Goal: Information Seeking & Learning: Understand process/instructions

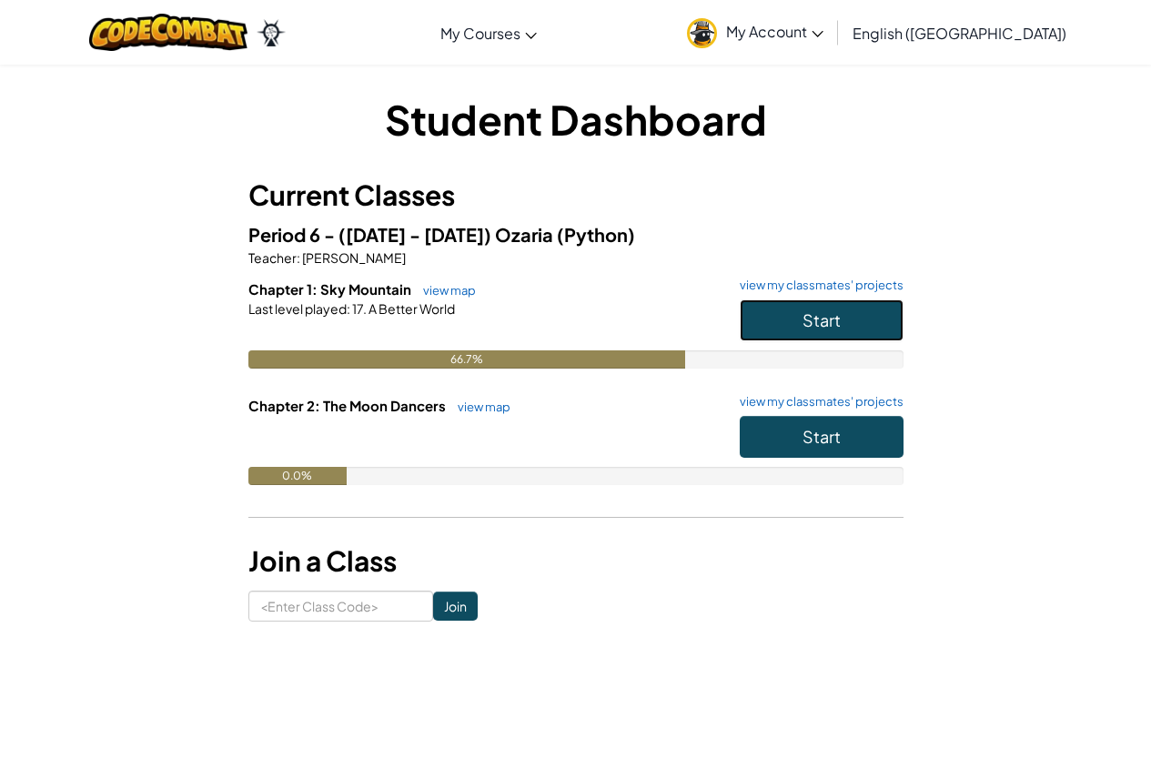
click at [812, 306] on button "Start" at bounding box center [822, 320] width 164 height 42
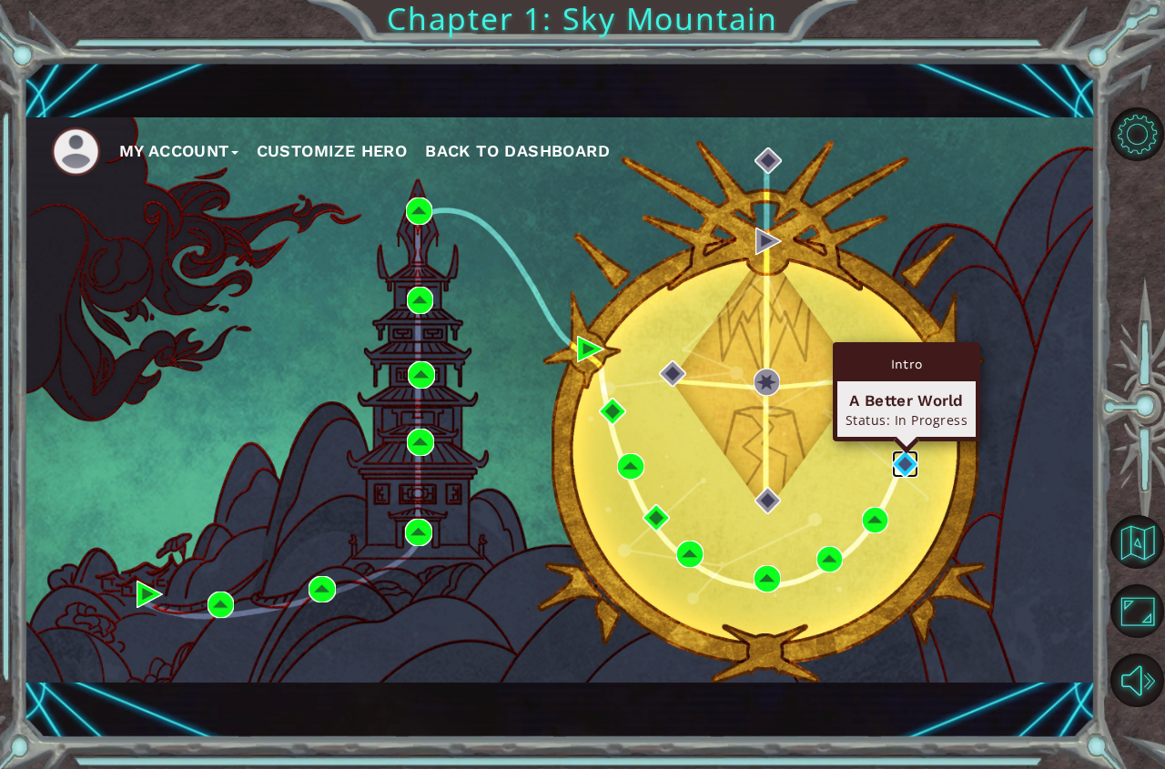
click at [902, 455] on img at bounding box center [905, 463] width 27 height 27
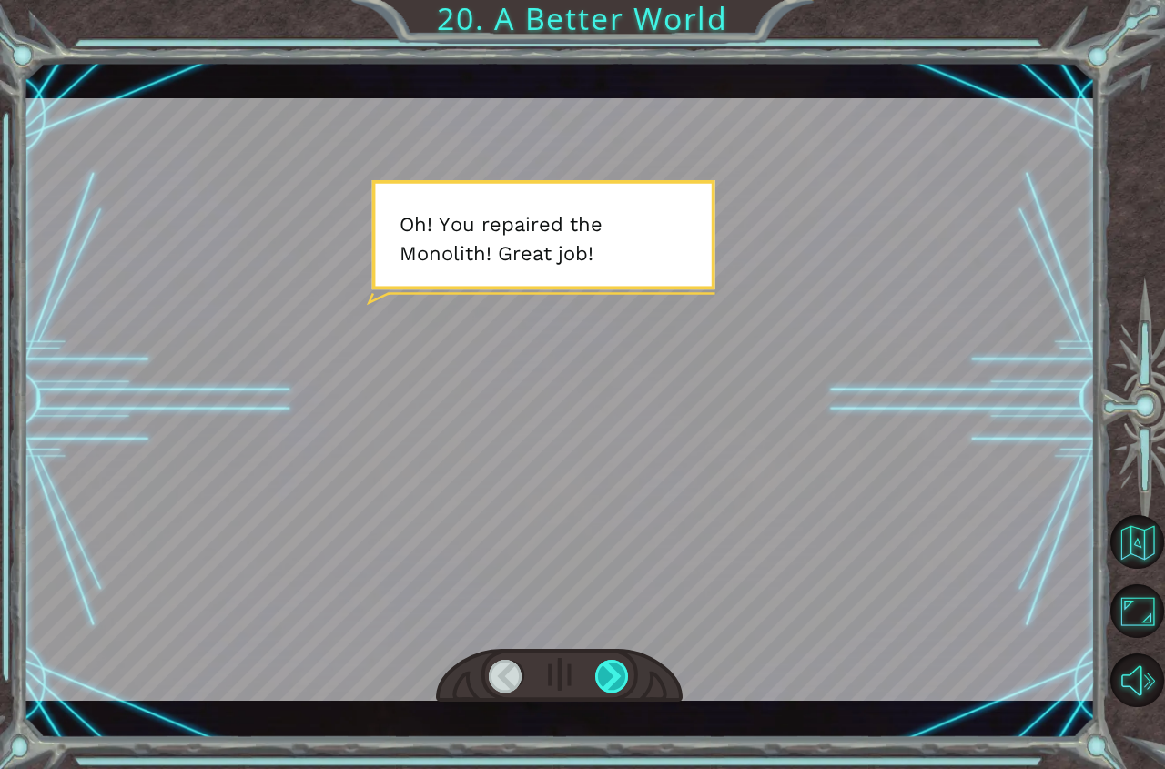
click at [613, 678] on div at bounding box center [612, 676] width 35 height 33
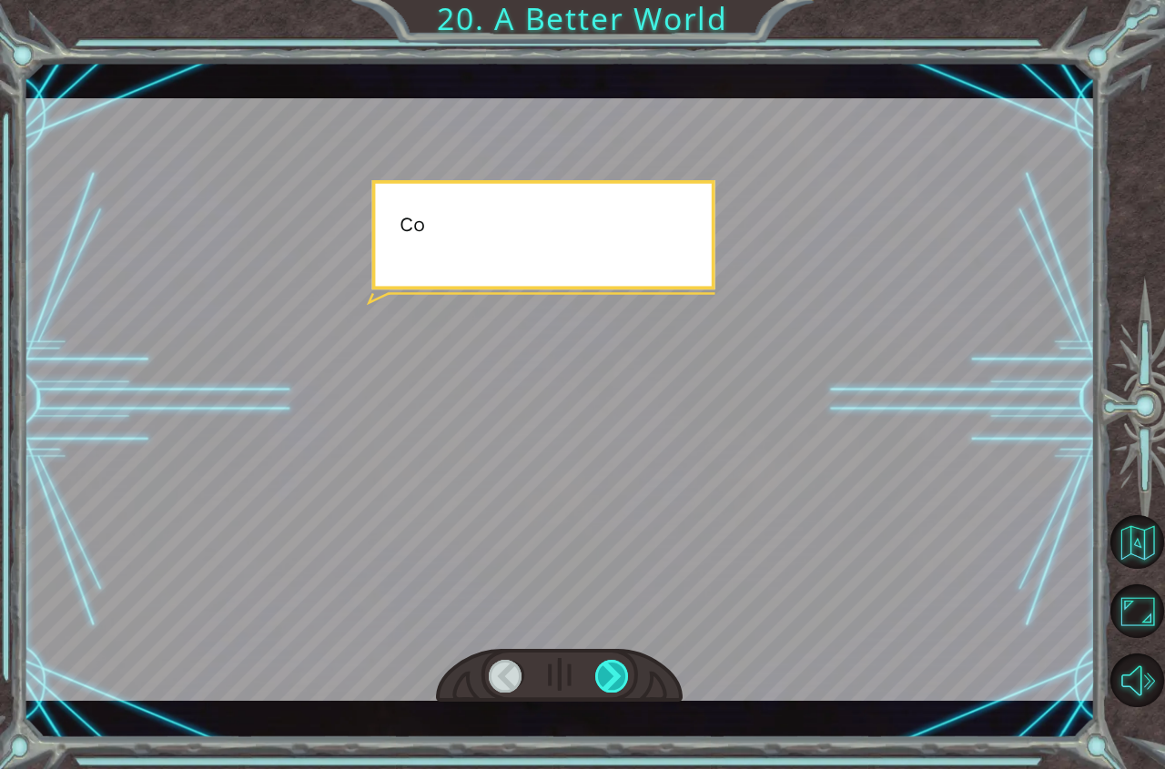
click at [613, 678] on div at bounding box center [612, 676] width 35 height 33
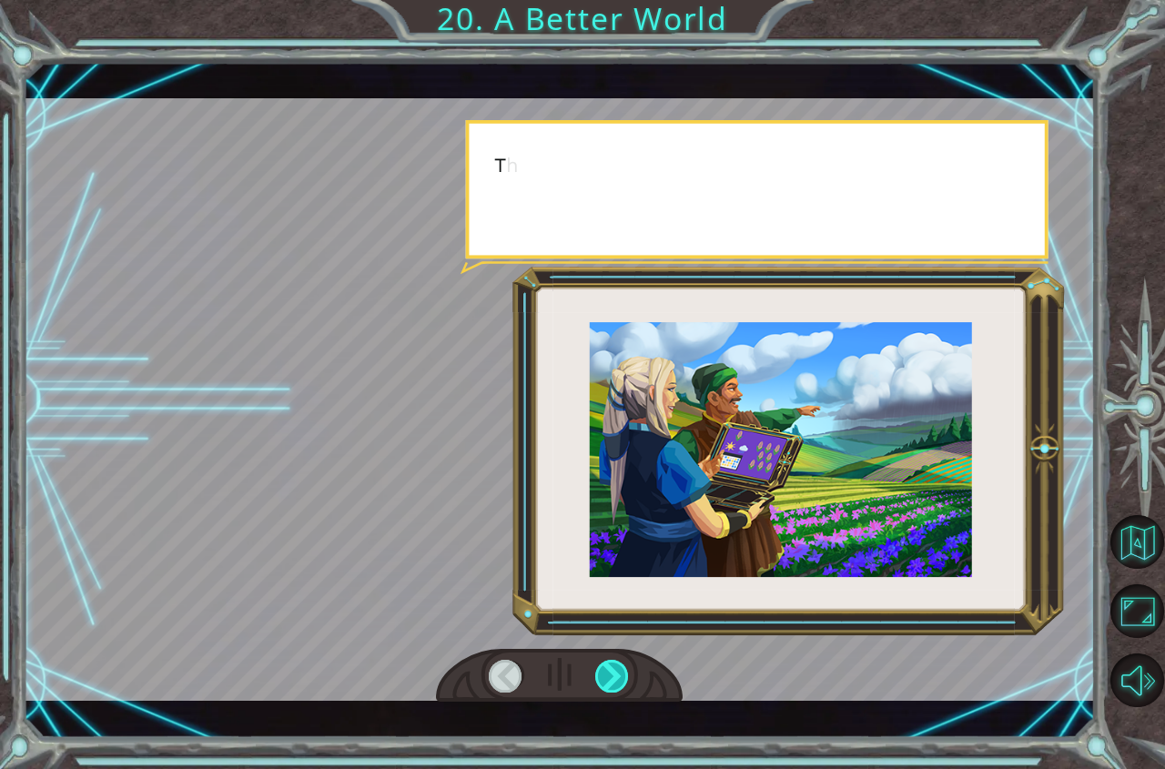
click at [613, 678] on div at bounding box center [612, 676] width 35 height 33
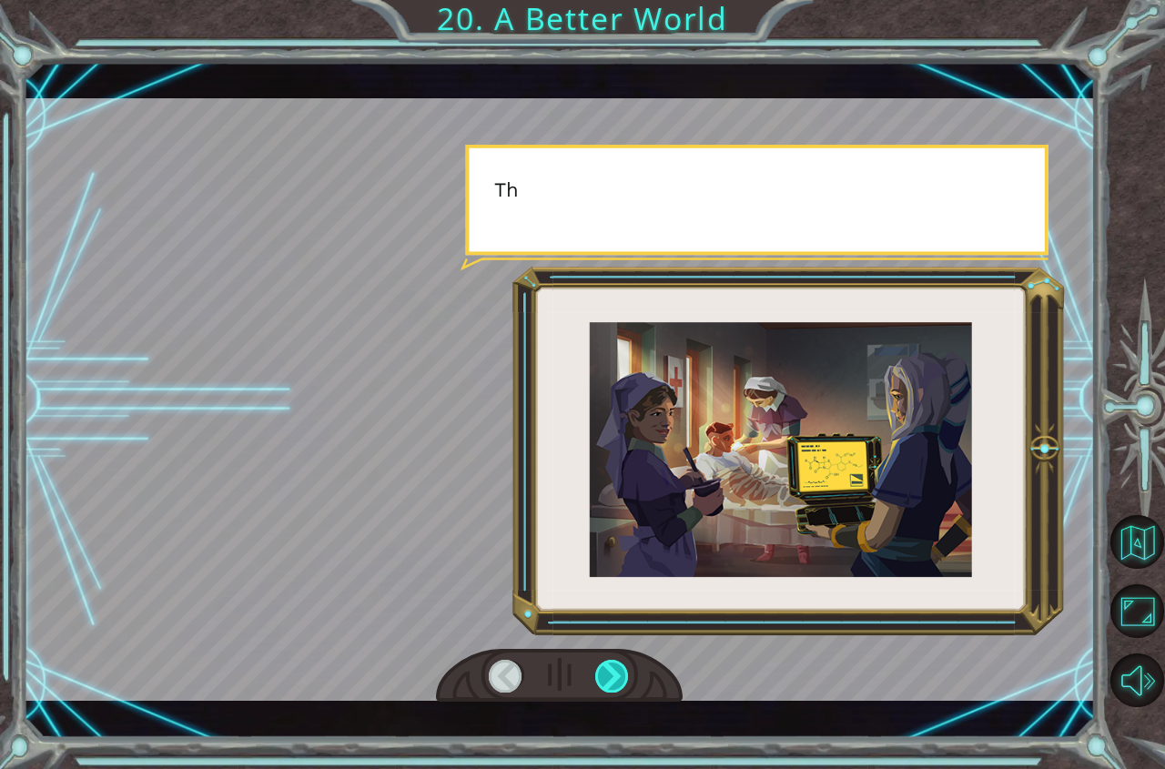
click at [613, 678] on div at bounding box center [612, 676] width 35 height 33
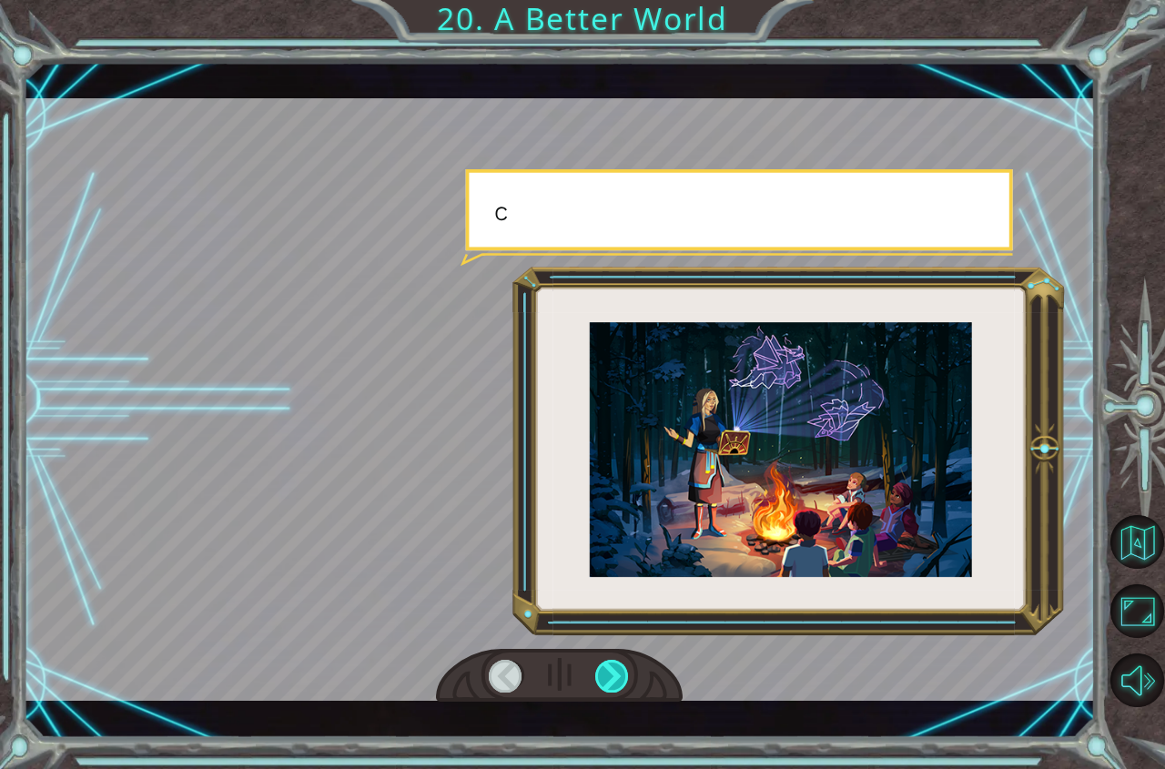
click at [613, 678] on div at bounding box center [612, 676] width 35 height 33
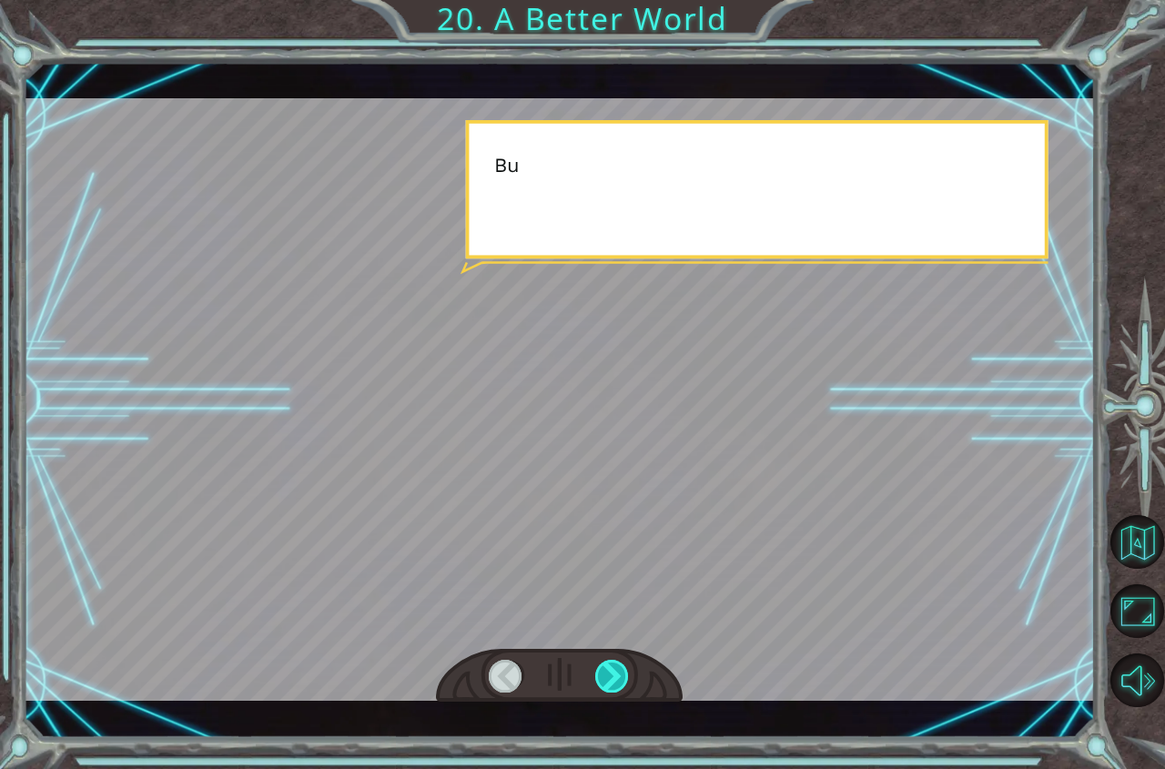
click at [613, 678] on div at bounding box center [612, 676] width 35 height 33
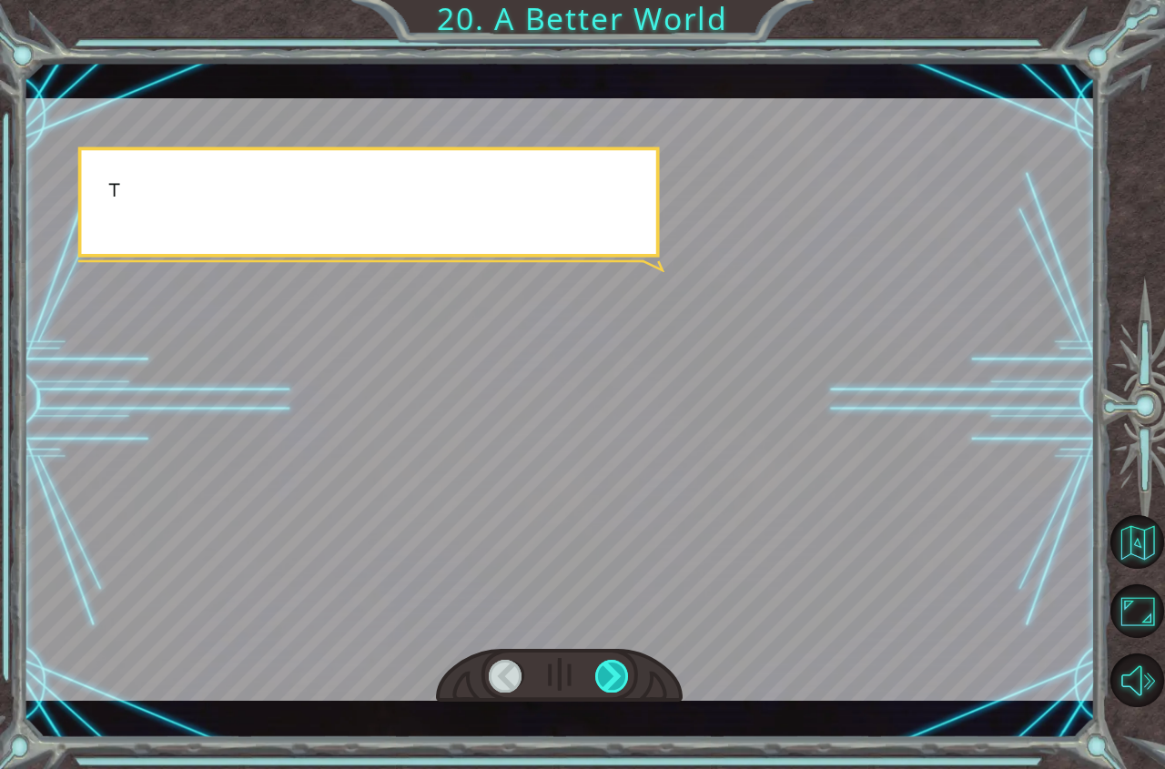
click at [613, 678] on div at bounding box center [612, 676] width 35 height 33
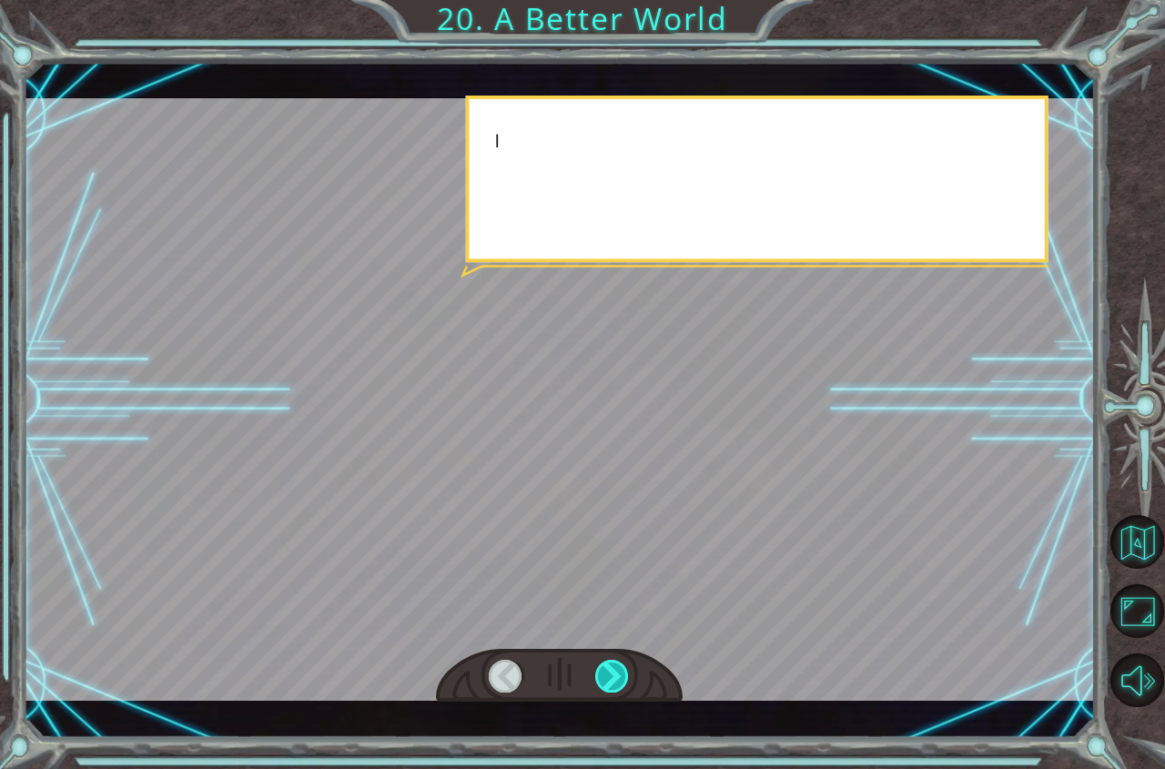
click at [613, 678] on div at bounding box center [612, 676] width 35 height 33
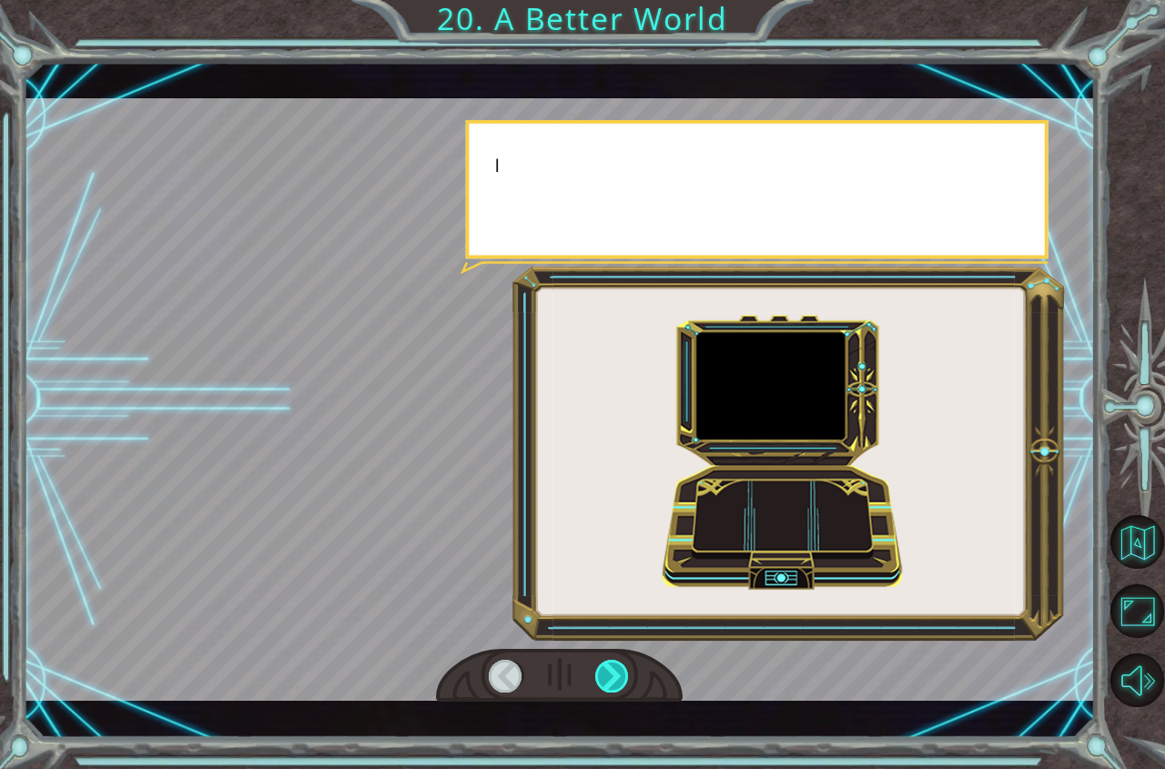
click at [613, 678] on div at bounding box center [612, 676] width 35 height 33
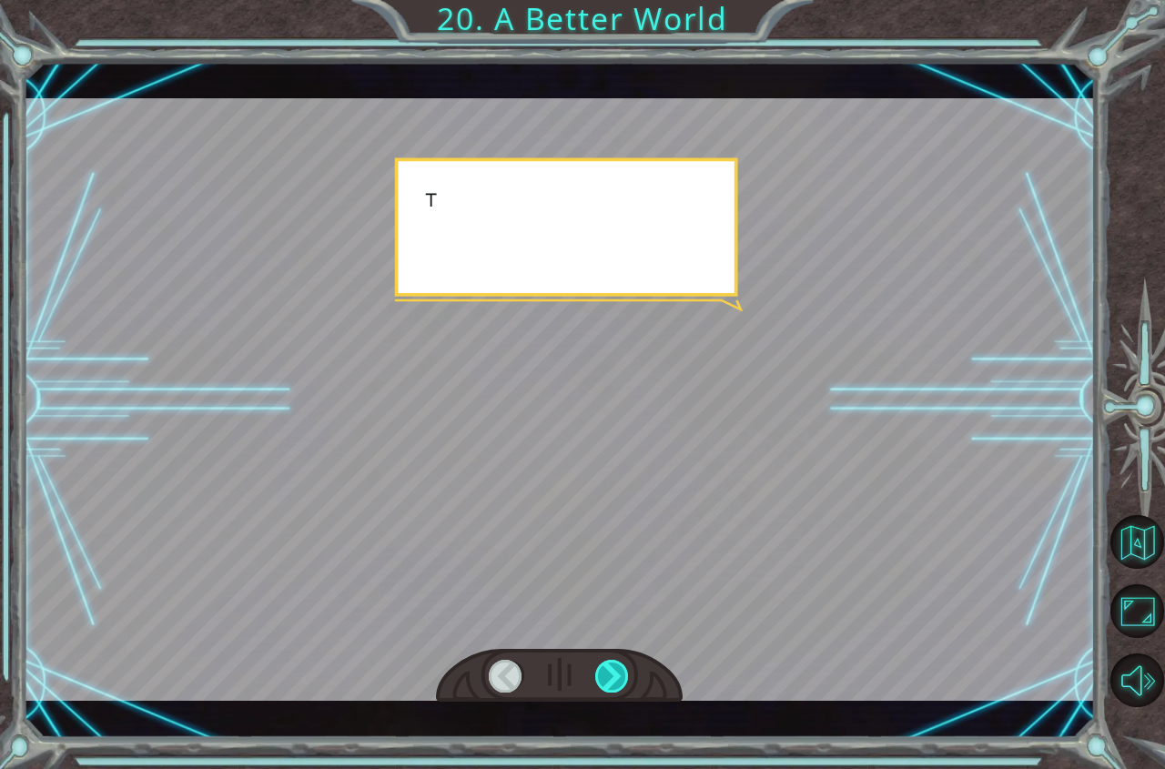
click at [613, 678] on div at bounding box center [612, 676] width 35 height 33
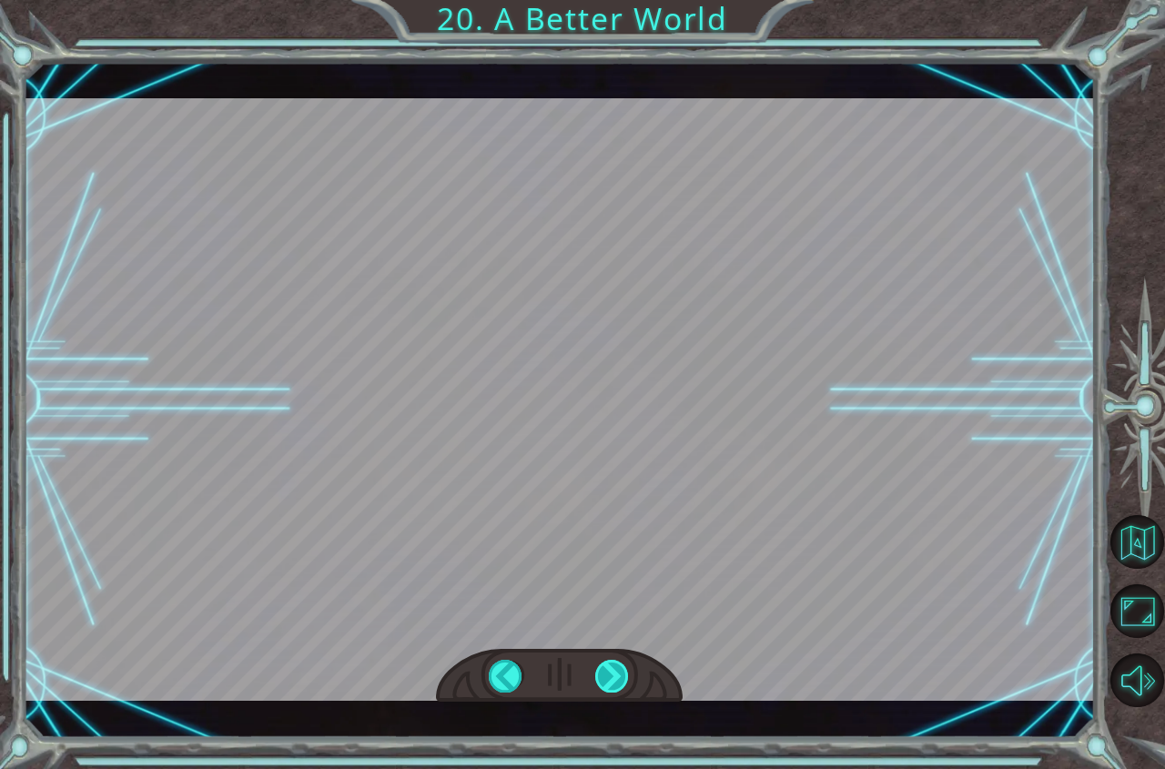
click at [613, 0] on div "O h ! Y o u r e p a i r e d t h e M o n o l i t h ! G r e a t j o b ! A n d i t…" at bounding box center [582, 0] width 1165 height 0
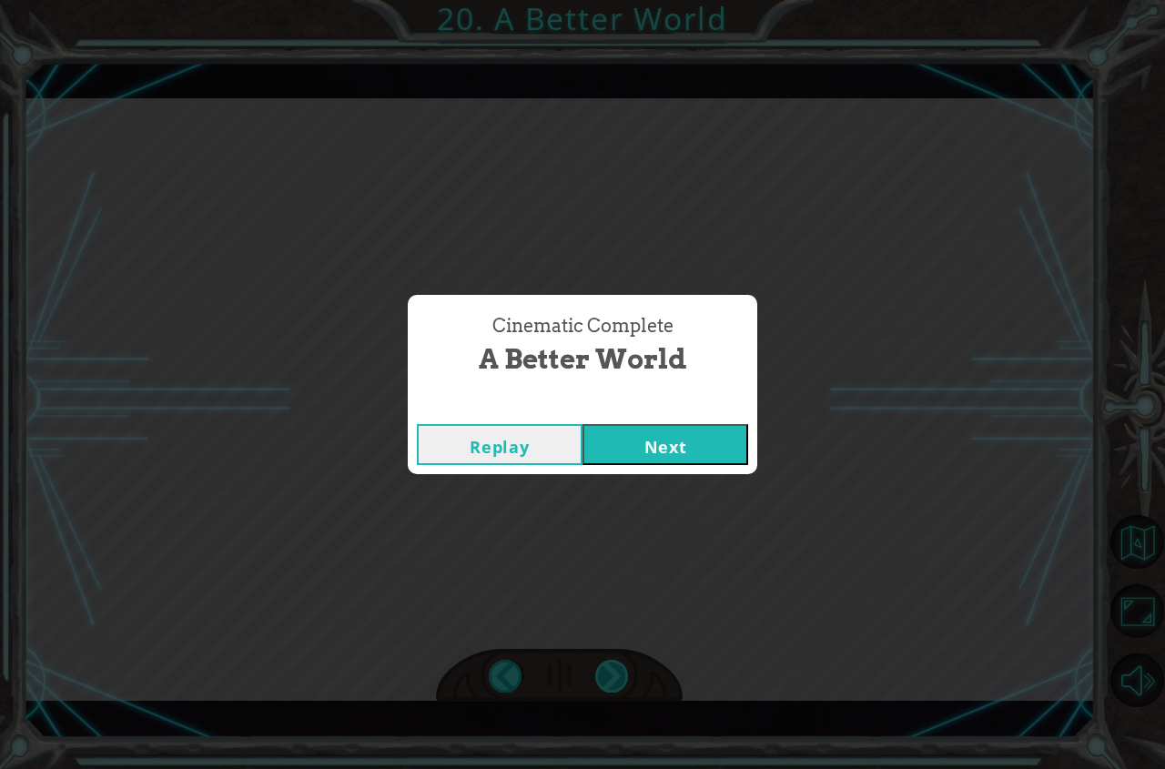
click at [613, 678] on div "Cinematic Complete A Better World Replay Next" at bounding box center [582, 384] width 1165 height 769
click at [709, 432] on button "Next" at bounding box center [665, 444] width 166 height 41
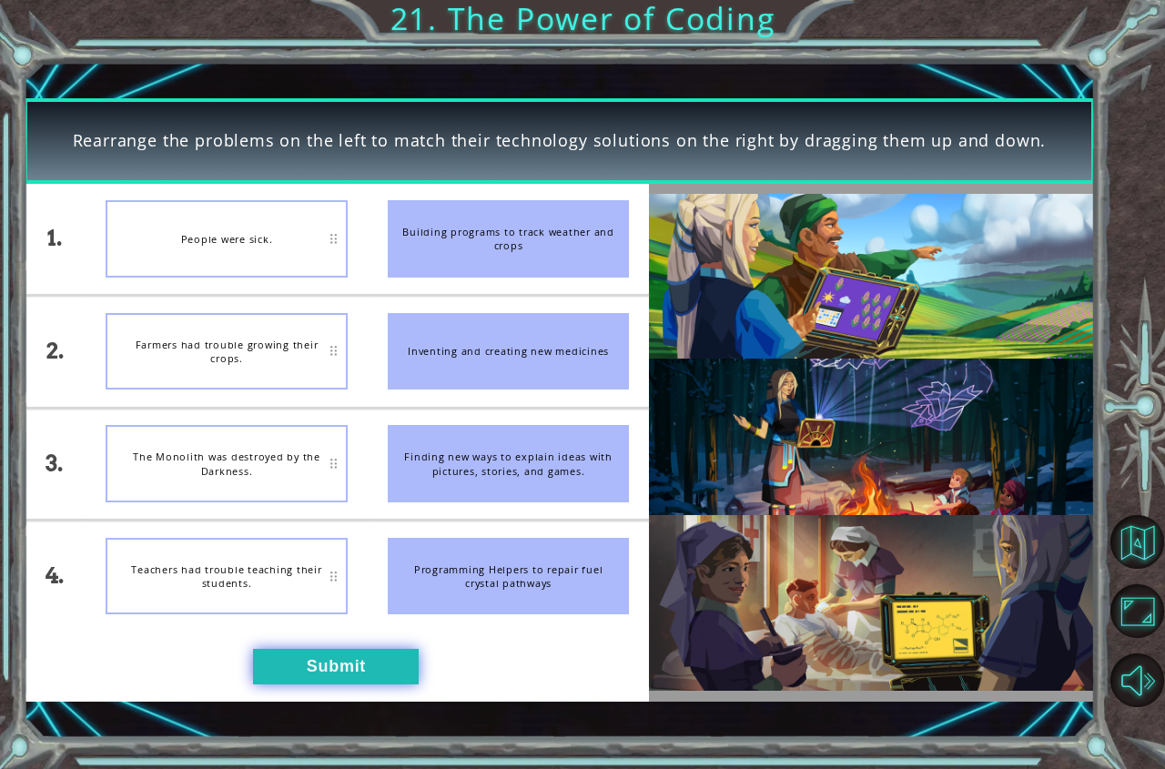
click at [347, 680] on button "Submit" at bounding box center [336, 666] width 166 height 35
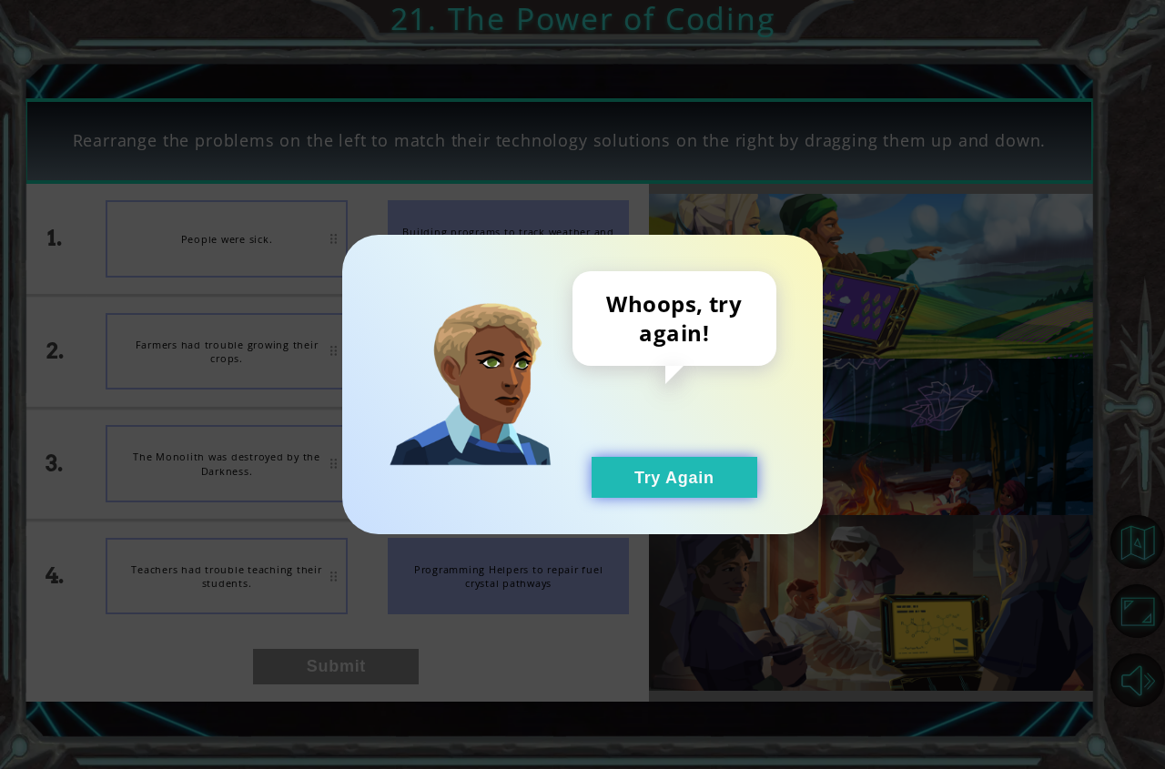
drag, startPoint x: 692, startPoint y: 487, endPoint x: 697, endPoint y: 461, distance: 26.1
click at [697, 461] on button "Try Again" at bounding box center [674, 477] width 166 height 41
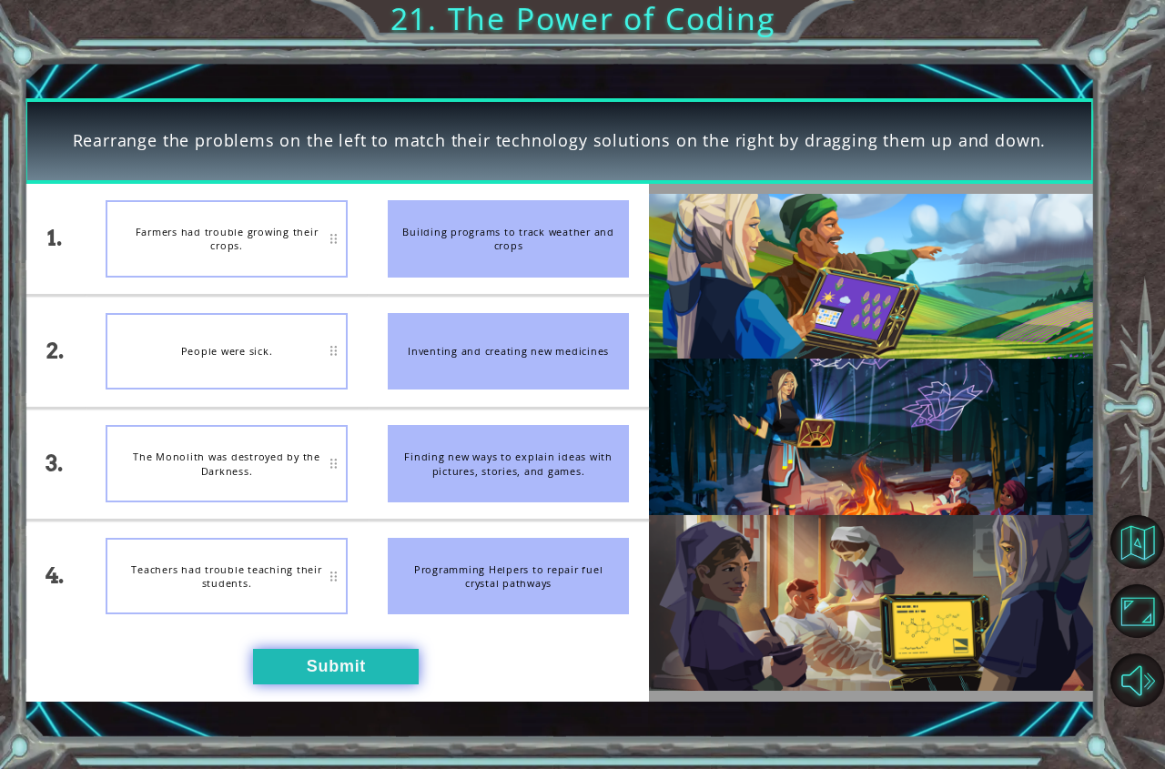
click at [321, 654] on button "Submit" at bounding box center [336, 666] width 166 height 35
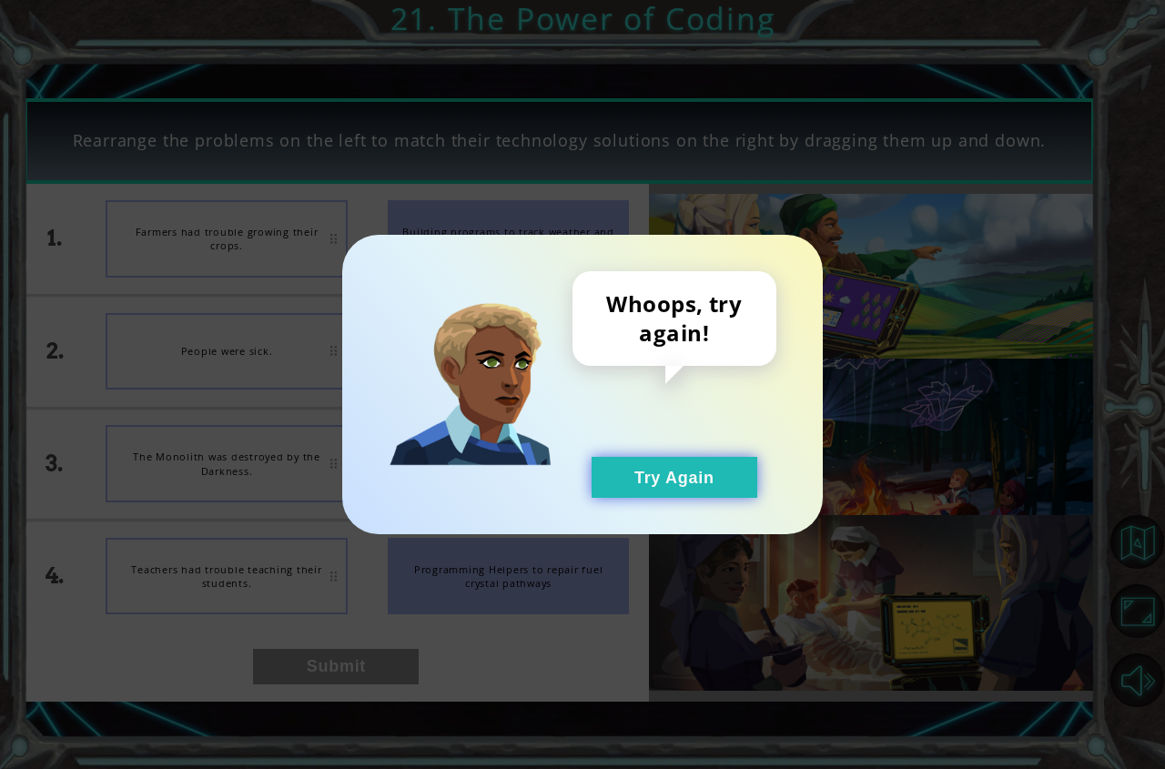
click at [683, 487] on button "Try Again" at bounding box center [674, 477] width 166 height 41
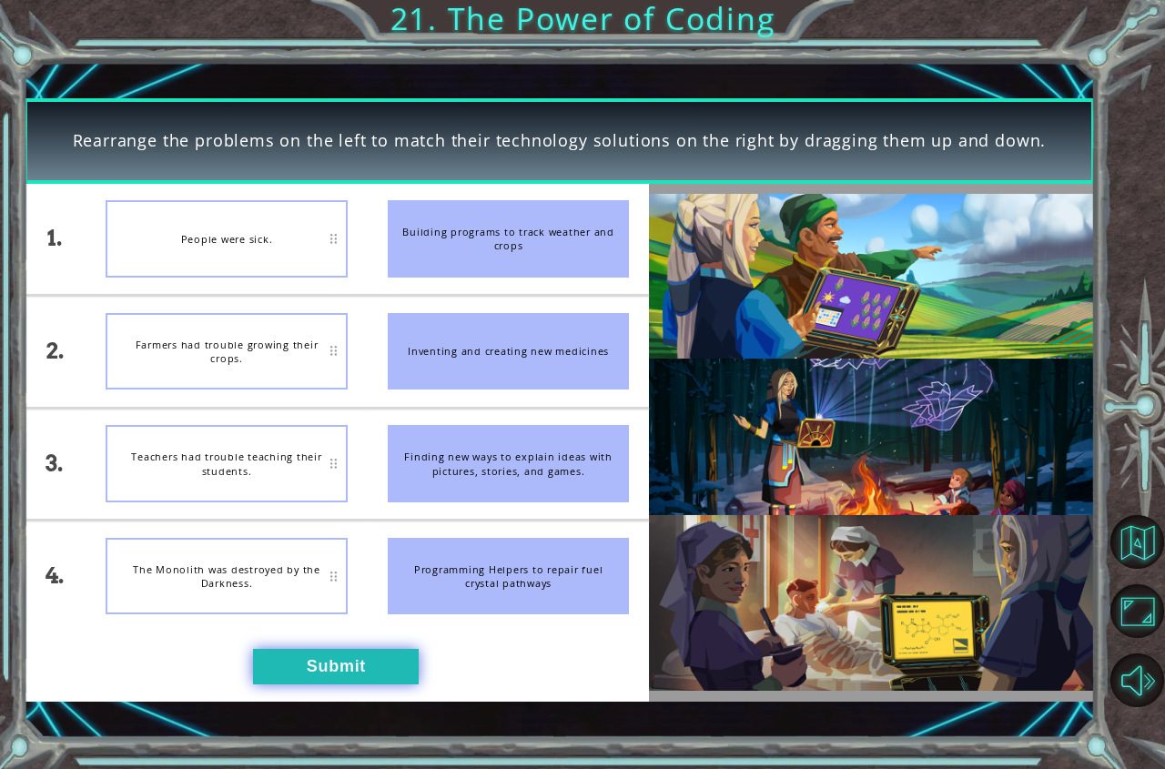
click at [294, 678] on button "Submit" at bounding box center [336, 666] width 166 height 35
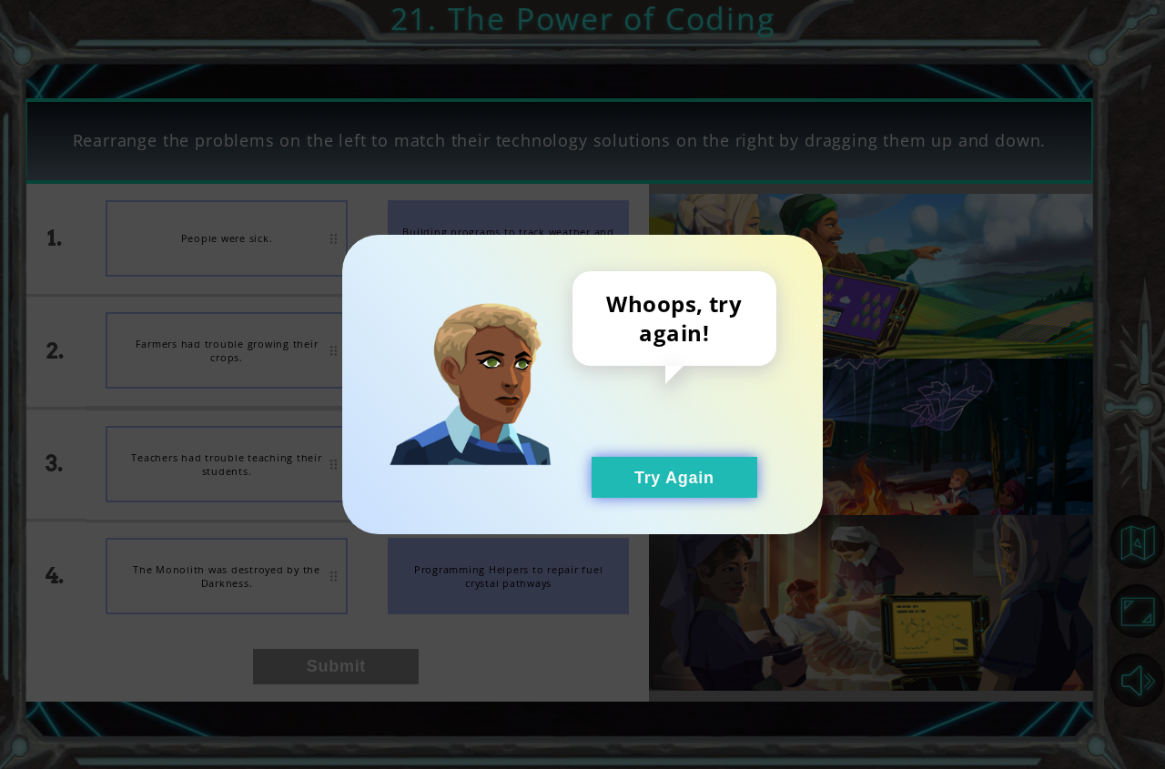
click at [658, 489] on button "Try Again" at bounding box center [674, 477] width 166 height 41
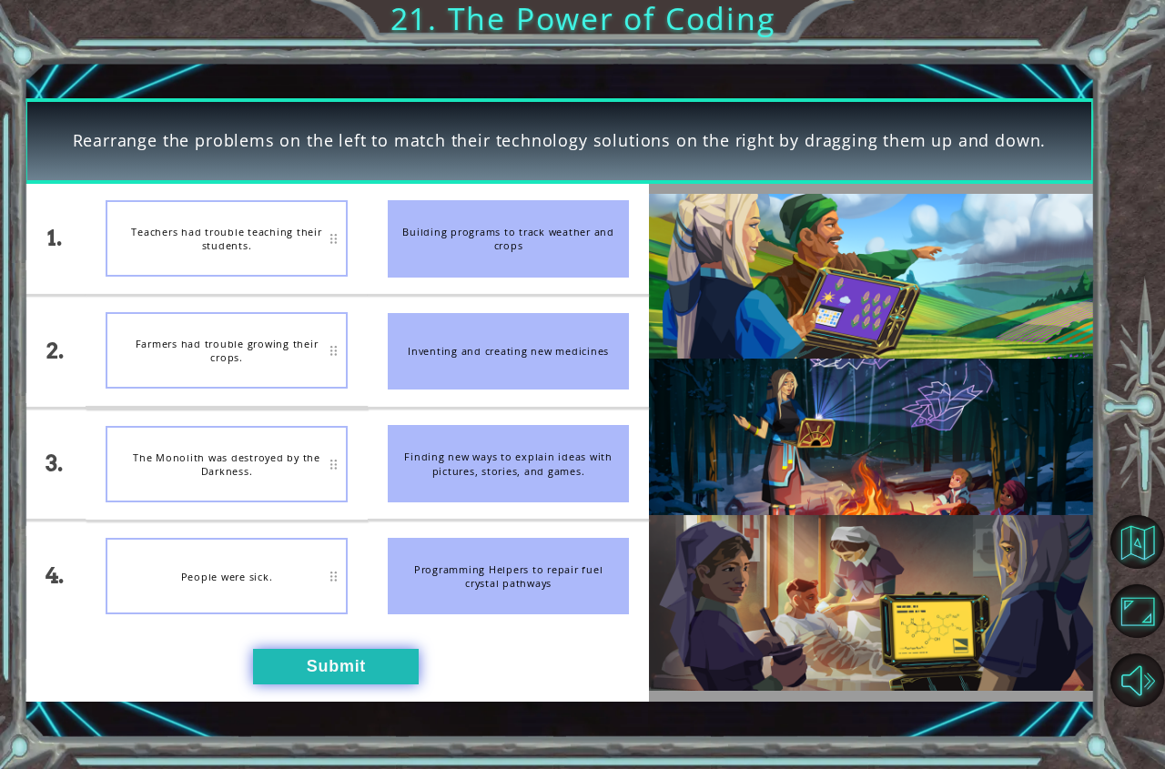
click at [306, 680] on button "Submit" at bounding box center [336, 666] width 166 height 35
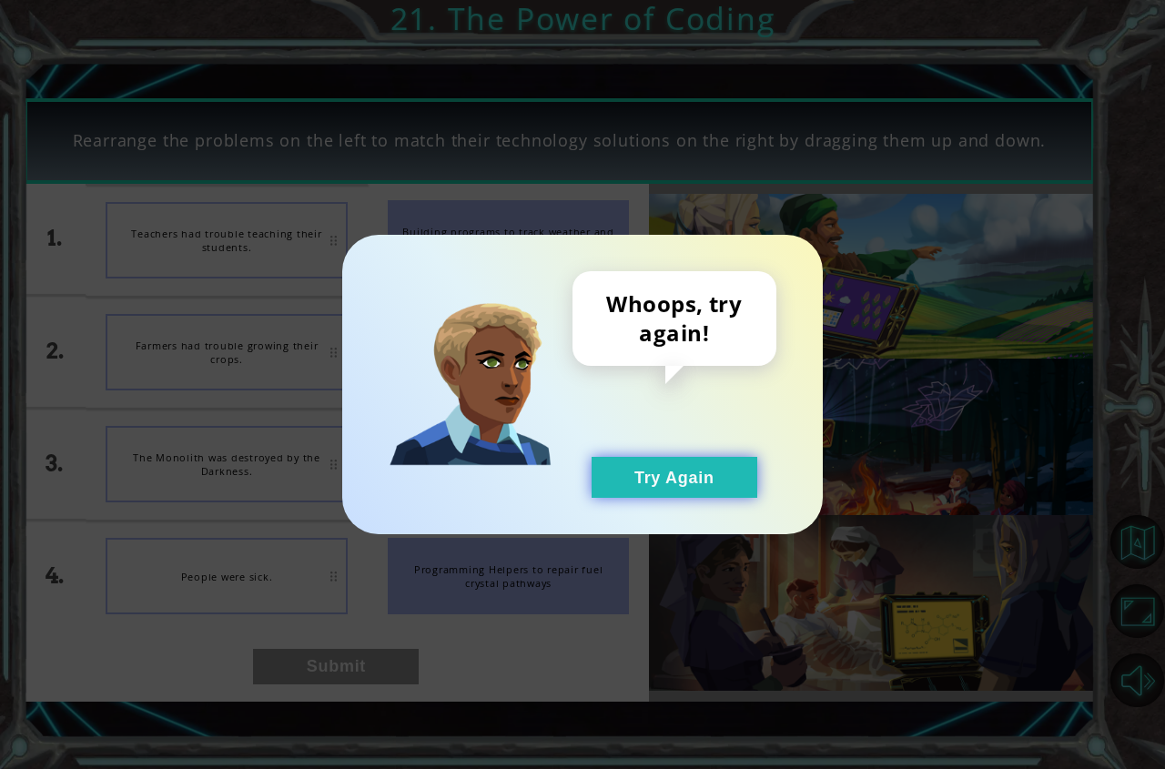
click at [670, 463] on div "Whoops, try again! Try Again" at bounding box center [674, 384] width 204 height 227
click at [671, 473] on button "Try Again" at bounding box center [674, 477] width 166 height 41
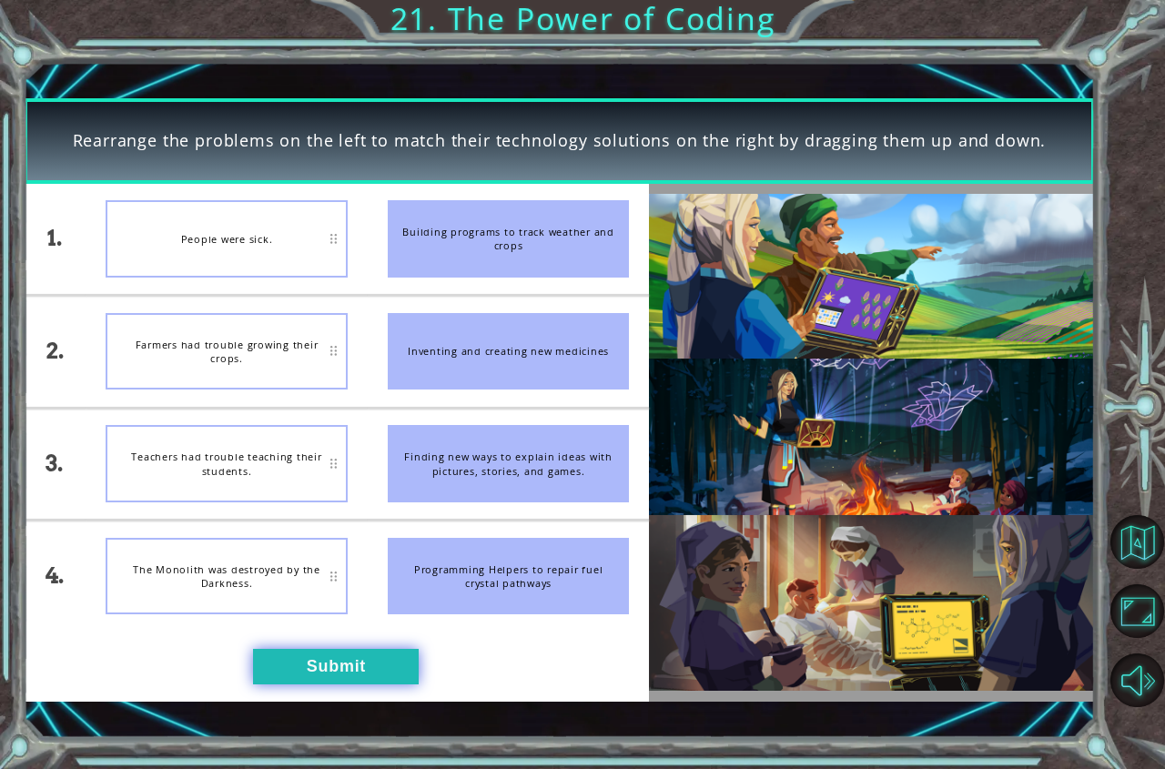
drag, startPoint x: 304, startPoint y: 662, endPoint x: 303, endPoint y: 674, distance: 11.9
click at [303, 674] on button "Submit" at bounding box center [336, 666] width 166 height 35
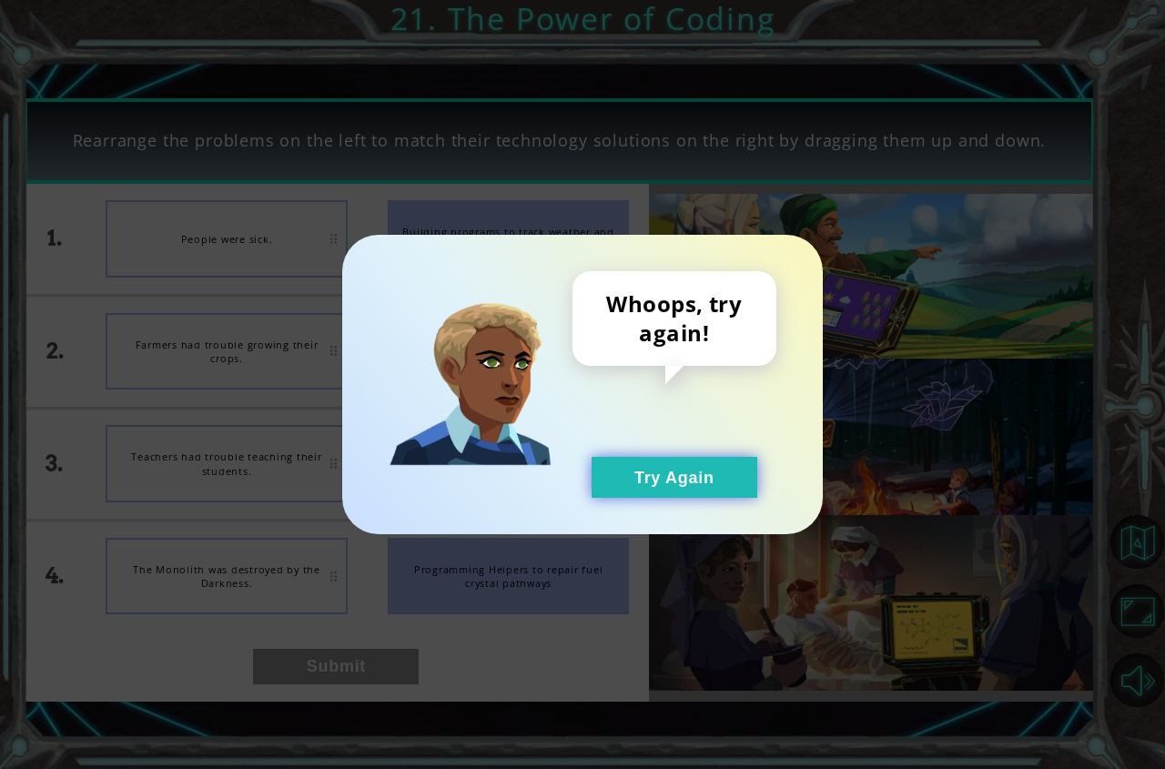
click at [647, 481] on button "Try Again" at bounding box center [674, 477] width 166 height 41
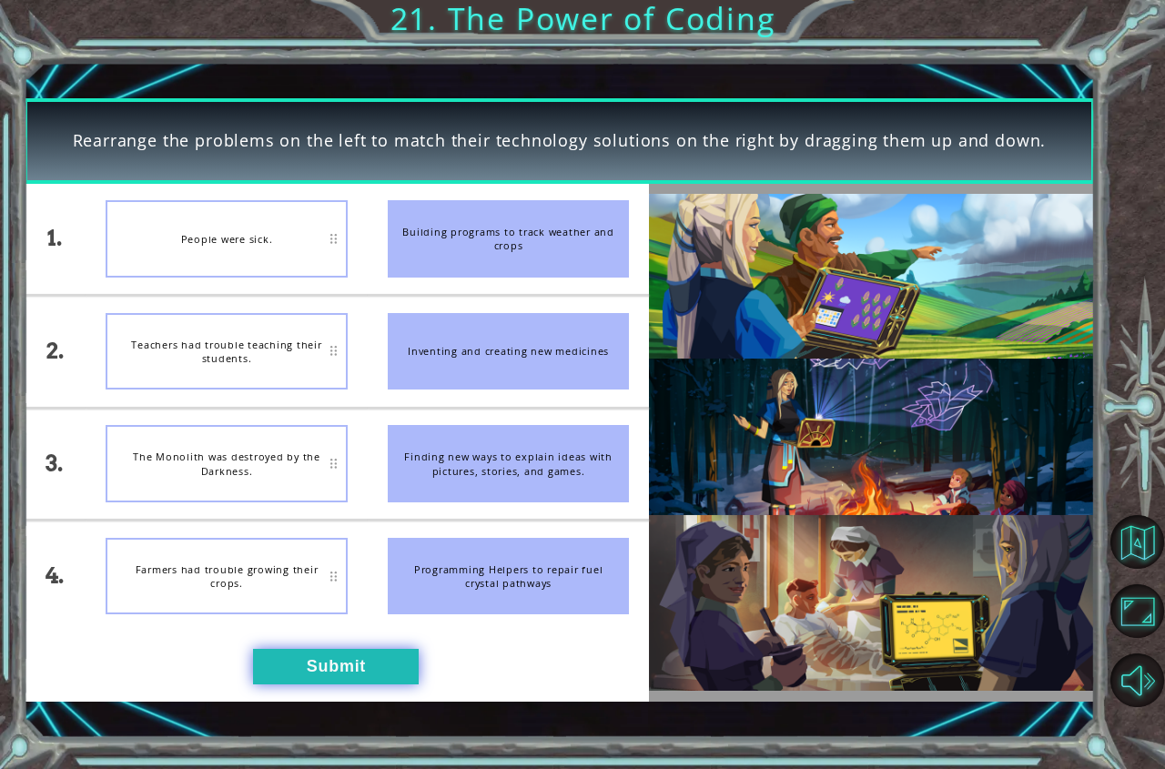
click at [389, 661] on button "Submit" at bounding box center [336, 666] width 166 height 35
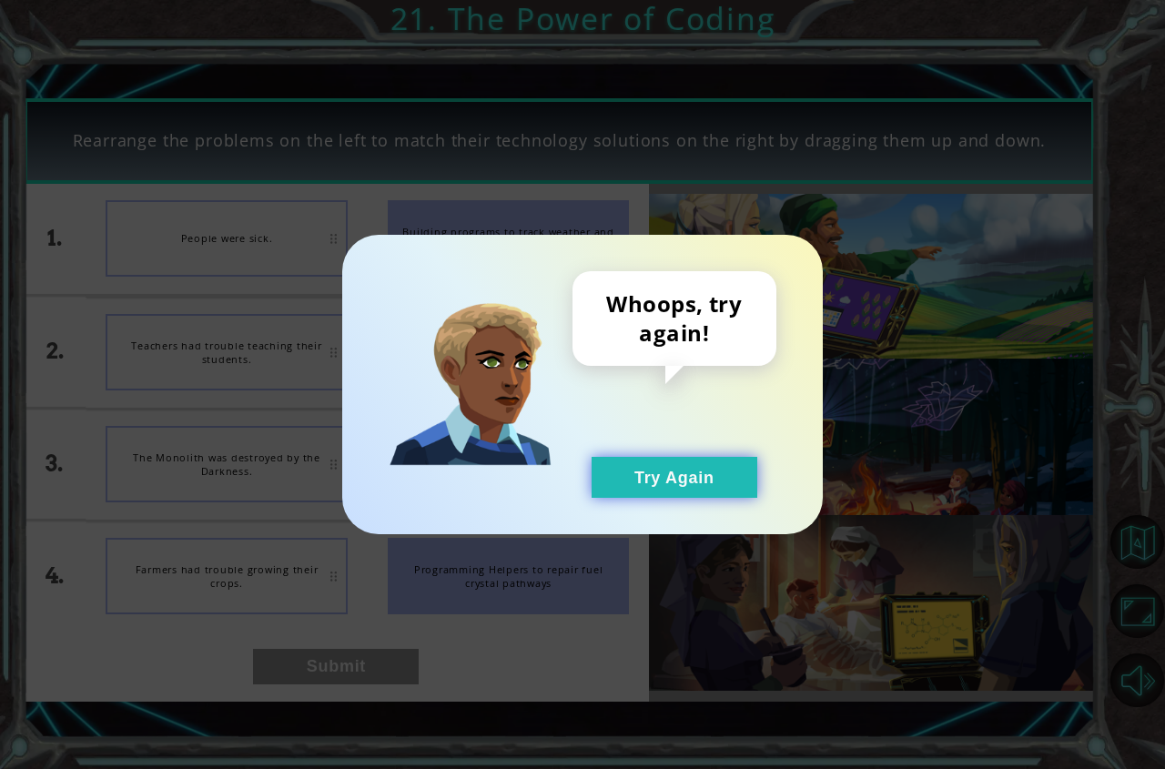
click at [618, 487] on button "Try Again" at bounding box center [674, 477] width 166 height 41
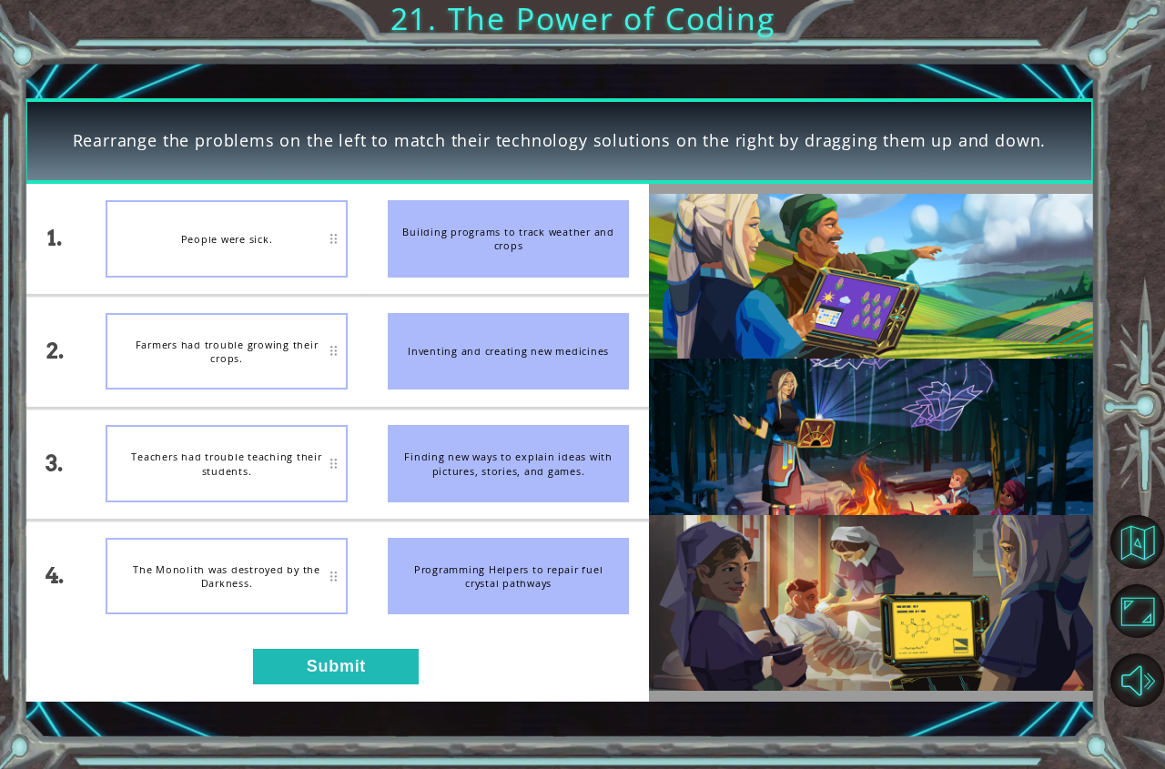
click at [278, 636] on div "1. 2. 3. 4. People were sick. Farmers had trouble growing their crops. Teachers…" at bounding box center [337, 443] width 626 height 518
click at [287, 651] on button "Submit" at bounding box center [336, 666] width 166 height 35
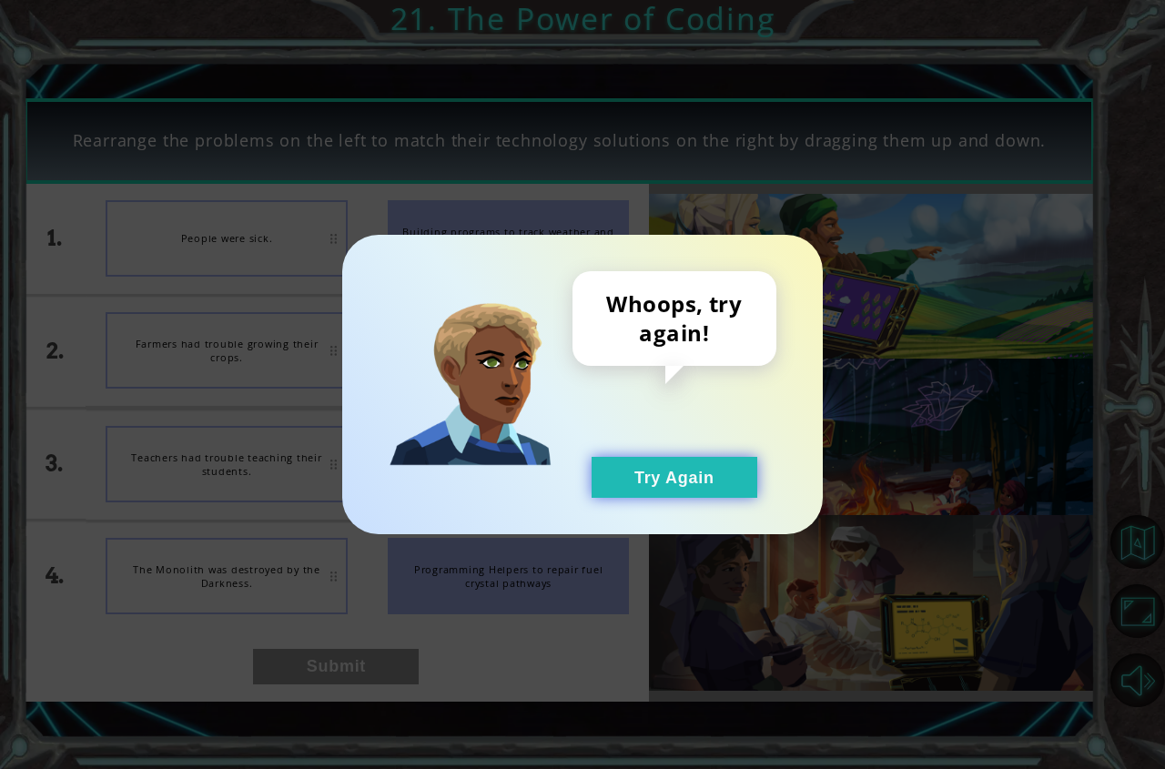
click at [663, 491] on button "Try Again" at bounding box center [674, 477] width 166 height 41
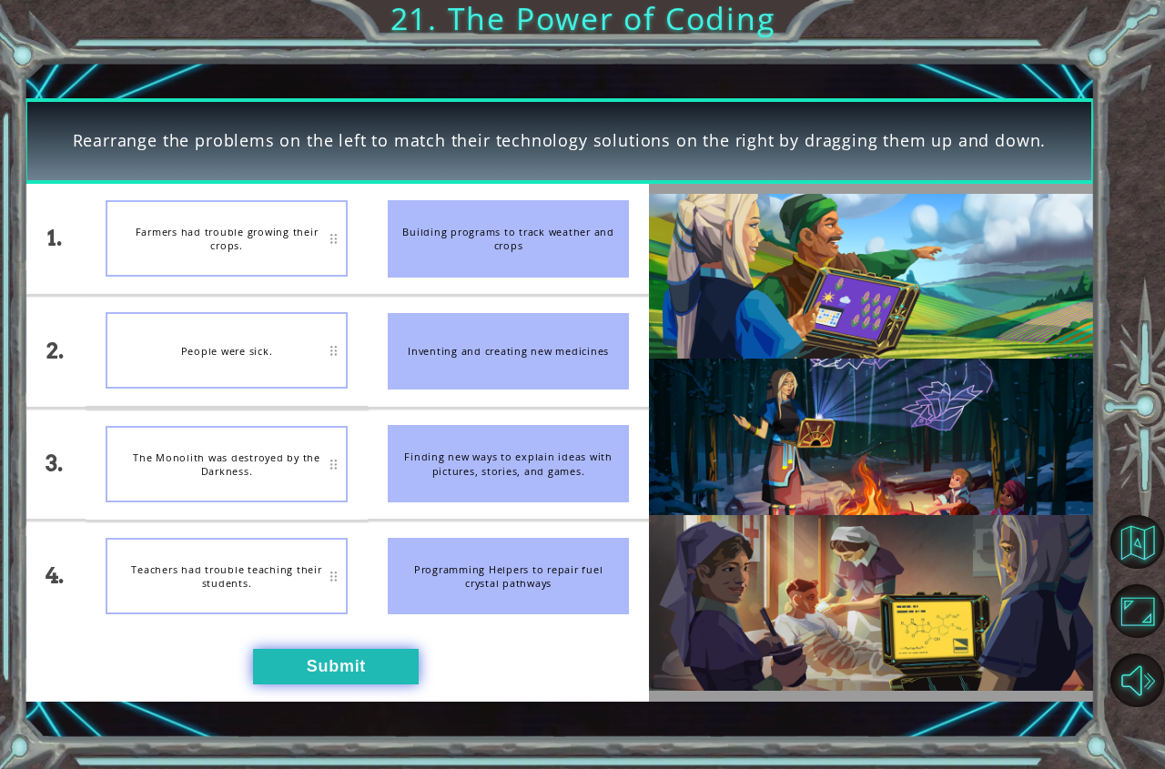
click at [358, 656] on button "Submit" at bounding box center [336, 666] width 166 height 35
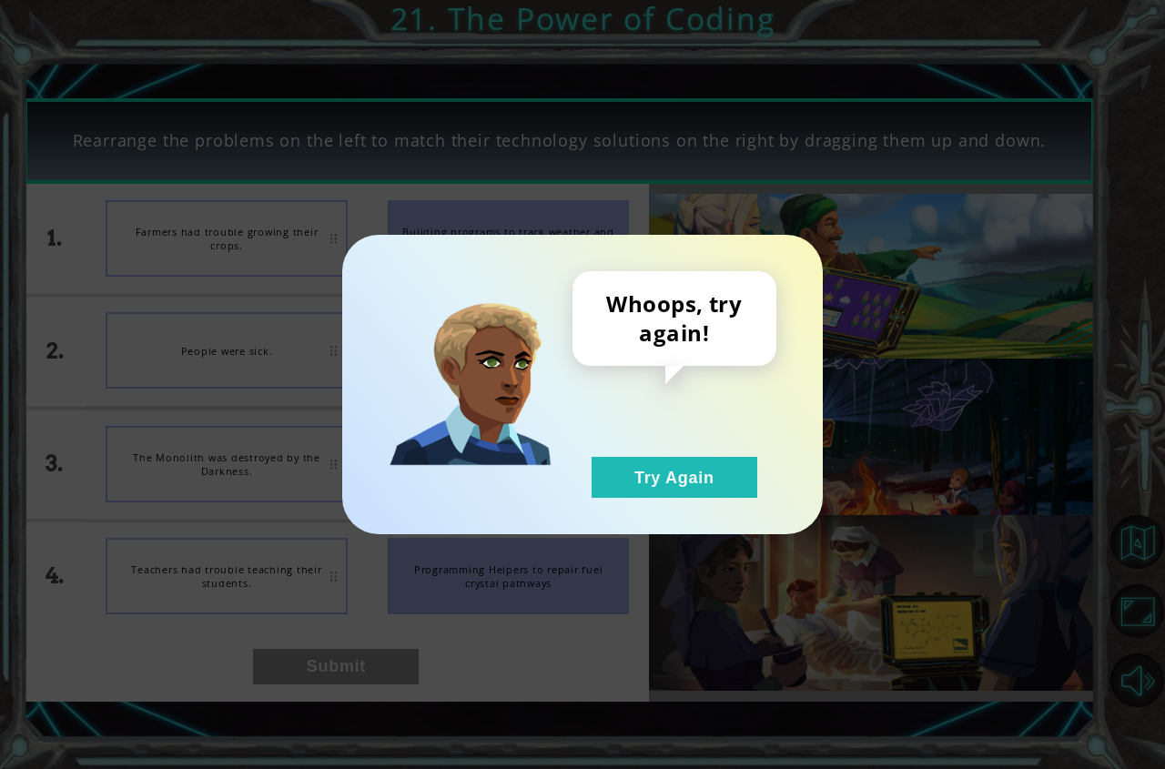
drag, startPoint x: 641, startPoint y: 503, endPoint x: 280, endPoint y: 391, distance: 378.2
click at [639, 499] on div "Whoops, try again! Try Again" at bounding box center [582, 384] width 480 height 299
click at [591, 465] on button "Try Again" at bounding box center [674, 477] width 166 height 41
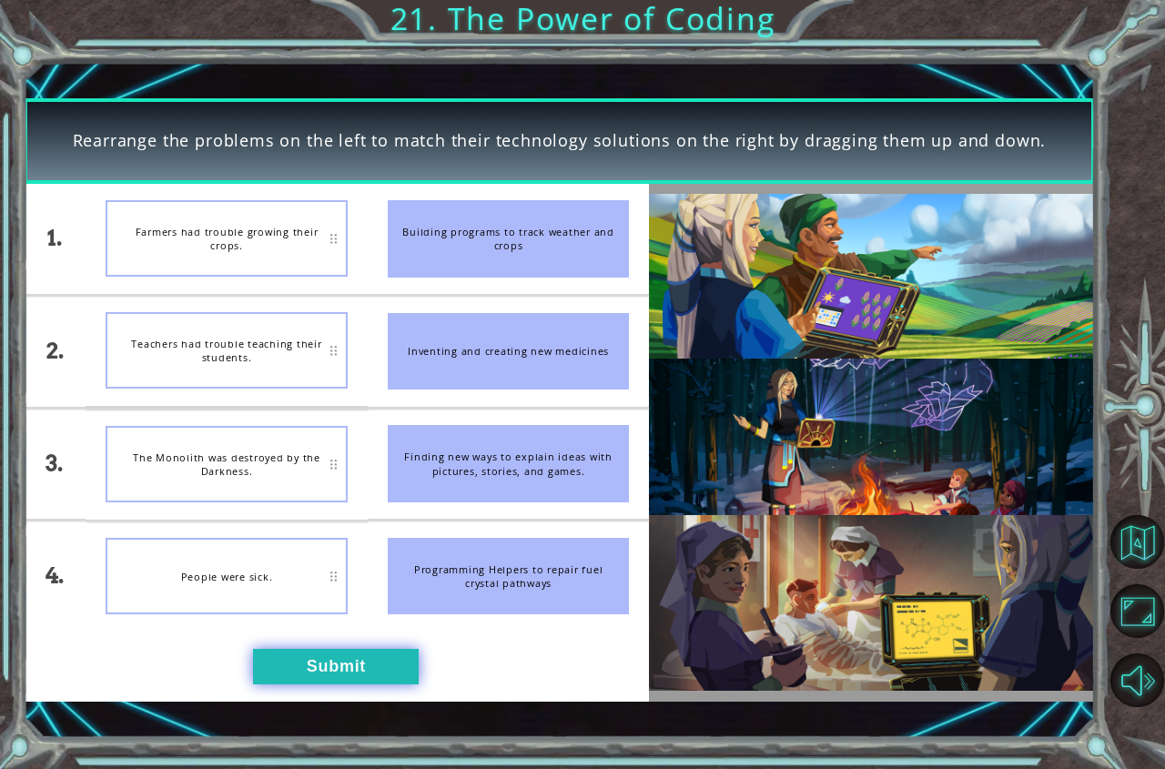
click at [337, 681] on button "Submit" at bounding box center [336, 666] width 166 height 35
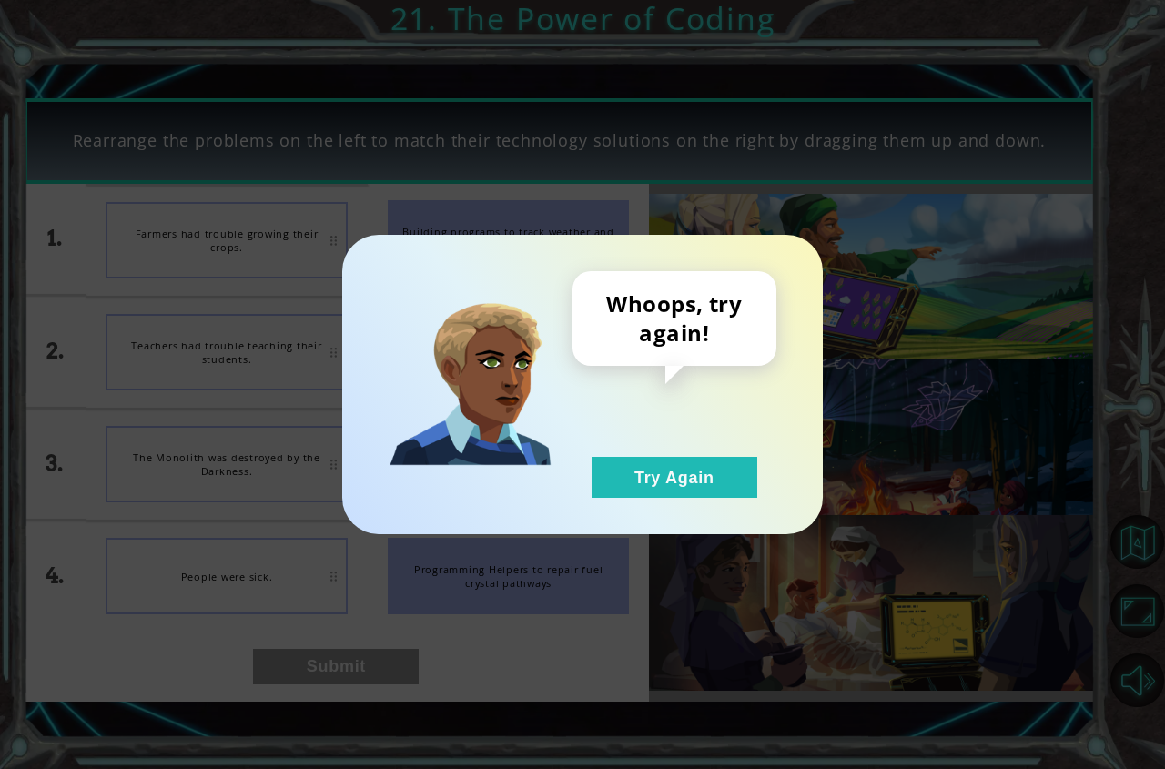
click at [643, 506] on div "Whoops, try again! Try Again" at bounding box center [582, 384] width 480 height 299
click at [724, 507] on div "Whoops, try again! Try Again" at bounding box center [582, 384] width 480 height 299
click at [668, 499] on div "Whoops, try again! Try Again" at bounding box center [582, 384] width 480 height 299
click at [747, 445] on div "Whoops, try again! Try Again" at bounding box center [674, 384] width 204 height 227
click at [698, 492] on button "Try Again" at bounding box center [674, 477] width 166 height 41
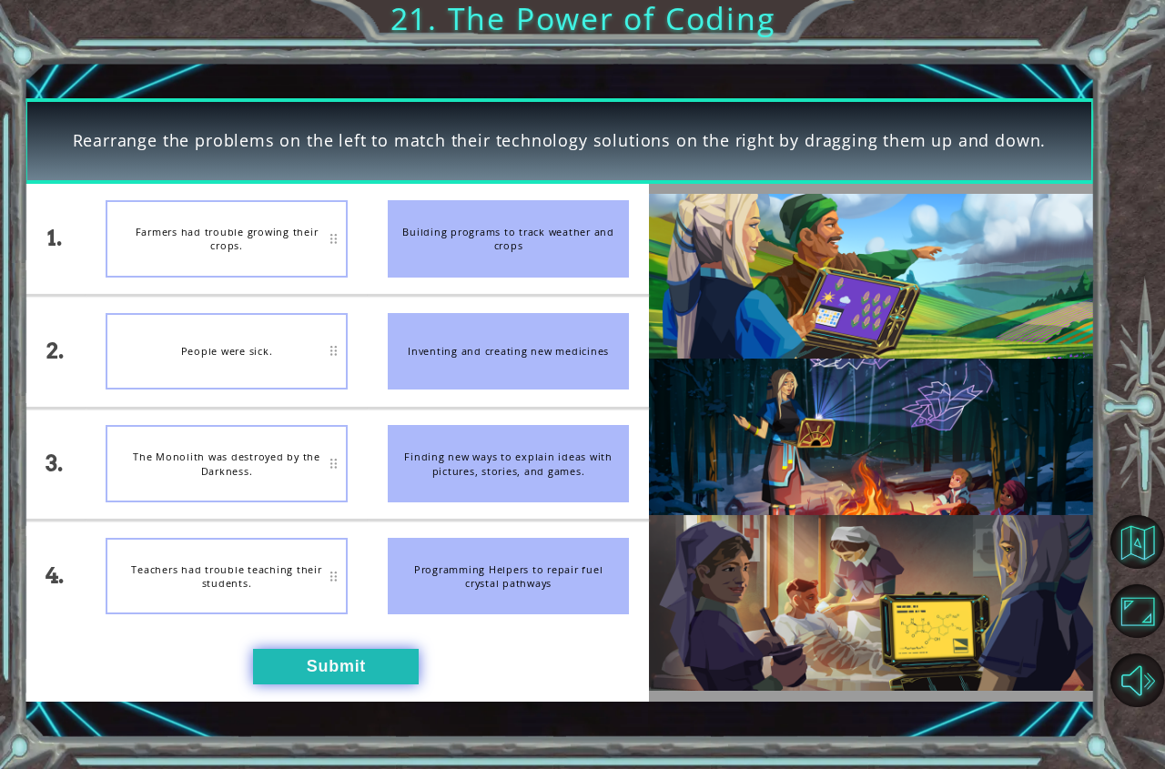
click at [373, 660] on button "Submit" at bounding box center [336, 666] width 166 height 35
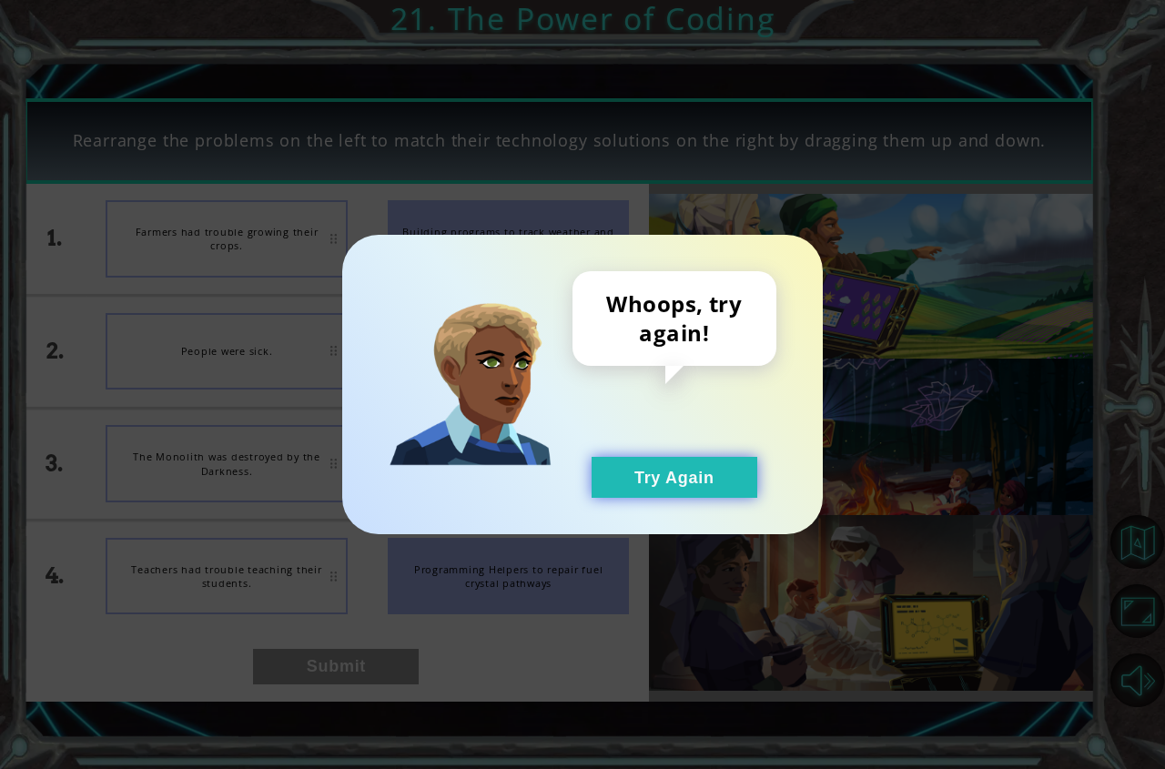
click at [689, 468] on button "Try Again" at bounding box center [674, 477] width 166 height 41
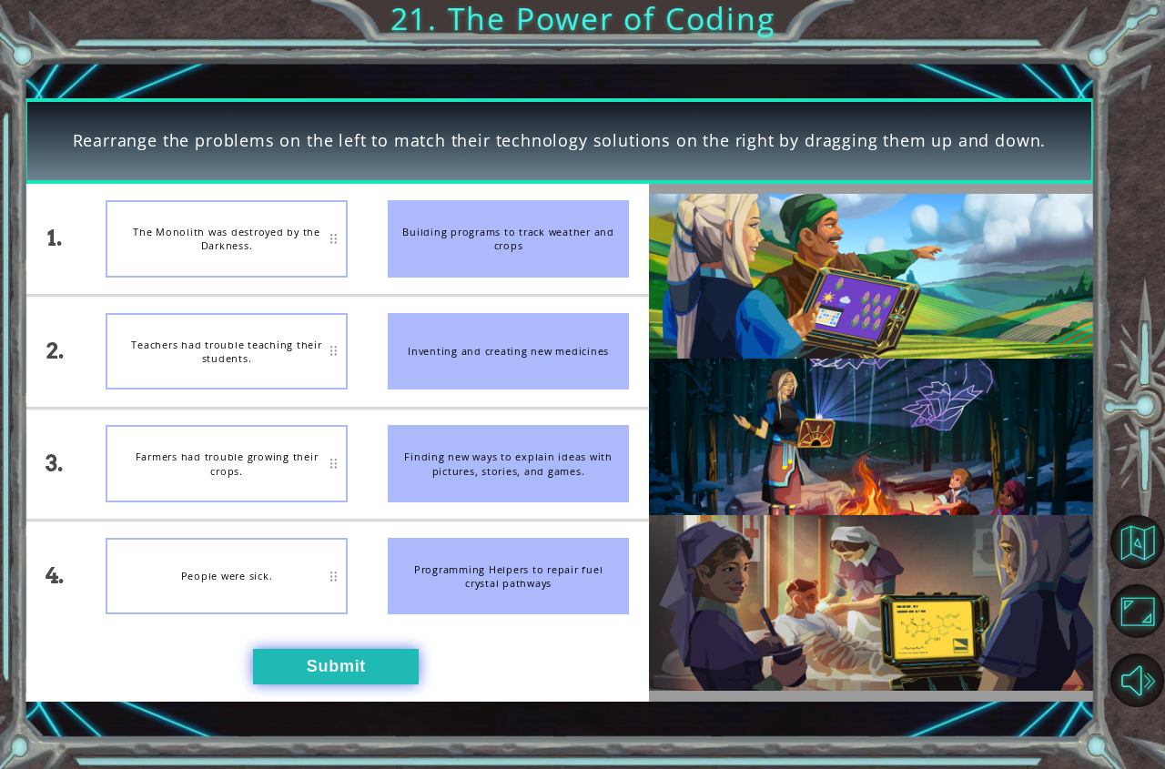
click at [351, 680] on button "Submit" at bounding box center [336, 666] width 166 height 35
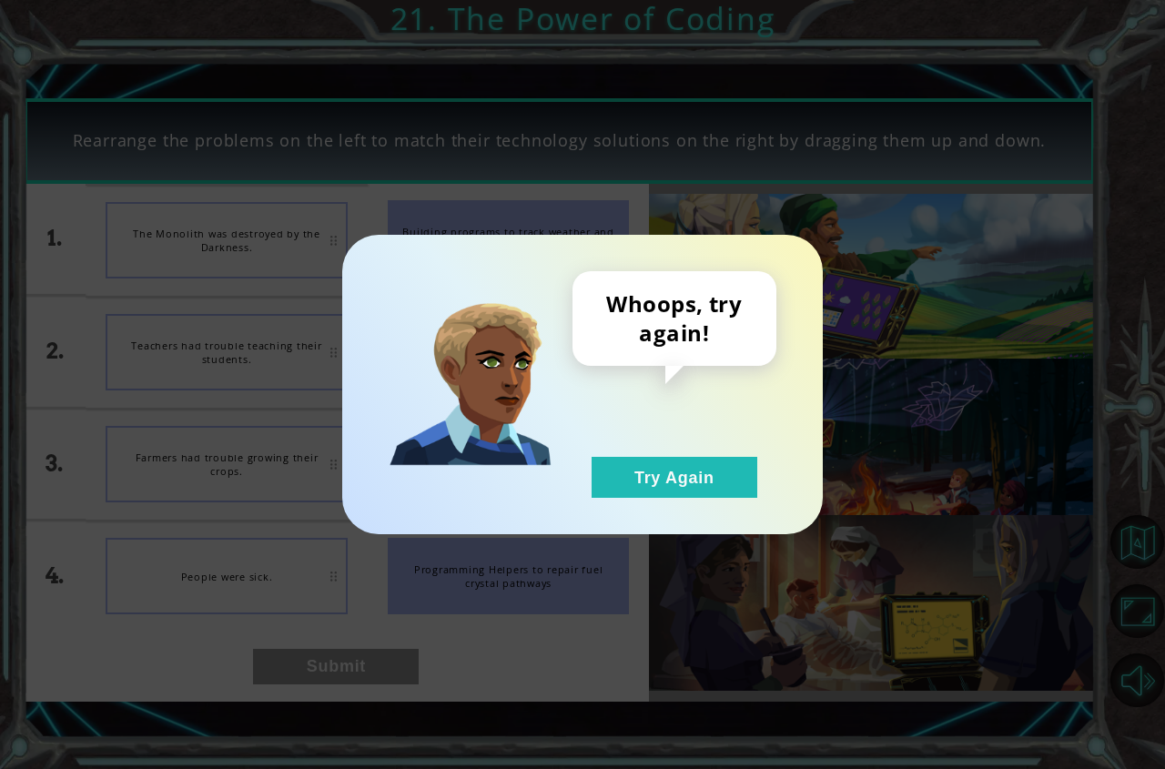
click at [621, 499] on div "Whoops, try again! Try Again" at bounding box center [582, 384] width 480 height 299
click at [626, 472] on button "Try Again" at bounding box center [674, 477] width 166 height 41
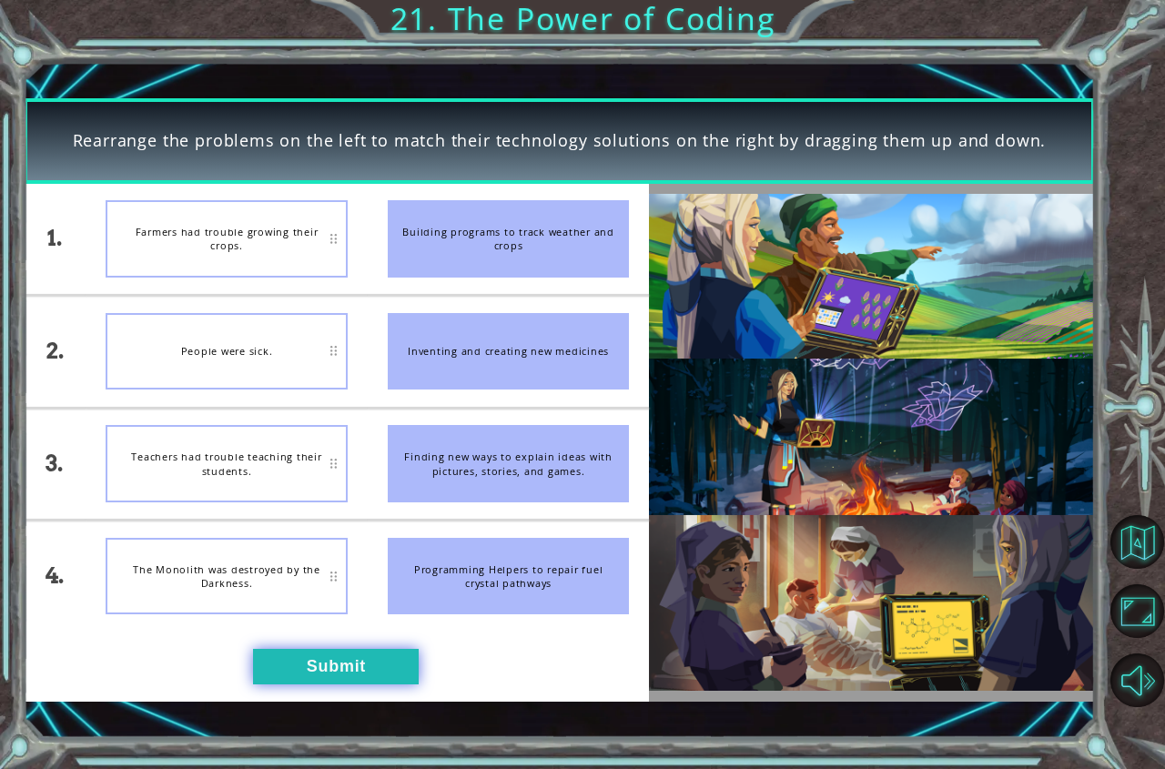
click at [394, 677] on button "Submit" at bounding box center [336, 666] width 166 height 35
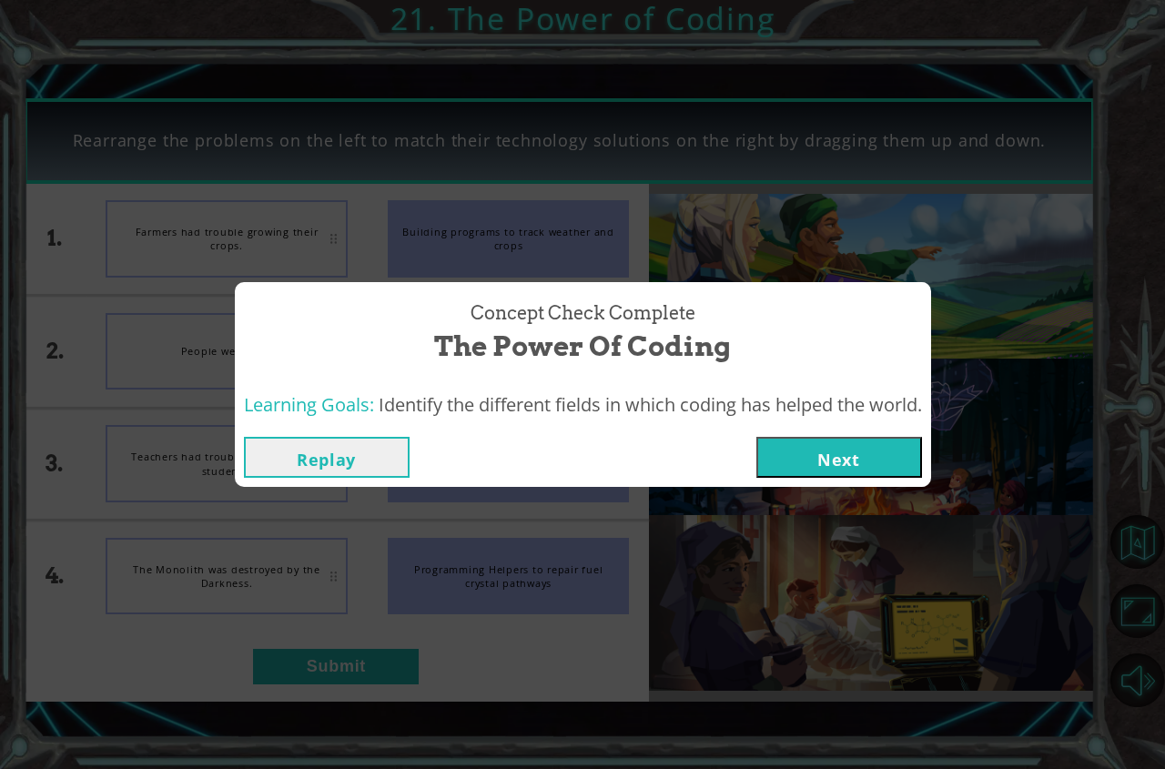
click at [844, 447] on button "Next" at bounding box center [839, 457] width 166 height 41
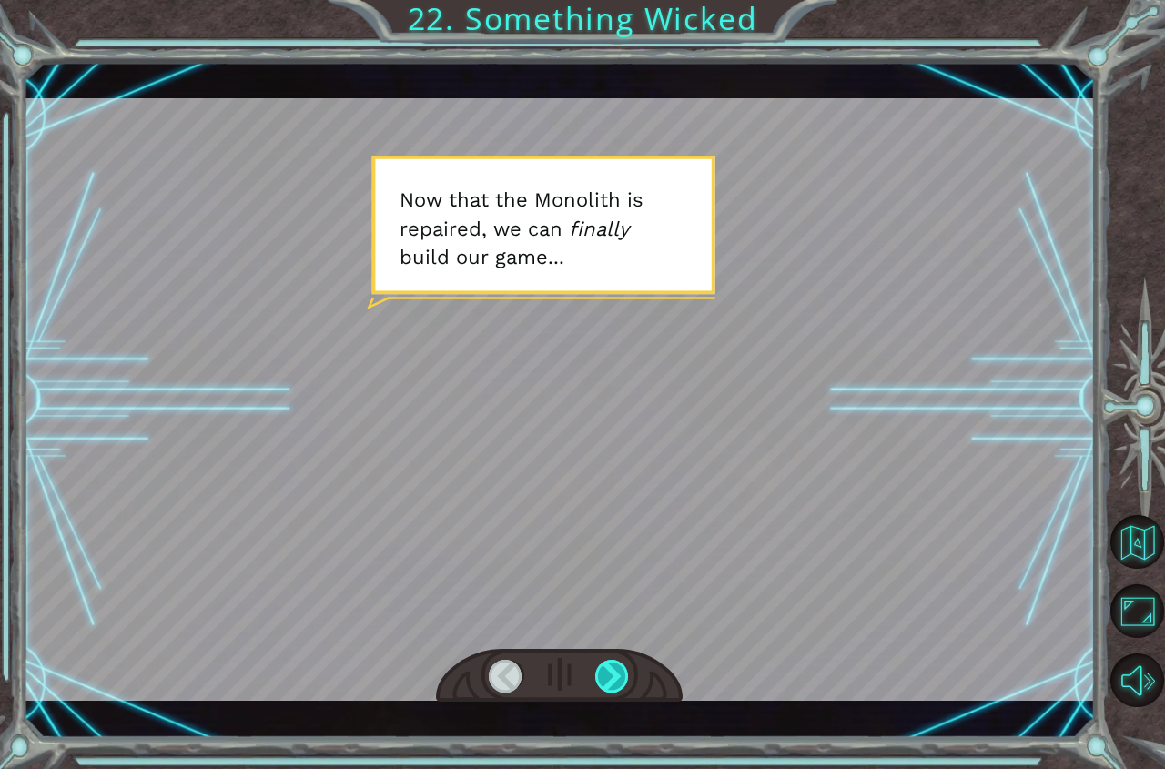
click at [604, 676] on div at bounding box center [612, 676] width 35 height 33
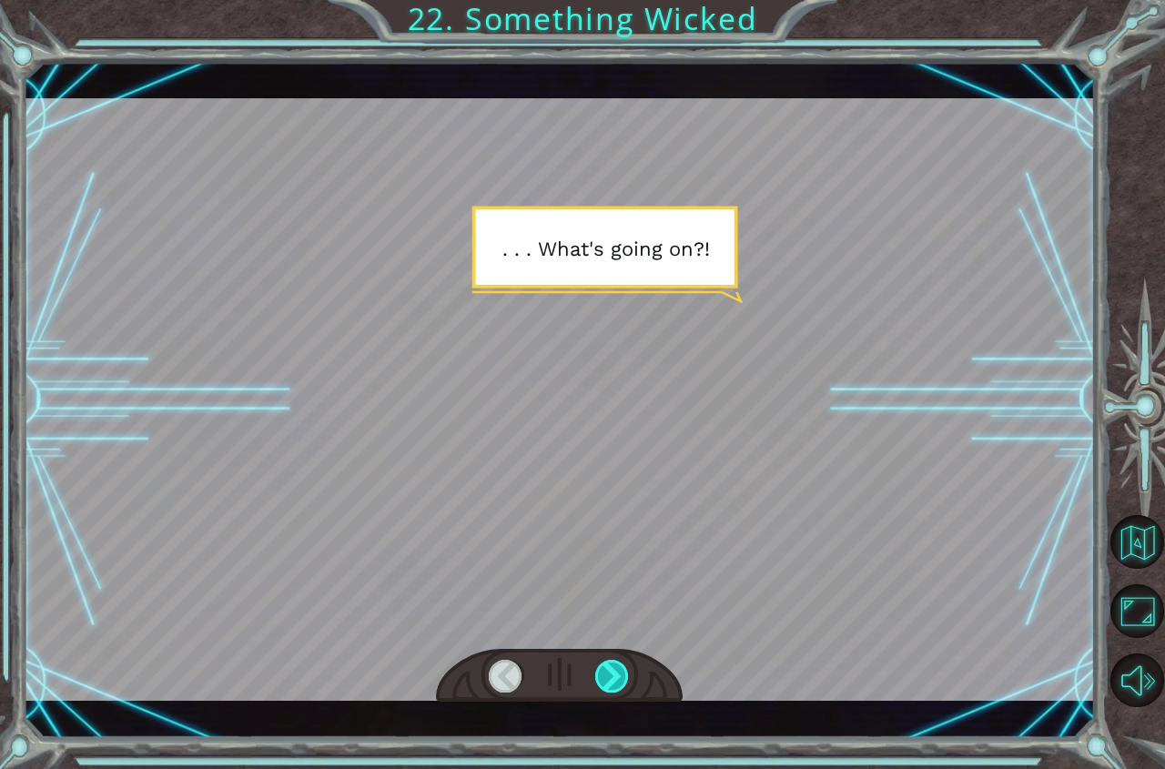
click at [604, 676] on div at bounding box center [612, 676] width 35 height 33
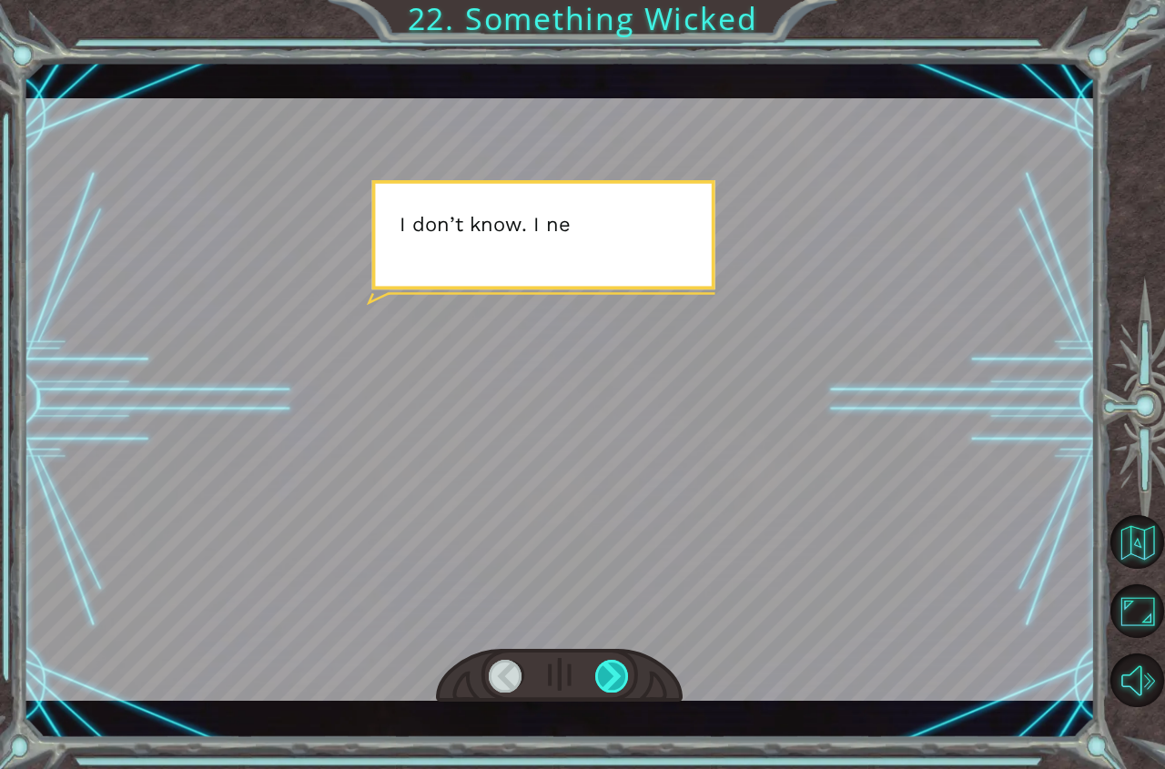
click at [604, 676] on div at bounding box center [612, 676] width 35 height 33
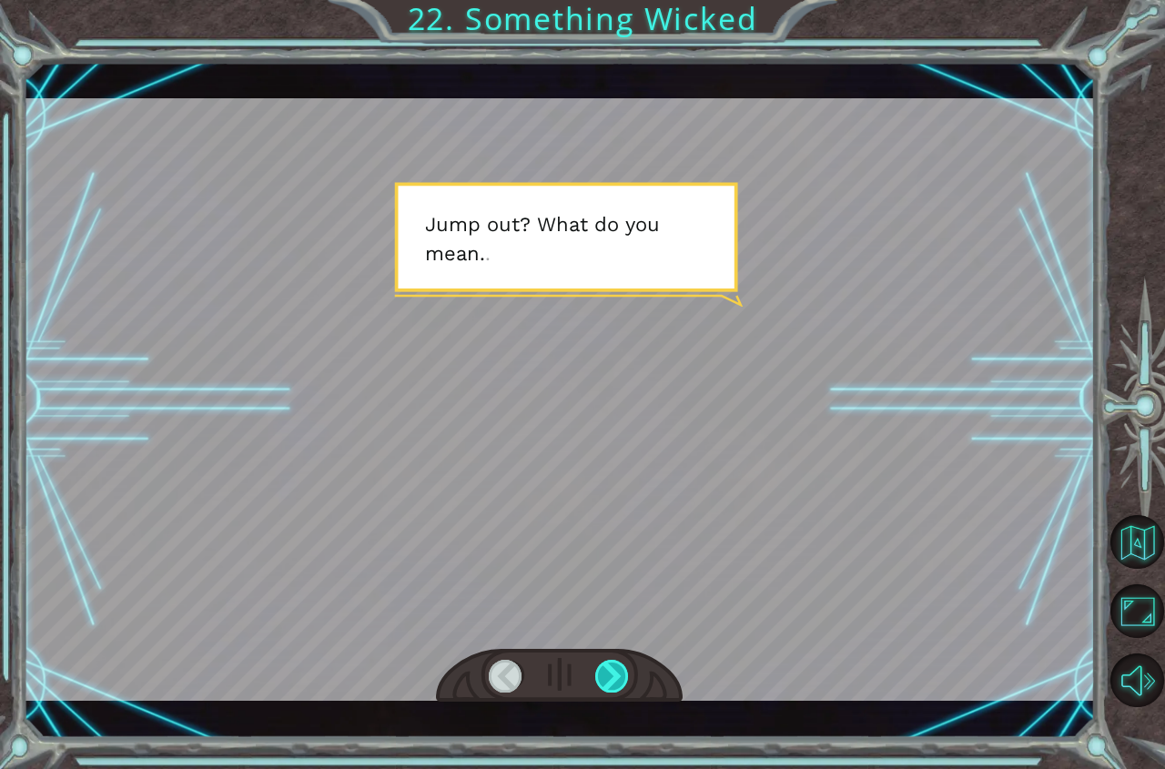
click at [604, 676] on div at bounding box center [612, 676] width 35 height 33
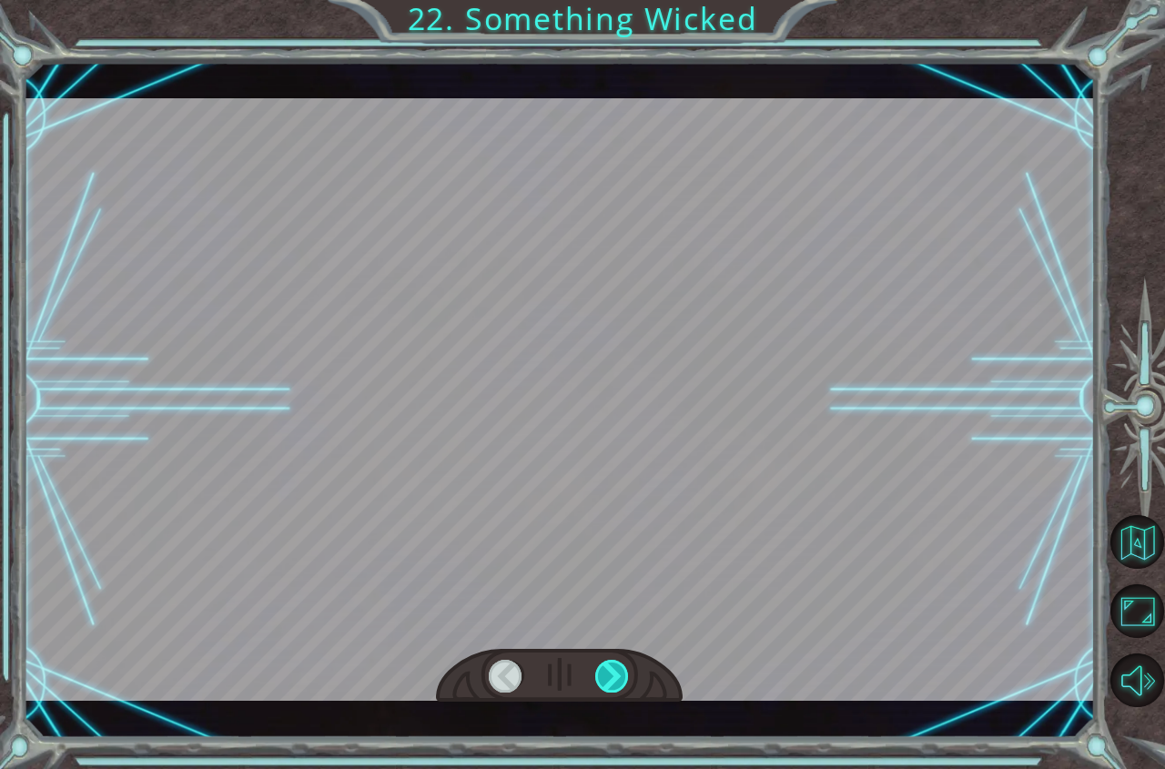
click at [604, 676] on div at bounding box center [612, 676] width 35 height 33
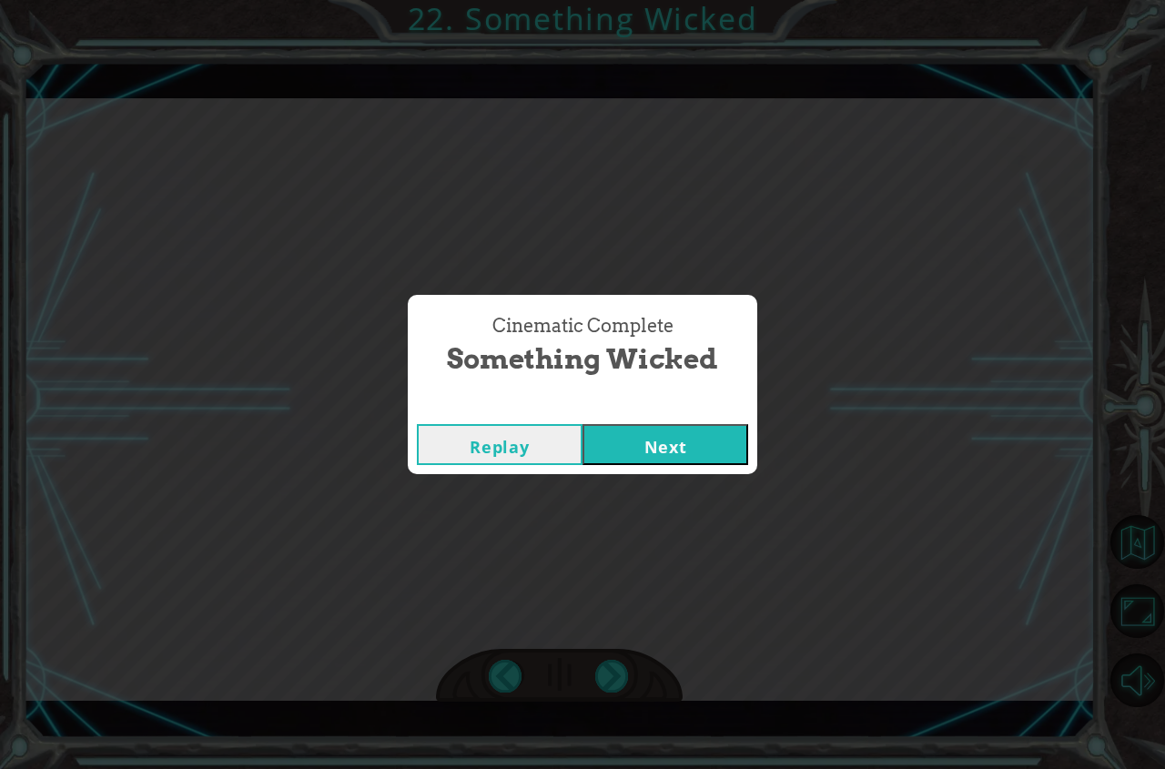
click at [641, 430] on button "Next" at bounding box center [665, 444] width 166 height 41
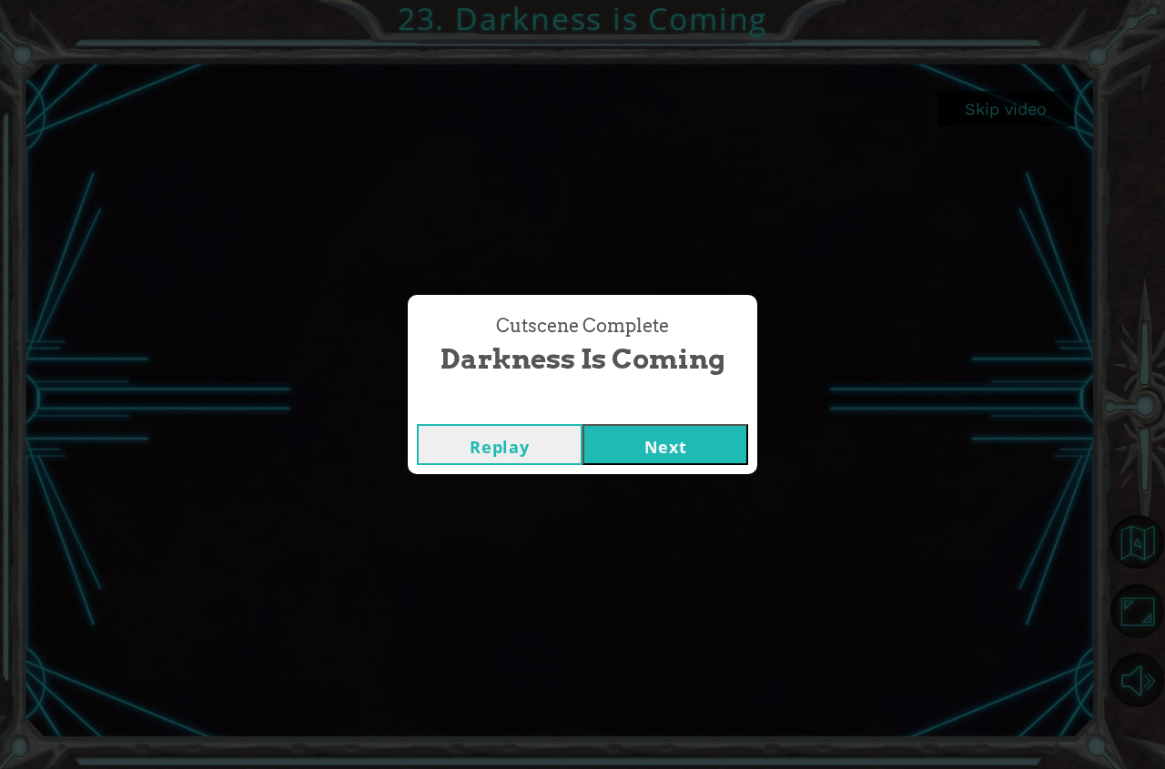
click at [720, 446] on button "Next" at bounding box center [665, 444] width 166 height 41
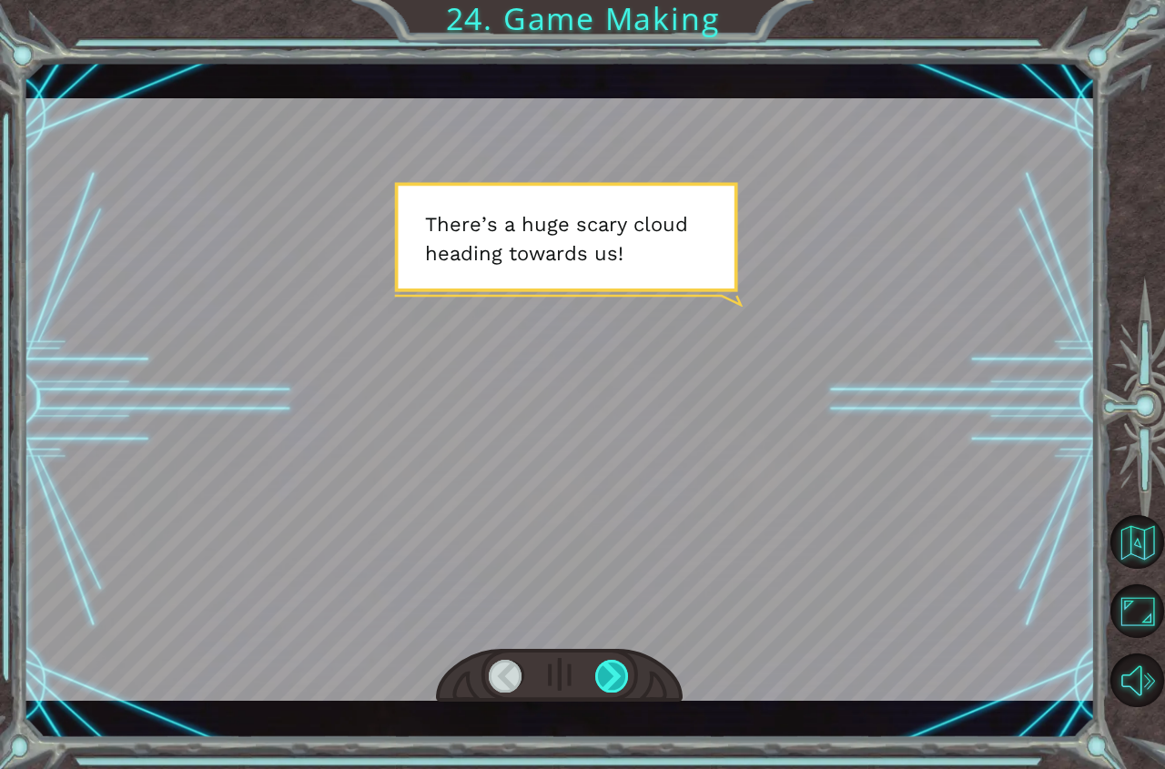
click at [596, 660] on div at bounding box center [612, 676] width 35 height 33
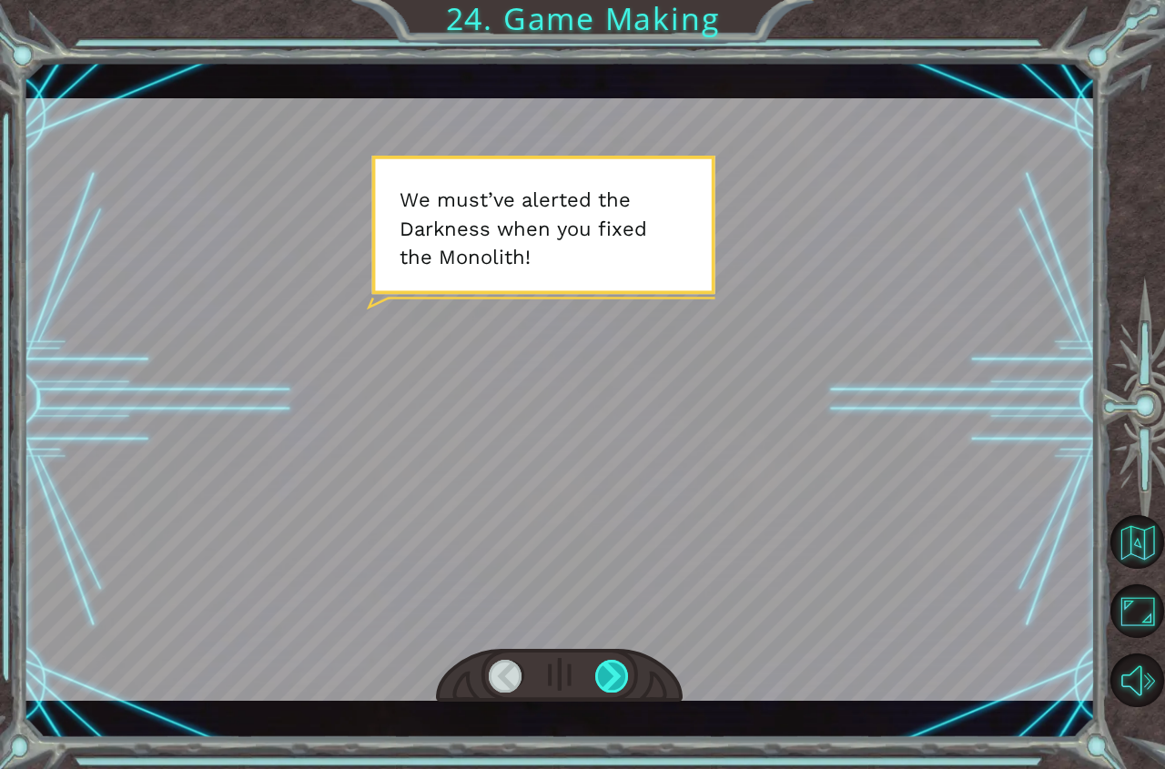
click at [596, 660] on div at bounding box center [612, 676] width 35 height 33
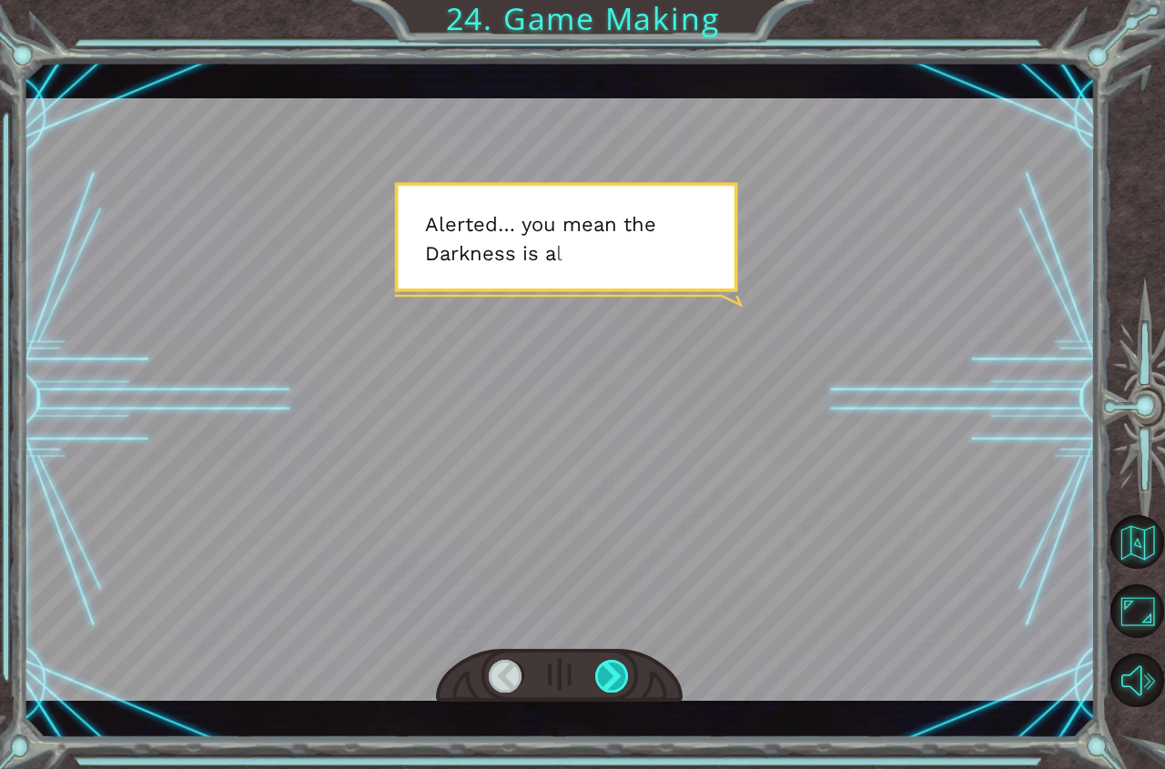
click at [596, 660] on div at bounding box center [612, 676] width 35 height 33
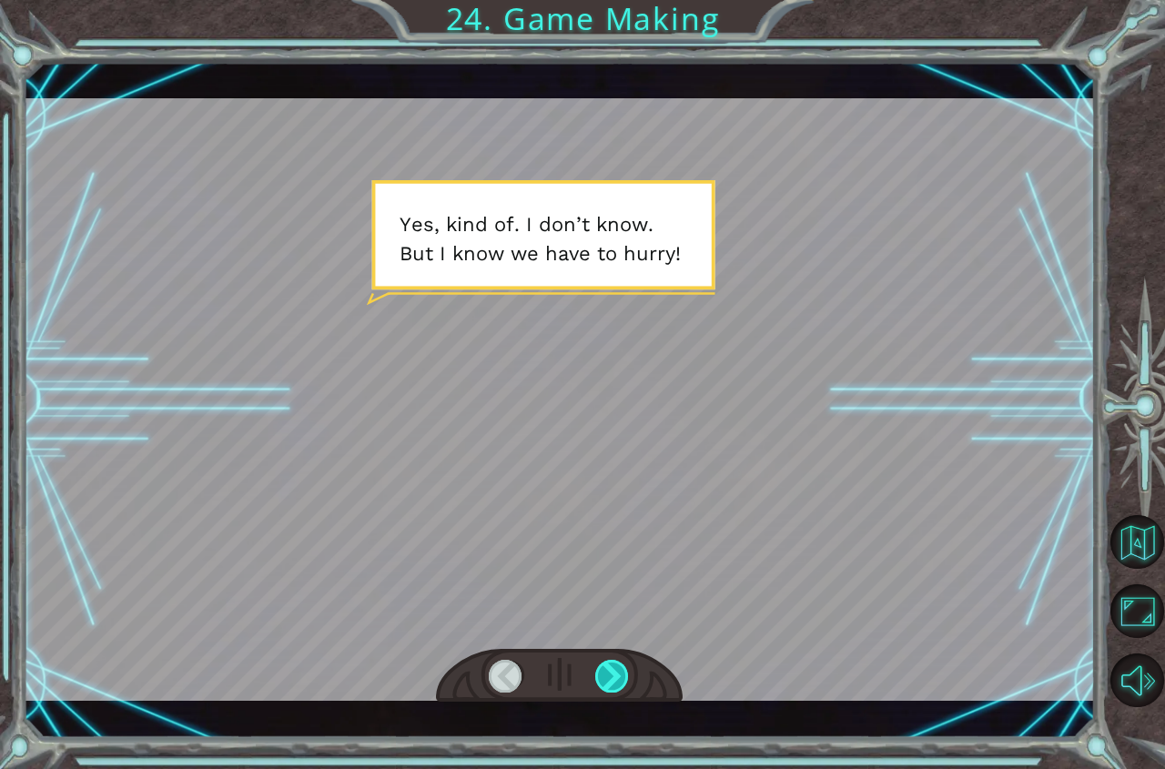
click at [596, 660] on div at bounding box center [612, 676] width 35 height 33
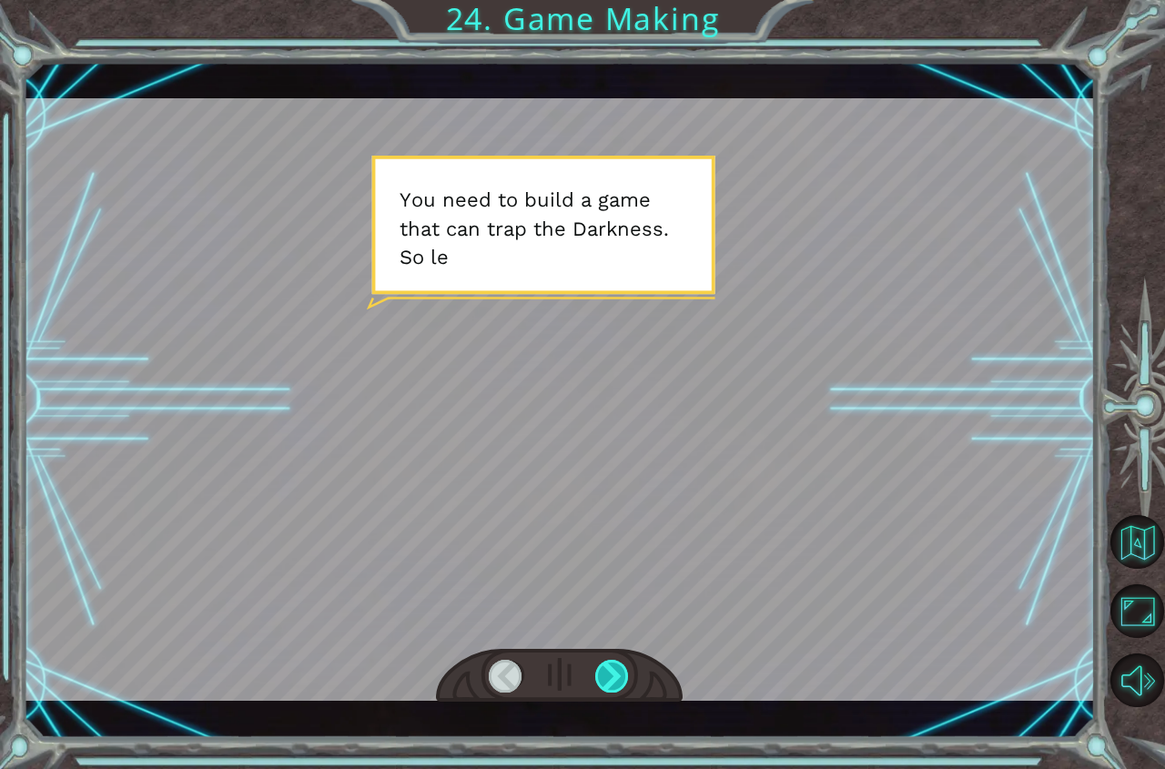
click at [595, 660] on div at bounding box center [612, 676] width 35 height 33
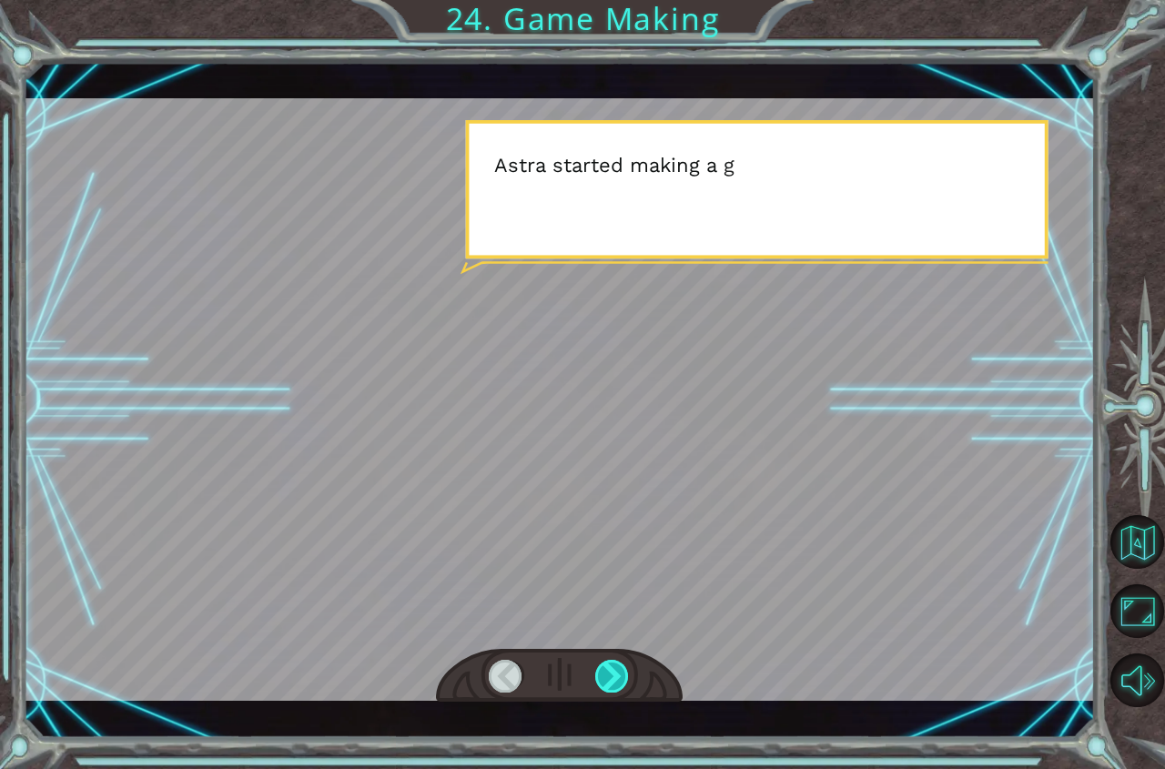
click at [595, 660] on div at bounding box center [612, 676] width 35 height 33
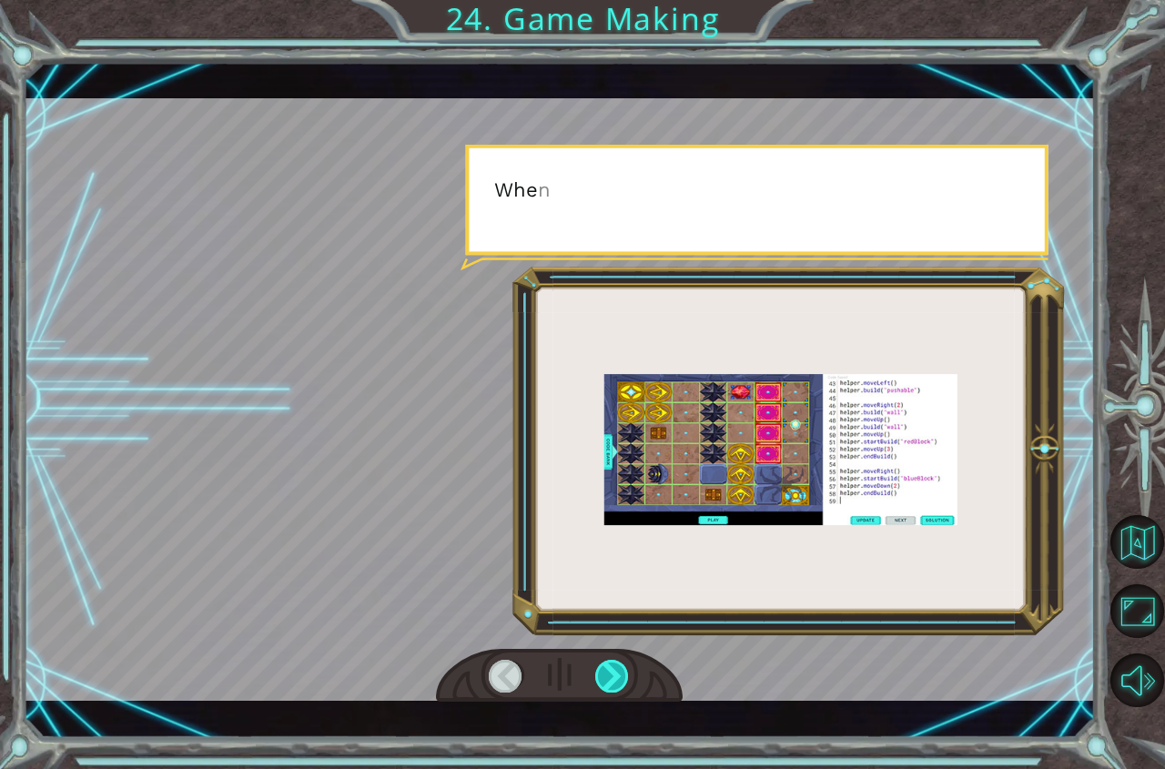
click at [595, 660] on div at bounding box center [612, 676] width 35 height 33
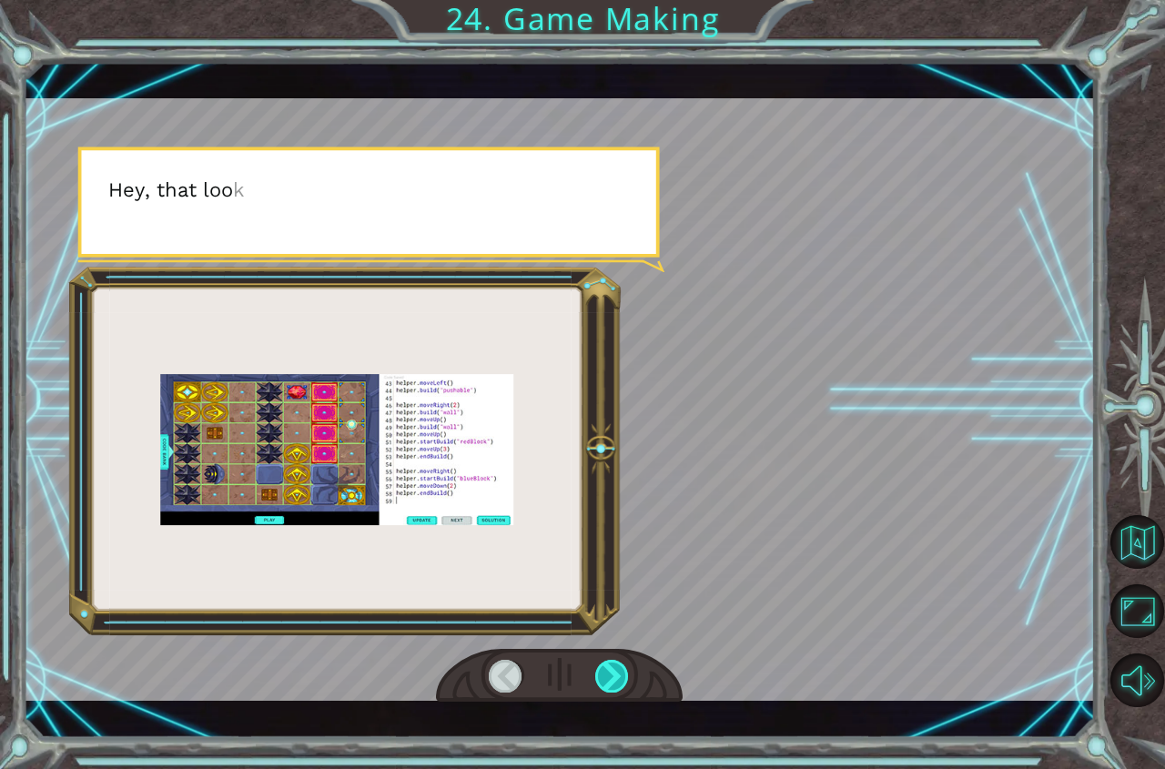
click at [595, 660] on div at bounding box center [612, 676] width 35 height 33
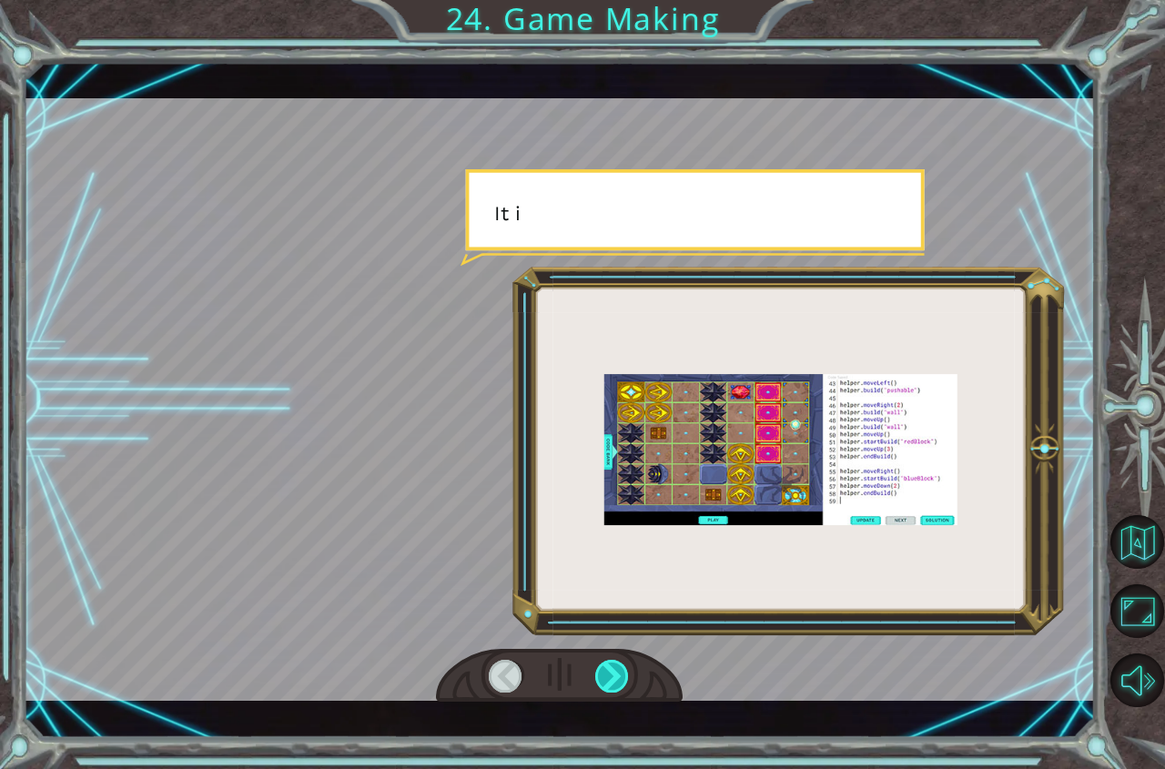
click at [595, 660] on div at bounding box center [612, 676] width 35 height 33
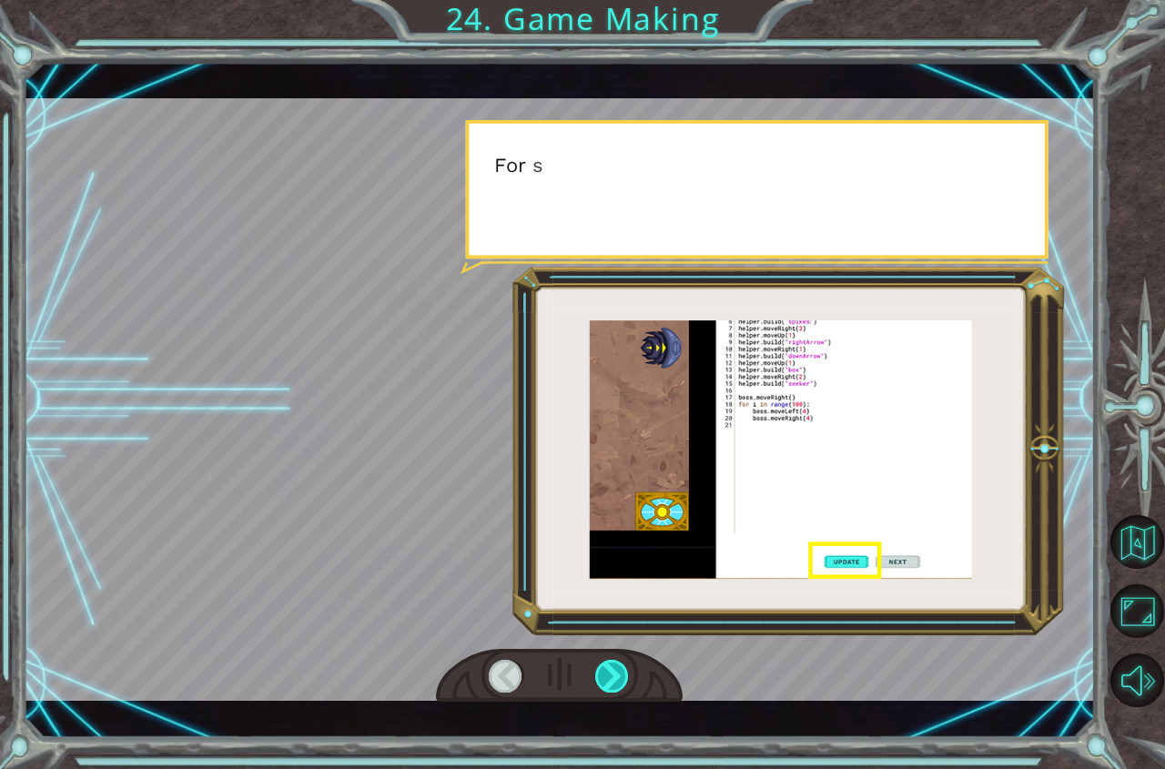
click at [595, 660] on div at bounding box center [612, 676] width 35 height 33
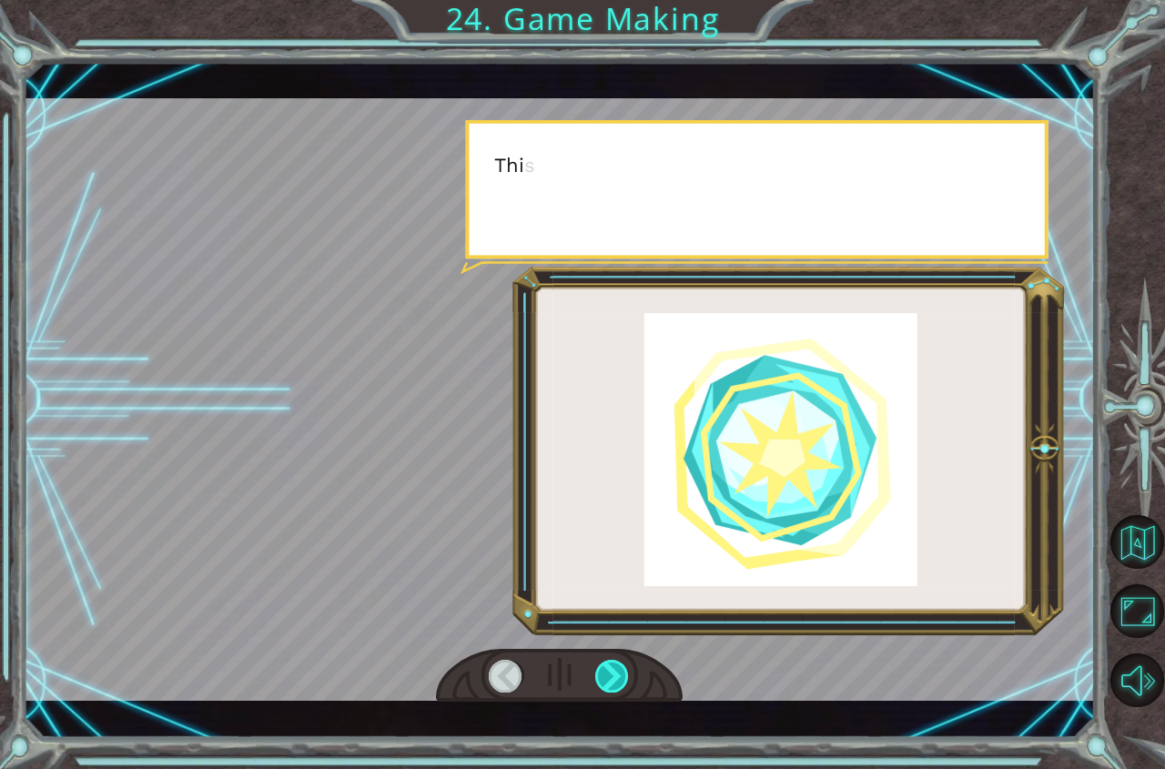
click at [595, 660] on div at bounding box center [612, 676] width 35 height 33
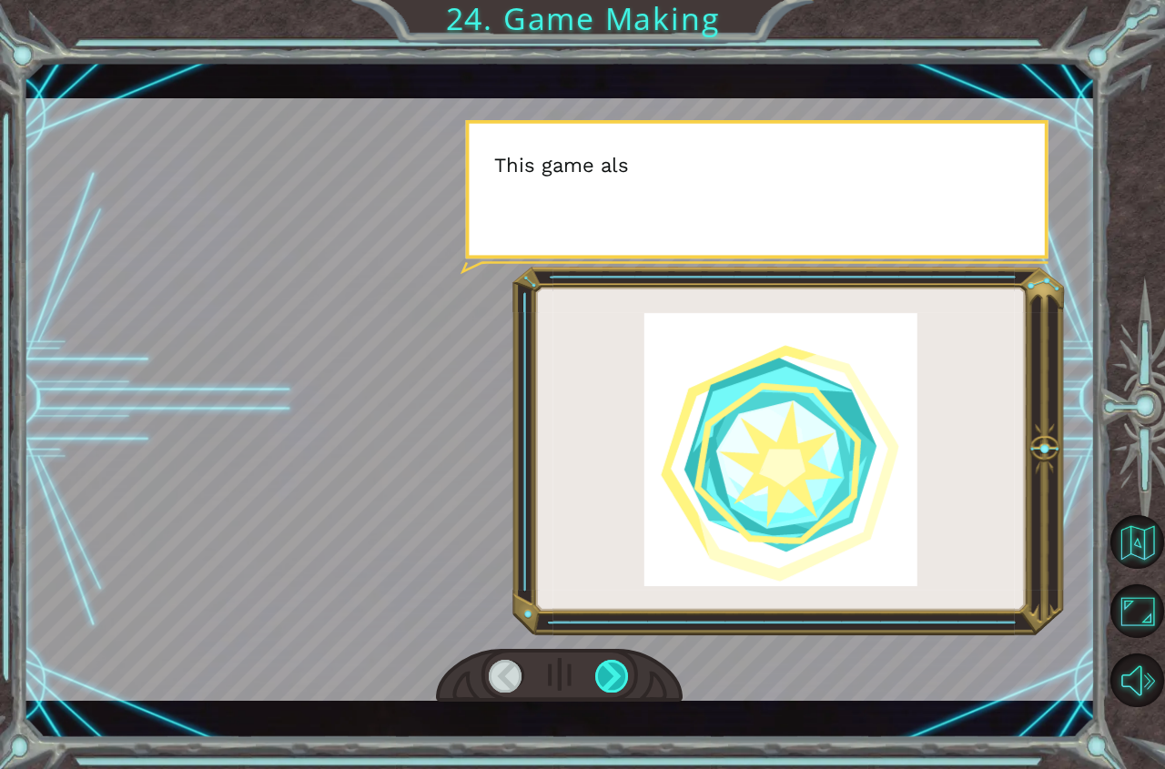
click at [595, 660] on div at bounding box center [612, 676] width 35 height 33
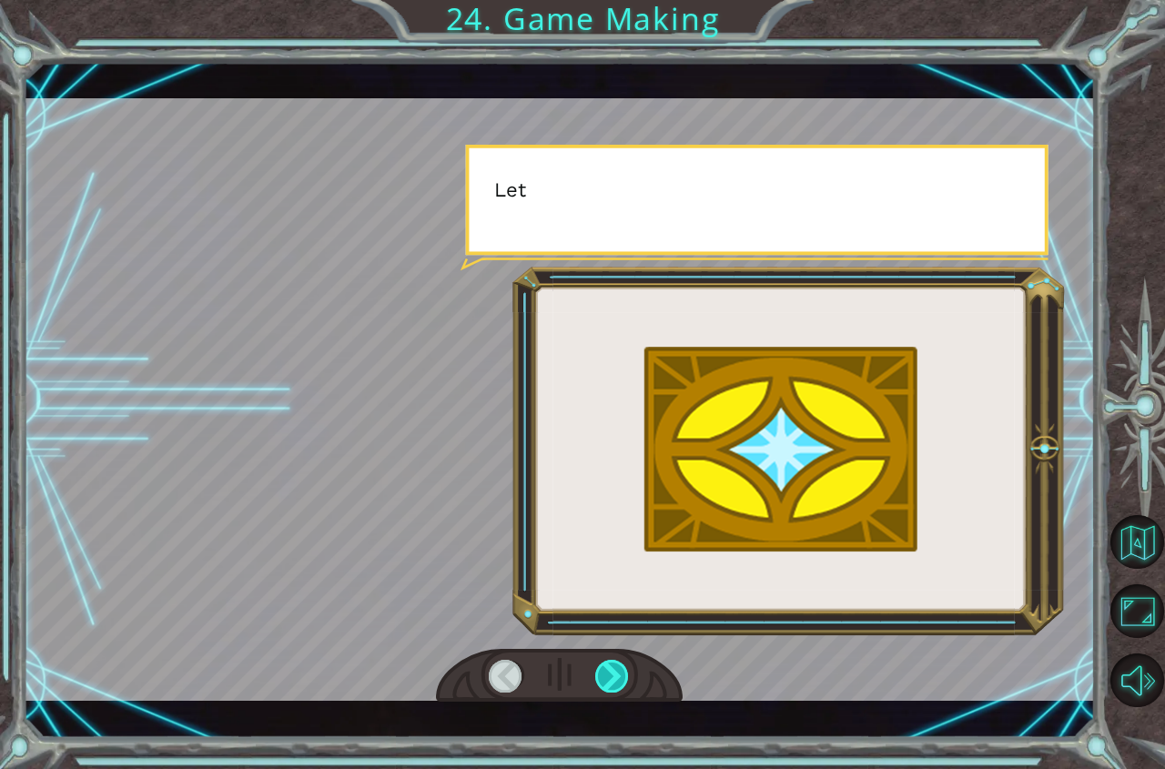
click at [595, 660] on div at bounding box center [612, 676] width 35 height 33
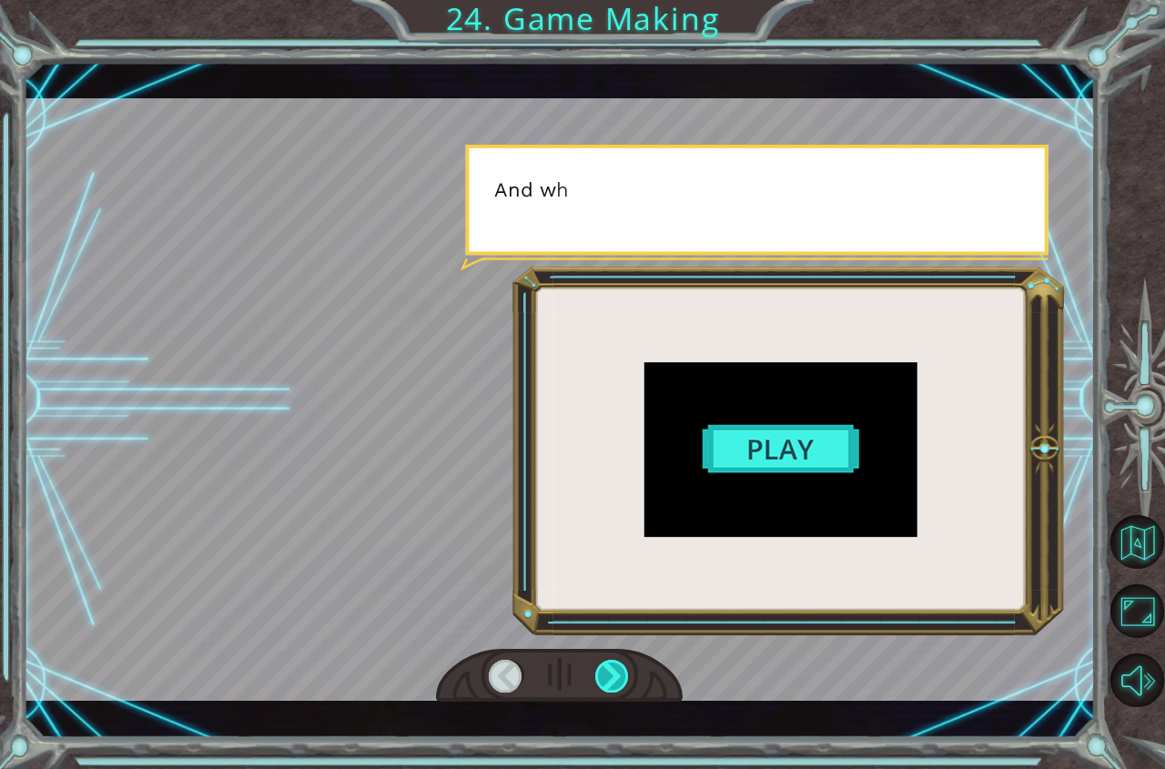
click at [595, 660] on div at bounding box center [612, 676] width 35 height 33
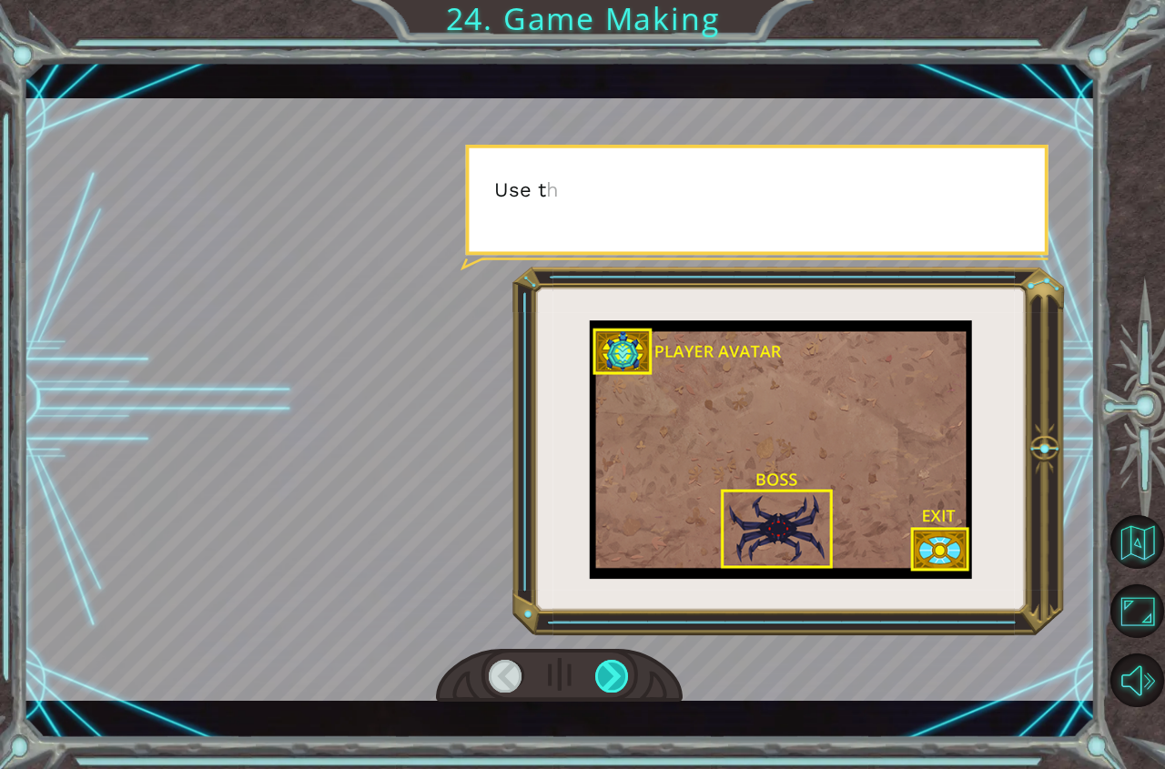
click at [595, 660] on div at bounding box center [612, 676] width 35 height 33
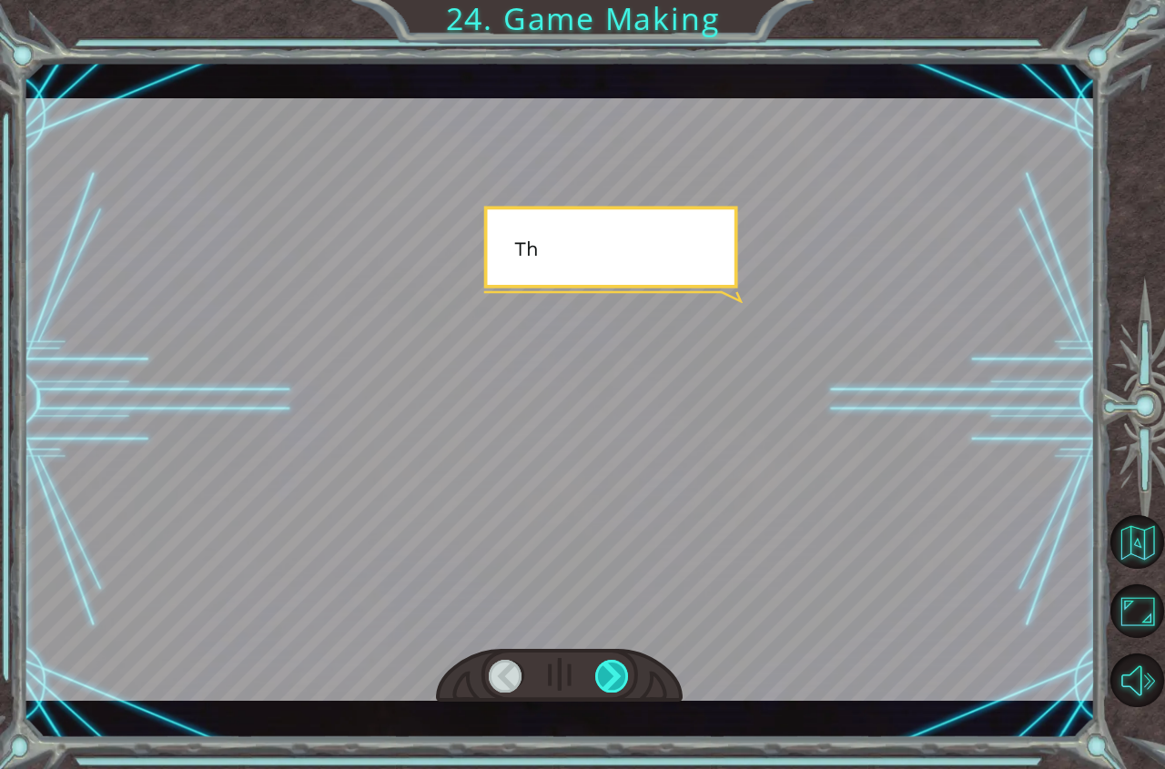
click at [595, 660] on div at bounding box center [612, 676] width 35 height 33
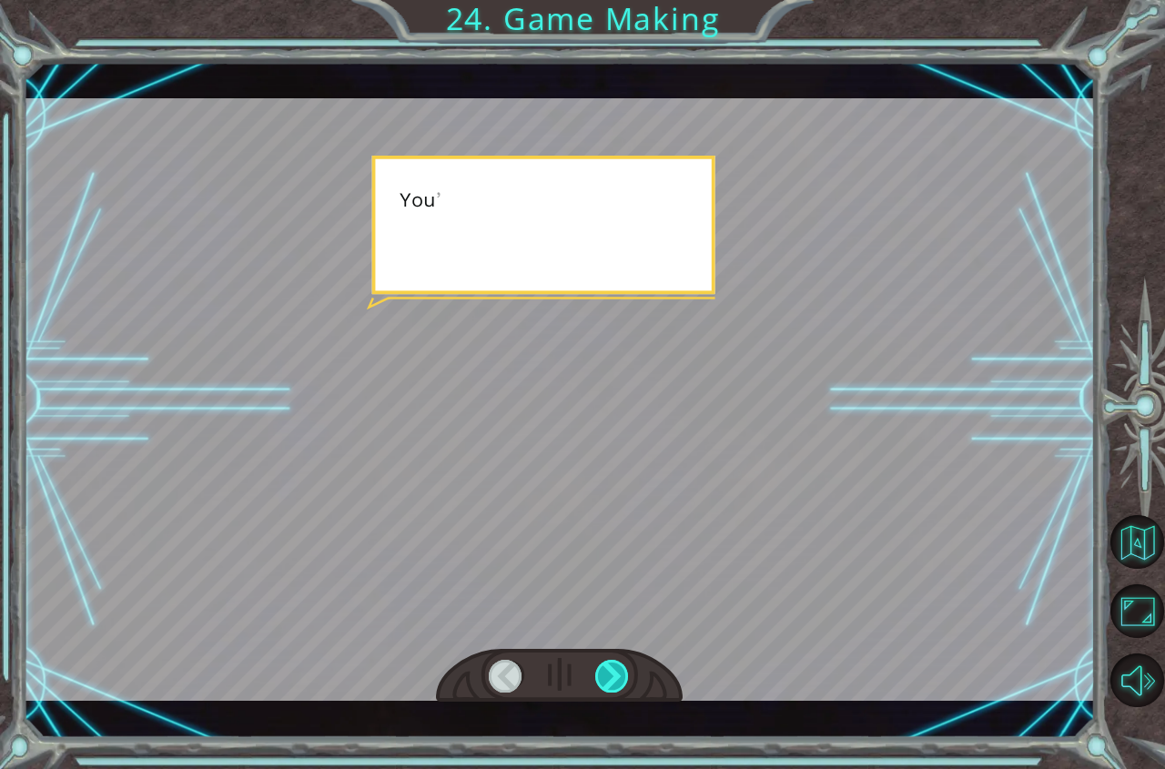
click at [595, 660] on div at bounding box center [612, 676] width 35 height 33
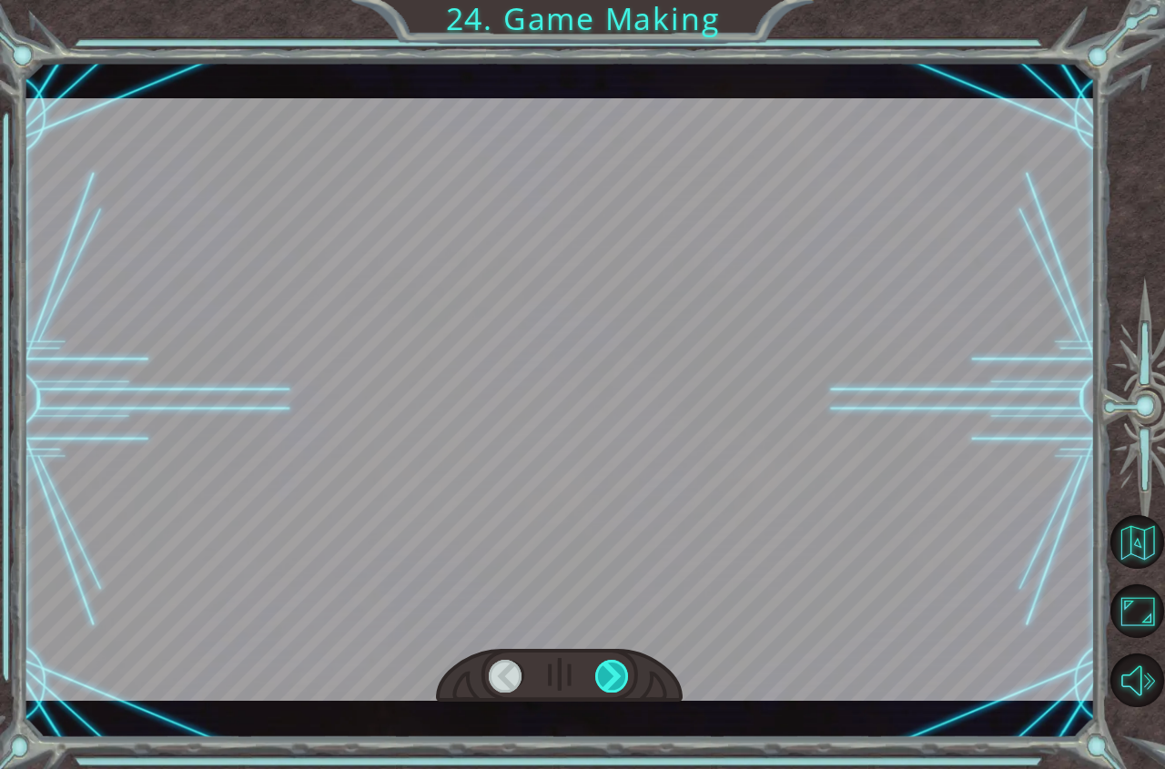
click at [595, 660] on div at bounding box center [612, 676] width 35 height 33
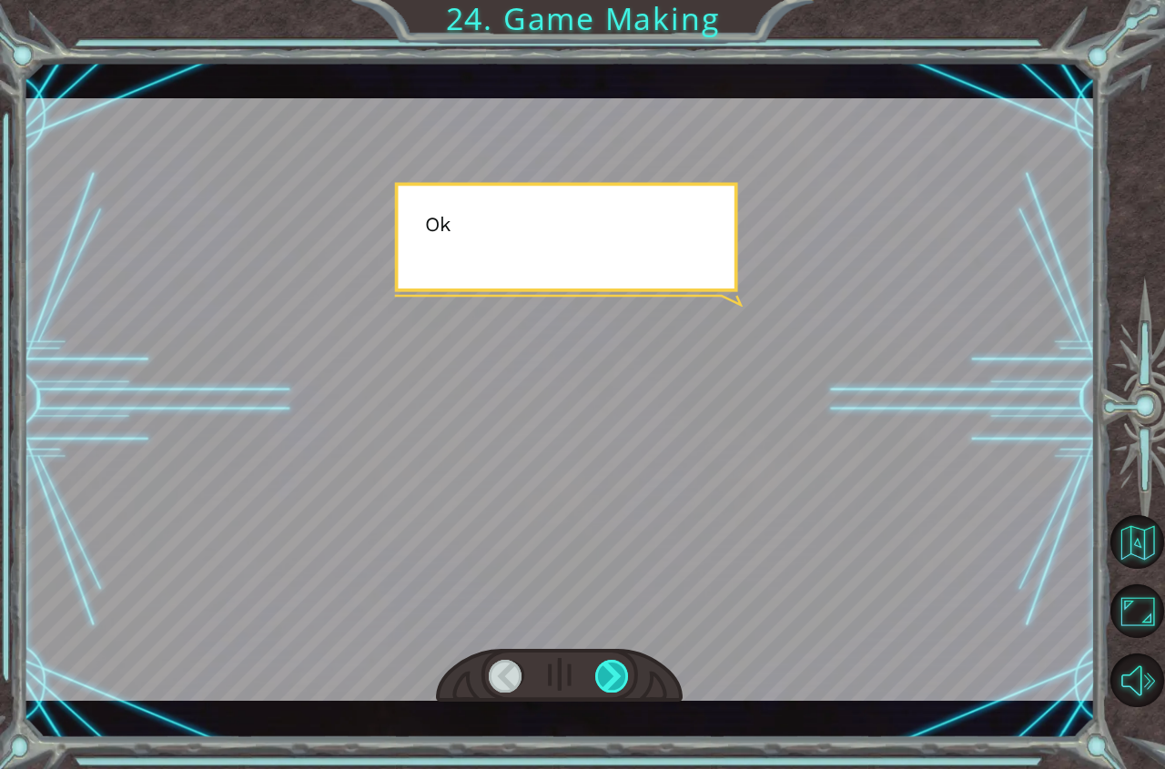
click at [595, 660] on div at bounding box center [612, 676] width 35 height 33
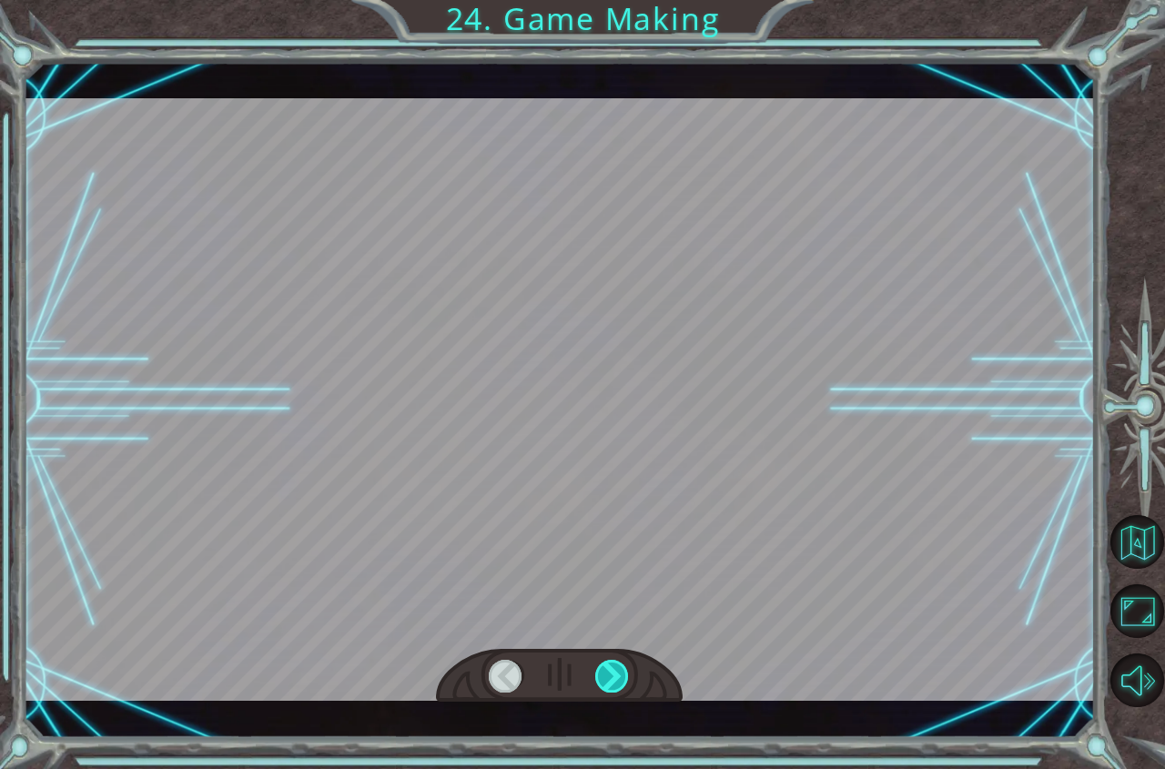
click at [595, 660] on div at bounding box center [612, 676] width 35 height 33
click at [597, 661] on div at bounding box center [612, 676] width 35 height 33
click at [598, 0] on div "T h e r e ’ s a h u g e s c a r y c l o u d h e a d i n g t o w a r d s u s ! W…" at bounding box center [582, 0] width 1165 height 0
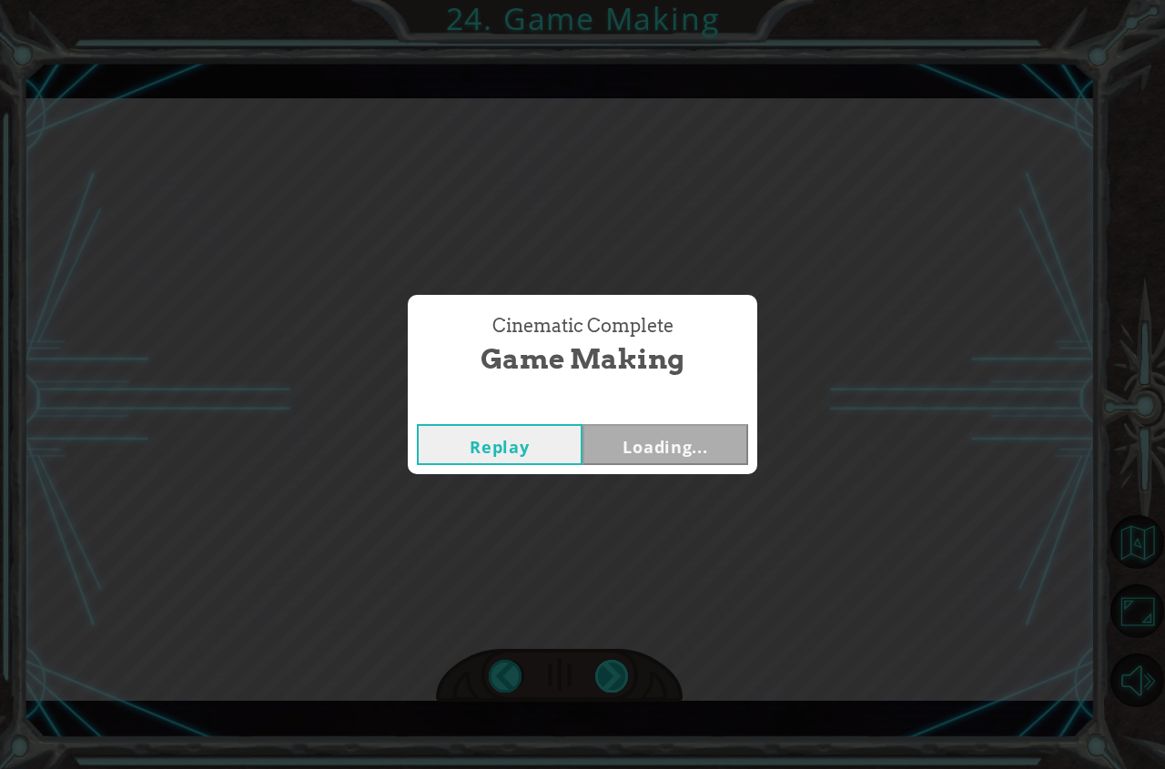
click at [598, 661] on div "Cinematic Complete Game Making Replay Loading..." at bounding box center [582, 384] width 1165 height 769
click at [662, 453] on button "Next" at bounding box center [665, 444] width 166 height 41
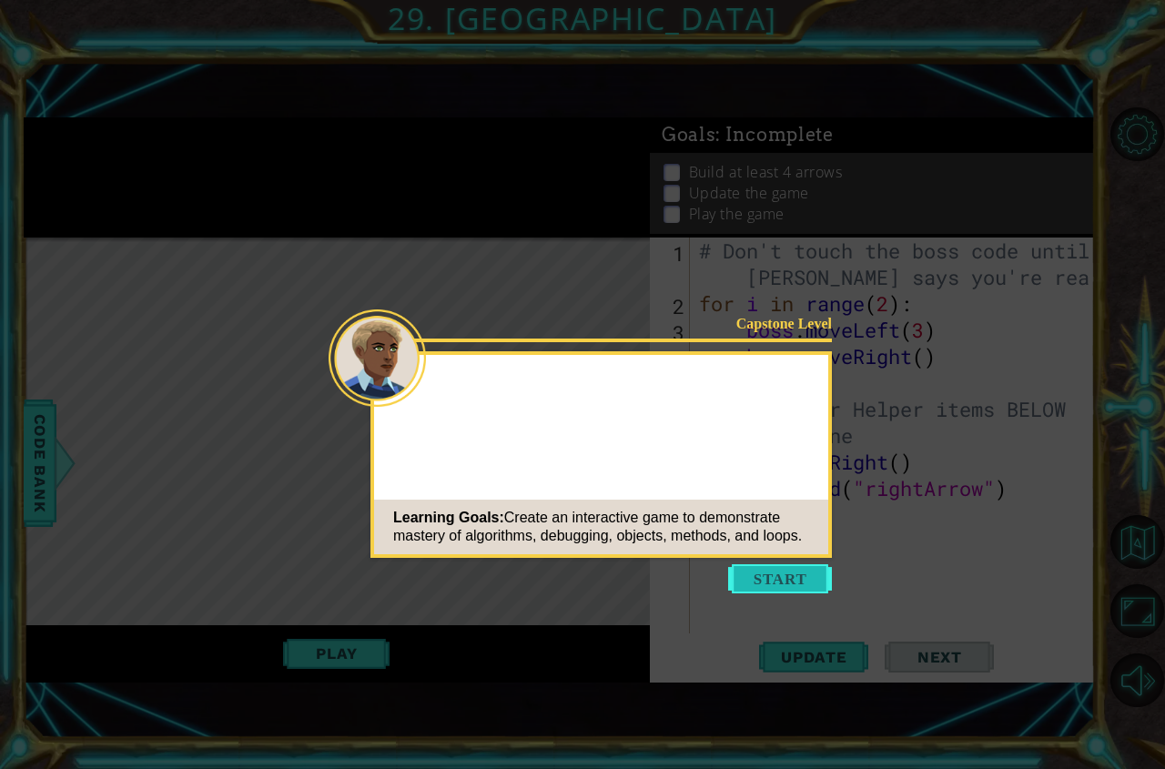
click at [754, 574] on button "Start" at bounding box center [780, 578] width 104 height 29
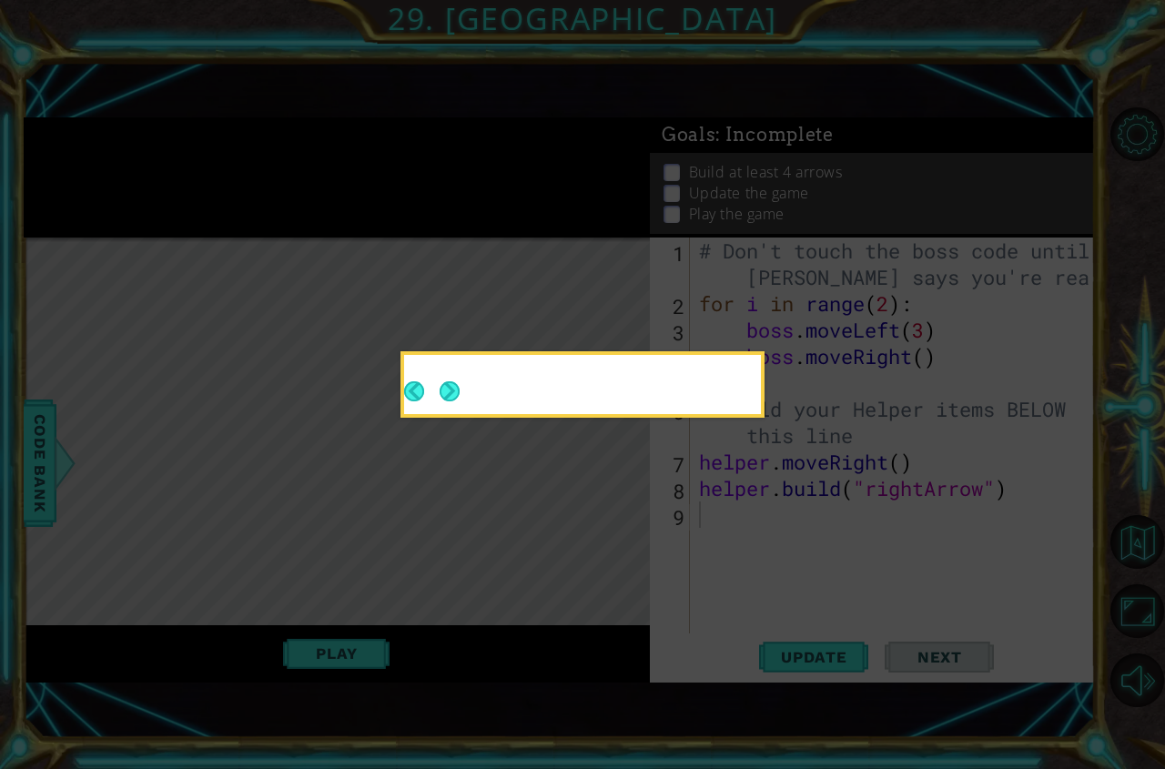
click at [461, 392] on button "Next" at bounding box center [449, 391] width 33 height 33
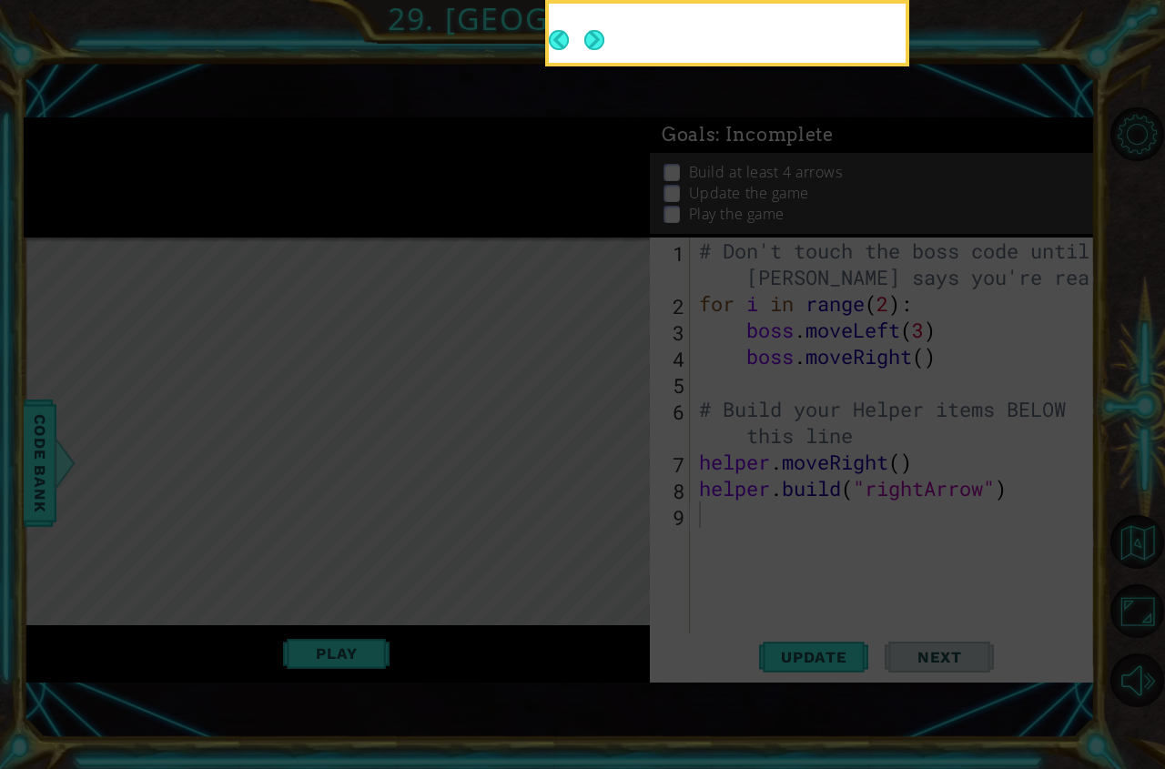
click at [452, 504] on icon at bounding box center [582, 192] width 1165 height 1153
click at [525, 400] on icon at bounding box center [582, 192] width 1165 height 1153
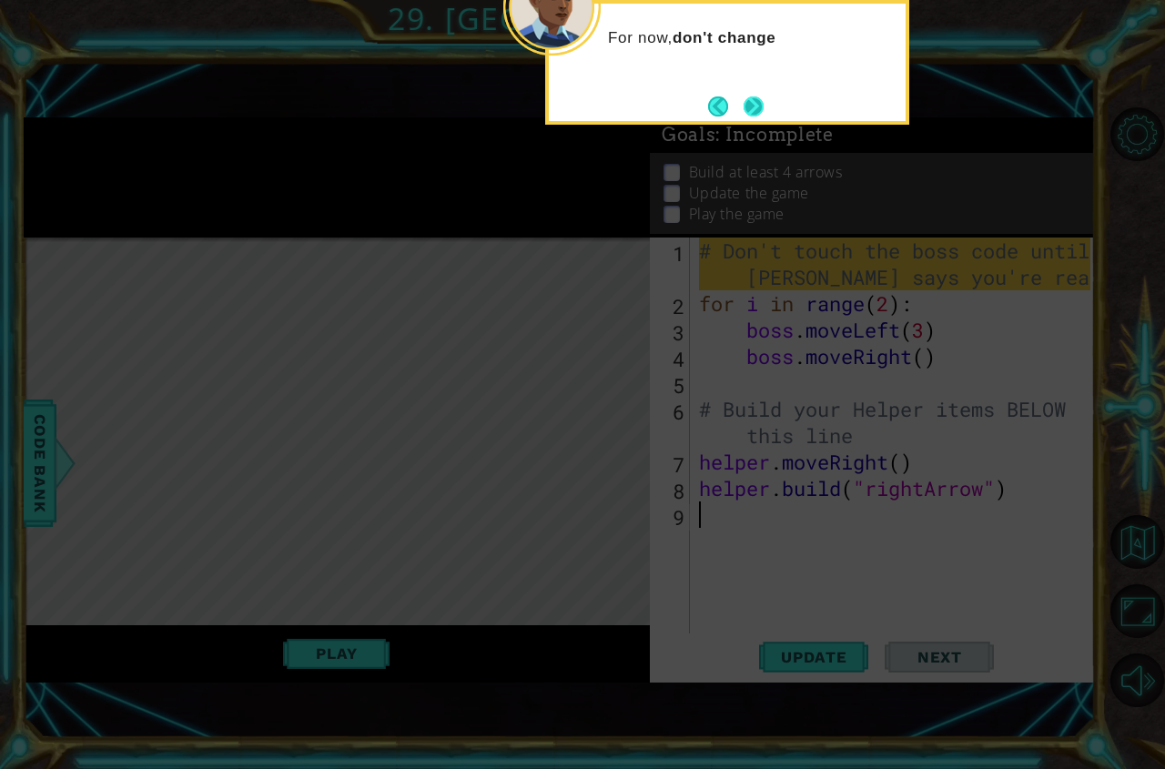
click at [753, 113] on button "Next" at bounding box center [753, 106] width 32 height 32
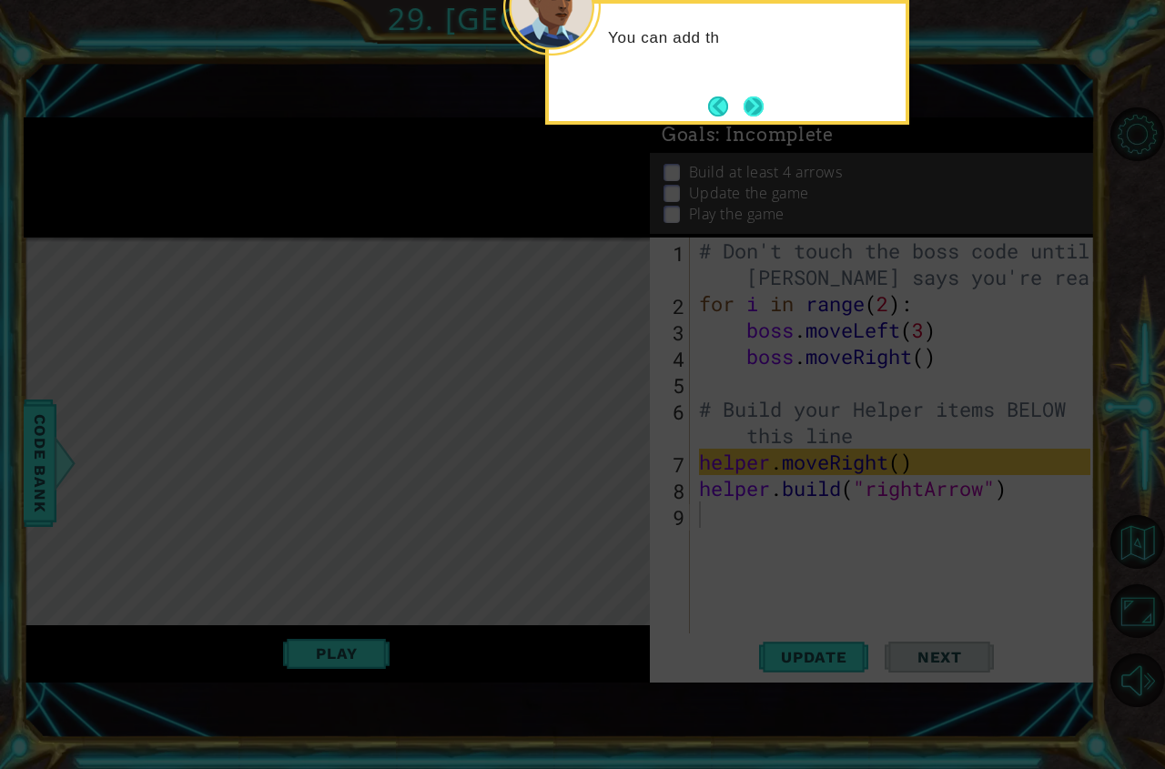
click at [754, 115] on button "Next" at bounding box center [753, 106] width 33 height 33
click at [754, 115] on icon at bounding box center [582, 192] width 1165 height 1153
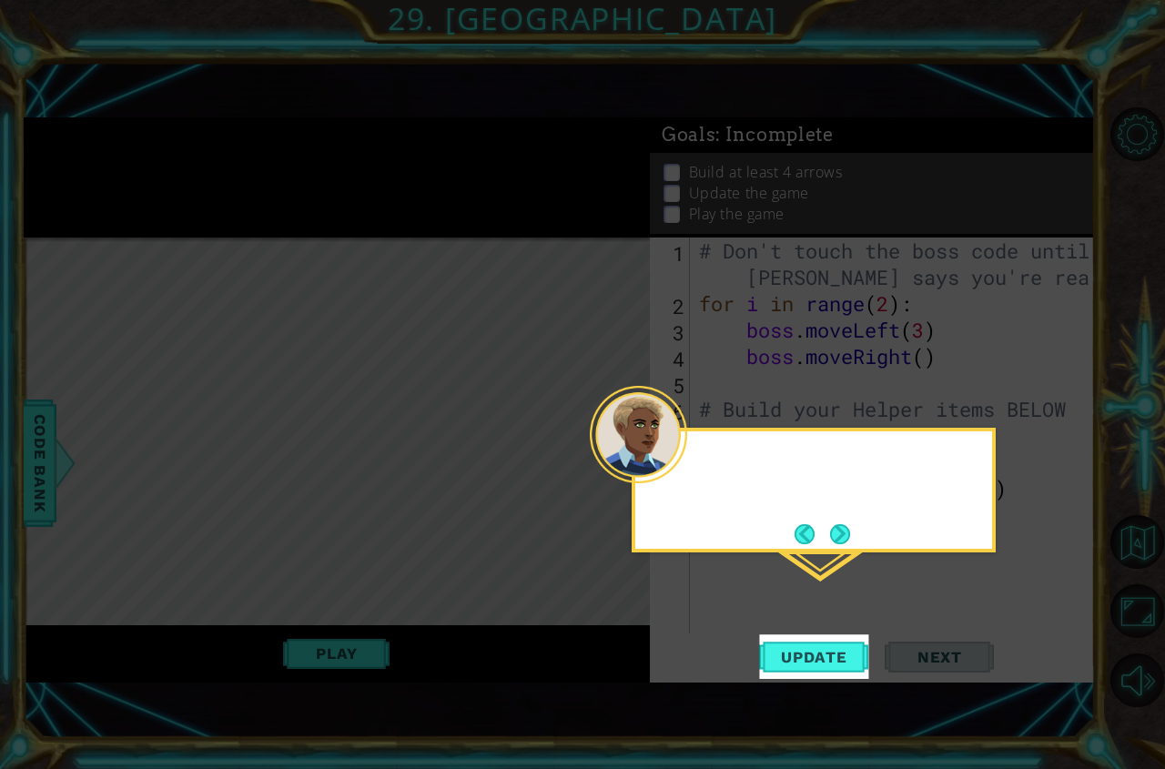
click at [754, 115] on icon at bounding box center [582, 384] width 1165 height 769
click at [857, 540] on div "After you add your code, hit" at bounding box center [813, 490] width 364 height 125
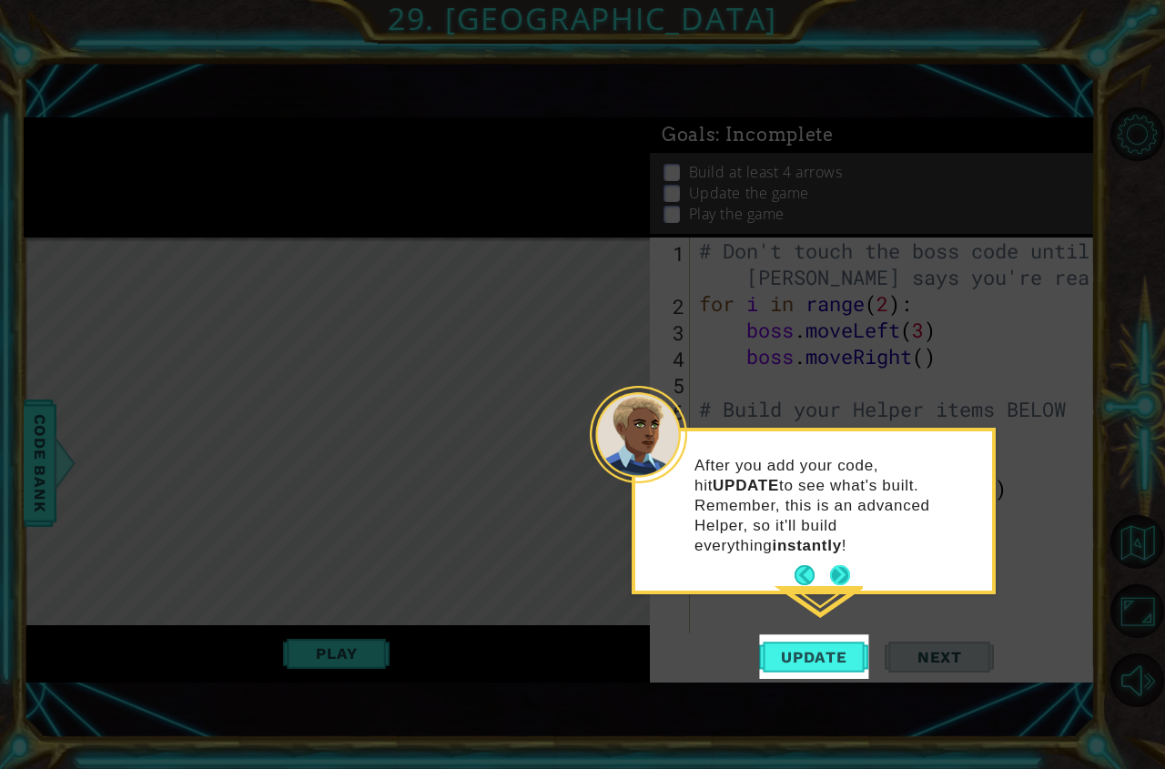
click at [841, 560] on button "Next" at bounding box center [840, 575] width 30 height 30
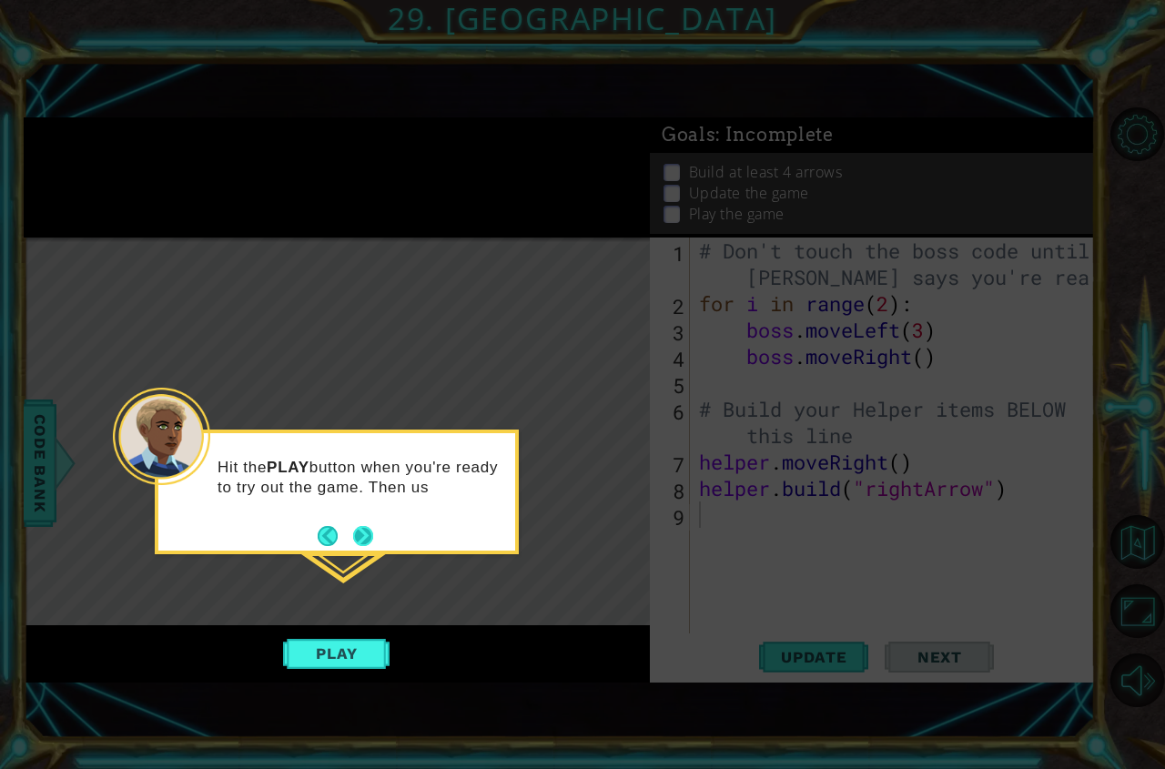
click at [366, 533] on button "Next" at bounding box center [363, 535] width 25 height 25
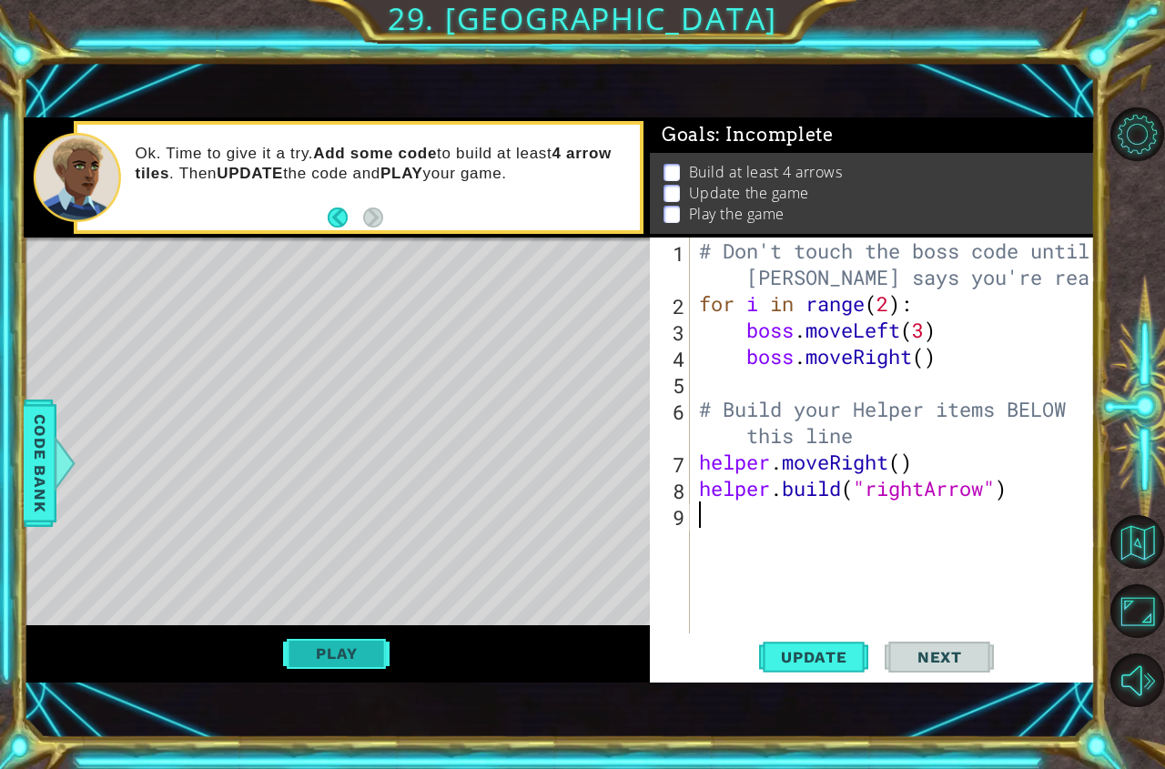
click at [354, 644] on button "Play" at bounding box center [336, 653] width 106 height 35
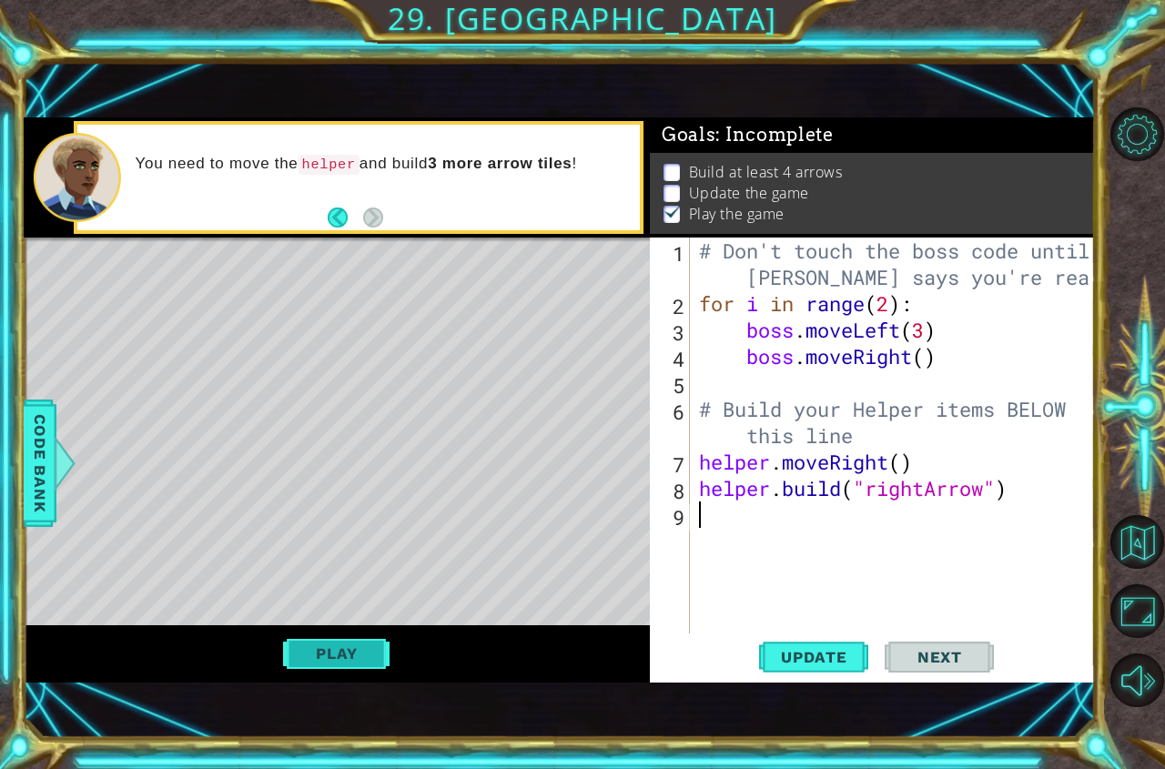
click at [348, 652] on button "Play" at bounding box center [336, 653] width 106 height 35
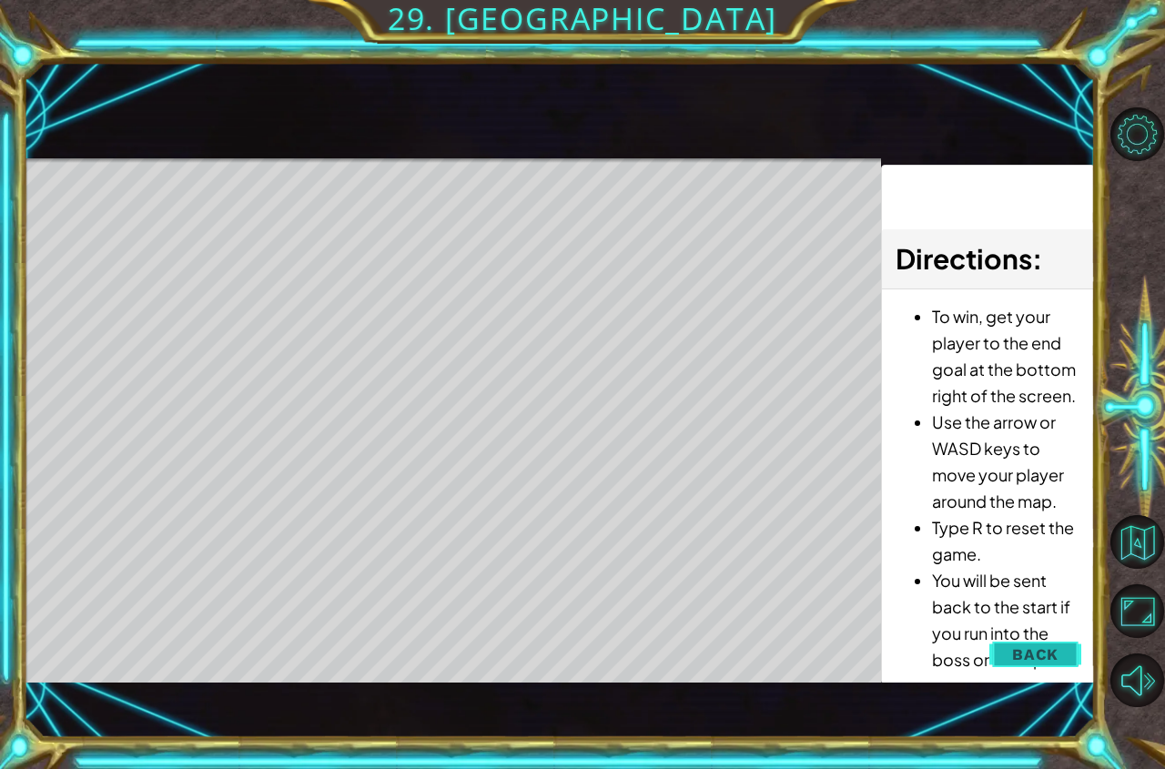
click at [1023, 645] on span "Back" at bounding box center [1035, 654] width 46 height 18
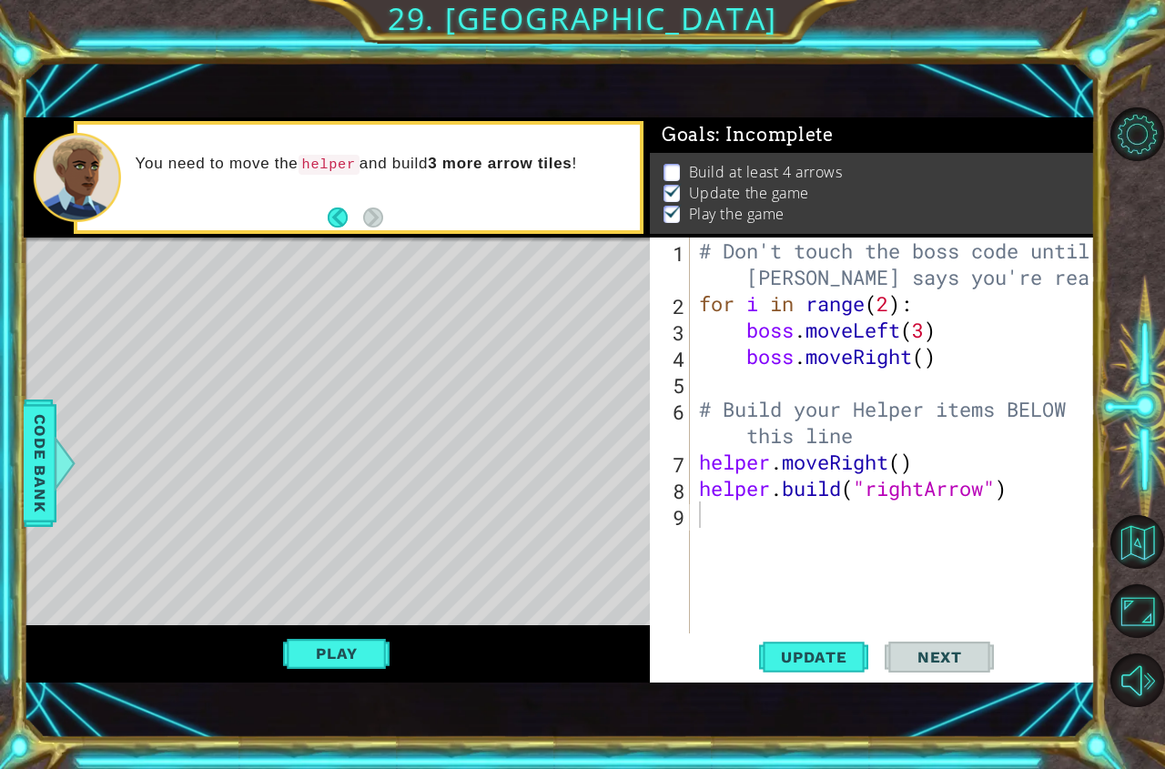
click at [353, 504] on div "Level Map" at bounding box center [444, 505] width 841 height 536
click at [43, 451] on span "Code Bank" at bounding box center [39, 462] width 29 height 111
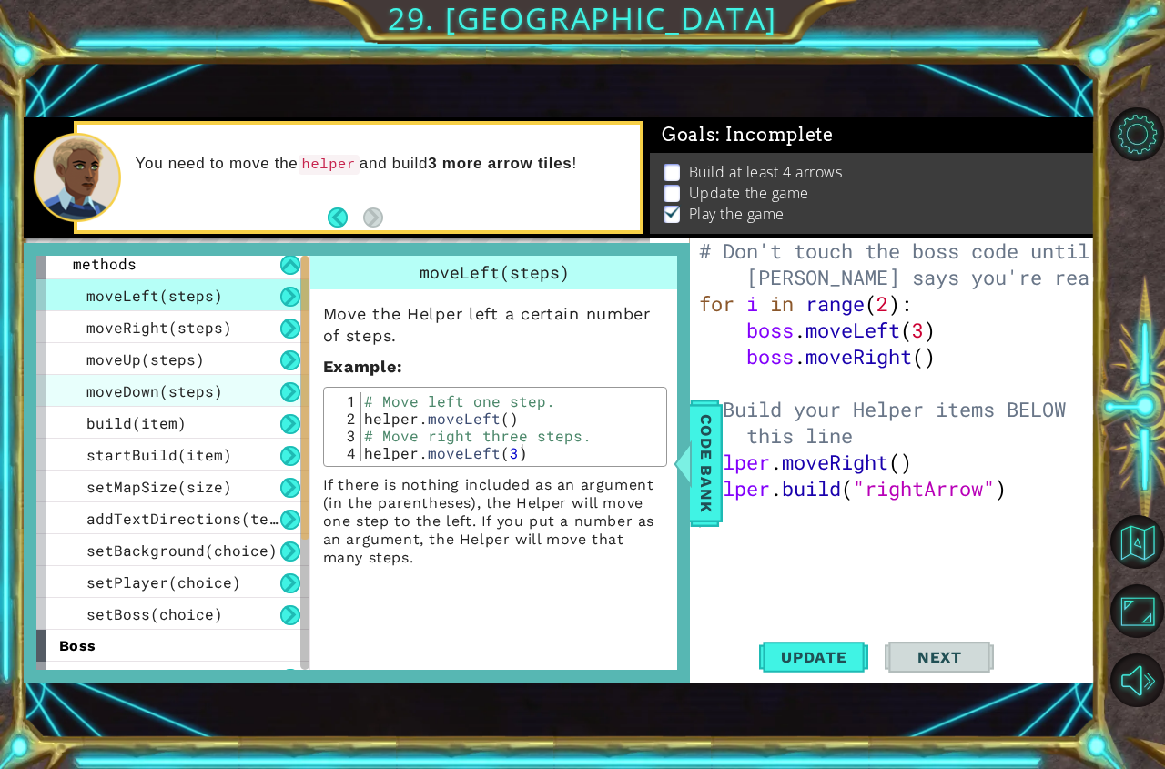
scroll to position [0, 0]
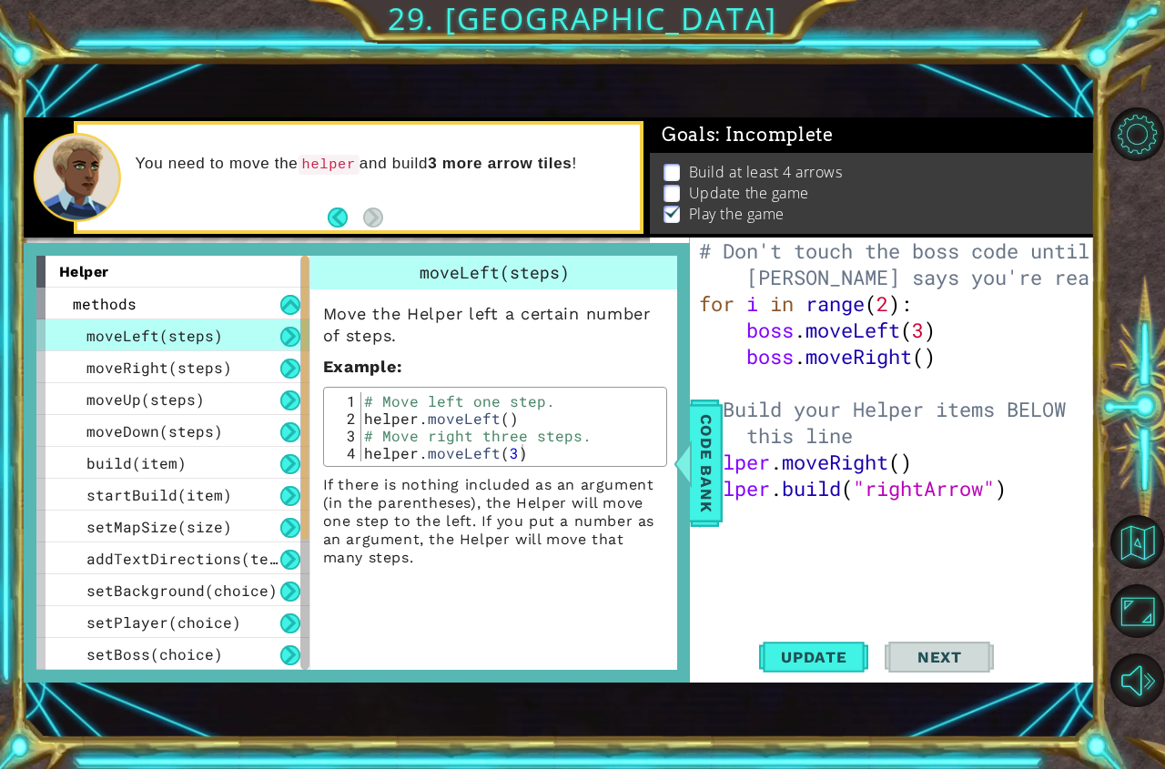
click at [597, 117] on div "You need to move the helper and build 3 more arrow tiles !" at bounding box center [337, 177] width 626 height 120
click at [691, 445] on div at bounding box center [682, 463] width 23 height 55
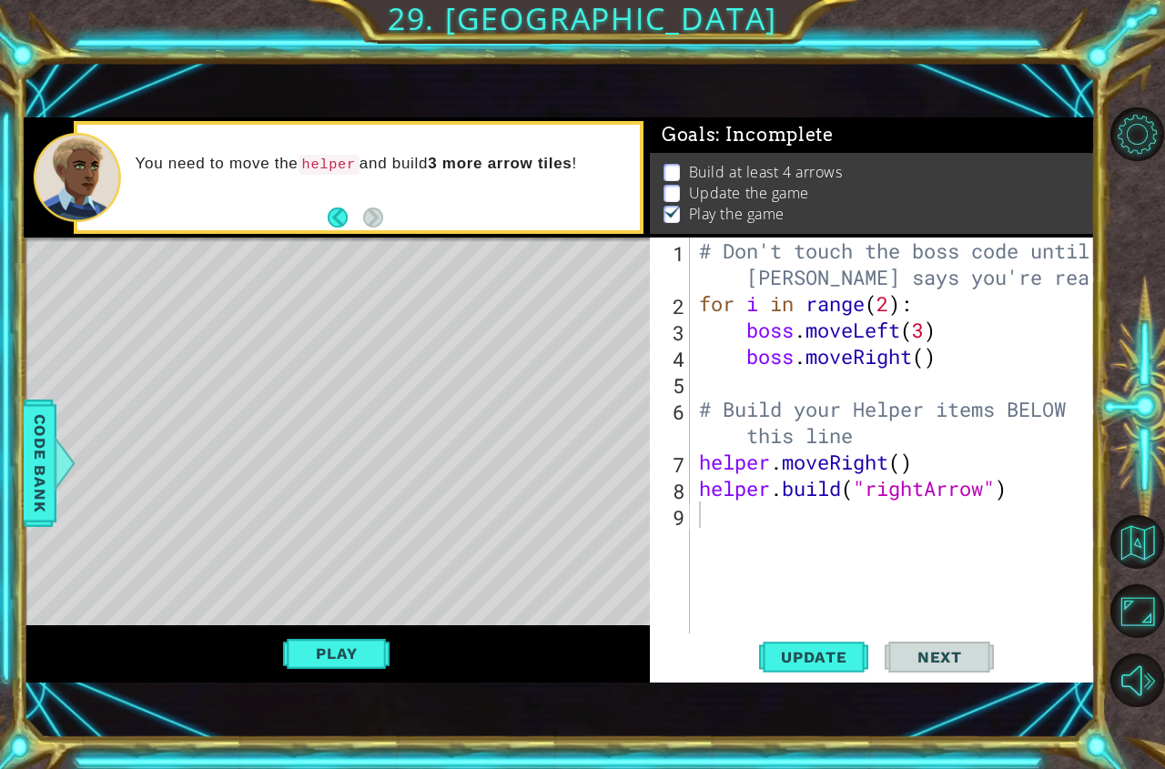
click at [742, 511] on div "# Don't touch the boss code until [PERSON_NAME] says you're ready! for i in ran…" at bounding box center [897, 474] width 404 height 475
type textarea "a"
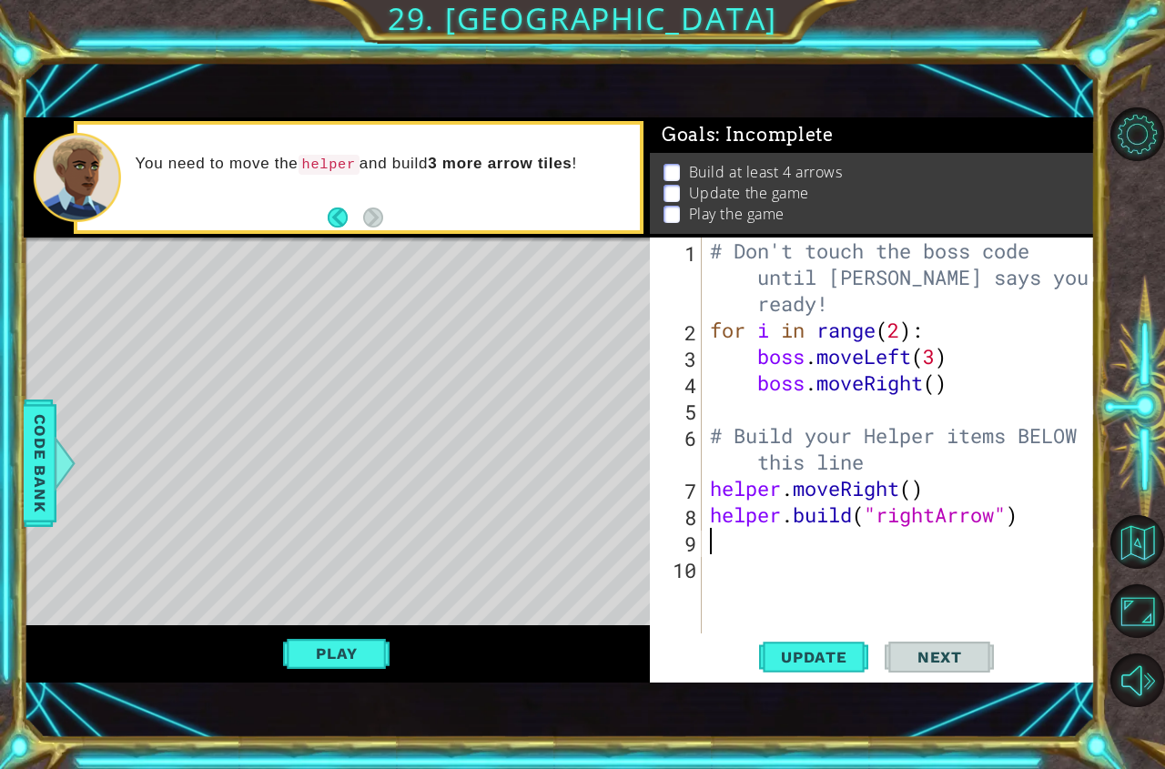
type textarea "e"
click at [864, 540] on div "# Don't touch the boss code until [PERSON_NAME] says you're ready! for i in ran…" at bounding box center [902, 487] width 393 height 501
type textarea "[DOMAIN_NAME]("rightArrow")"
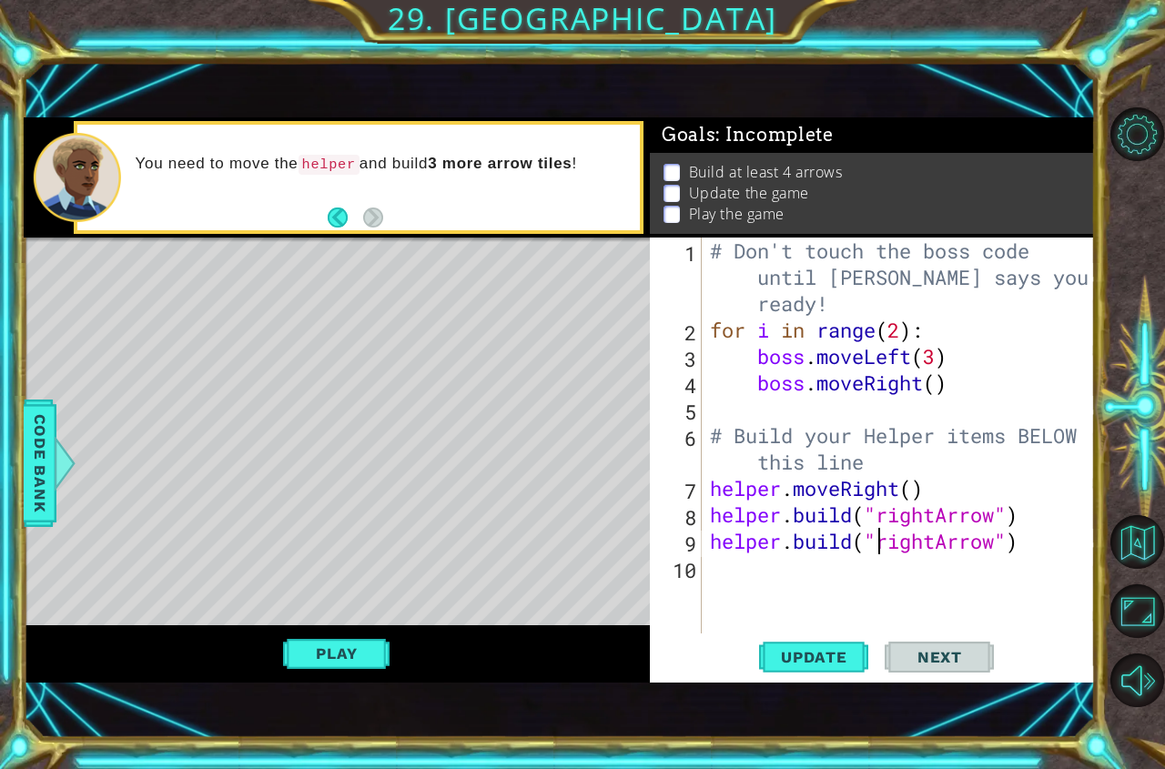
click at [785, 565] on div "# Don't touch the boss code until [PERSON_NAME] says you're ready! for i in ran…" at bounding box center [902, 487] width 393 height 501
click at [1056, 510] on div "# Don't touch the boss code until [PERSON_NAME] says you're ready! for i in ran…" at bounding box center [902, 487] width 393 height 501
type textarea "[DOMAIN_NAME]("rightArrow")"
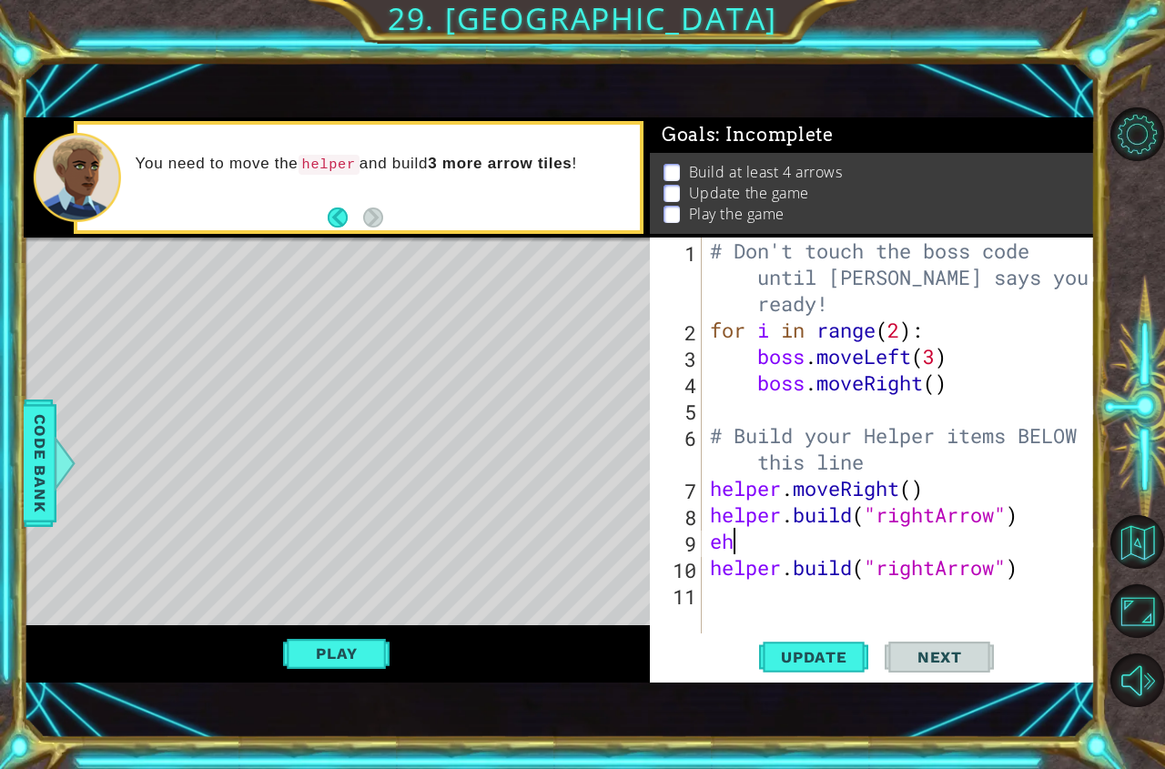
type textarea "e"
type textarea "helper.move("rightArrow")"
click at [1065, 591] on div "# Don't touch the boss code until [PERSON_NAME] says you're ready! for i in ran…" at bounding box center [902, 487] width 393 height 501
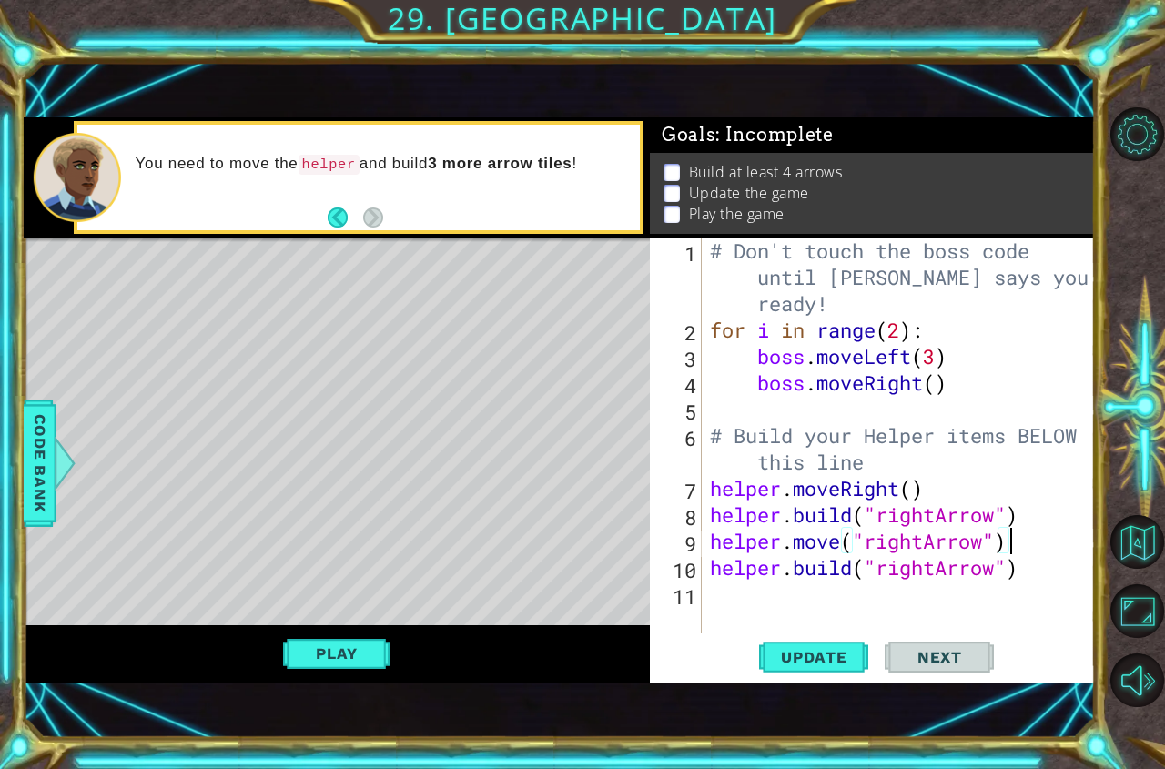
scroll to position [0, 0]
type textarea "e"
click at [351, 657] on button "Play" at bounding box center [336, 653] width 106 height 35
click at [369, 657] on button "Play" at bounding box center [336, 653] width 106 height 35
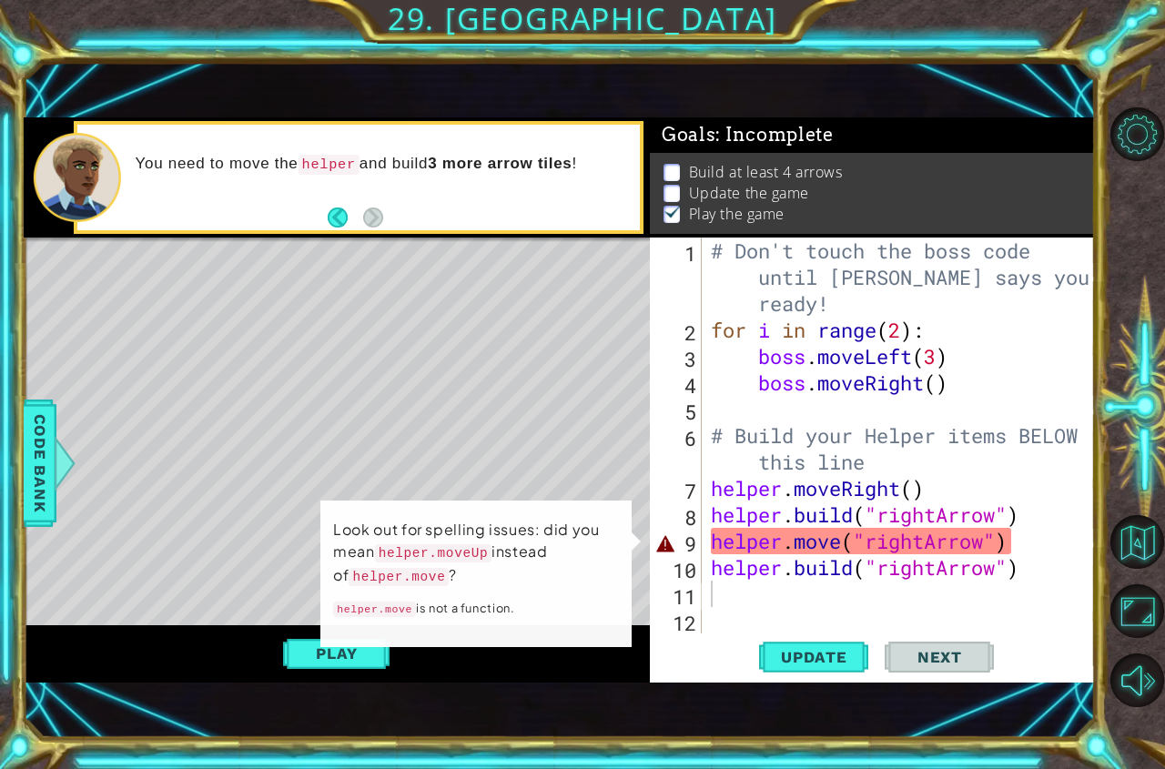
scroll to position [10, 0]
click at [838, 545] on div "# Don't touch the boss code until [PERSON_NAME] says you're ready! for i in ran…" at bounding box center [903, 487] width 392 height 501
click at [998, 539] on div "# Don't touch the boss code until [PERSON_NAME] says you're ready! for i in ran…" at bounding box center [903, 487] width 392 height 501
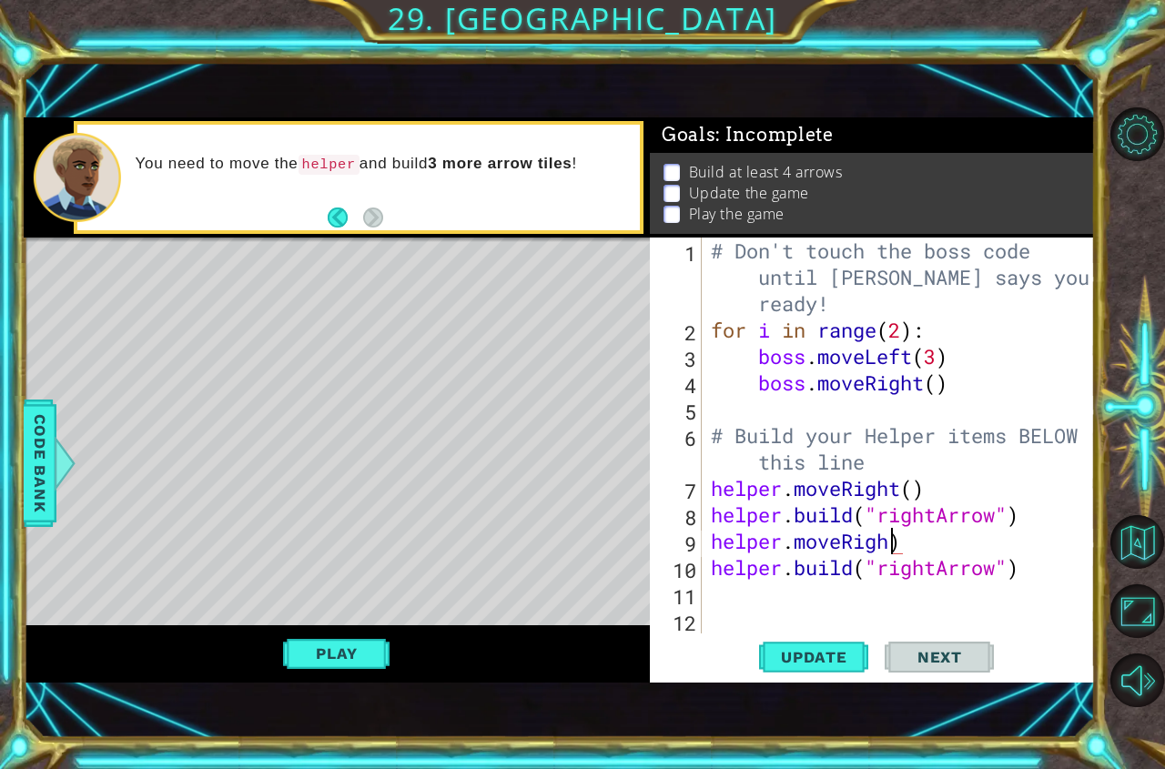
scroll to position [0, 8]
click at [810, 662] on span "Update" at bounding box center [813, 657] width 103 height 18
click at [353, 645] on button "Play" at bounding box center [336, 653] width 106 height 35
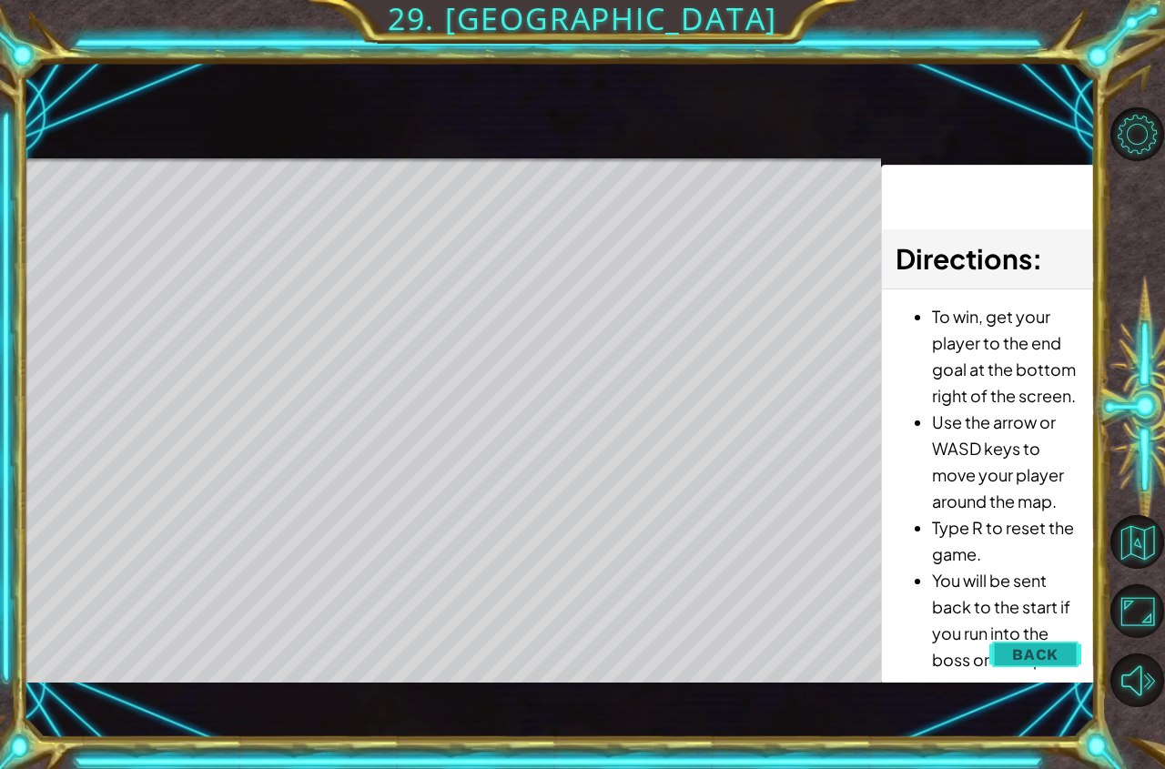
click at [1073, 657] on button "Back" at bounding box center [1035, 654] width 92 height 36
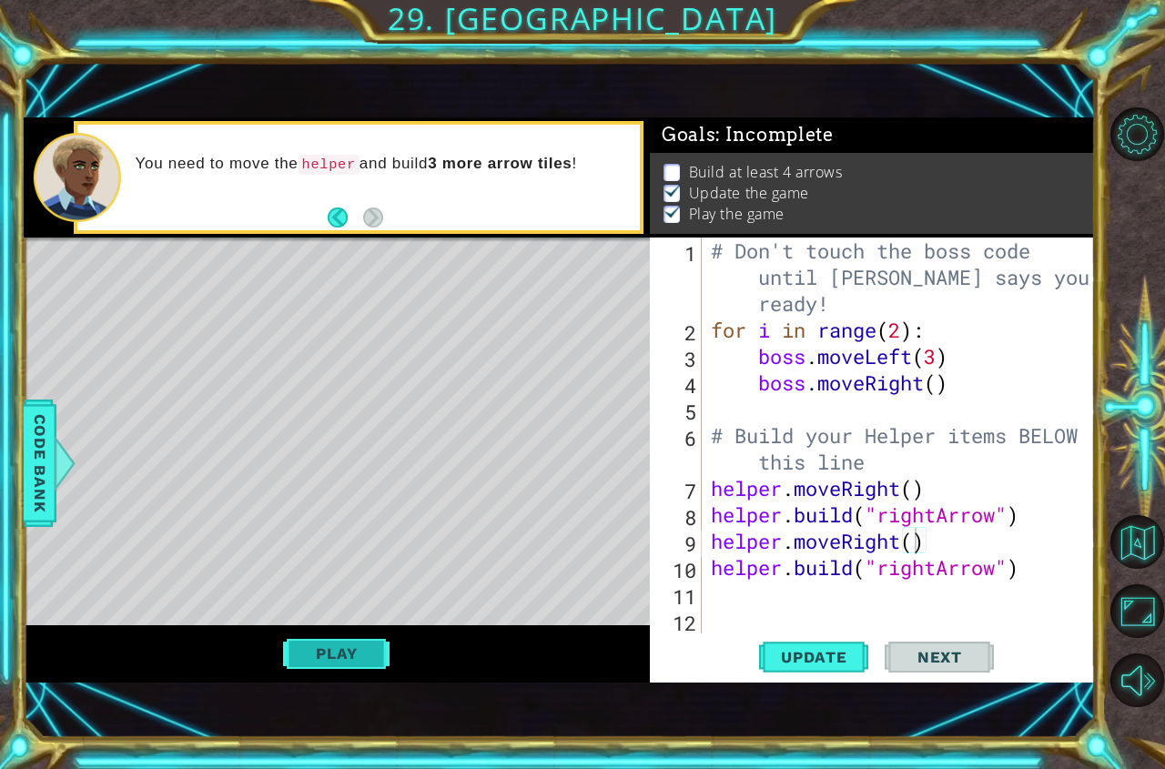
click at [348, 656] on button "Play" at bounding box center [336, 653] width 106 height 35
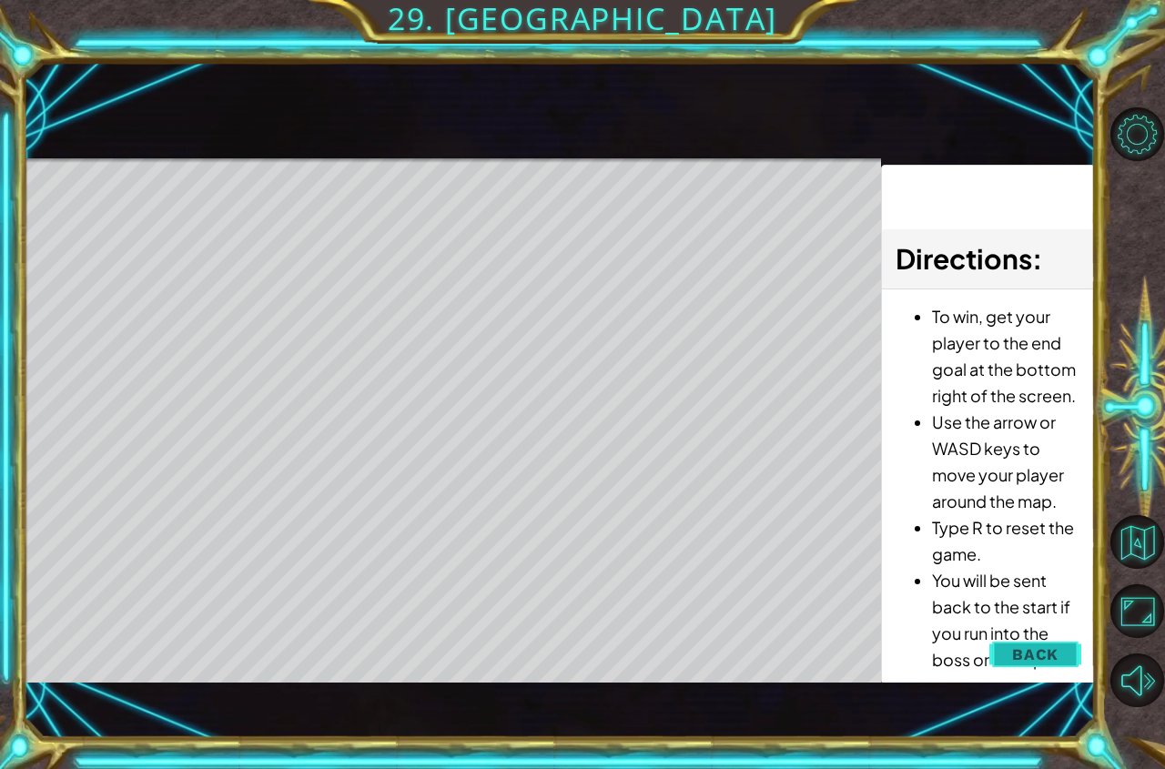
click at [1015, 647] on span "Back" at bounding box center [1035, 654] width 46 height 18
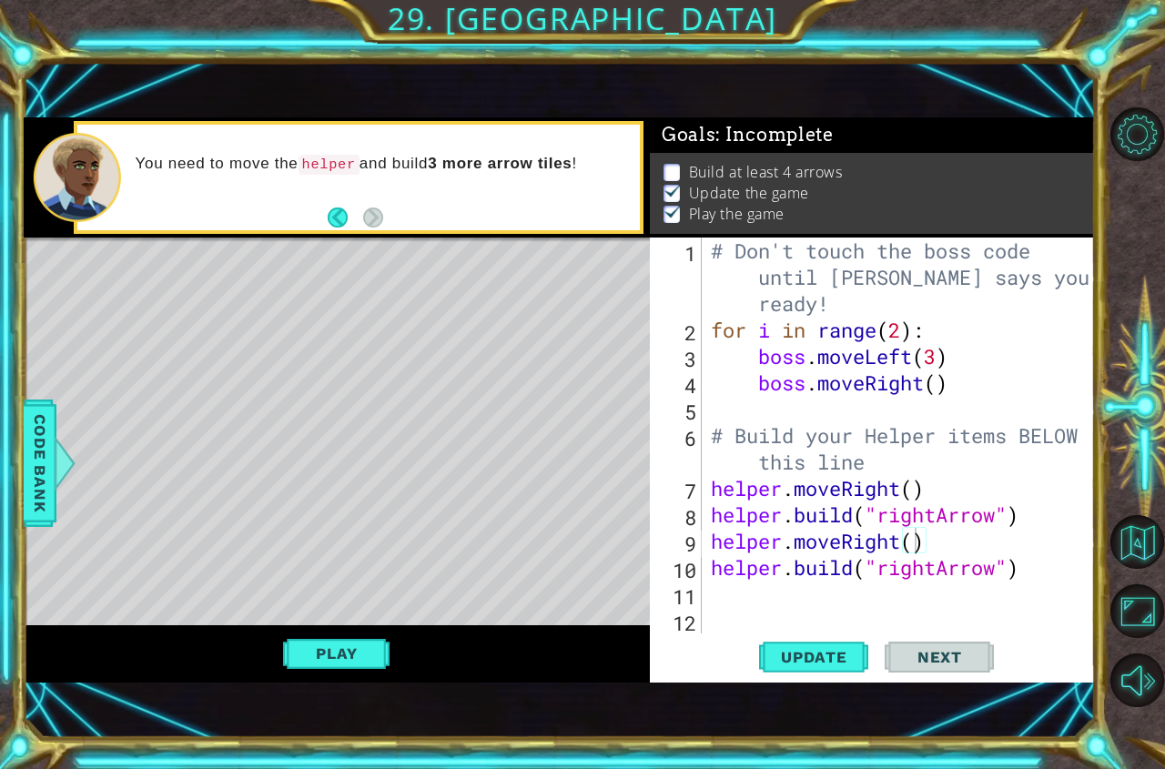
type textarea "[DOMAIN_NAME]("rightArrow")"
click at [1047, 570] on div "# Don't touch the boss code until [PERSON_NAME] says you're ready! for i in ran…" at bounding box center [903, 487] width 392 height 501
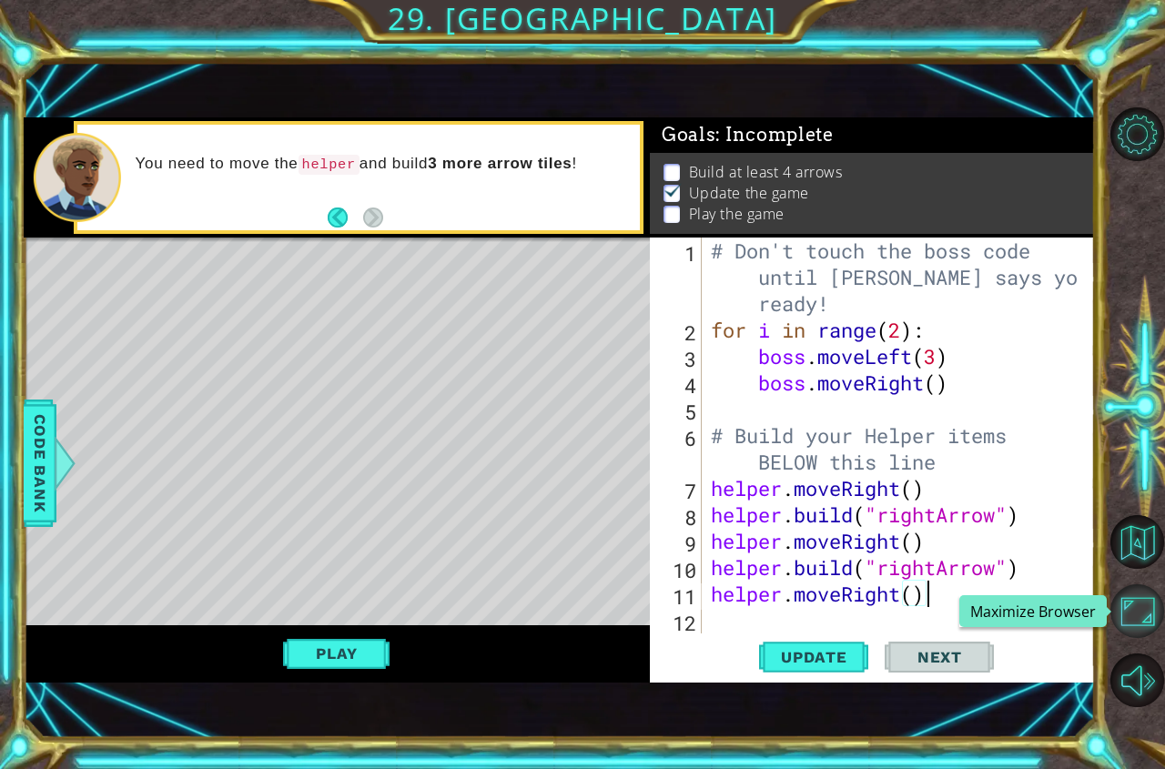
type textarea "helper.moveRight()"
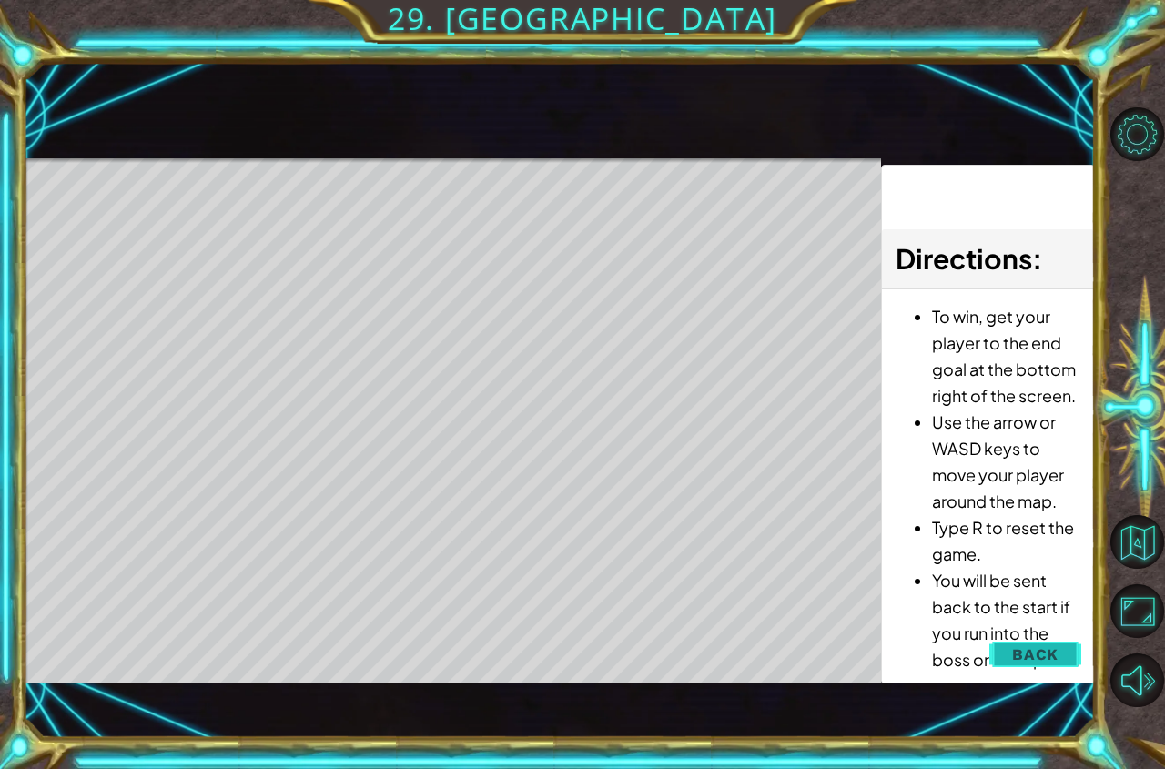
click at [1038, 651] on span "Back" at bounding box center [1035, 654] width 46 height 18
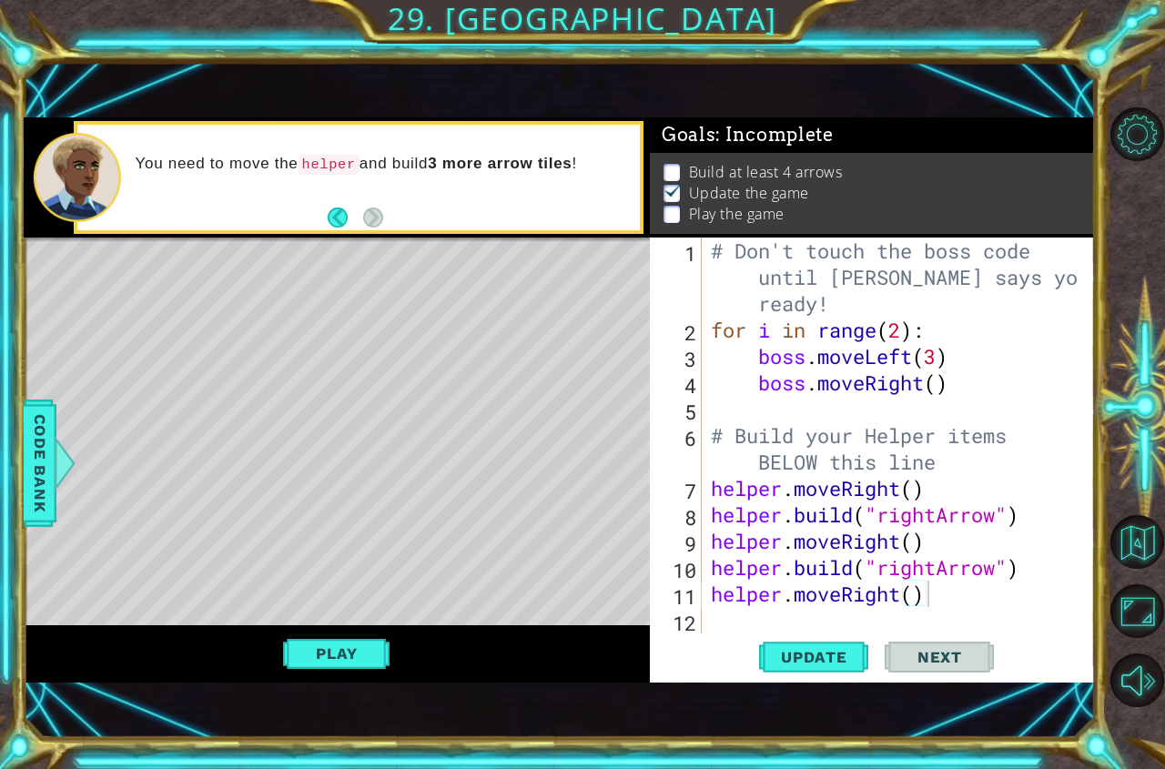
click at [944, 623] on div "# Don't touch the boss code until [PERSON_NAME] says you're ready! for i in ran…" at bounding box center [896, 487] width 379 height 501
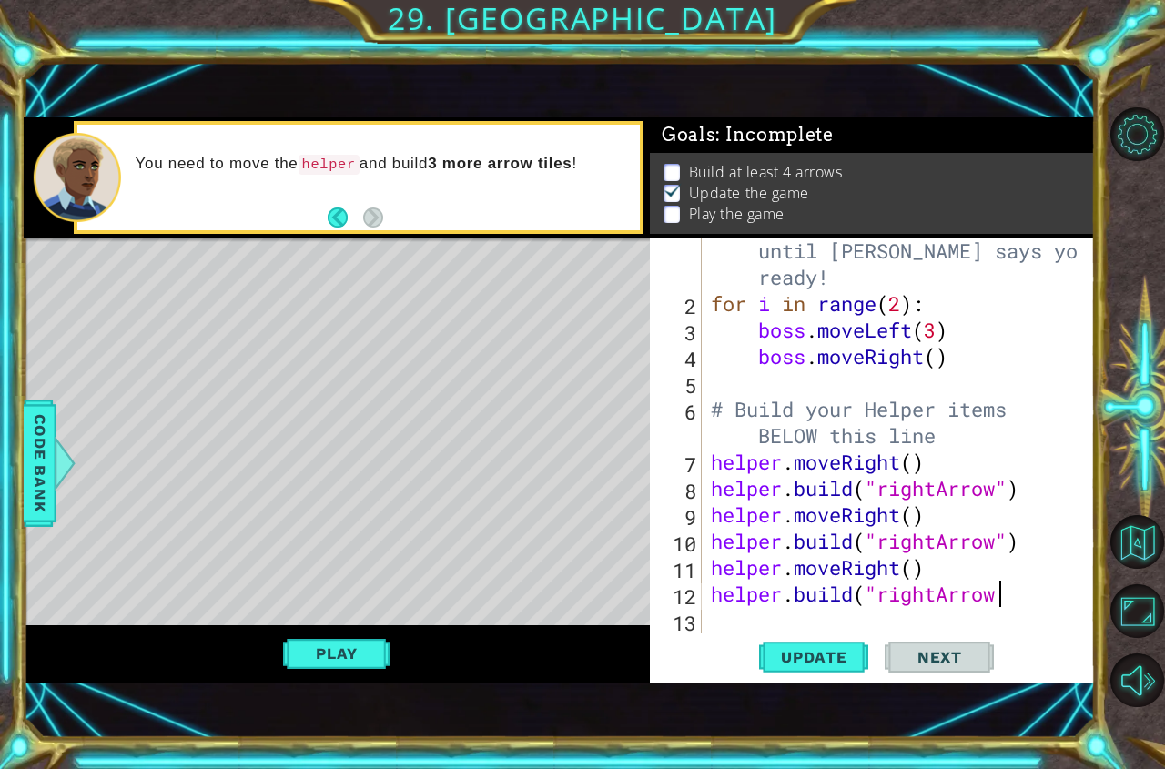
scroll to position [0, 13]
type textarea "[DOMAIN_NAME]("rightArrow")"
click at [809, 645] on button "Update" at bounding box center [813, 656] width 109 height 45
click at [818, 650] on span "Update" at bounding box center [813, 657] width 103 height 18
click at [354, 639] on button "Play" at bounding box center [336, 653] width 106 height 35
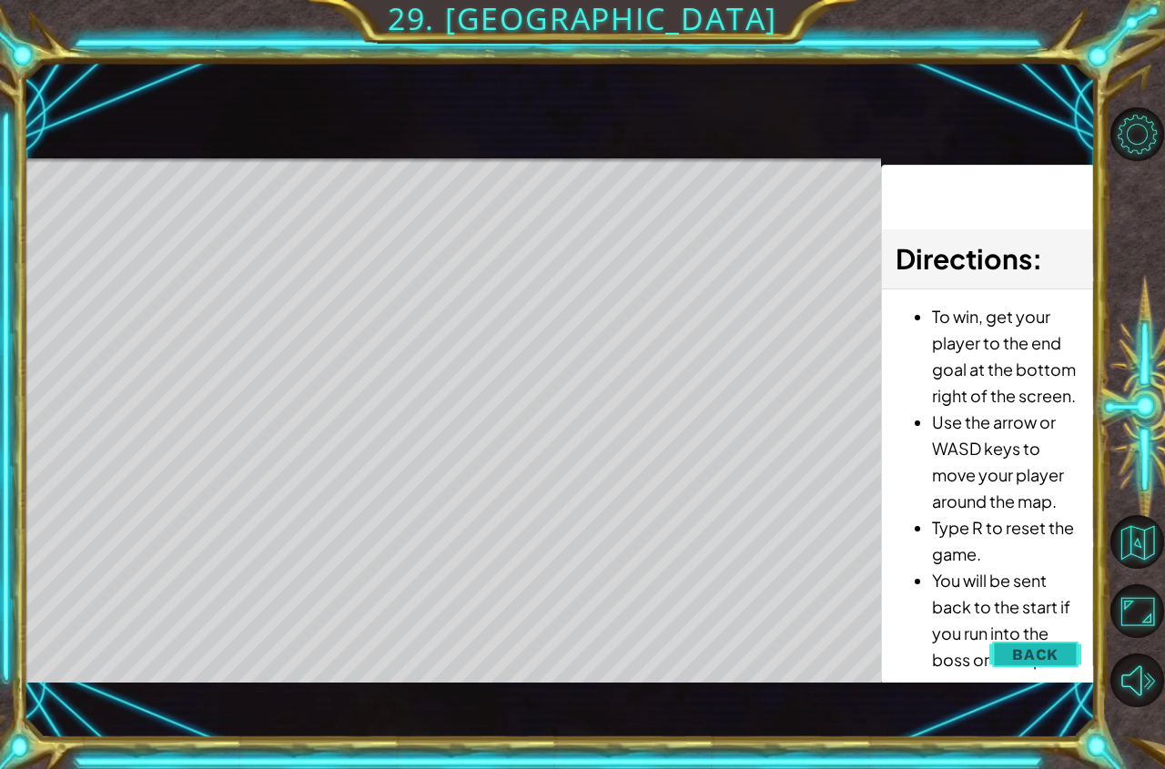
click at [1034, 642] on button "Back" at bounding box center [1035, 654] width 92 height 36
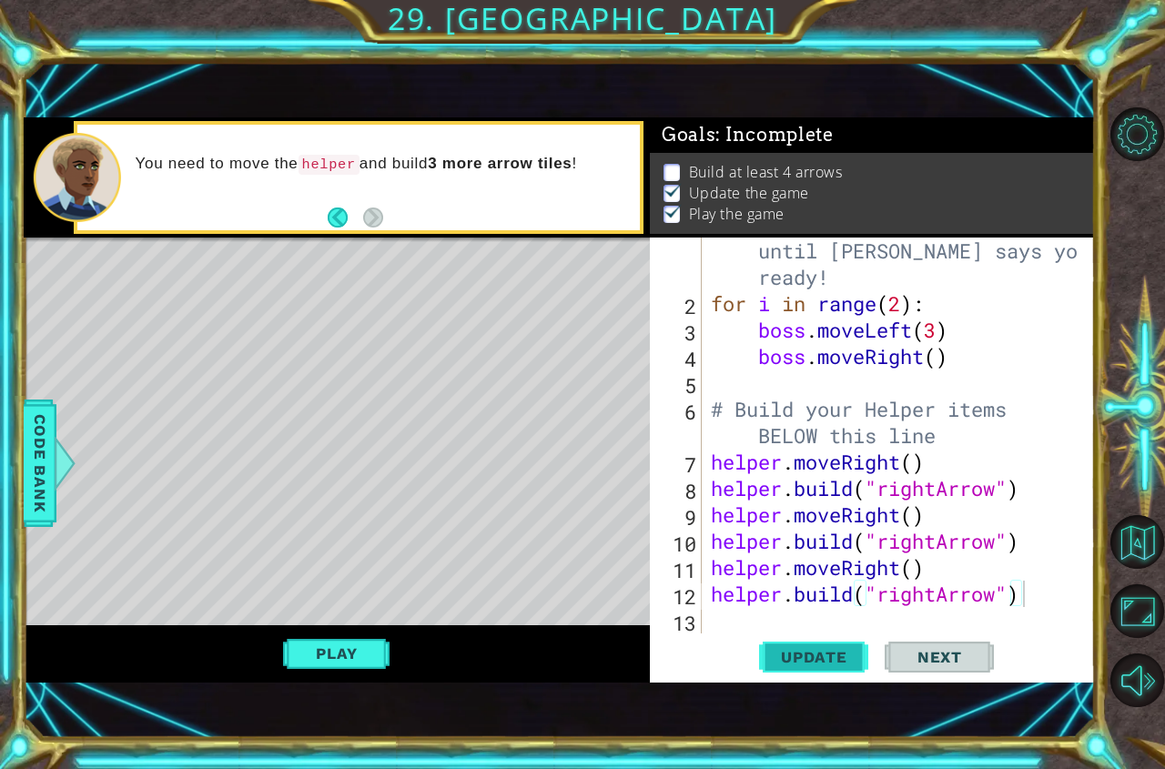
click at [791, 655] on span "Update" at bounding box center [813, 657] width 103 height 18
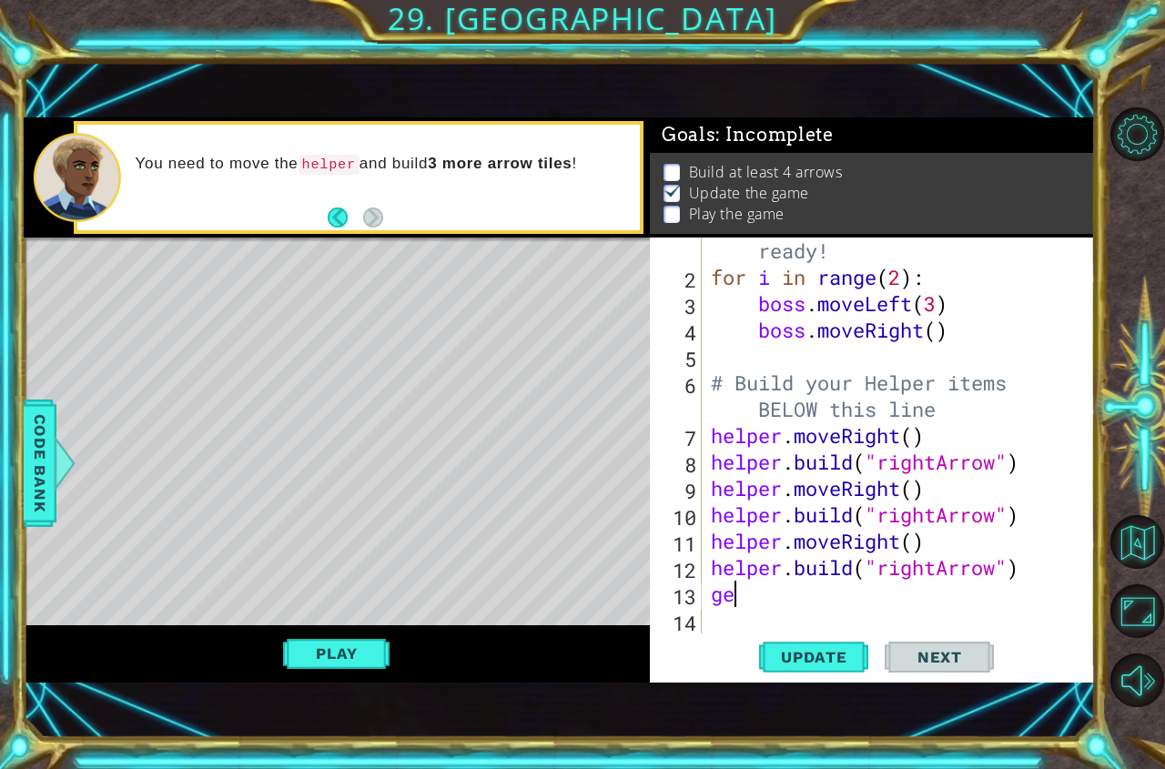
type textarea "g"
type textarea "helper.moveRight()"
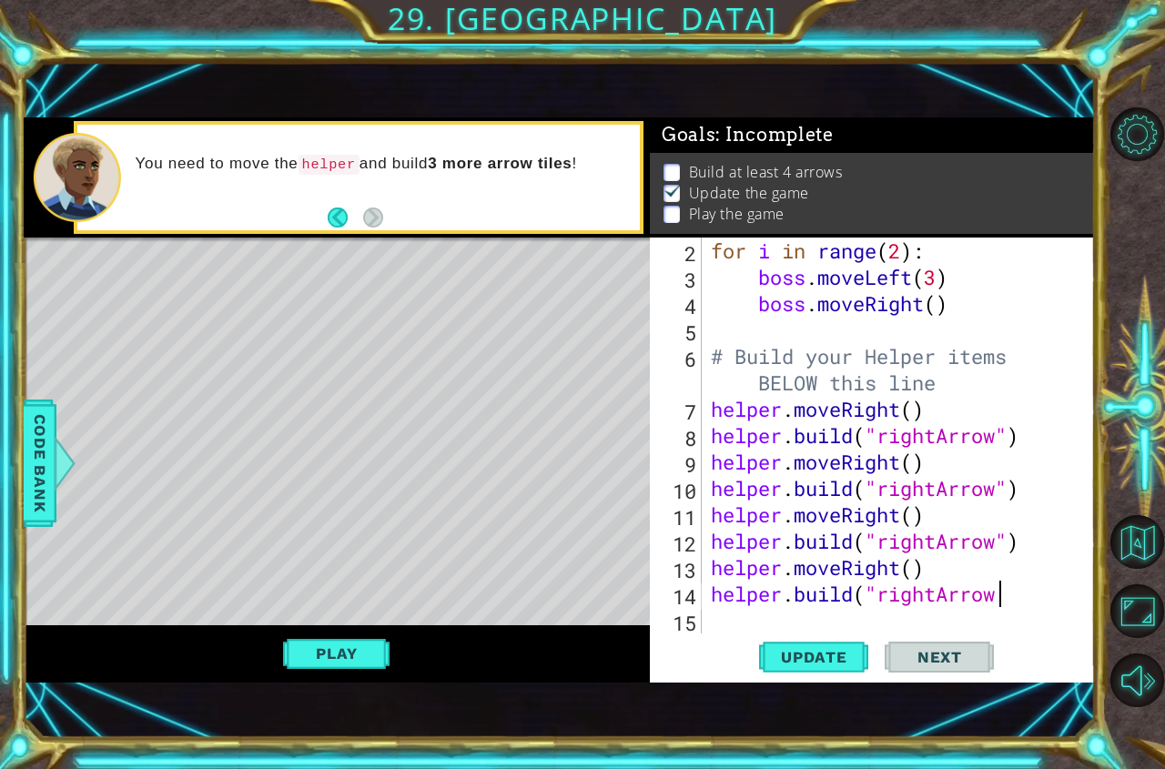
scroll to position [0, 13]
type textarea "[DOMAIN_NAME]("rightArrow")"
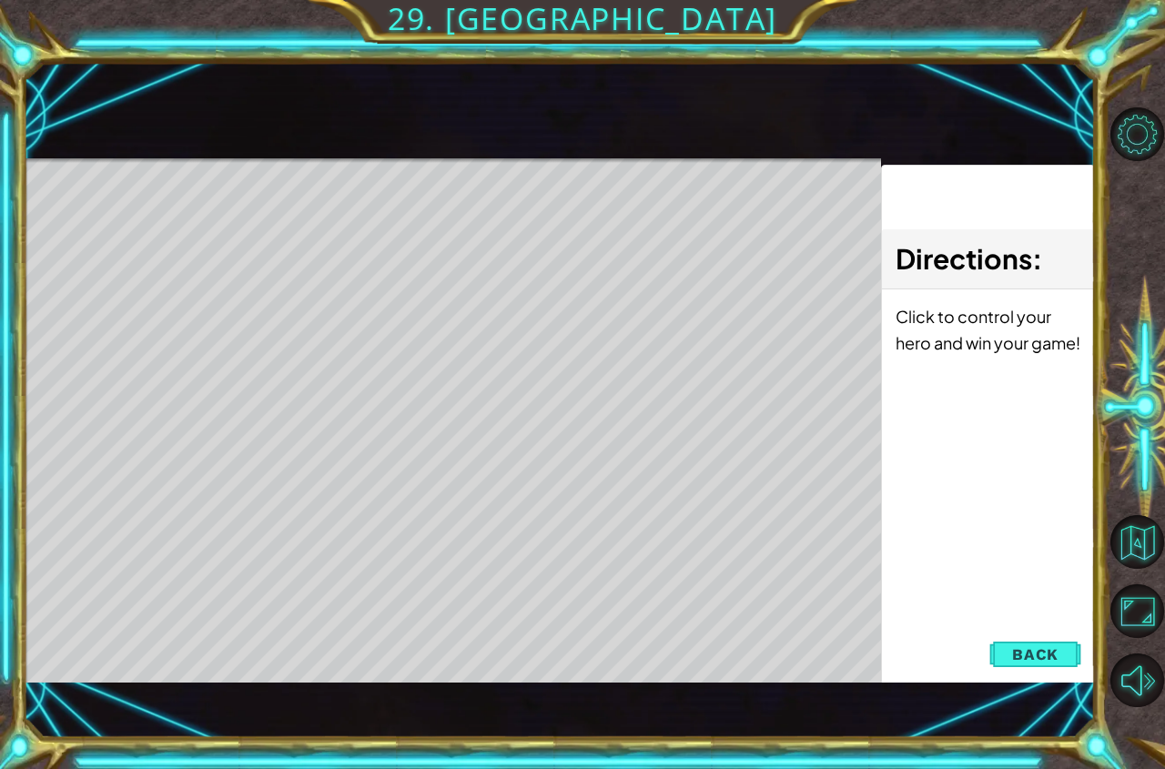
scroll to position [0, 0]
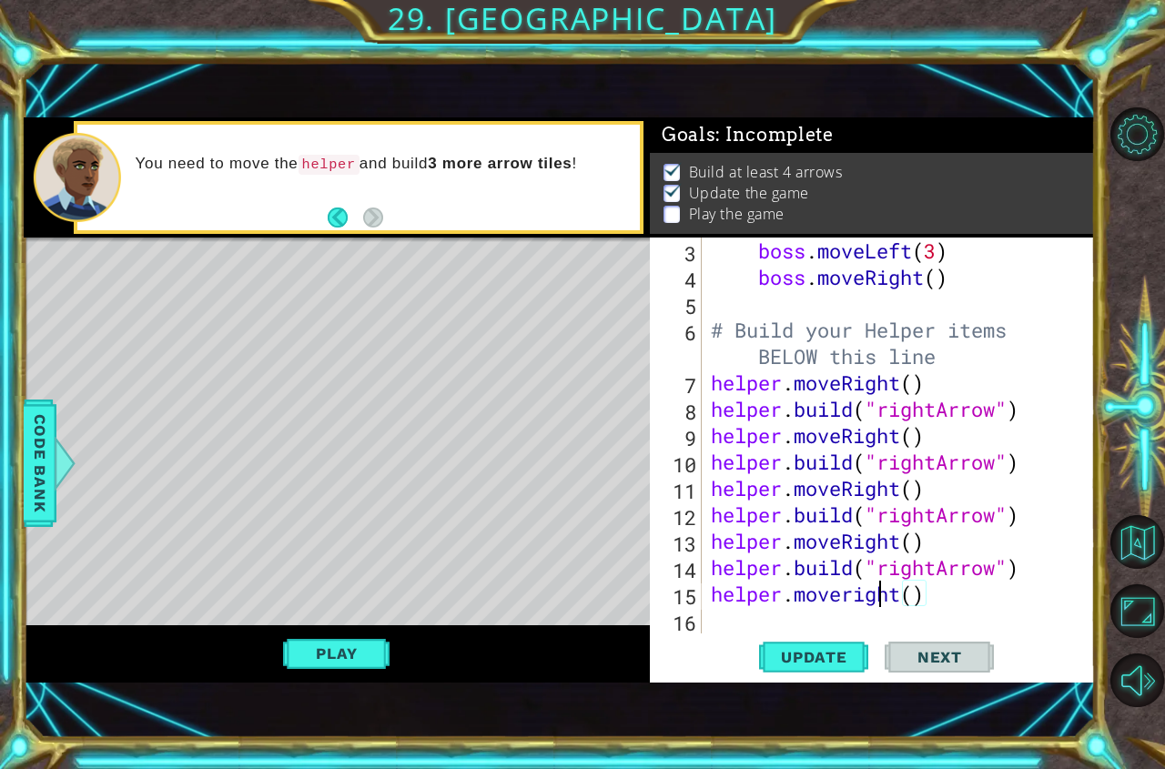
drag, startPoint x: 879, startPoint y: 605, endPoint x: 861, endPoint y: 591, distance: 22.7
click at [877, 600] on div "boss . moveLeft ( 3 ) boss . moveRight ( ) # Build your Helper items BELOW this…" at bounding box center [896, 461] width 379 height 449
click at [856, 594] on div "boss . moveLeft ( 3 ) boss . moveRight ( ) # Build your Helper items BELOW this…" at bounding box center [896, 461] width 379 height 449
click at [935, 598] on div "boss . moveLeft ( 3 ) boss . moveRight ( ) # Build your Helper items BELOW this…" at bounding box center [896, 461] width 379 height 449
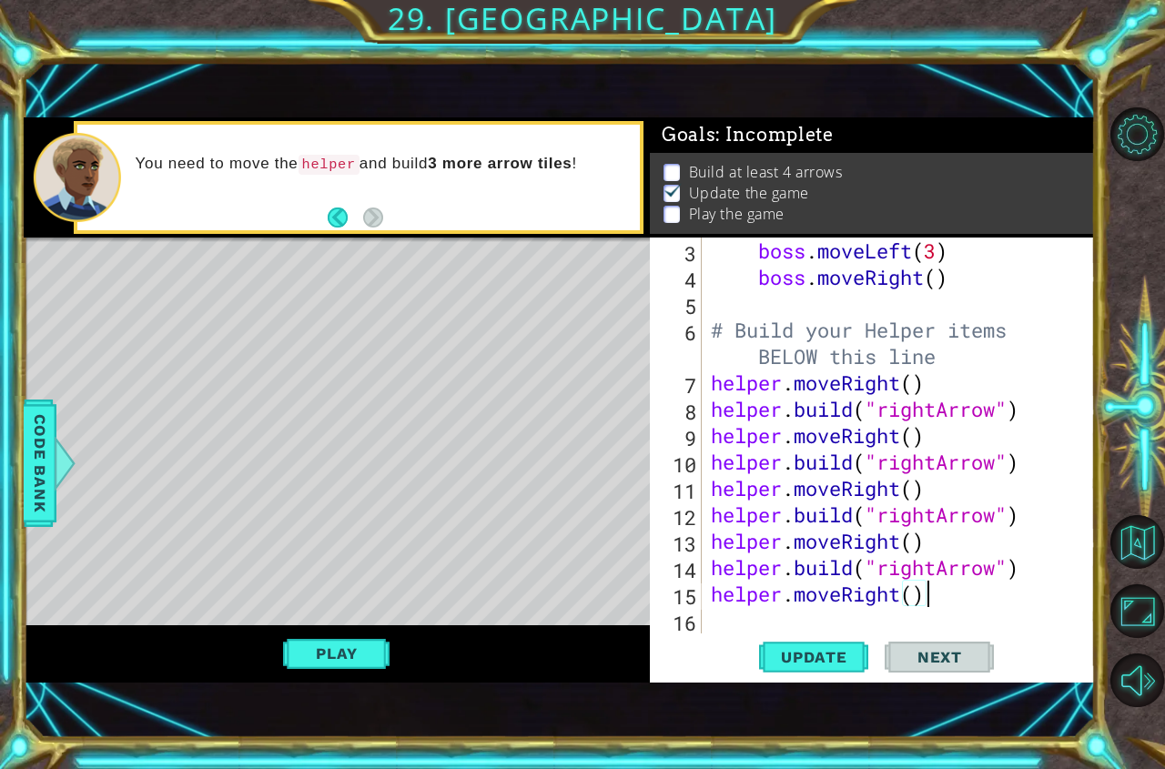
type textarea "helper.moveRight()"
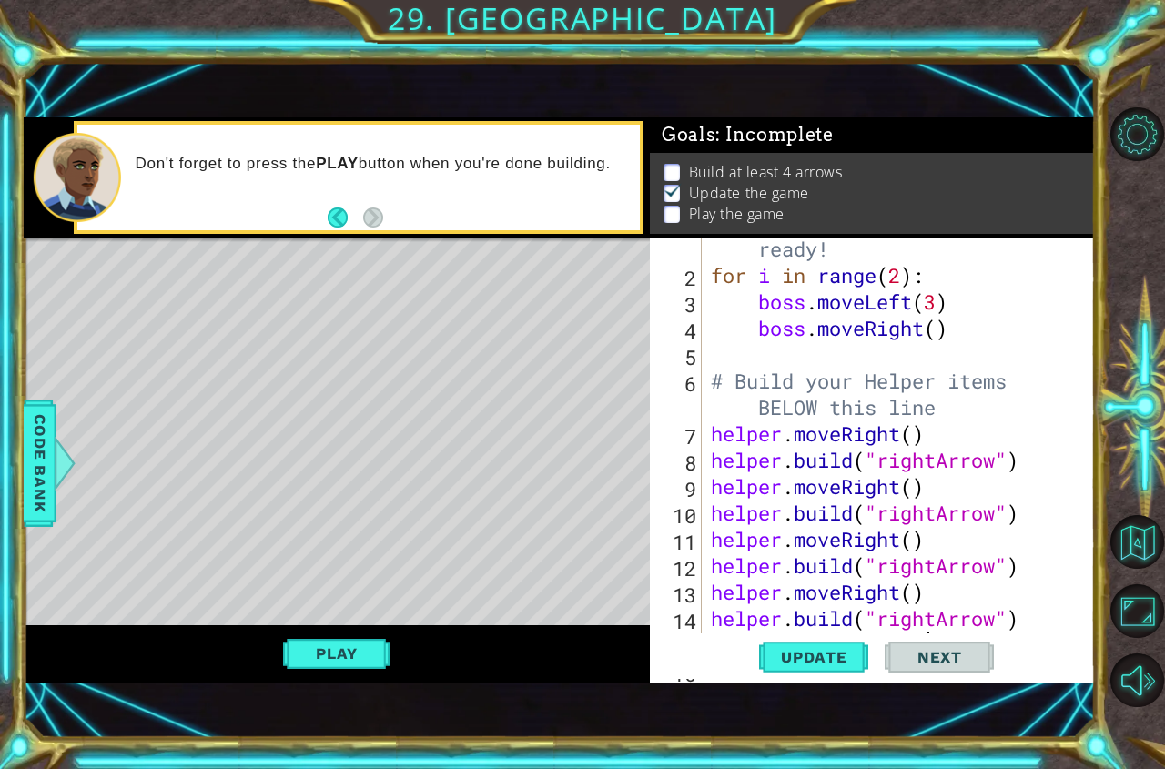
scroll to position [106, 0]
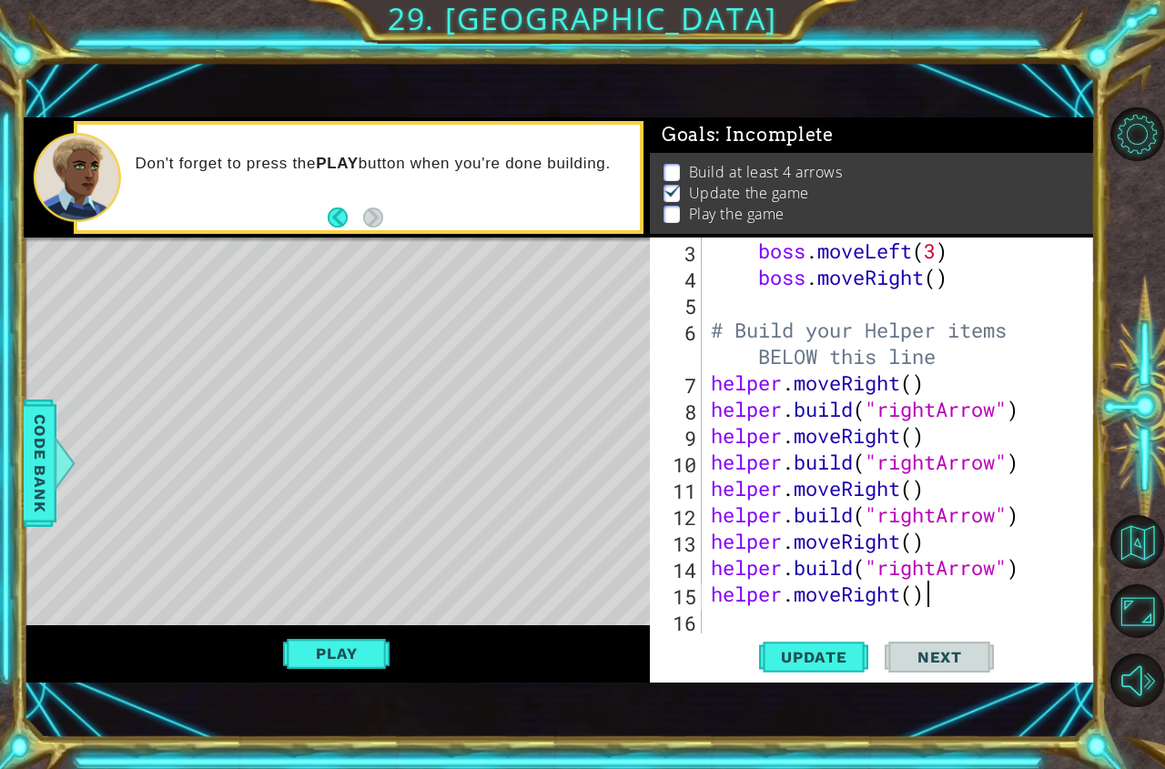
click at [978, 591] on div "boss . moveLeft ( 3 ) boss . moveRight ( ) # Build your Helper items BELOW this…" at bounding box center [896, 461] width 379 height 449
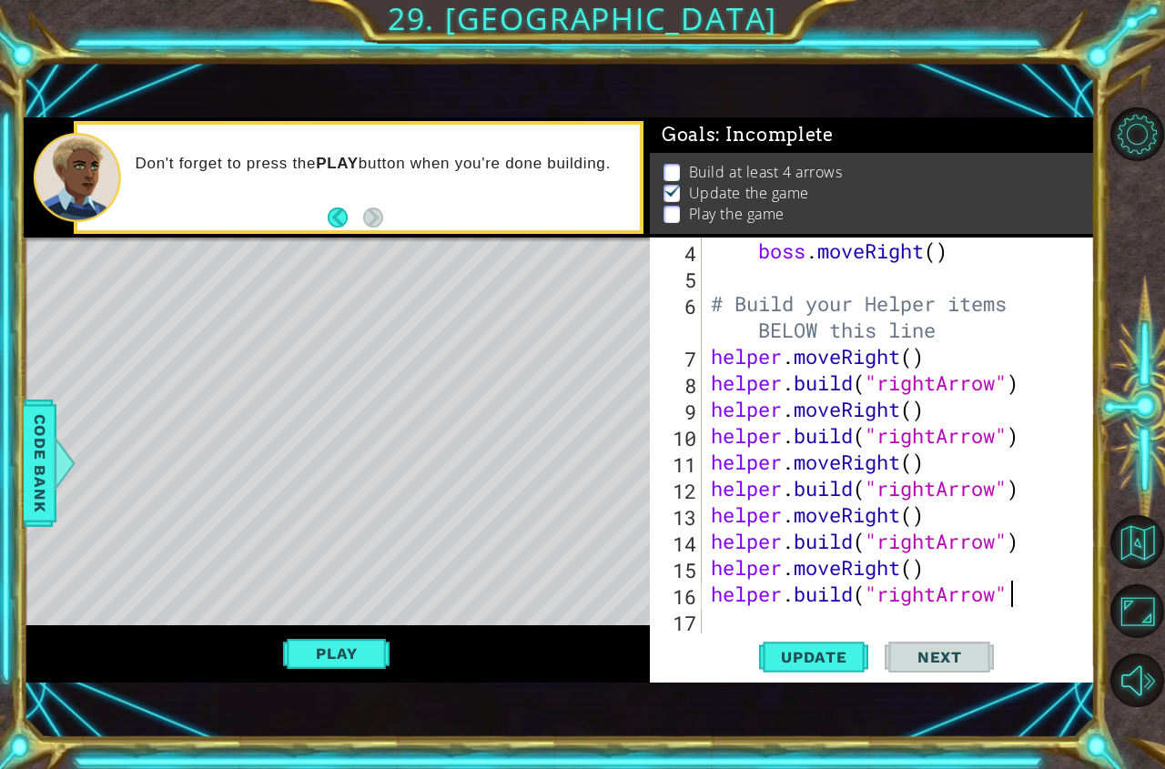
scroll to position [0, 13]
type textarea "[DOMAIN_NAME]("rightArrow")"
click at [782, 651] on span "Update" at bounding box center [813, 657] width 103 height 18
click at [322, 638] on button "Play" at bounding box center [336, 653] width 106 height 35
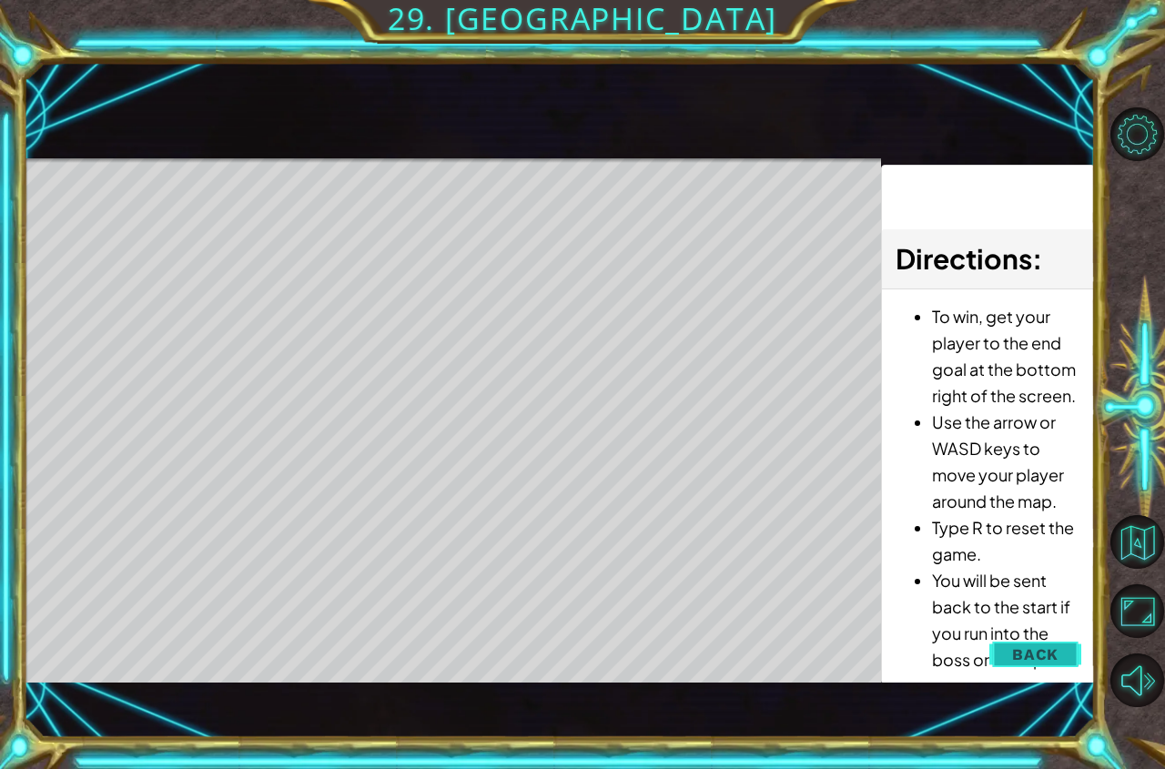
click at [1060, 651] on button "Back" at bounding box center [1035, 654] width 92 height 36
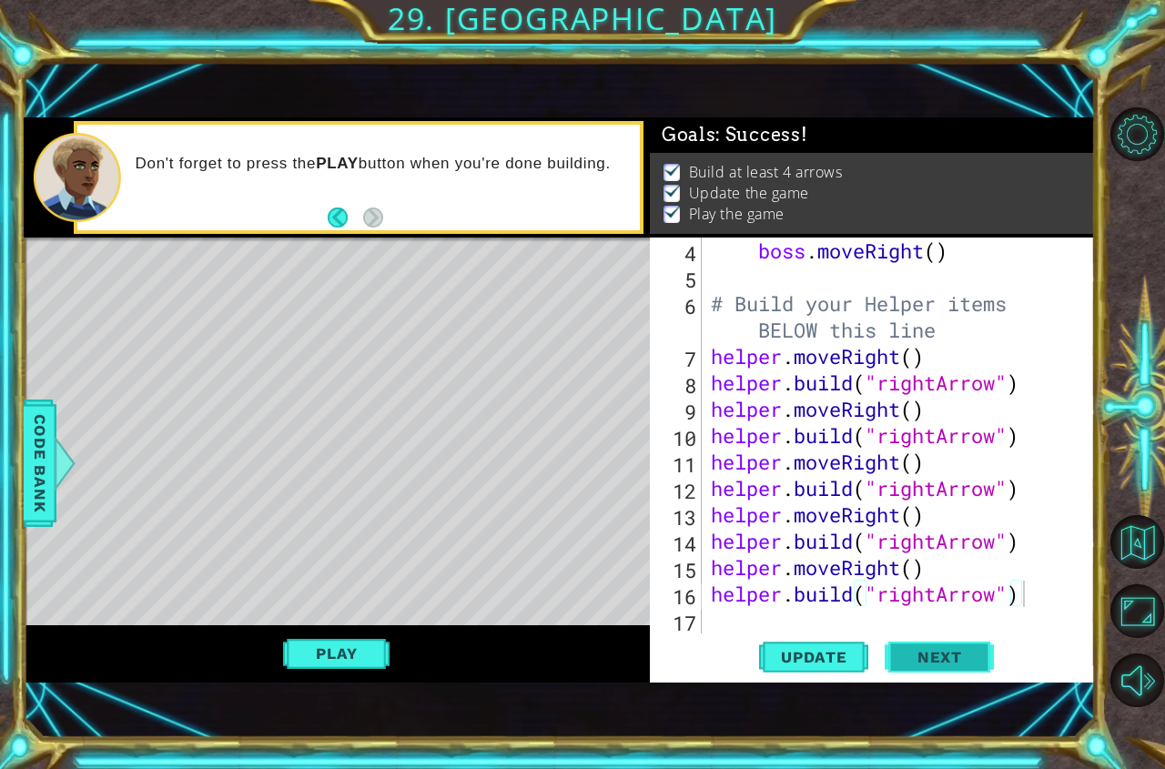
click at [949, 660] on span "Next" at bounding box center [939, 660] width 81 height 18
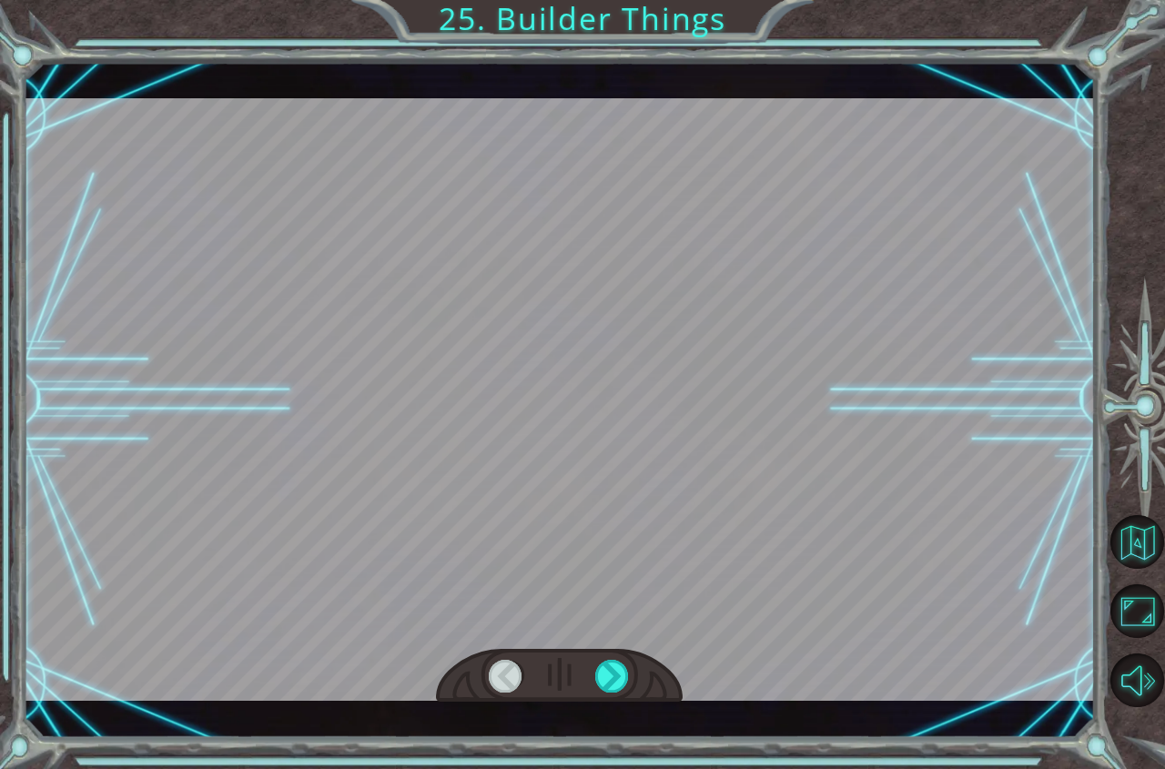
click at [600, 656] on div at bounding box center [559, 676] width 247 height 55
click at [624, 677] on div at bounding box center [559, 676] width 247 height 55
click at [623, 677] on div at bounding box center [612, 676] width 35 height 33
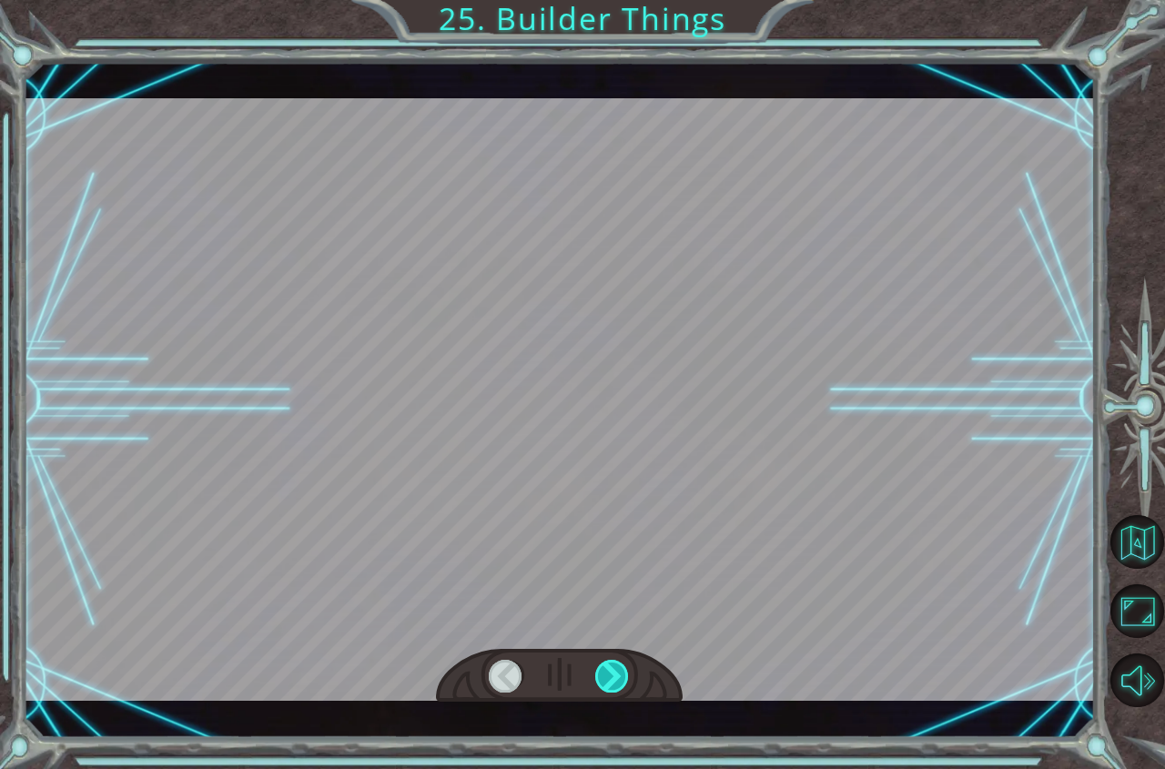
click at [622, 677] on div at bounding box center [612, 676] width 35 height 33
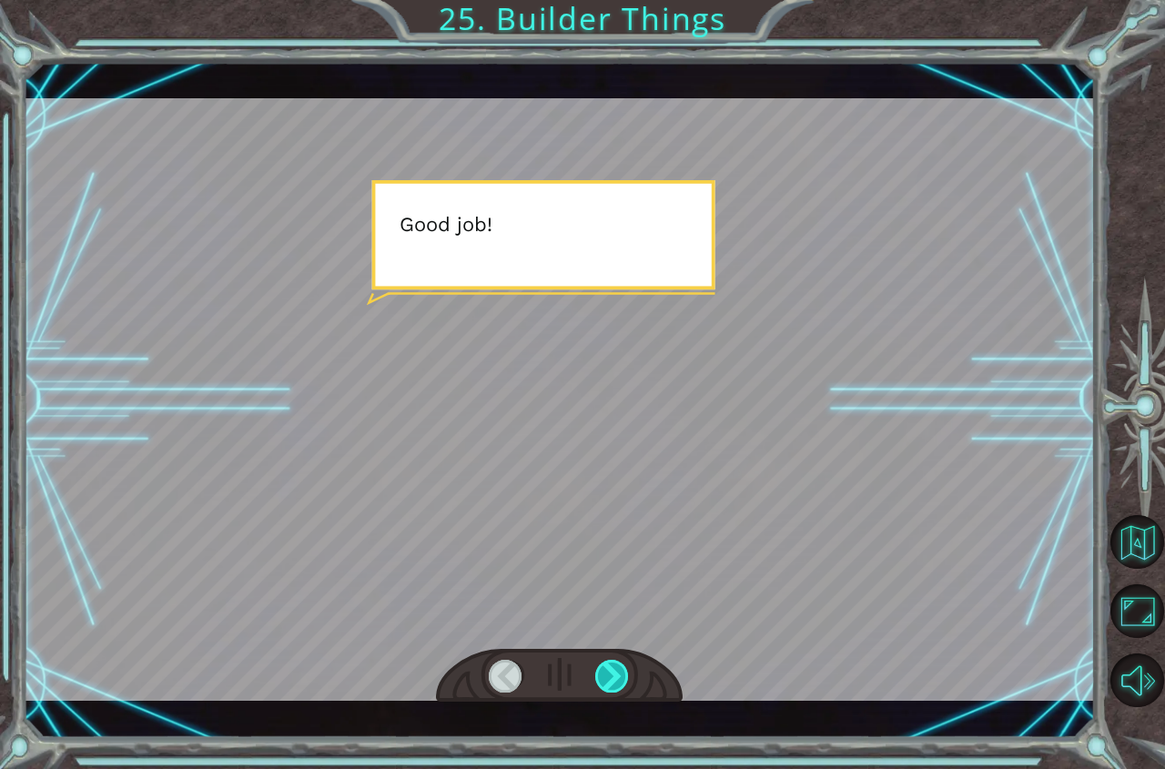
click at [622, 677] on div at bounding box center [612, 676] width 35 height 33
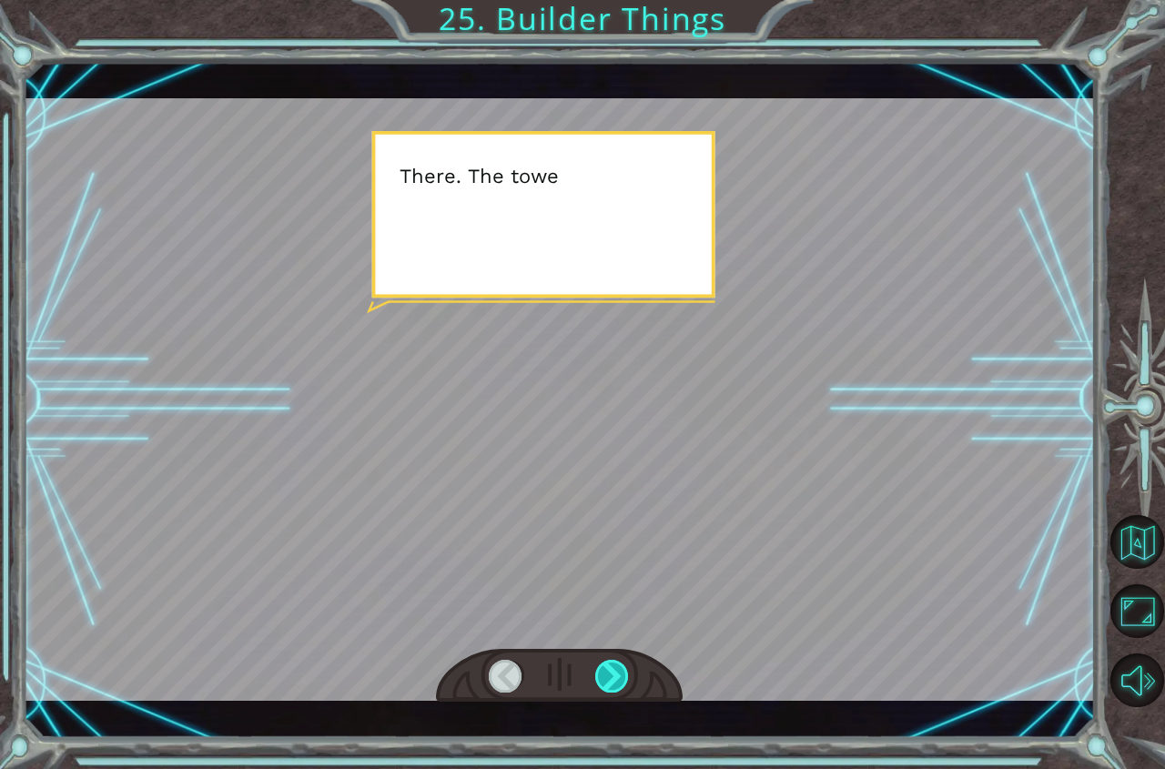
click at [622, 677] on div at bounding box center [612, 676] width 35 height 33
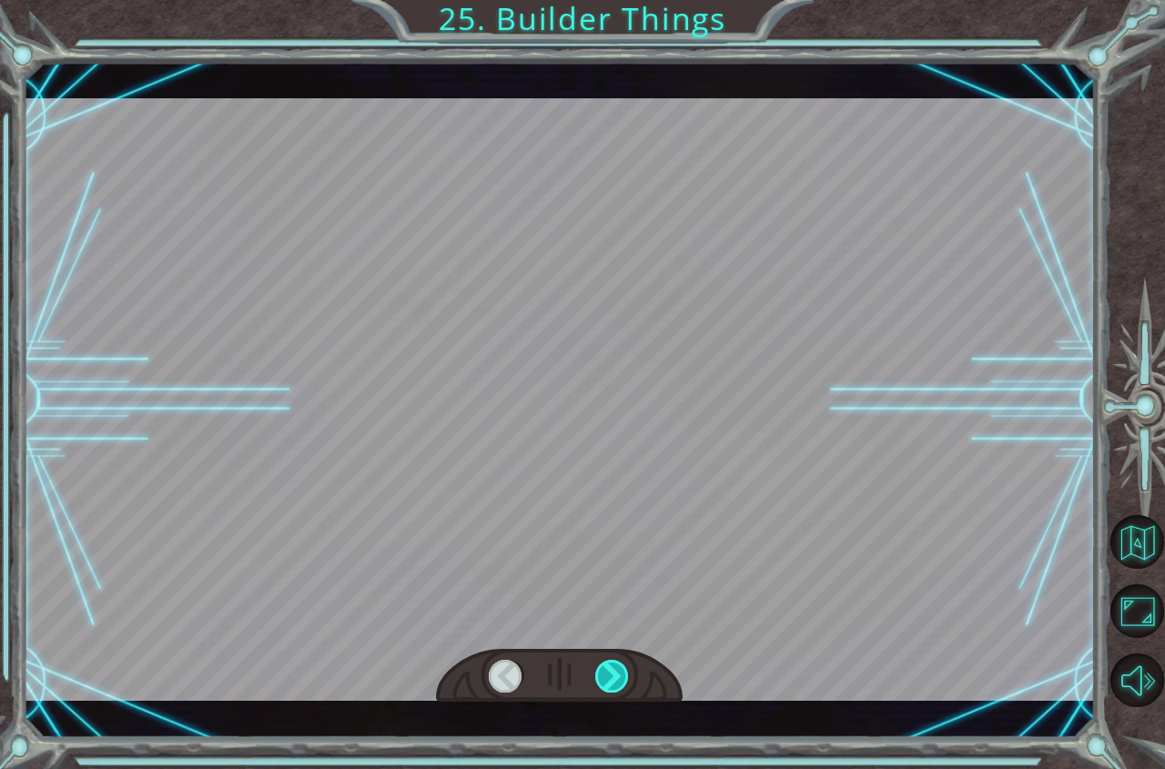
click at [622, 677] on div at bounding box center [612, 676] width 35 height 33
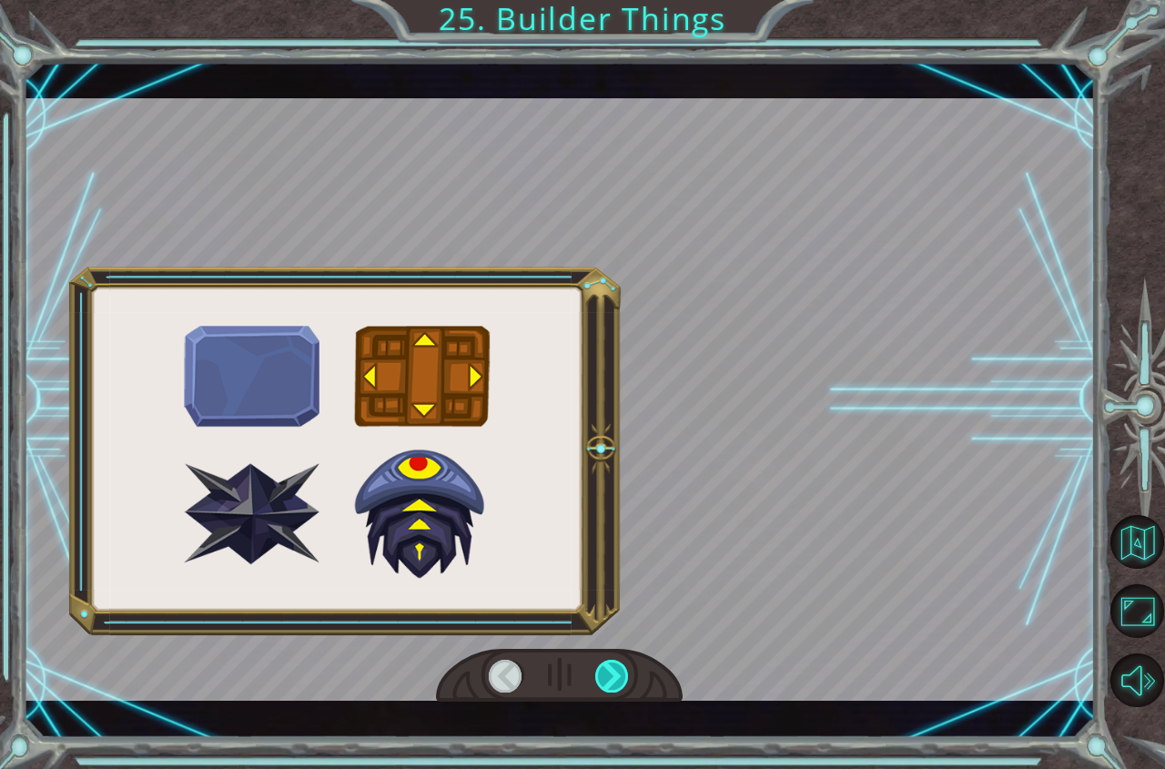
click at [622, 677] on div at bounding box center [612, 676] width 35 height 33
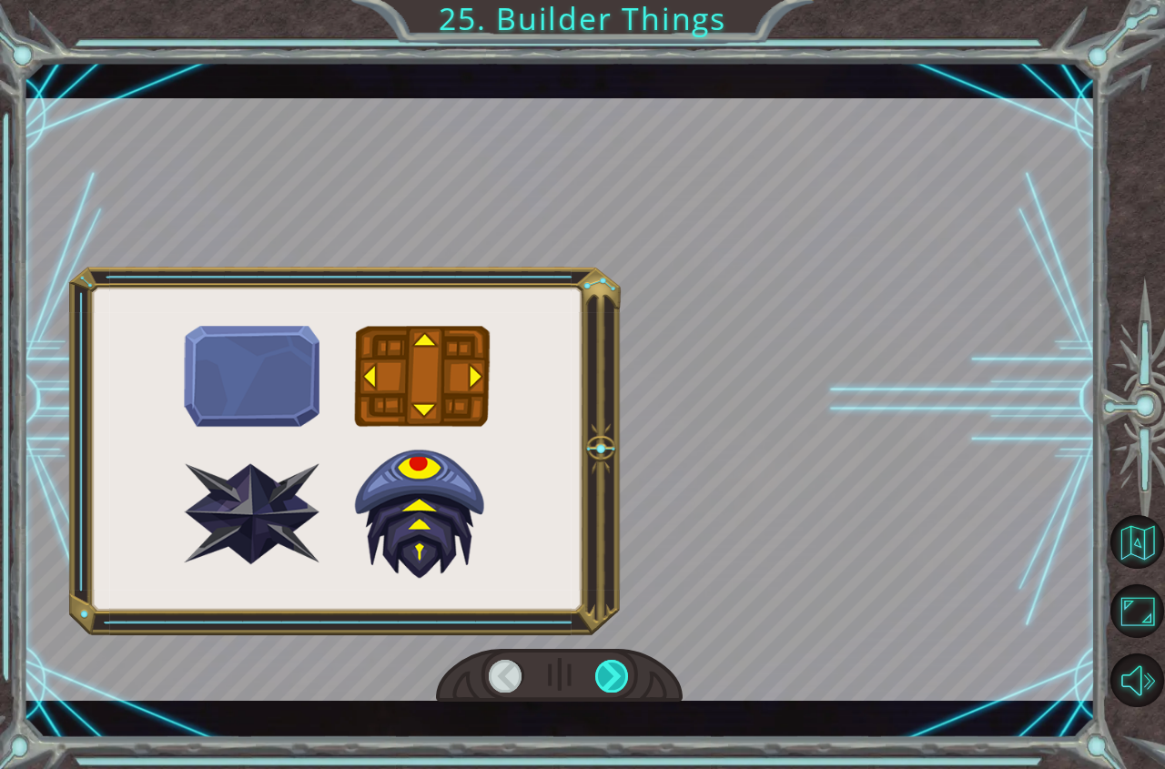
click at [694, 690] on div at bounding box center [560, 399] width 1072 height 602
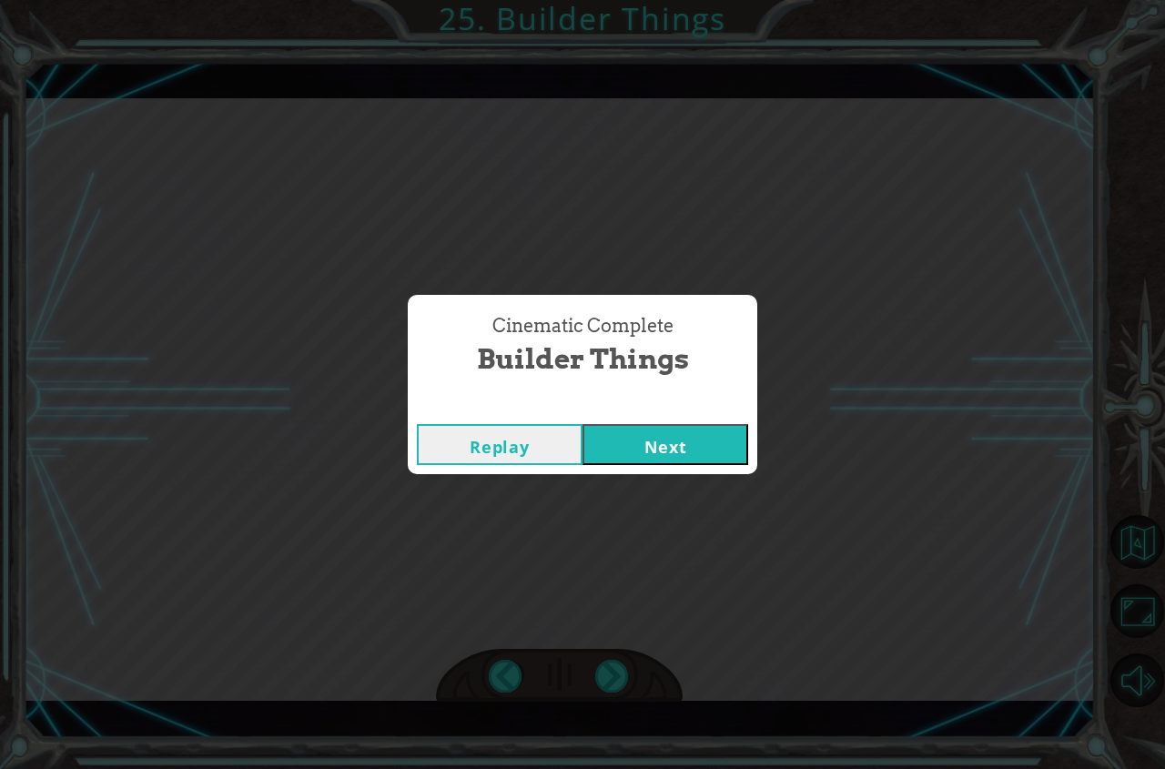
click at [647, 439] on button "Next" at bounding box center [665, 444] width 166 height 41
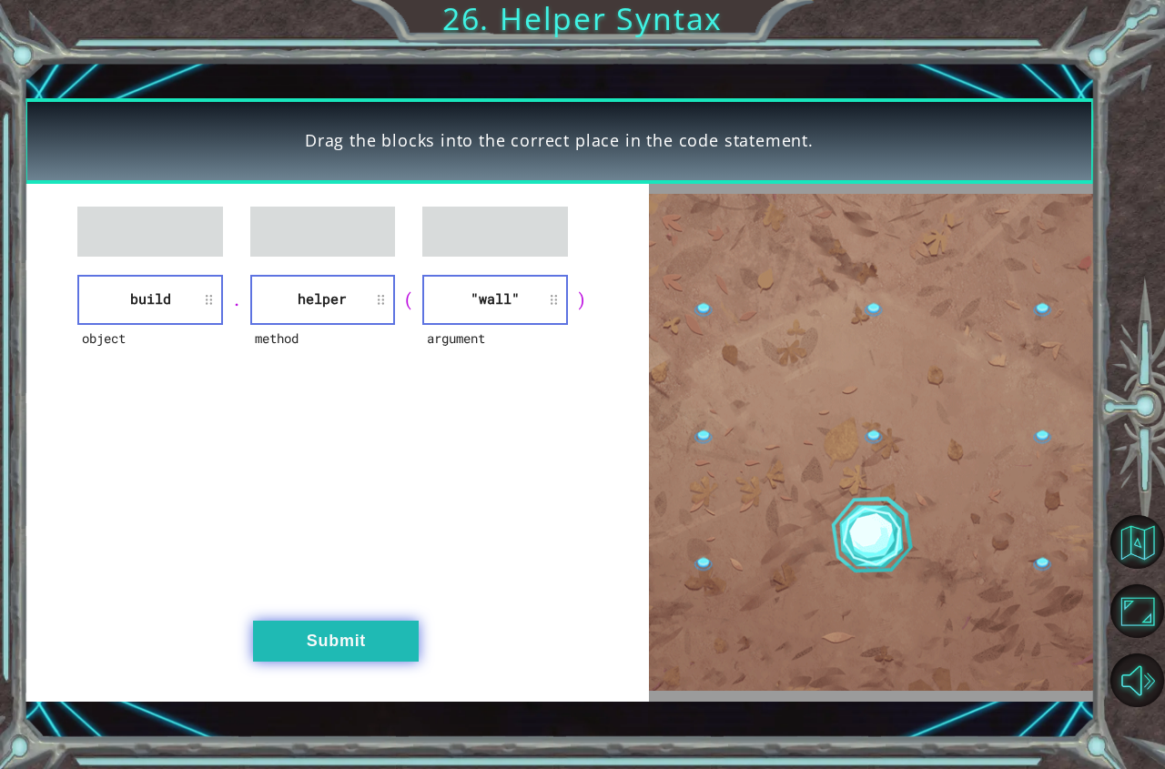
click at [348, 654] on button "Submit" at bounding box center [336, 641] width 166 height 41
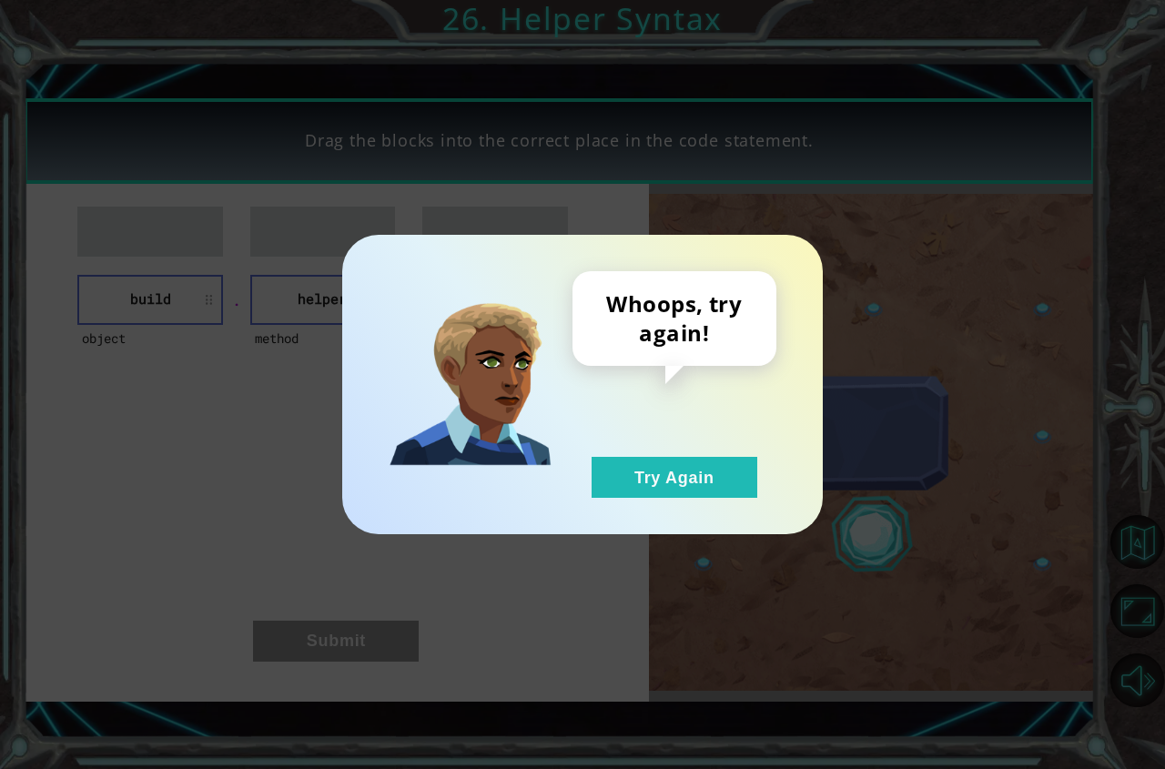
click at [724, 509] on div "Whoops, try again! Try Again" at bounding box center [582, 384] width 480 height 299
click at [726, 499] on div "Whoops, try again! Try Again" at bounding box center [582, 384] width 480 height 299
click at [664, 490] on button "Try Again" at bounding box center [674, 477] width 166 height 41
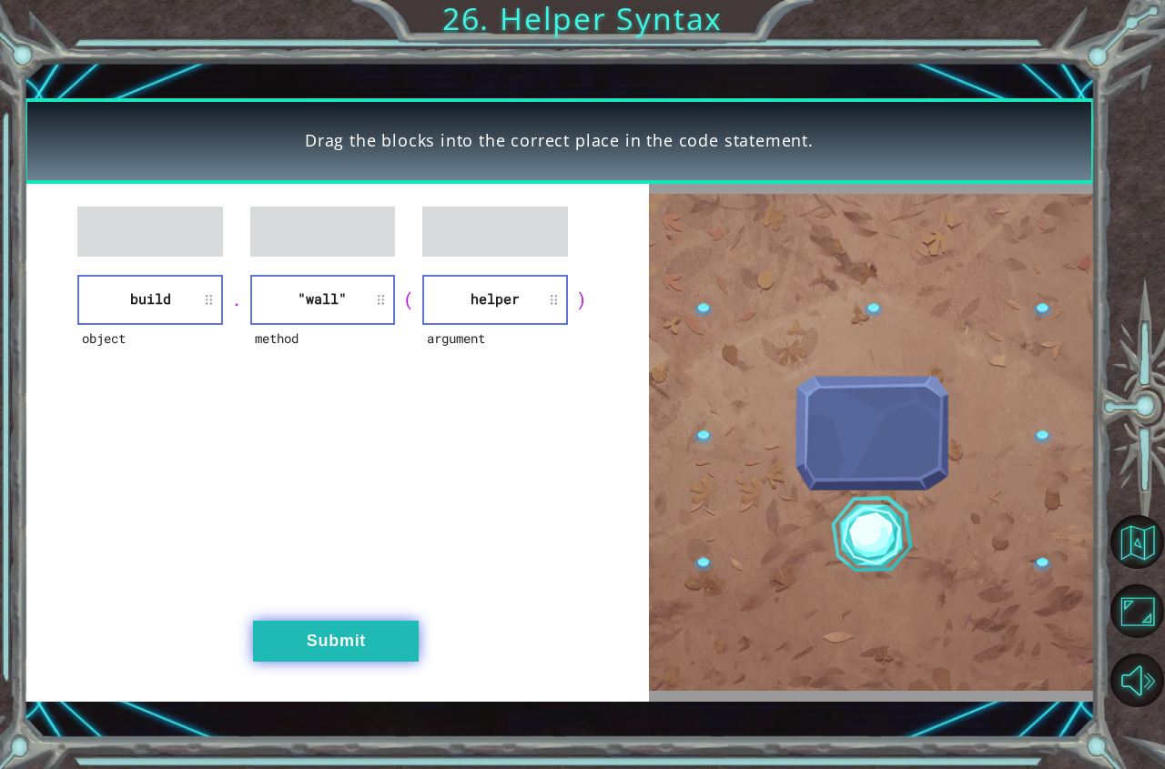
click at [358, 643] on button "Submit" at bounding box center [336, 641] width 166 height 41
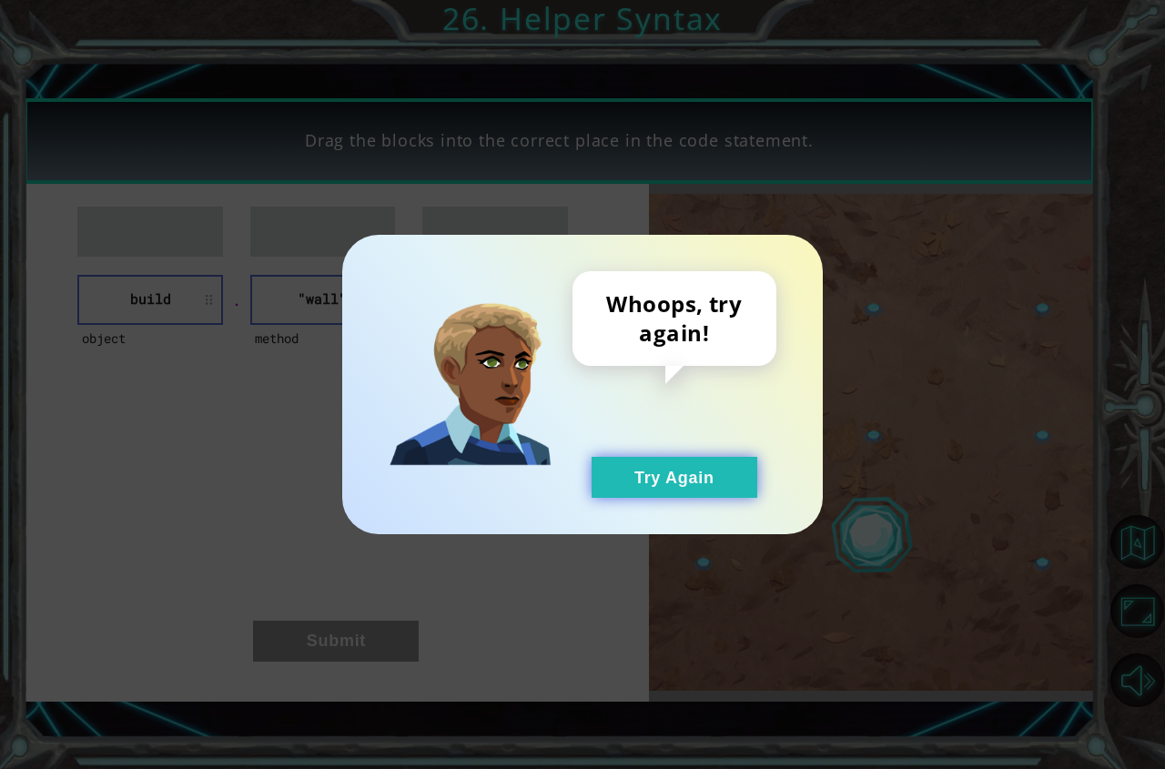
click at [728, 492] on button "Try Again" at bounding box center [674, 477] width 166 height 41
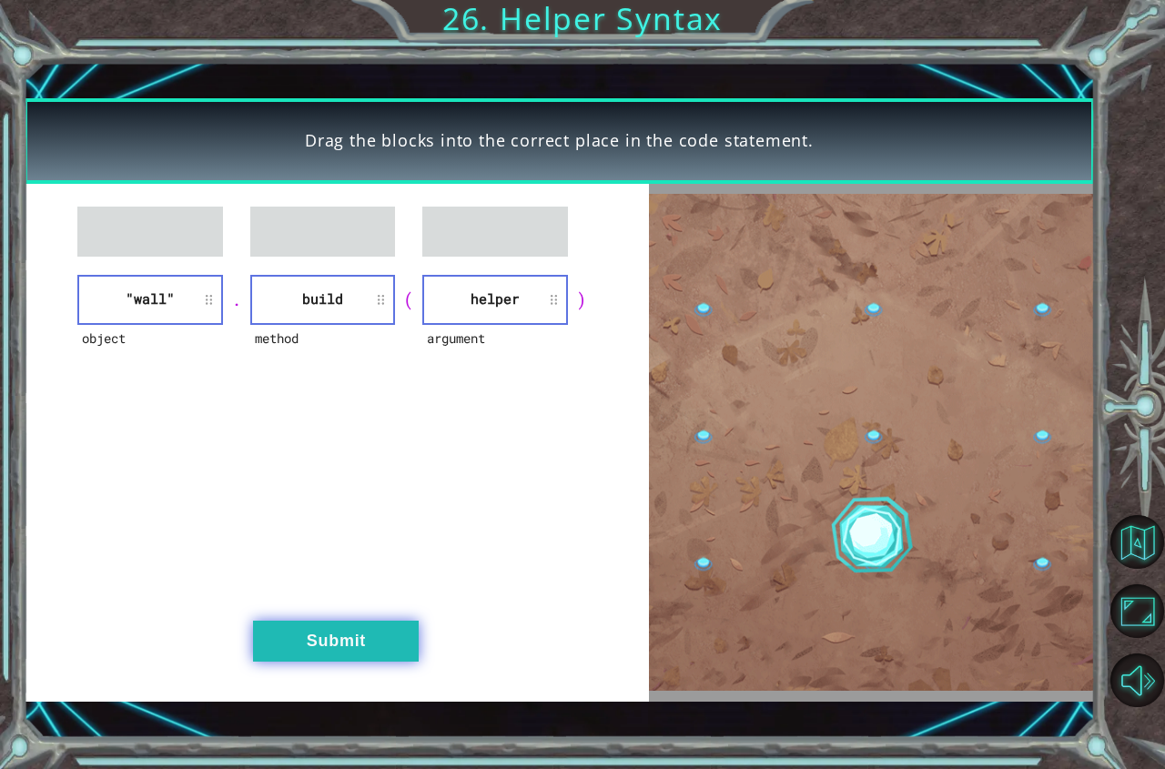
click at [352, 634] on button "Submit" at bounding box center [336, 641] width 166 height 41
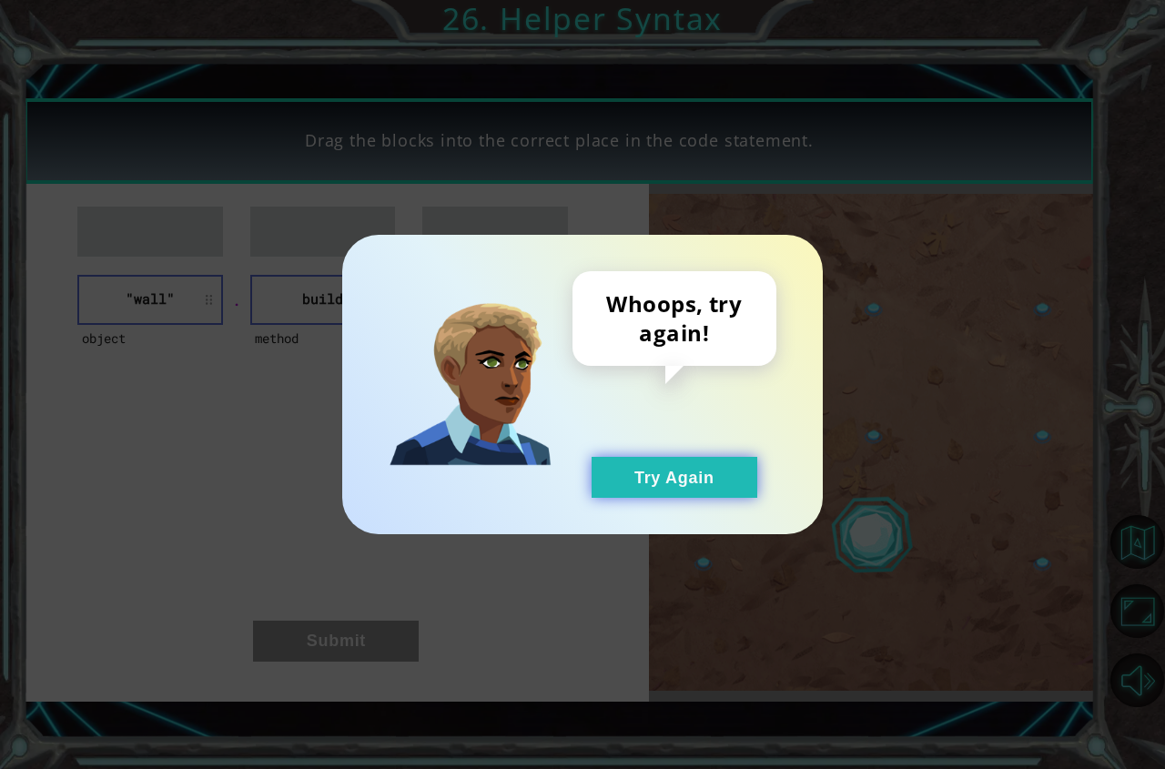
click at [730, 482] on button "Try Again" at bounding box center [674, 477] width 166 height 41
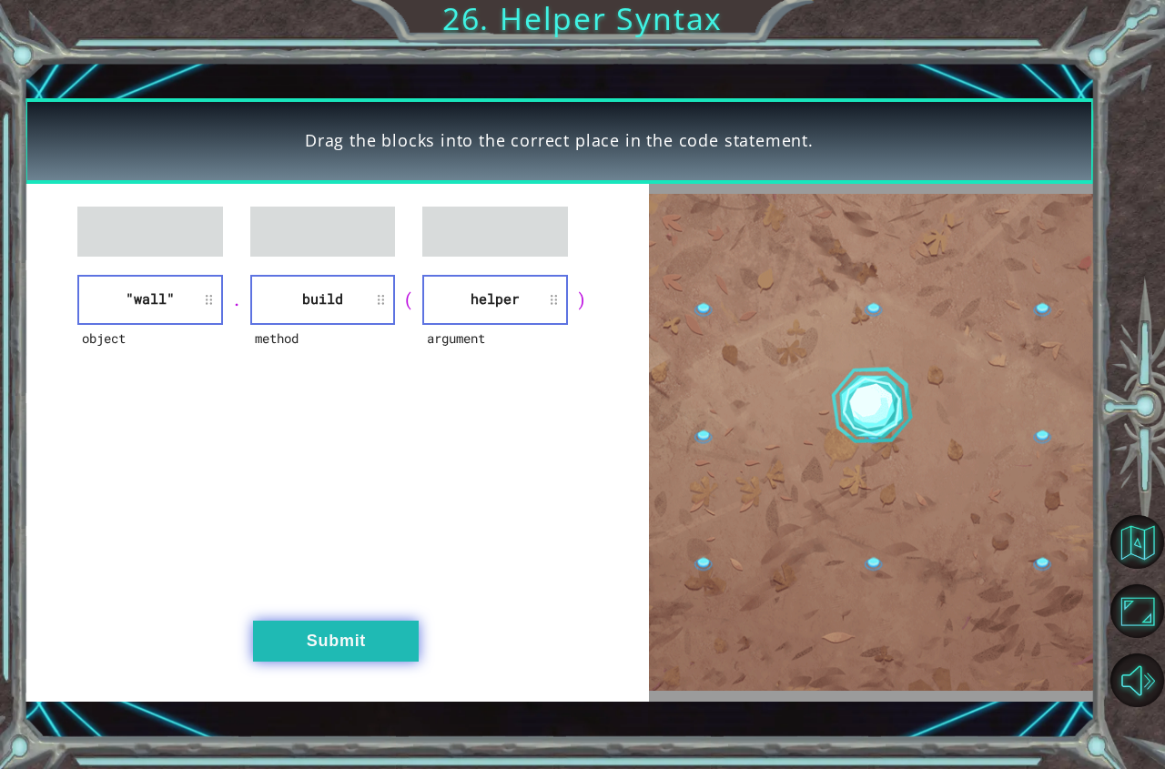
click at [408, 628] on button "Submit" at bounding box center [336, 641] width 166 height 41
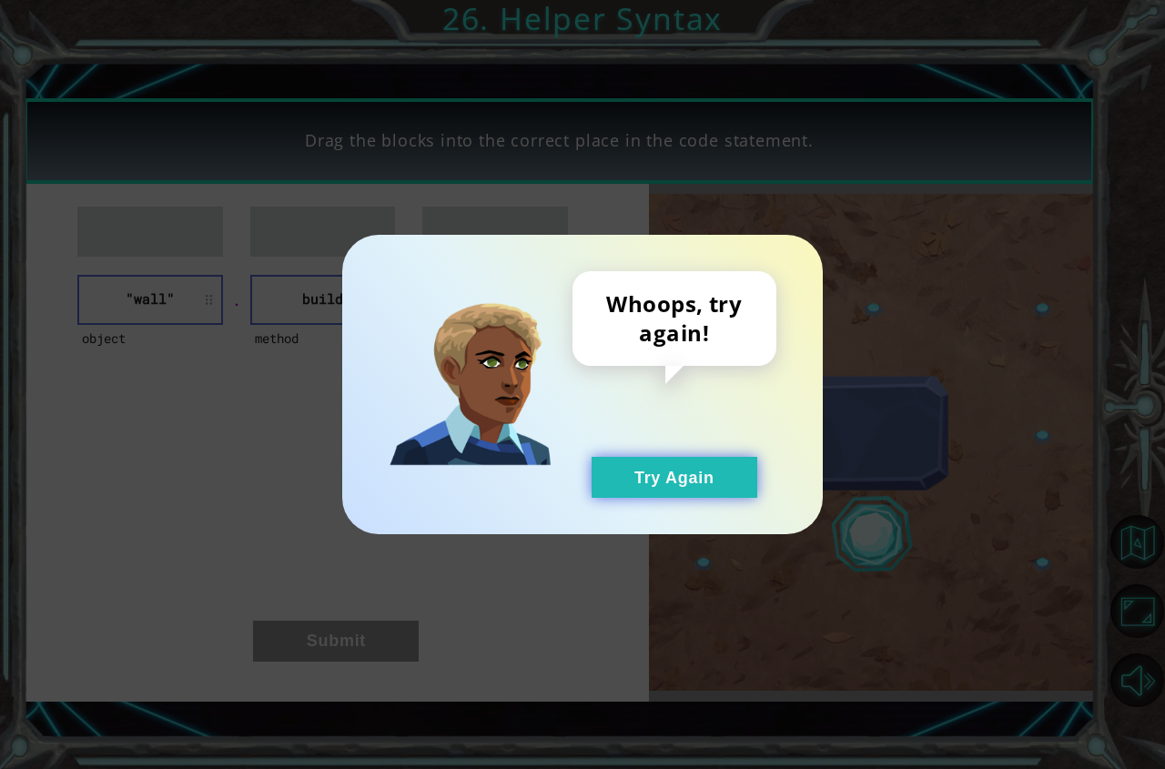
drag, startPoint x: 702, startPoint y: 475, endPoint x: 633, endPoint y: 483, distance: 69.6
click at [695, 475] on button "Try Again" at bounding box center [674, 477] width 166 height 41
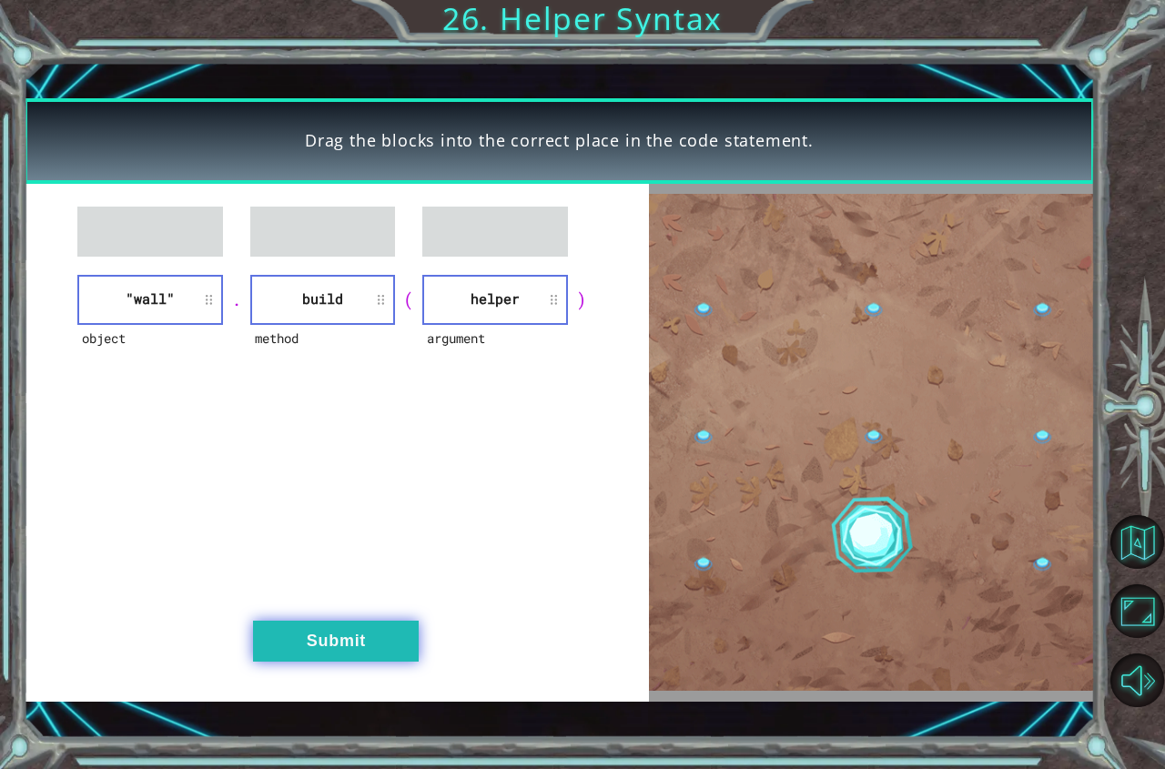
click at [338, 631] on button "Submit" at bounding box center [336, 641] width 166 height 41
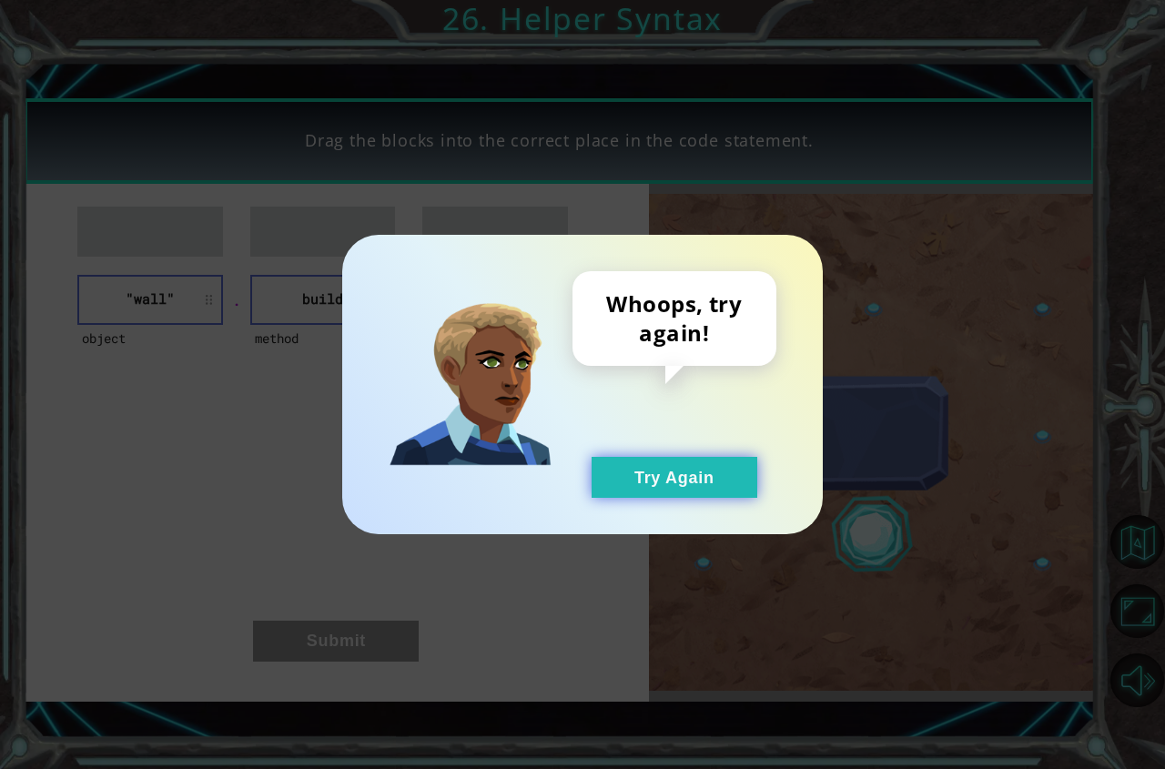
click at [652, 489] on button "Try Again" at bounding box center [674, 477] width 166 height 41
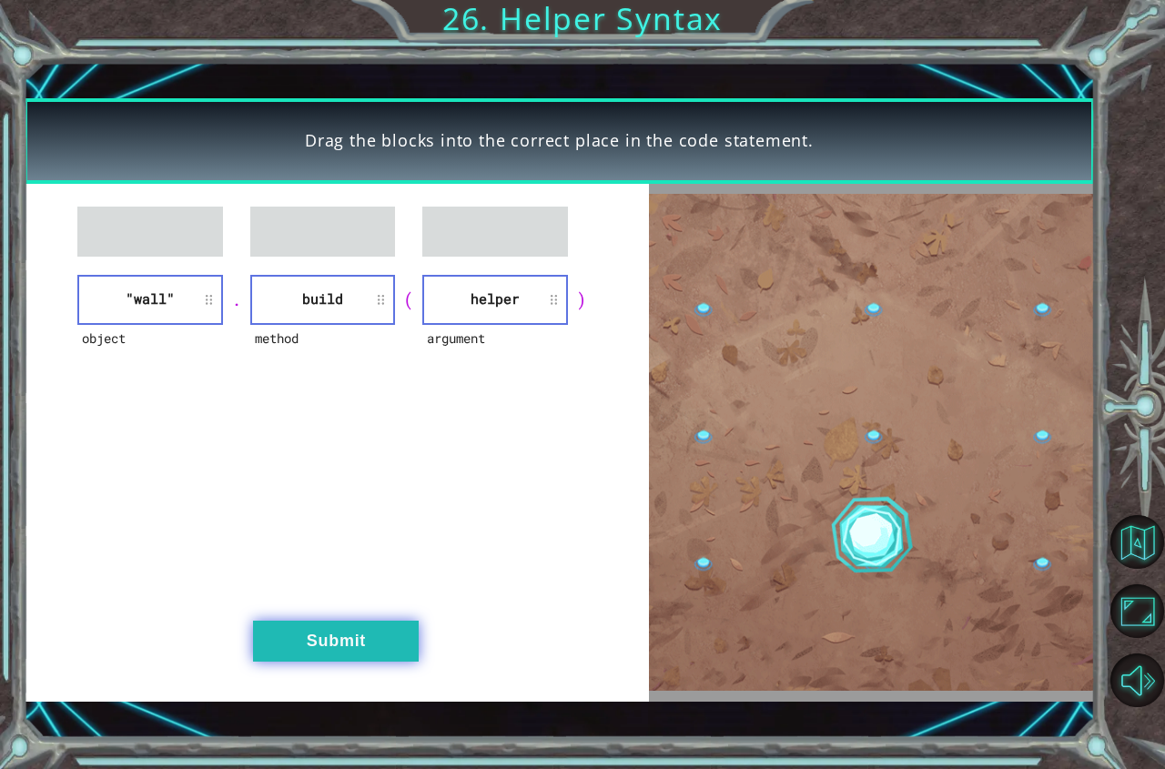
click at [333, 631] on button "Submit" at bounding box center [336, 641] width 166 height 41
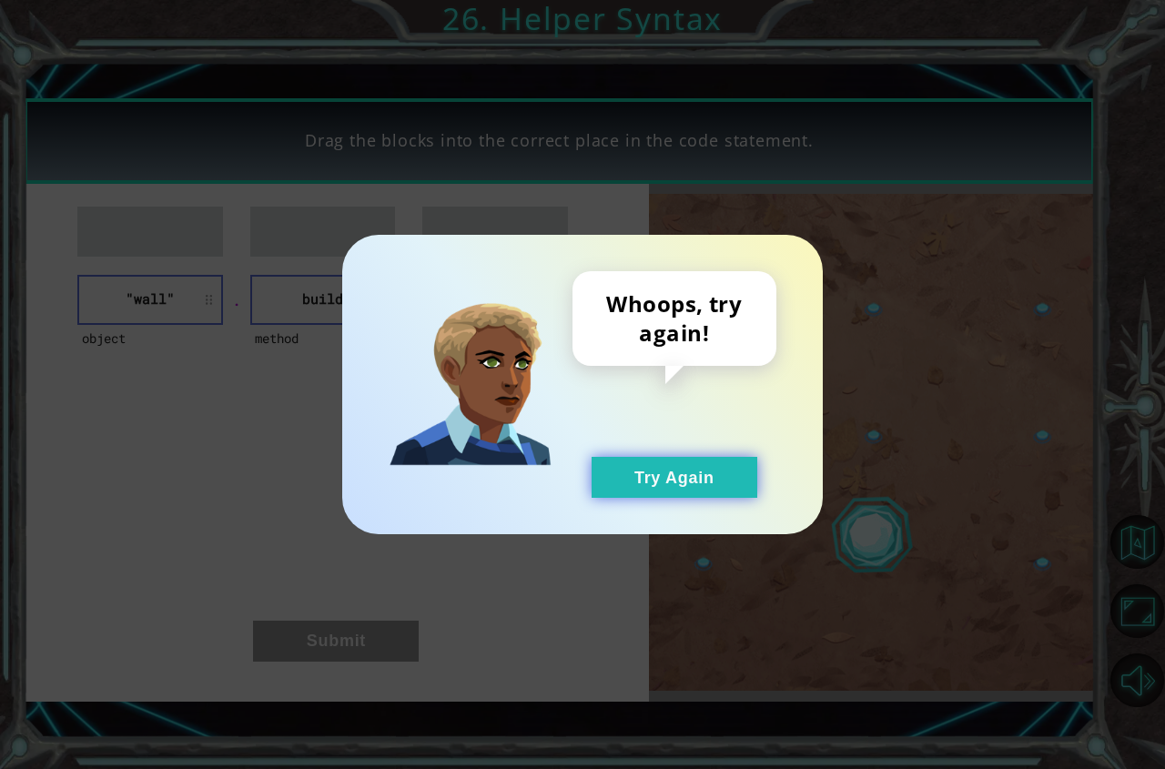
drag, startPoint x: 700, startPoint y: 462, endPoint x: 708, endPoint y: 480, distance: 19.1
click at [708, 477] on div "Whoops, try again! Try Again" at bounding box center [674, 384] width 204 height 227
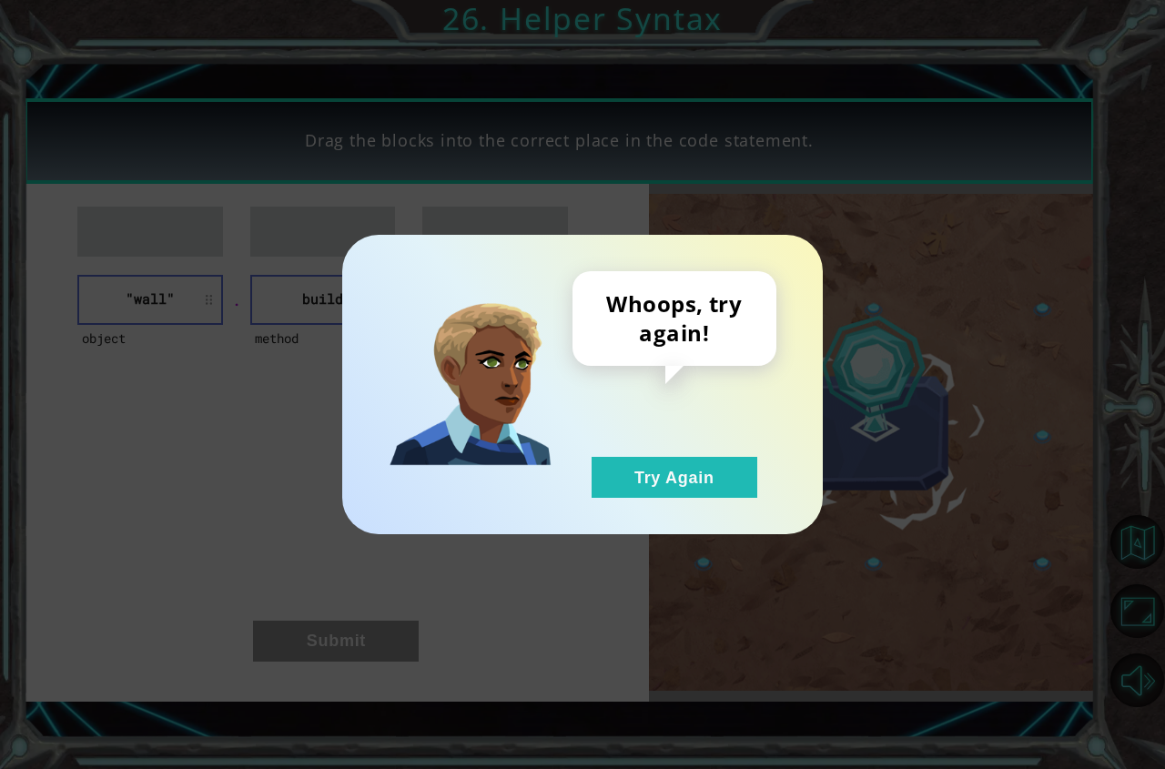
click at [730, 503] on div "Whoops, try again! Try Again" at bounding box center [582, 384] width 480 height 299
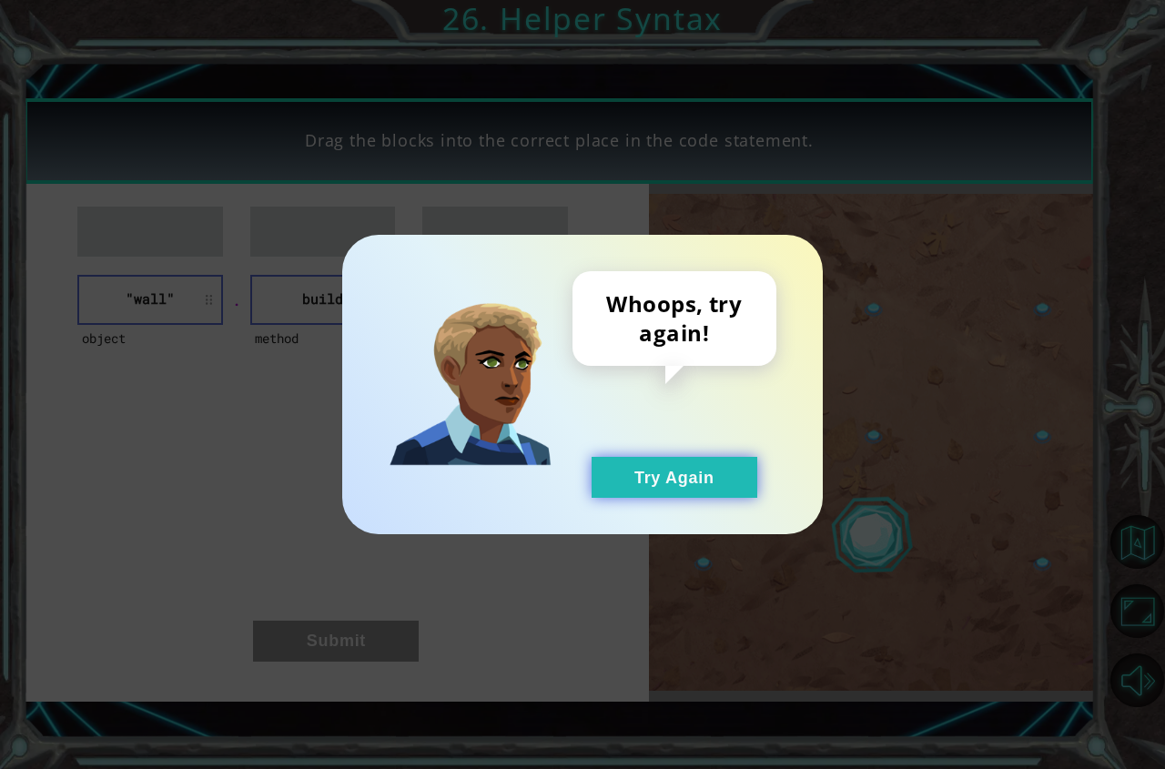
click at [679, 485] on button "Try Again" at bounding box center [674, 477] width 166 height 41
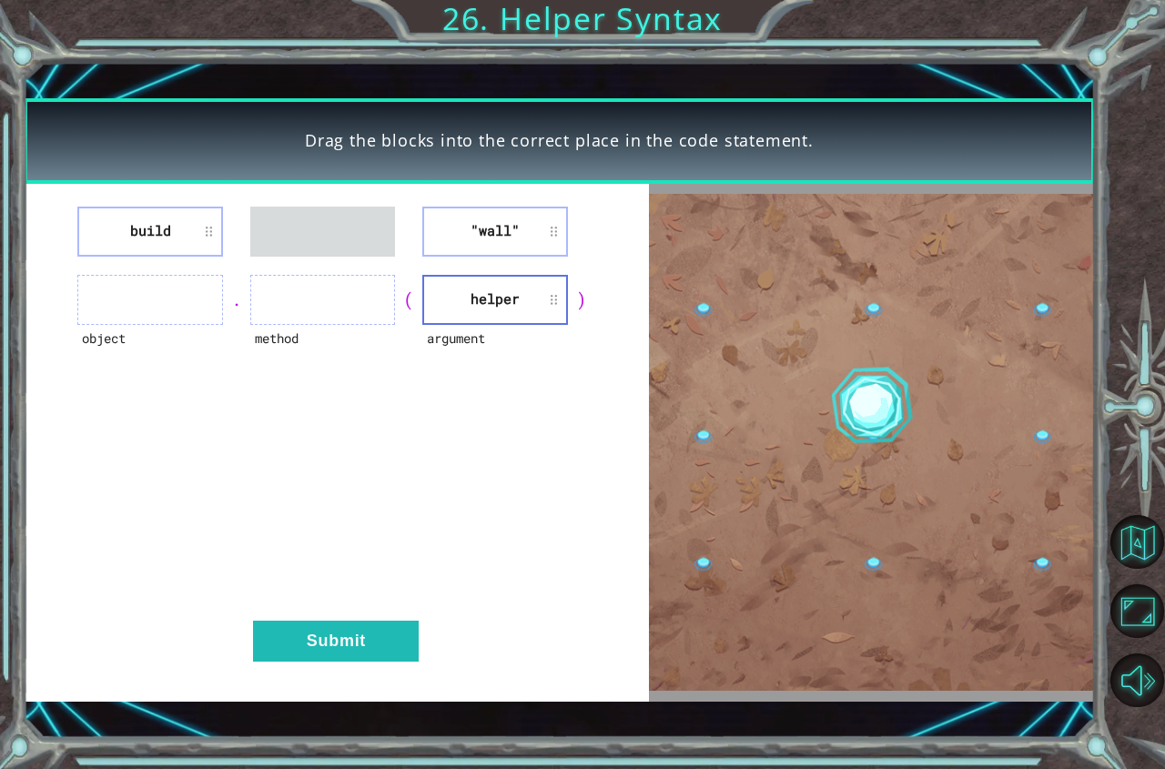
click at [502, 257] on div "build "wall" object . method ( argument helper ) Submit" at bounding box center [337, 443] width 626 height 518
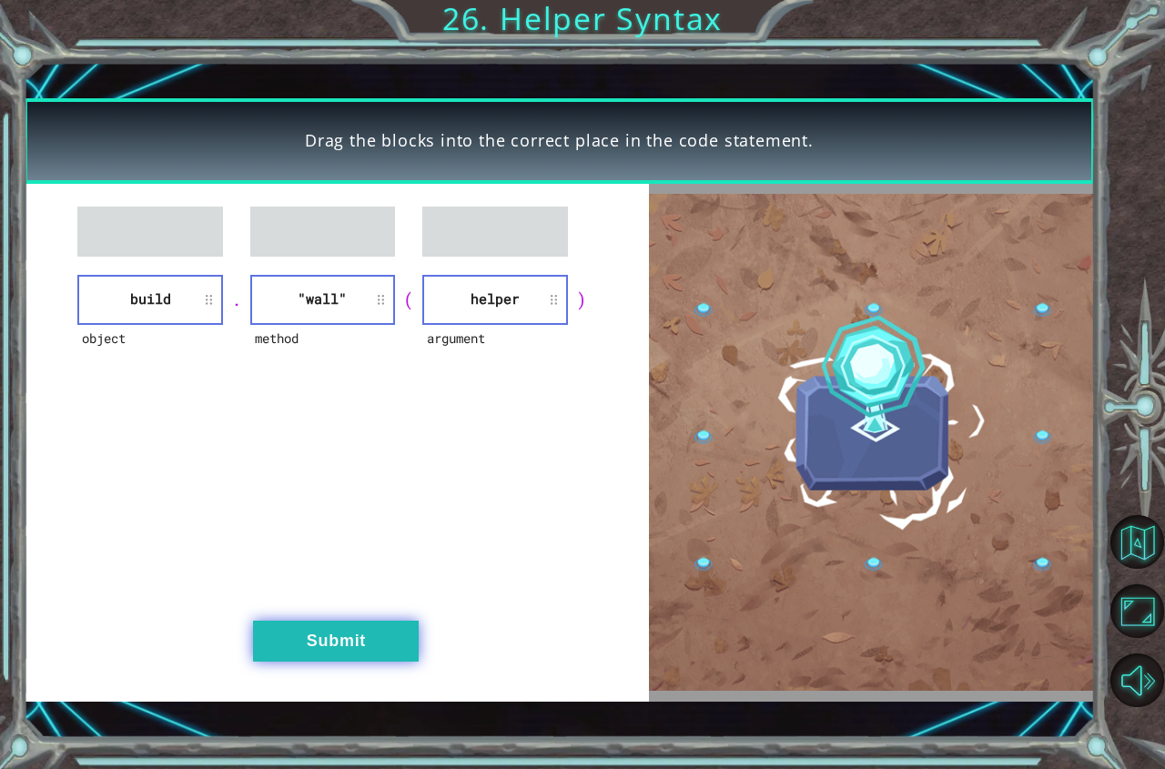
click at [327, 625] on button "Submit" at bounding box center [336, 641] width 166 height 41
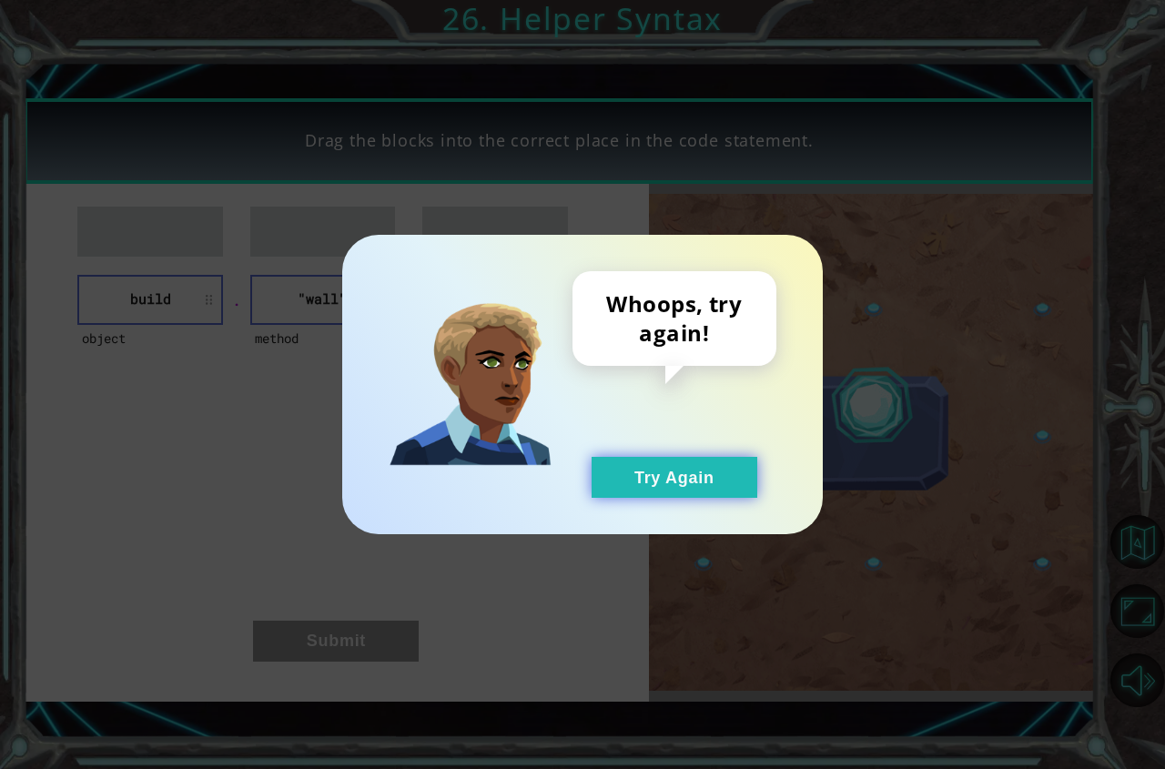
click at [636, 482] on button "Try Again" at bounding box center [674, 477] width 166 height 41
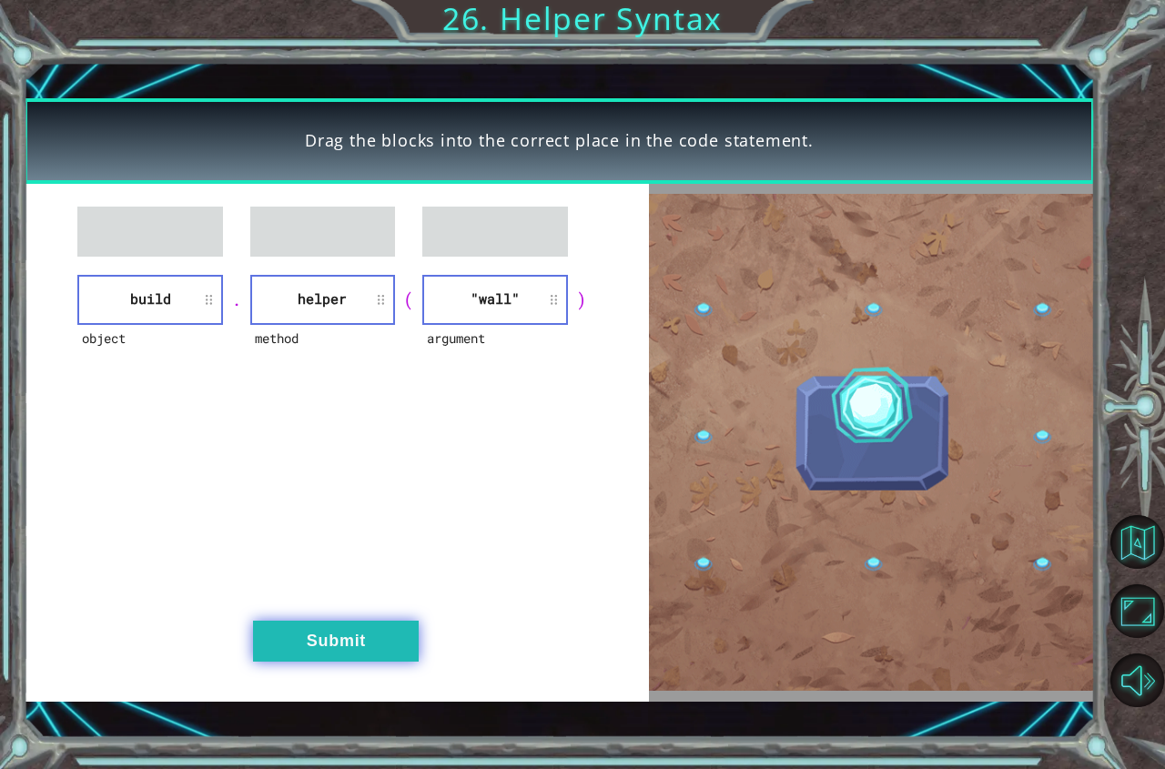
click at [391, 631] on button "Submit" at bounding box center [336, 641] width 166 height 41
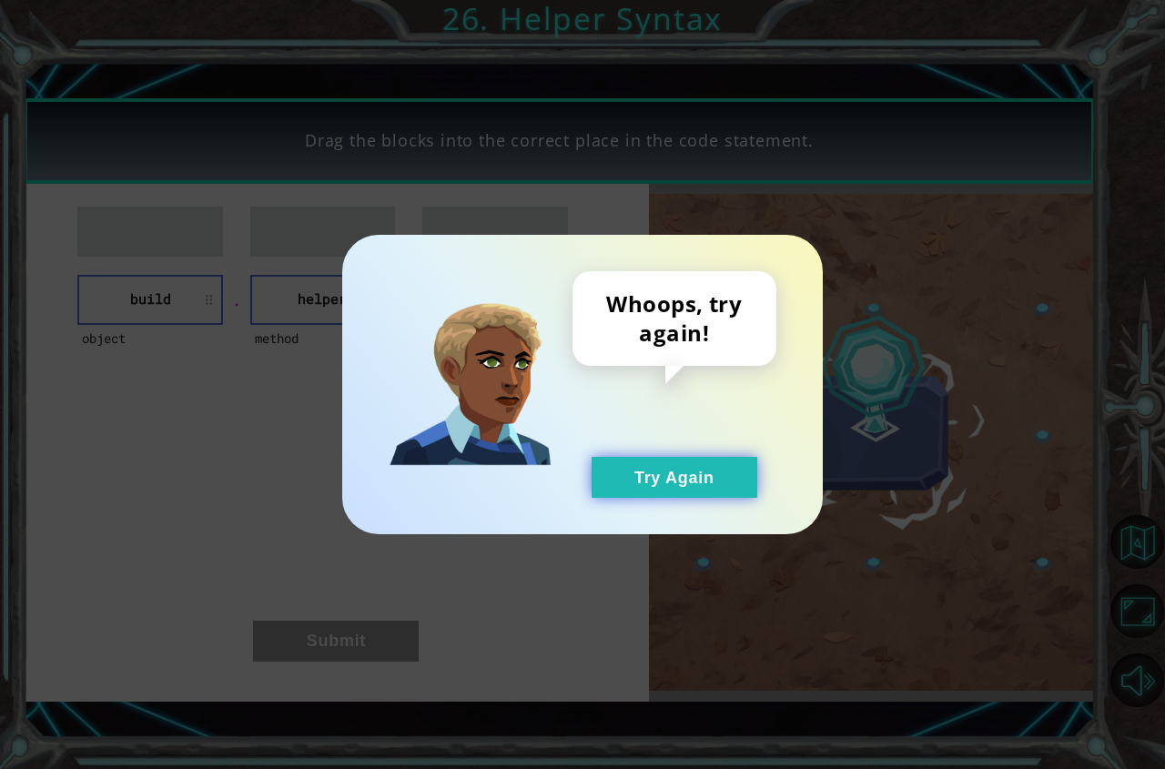
click at [658, 469] on button "Try Again" at bounding box center [674, 477] width 166 height 41
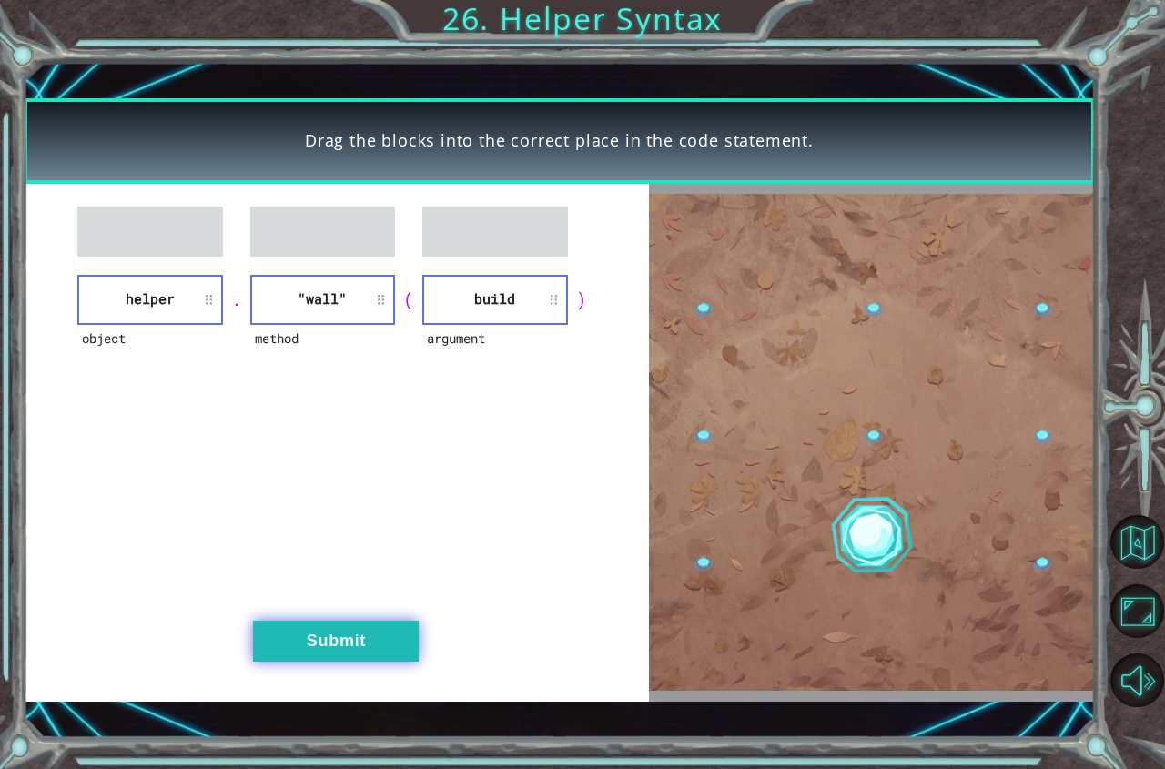
click at [318, 652] on button "Submit" at bounding box center [336, 641] width 166 height 41
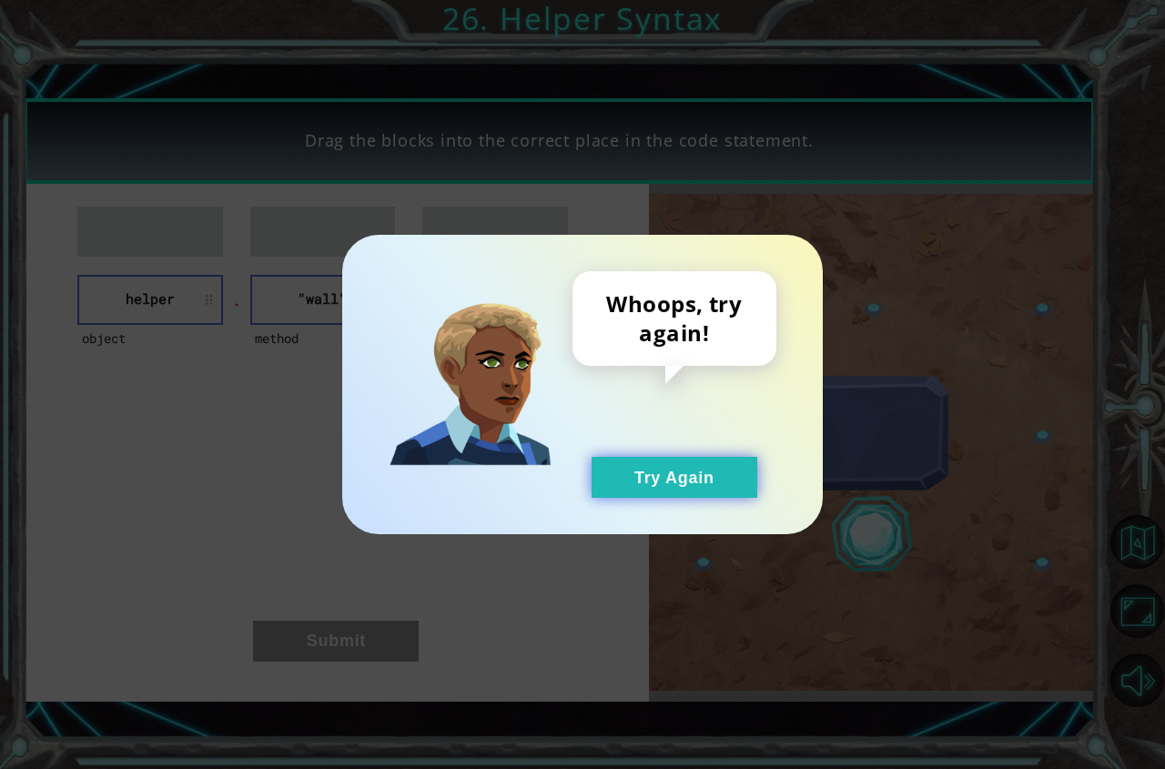
click at [644, 496] on button "Try Again" at bounding box center [674, 477] width 166 height 41
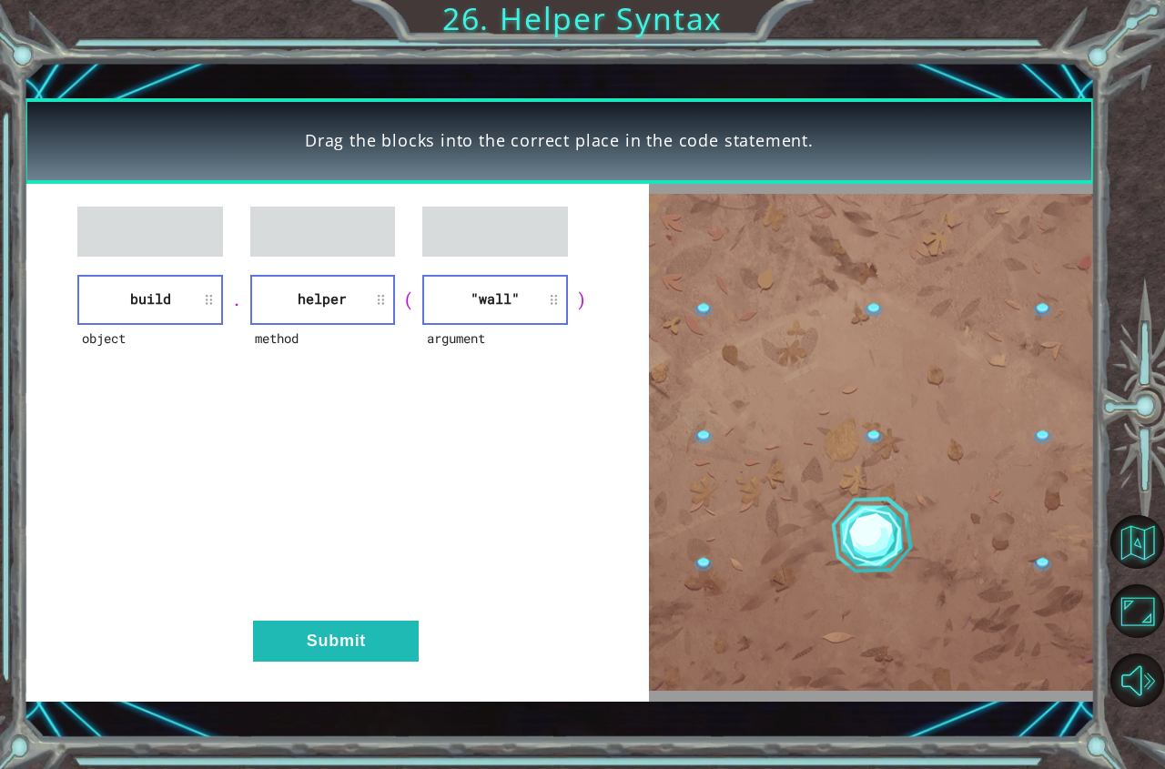
click at [328, 606] on div "object build . method helper ( argument "wall" ) Submit" at bounding box center [337, 443] width 626 height 518
click at [343, 639] on button "Submit" at bounding box center [336, 641] width 166 height 41
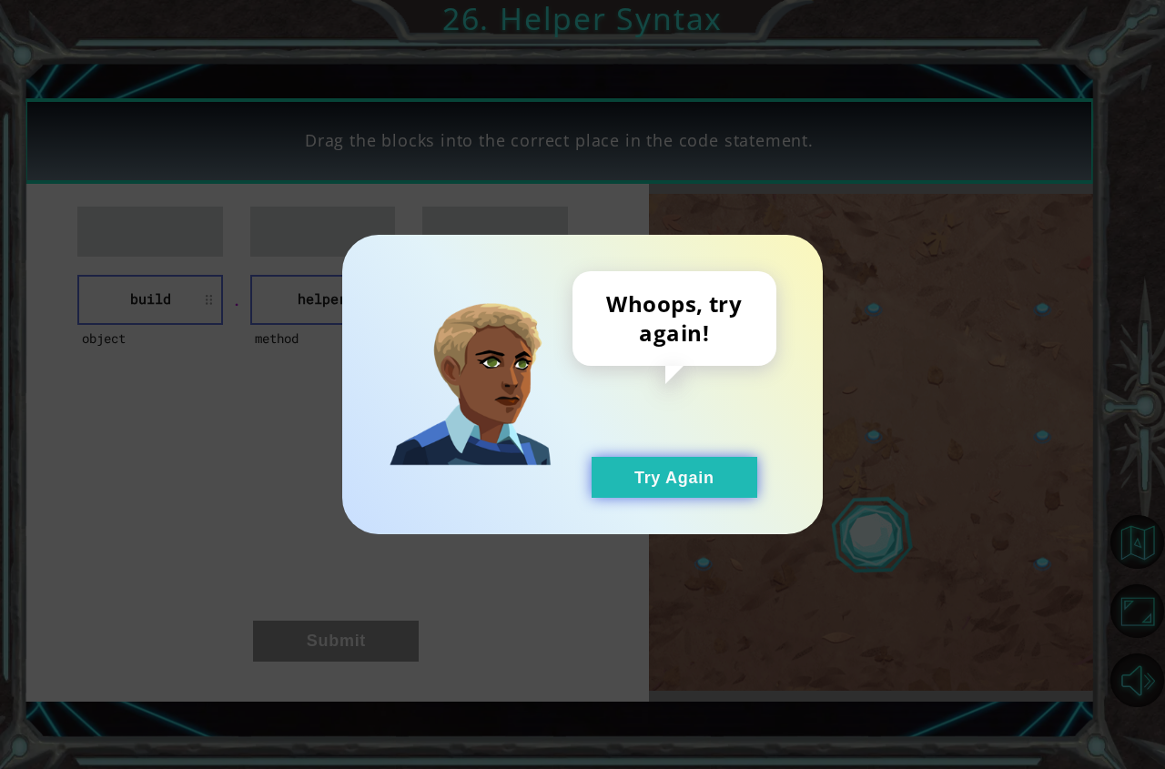
click at [652, 480] on button "Try Again" at bounding box center [674, 477] width 166 height 41
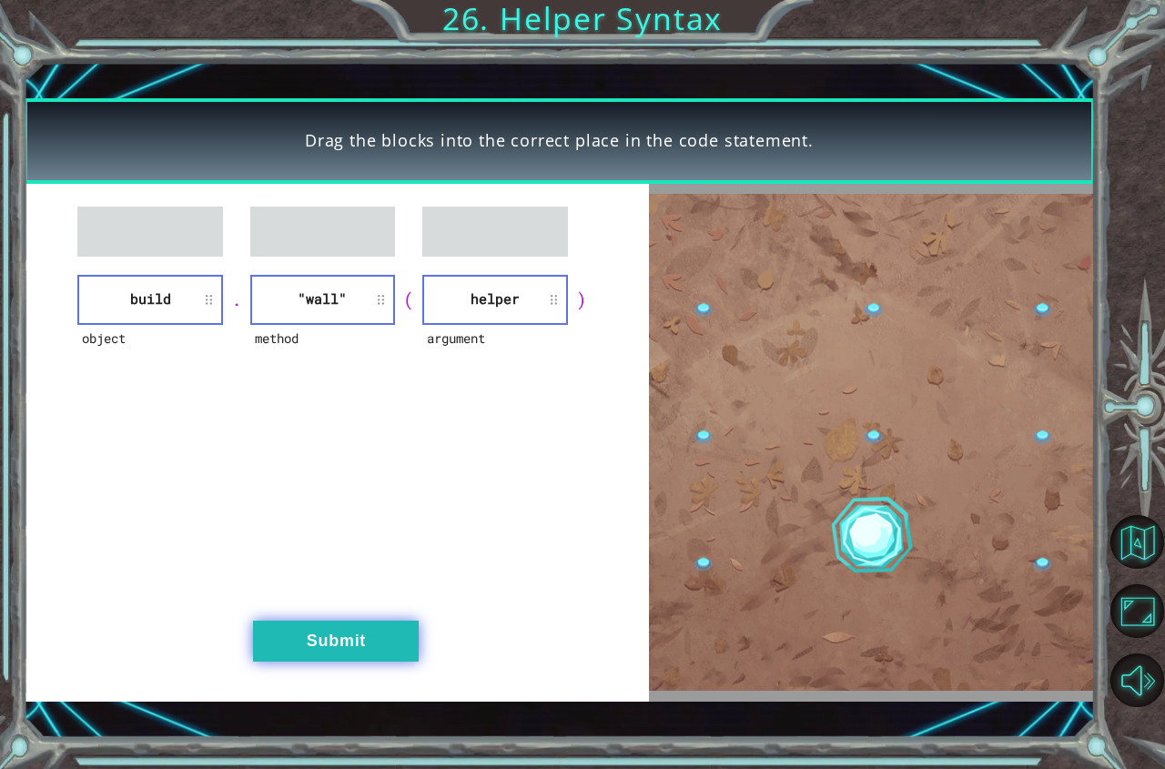
click at [381, 636] on button "Submit" at bounding box center [336, 641] width 166 height 41
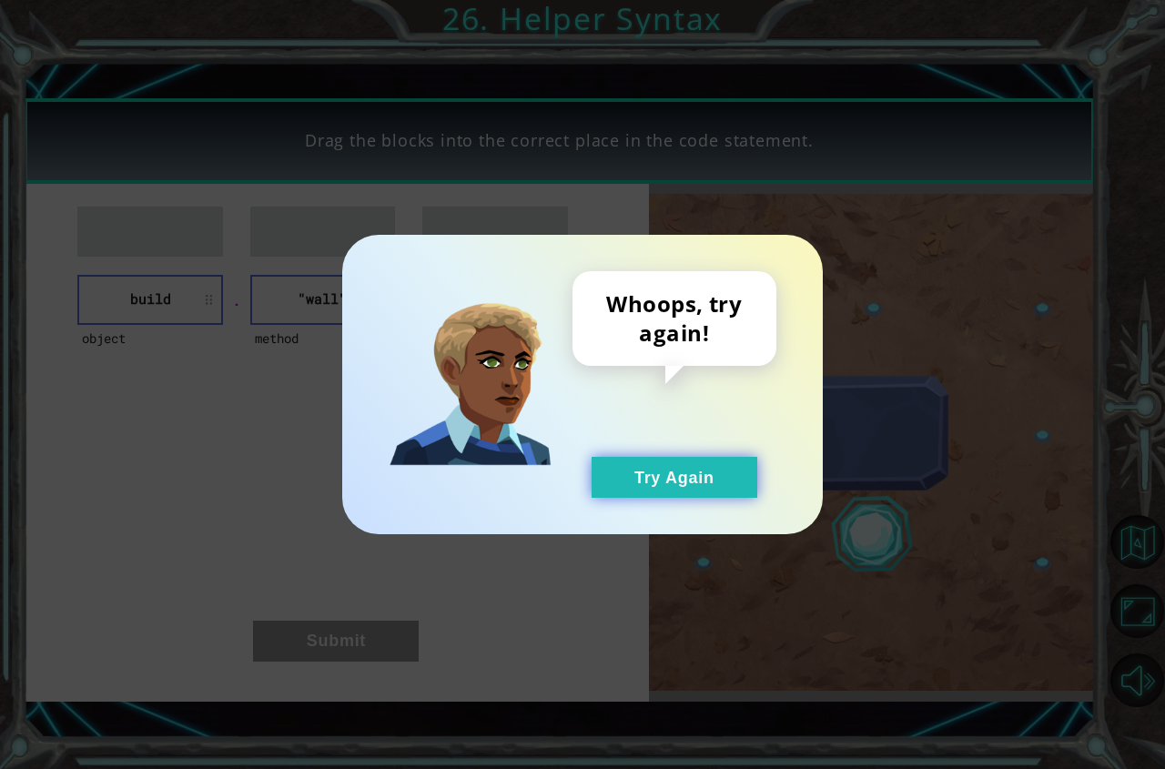
click at [642, 490] on button "Try Again" at bounding box center [674, 477] width 166 height 41
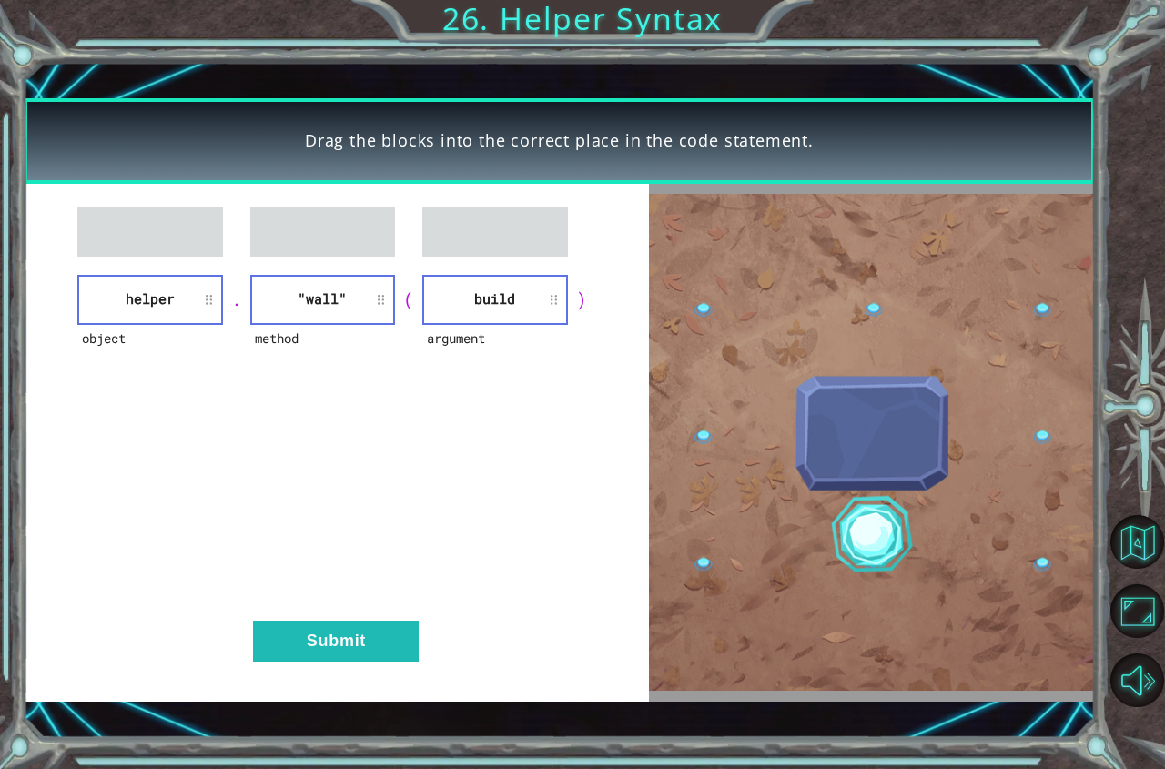
click at [364, 608] on div "object helper . method "wall" ( argument build ) Submit" at bounding box center [337, 443] width 626 height 518
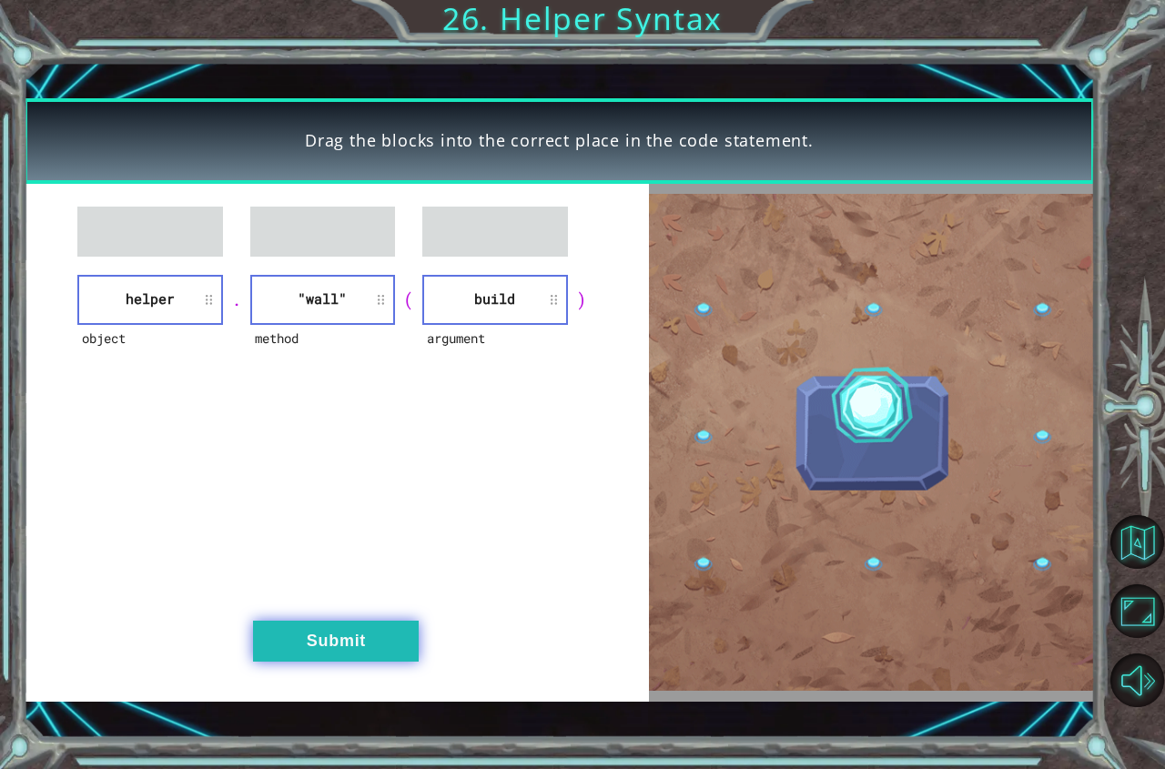
click at [366, 632] on button "Submit" at bounding box center [336, 641] width 166 height 41
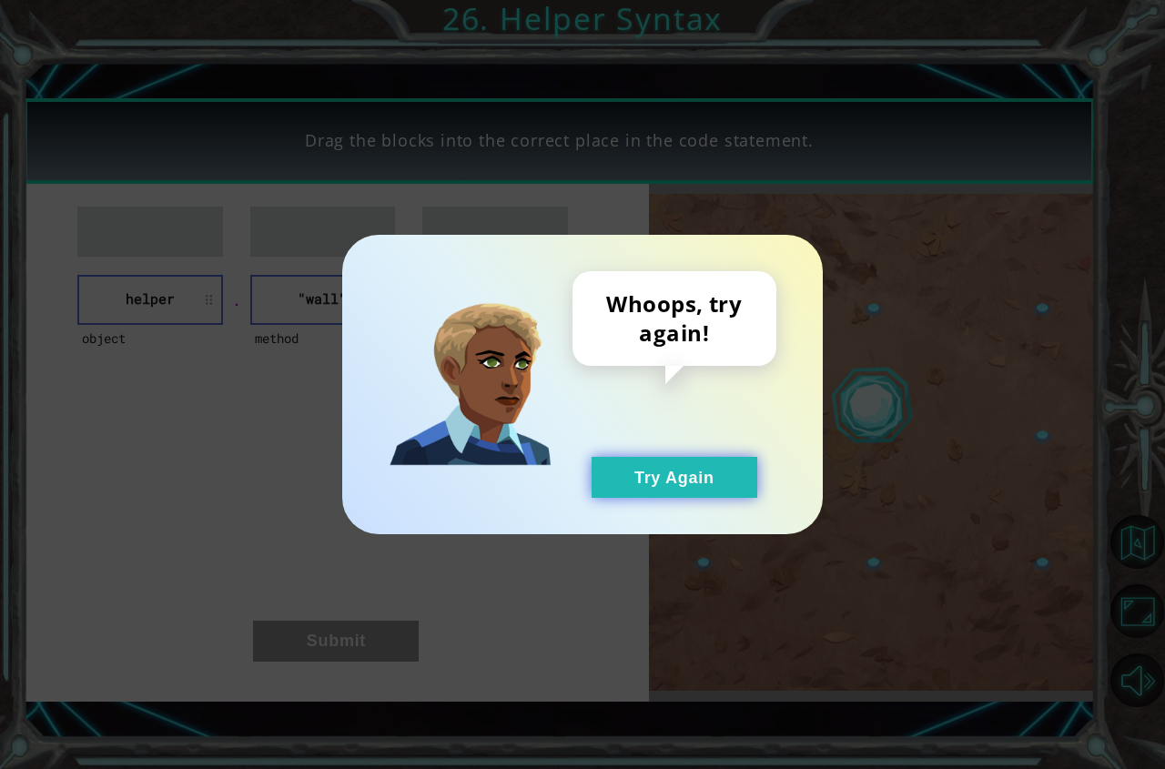
click at [623, 482] on button "Try Again" at bounding box center [674, 477] width 166 height 41
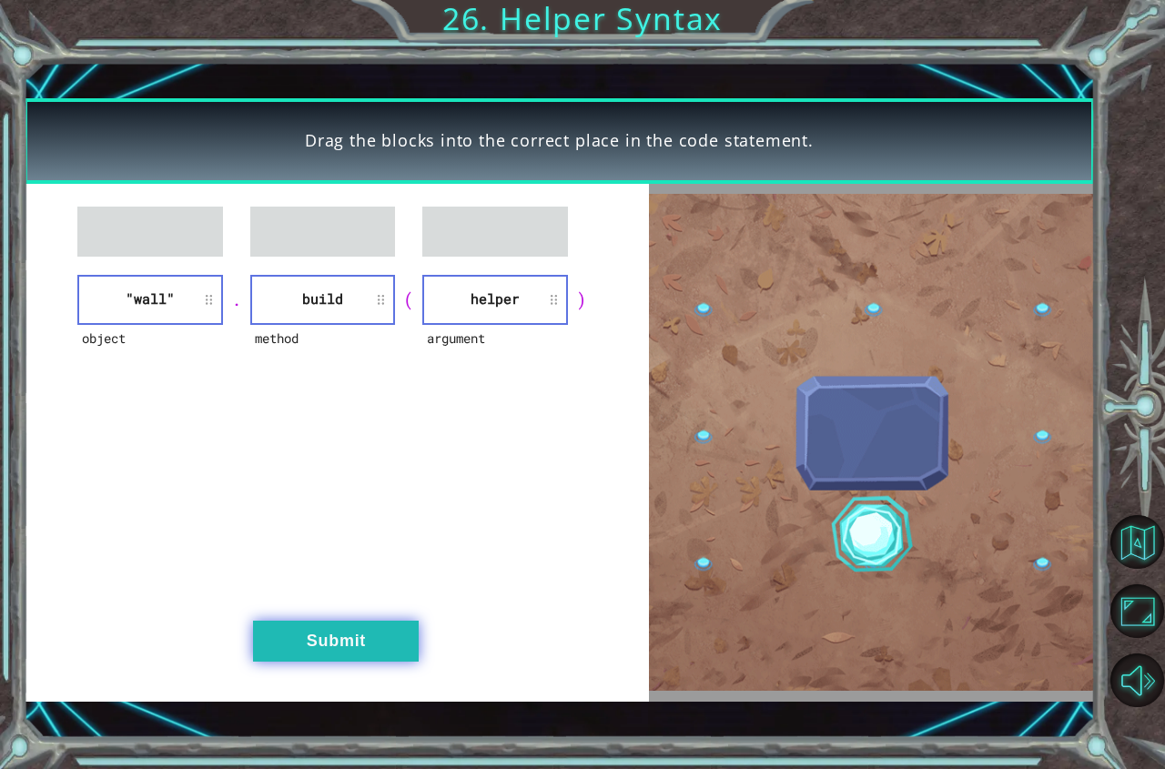
click at [359, 631] on button "Submit" at bounding box center [336, 641] width 166 height 41
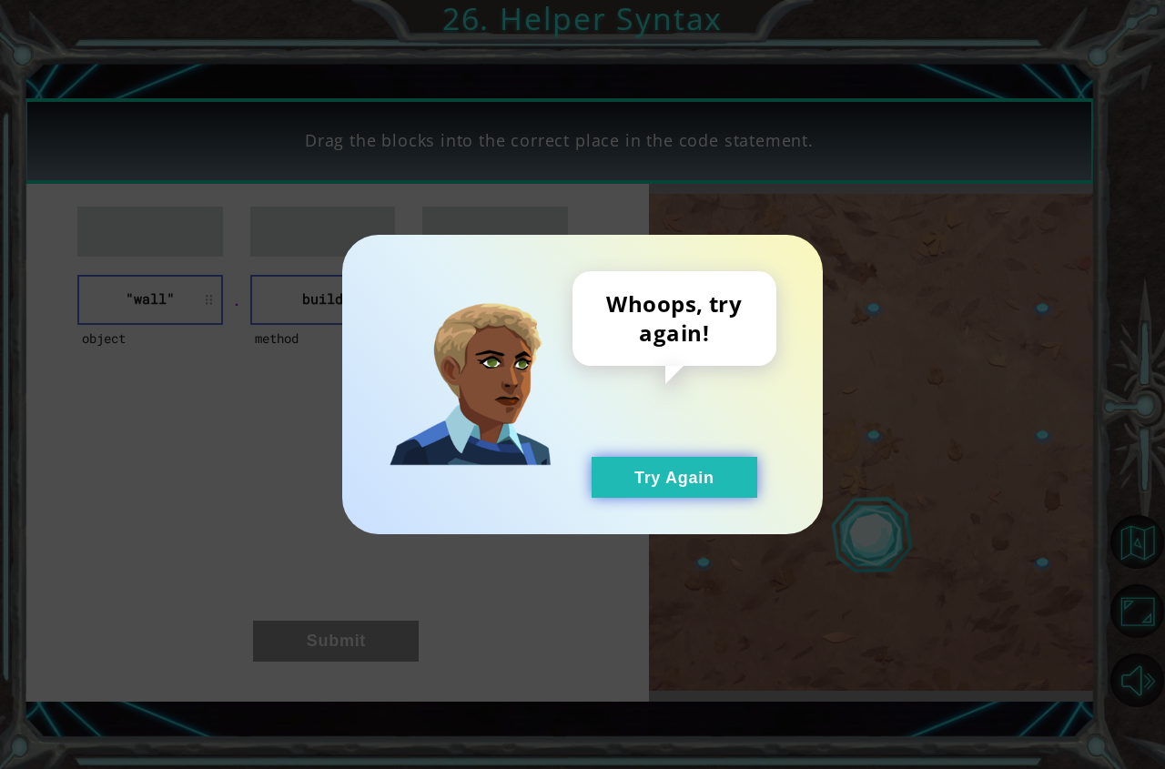
drag, startPoint x: 621, startPoint y: 489, endPoint x: 603, endPoint y: 480, distance: 20.0
click at [621, 488] on button "Try Again" at bounding box center [674, 477] width 166 height 41
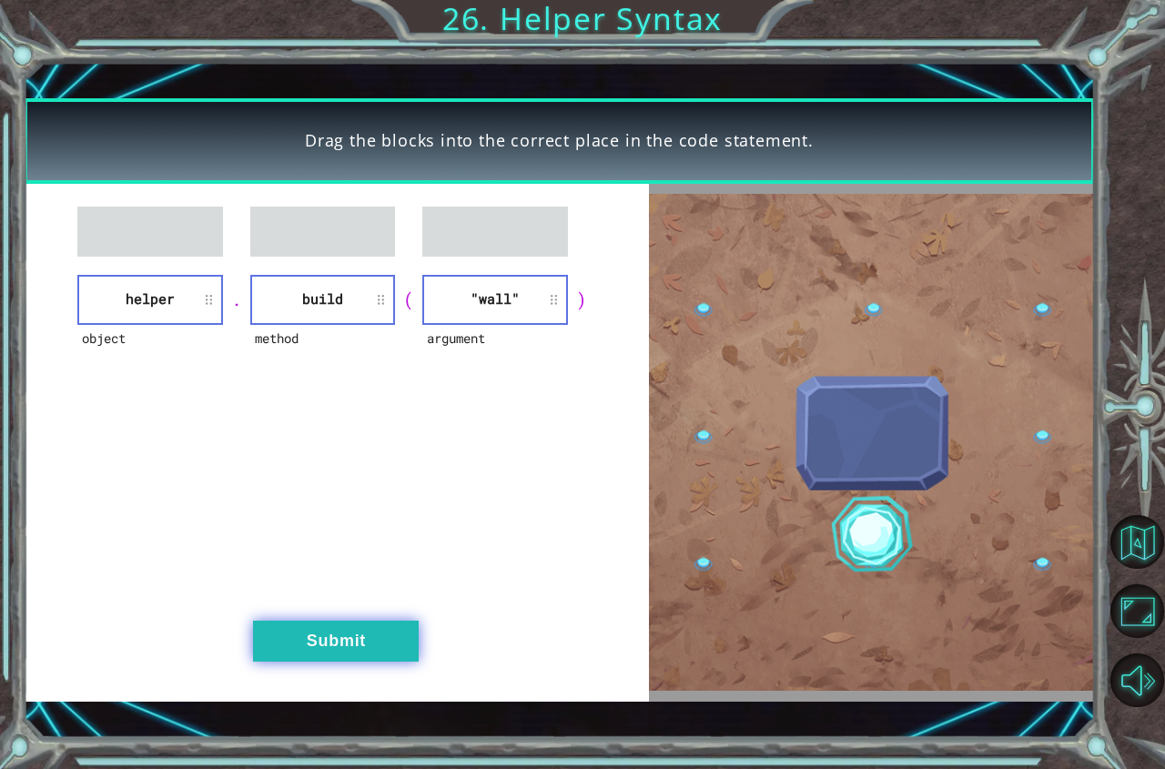
click at [358, 650] on button "Submit" at bounding box center [336, 641] width 166 height 41
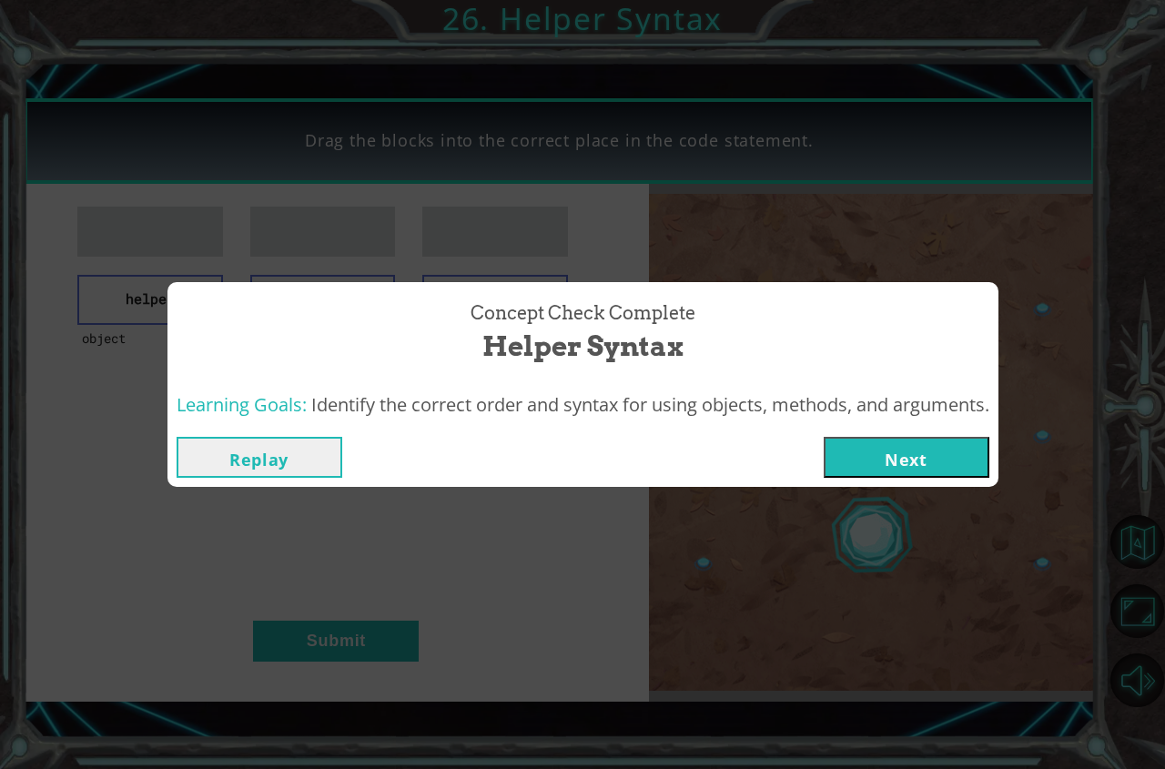
click at [797, 472] on div "Replay Next" at bounding box center [583, 457] width 813 height 41
click at [862, 462] on button "Next" at bounding box center [906, 457] width 166 height 41
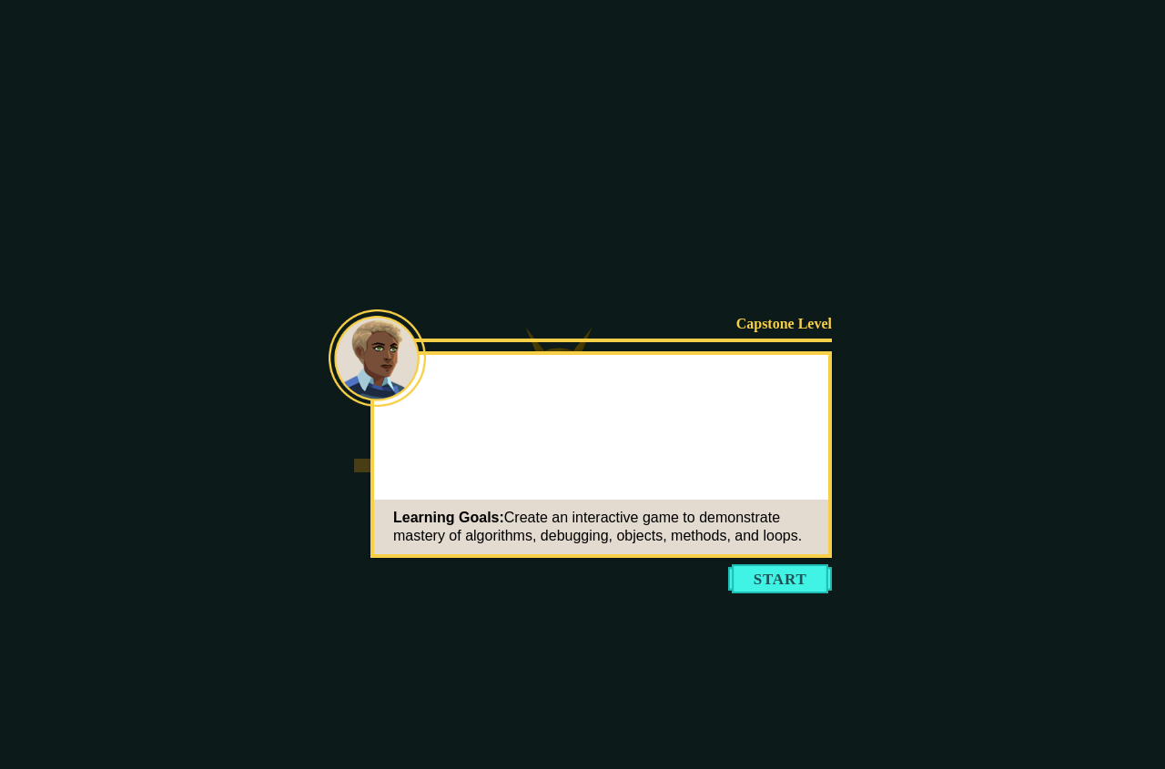
drag, startPoint x: 777, startPoint y: 559, endPoint x: 787, endPoint y: 567, distance: 12.9
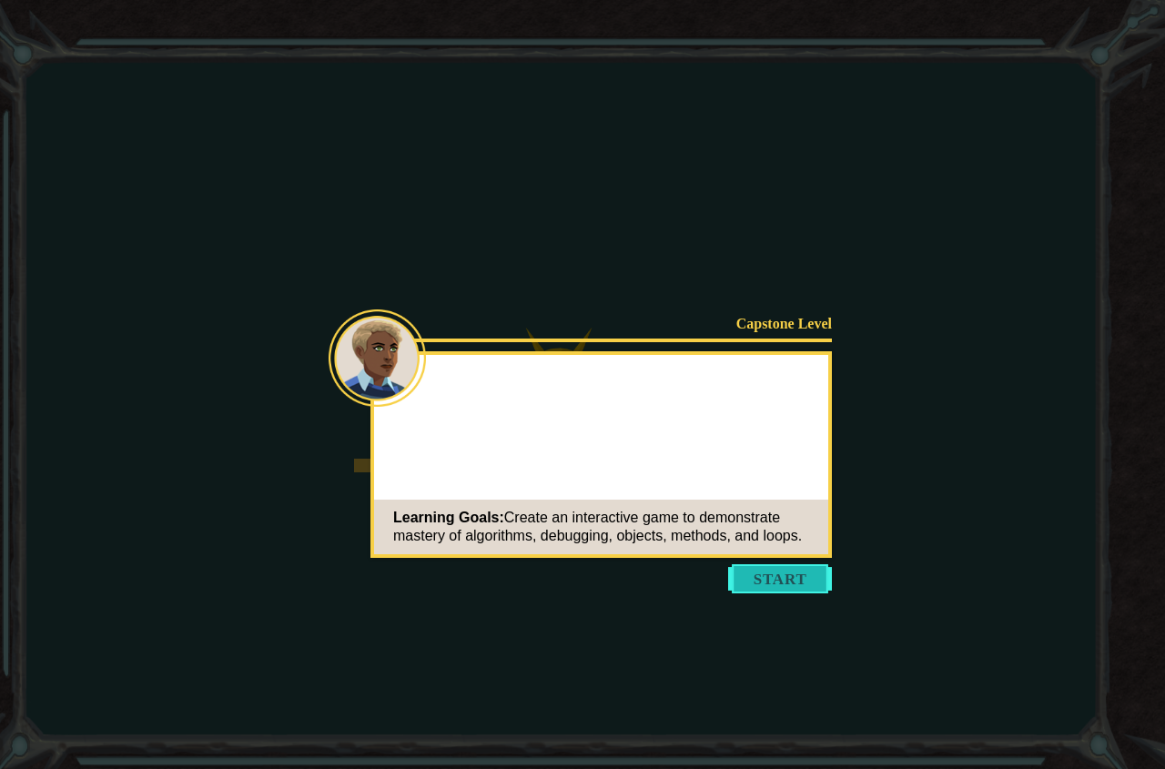
click at [778, 560] on icon at bounding box center [582, 384] width 1165 height 769
click at [787, 567] on button "Start" at bounding box center [780, 578] width 104 height 29
click at [787, 567] on icon at bounding box center [582, 384] width 1165 height 769
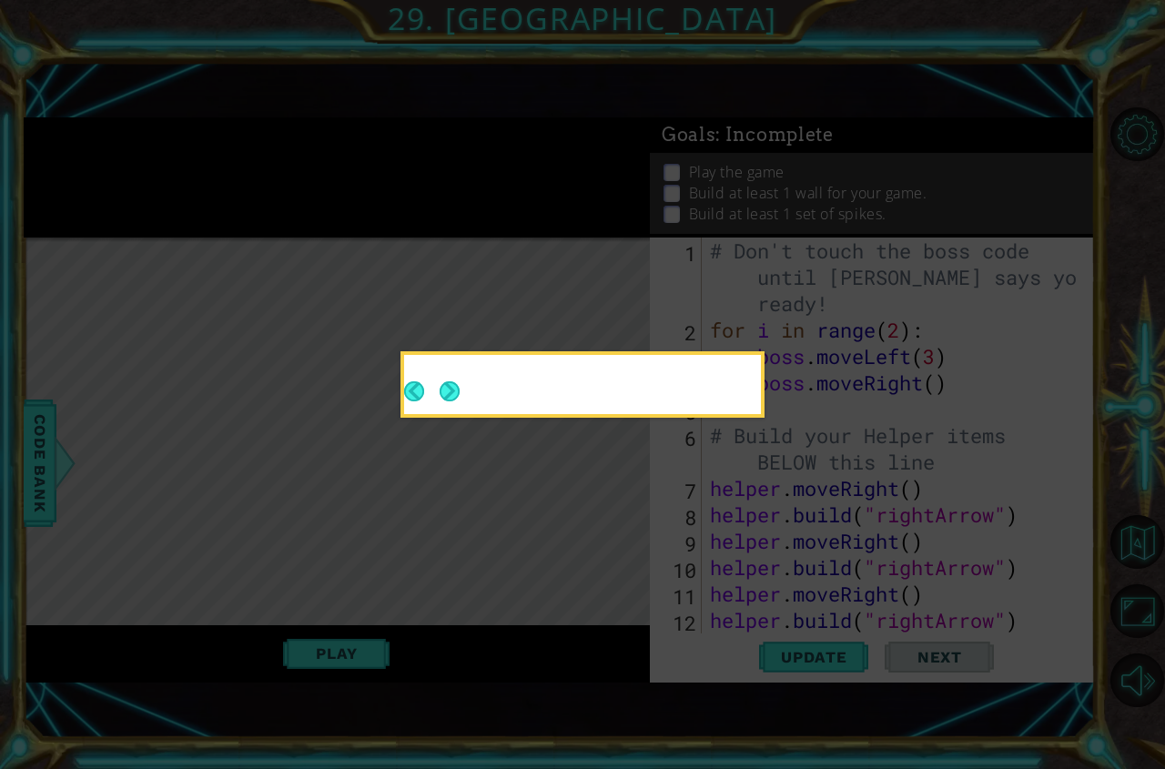
click at [787, 567] on icon at bounding box center [582, 384] width 1165 height 769
click at [439, 383] on footer at bounding box center [432, 391] width 56 height 45
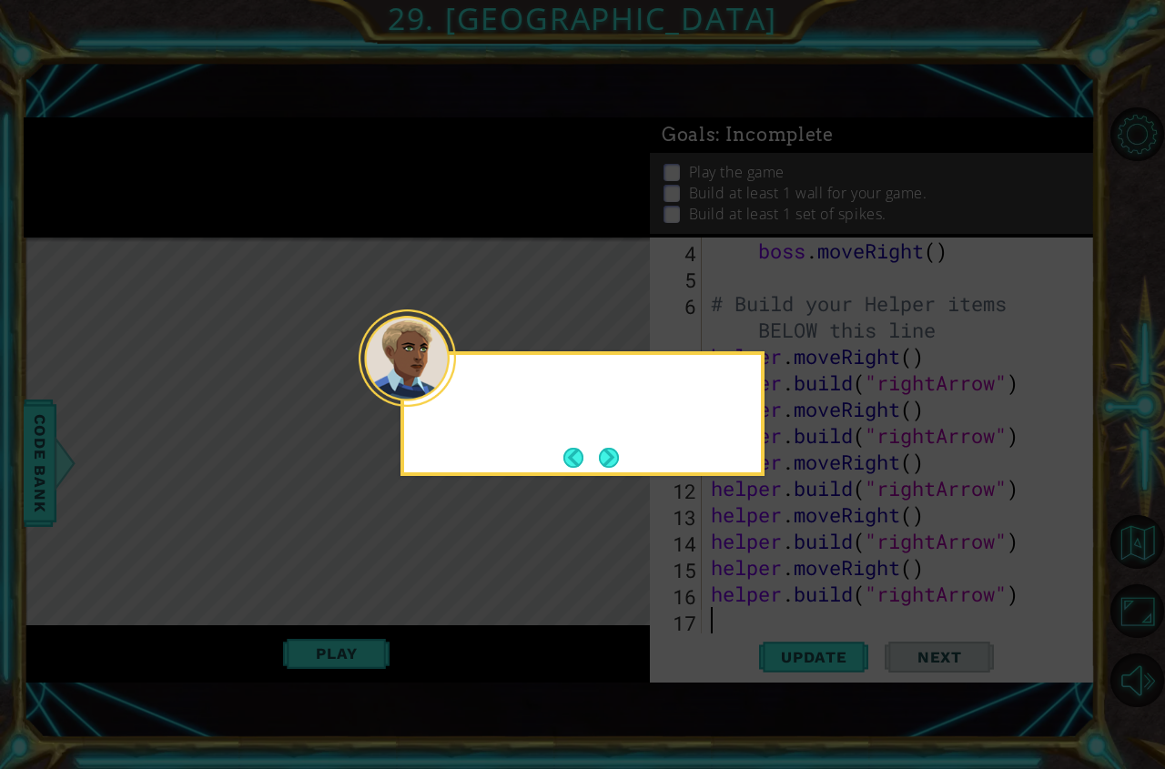
click at [607, 456] on button "Next" at bounding box center [609, 457] width 34 height 34
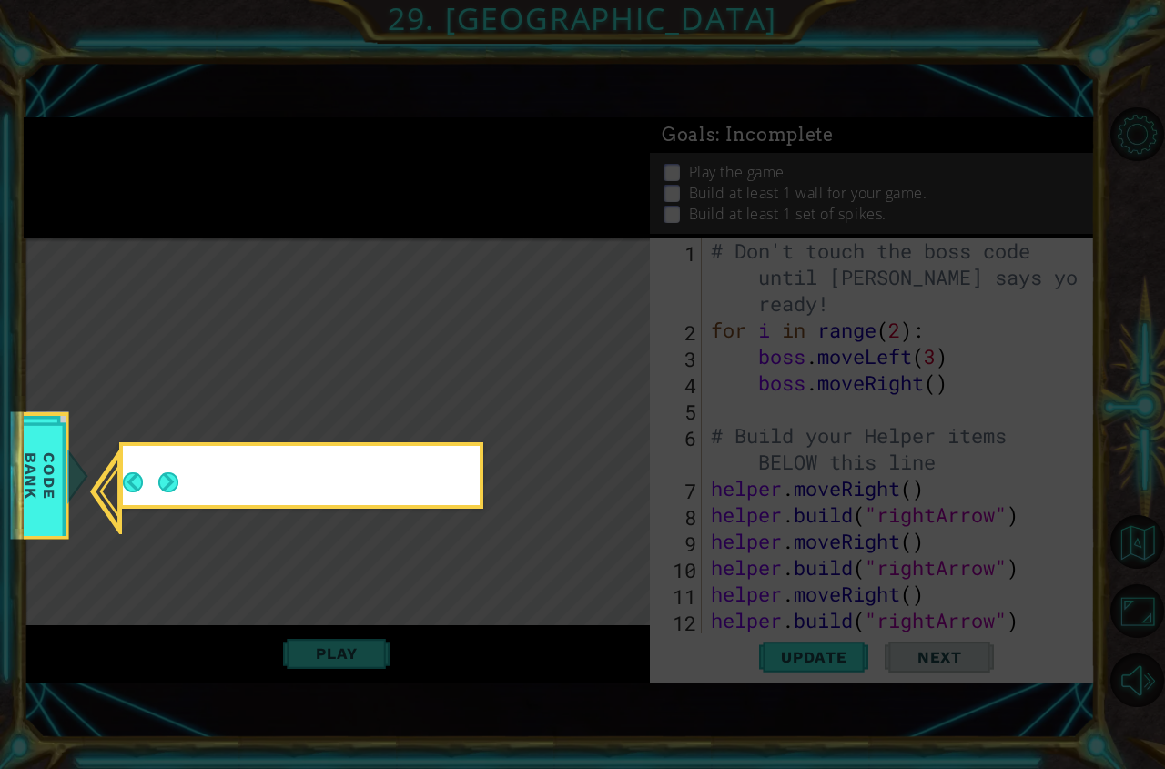
scroll to position [132, 0]
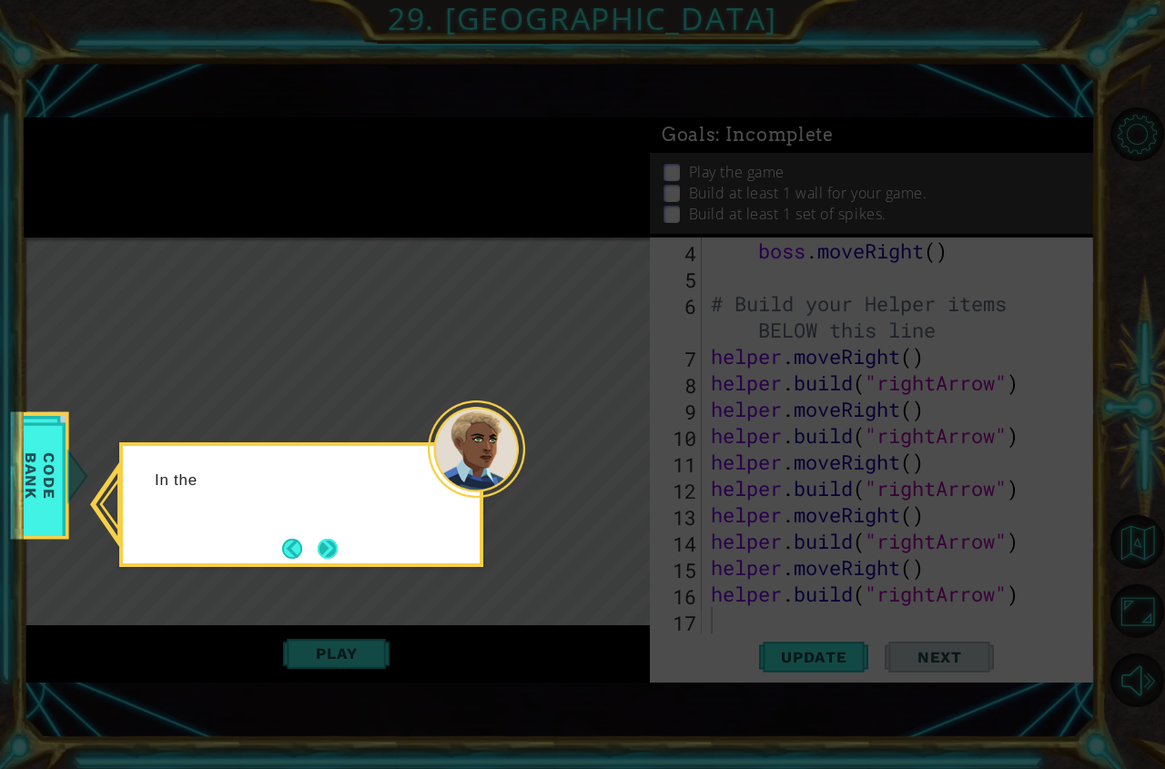
click at [325, 557] on button "Next" at bounding box center [328, 548] width 32 height 32
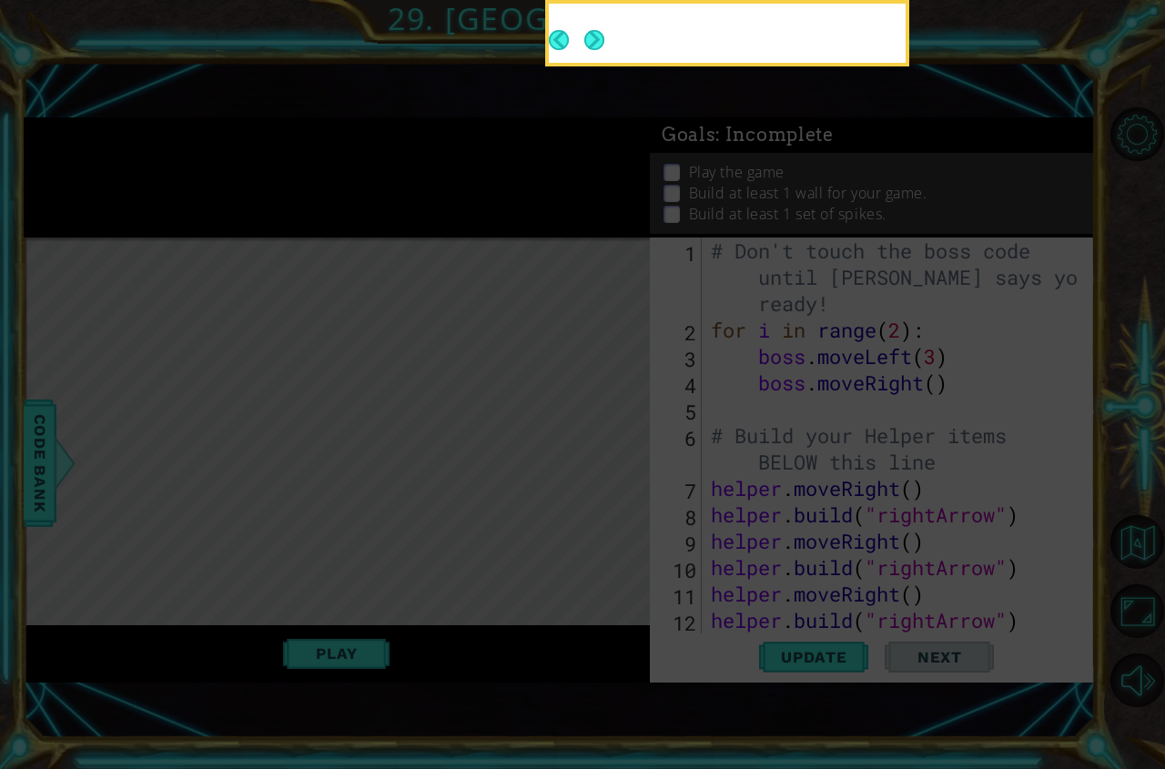
scroll to position [0, 0]
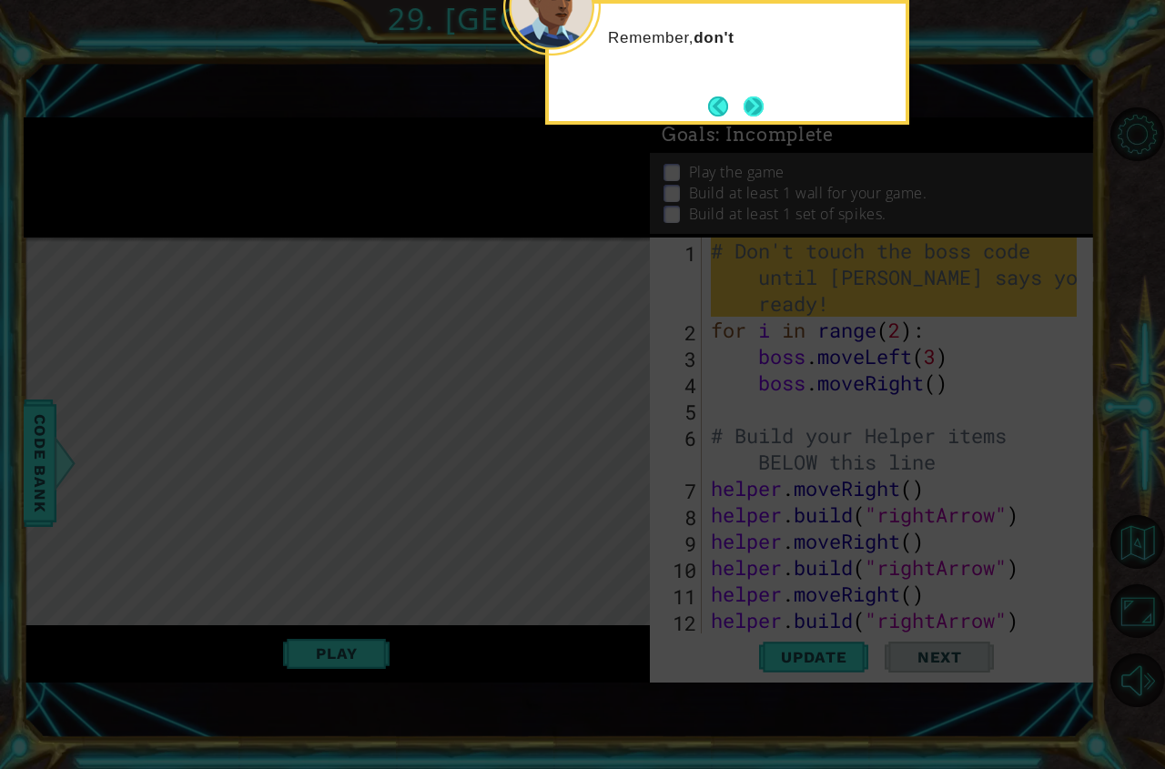
click at [739, 112] on button "Next" at bounding box center [753, 106] width 34 height 34
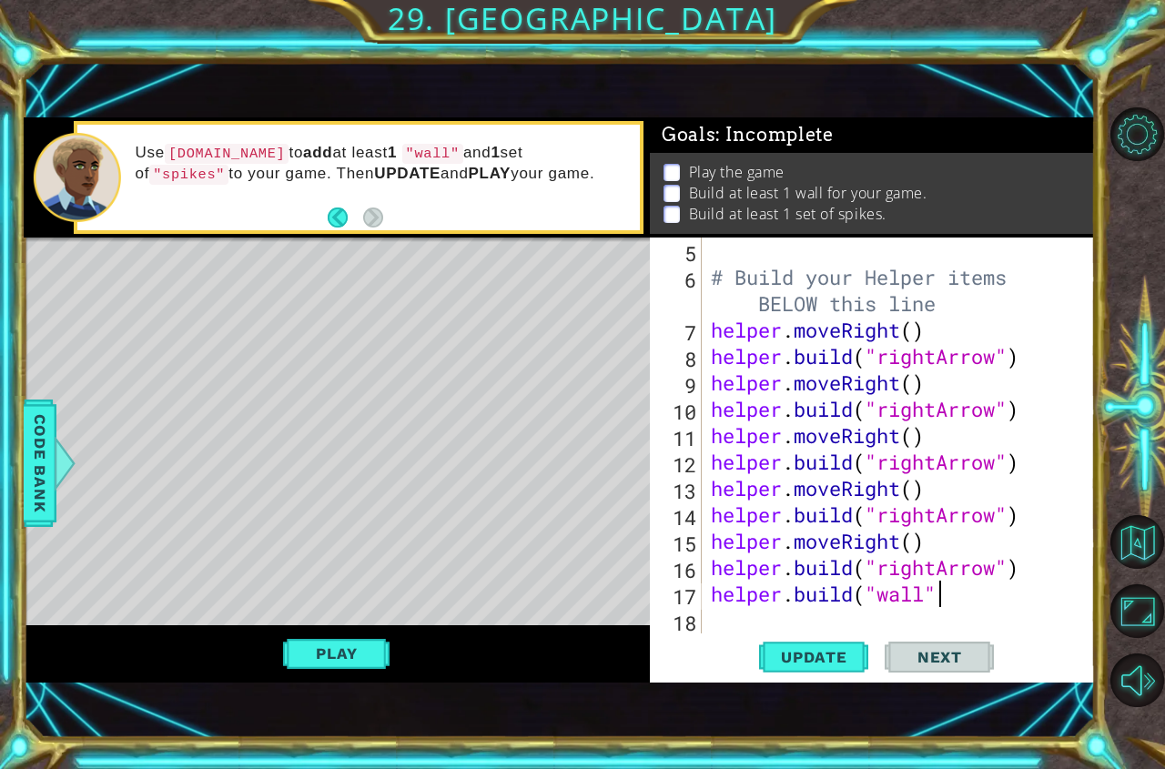
scroll to position [0, 10]
type textarea "[DOMAIN_NAME]("wall")"
click at [773, 667] on button "Update" at bounding box center [813, 656] width 109 height 45
click at [737, 613] on div "# Build your Helper items BELOW this line helper . moveRight ( ) helper . build…" at bounding box center [896, 461] width 379 height 449
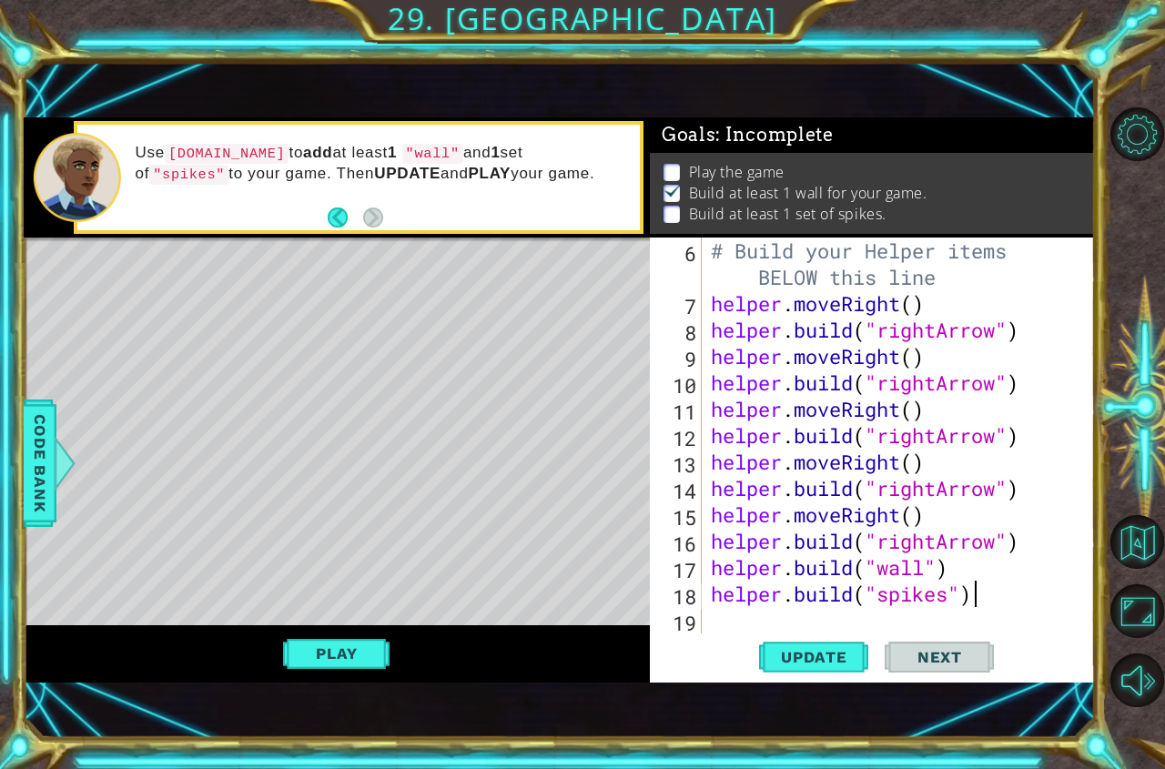
scroll to position [0, 11]
click at [830, 661] on span "Update" at bounding box center [813, 657] width 103 height 18
click at [402, 654] on div "Play" at bounding box center [337, 654] width 626 height 58
click at [379, 654] on button "Play" at bounding box center [336, 653] width 106 height 35
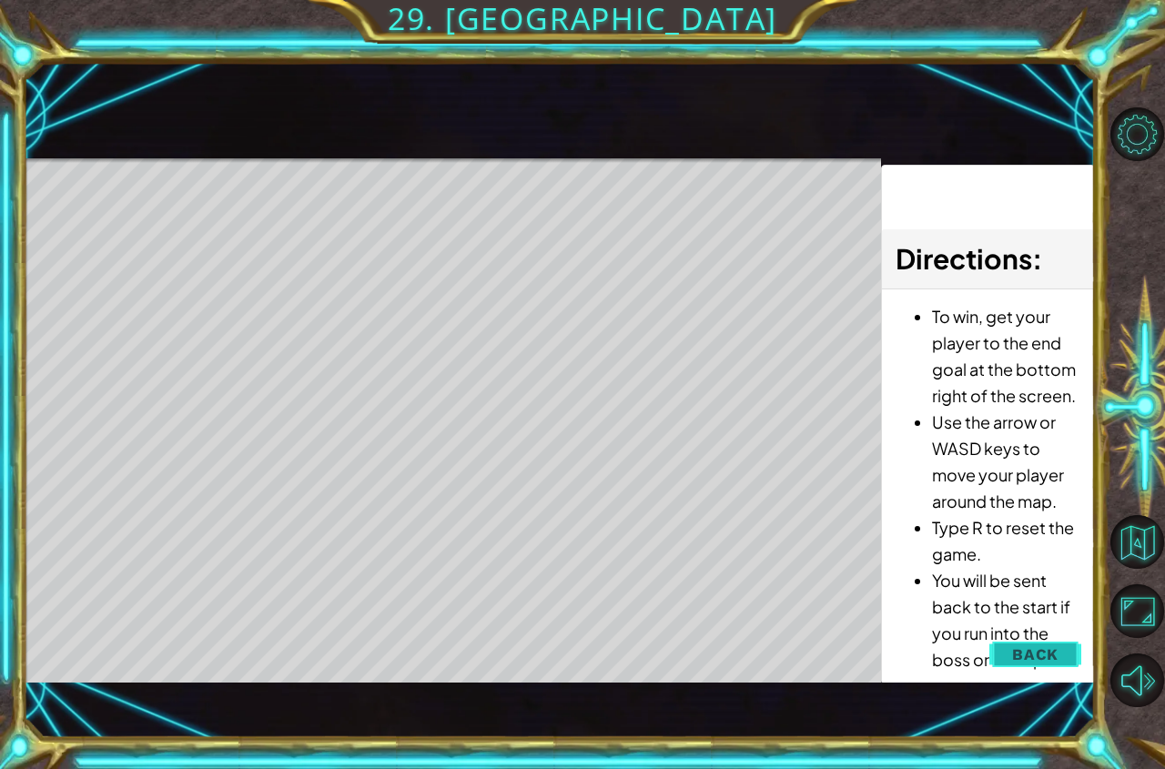
click at [1037, 646] on span "Back" at bounding box center [1035, 654] width 46 height 18
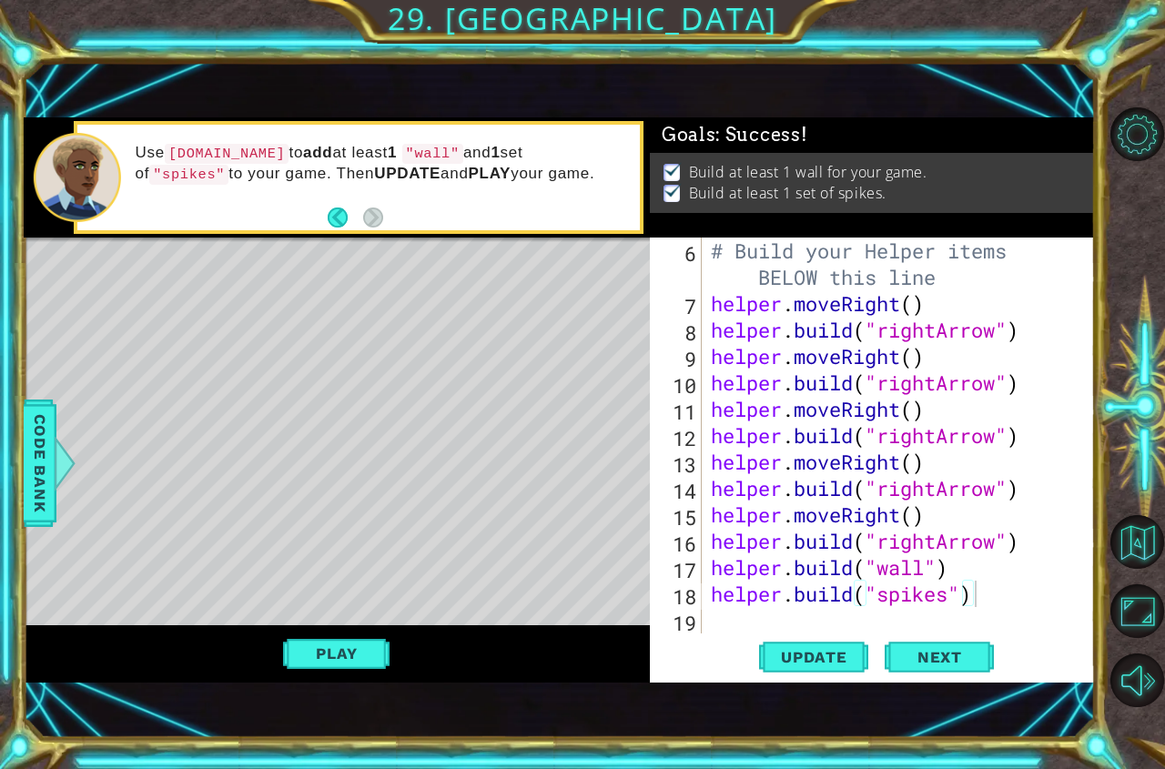
scroll to position [0, 0]
click at [917, 652] on span "Next" at bounding box center [939, 657] width 81 height 18
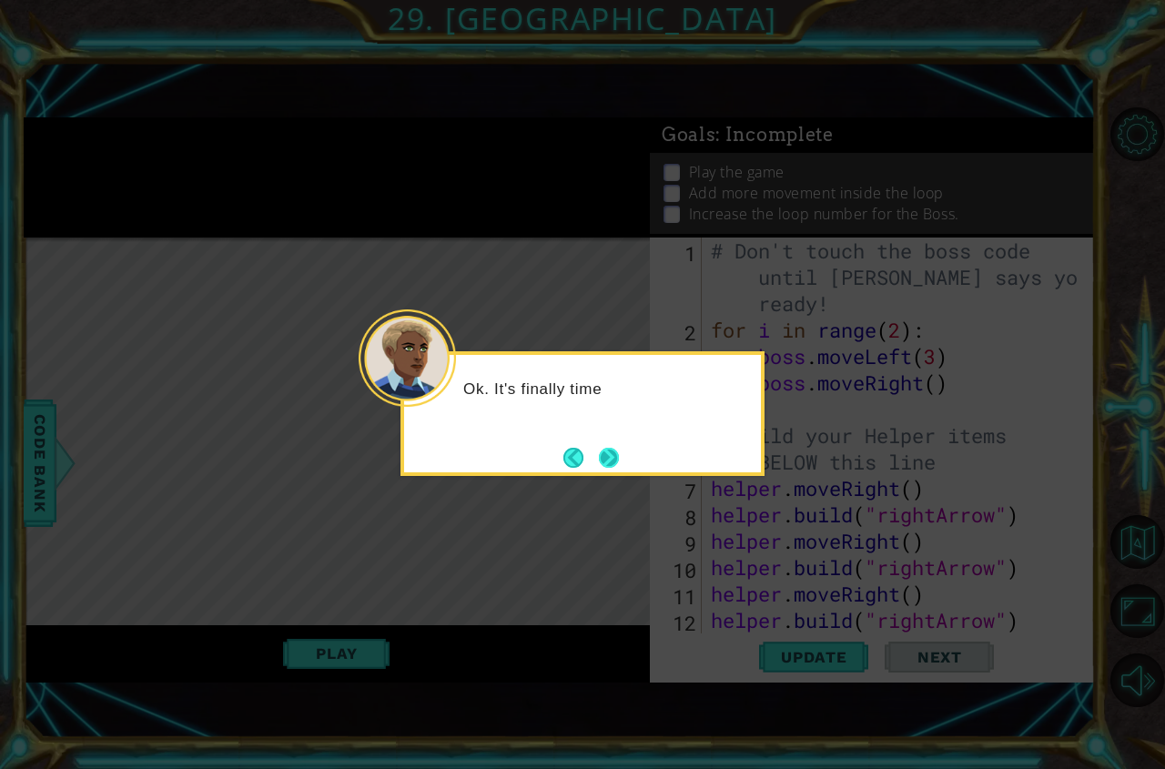
click at [620, 445] on button "Next" at bounding box center [608, 457] width 31 height 31
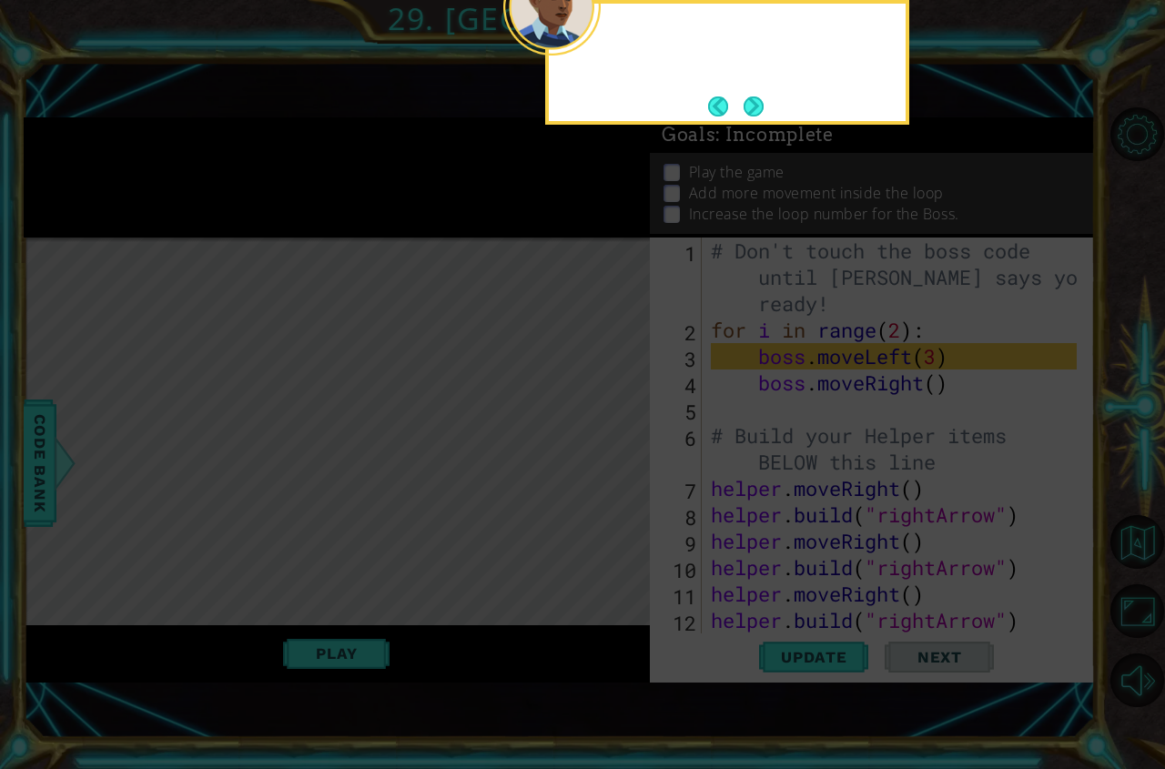
click at [620, 445] on icon at bounding box center [582, 192] width 1165 height 1153
click at [754, 125] on icon at bounding box center [582, 192] width 1165 height 1153
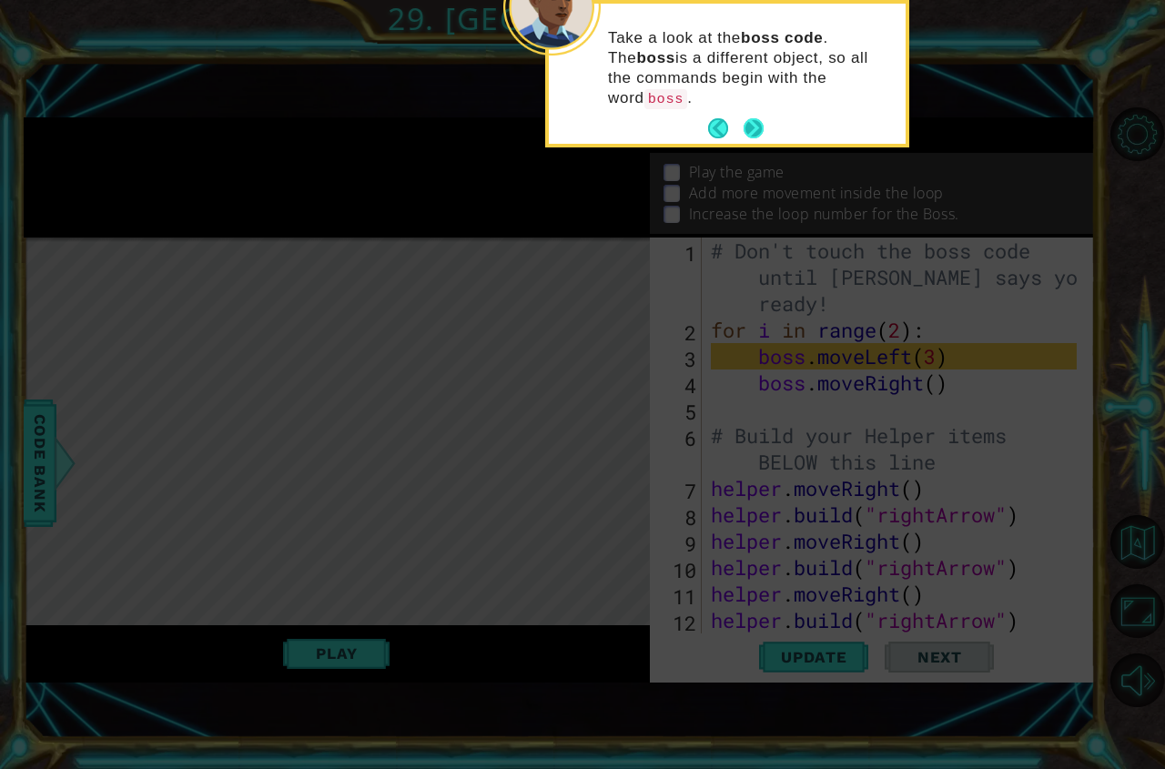
click at [755, 112] on button "Next" at bounding box center [753, 129] width 34 height 34
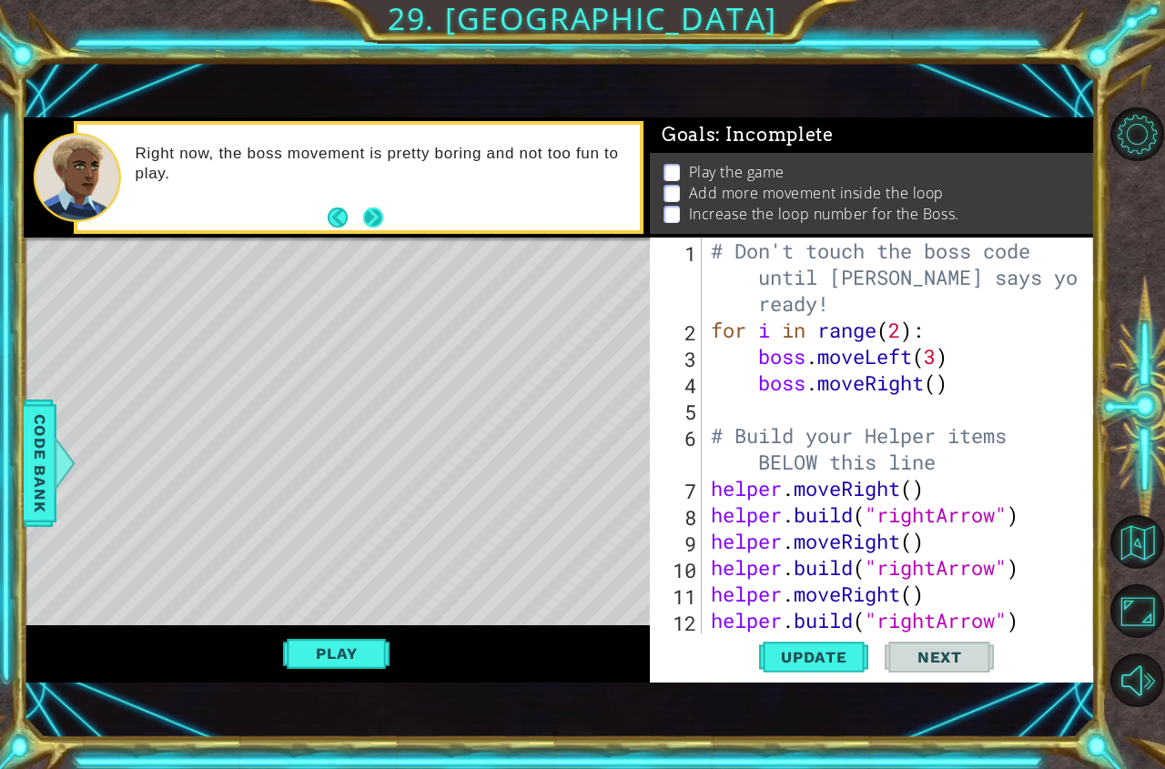
click at [365, 215] on button "Next" at bounding box center [373, 217] width 20 height 20
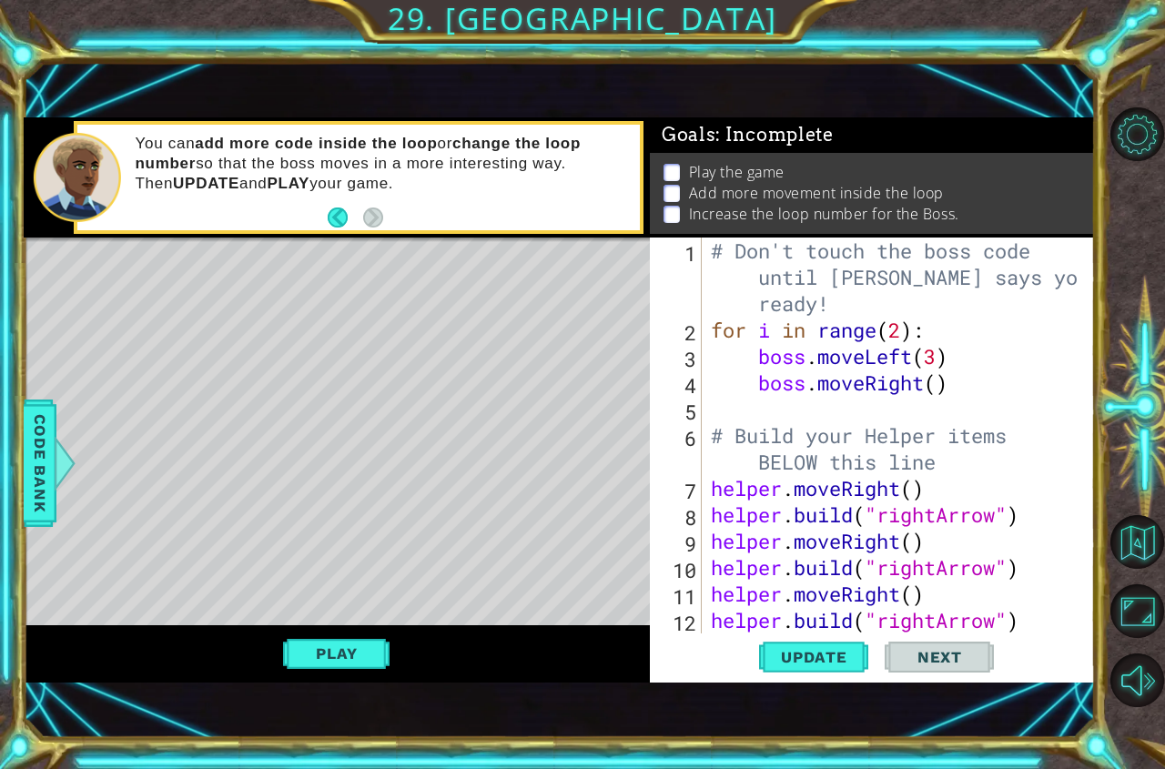
click at [939, 382] on div "# Don't touch the boss code until [PERSON_NAME] says you're ready! for i in ran…" at bounding box center [896, 487] width 379 height 501
click at [930, 356] on div "# Don't touch the boss code until [PERSON_NAME] says you're ready! for i in ran…" at bounding box center [896, 487] width 379 height 501
click at [937, 356] on div "# Don't touch the boss code until [PERSON_NAME] says you're ready! for i in ran…" at bounding box center [896, 487] width 379 height 501
click at [823, 664] on span "Update" at bounding box center [813, 657] width 103 height 18
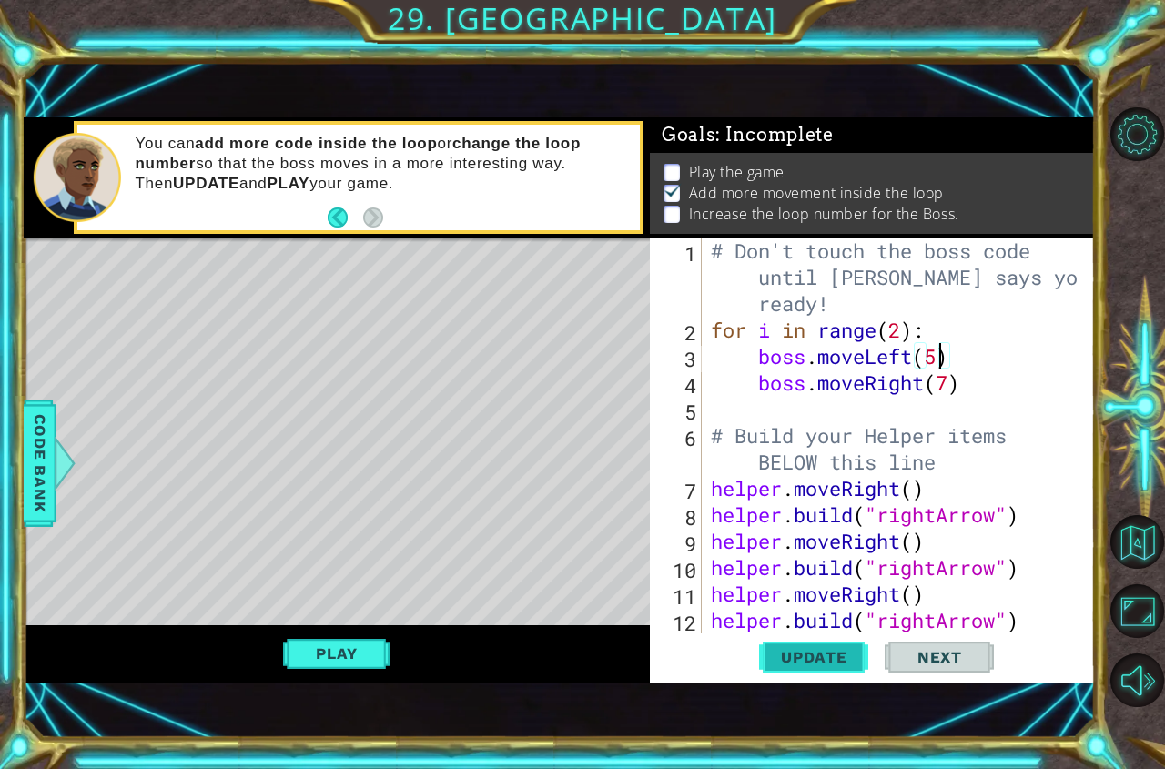
scroll to position [10, 0]
click at [348, 647] on button "Play" at bounding box center [336, 653] width 106 height 35
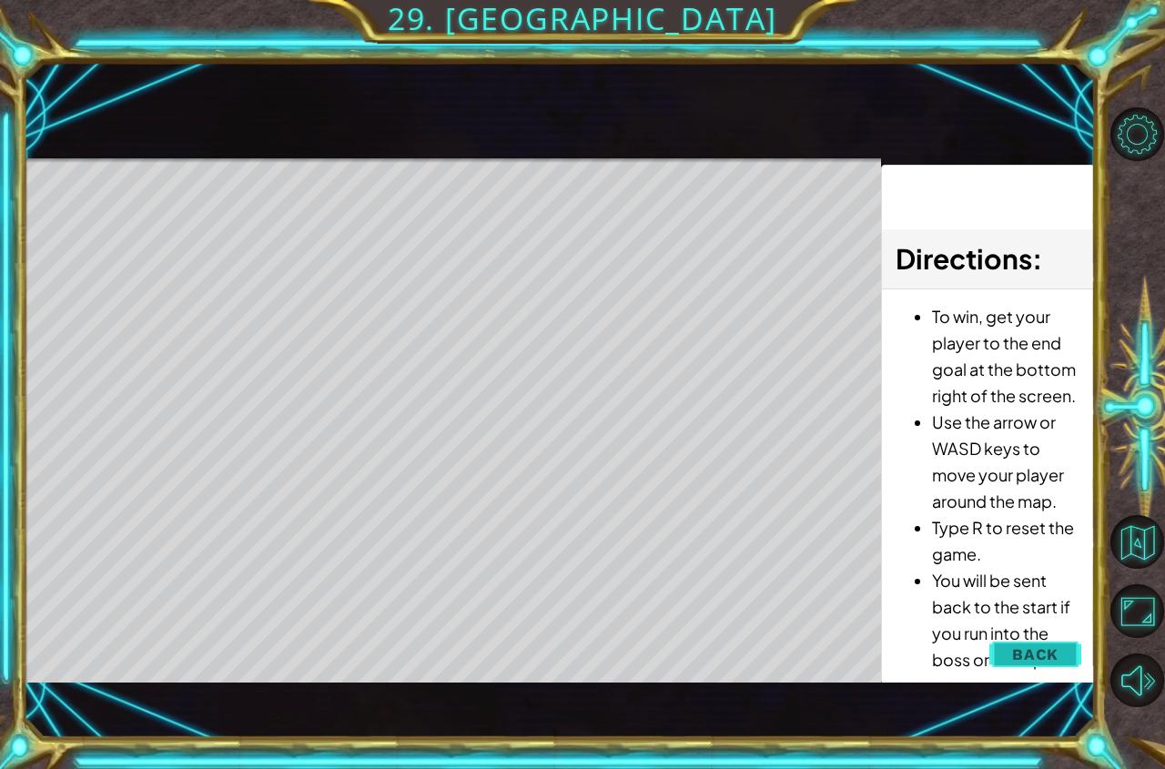
click at [1050, 661] on span "Back" at bounding box center [1035, 654] width 46 height 18
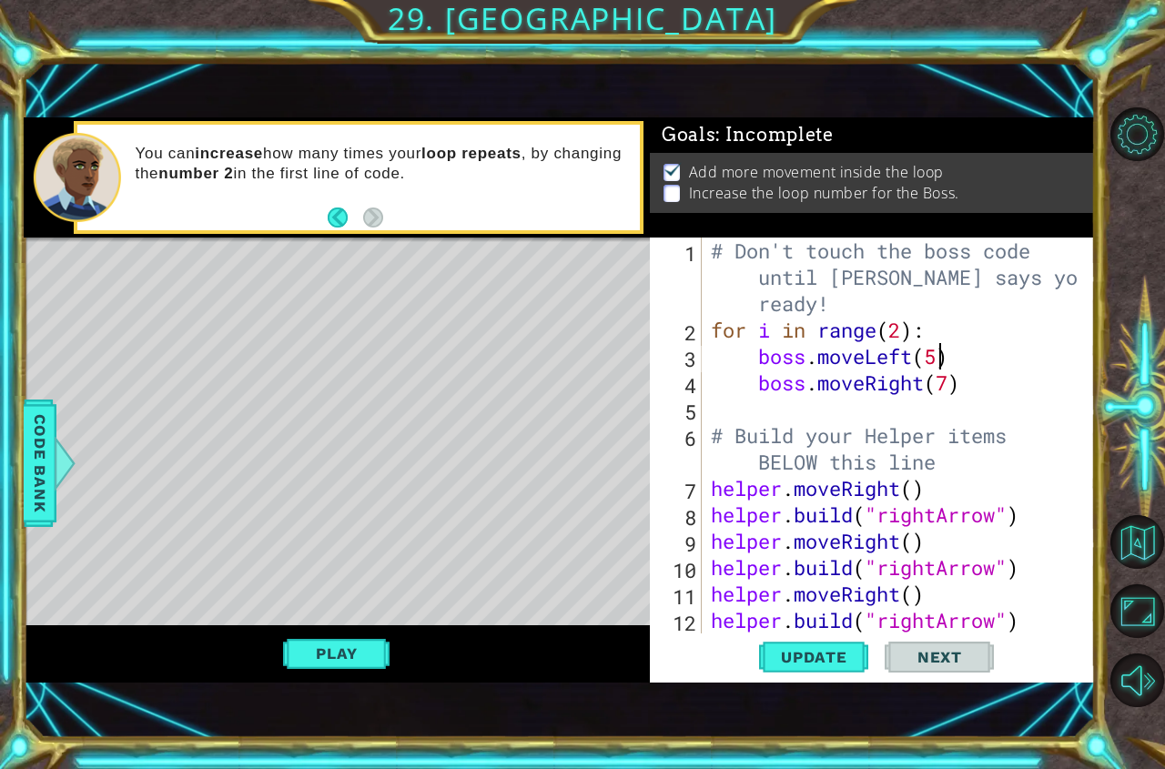
scroll to position [0, 0]
click at [901, 332] on div "# Don't touch the boss code until [PERSON_NAME] says you're ready! for i in ran…" at bounding box center [896, 487] width 379 height 501
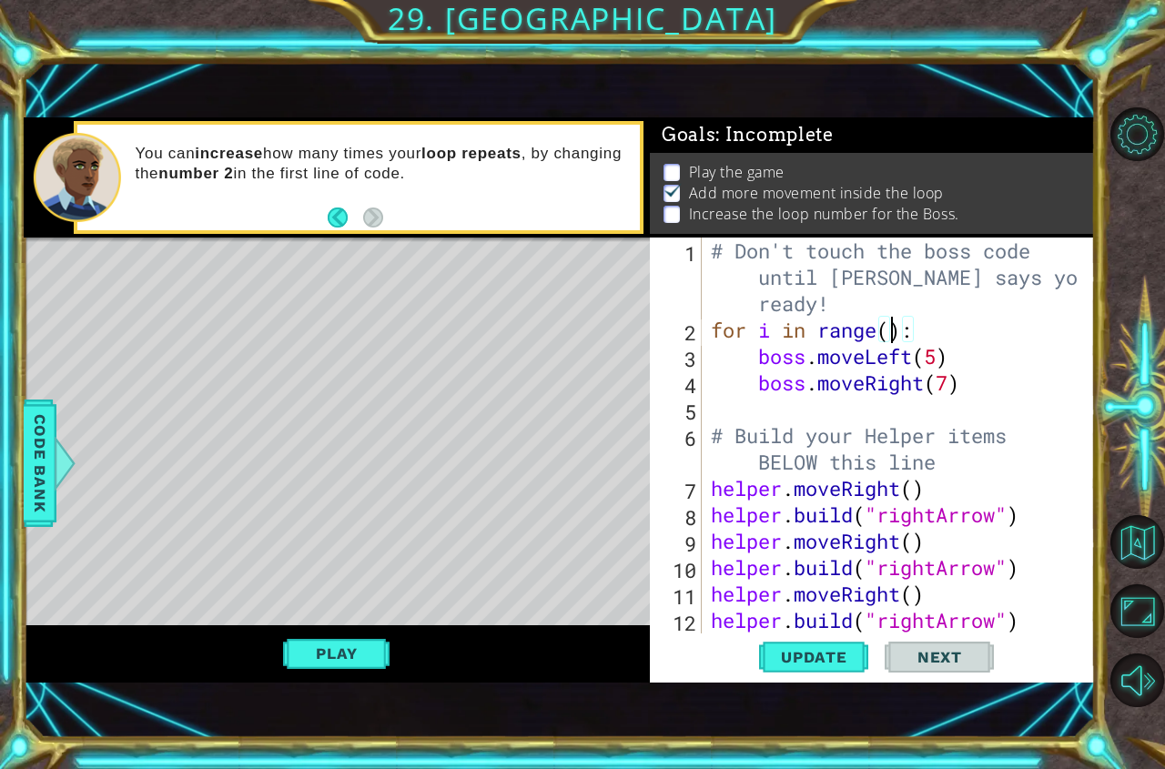
scroll to position [0, 8]
type textarea "for i in range(3):"
click at [308, 669] on button "Play" at bounding box center [336, 653] width 106 height 35
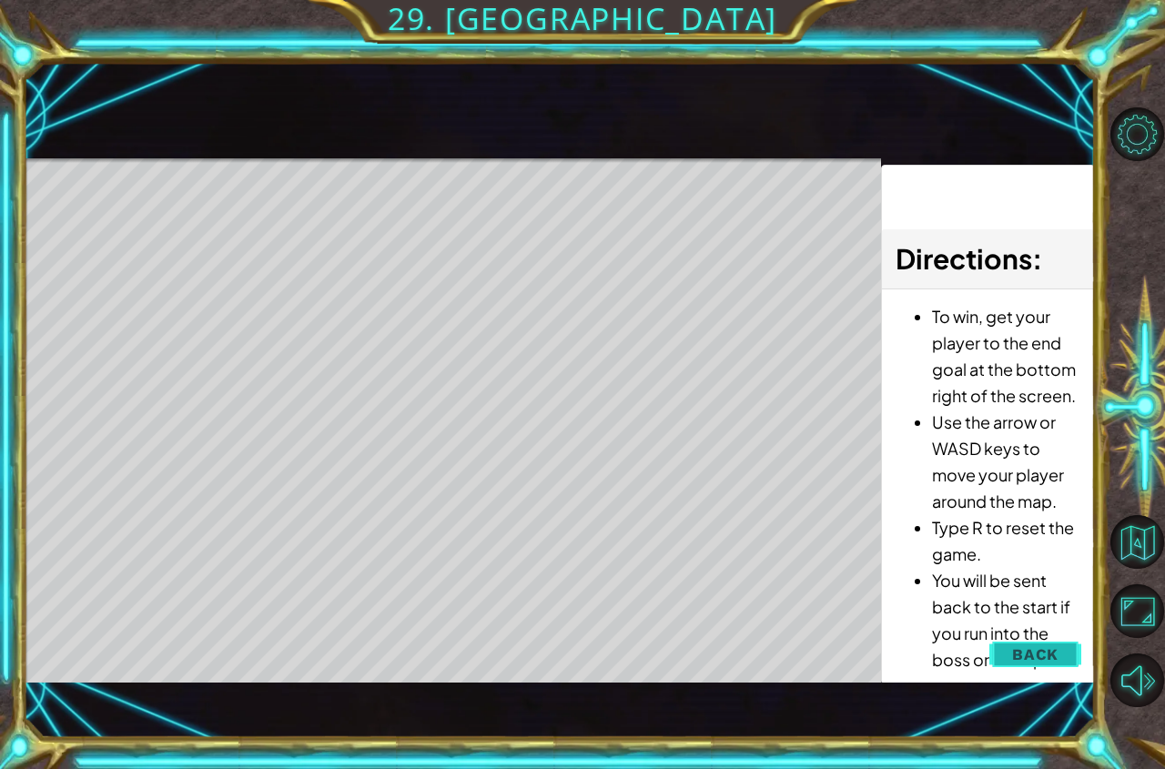
drag, startPoint x: 1017, startPoint y: 681, endPoint x: 1029, endPoint y: 651, distance: 32.3
click at [1017, 679] on div "To win, get your player to the end goal at the bottom right of the screen. Use …" at bounding box center [988, 492] width 213 height 406
click at [1029, 651] on span "Back" at bounding box center [1035, 654] width 46 height 18
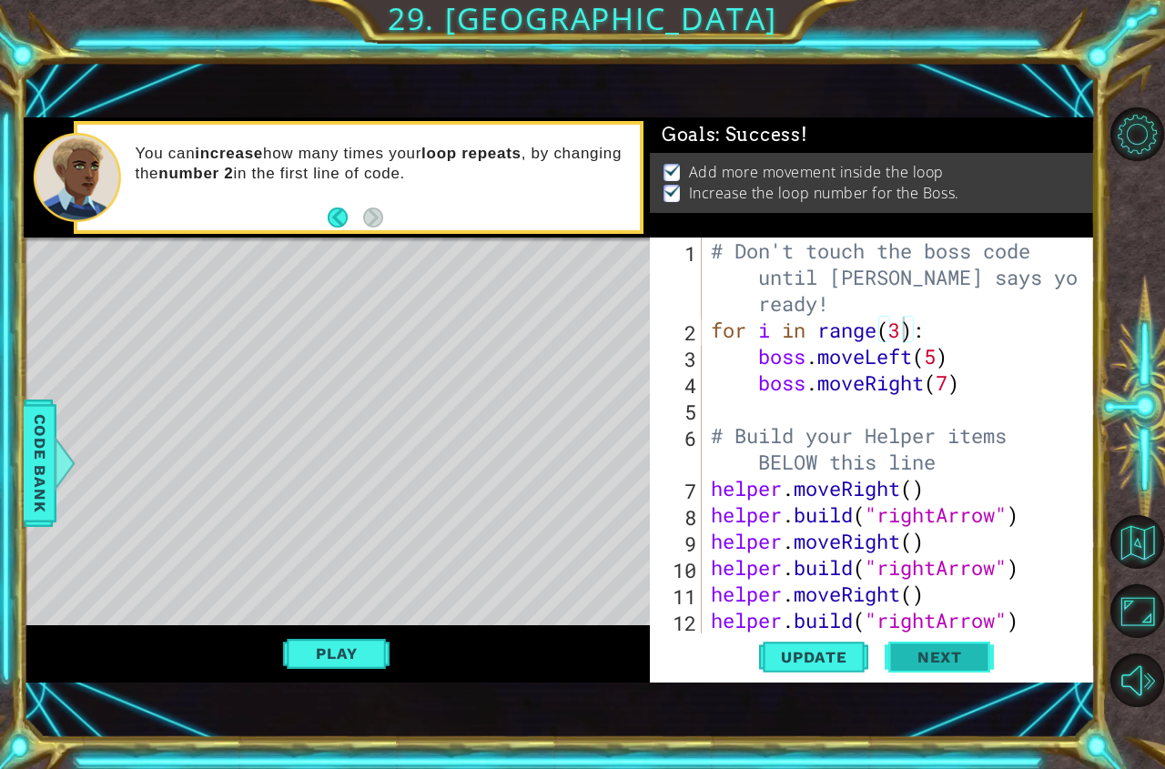
click at [933, 681] on div "for i in range(3): 1 2 3 4 5 6 7 8 9 10 11 12 13 # Don't touch the boss code un…" at bounding box center [872, 459] width 445 height 445
click at [925, 671] on button "Next" at bounding box center [938, 656] width 109 height 45
click at [826, 662] on span "Update" at bounding box center [813, 657] width 103 height 18
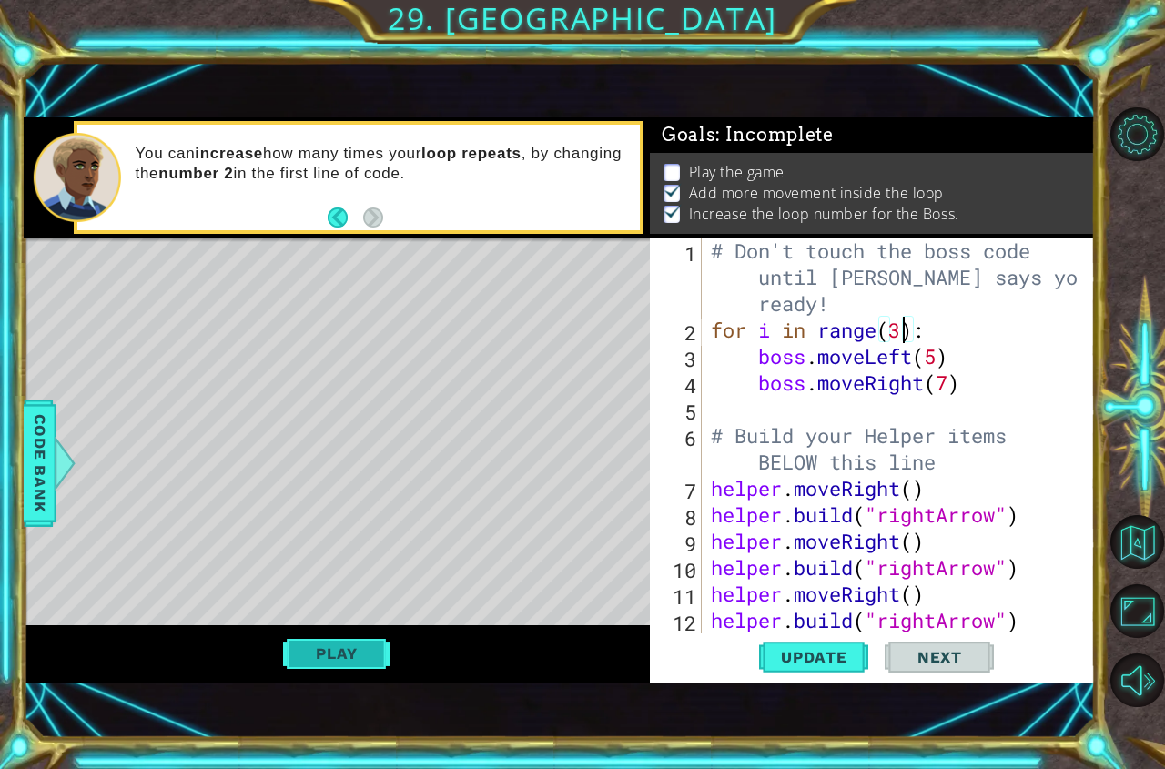
click at [358, 651] on button "Play" at bounding box center [336, 653] width 106 height 35
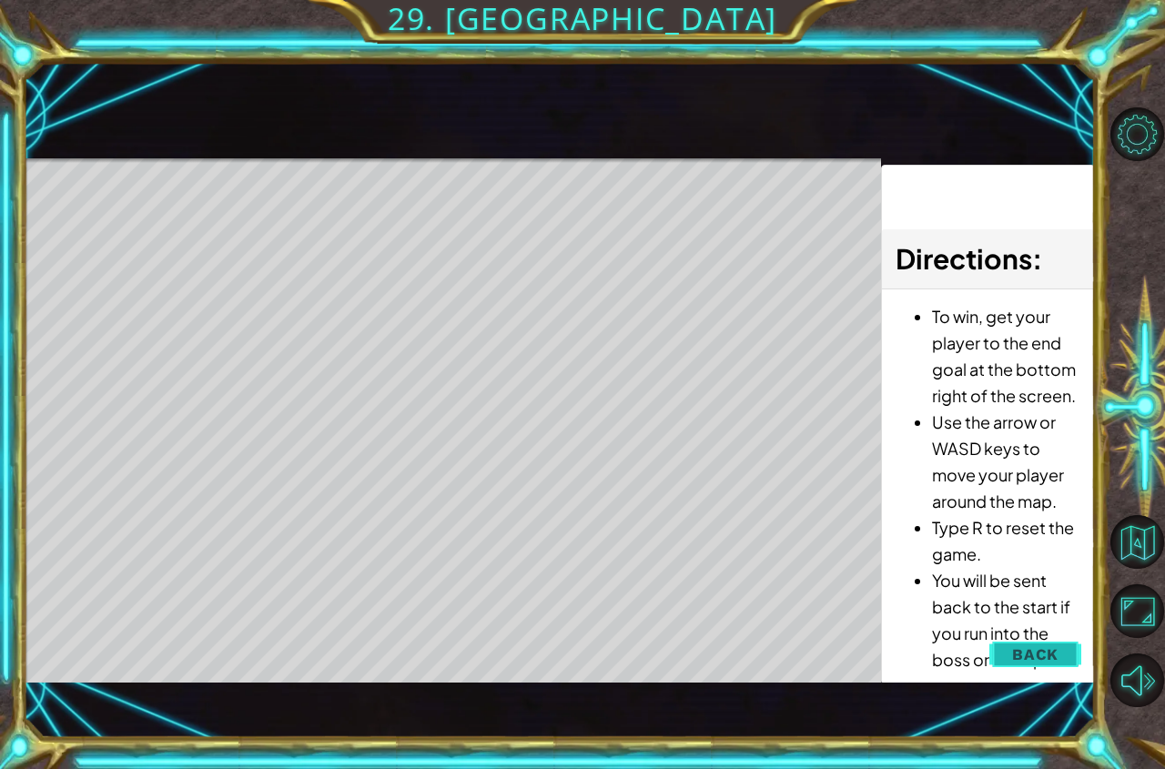
click at [1013, 653] on button "Back" at bounding box center [1035, 654] width 92 height 36
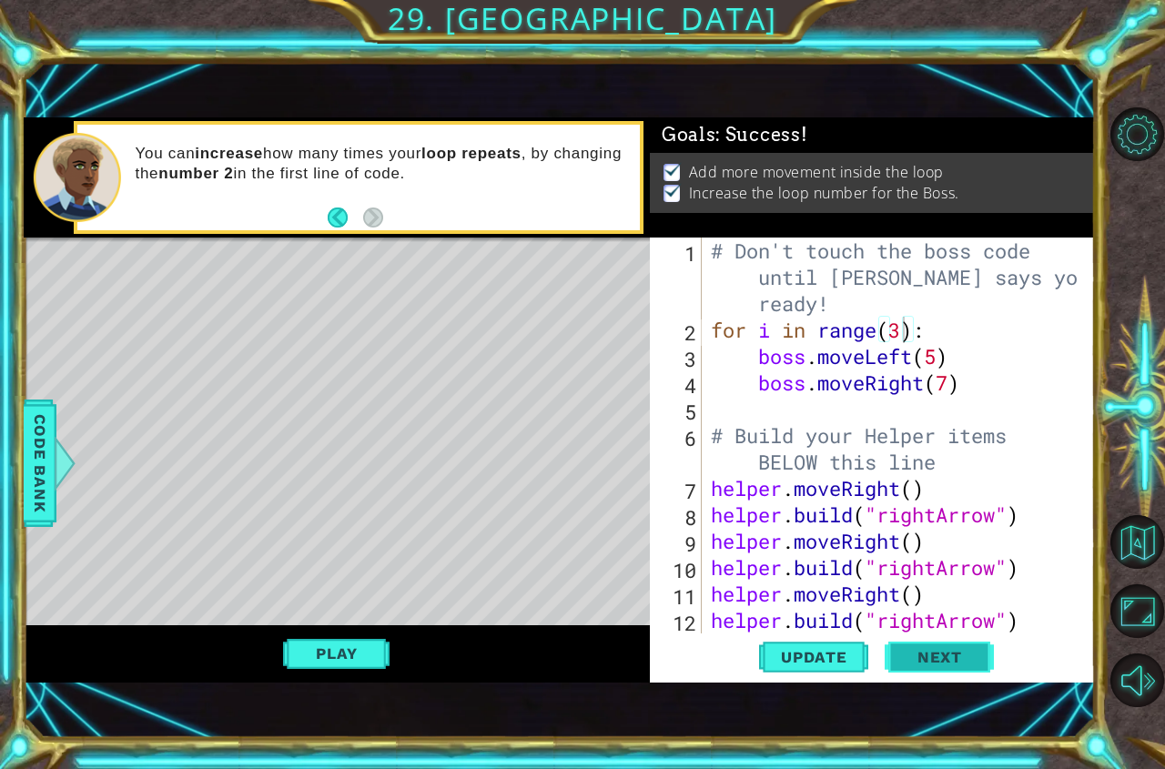
click at [954, 656] on span "Next" at bounding box center [939, 652] width 81 height 18
click at [955, 664] on body "1 ההההההההההההההההההההההההההההההההההההההההההההההההההההההההההההההההההההההההההההה…" at bounding box center [582, 384] width 1165 height 769
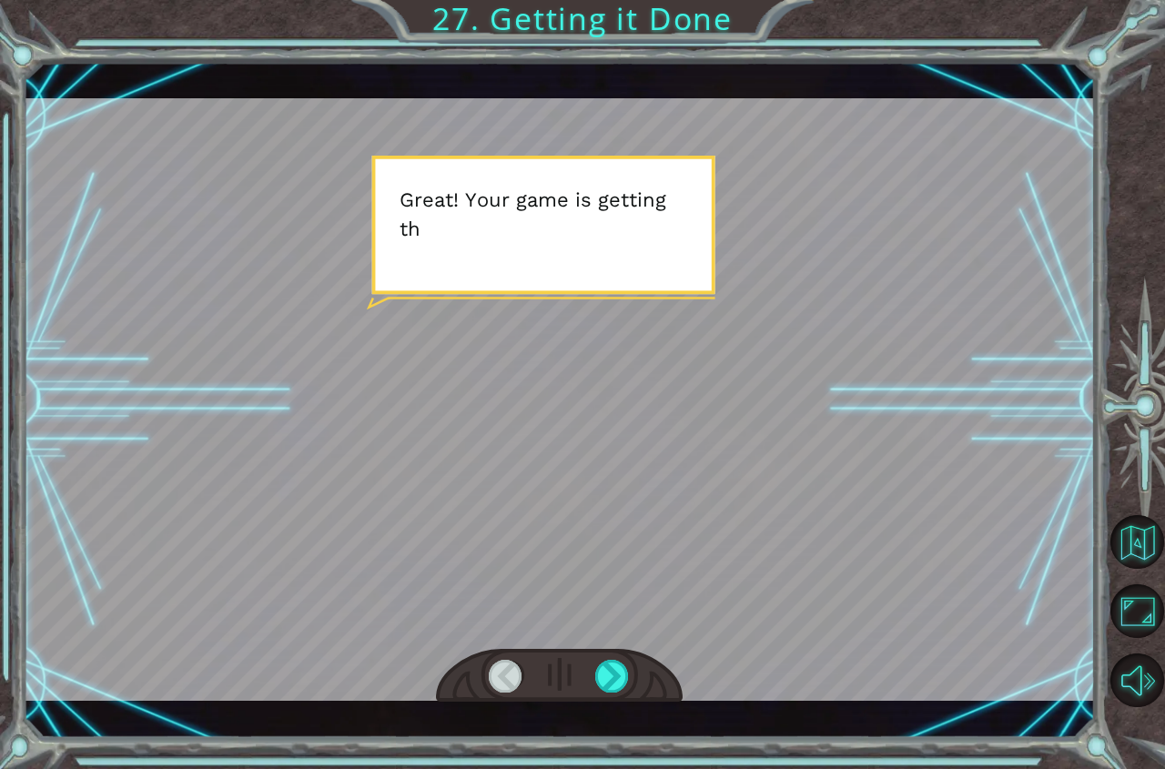
drag, startPoint x: 642, startPoint y: 671, endPoint x: 538, endPoint y: 667, distance: 104.7
click at [631, 673] on div at bounding box center [559, 676] width 247 height 55
click at [537, 667] on div at bounding box center [559, 676] width 247 height 55
click at [594, 674] on div at bounding box center [559, 676] width 247 height 55
click at [595, 674] on div at bounding box center [612, 676] width 35 height 33
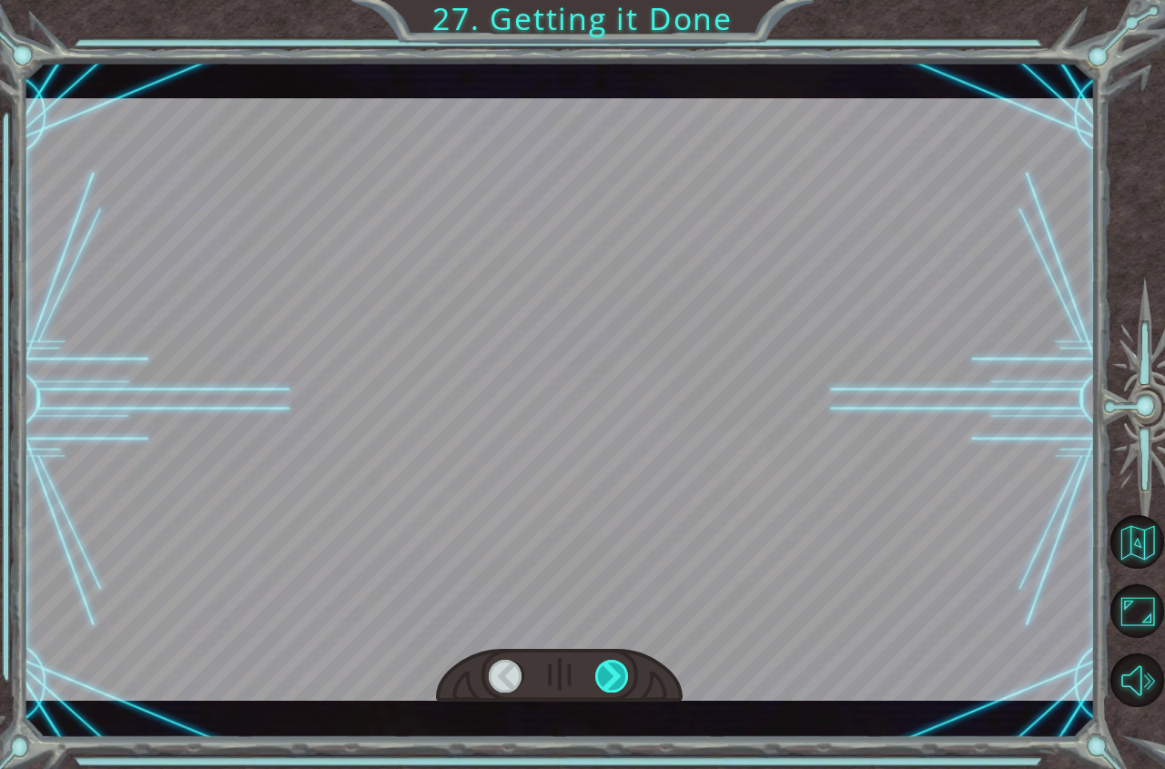
click at [595, 674] on div at bounding box center [612, 676] width 35 height 33
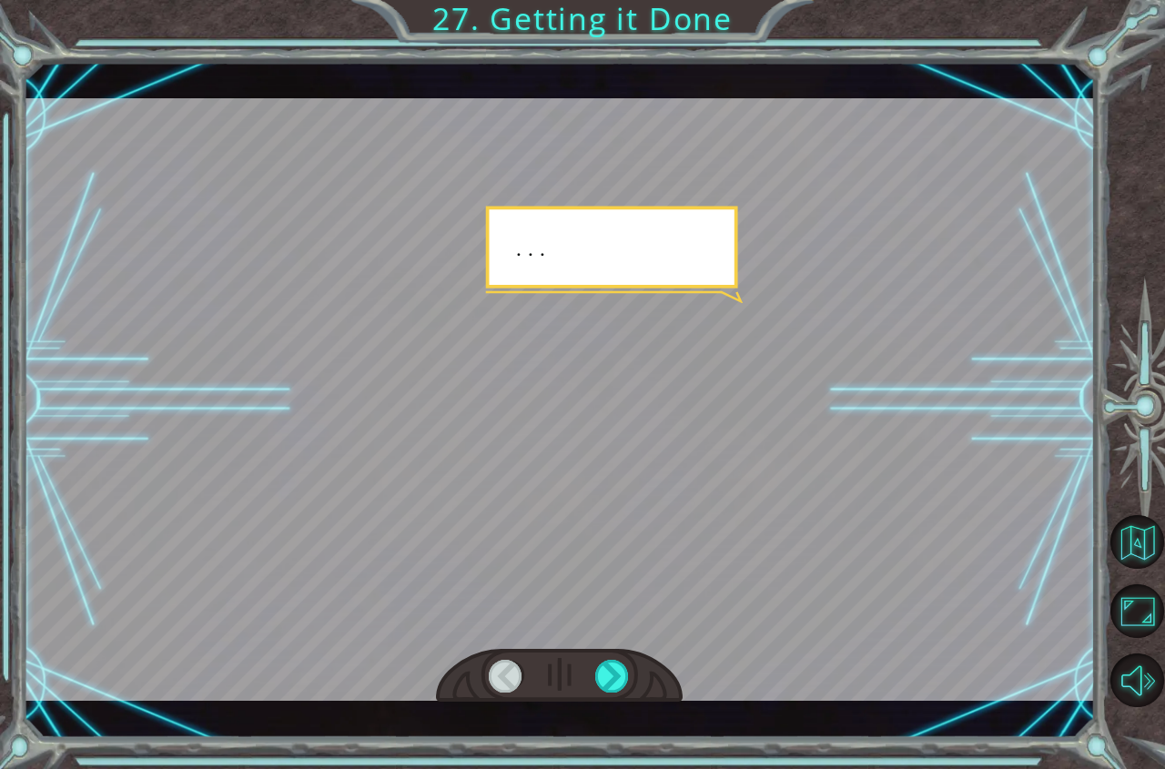
click at [677, 698] on div at bounding box center [559, 676] width 247 height 55
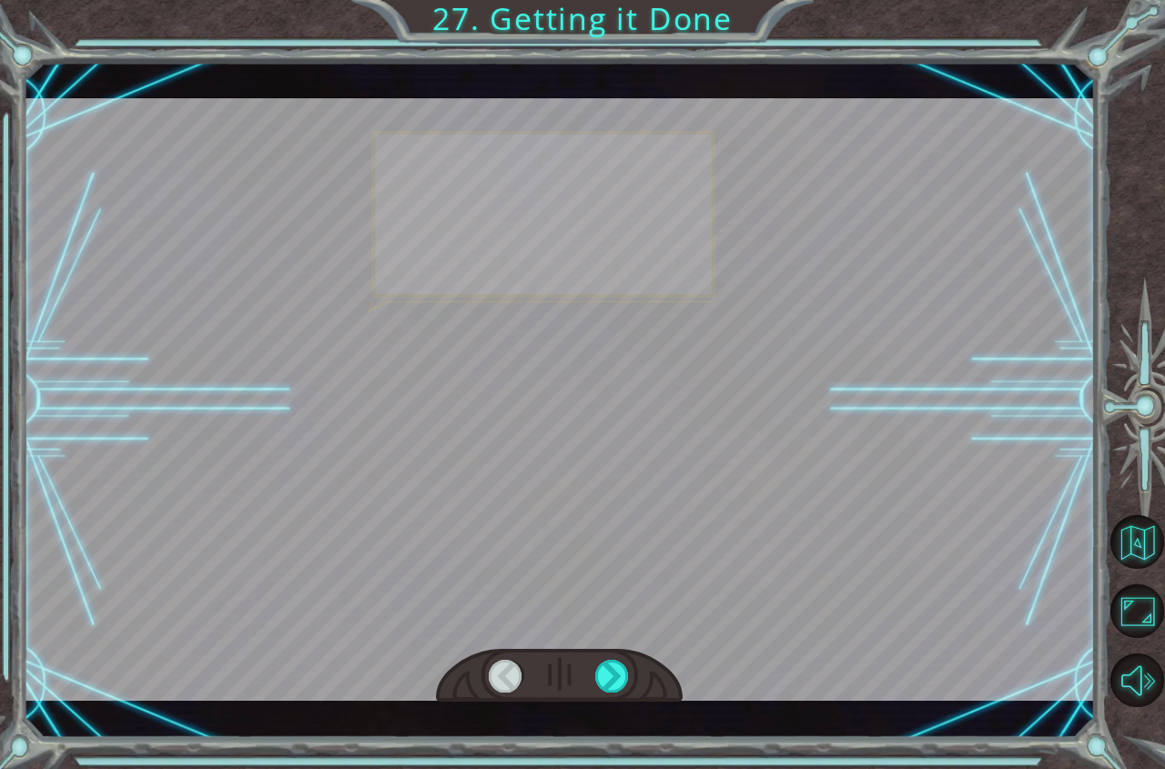
drag, startPoint x: 644, startPoint y: 705, endPoint x: 615, endPoint y: 701, distance: 29.5
click at [626, 709] on div "Temporary Text G r e a t ! Y o u r g a m e i s g e t t i n g t h e r e . J u s …" at bounding box center [560, 400] width 1072 height 677
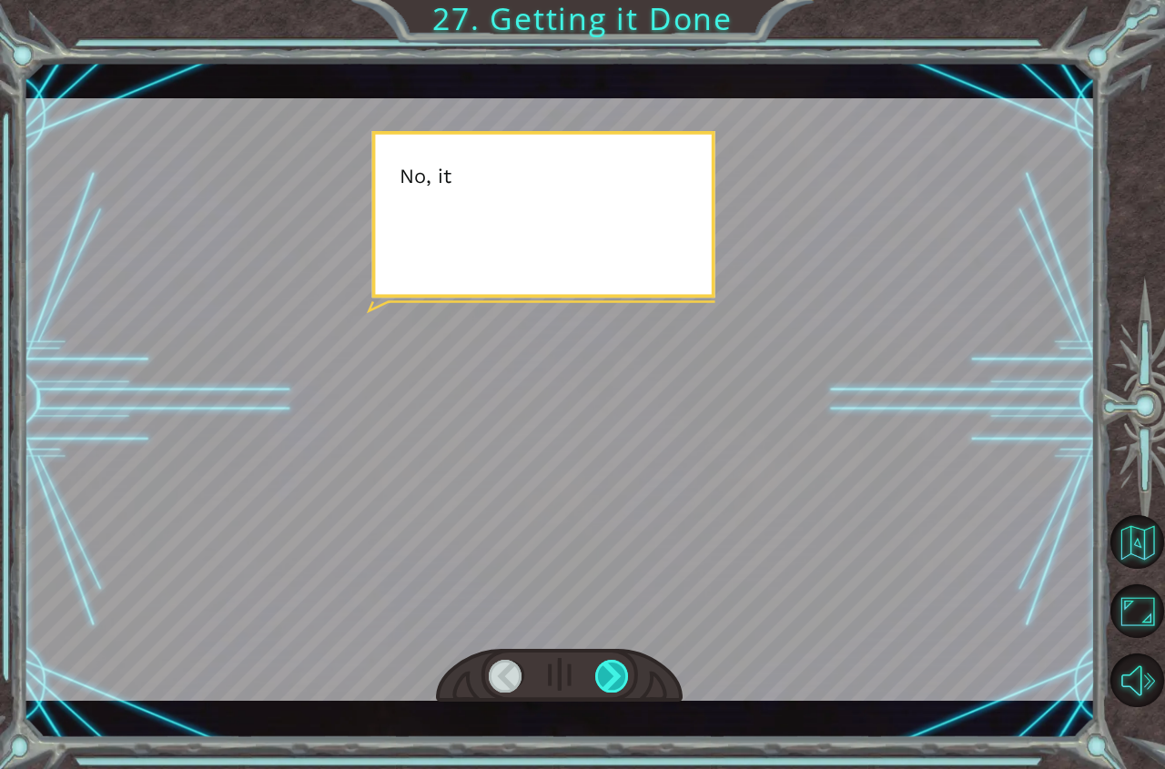
click at [606, 666] on div at bounding box center [559, 676] width 247 height 55
click at [606, 666] on div at bounding box center [612, 676] width 35 height 33
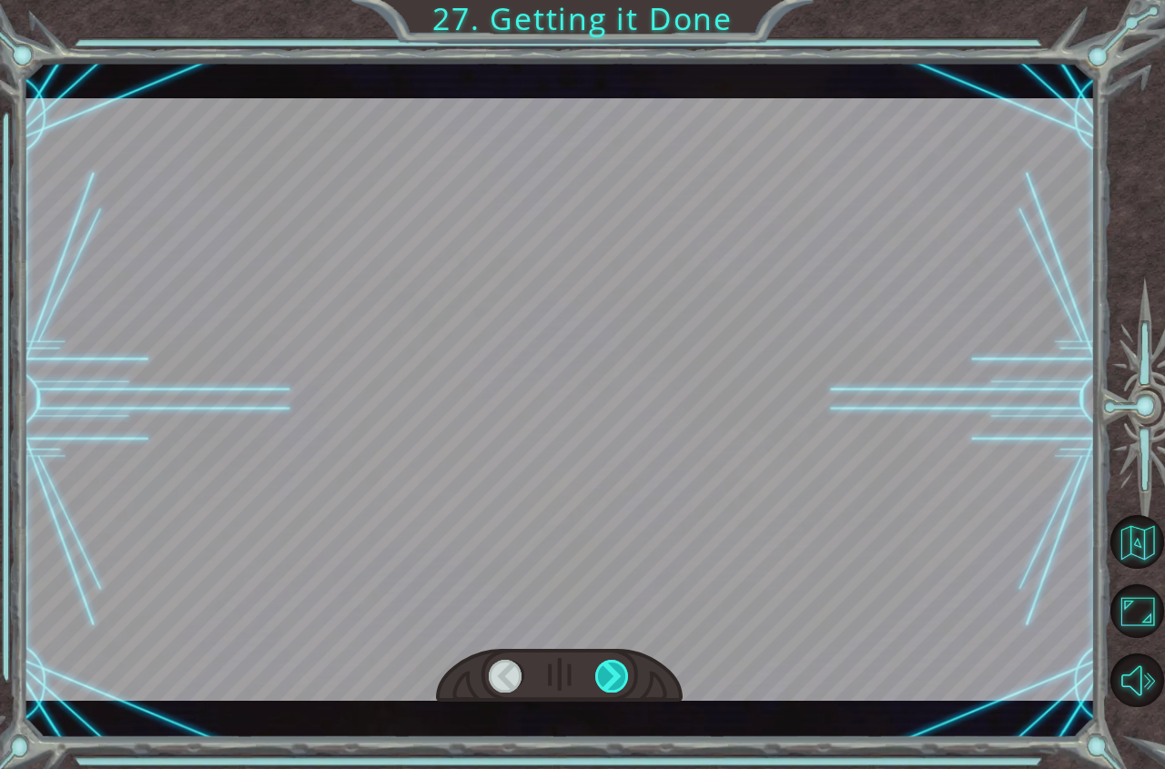
click at [606, 666] on div at bounding box center [612, 676] width 35 height 33
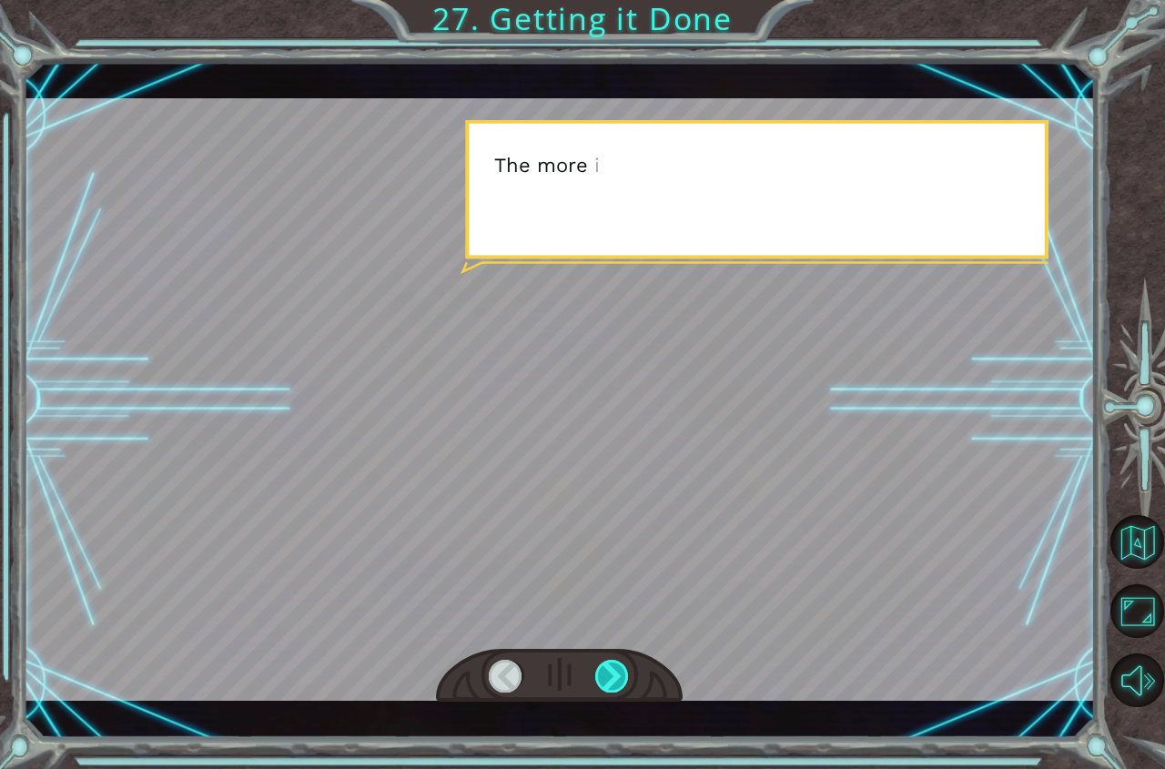
click at [606, 666] on div at bounding box center [612, 676] width 35 height 33
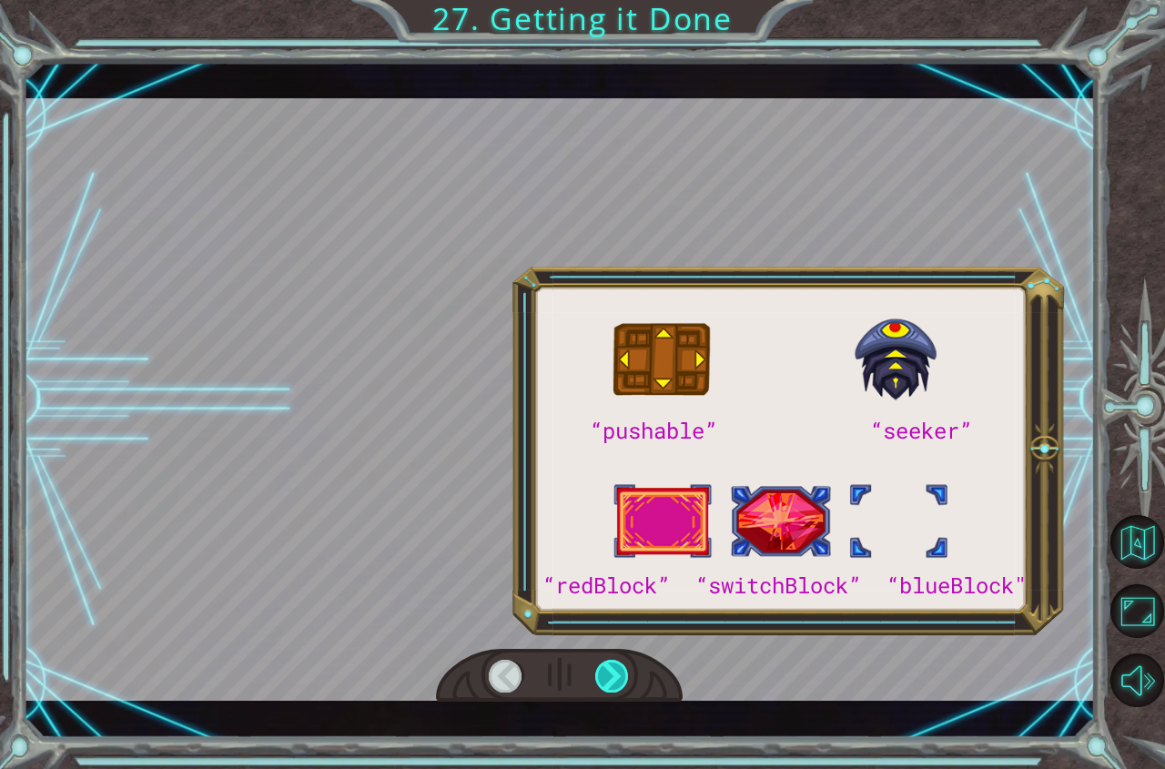
click at [606, 666] on div at bounding box center [612, 676] width 35 height 33
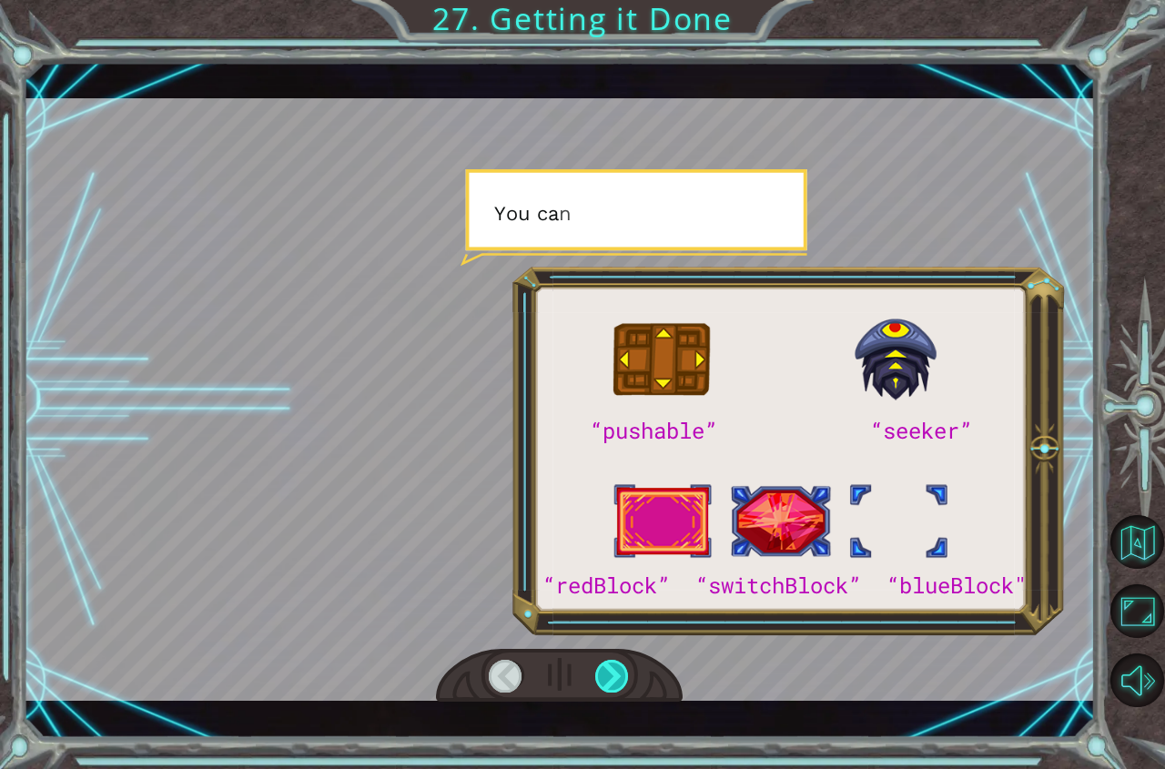
click at [606, 666] on div at bounding box center [612, 676] width 35 height 33
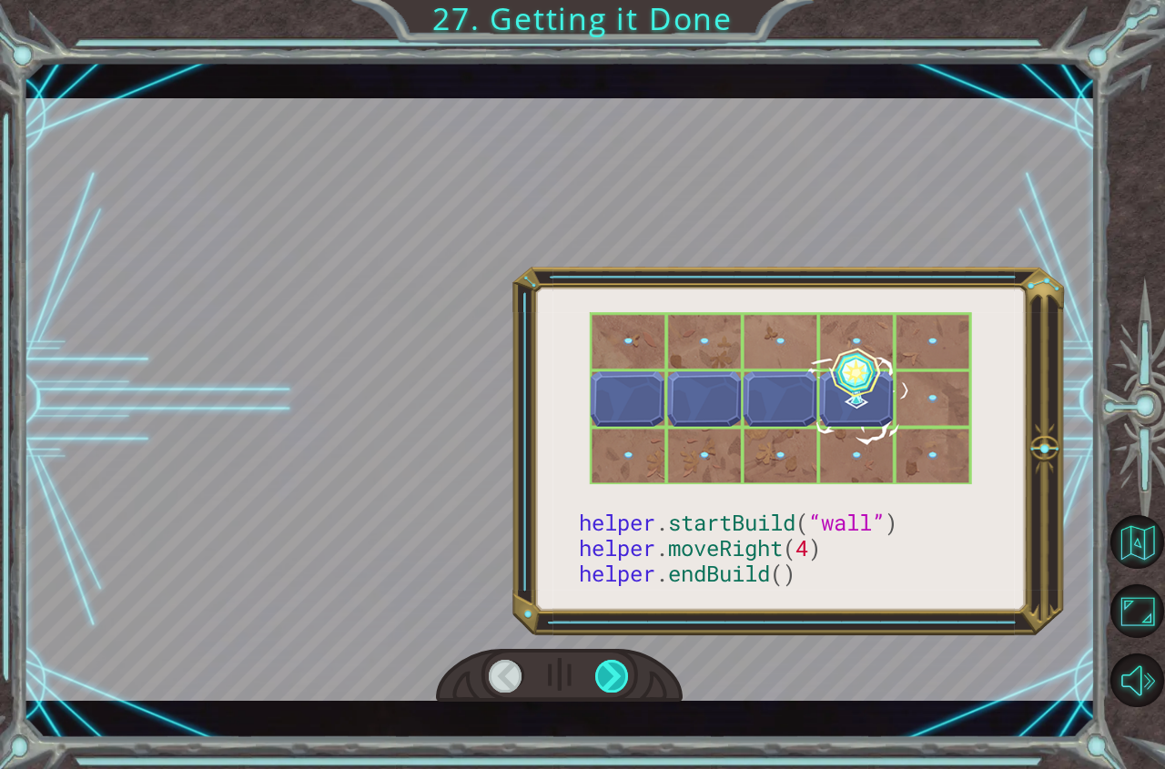
click at [606, 666] on div at bounding box center [612, 676] width 35 height 33
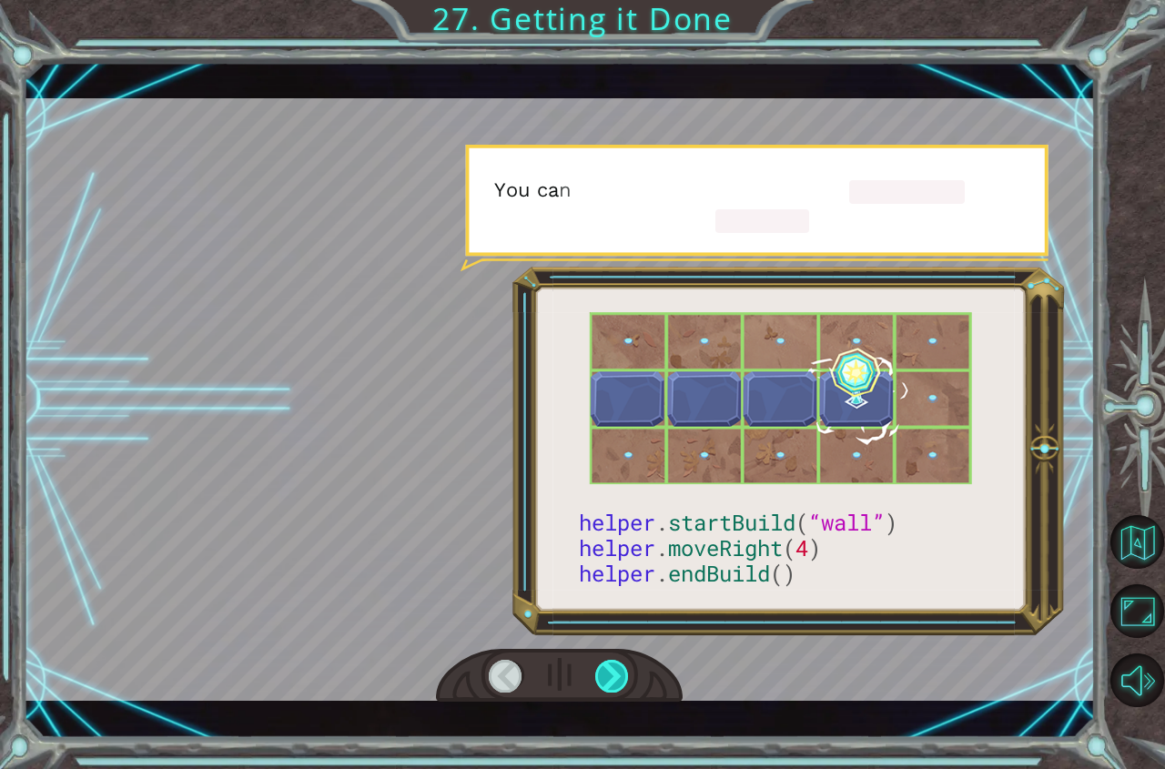
click at [606, 666] on div at bounding box center [612, 676] width 35 height 33
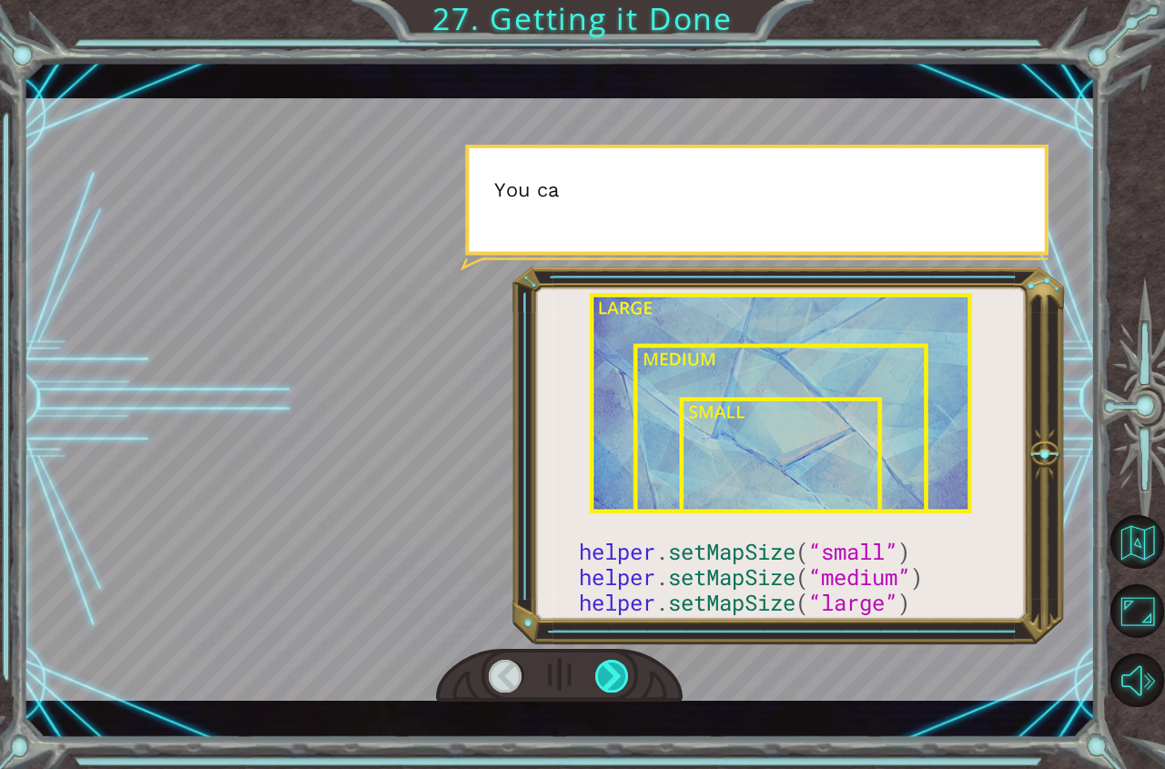
click at [606, 666] on div at bounding box center [612, 676] width 35 height 33
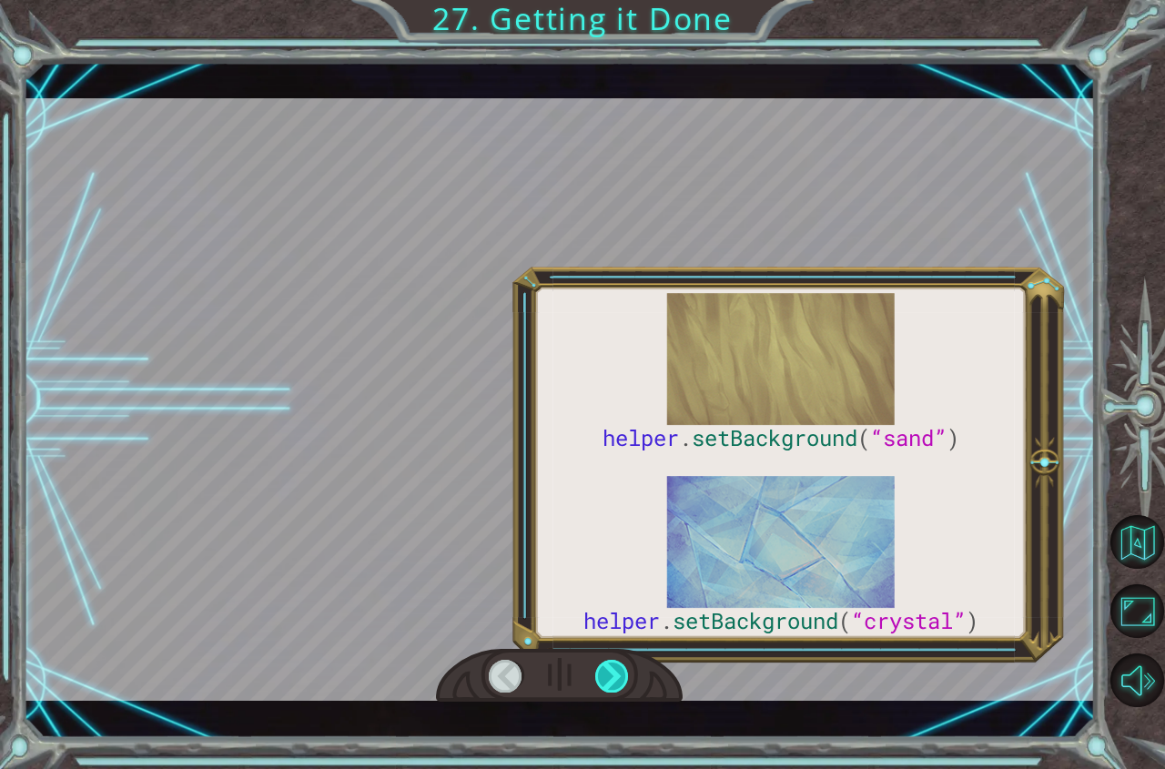
click at [606, 666] on div at bounding box center [612, 676] width 35 height 33
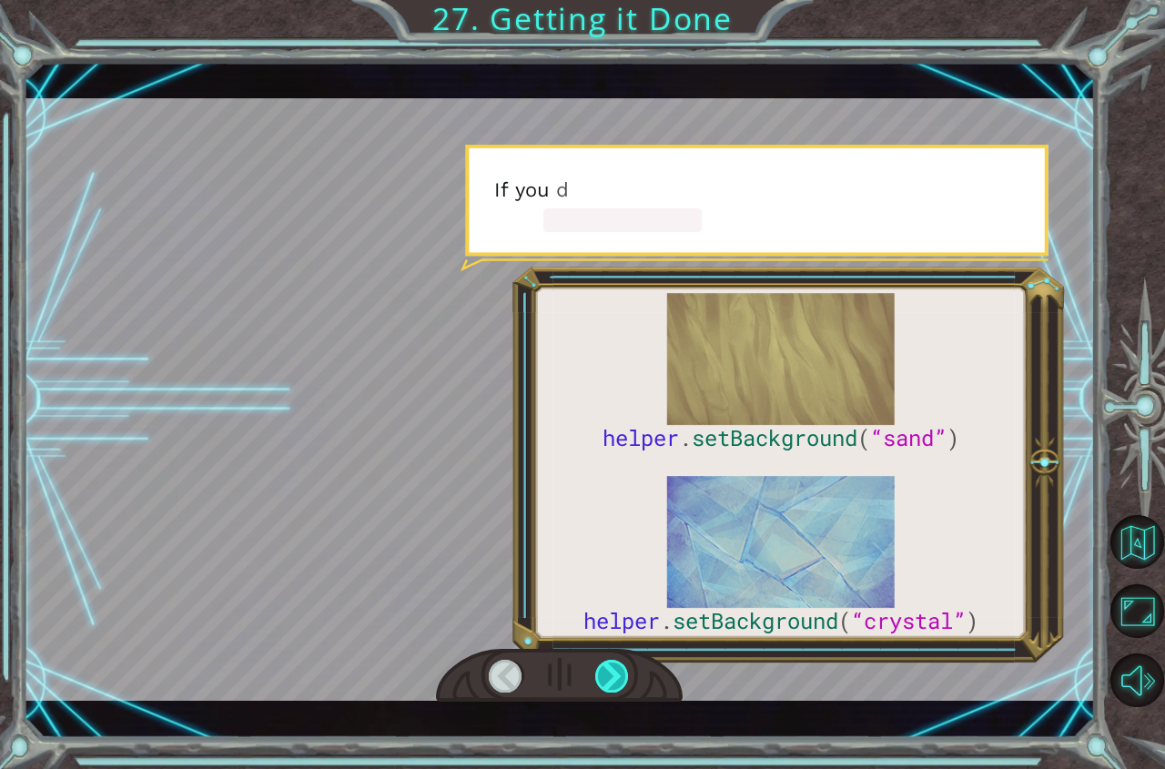
click at [606, 666] on div at bounding box center [612, 676] width 35 height 33
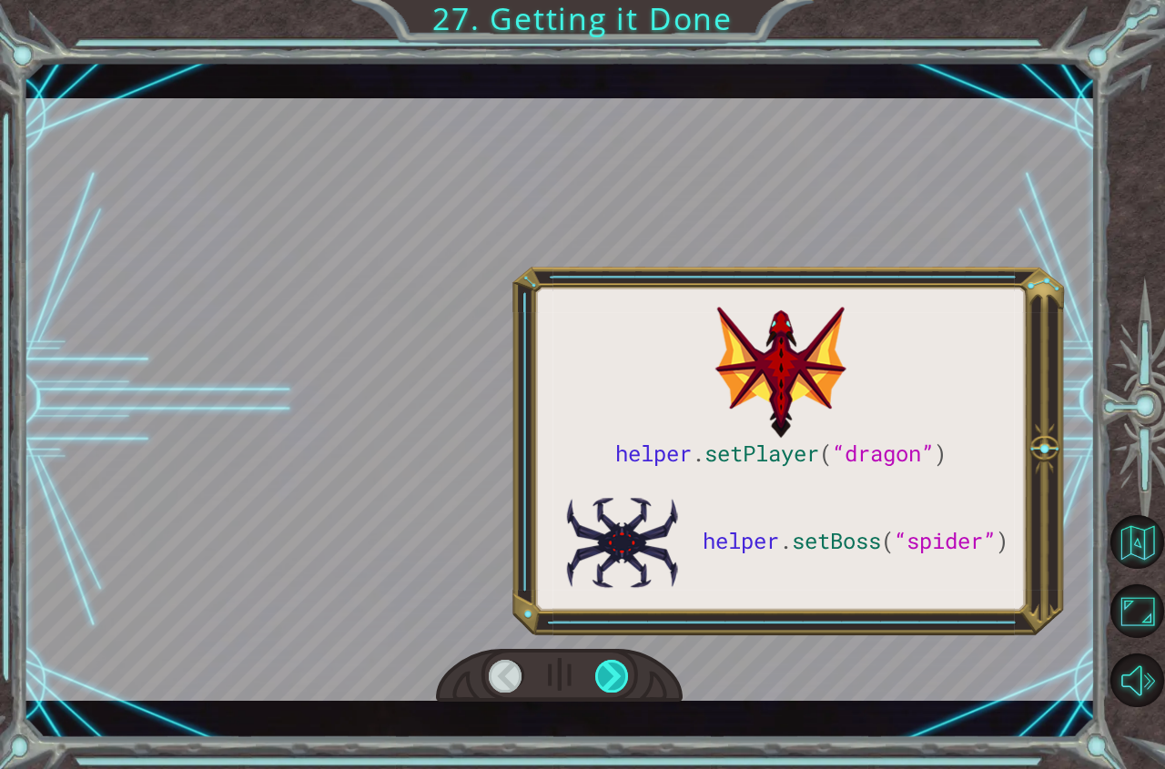
click at [606, 666] on div at bounding box center [612, 676] width 35 height 33
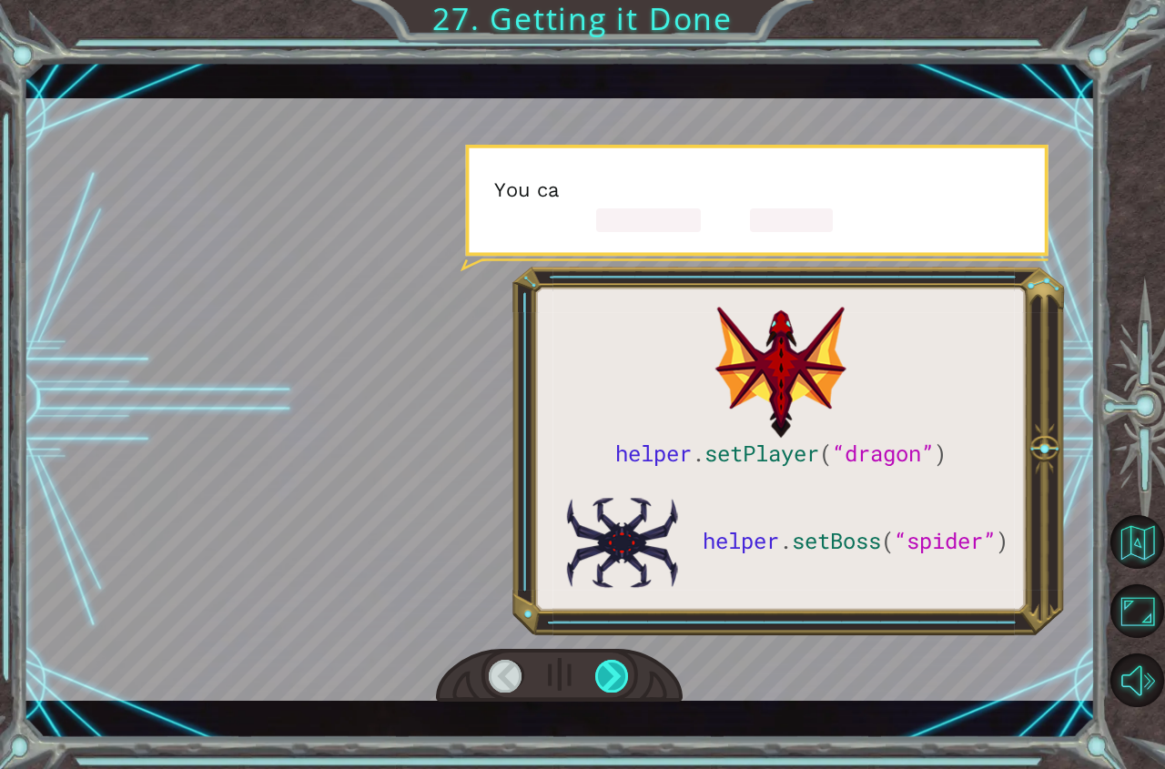
click at [606, 666] on div at bounding box center [612, 676] width 35 height 33
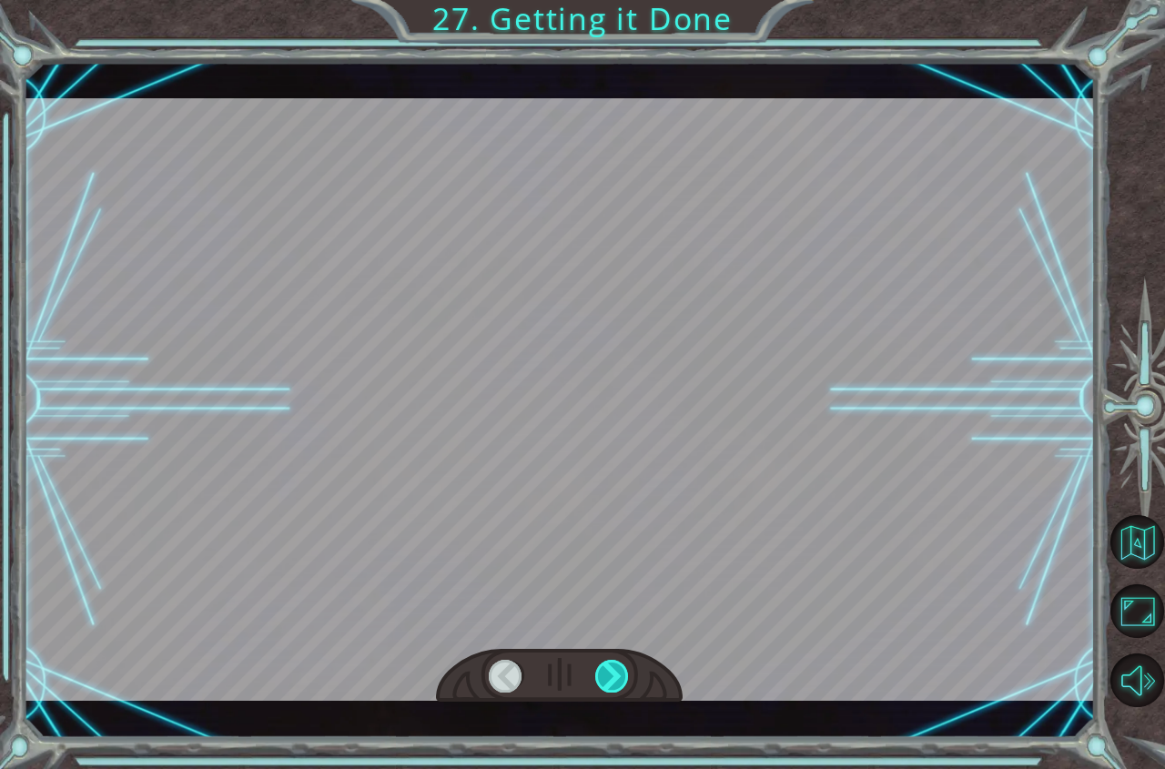
click at [606, 666] on div at bounding box center [612, 676] width 35 height 33
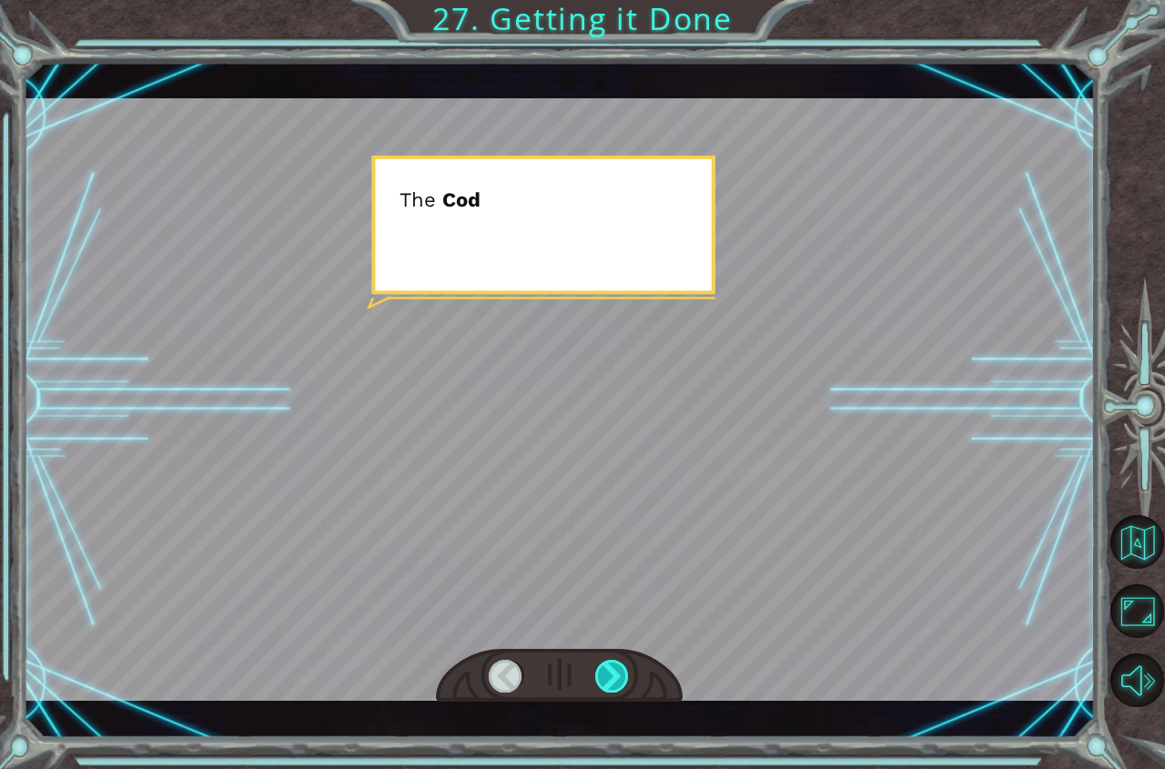
click at [606, 666] on div at bounding box center [612, 676] width 35 height 33
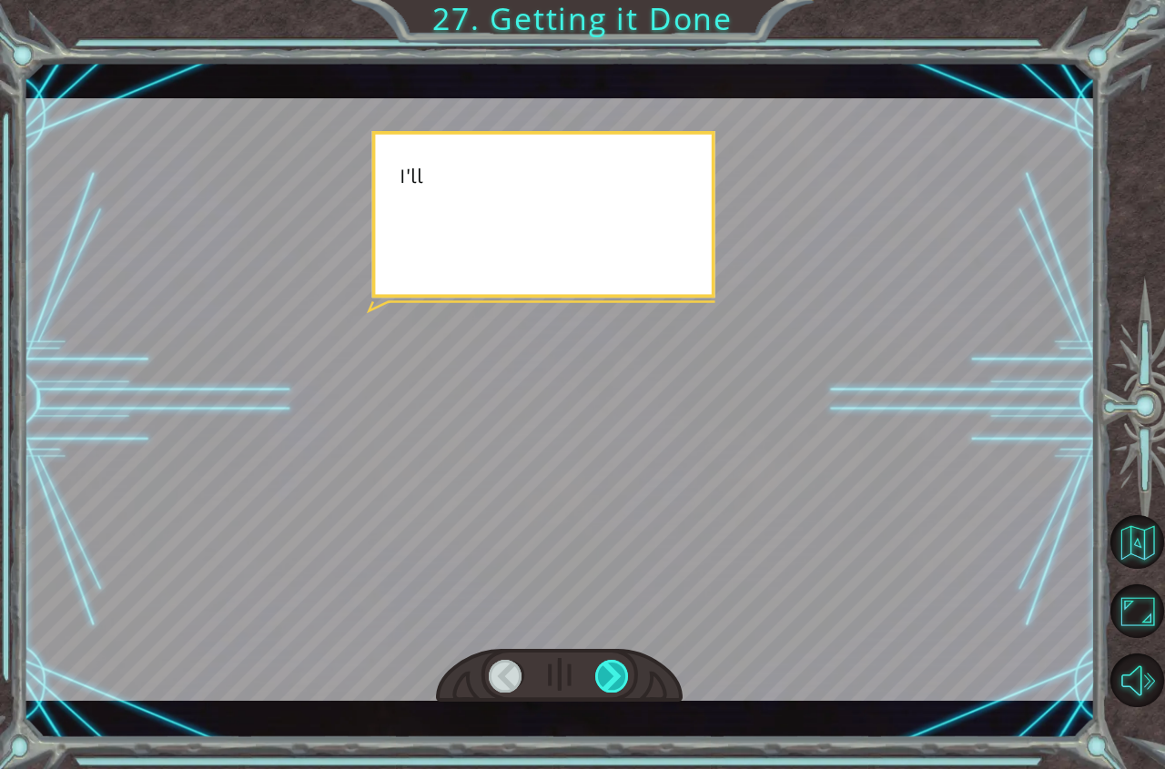
click at [606, 666] on div at bounding box center [612, 676] width 35 height 33
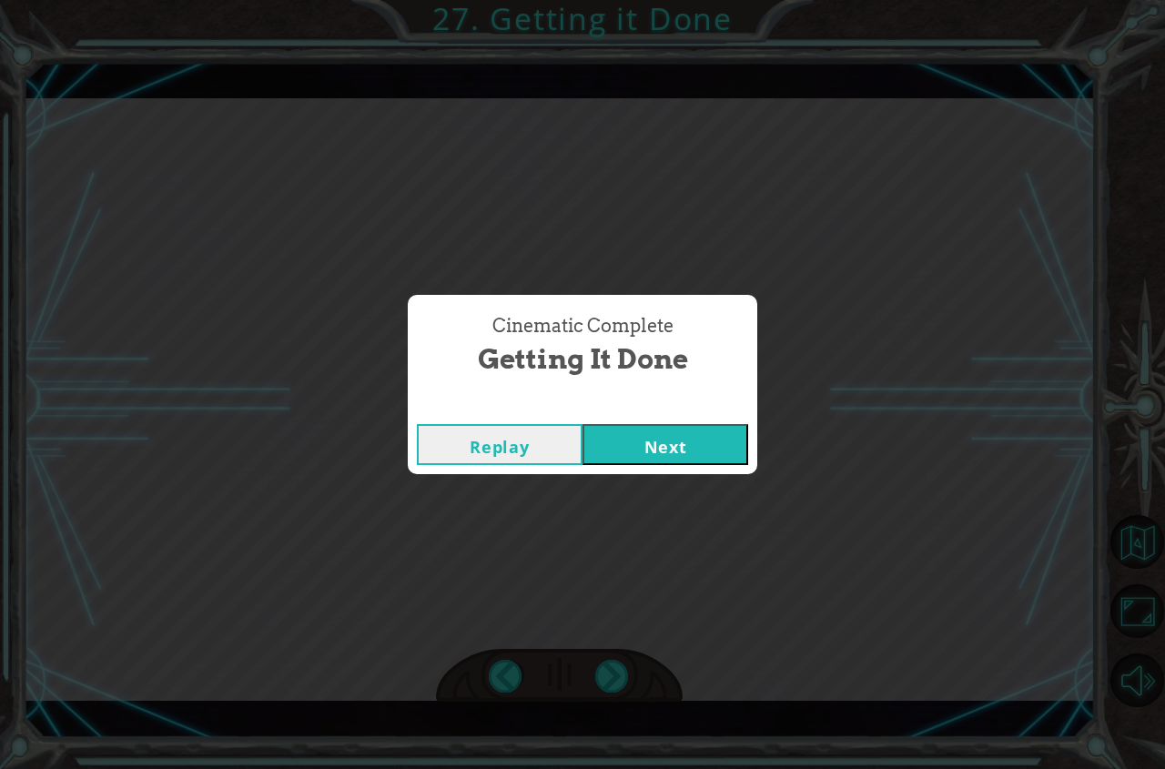
click at [696, 433] on button "Next" at bounding box center [665, 444] width 166 height 41
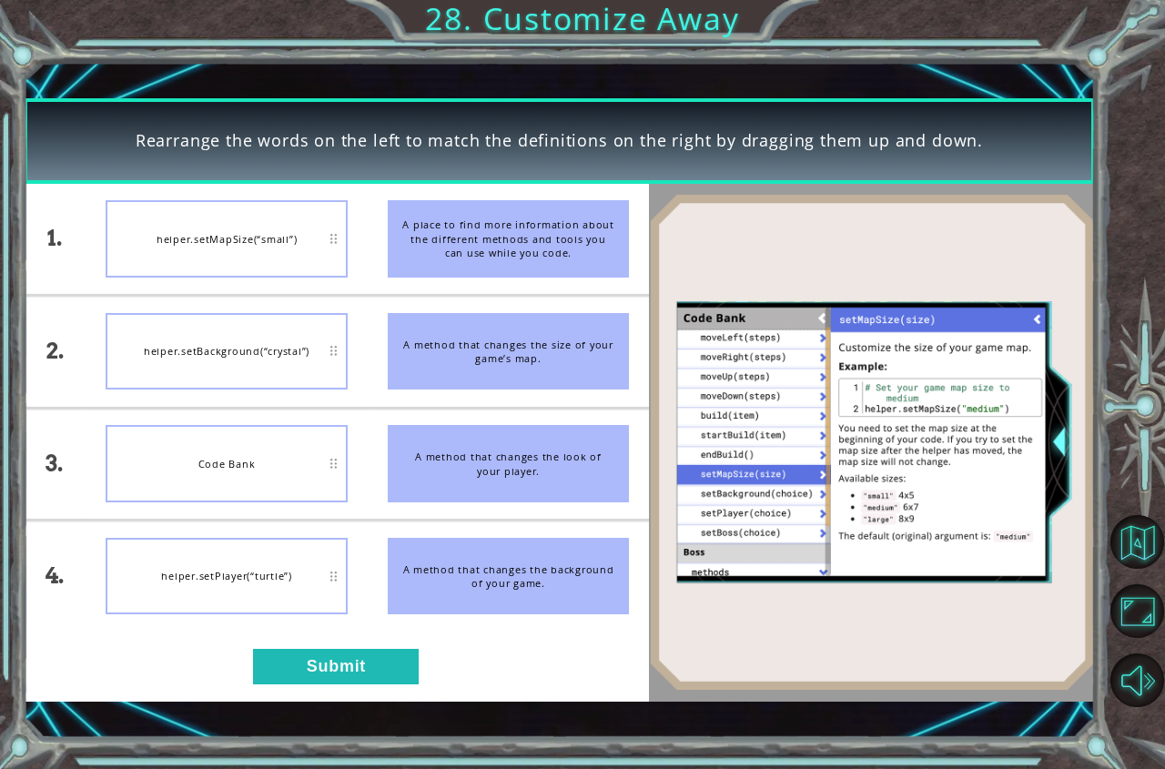
drag, startPoint x: 322, startPoint y: 645, endPoint x: 318, endPoint y: 659, distance: 14.4
click at [318, 658] on div "1. 2. 3. 4. helper.setMapSize(“small”) helper.setBackground(“crystal”) Code Ban…" at bounding box center [337, 443] width 626 height 518
click at [318, 659] on button "Submit" at bounding box center [336, 666] width 166 height 35
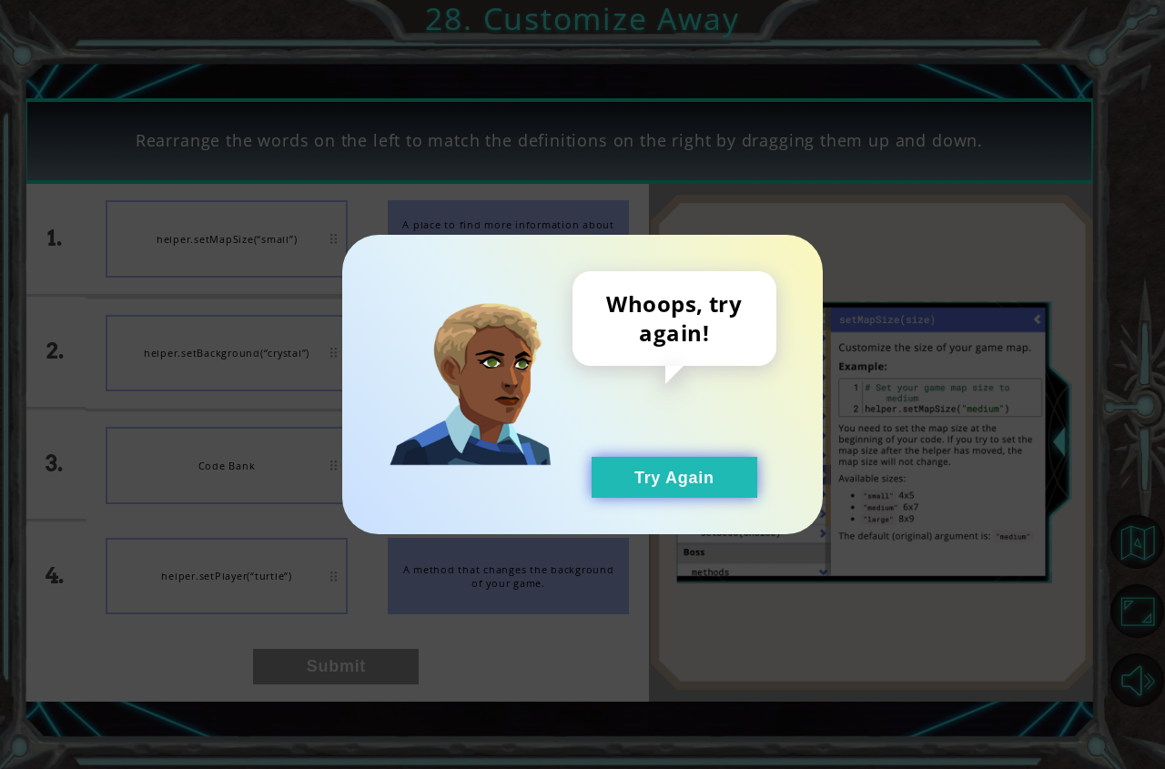
click at [645, 483] on button "Try Again" at bounding box center [674, 477] width 166 height 41
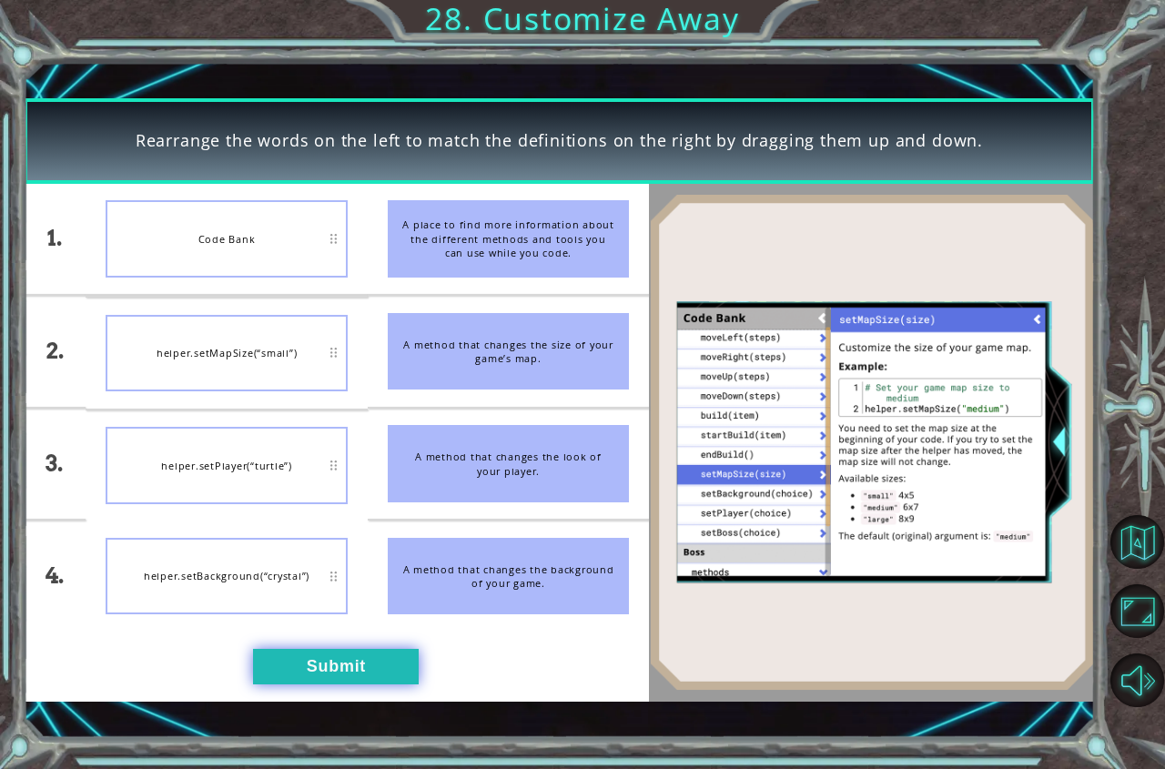
click at [338, 663] on button "Submit" at bounding box center [336, 666] width 166 height 35
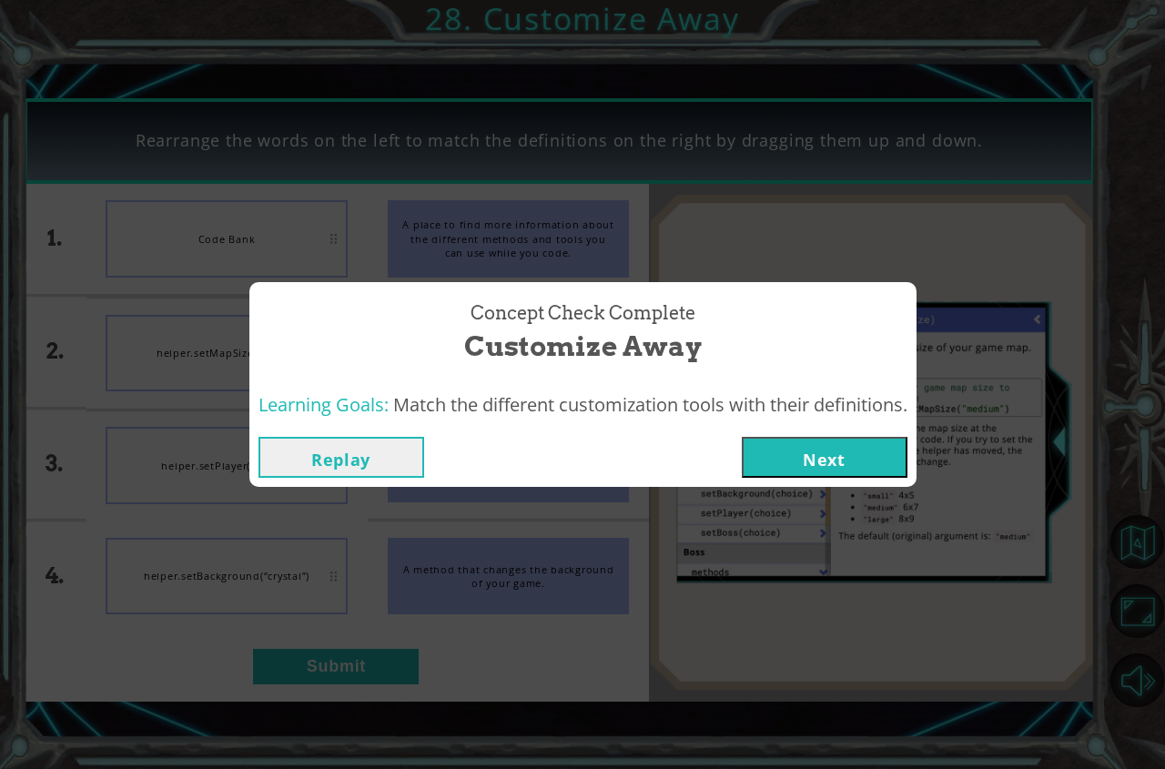
click at [752, 430] on div "Replay Next" at bounding box center [582, 457] width 667 height 59
click at [775, 432] on div "Replay Next" at bounding box center [582, 457] width 667 height 59
click at [782, 448] on button "Next" at bounding box center [825, 457] width 166 height 41
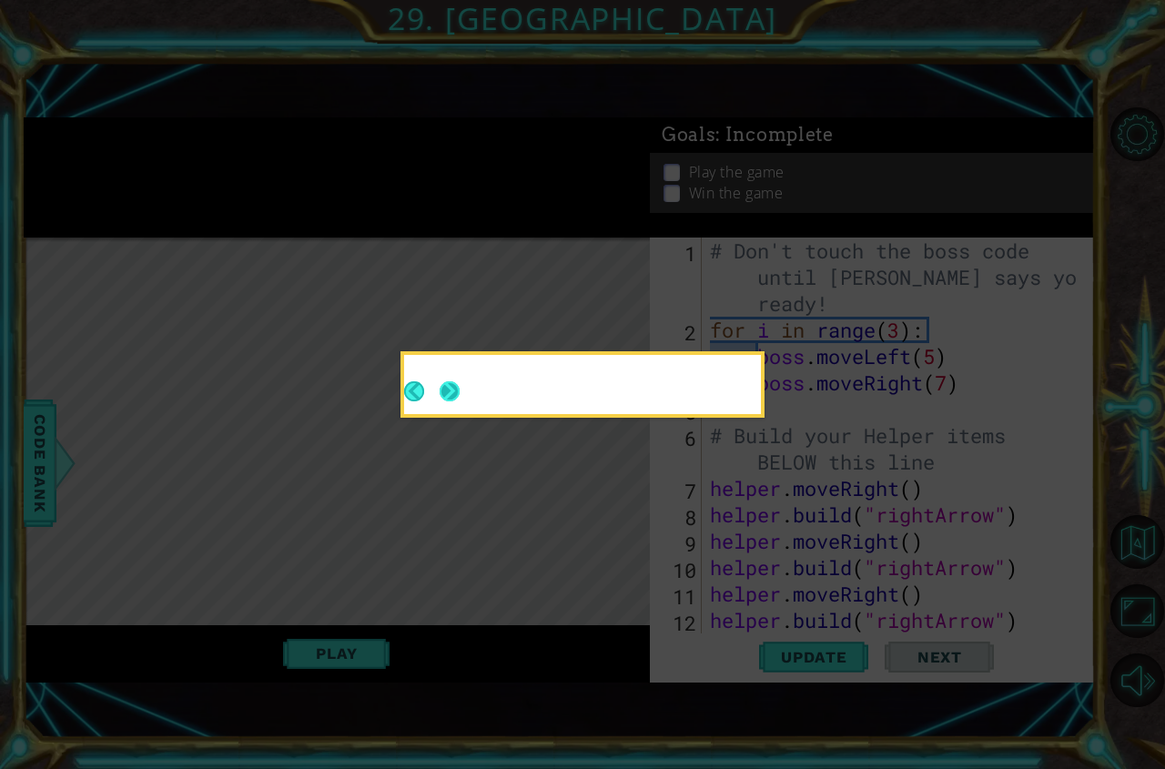
click at [449, 389] on button "Next" at bounding box center [449, 390] width 21 height 21
click at [449, 389] on button "Next" at bounding box center [449, 391] width 20 height 20
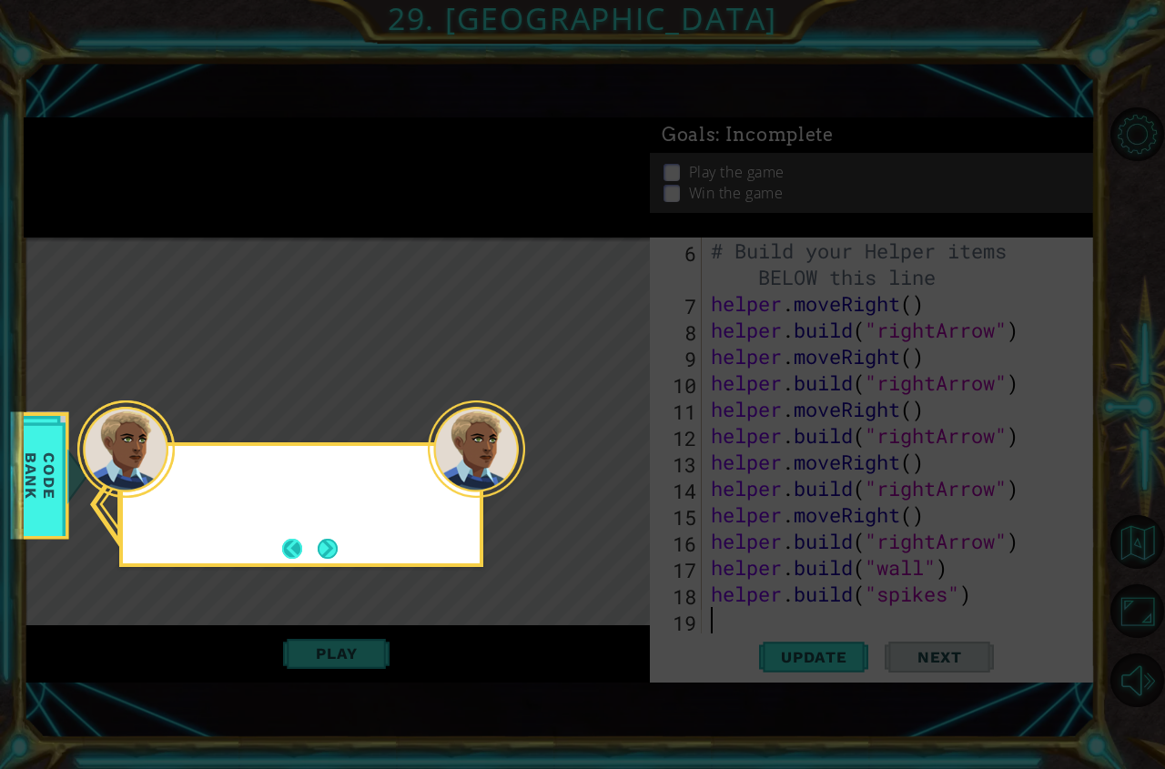
scroll to position [185, 0]
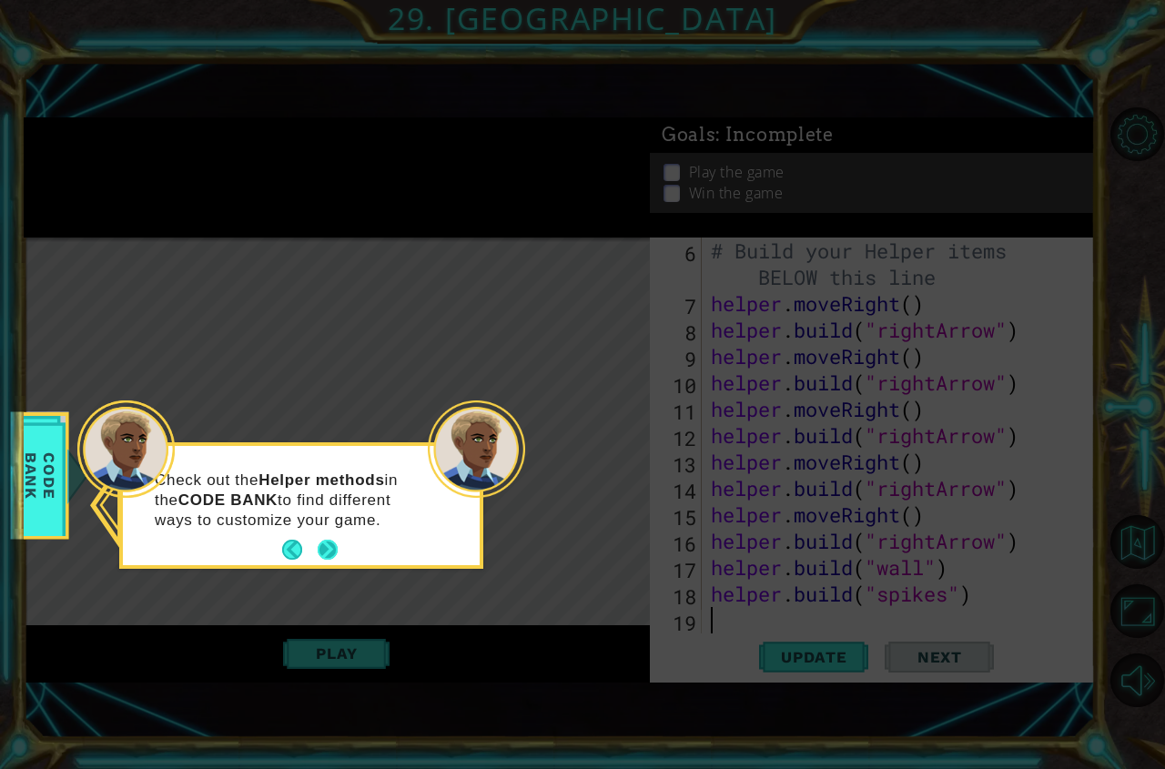
click at [328, 551] on button "Next" at bounding box center [327, 550] width 23 height 23
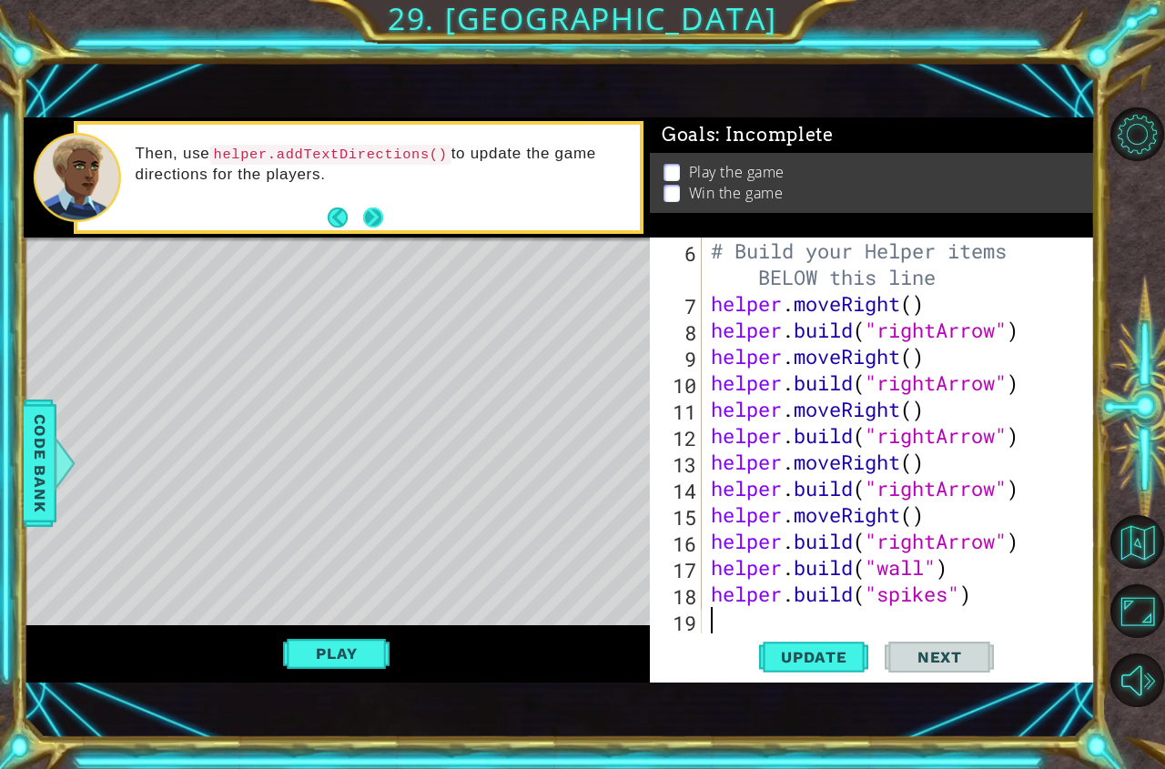
click at [374, 217] on button "Next" at bounding box center [373, 218] width 32 height 32
click at [333, 641] on button "Play" at bounding box center [336, 653] width 106 height 35
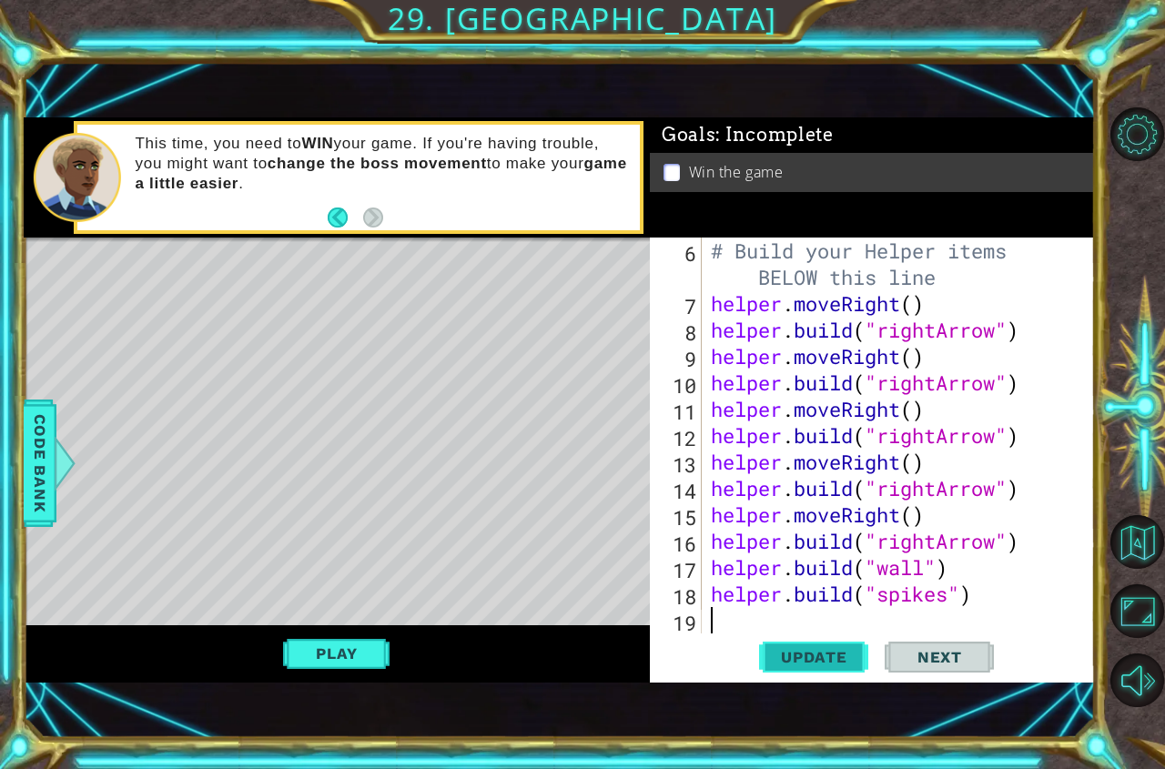
click at [796, 661] on span "Update" at bounding box center [813, 657] width 103 height 18
click at [811, 663] on span "Update" at bounding box center [813, 657] width 103 height 18
click at [311, 653] on button "Play" at bounding box center [336, 653] width 106 height 35
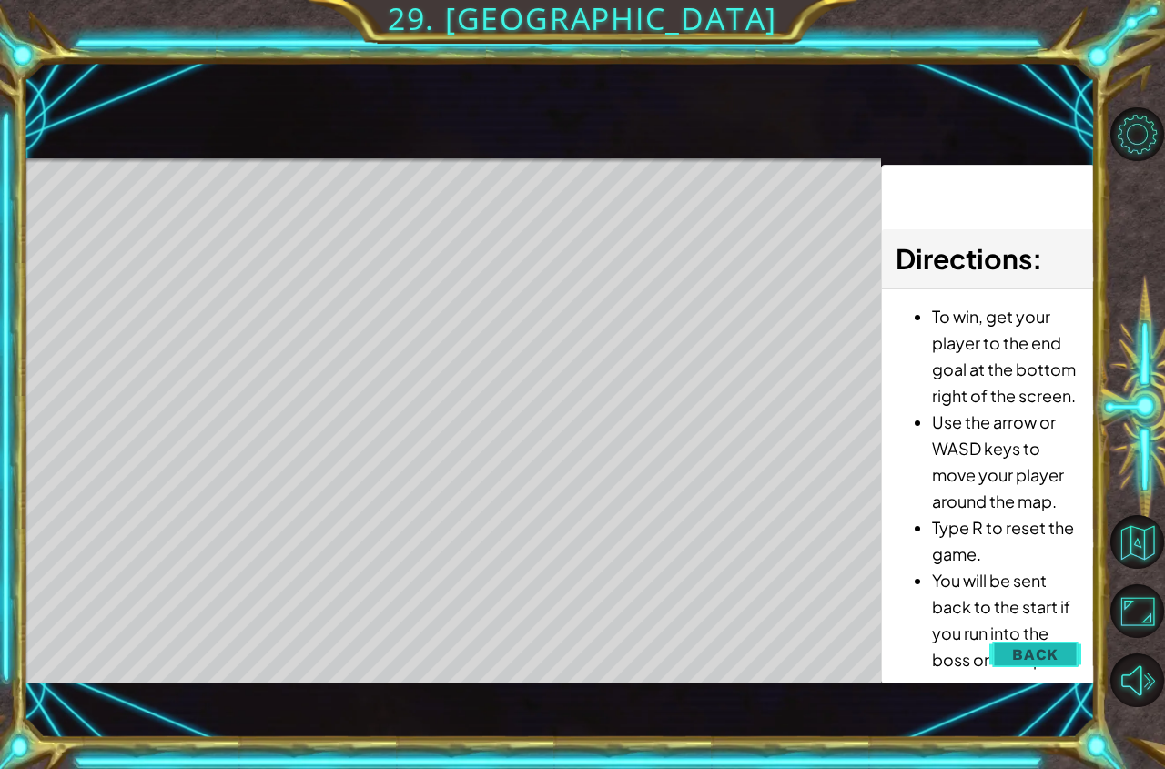
click at [1014, 656] on span "Back" at bounding box center [1035, 654] width 46 height 18
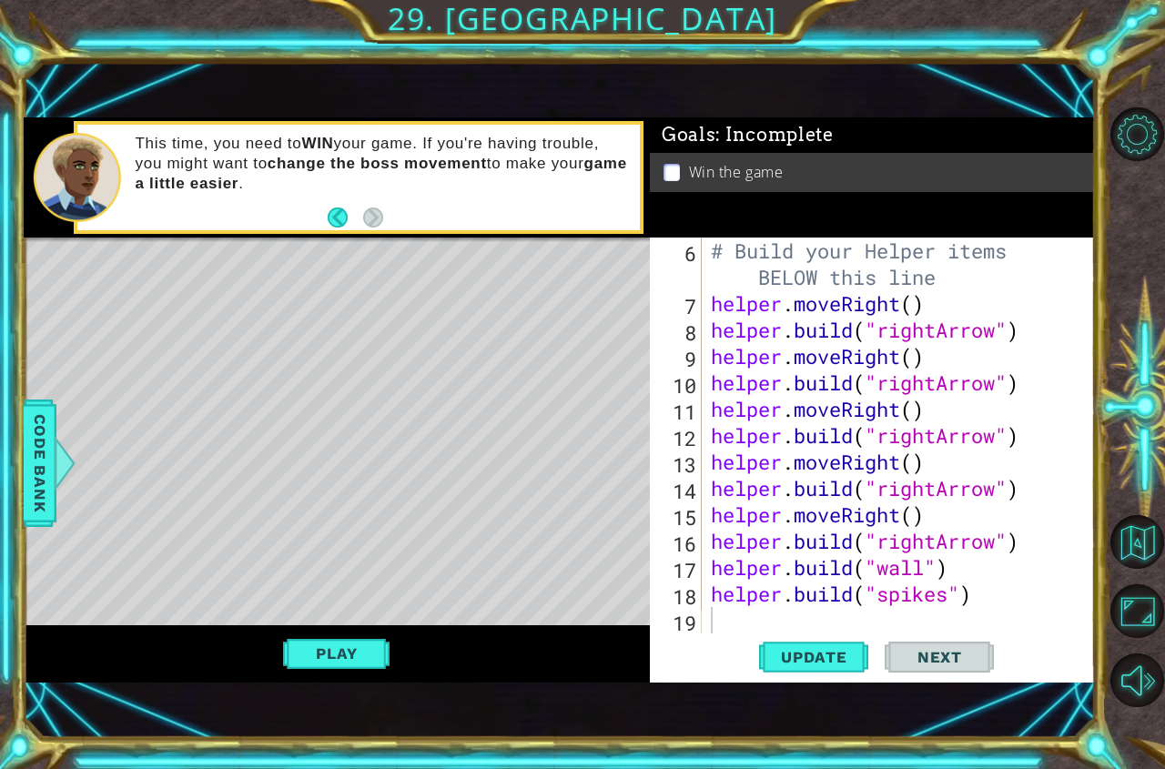
click at [666, 178] on li "Win the game" at bounding box center [874, 172] width 423 height 21
click at [670, 156] on div "Win the game" at bounding box center [872, 172] width 445 height 39
click at [951, 568] on div "# Build your Helper items BELOW this line helper . moveRight ( ) helper . build…" at bounding box center [896, 474] width 379 height 475
drag, startPoint x: 977, startPoint y: 595, endPoint x: 709, endPoint y: 597, distance: 268.4
click at [709, 597] on div "# Build your Helper items BELOW this line helper . moveRight ( ) helper . build…" at bounding box center [896, 474] width 379 height 475
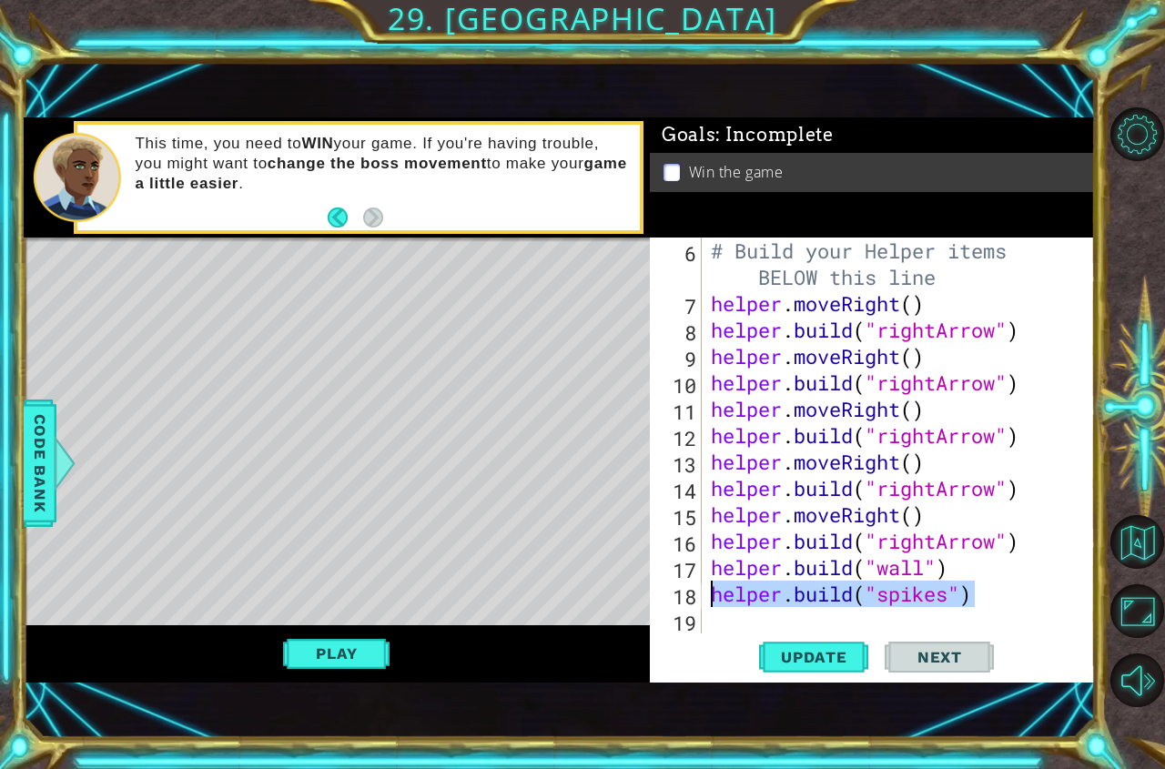
type textarea "[DOMAIN_NAME]("spikes")"
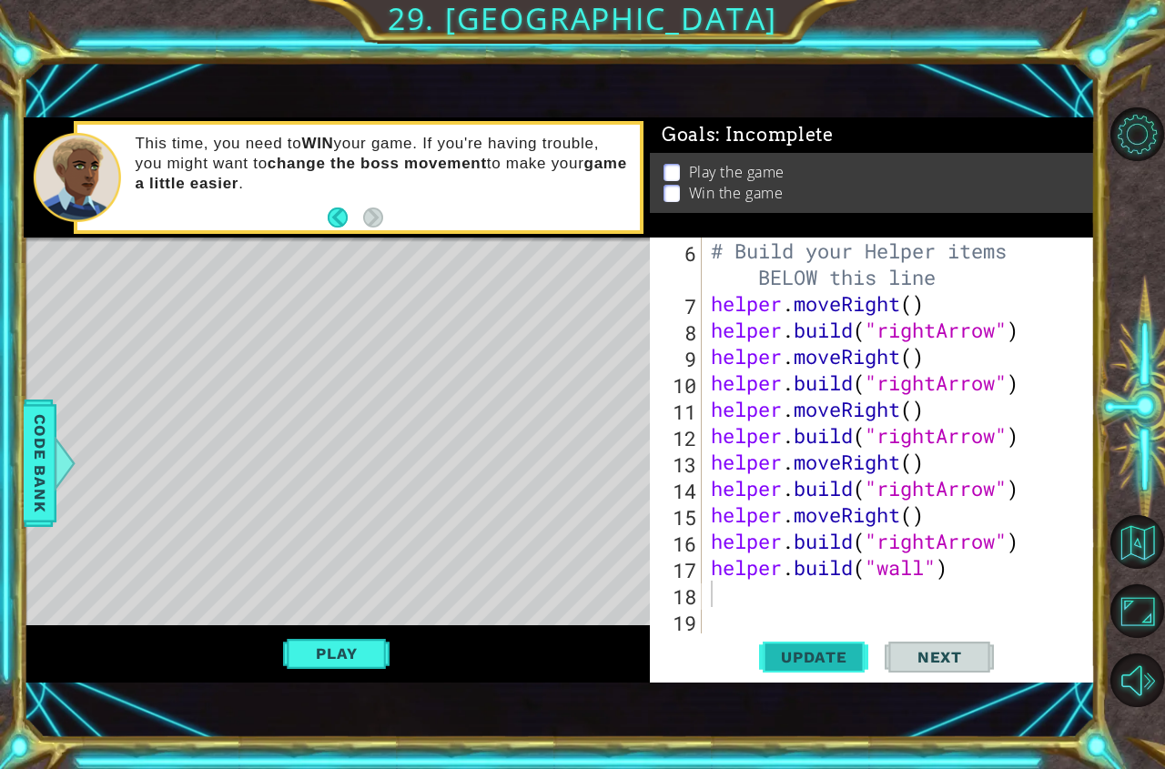
click at [825, 652] on span "Update" at bounding box center [813, 657] width 103 height 18
click at [348, 669] on button "Play" at bounding box center [336, 653] width 106 height 35
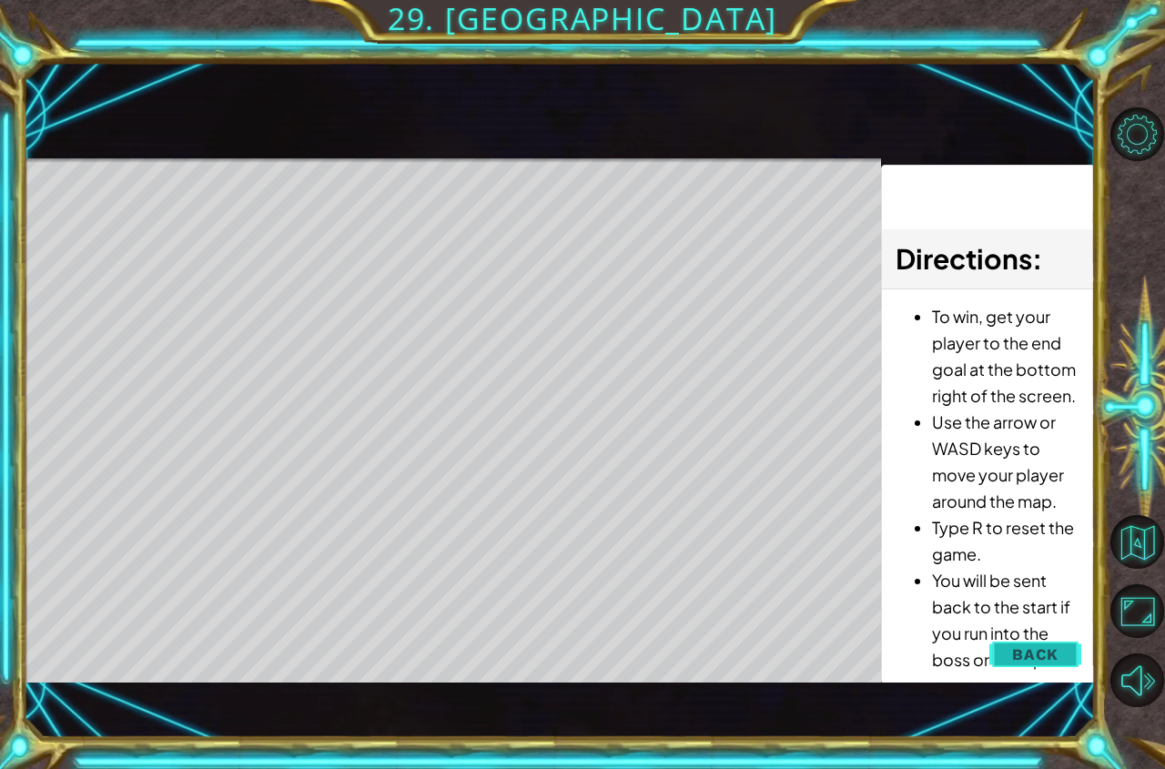
click at [1044, 664] on button "Back" at bounding box center [1035, 654] width 92 height 36
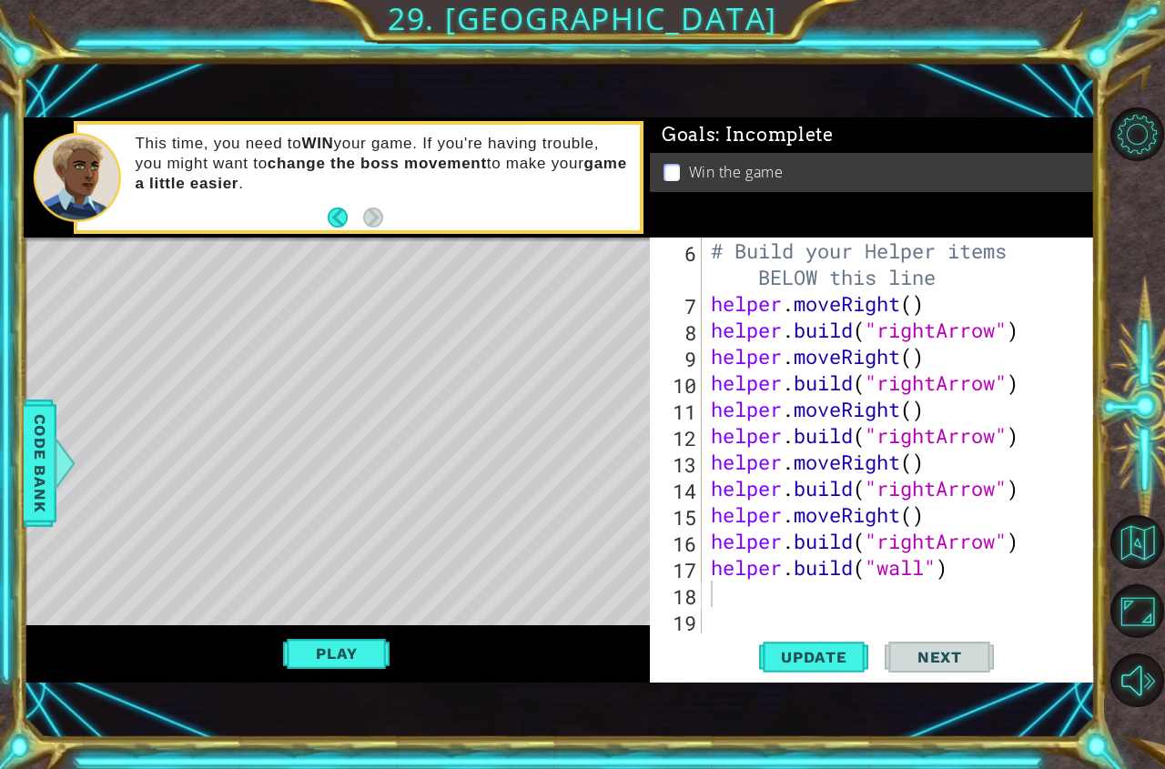
click at [826, 595] on div "# Build your Helper items BELOW this line helper . moveRight ( ) helper . build…" at bounding box center [896, 474] width 379 height 475
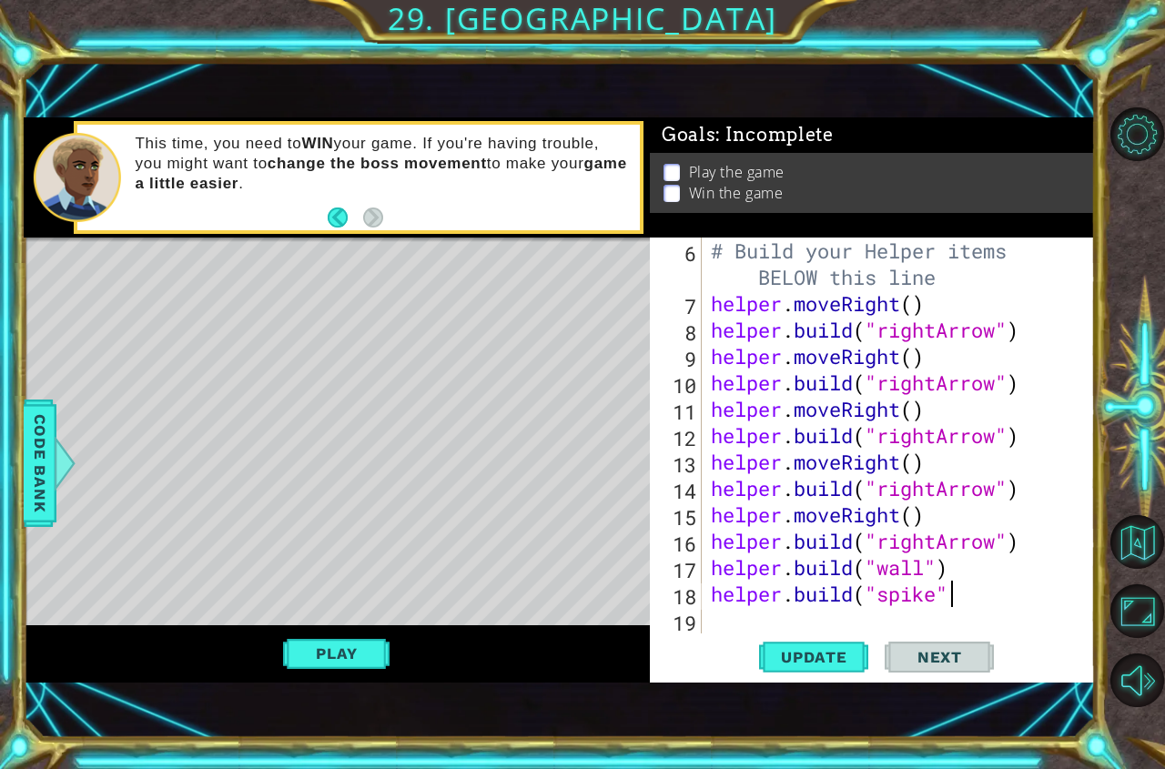
scroll to position [0, 10]
click at [802, 650] on span "Update" at bounding box center [813, 657] width 103 height 18
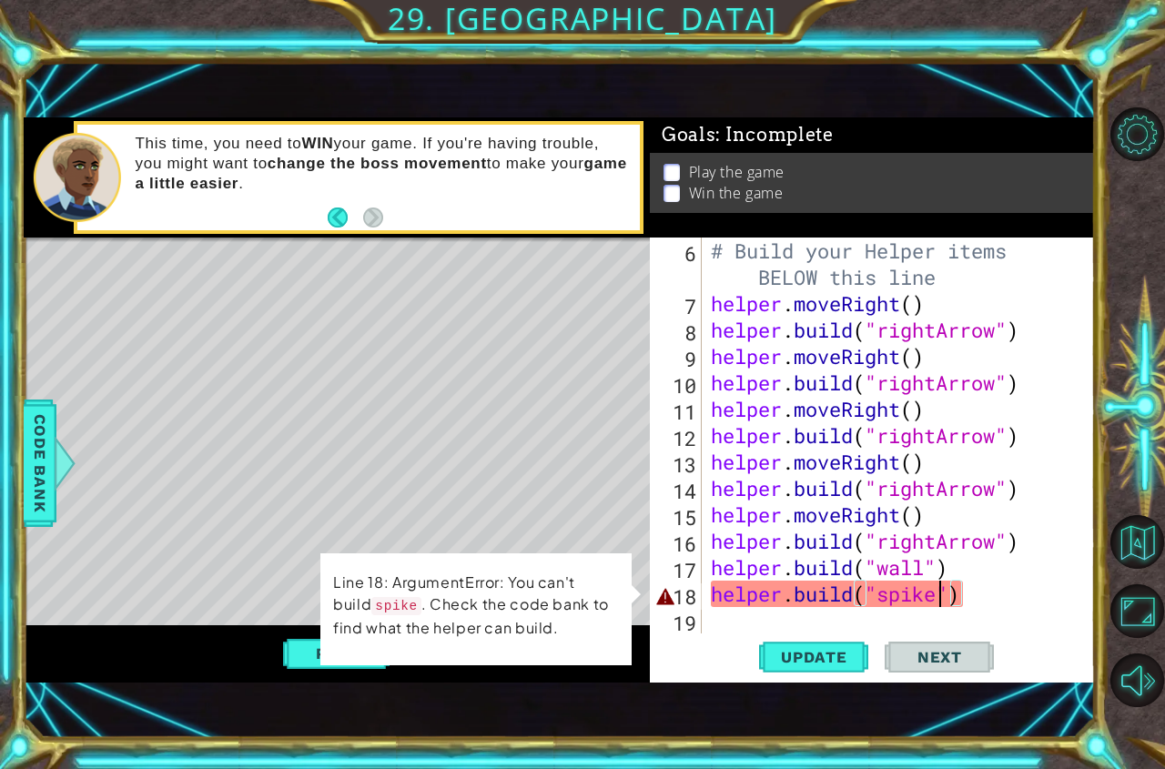
click at [934, 591] on div "# Build your Helper items BELOW this line helper . moveRight ( ) helper . build…" at bounding box center [896, 474] width 379 height 475
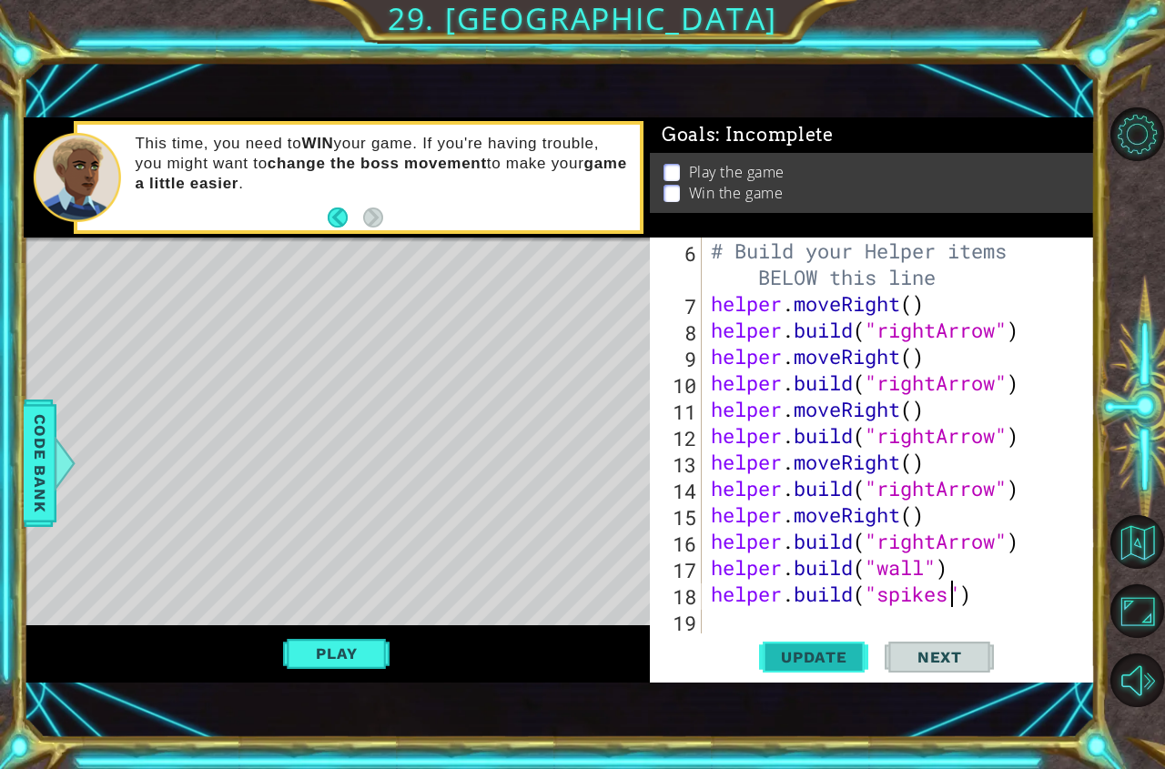
click at [826, 663] on span "Update" at bounding box center [813, 657] width 103 height 18
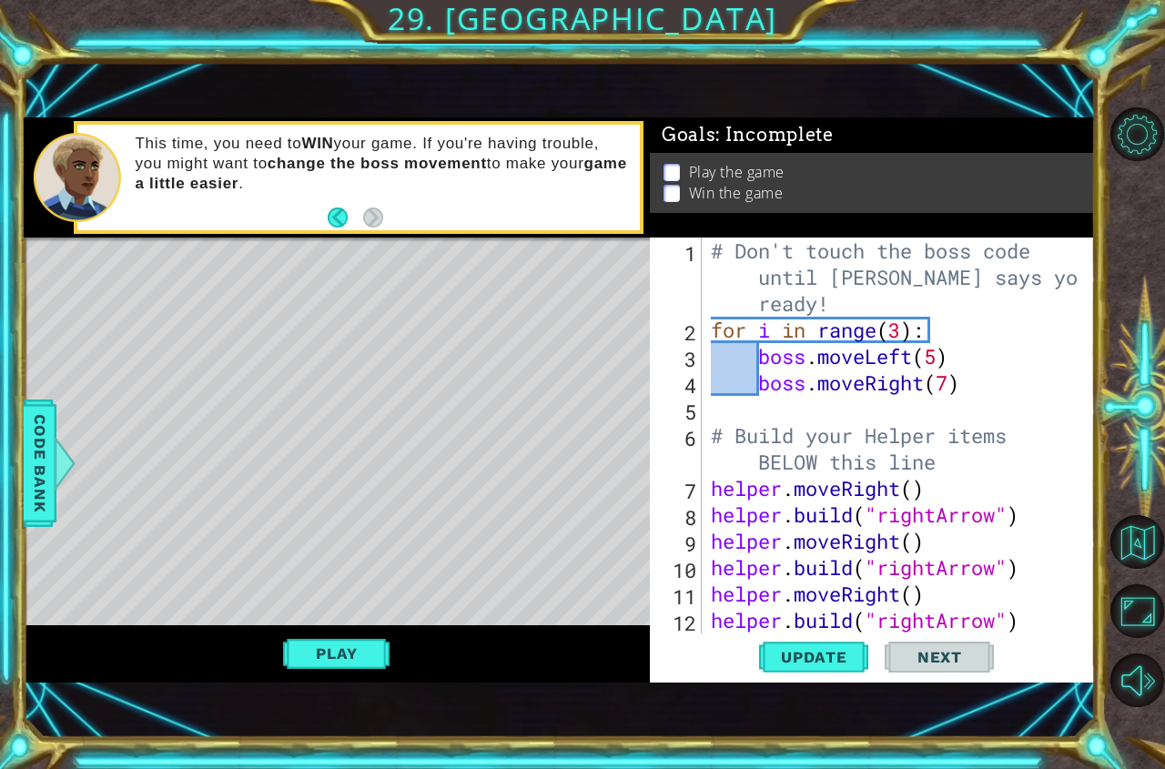
scroll to position [185, 0]
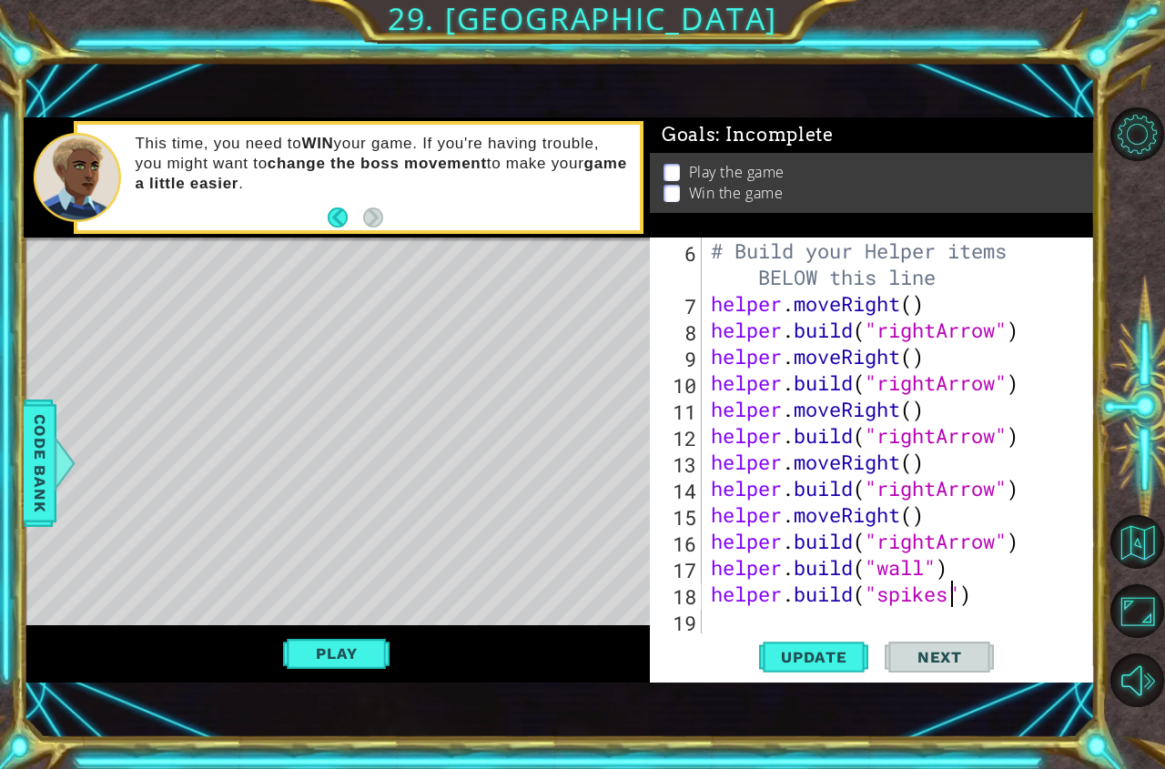
click at [366, 627] on div "Play" at bounding box center [337, 654] width 626 height 58
click at [355, 644] on button "Play" at bounding box center [336, 653] width 106 height 35
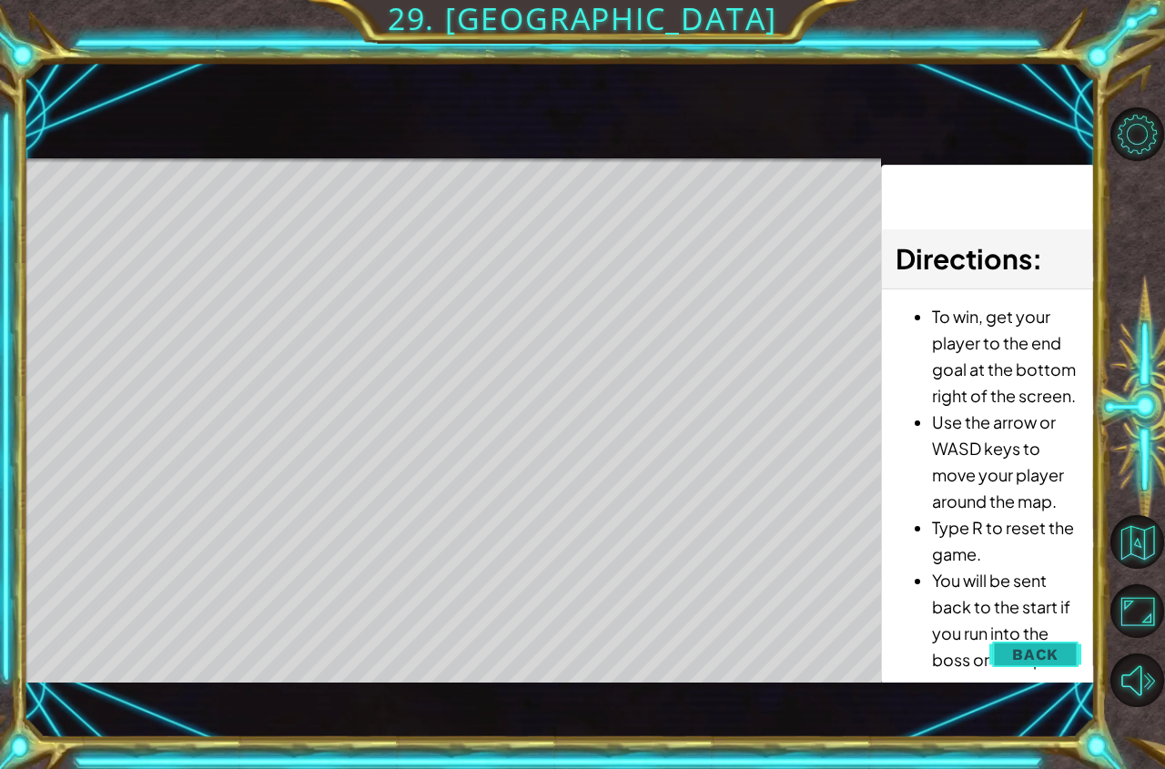
click at [1049, 661] on span "Back" at bounding box center [1035, 654] width 46 height 18
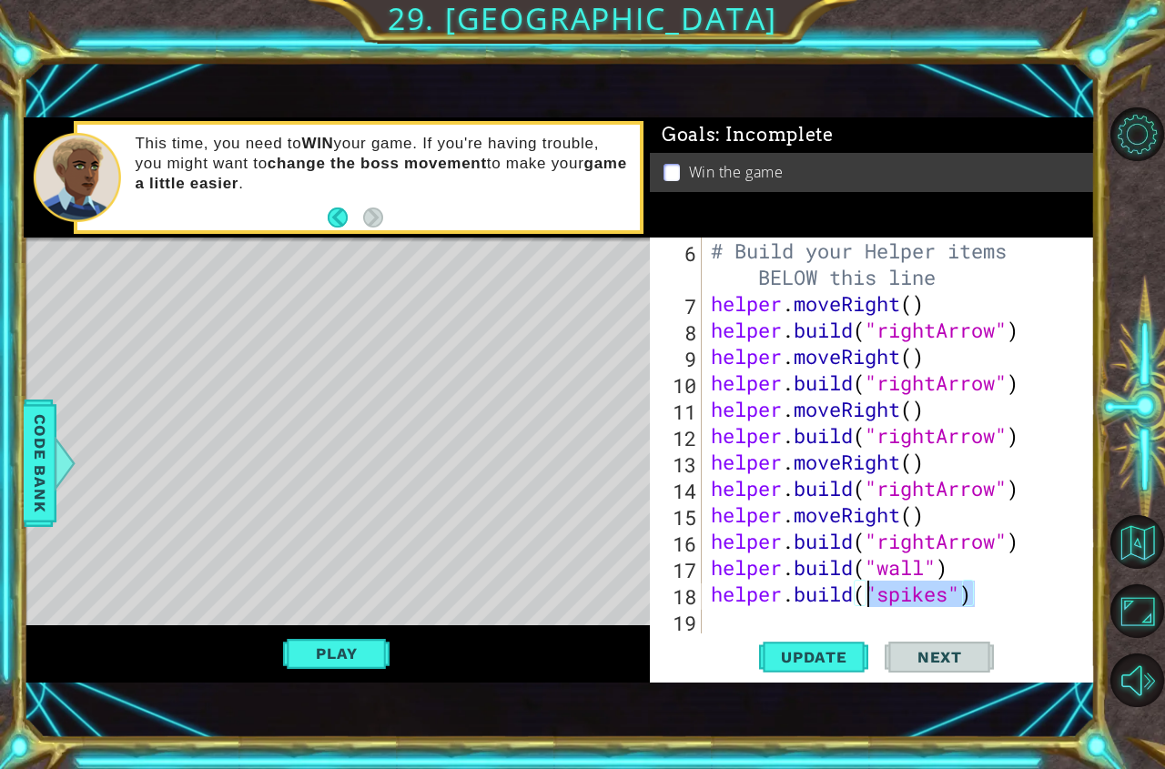
drag, startPoint x: 976, startPoint y: 596, endPoint x: 868, endPoint y: 587, distance: 108.7
click at [868, 587] on div "# Build your Helper items BELOW this line helper . moveRight ( ) helper . build…" at bounding box center [896, 474] width 379 height 475
click at [977, 601] on div "# Build your Helper items BELOW this line helper . moveRight ( ) helper . build…" at bounding box center [896, 474] width 379 height 475
click at [966, 595] on div "# Build your Helper items BELOW this line helper . moveRight ( ) helper . build…" at bounding box center [896, 474] width 379 height 475
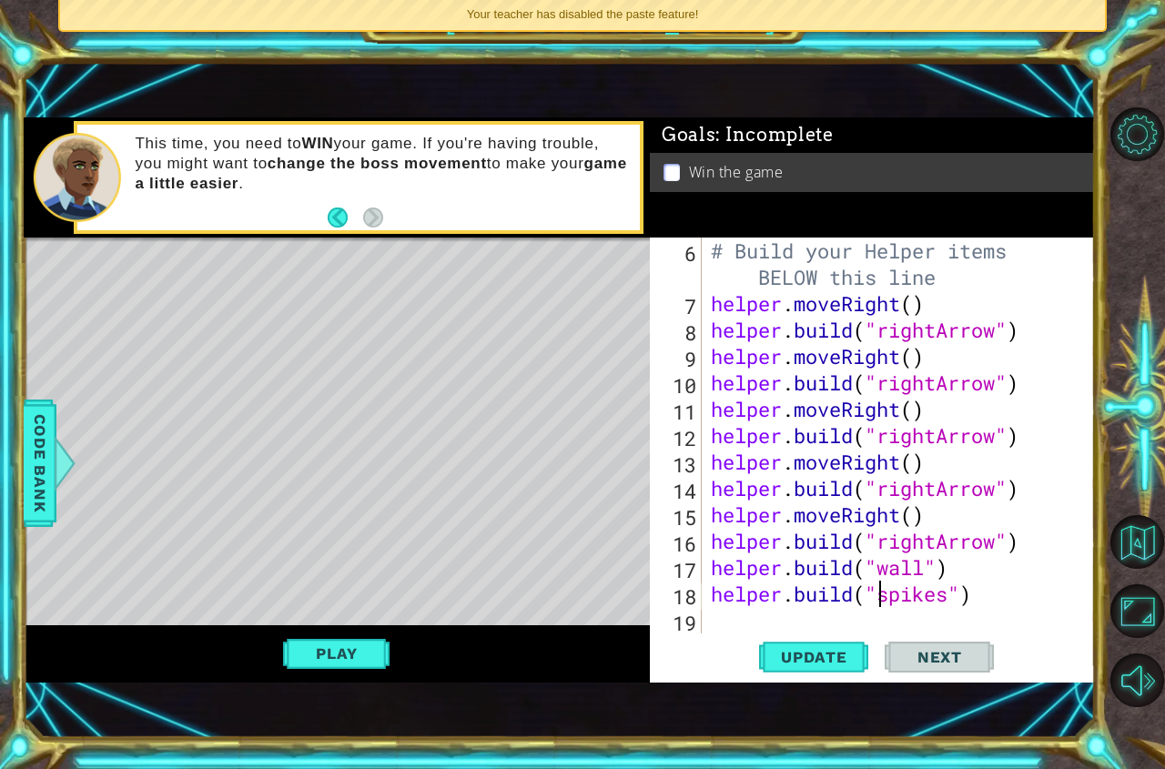
click at [873, 584] on div "# Build your Helper items BELOW this line helper . moveRight ( ) helper . build…" at bounding box center [896, 474] width 379 height 475
click at [954, 600] on div "# Build your Helper items BELOW this line helper . moveRight ( ) helper . build…" at bounding box center [896, 474] width 379 height 475
click at [965, 600] on div "# Build your Helper items BELOW this line helper . moveRight ( ) helper . build…" at bounding box center [896, 474] width 379 height 475
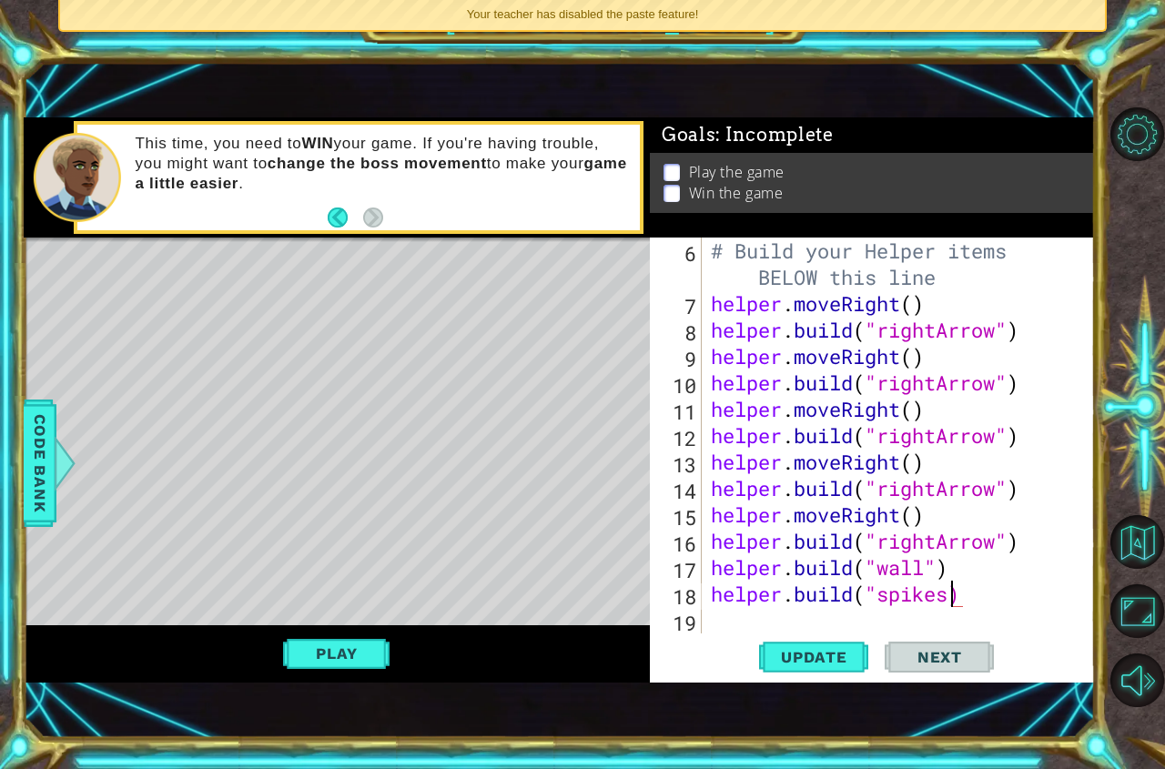
scroll to position [0, 11]
type textarea "[DOMAIN_NAME]("spikes")"
click at [829, 659] on span "Update" at bounding box center [813, 657] width 103 height 18
click at [334, 657] on button "Play" at bounding box center [336, 653] width 106 height 35
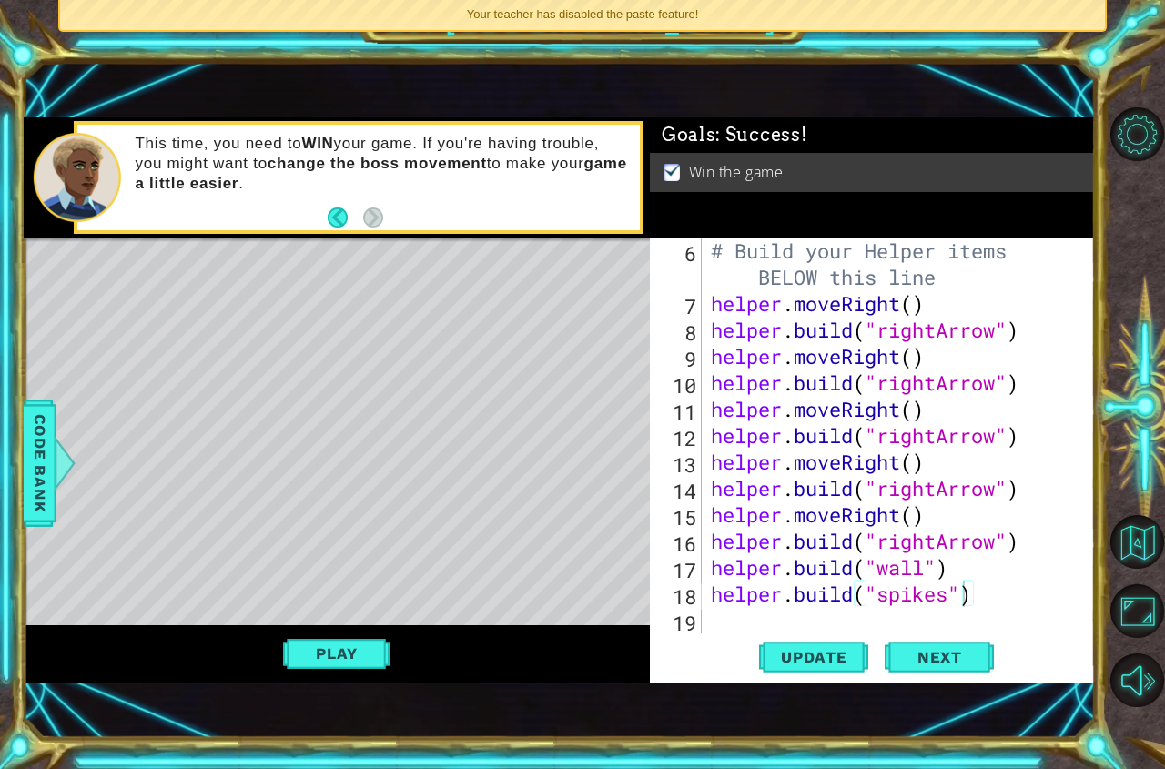
click at [996, 610] on div "# Build your Helper items BELOW this line helper . moveRight ( ) helper . build…" at bounding box center [896, 474] width 379 height 475
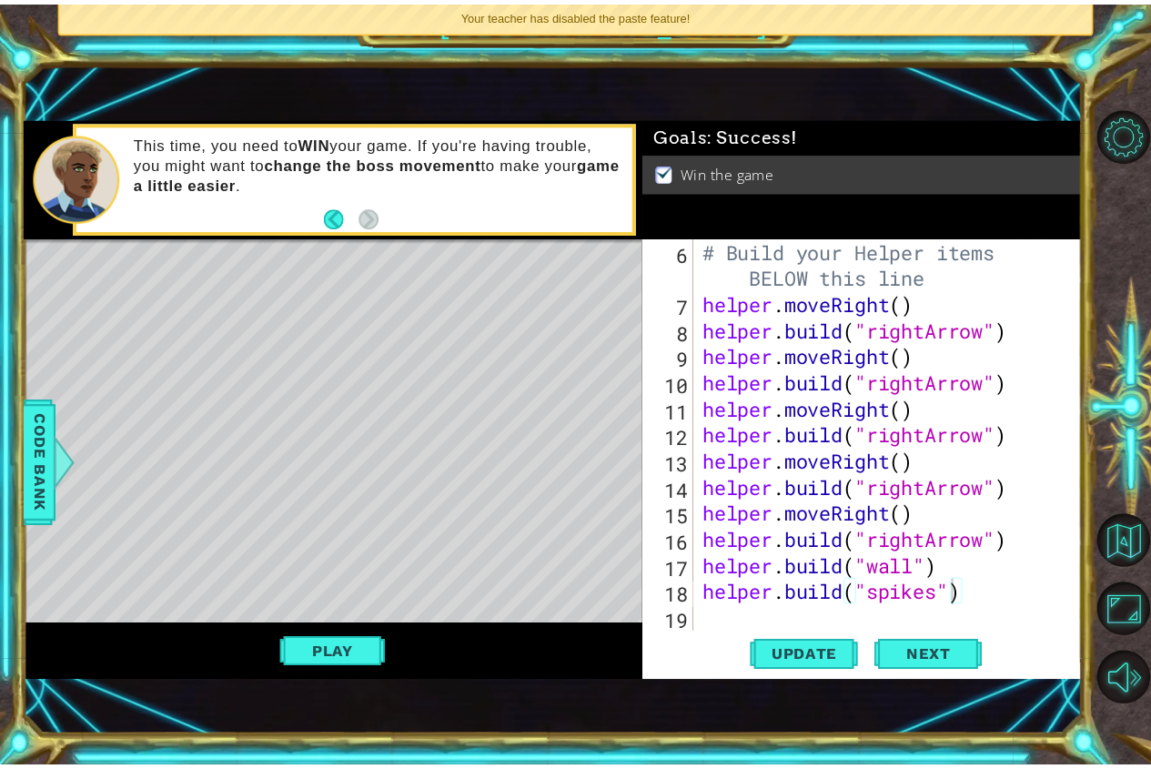
scroll to position [0, 0]
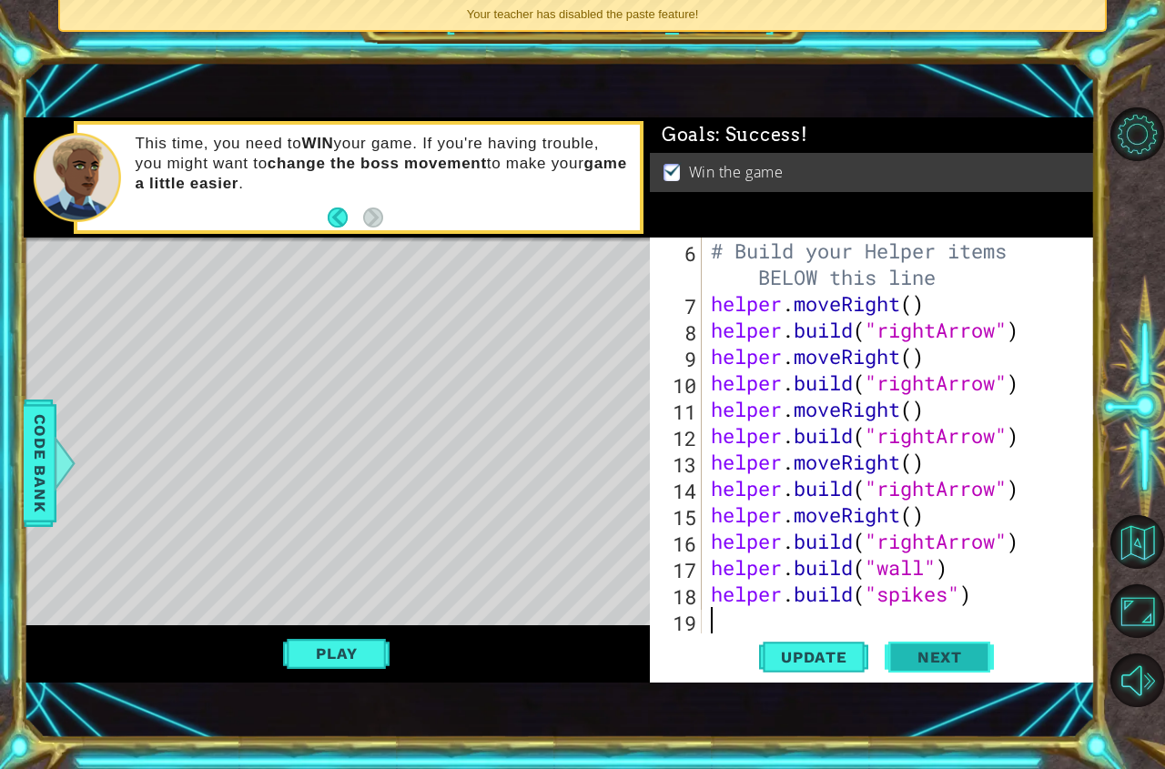
click at [953, 648] on button "Next" at bounding box center [938, 656] width 109 height 45
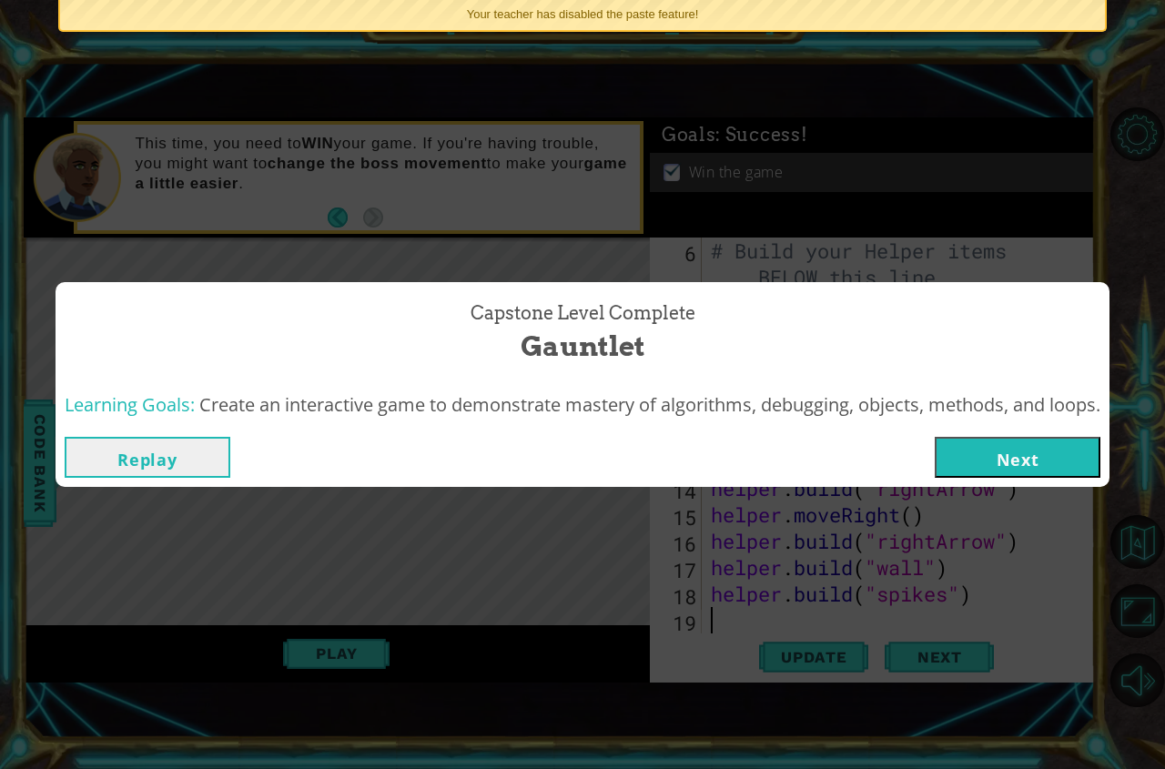
click at [992, 463] on button "Next" at bounding box center [1017, 457] width 166 height 41
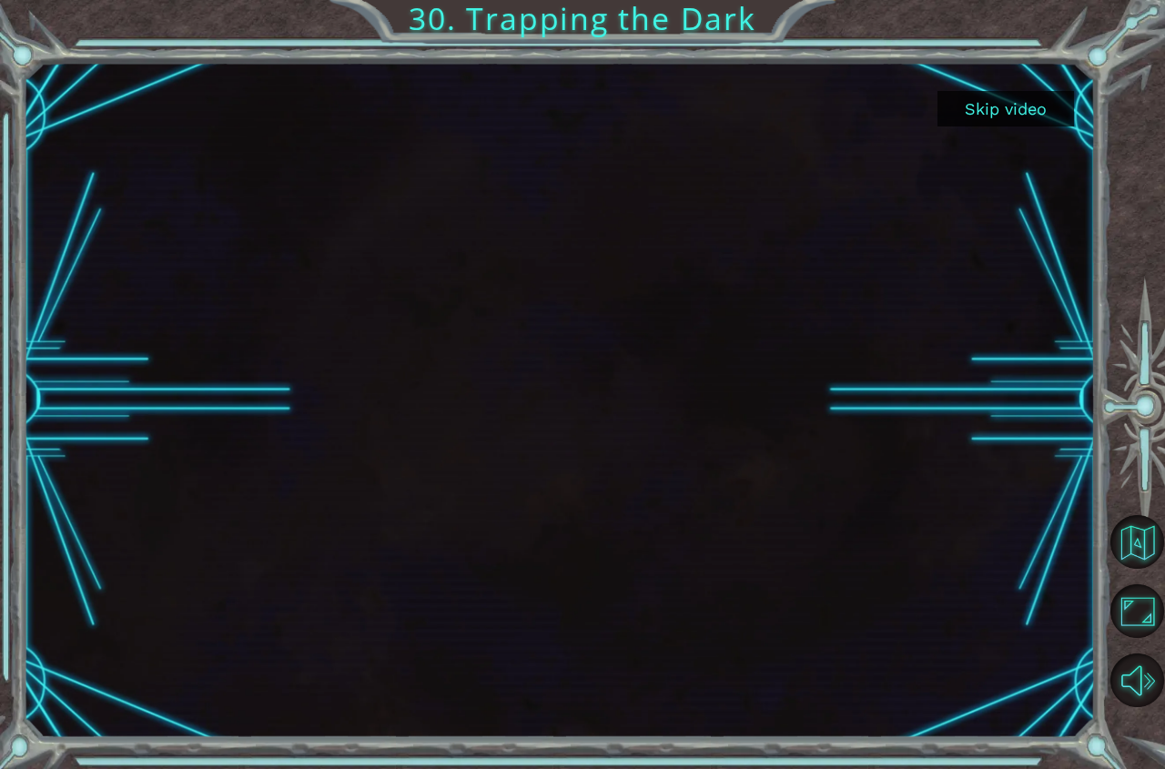
click at [997, 107] on button "Skip video" at bounding box center [1005, 108] width 136 height 35
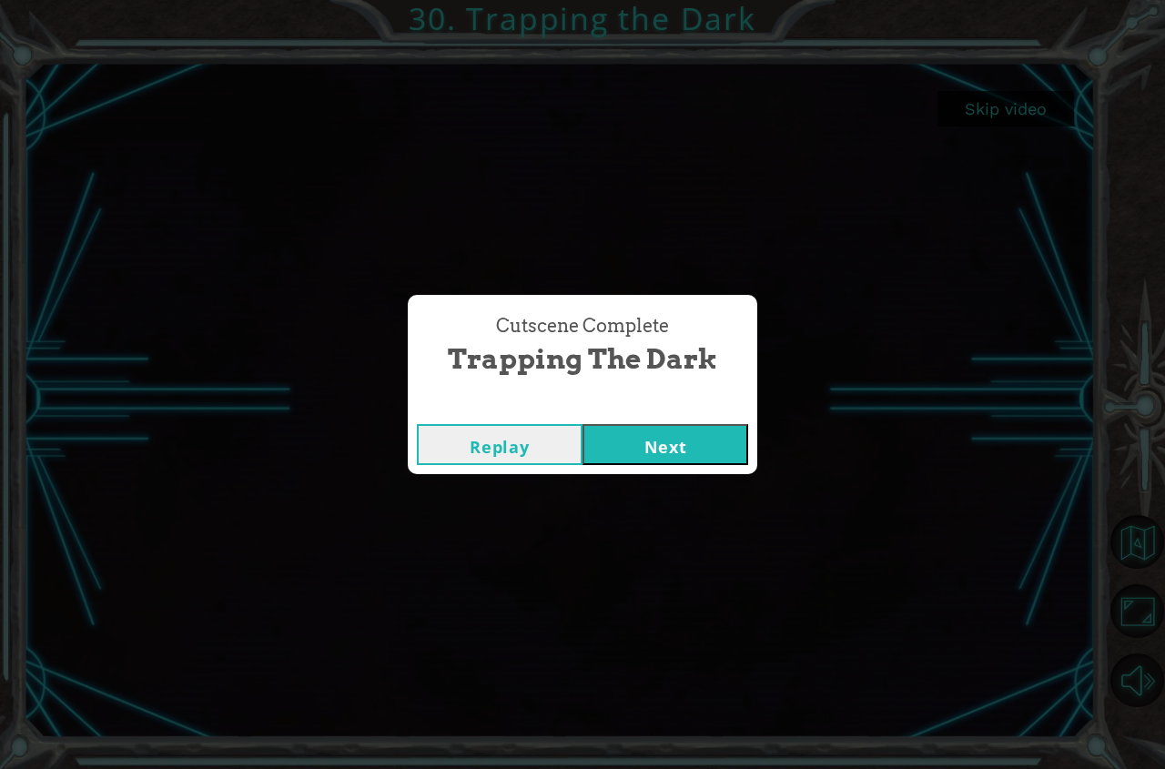
click at [625, 453] on button "Next" at bounding box center [665, 444] width 166 height 41
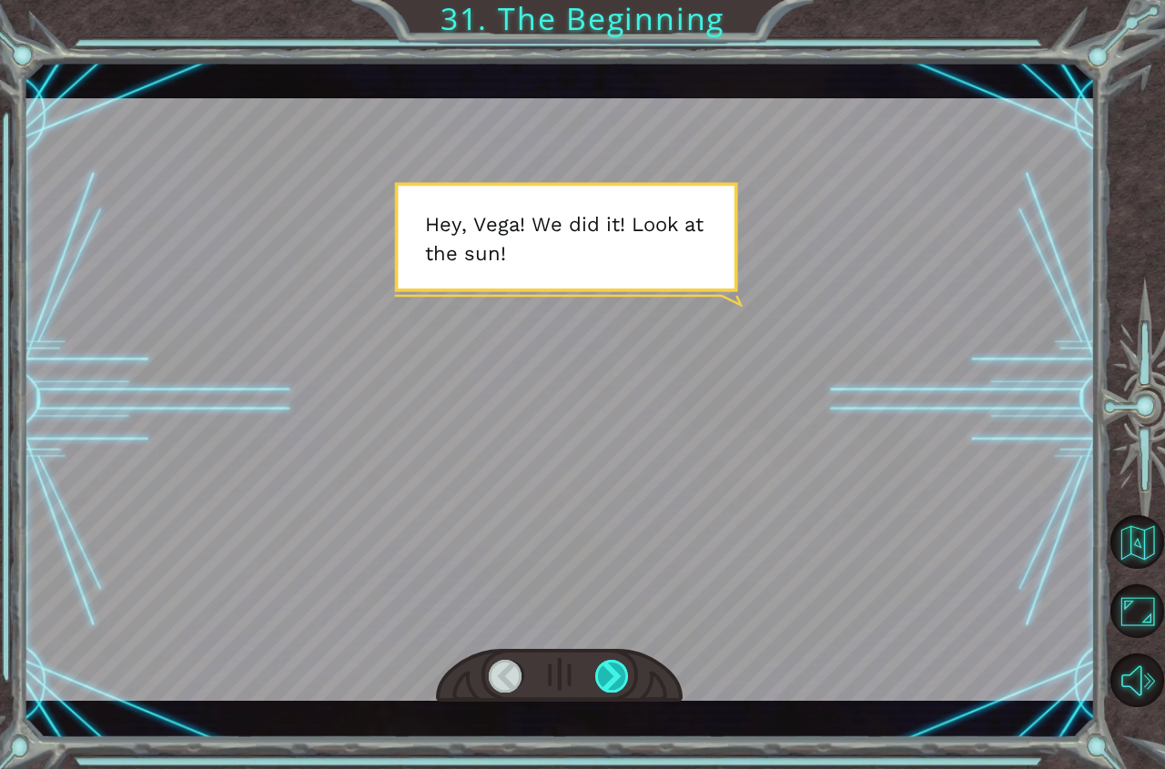
click at [597, 661] on div at bounding box center [612, 676] width 35 height 33
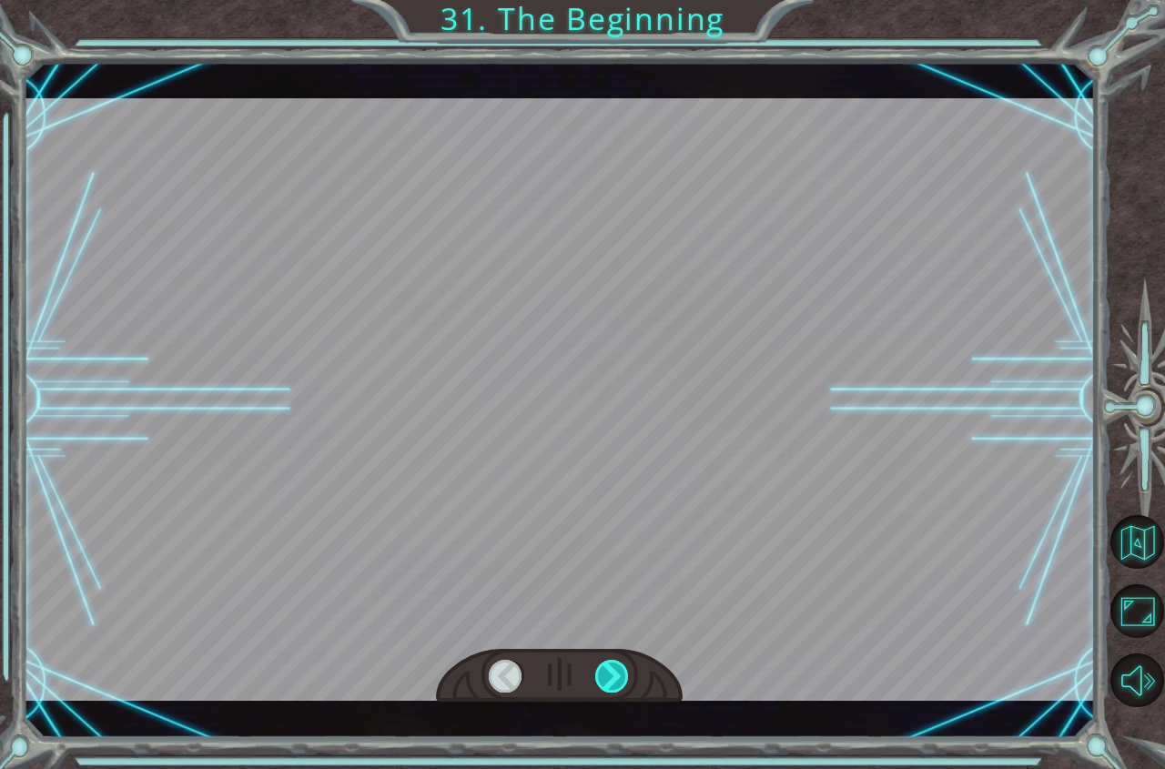
click at [597, 661] on div at bounding box center [612, 676] width 35 height 33
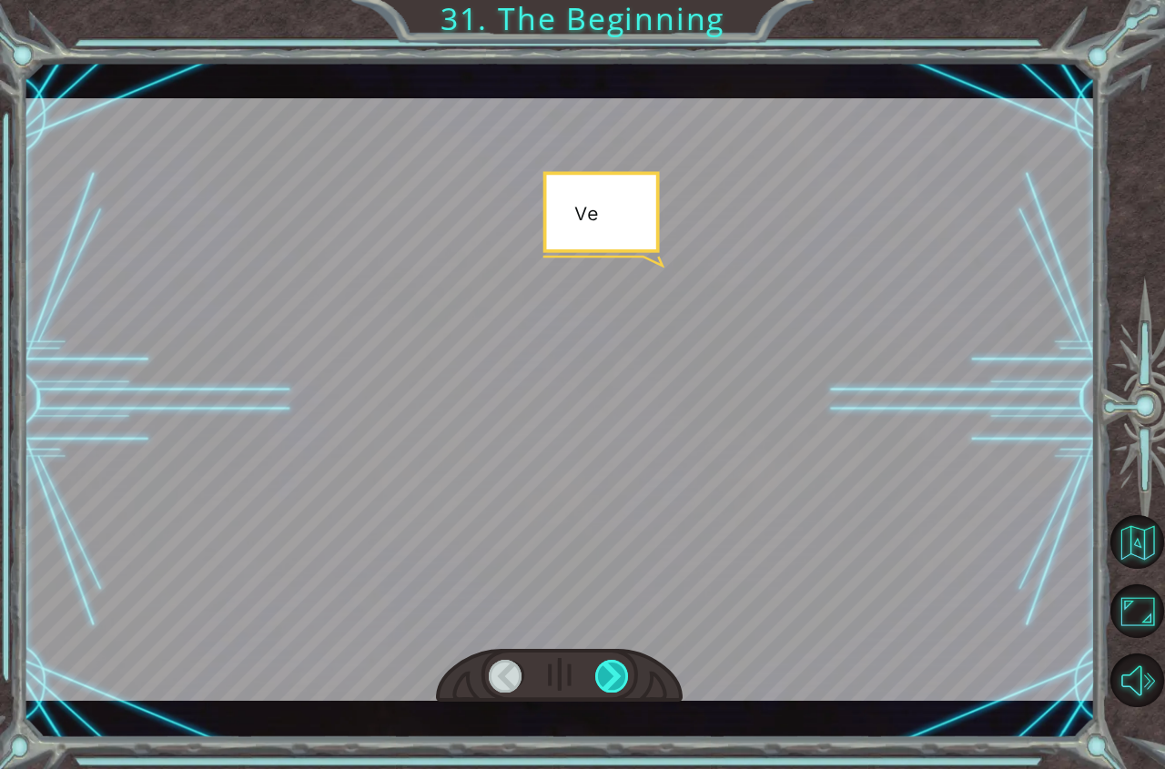
click at [597, 661] on div at bounding box center [612, 676] width 35 height 33
click at [600, 661] on div at bounding box center [612, 676] width 35 height 33
click at [600, 664] on div at bounding box center [612, 676] width 35 height 33
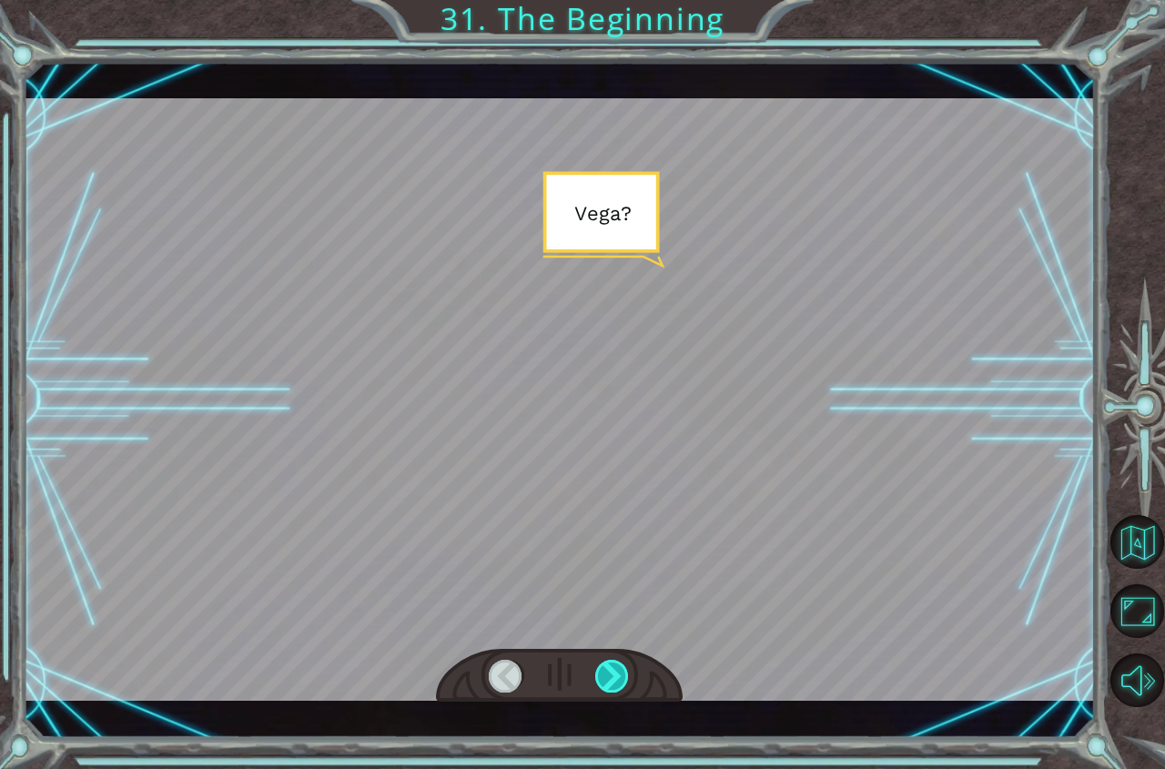
click at [600, 664] on div at bounding box center [612, 676] width 35 height 33
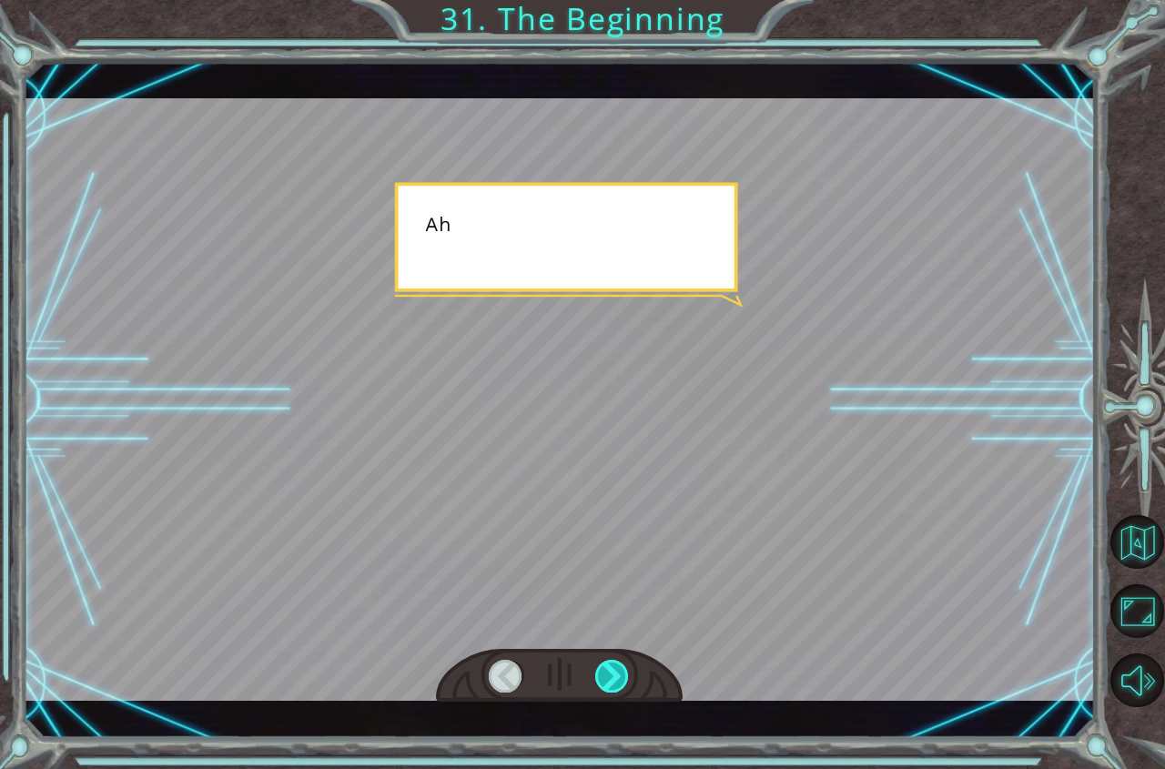
click at [600, 664] on div at bounding box center [612, 676] width 35 height 33
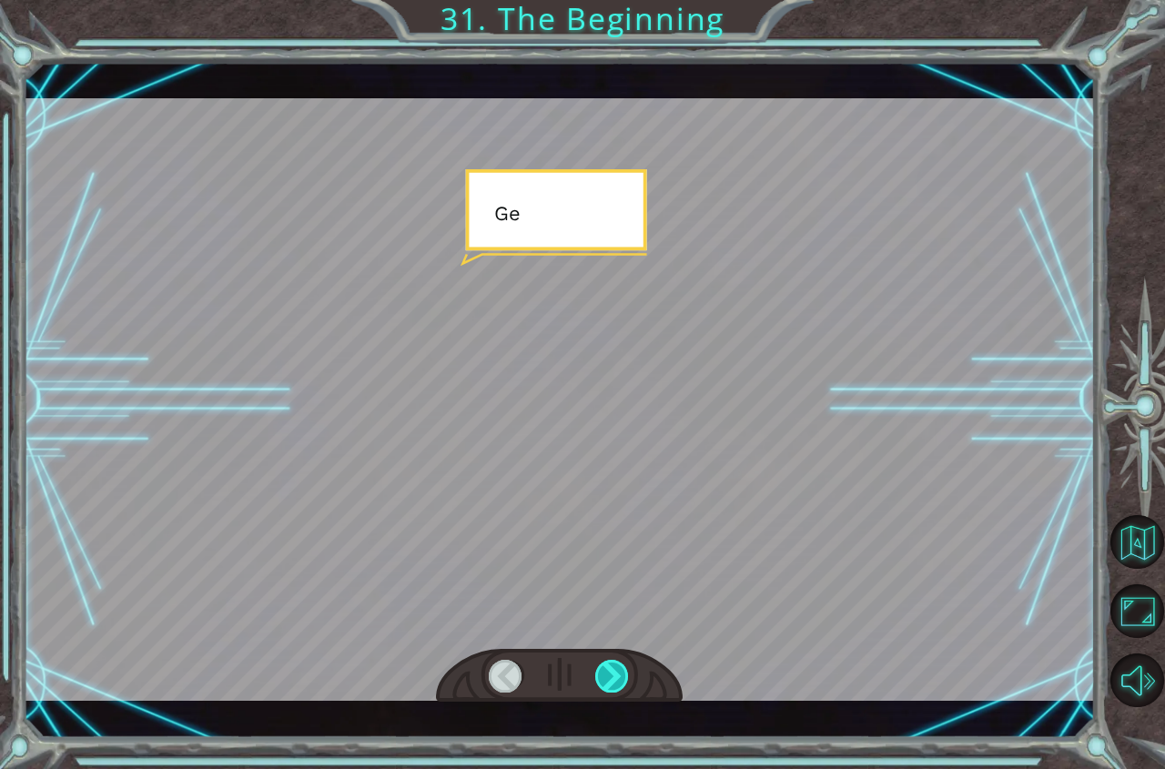
click at [600, 664] on div at bounding box center [612, 676] width 35 height 33
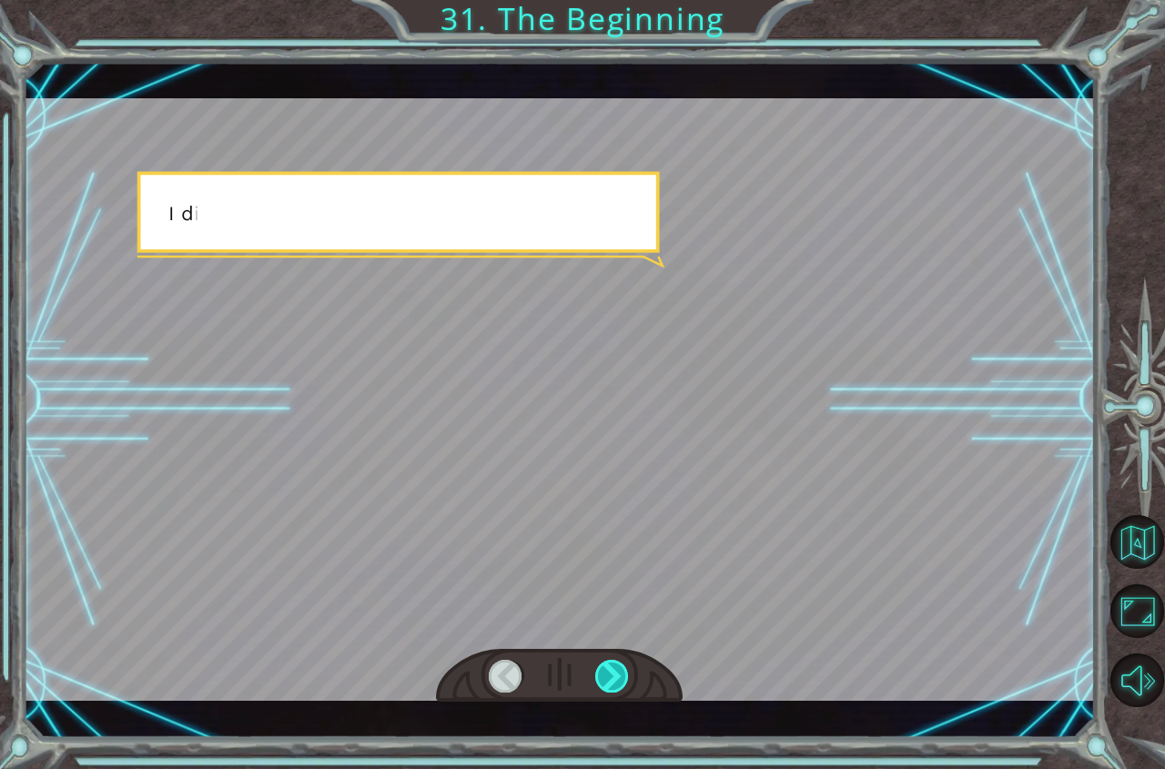
click at [600, 664] on div at bounding box center [612, 676] width 35 height 33
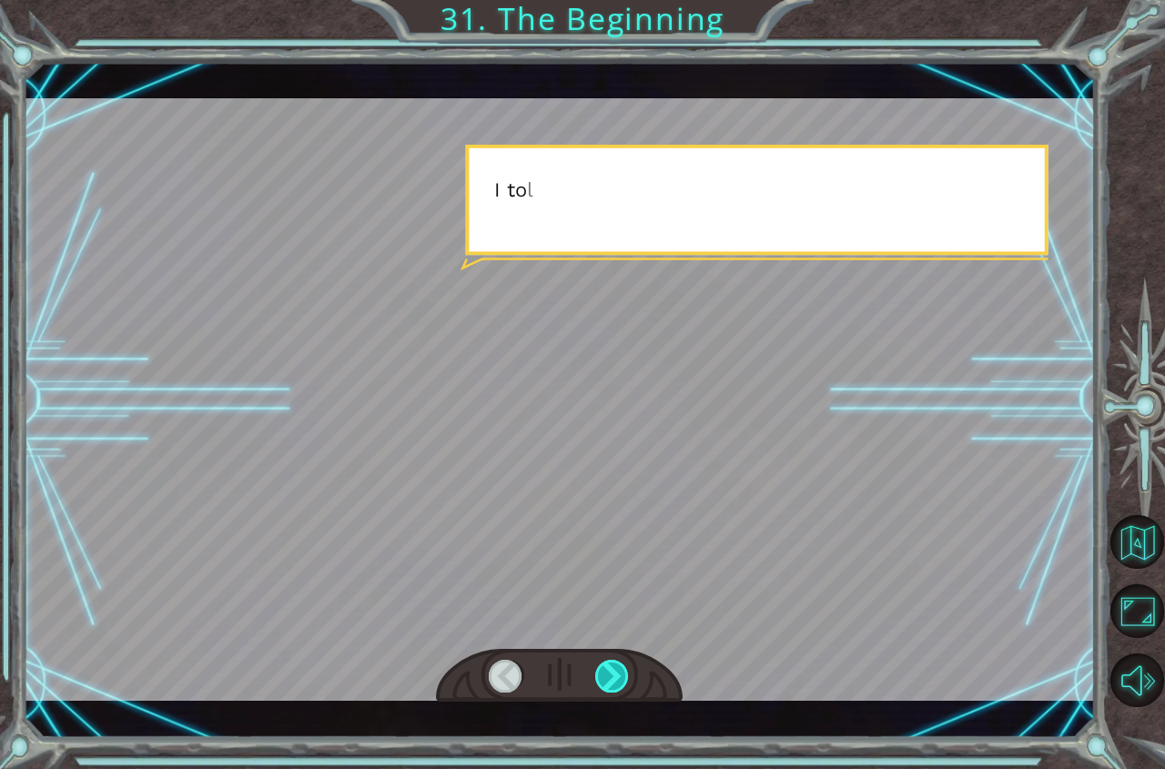
click at [600, 664] on div at bounding box center [612, 676] width 35 height 33
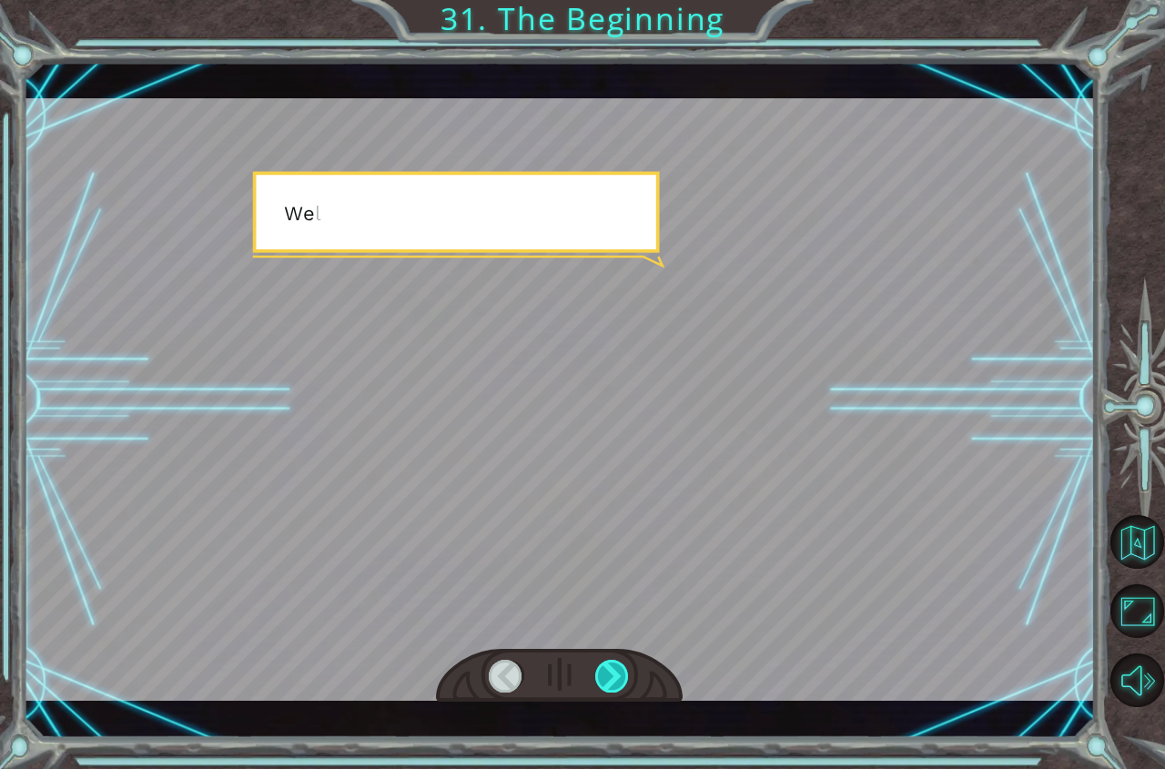
click at [600, 664] on div at bounding box center [612, 676] width 35 height 33
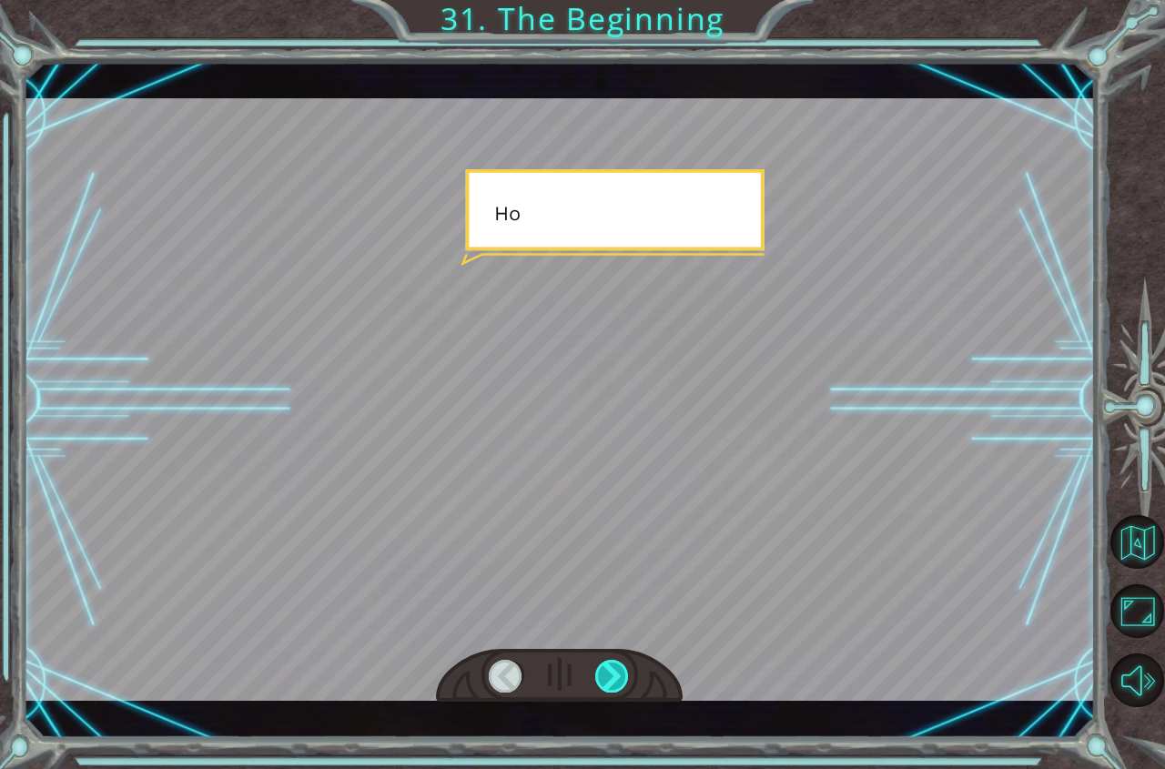
click at [601, 665] on div at bounding box center [612, 676] width 35 height 33
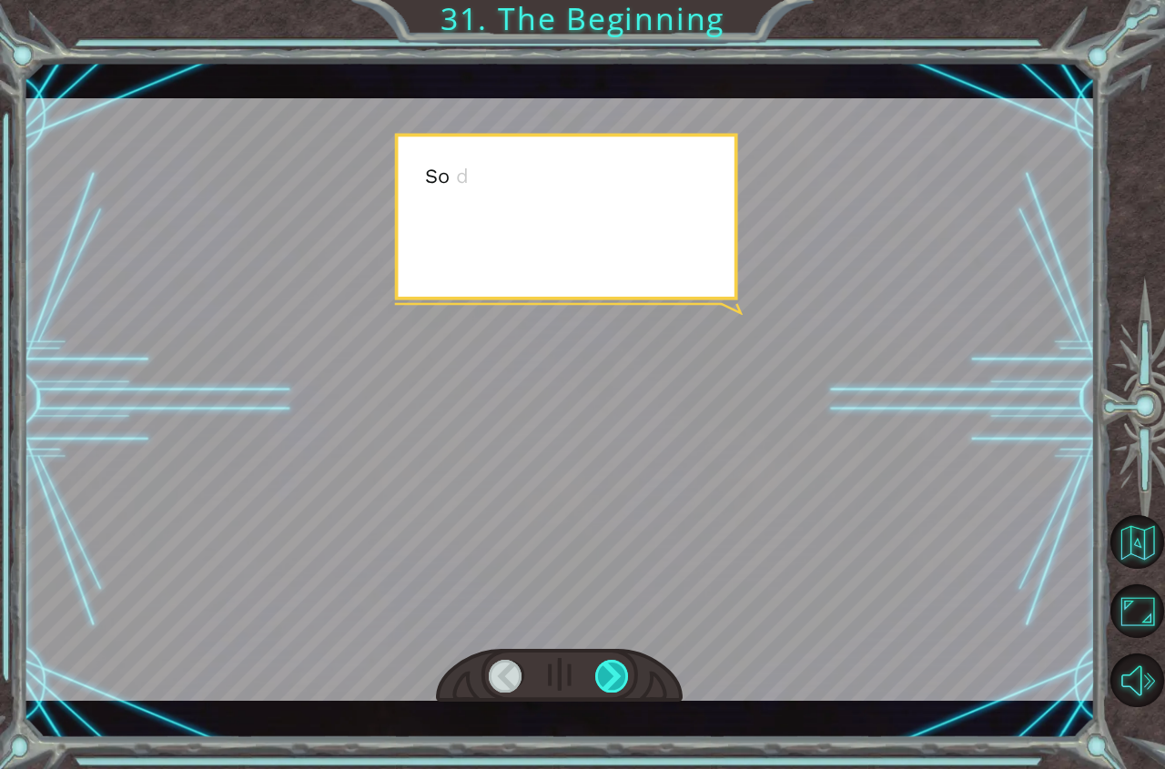
click at [601, 665] on div at bounding box center [612, 676] width 35 height 33
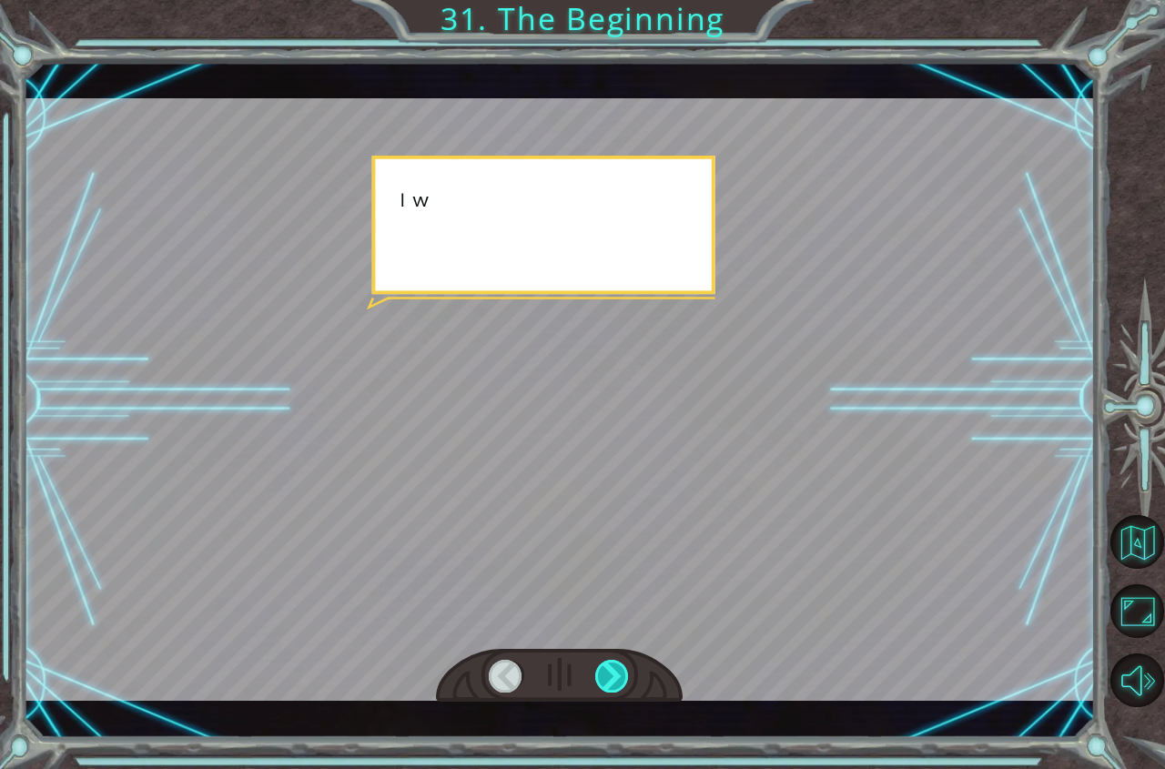
click at [601, 665] on div at bounding box center [612, 676] width 35 height 33
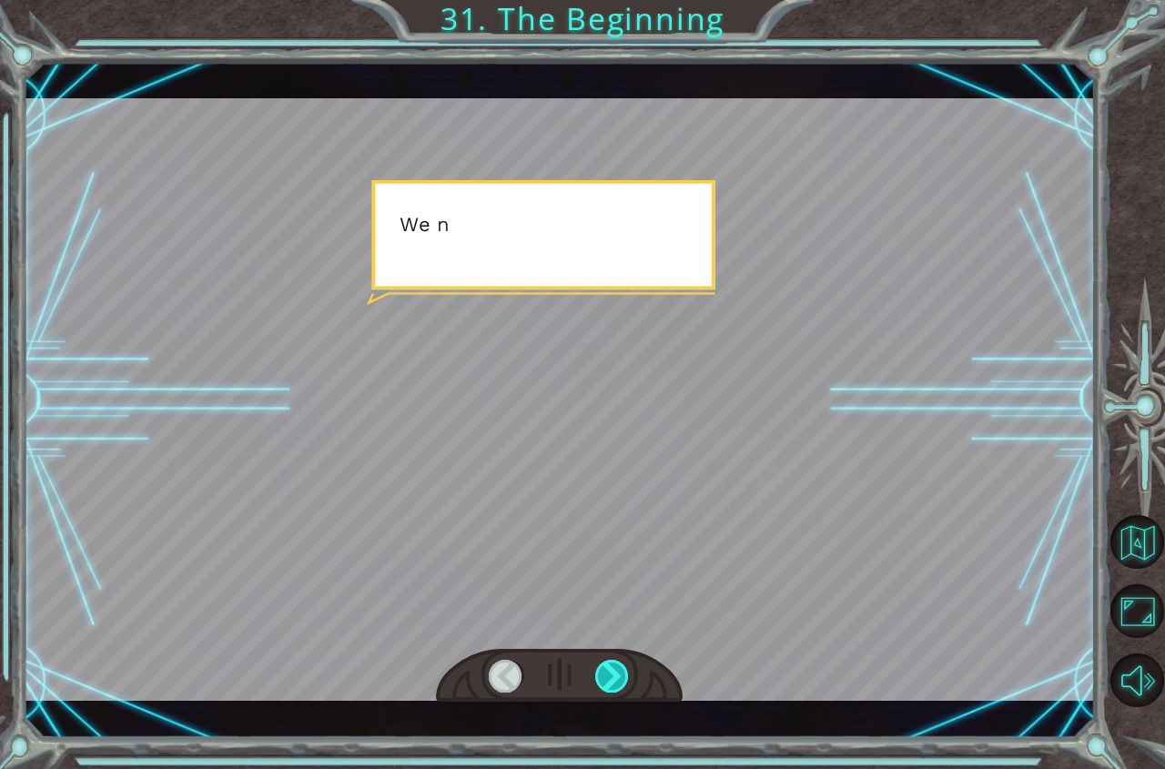
click at [601, 665] on div at bounding box center [612, 676] width 35 height 33
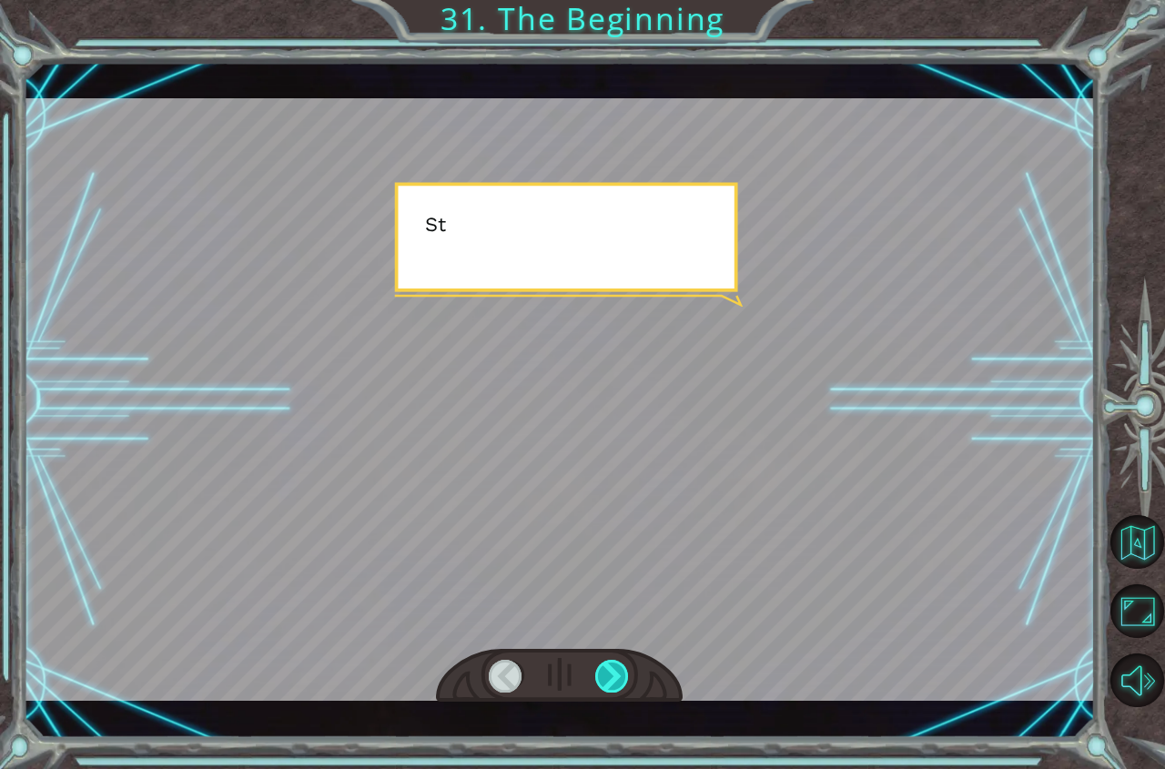
click at [601, 665] on div at bounding box center [612, 676] width 35 height 33
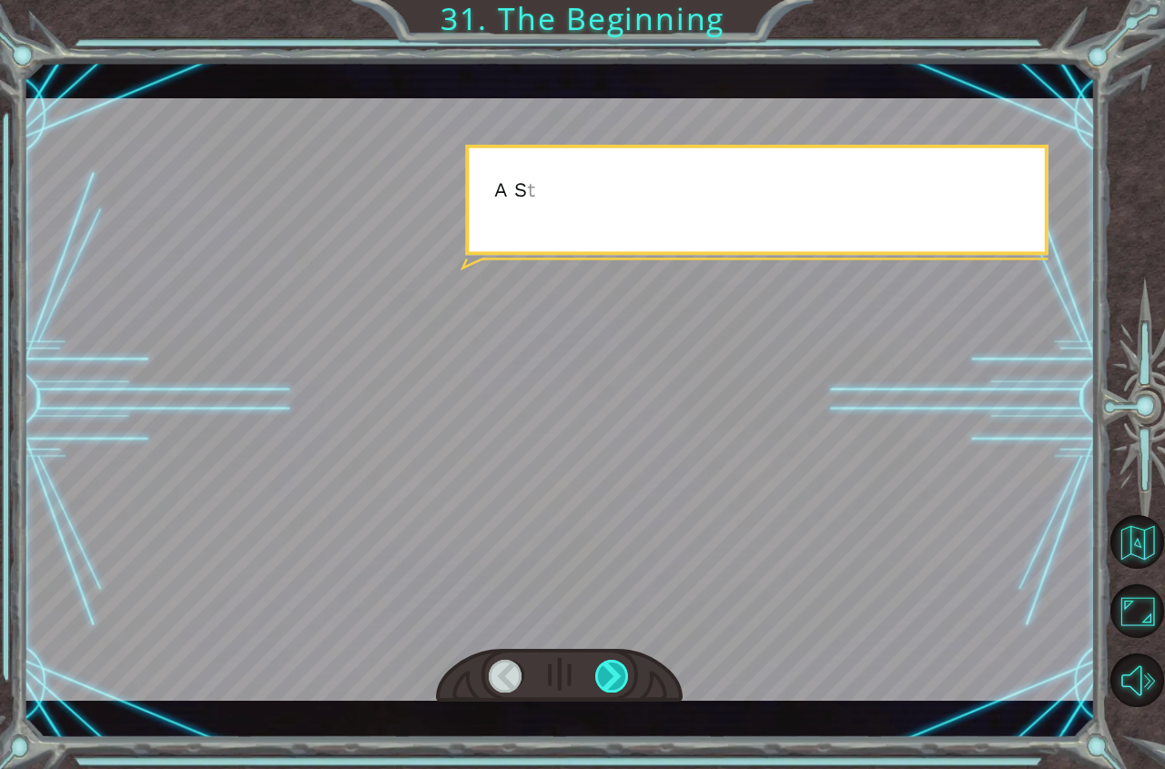
click at [601, 665] on div at bounding box center [612, 676] width 35 height 33
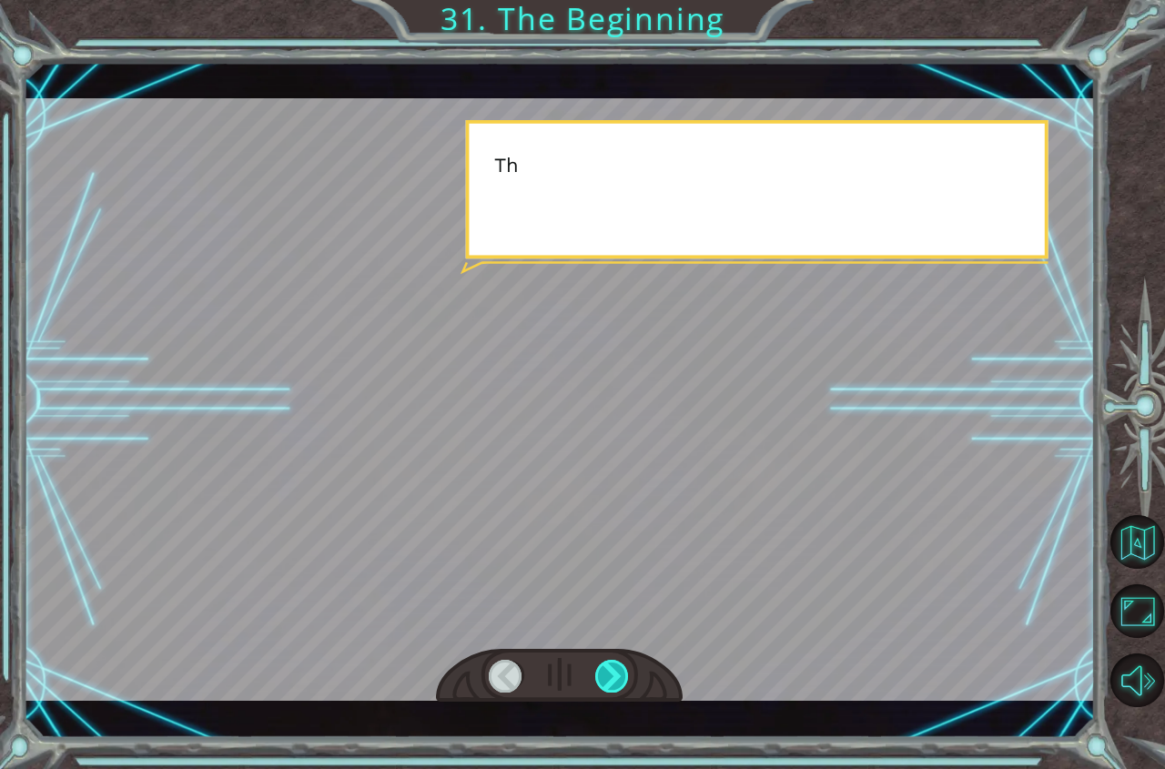
click at [601, 665] on div at bounding box center [612, 676] width 35 height 33
click at [601, 666] on div at bounding box center [612, 676] width 35 height 33
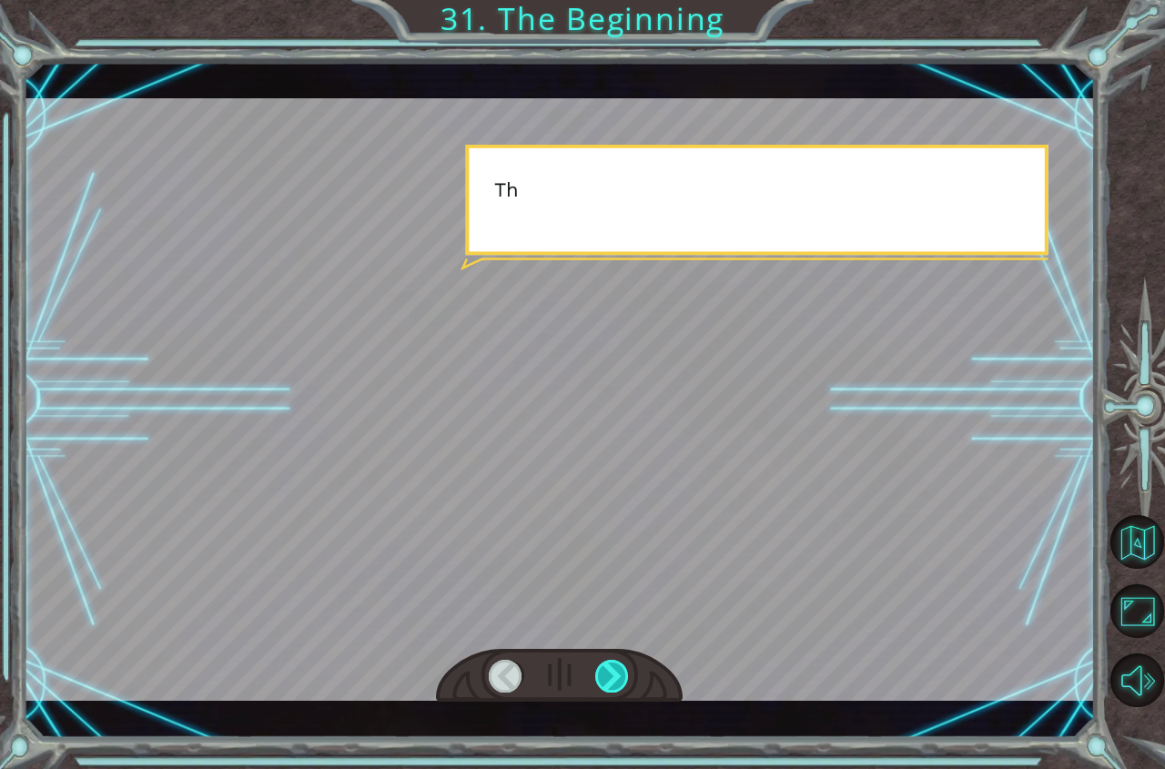
click at [601, 666] on div at bounding box center [612, 676] width 35 height 33
click at [601, 667] on div at bounding box center [612, 676] width 35 height 33
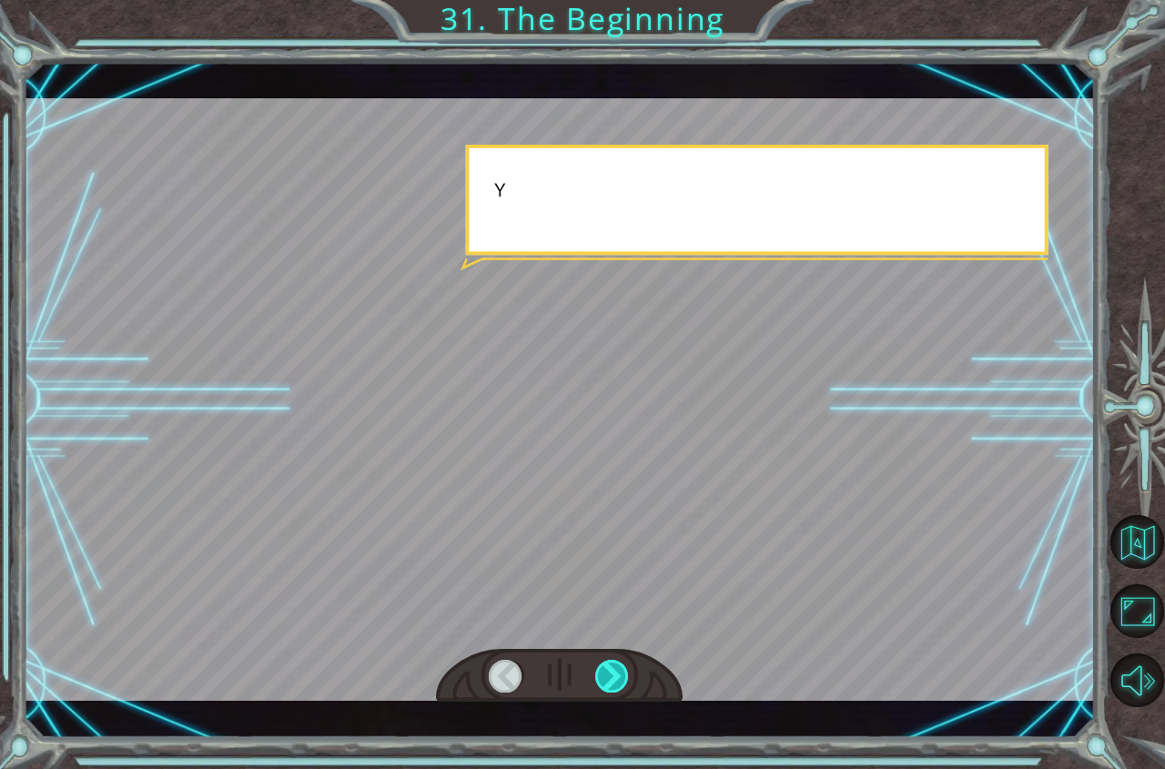
click at [601, 667] on div at bounding box center [612, 676] width 35 height 33
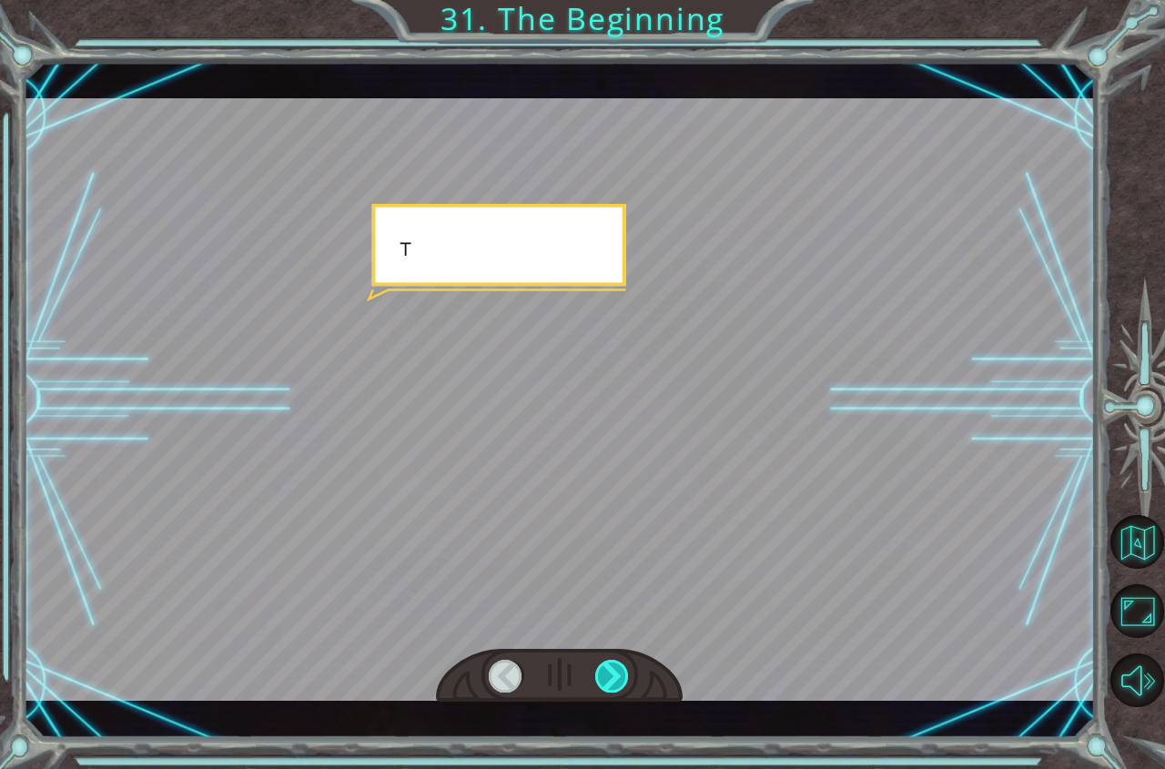
click at [601, 667] on div at bounding box center [612, 676] width 35 height 33
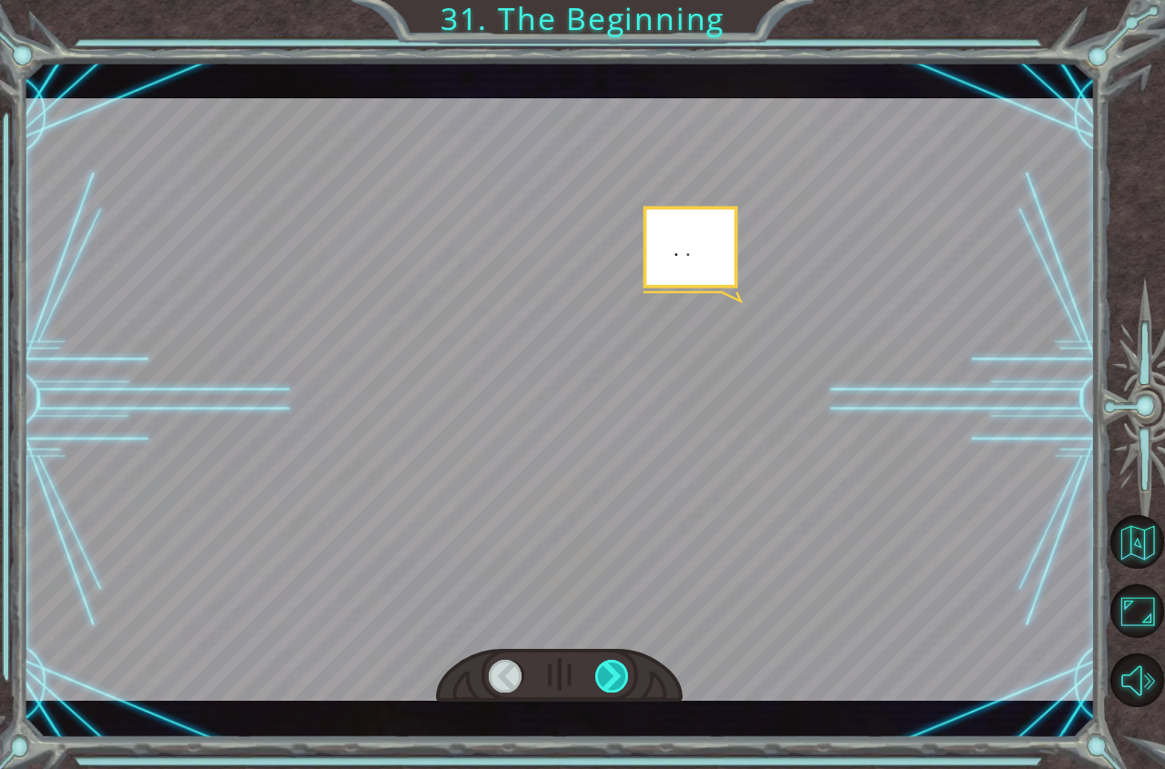
click at [601, 667] on div at bounding box center [612, 676] width 35 height 33
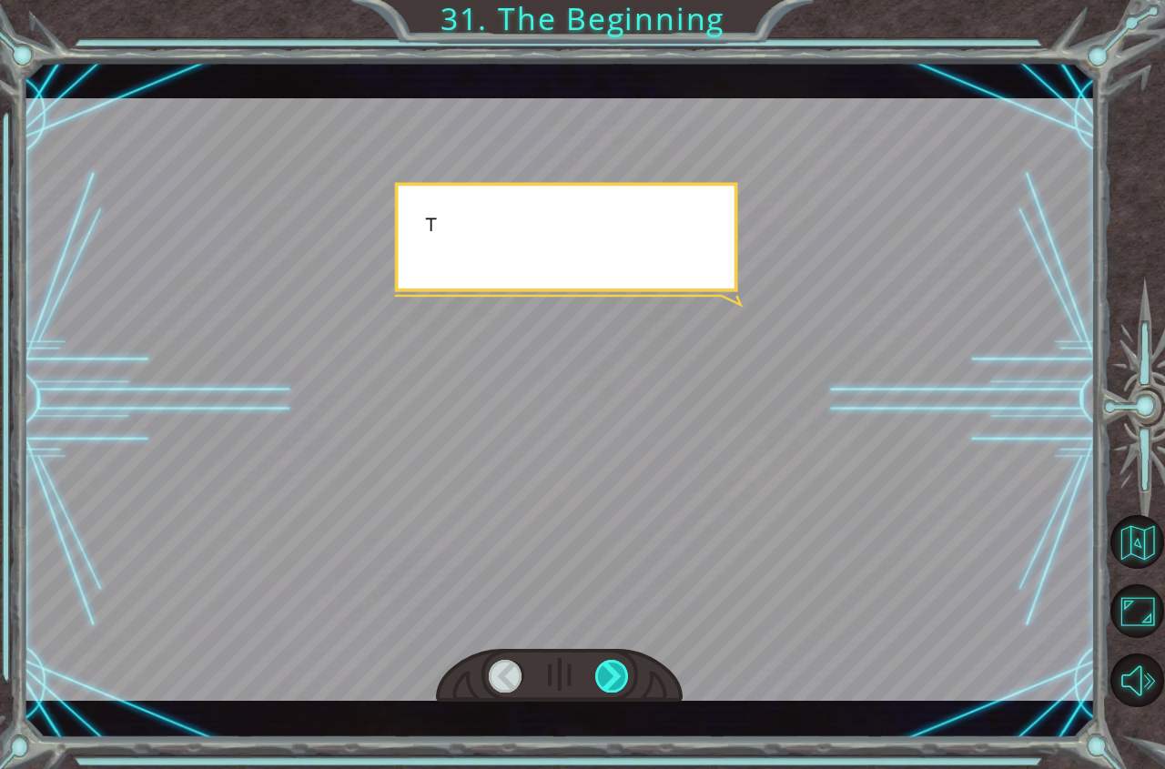
click at [601, 667] on div at bounding box center [612, 676] width 35 height 33
click at [601, 668] on div at bounding box center [612, 676] width 35 height 33
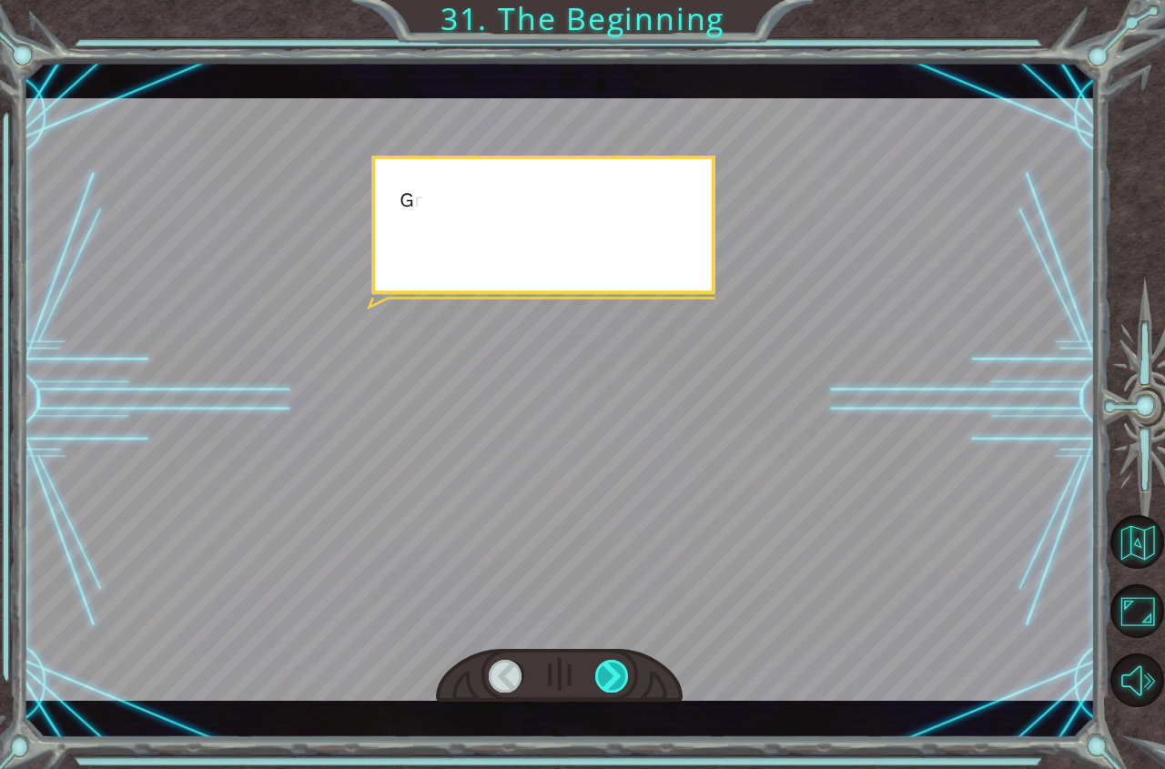
click at [601, 668] on div at bounding box center [612, 676] width 35 height 33
click at [602, 668] on div at bounding box center [612, 676] width 35 height 33
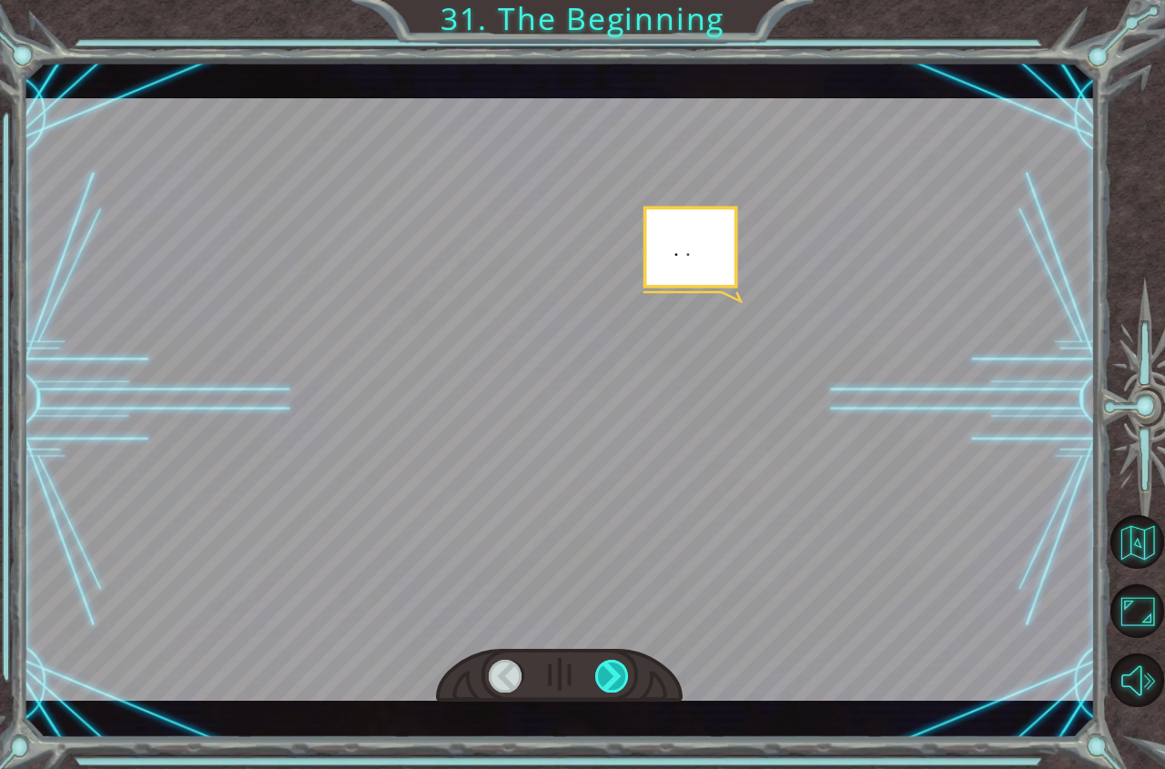
click at [602, 668] on div at bounding box center [612, 676] width 35 height 33
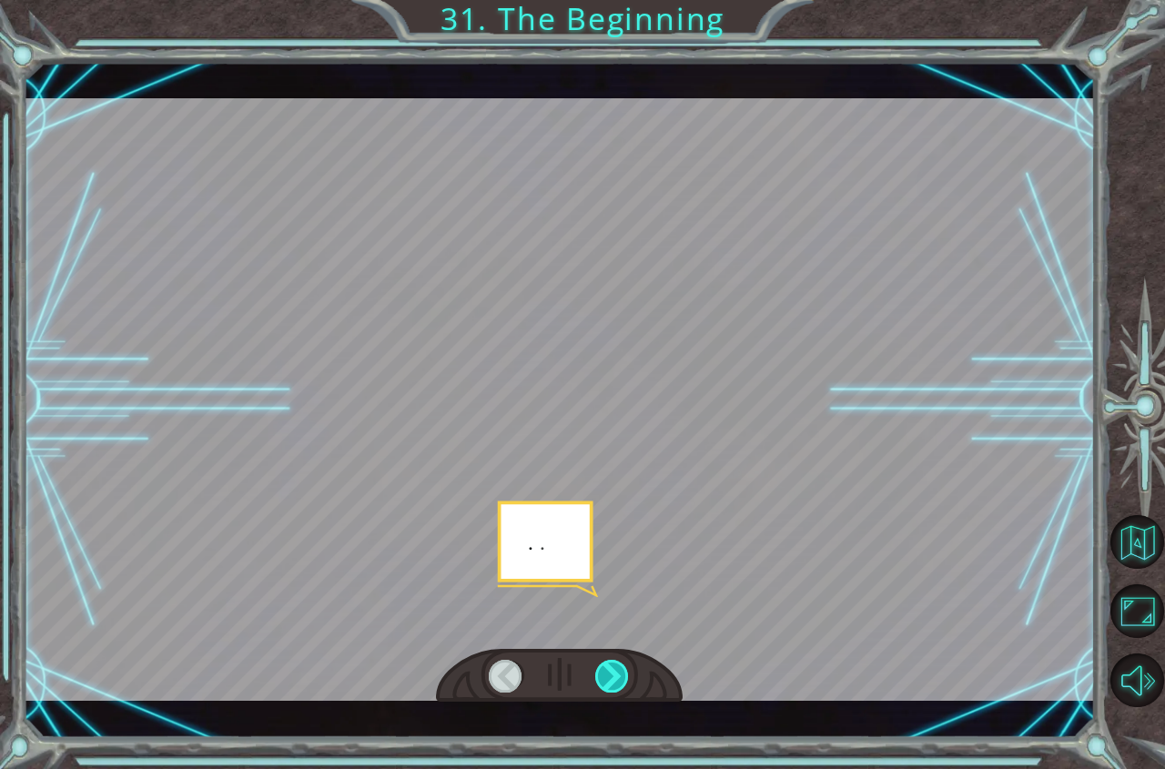
click at [603, 668] on div at bounding box center [612, 676] width 35 height 33
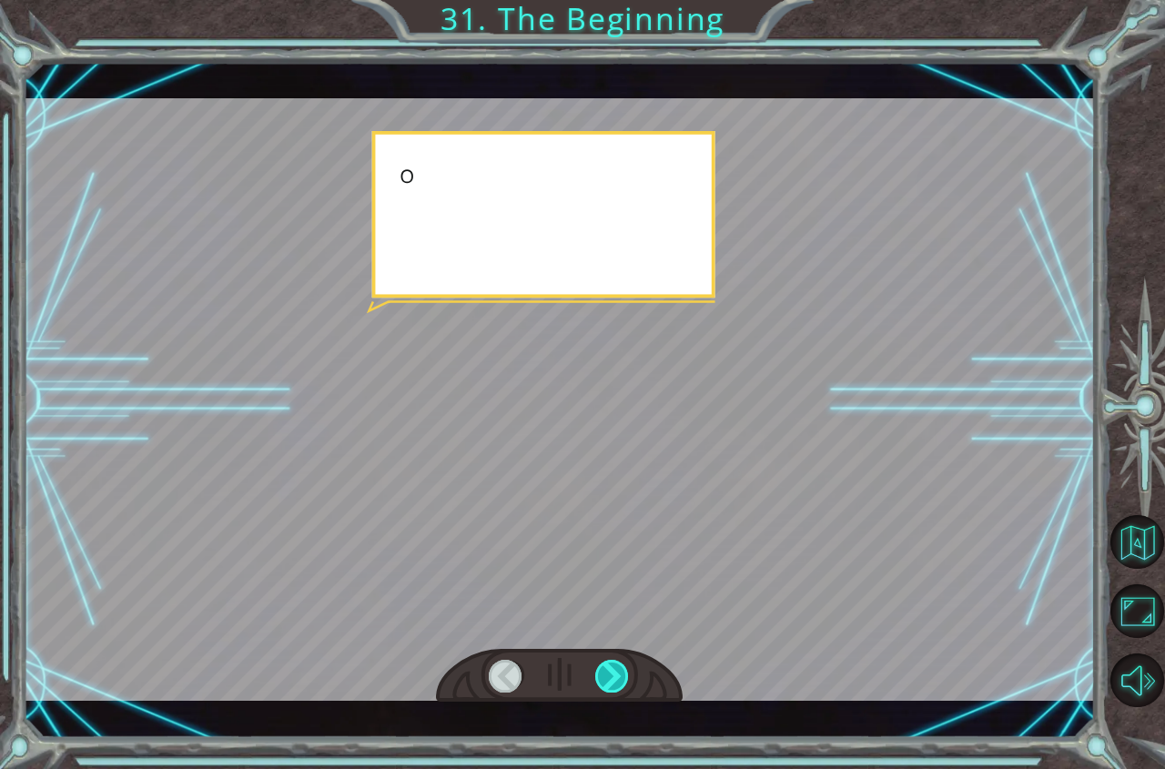
click at [605, 669] on div at bounding box center [612, 676] width 35 height 33
click at [606, 670] on div at bounding box center [612, 676] width 35 height 33
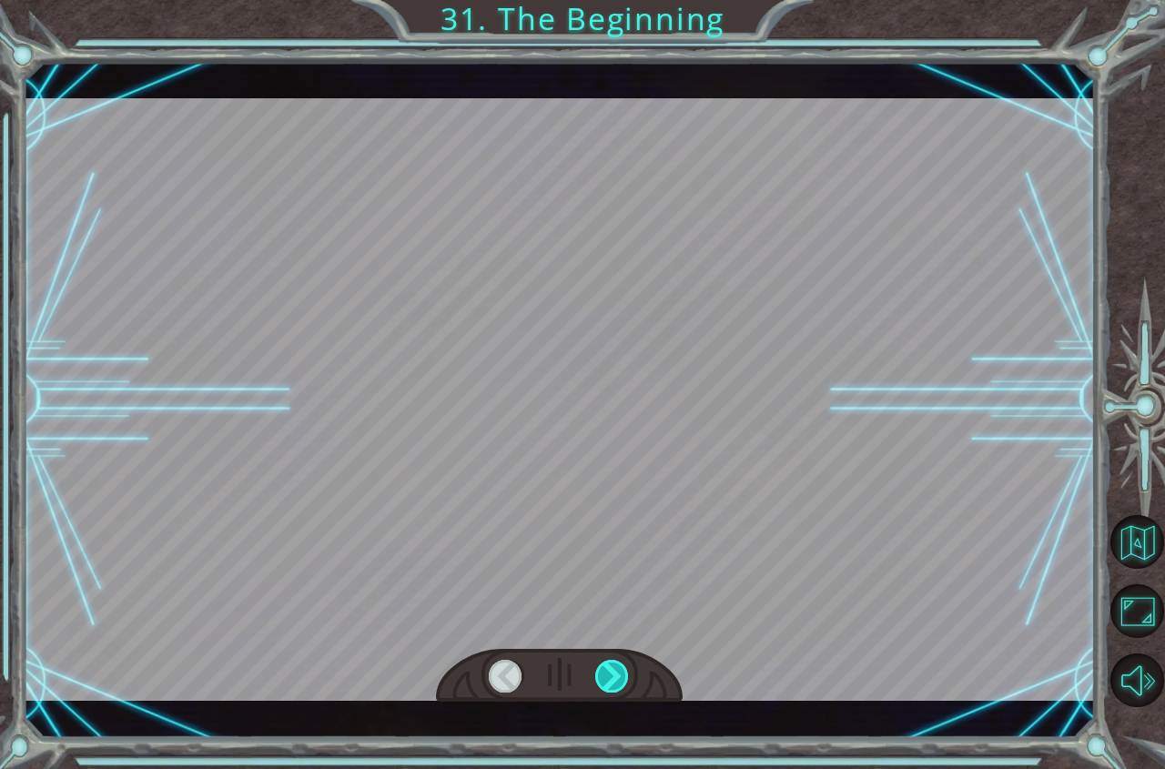
click at [608, 672] on div at bounding box center [612, 676] width 35 height 33
click at [609, 674] on div at bounding box center [612, 676] width 35 height 33
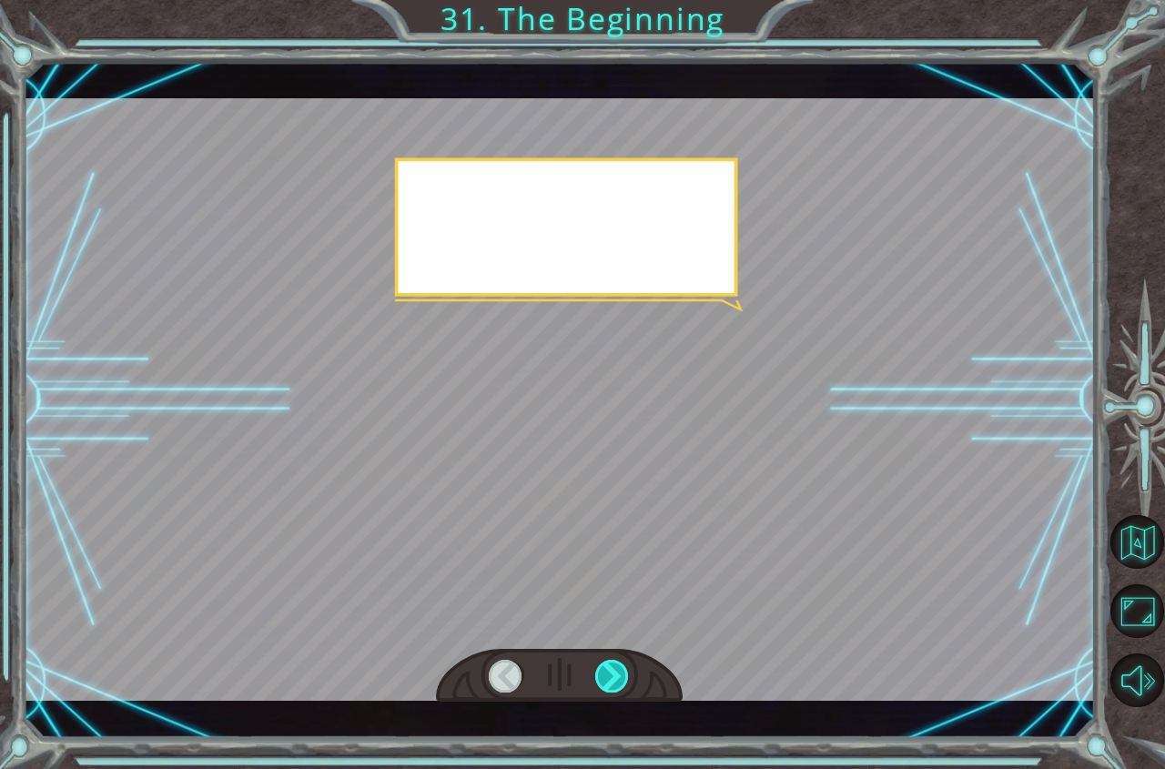
click at [609, 674] on div at bounding box center [612, 676] width 35 height 33
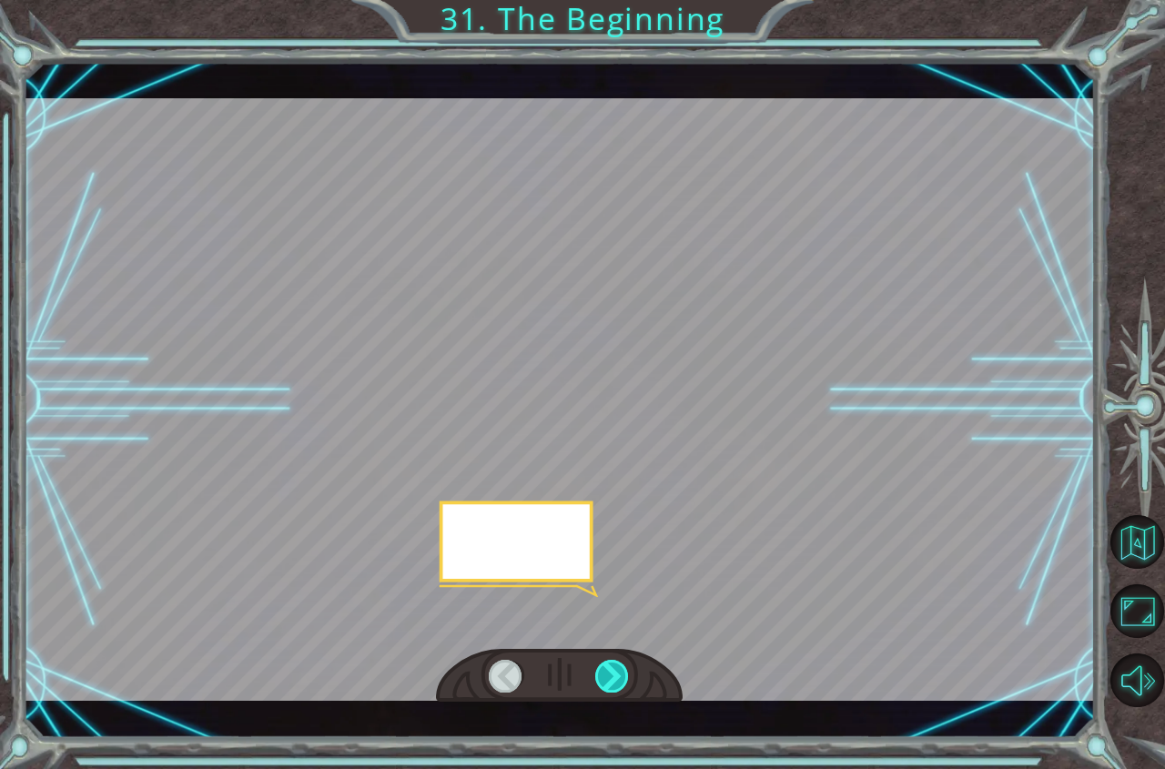
click at [609, 674] on div at bounding box center [612, 676] width 35 height 33
click at [608, 675] on div at bounding box center [612, 676] width 35 height 33
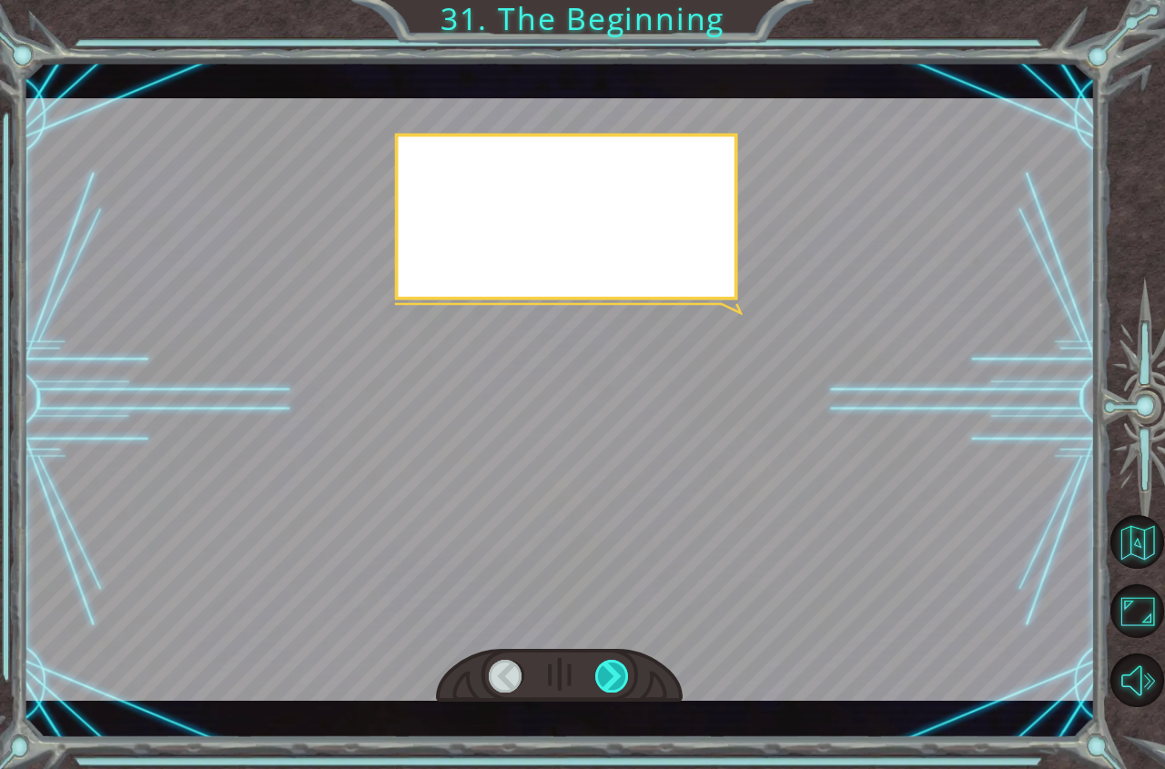
click at [608, 675] on div at bounding box center [612, 676] width 35 height 33
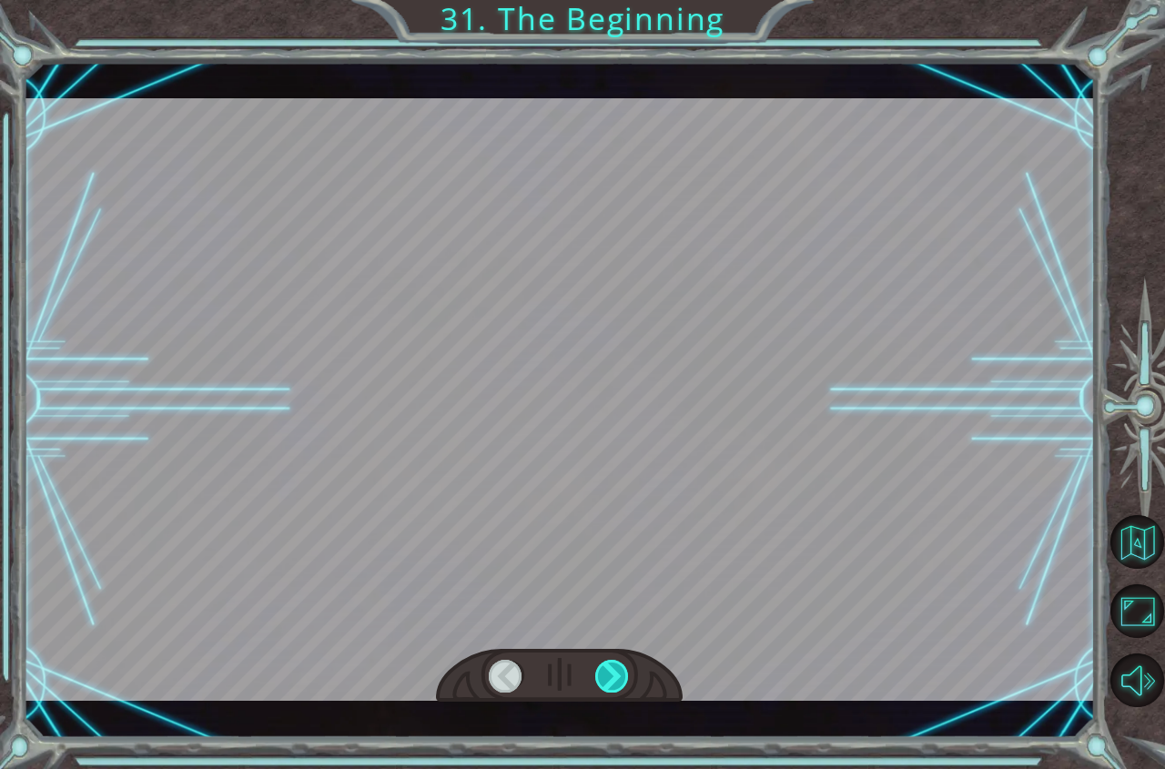
click at [608, 675] on div at bounding box center [612, 676] width 35 height 33
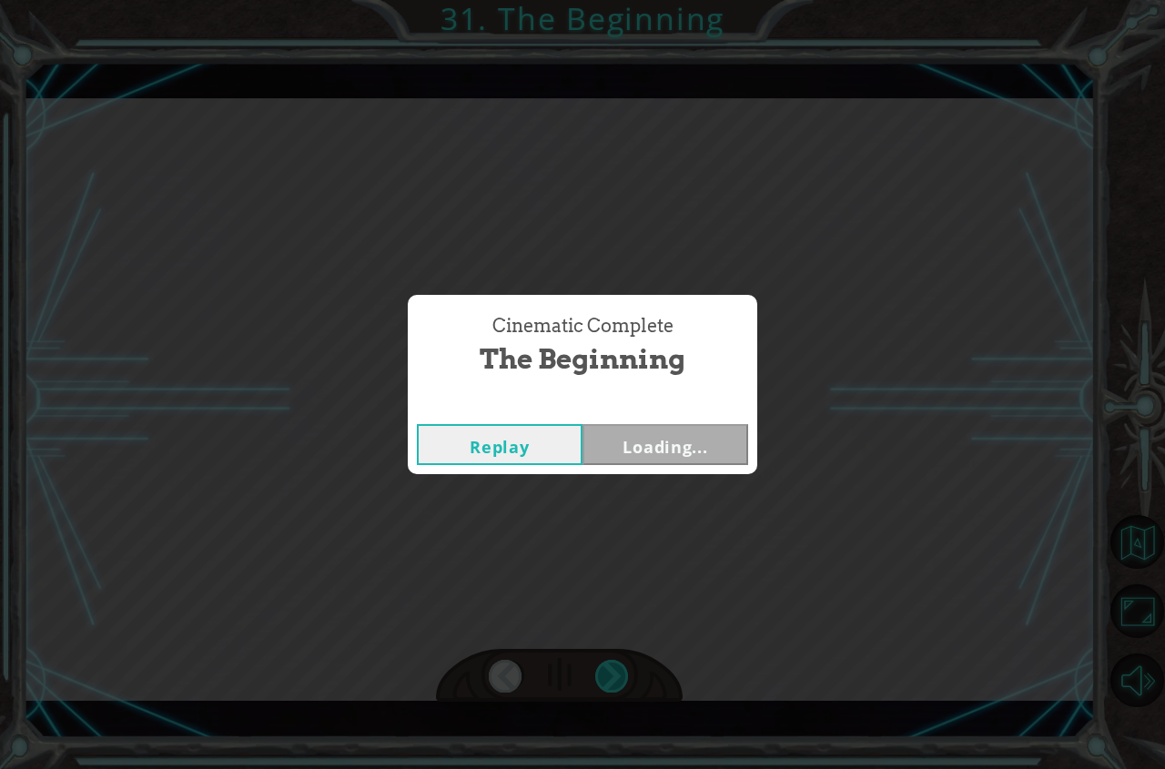
click at [608, 675] on div "Cinematic Complete The Beginning Replay Loading..." at bounding box center [582, 384] width 1165 height 769
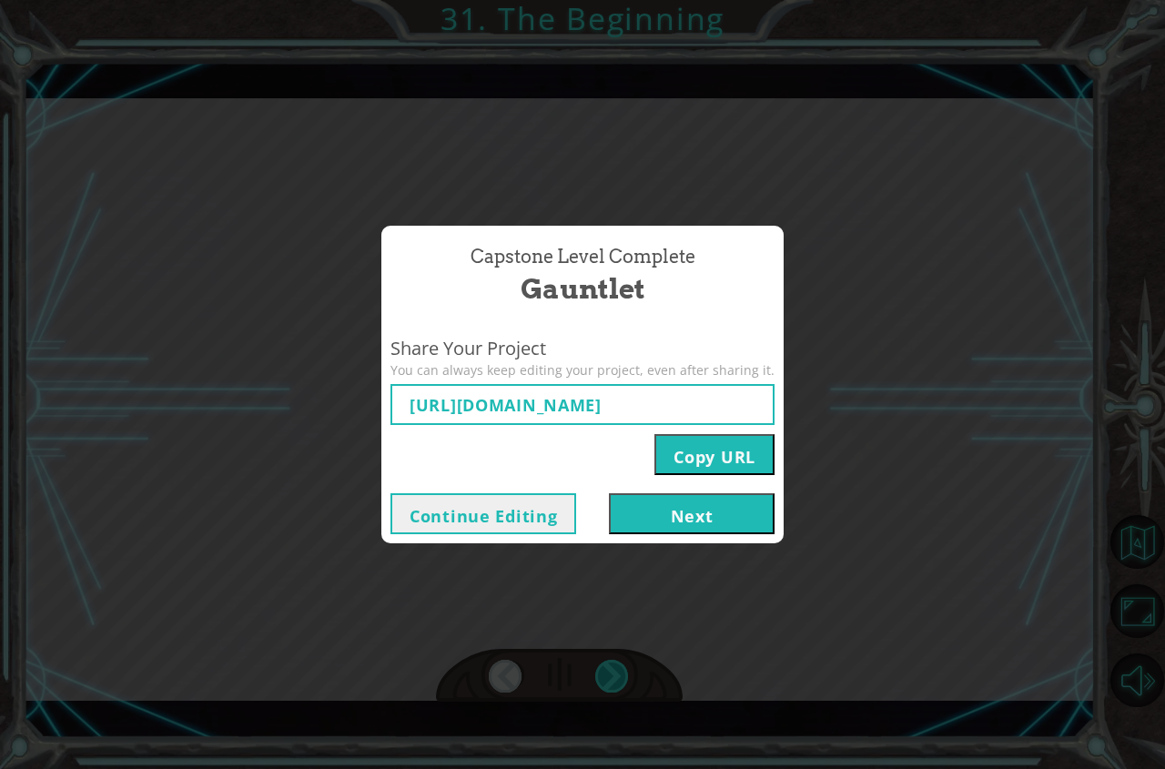
click at [608, 675] on div "Capstone Level Complete Gauntlet Share Your Project You can always keep editing…" at bounding box center [582, 384] width 1165 height 769
click at [619, 506] on button "Next" at bounding box center [692, 513] width 166 height 41
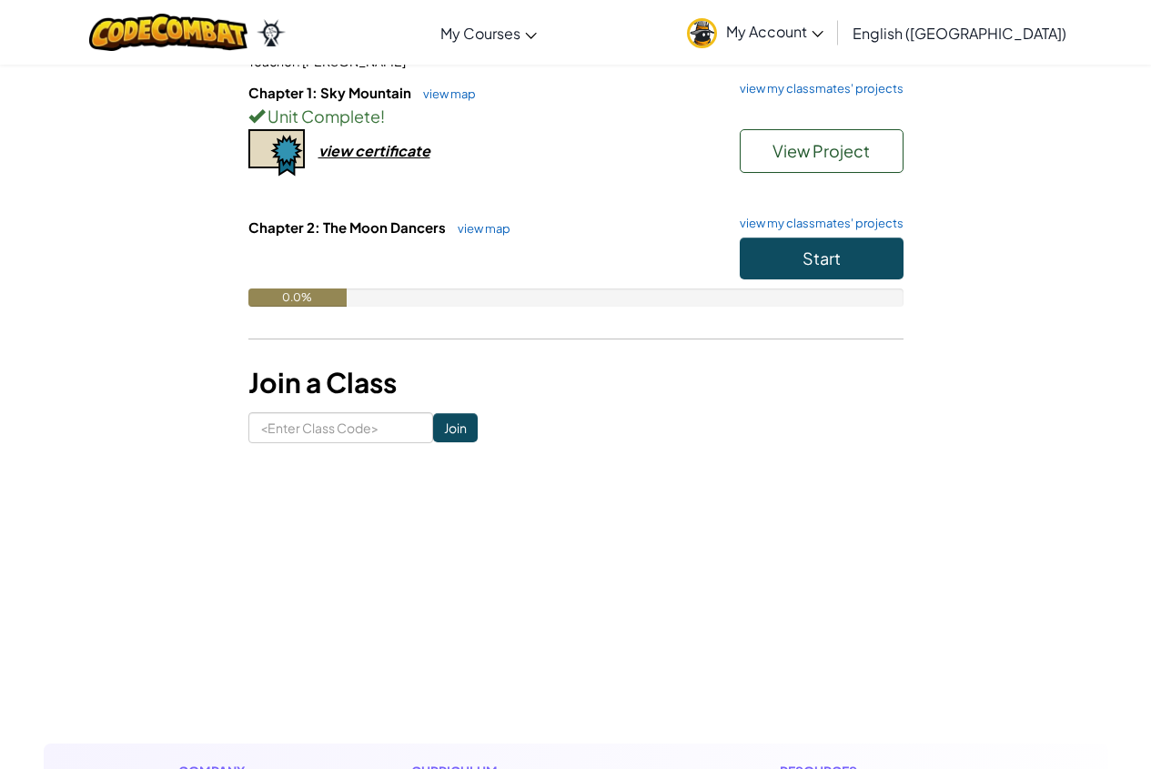
scroll to position [364, 0]
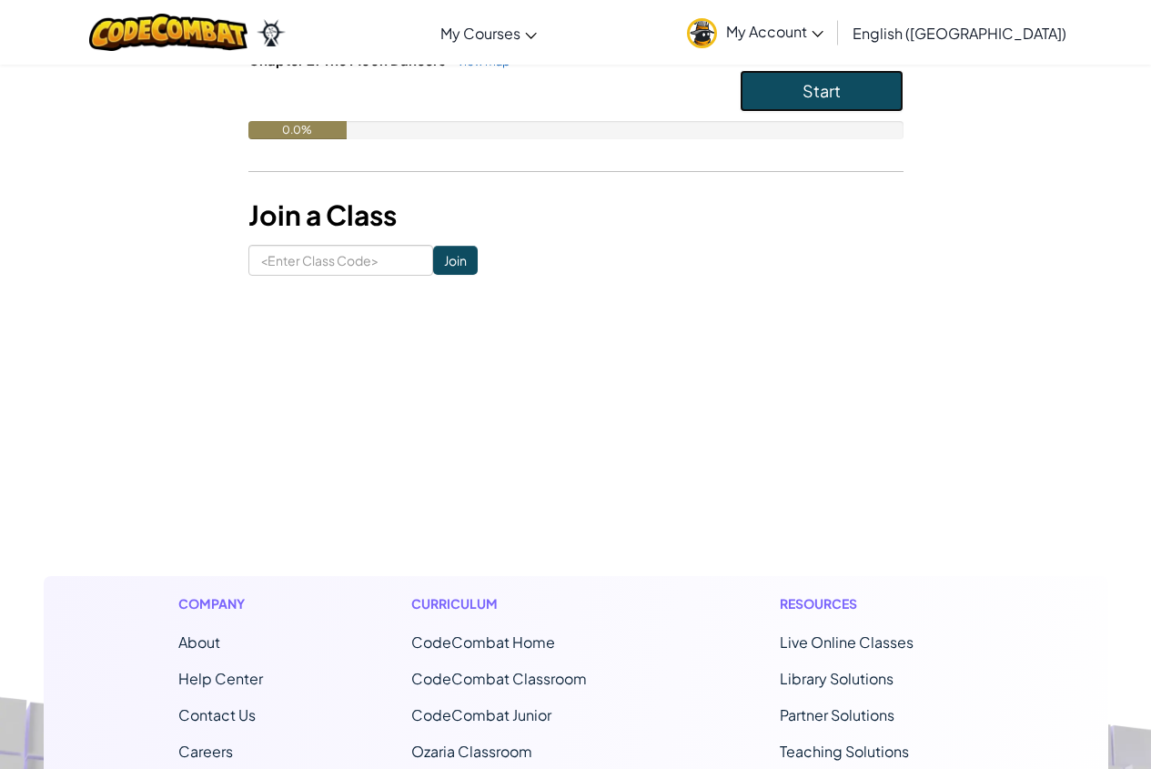
click at [814, 103] on button "Start" at bounding box center [822, 91] width 164 height 42
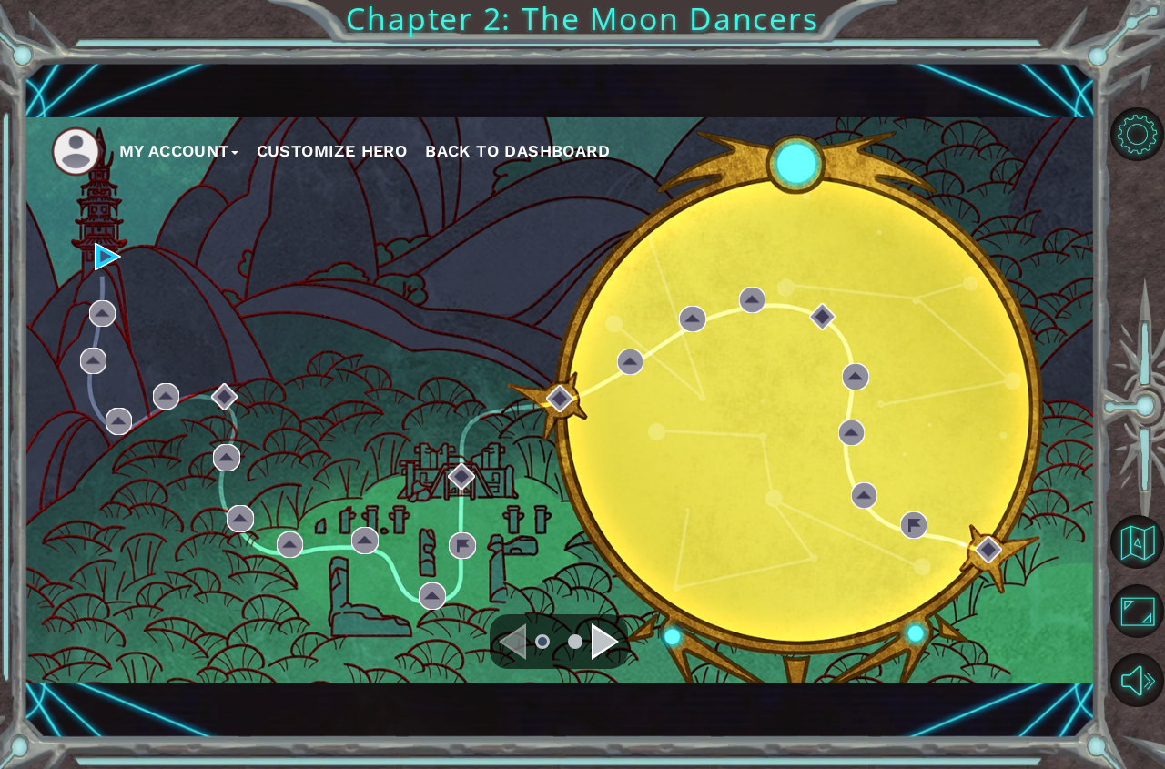
click at [576, 643] on li at bounding box center [575, 641] width 15 height 15
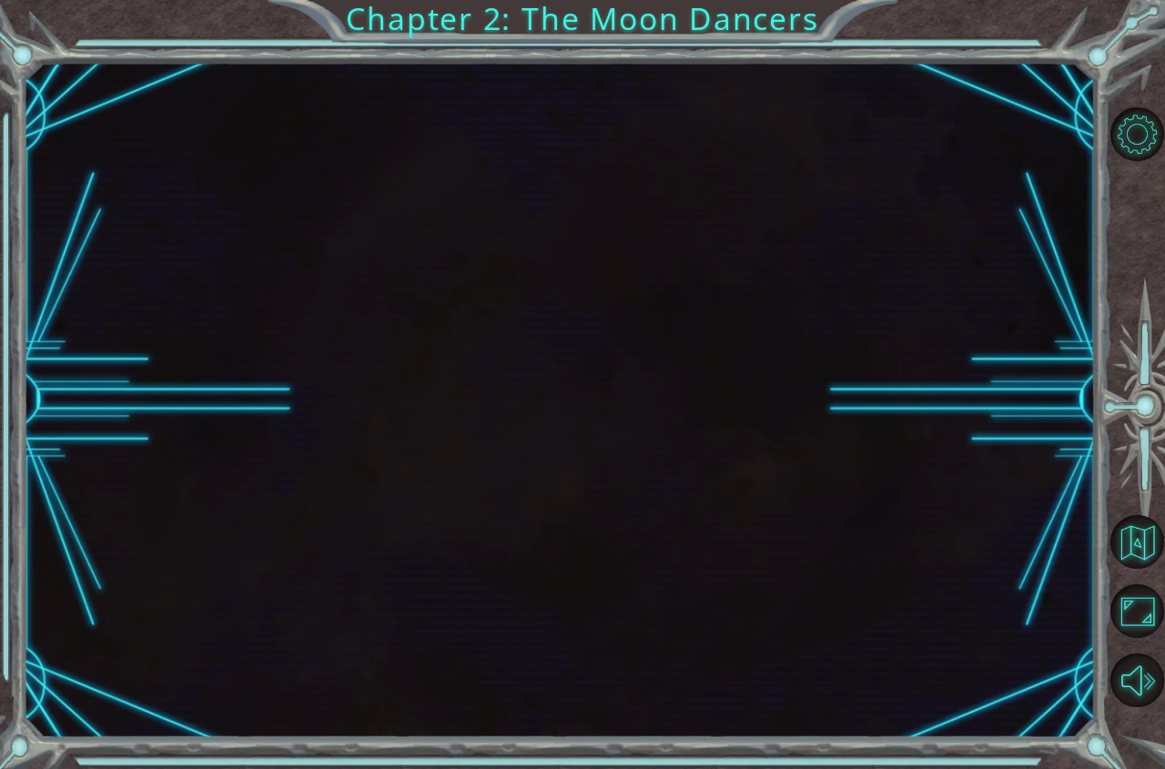
click at [622, 643] on div at bounding box center [560, 400] width 1072 height 677
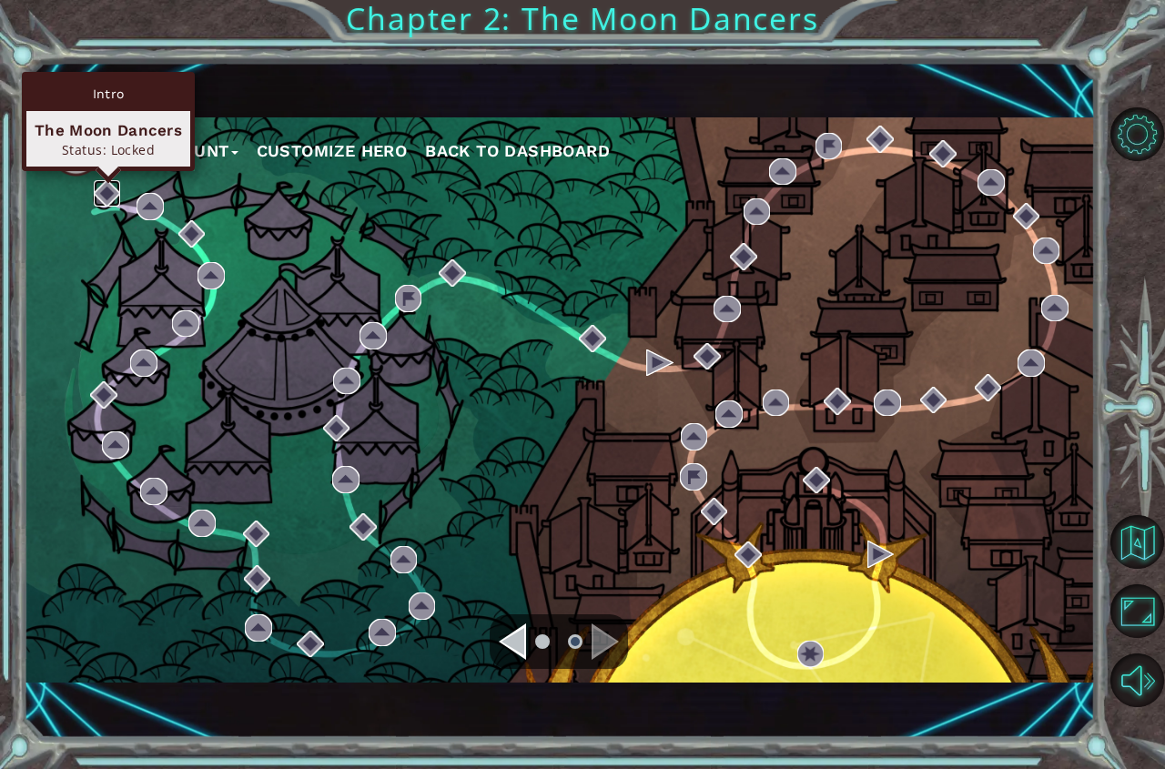
click at [101, 189] on img at bounding box center [107, 193] width 27 height 27
click at [119, 193] on img at bounding box center [107, 193] width 27 height 27
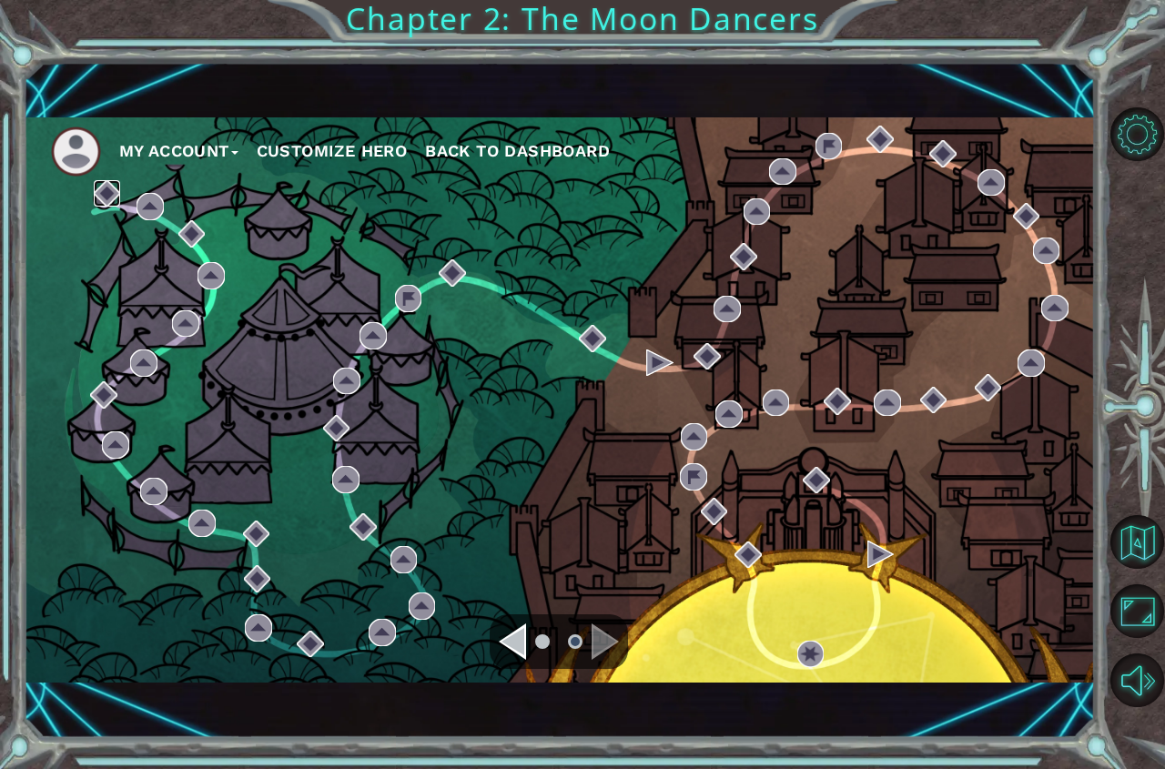
click at [119, 193] on img at bounding box center [107, 193] width 27 height 27
click at [106, 192] on img at bounding box center [107, 193] width 27 height 27
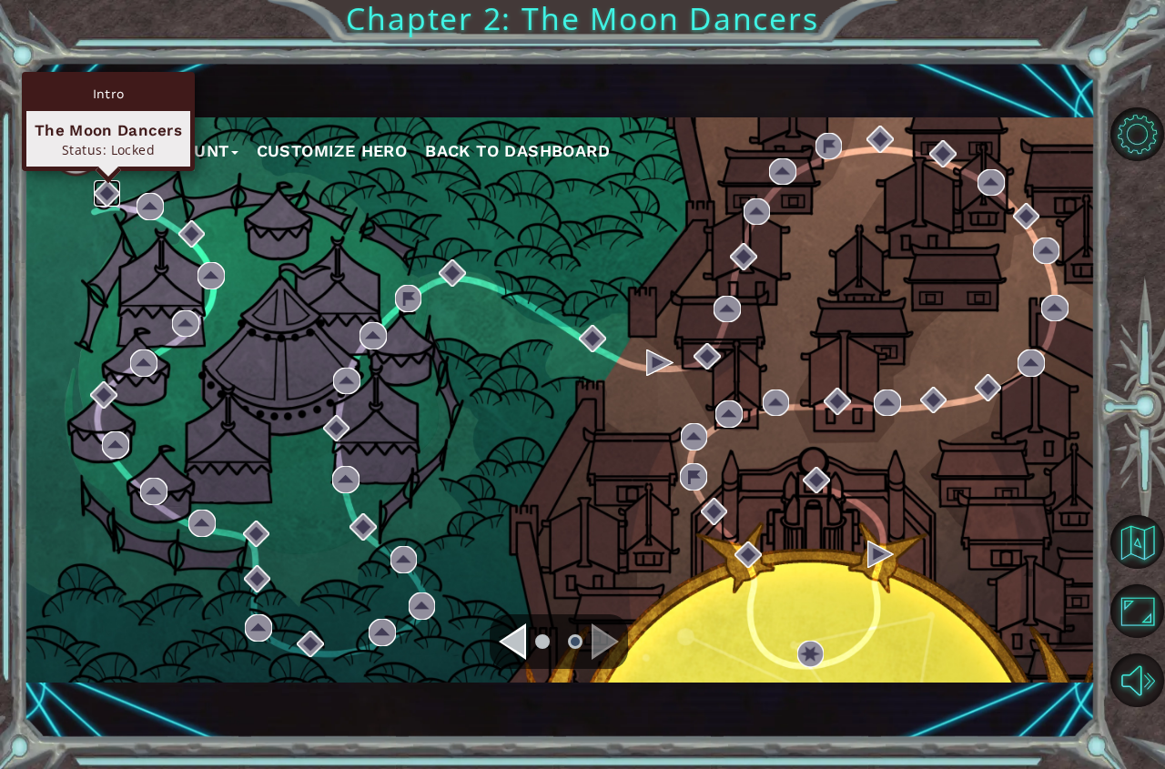
click at [102, 196] on img at bounding box center [107, 193] width 27 height 27
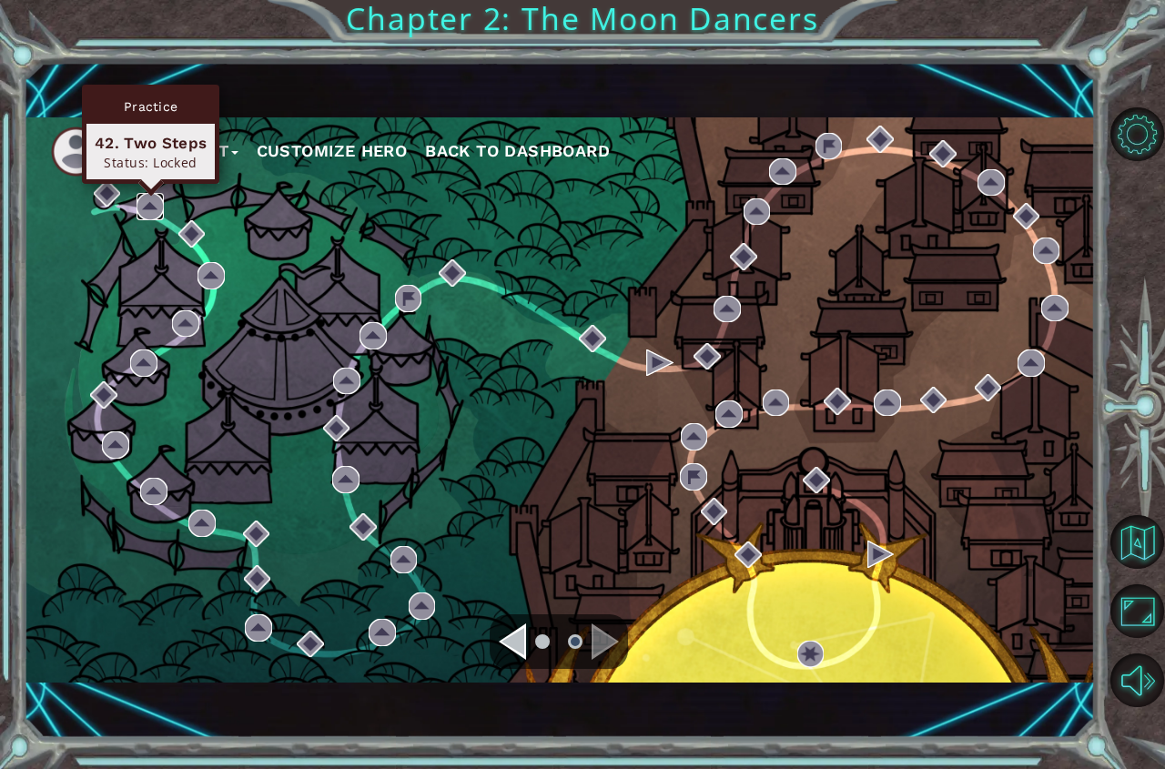
click at [155, 211] on img at bounding box center [149, 206] width 27 height 27
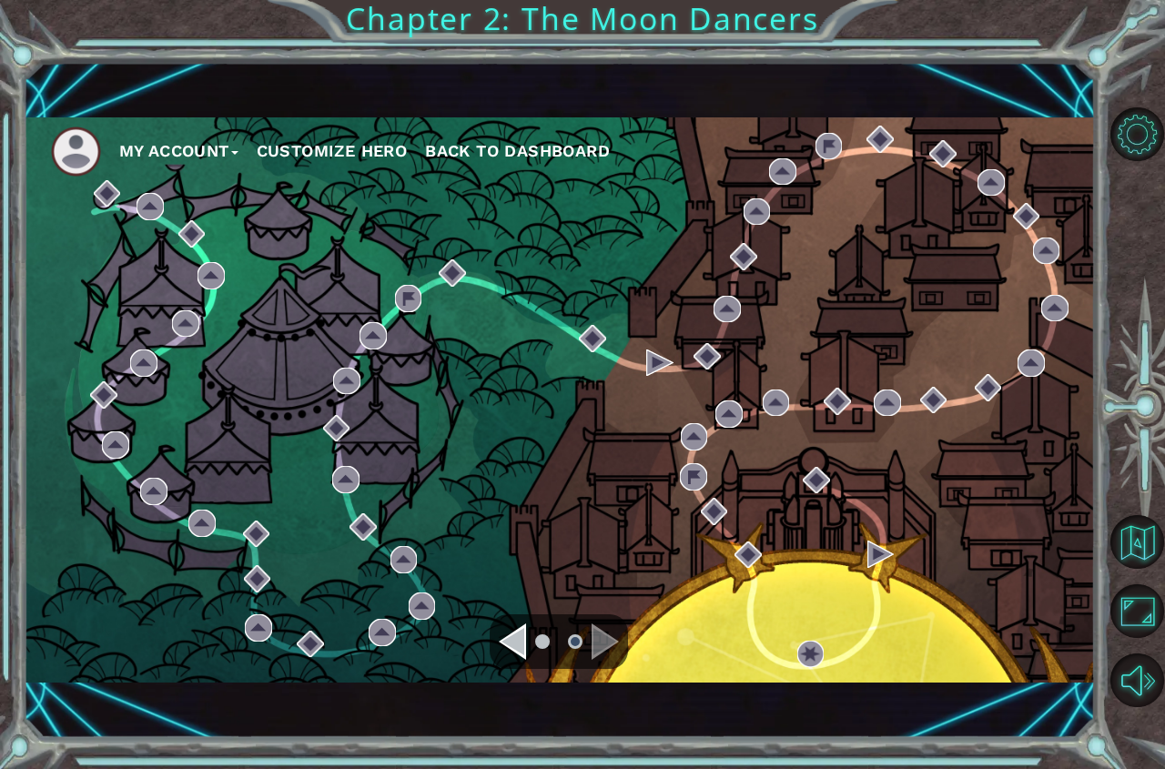
click at [574, 639] on li at bounding box center [575, 641] width 15 height 15
click at [509, 638] on div "Navigate to the previous page" at bounding box center [512, 641] width 27 height 36
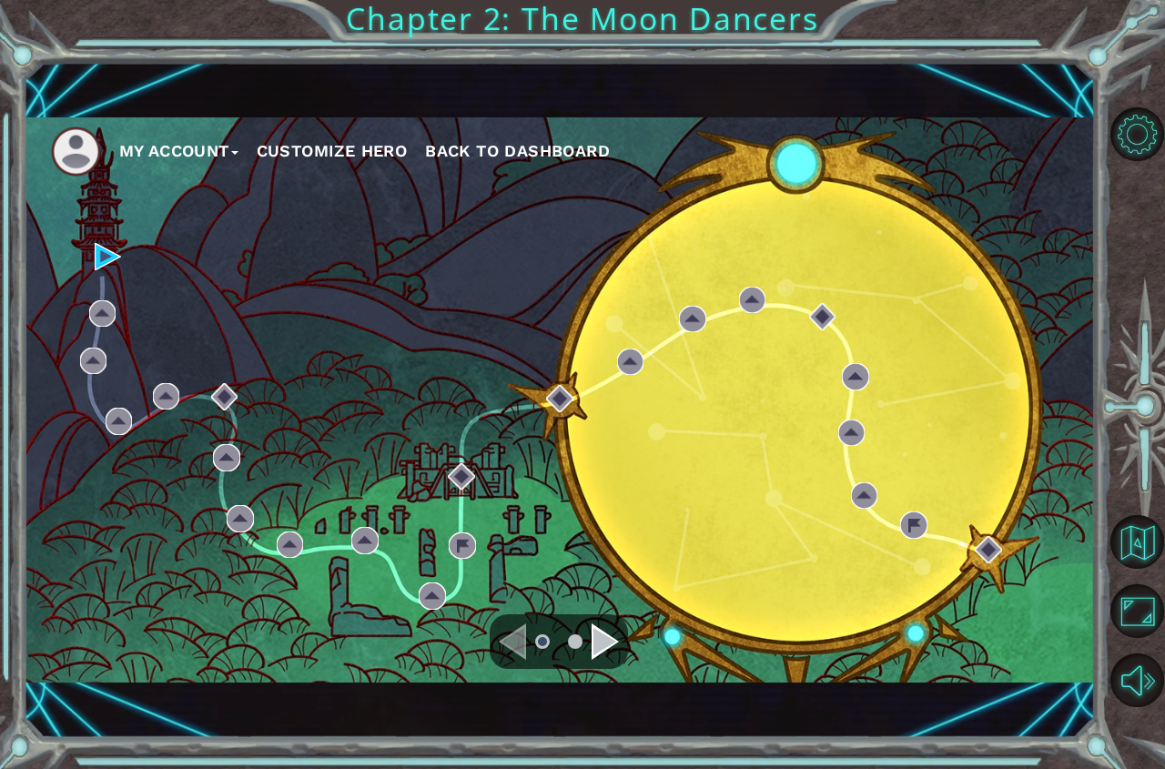
click at [619, 641] on div "Navigate to the next page" at bounding box center [604, 641] width 27 height 36
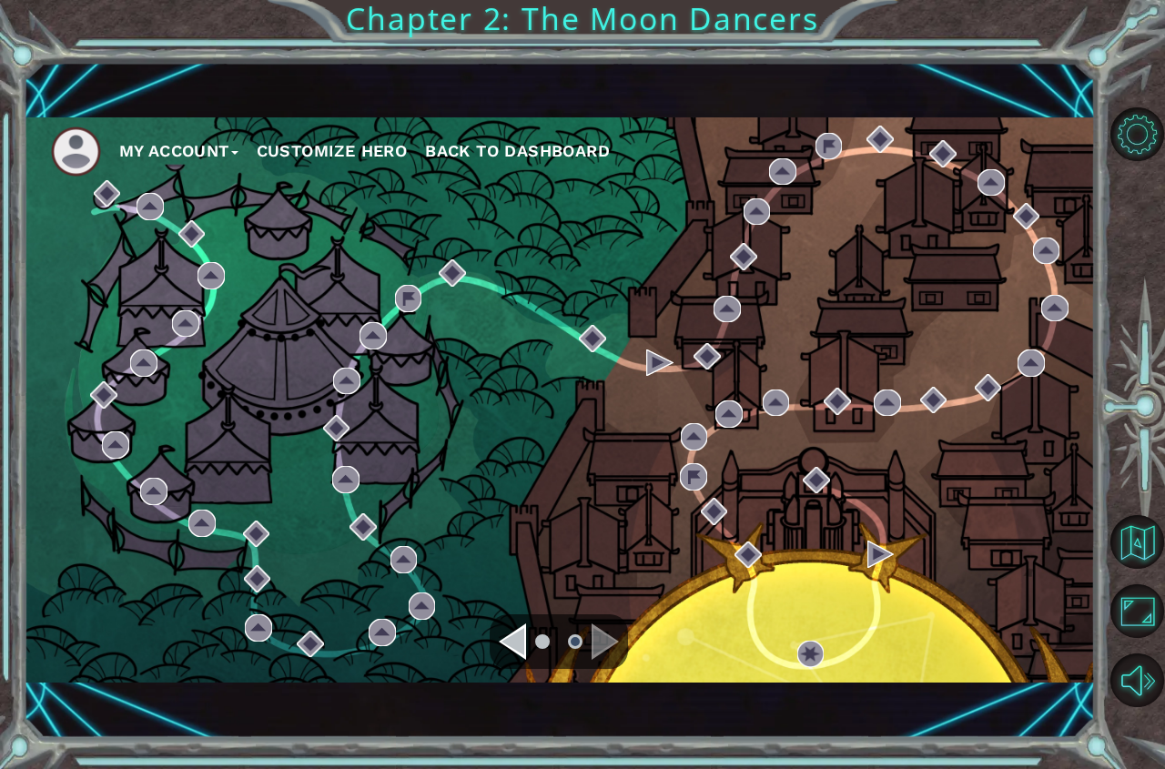
click at [619, 641] on div "Navigate to the next page" at bounding box center [604, 641] width 27 height 36
click at [522, 636] on div "Navigate to the previous page" at bounding box center [512, 641] width 27 height 36
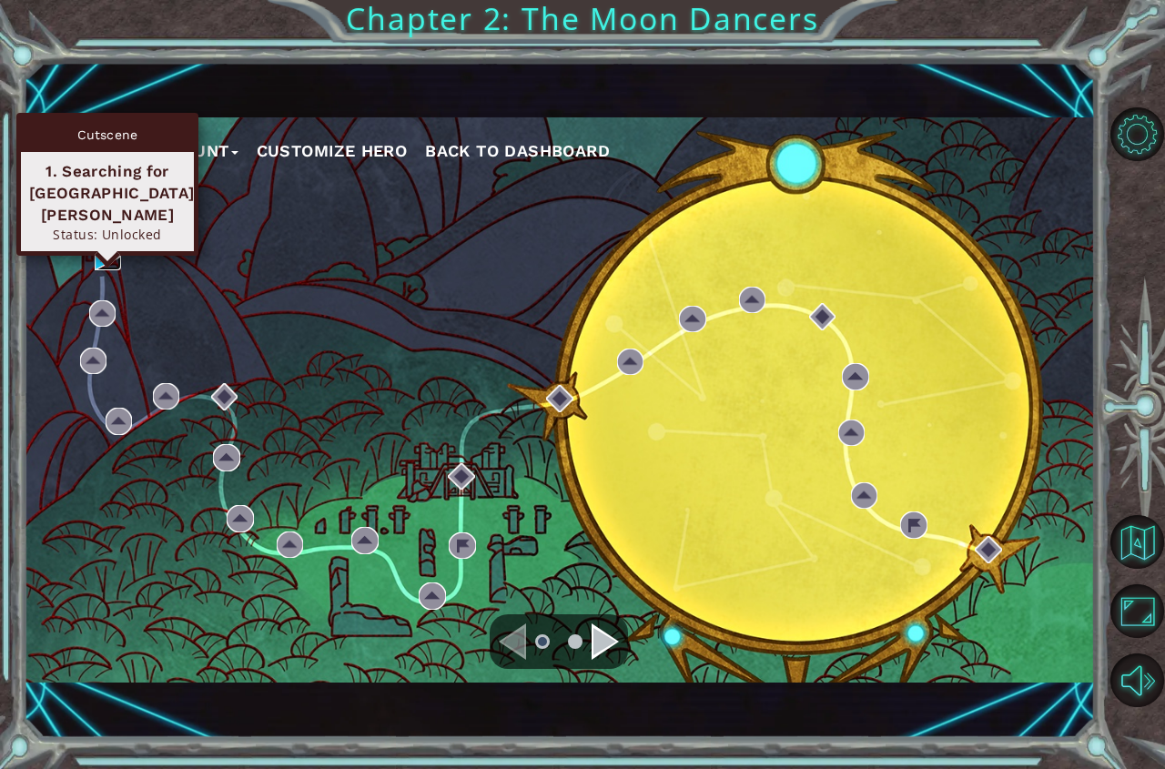
click at [111, 257] on img at bounding box center [108, 256] width 27 height 27
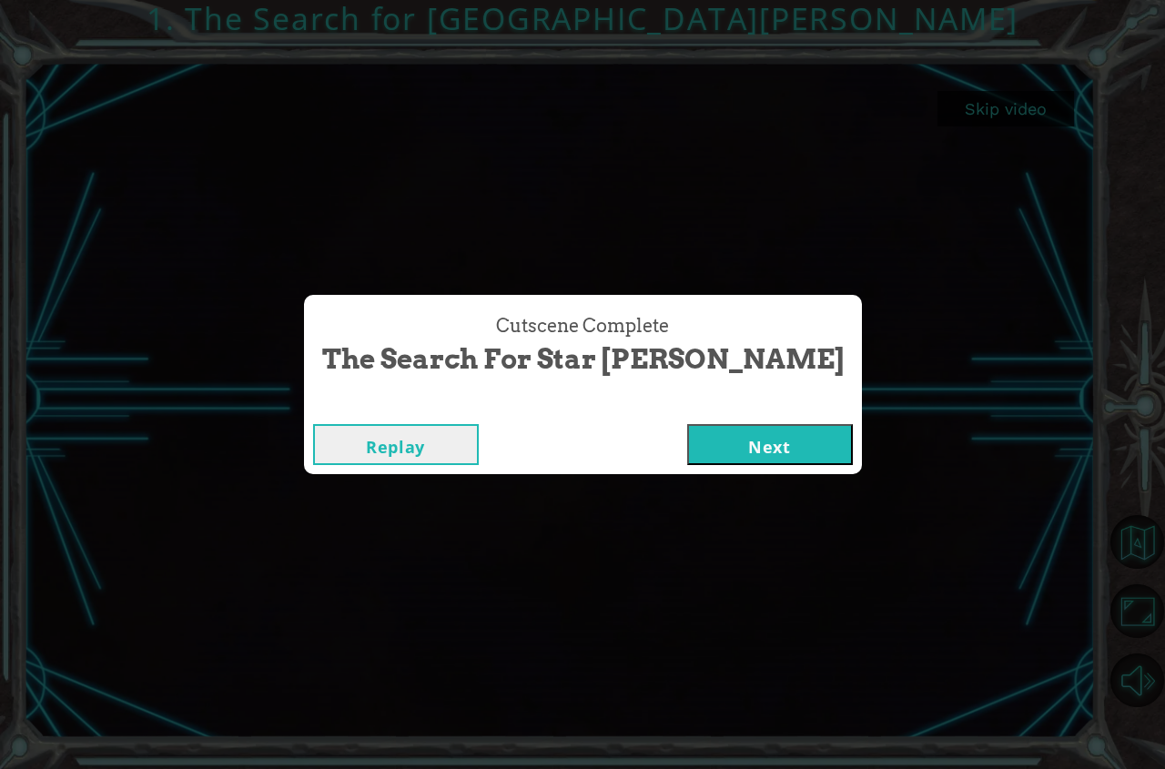
click at [710, 434] on button "Next" at bounding box center [770, 444] width 166 height 41
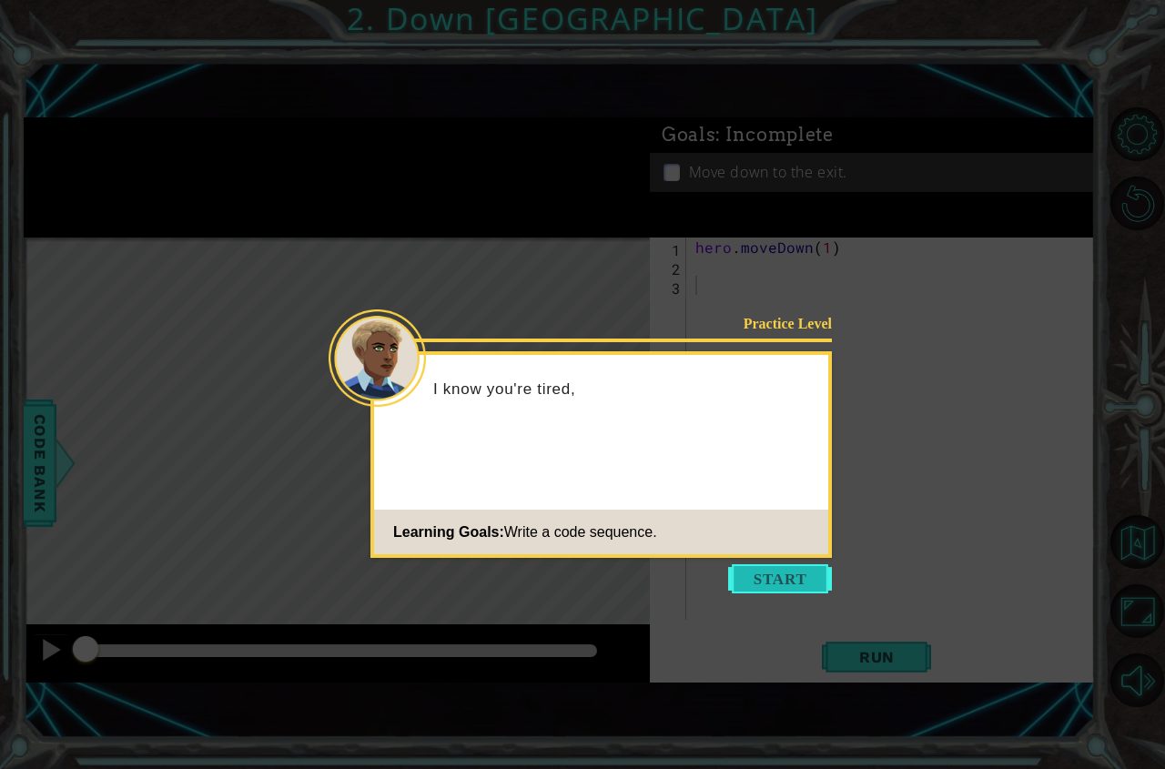
click at [781, 570] on button "Start" at bounding box center [780, 578] width 104 height 29
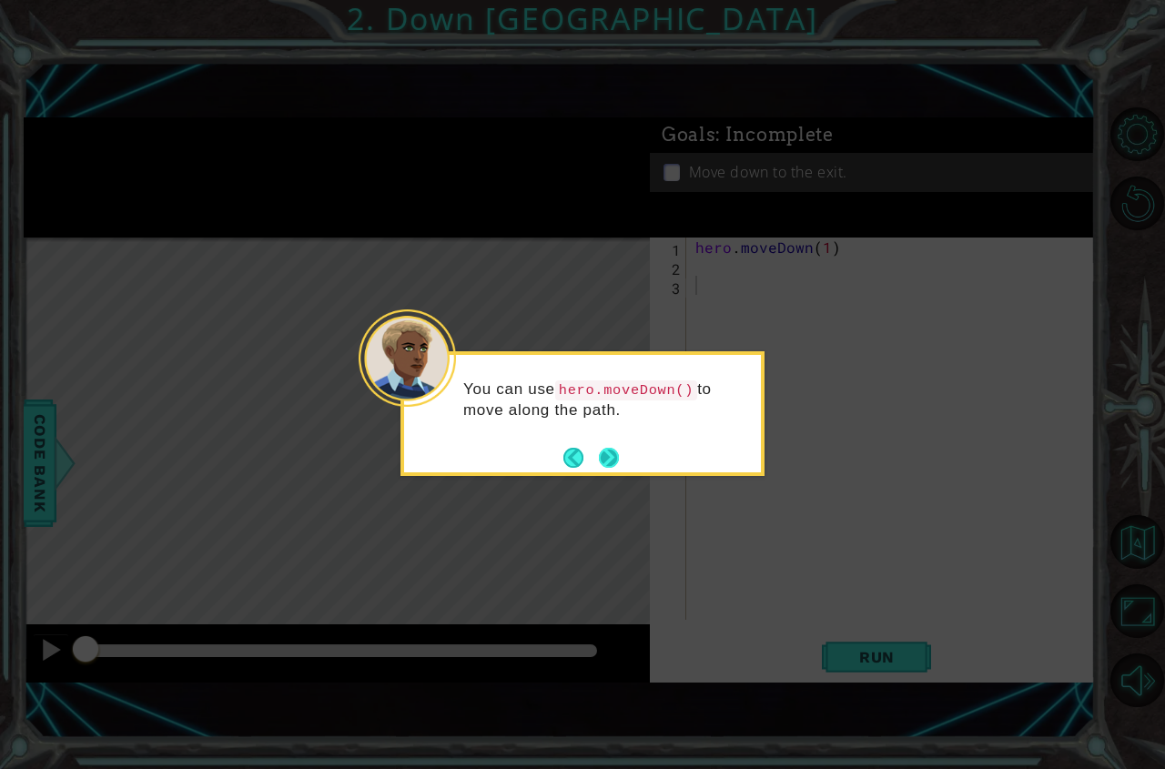
click at [603, 459] on button "Next" at bounding box center [609, 457] width 23 height 23
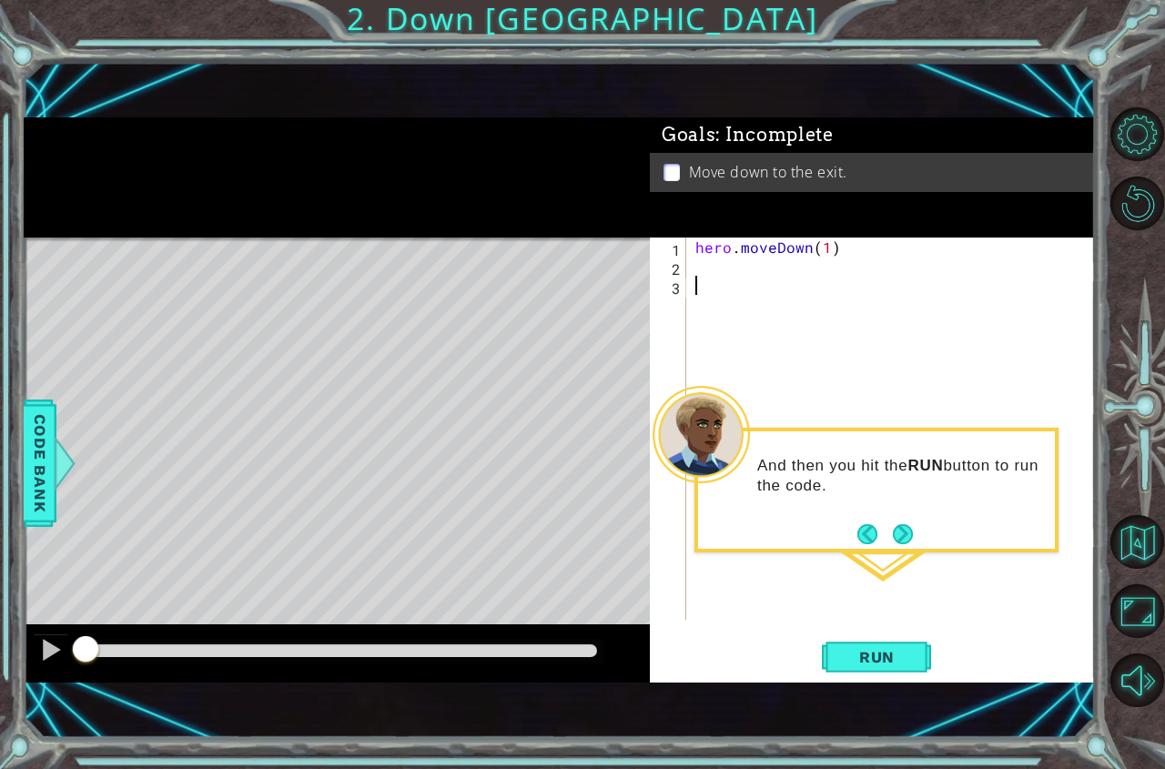
click at [832, 246] on div "hero . moveDown ( 1 )" at bounding box center [896, 447] width 408 height 420
click at [823, 250] on div "hero . moveDown ( 1 )" at bounding box center [896, 447] width 408 height 420
type textarea "hero.moveDown(2)"
click at [873, 666] on button "Run" at bounding box center [876, 656] width 109 height 45
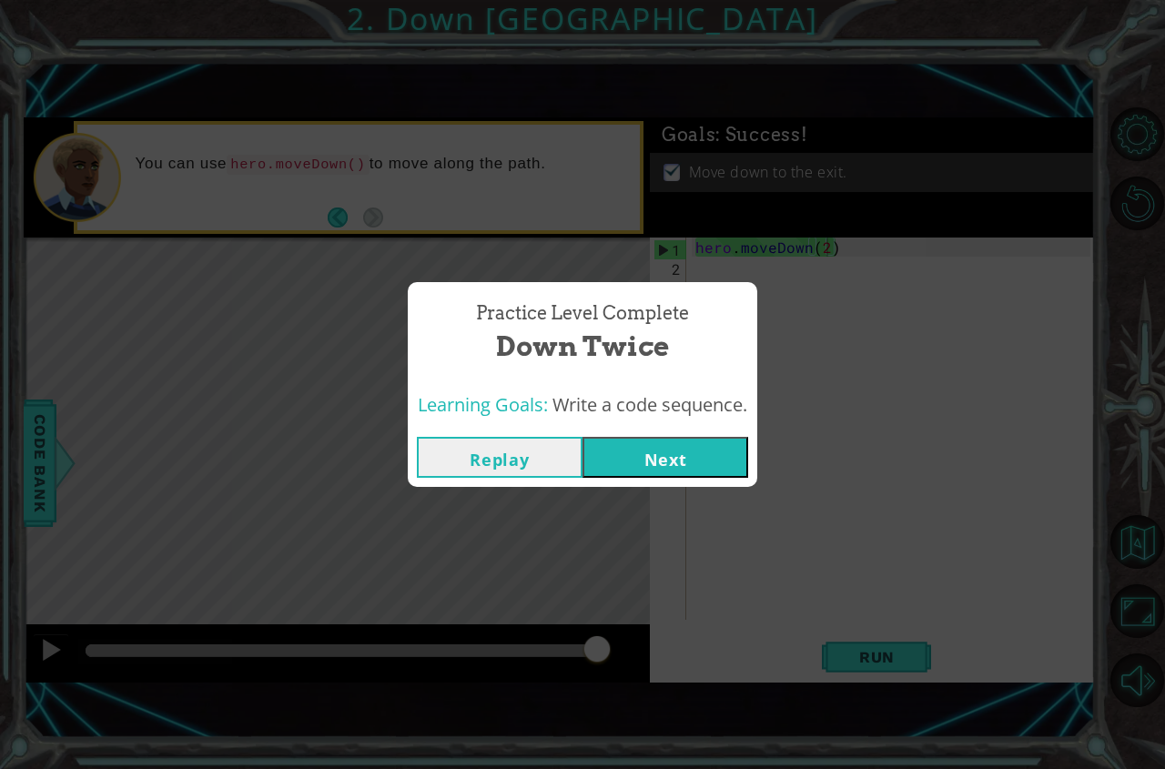
click at [722, 459] on button "Next" at bounding box center [665, 457] width 166 height 41
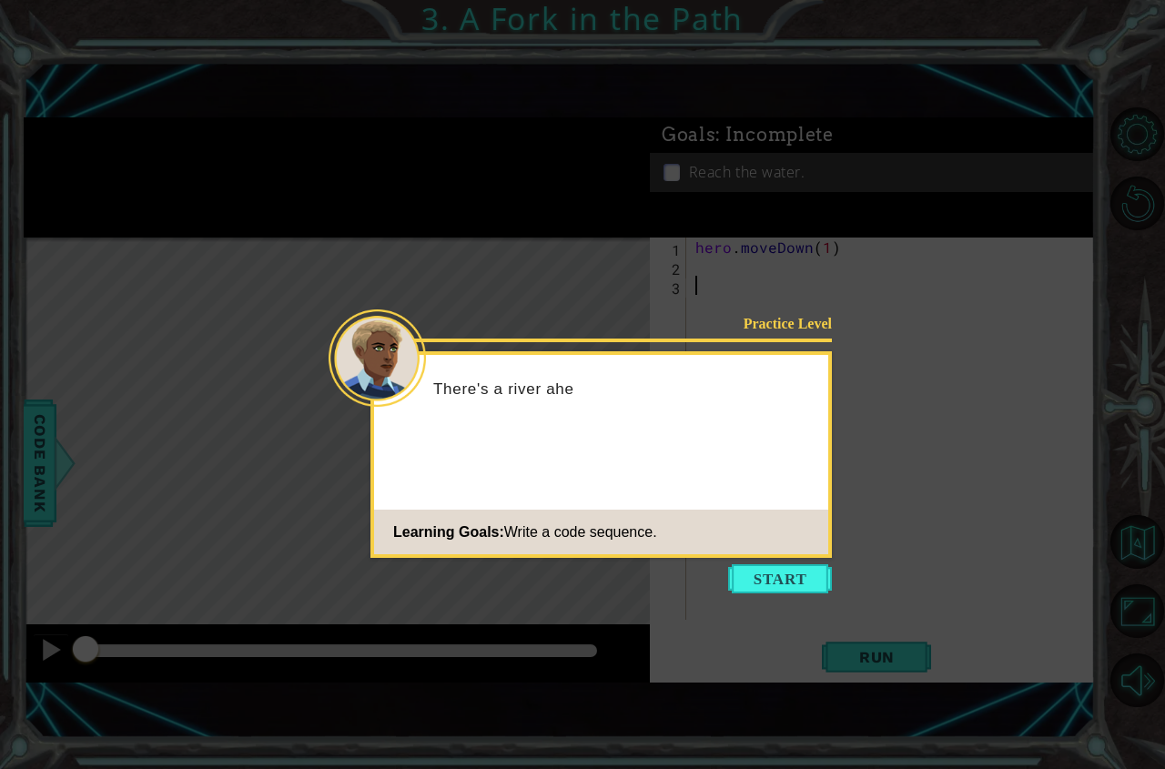
click at [821, 538] on footer "Learning Goals: Write a code sequence." at bounding box center [601, 532] width 454 height 45
click at [793, 563] on icon at bounding box center [582, 384] width 1165 height 769
click at [790, 570] on button "Start" at bounding box center [780, 578] width 104 height 29
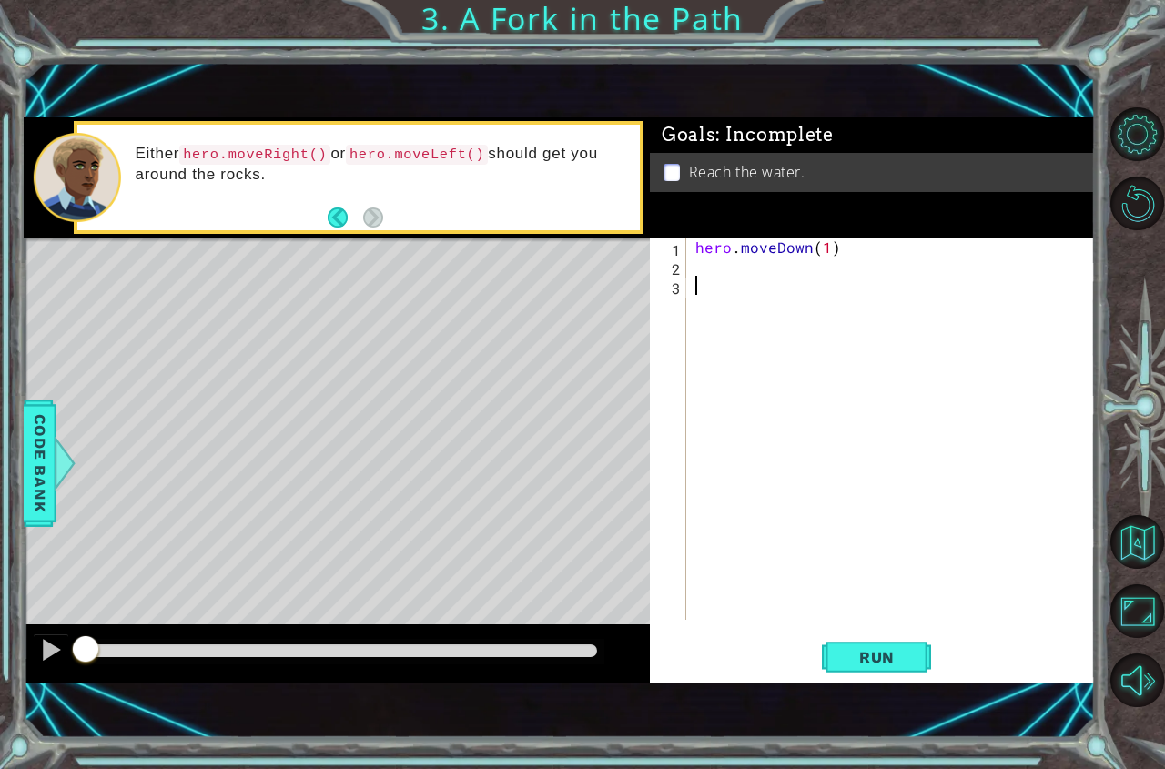
click at [712, 268] on div "hero . moveDown ( 1 )" at bounding box center [896, 447] width 408 height 420
type textarea "hero.moveRight()"
type textarea "hero.moveDown()"
click at [857, 662] on span "Run" at bounding box center [877, 657] width 72 height 18
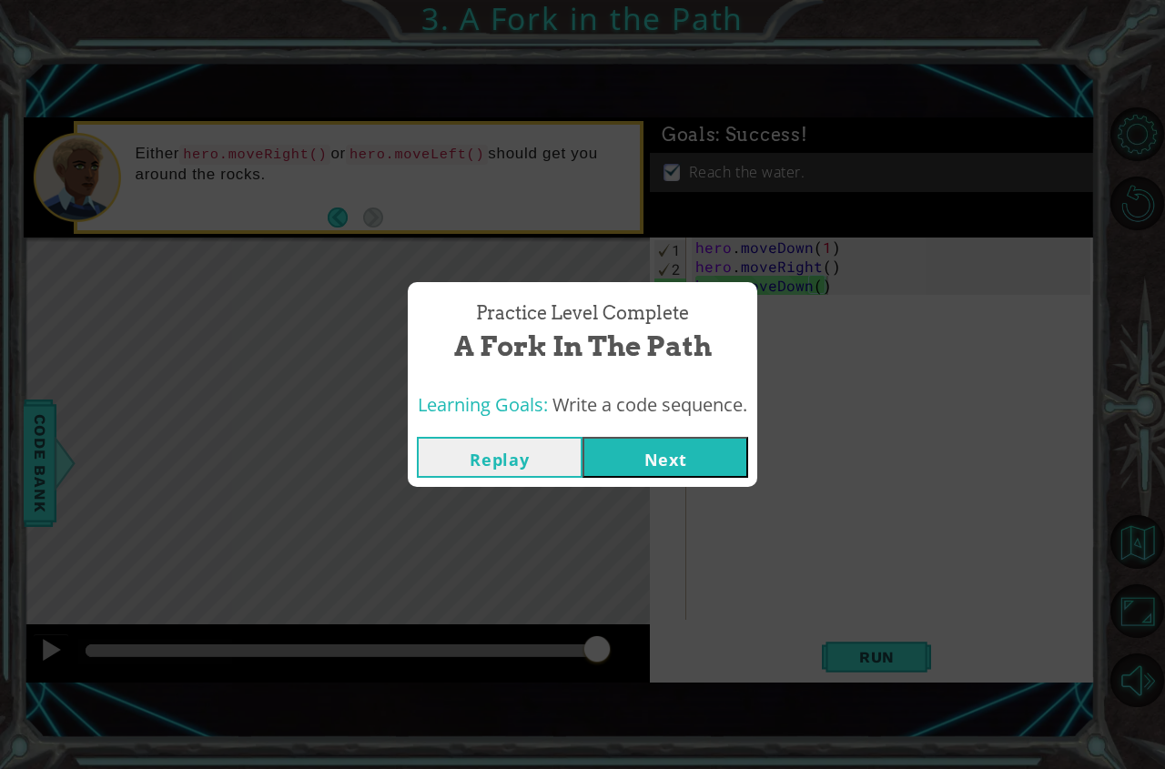
click at [717, 456] on button "Next" at bounding box center [665, 457] width 166 height 41
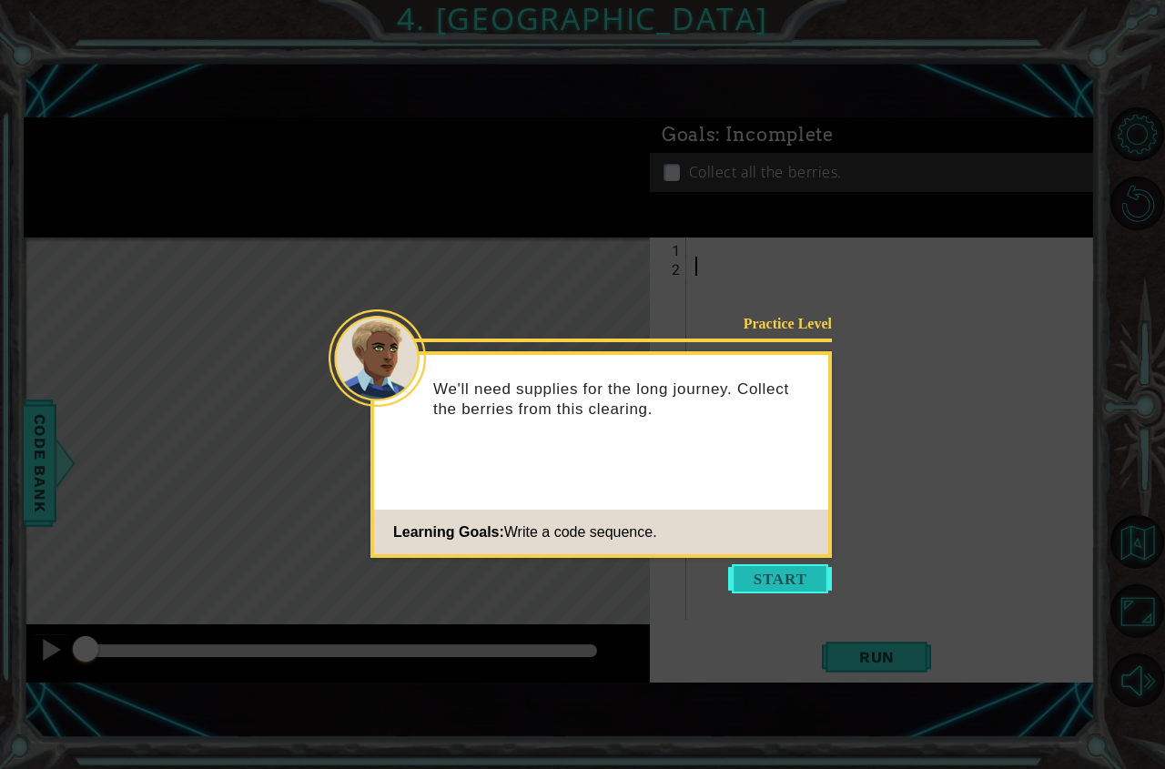
click at [744, 576] on button "Start" at bounding box center [780, 578] width 104 height 29
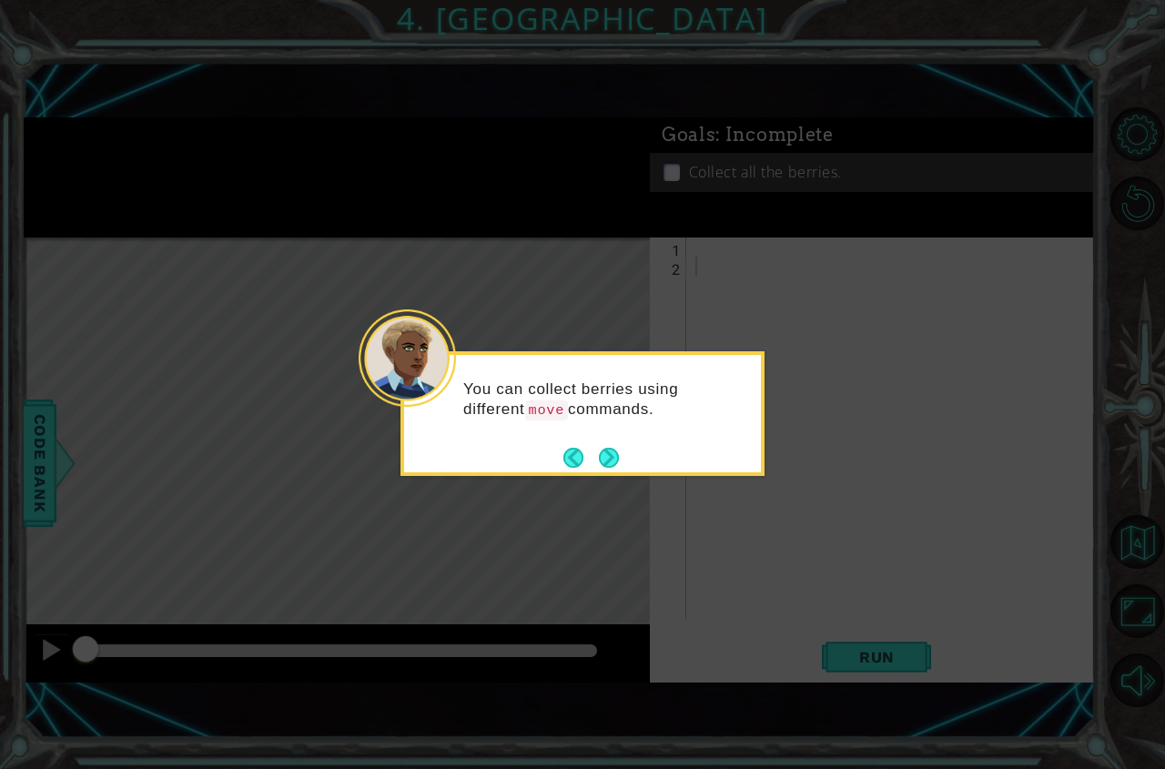
click at [628, 467] on div "You can collect berries using different move commands." at bounding box center [582, 413] width 364 height 125
click at [613, 464] on button "Next" at bounding box center [608, 457] width 34 height 34
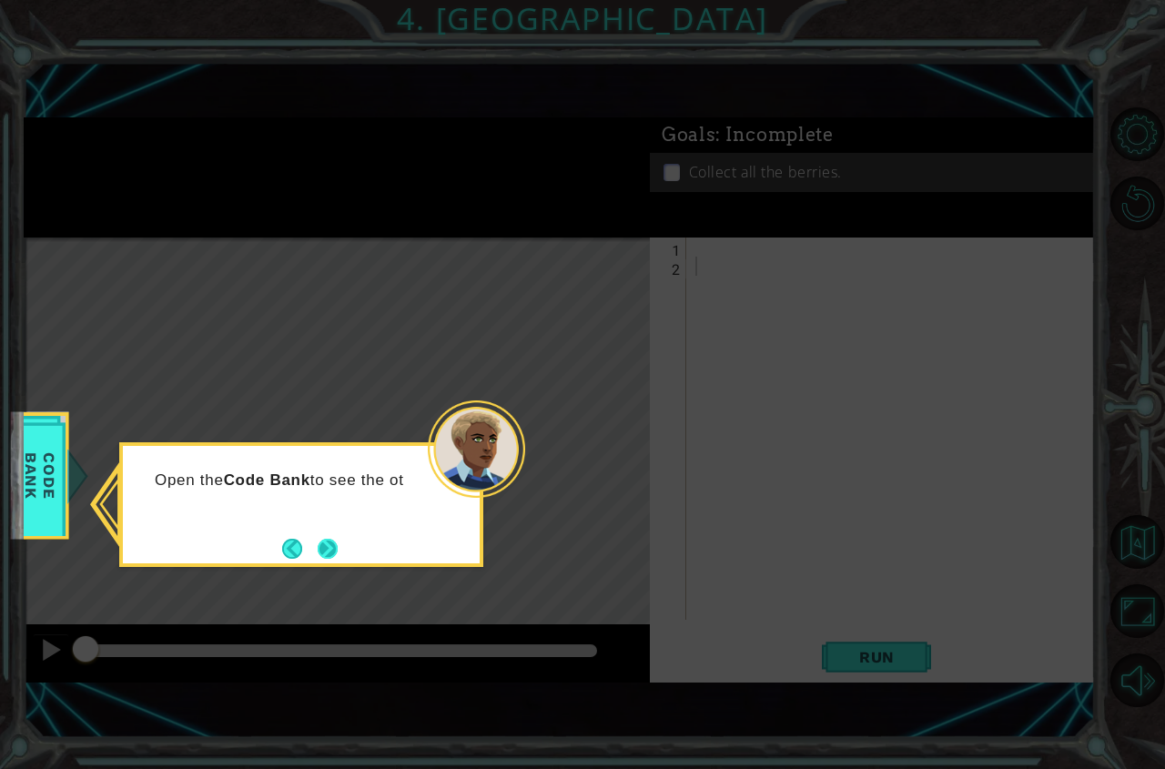
click at [328, 535] on button "Next" at bounding box center [327, 548] width 33 height 33
click at [328, 538] on button "Next" at bounding box center [327, 548] width 33 height 33
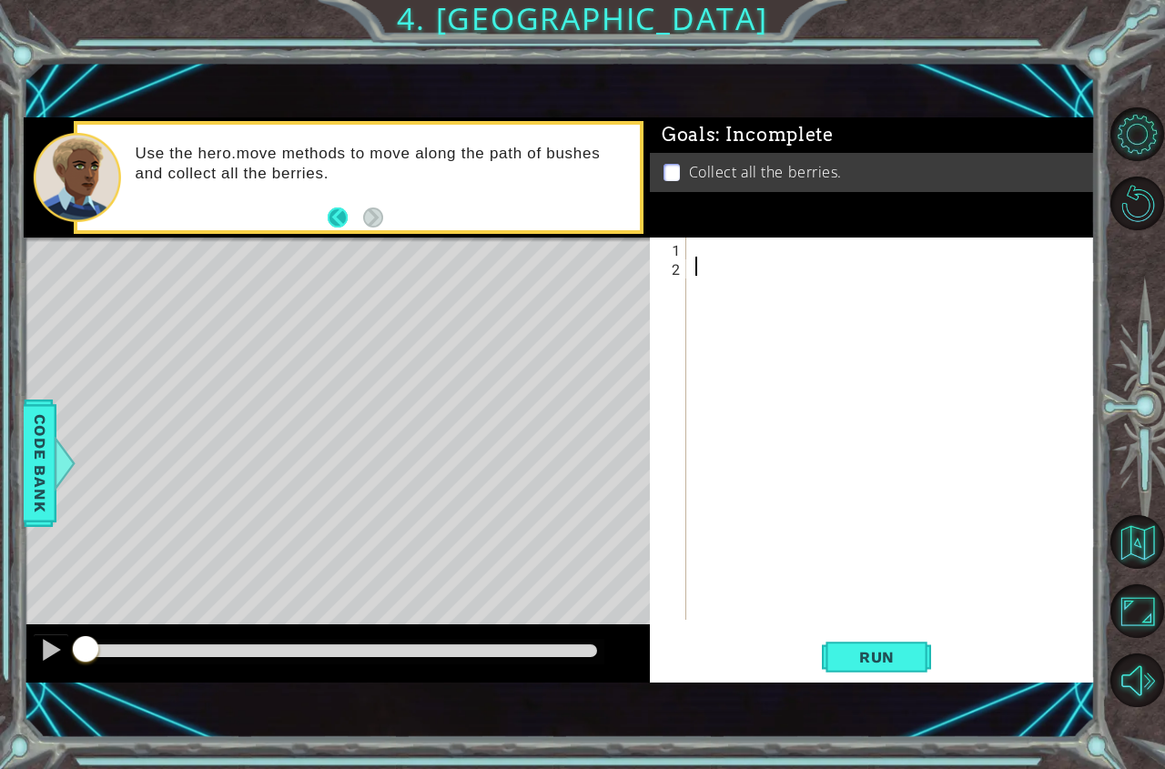
click at [346, 210] on button "Back" at bounding box center [345, 217] width 35 height 20
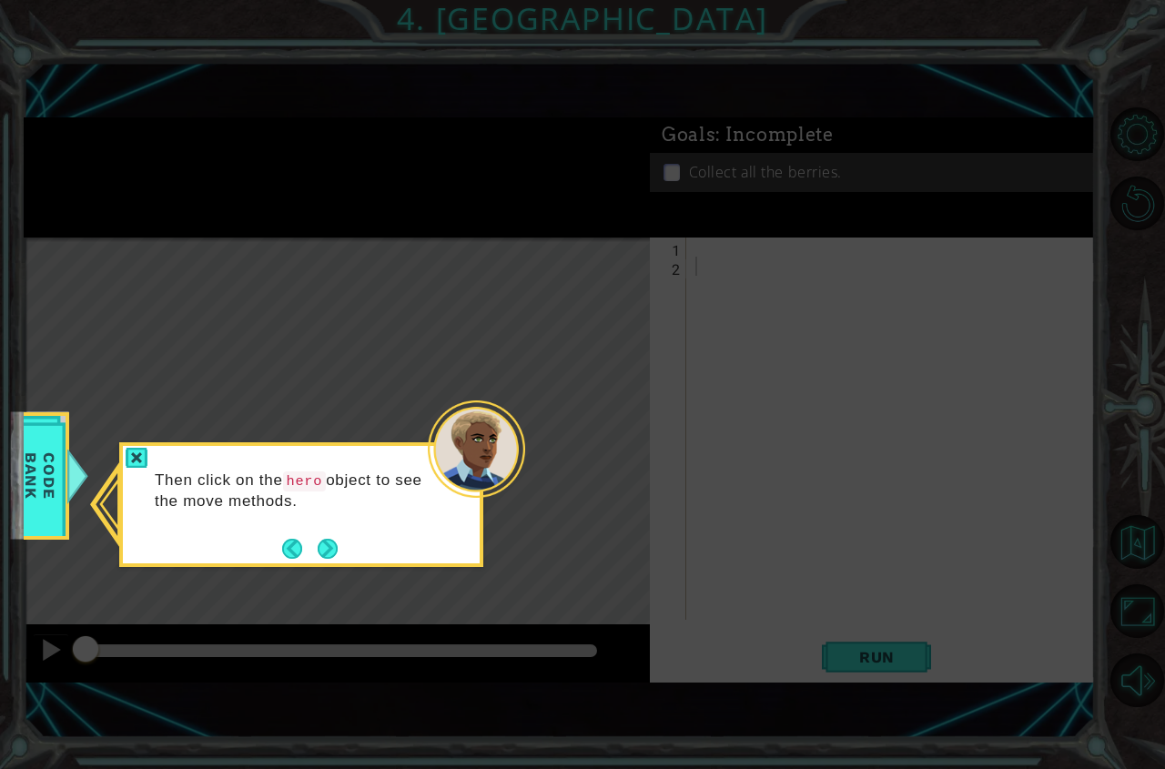
click at [309, 533] on div "Then click on the hero object to see the move methods." at bounding box center [301, 499] width 357 height 93
click at [319, 539] on button "Next" at bounding box center [328, 548] width 21 height 21
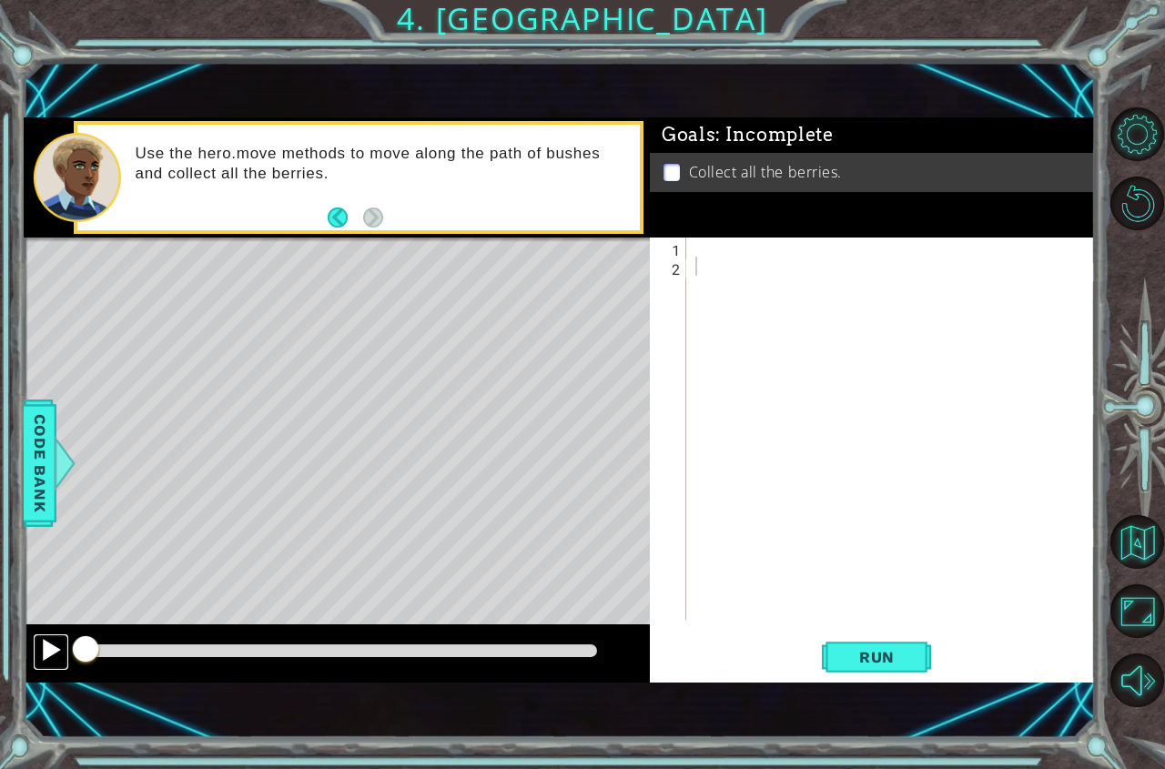
click at [39, 649] on div at bounding box center [51, 650] width 24 height 24
click at [47, 649] on div at bounding box center [51, 650] width 24 height 24
click at [719, 253] on div at bounding box center [896, 447] width 408 height 420
type textarea "hero.moveLeft()"
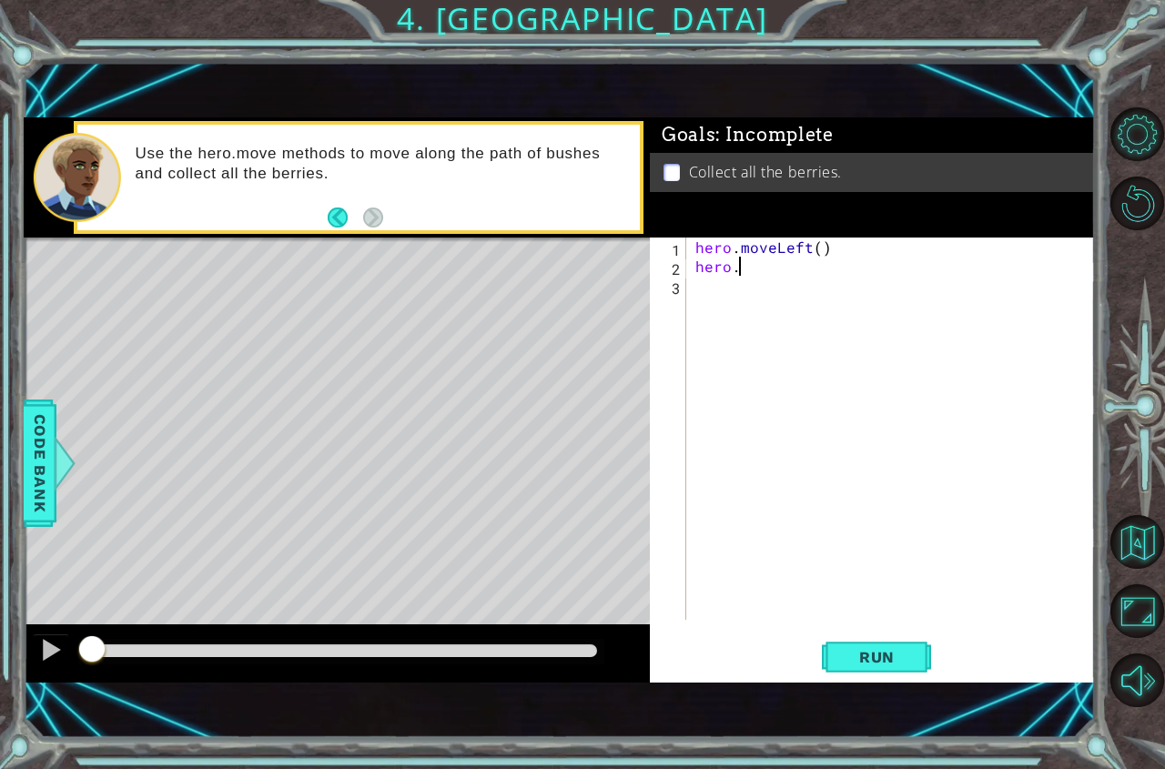
scroll to position [0, 2]
type textarea "hero.moveLeft()"
type textarea "hero.moveDown(2)"
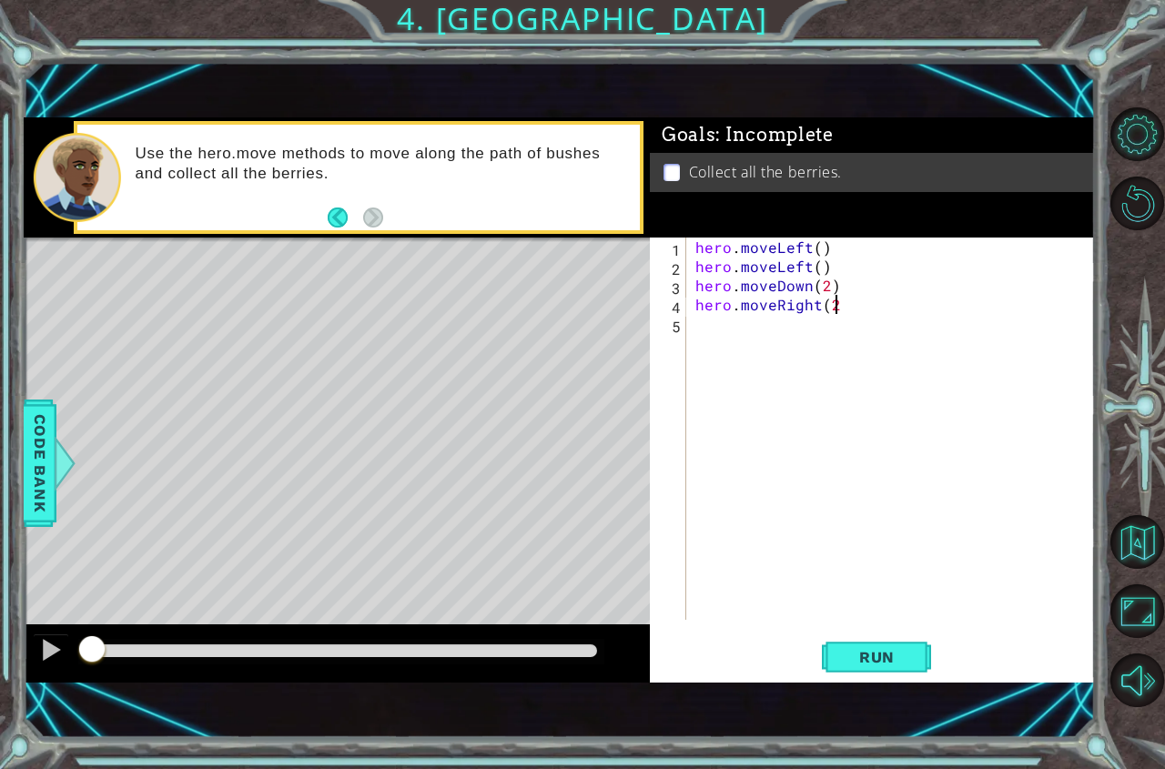
type textarea "hero.moveRight(2)"
type textarea "hero.moveUp()"
click at [853, 656] on span "Run" at bounding box center [877, 657] width 72 height 18
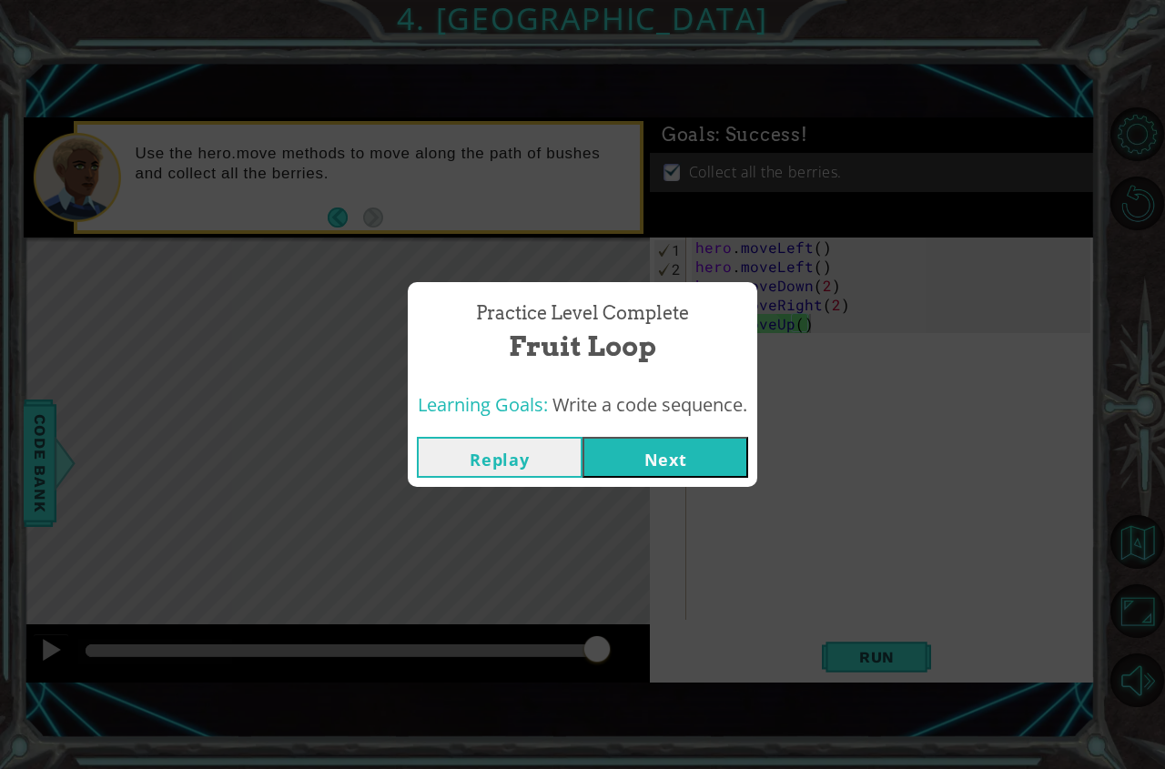
click at [752, 452] on div "Replay Next" at bounding box center [582, 457] width 349 height 59
click at [688, 454] on button "Next" at bounding box center [665, 457] width 166 height 41
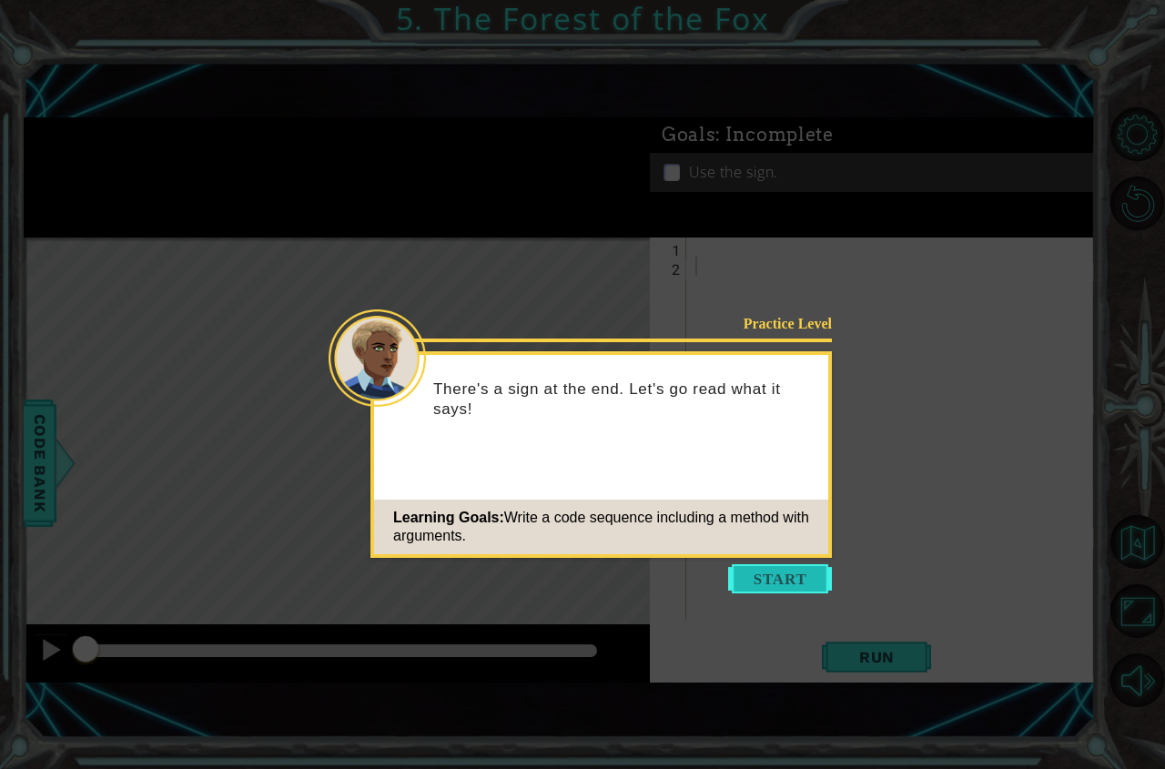
click at [796, 574] on button "Start" at bounding box center [780, 578] width 104 height 29
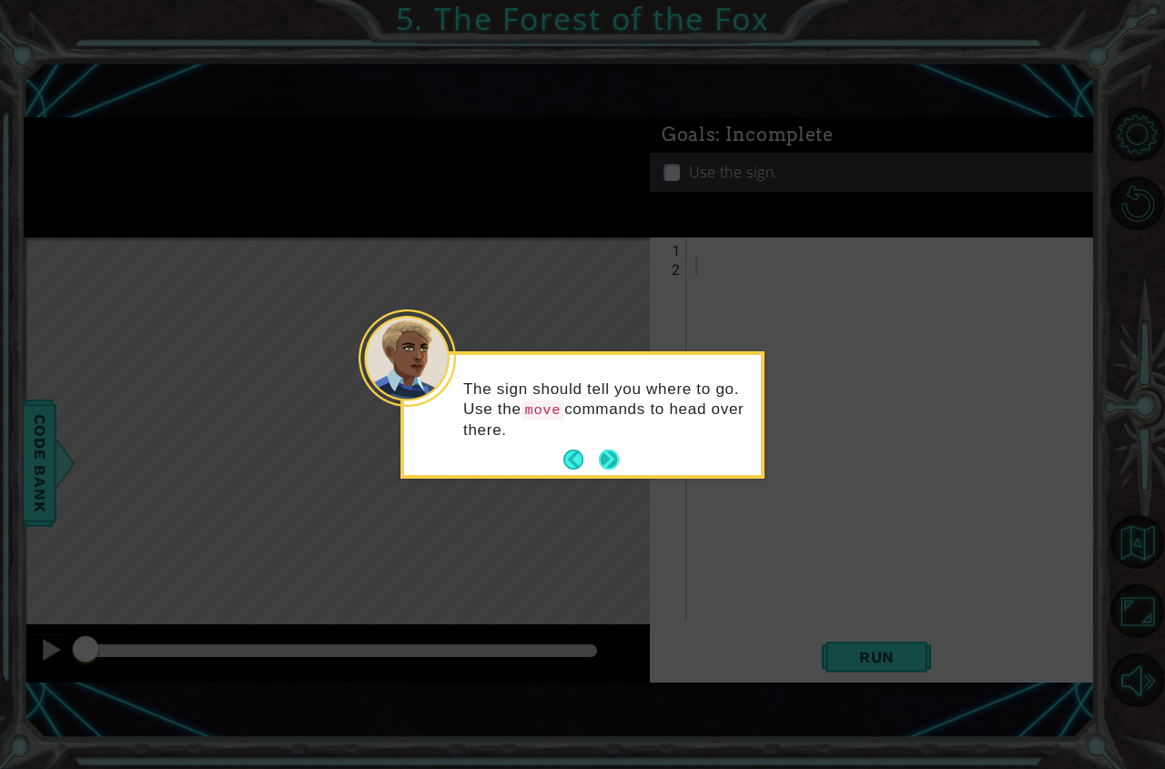
click at [605, 464] on button "Next" at bounding box center [608, 459] width 33 height 33
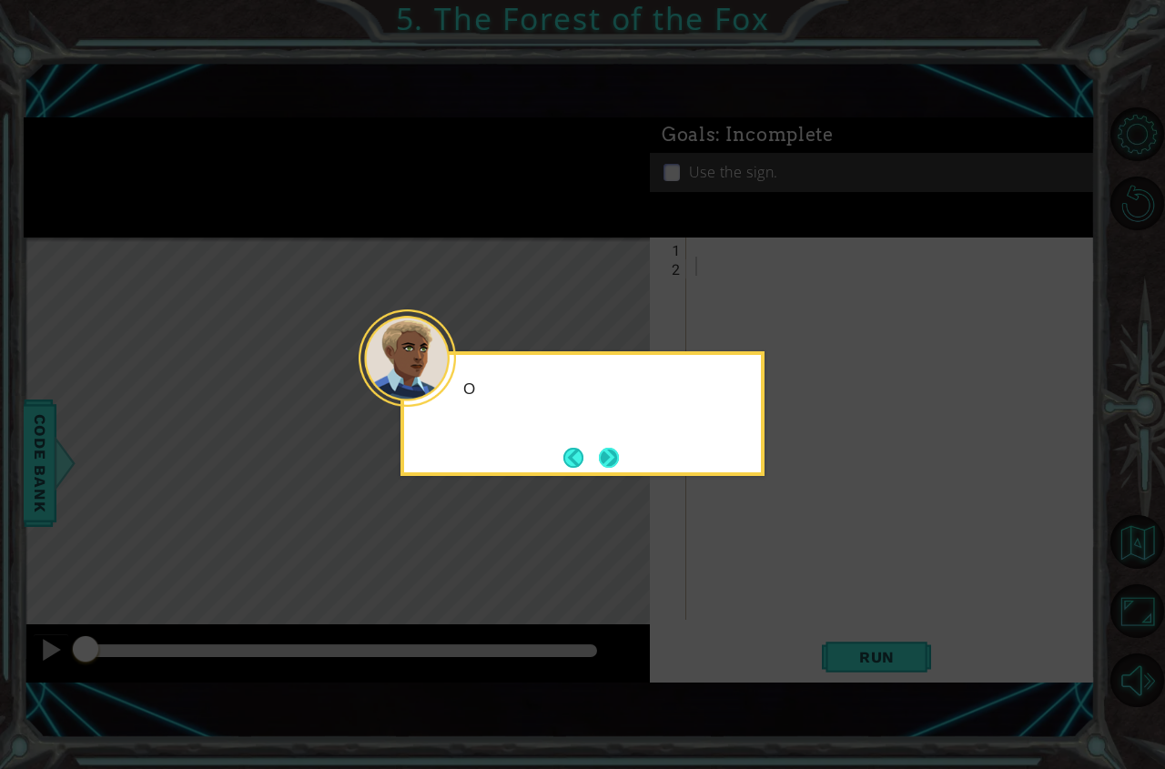
click at [611, 459] on button "Next" at bounding box center [609, 457] width 21 height 21
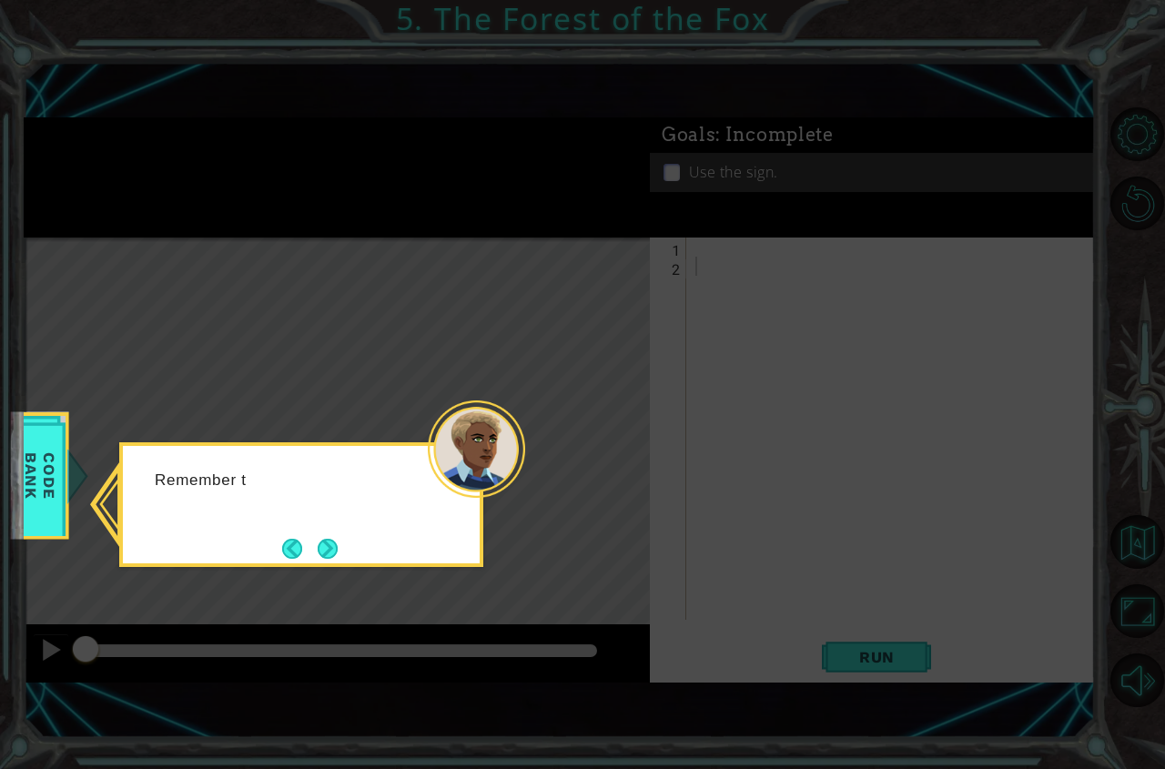
click at [348, 555] on div "Remember t" at bounding box center [301, 504] width 364 height 125
click at [348, 555] on div "Remember to check" at bounding box center [301, 504] width 364 height 125
click at [328, 546] on button "Next" at bounding box center [327, 548] width 30 height 30
click at [328, 546] on div "Level Map" at bounding box center [444, 505] width 841 height 536
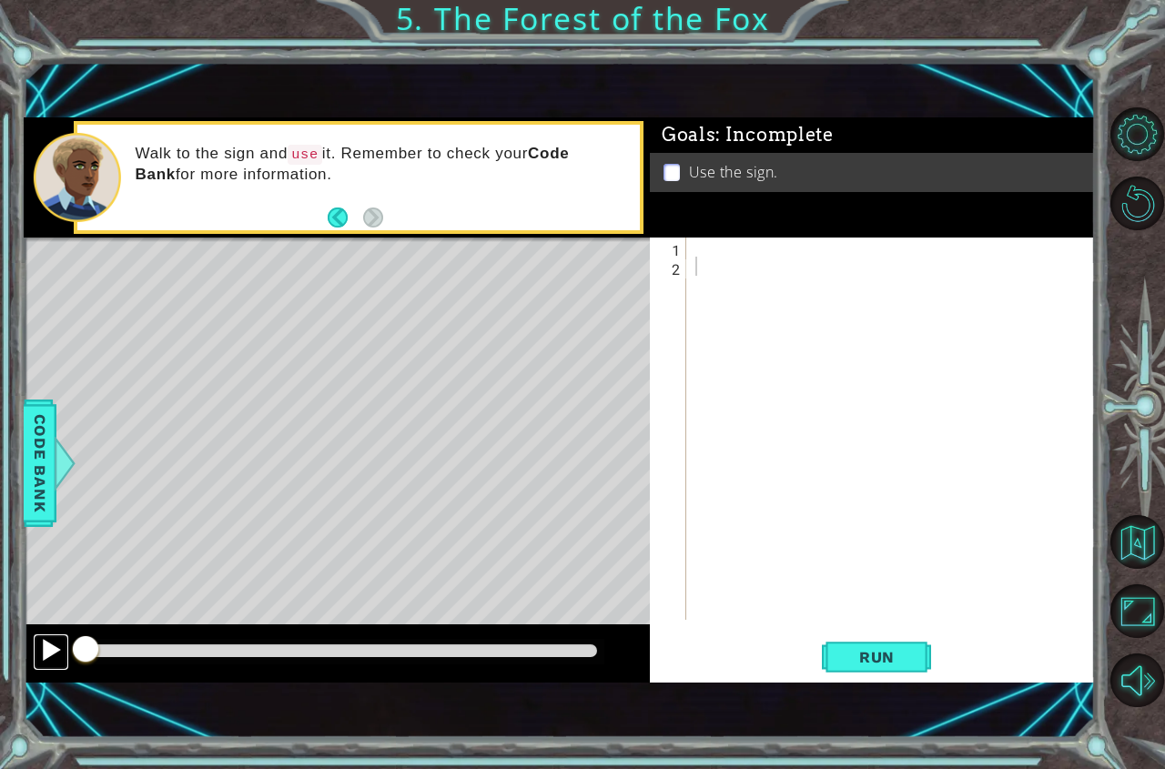
click at [33, 642] on button at bounding box center [51, 651] width 36 height 37
click at [34, 637] on button at bounding box center [51, 651] width 36 height 37
click at [692, 250] on div at bounding box center [891, 428] width 399 height 382
type textarea "hero.moveRight()"
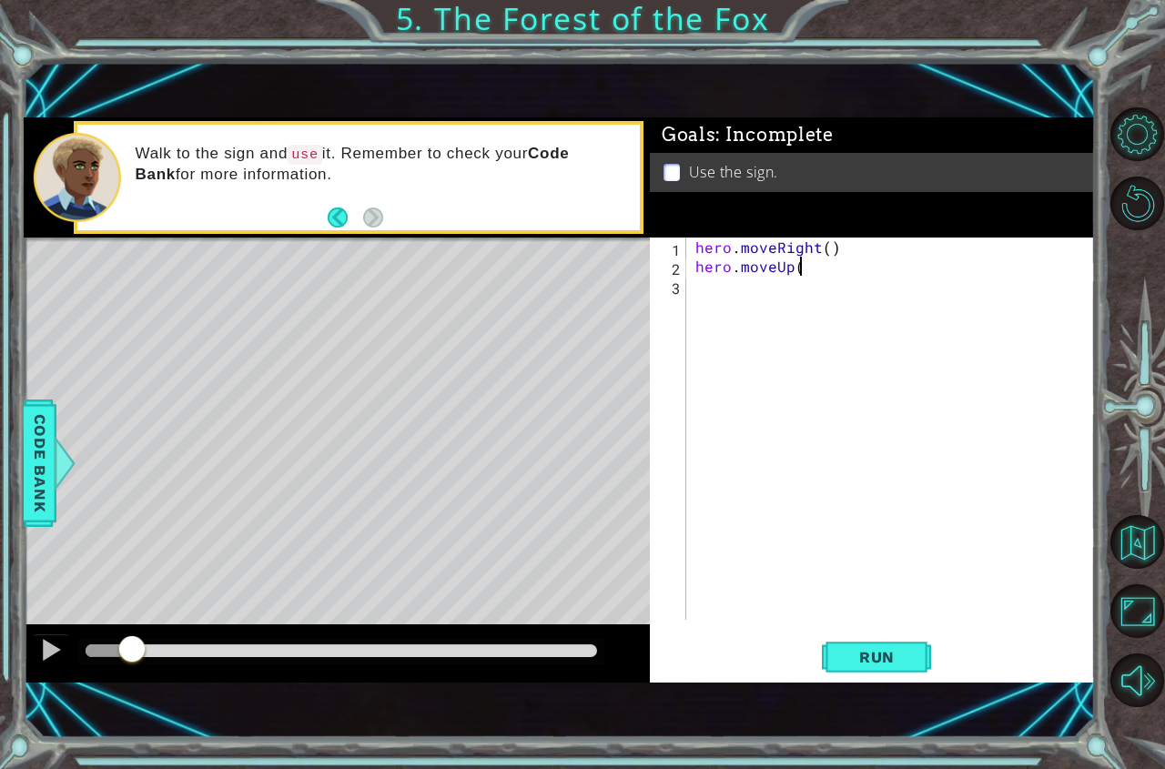
scroll to position [0, 5]
type textarea "hero.moveUp()"
type textarea "hero.moveLeft()"
type textarea "hero.moveUp()"
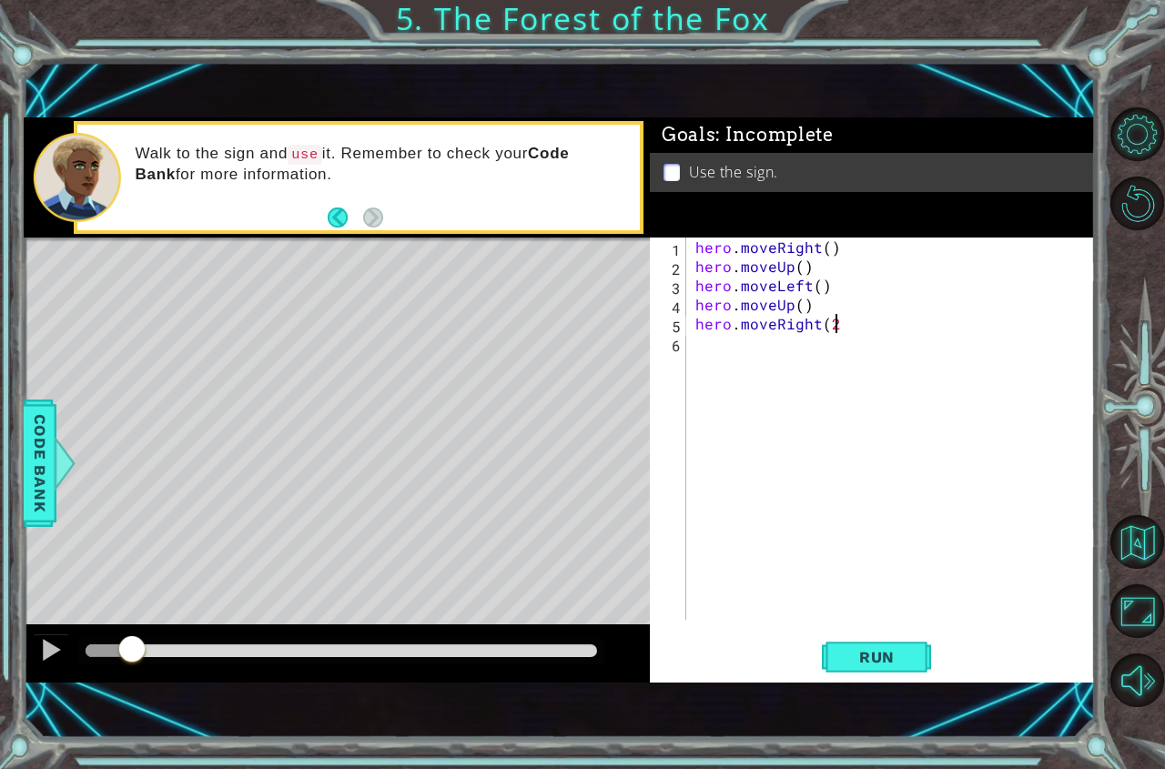
type textarea "hero.moveRight(2)"
type textarea "hero.moveDown()"
click at [39, 661] on div at bounding box center [51, 650] width 24 height 24
click at [874, 654] on span "Run" at bounding box center [877, 657] width 72 height 18
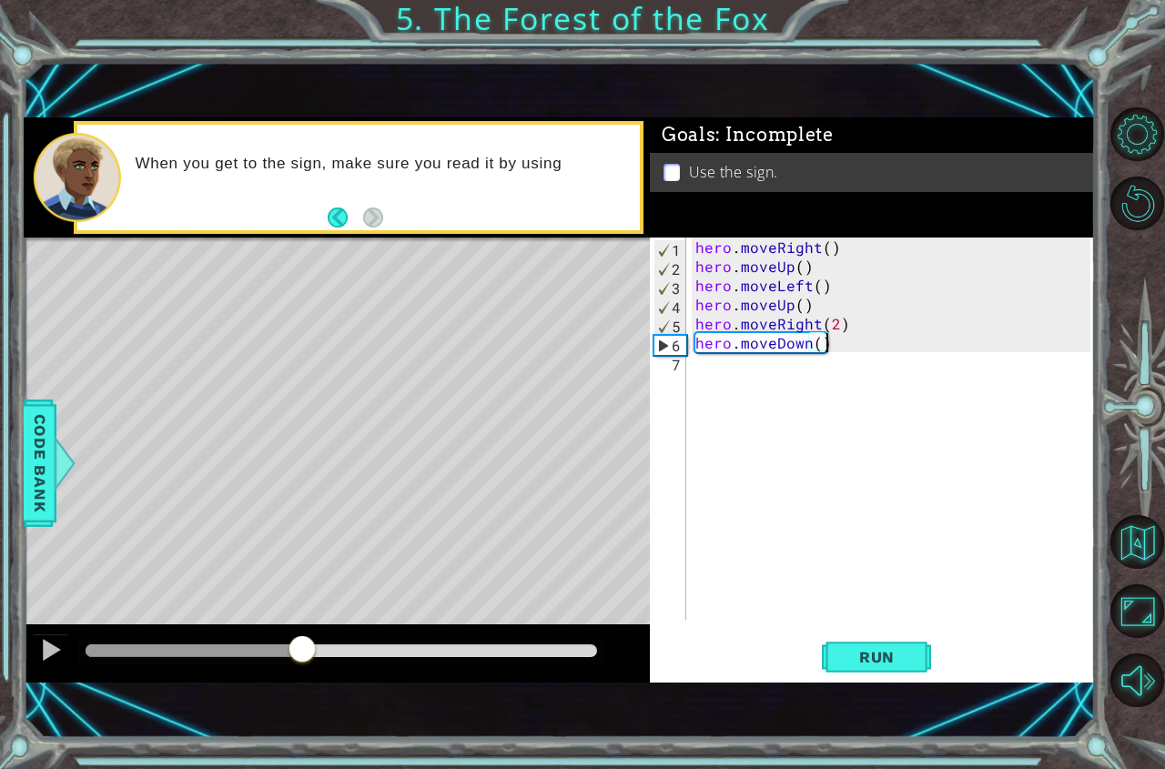
drag, startPoint x: 125, startPoint y: 644, endPoint x: 309, endPoint y: 631, distance: 185.2
click at [309, 631] on div at bounding box center [337, 653] width 626 height 58
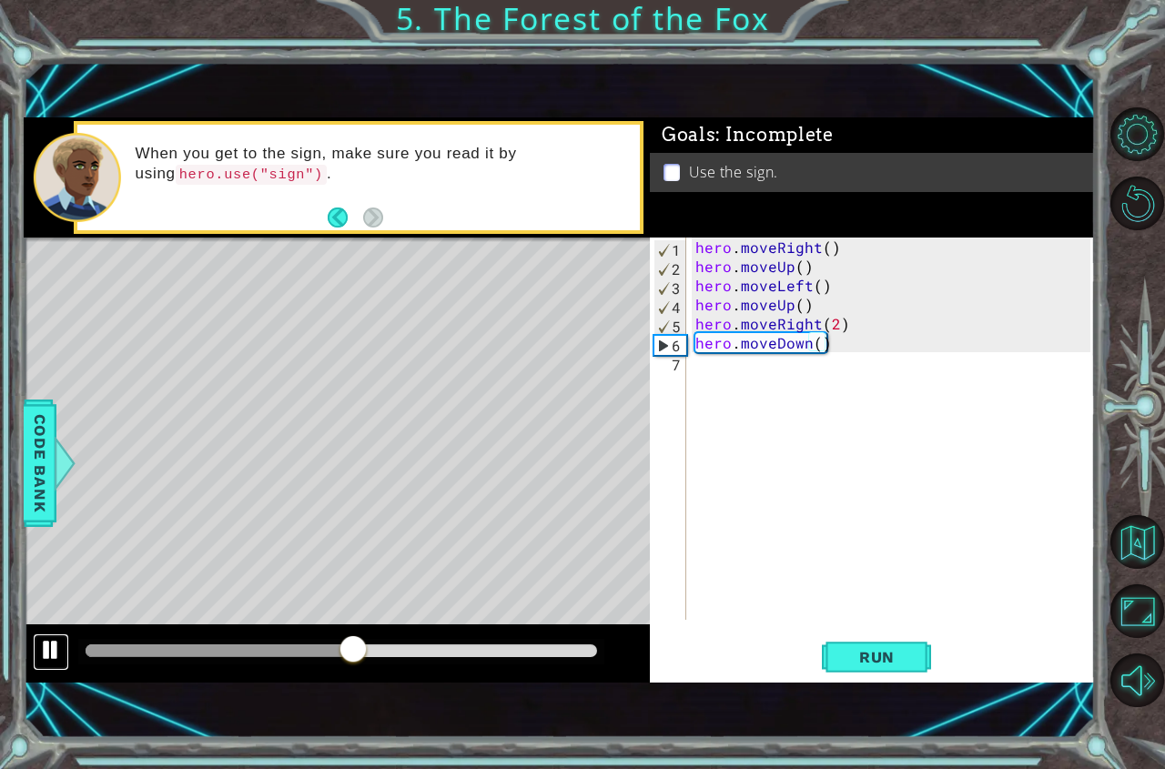
click at [56, 647] on div at bounding box center [51, 650] width 24 height 24
click at [745, 368] on div "hero . moveRight ( ) hero . moveUp ( ) hero . moveLeft ( ) hero . moveUp ( ) he…" at bounding box center [896, 447] width 408 height 420
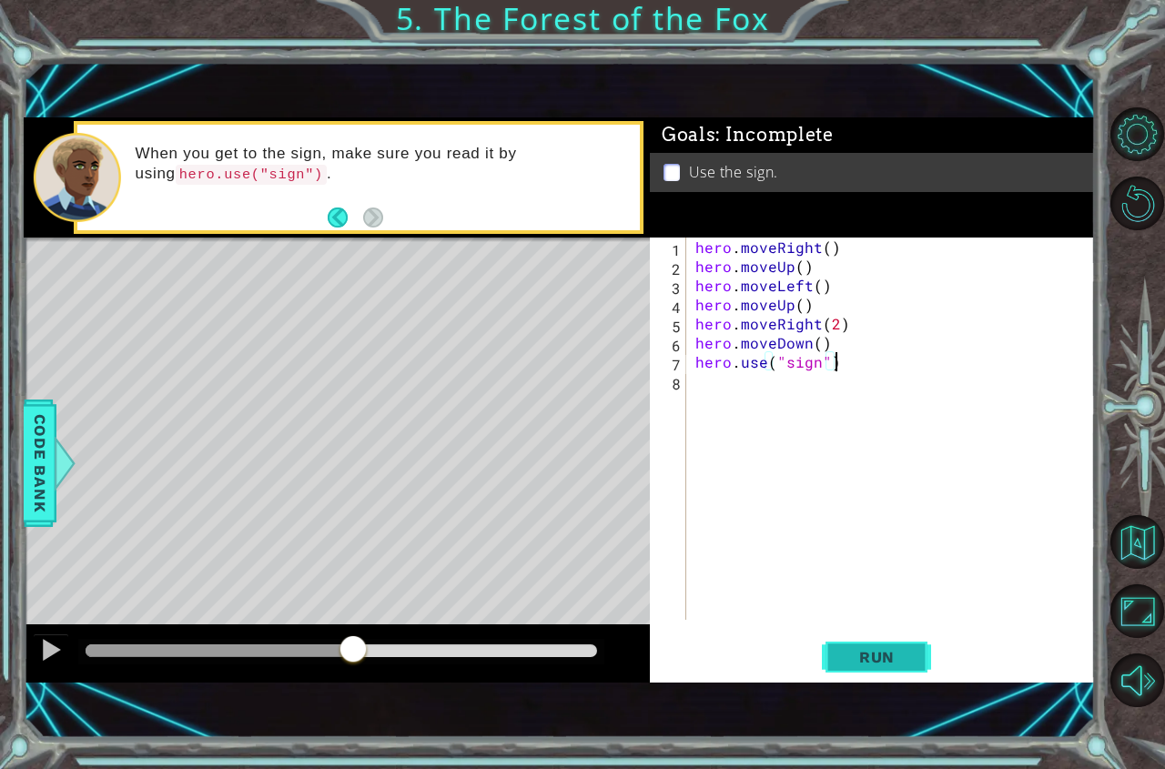
type textarea "hero.use("sign")"
click at [855, 655] on span "Run" at bounding box center [877, 657] width 72 height 18
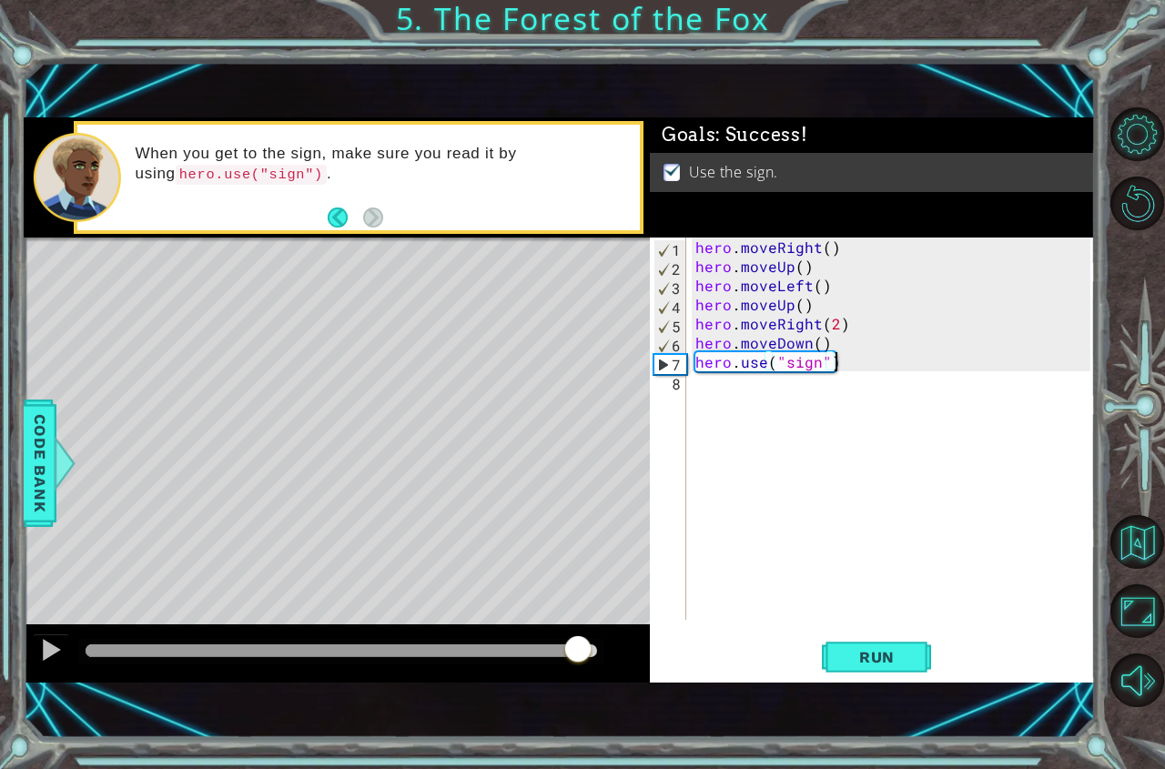
drag, startPoint x: 136, startPoint y: 646, endPoint x: 632, endPoint y: 602, distance: 497.8
click at [627, 603] on div "methods hero moveDown(steps) moveUp(steps) moveLeft(steps) moveRight(steps) use…" at bounding box center [560, 399] width 1072 height 565
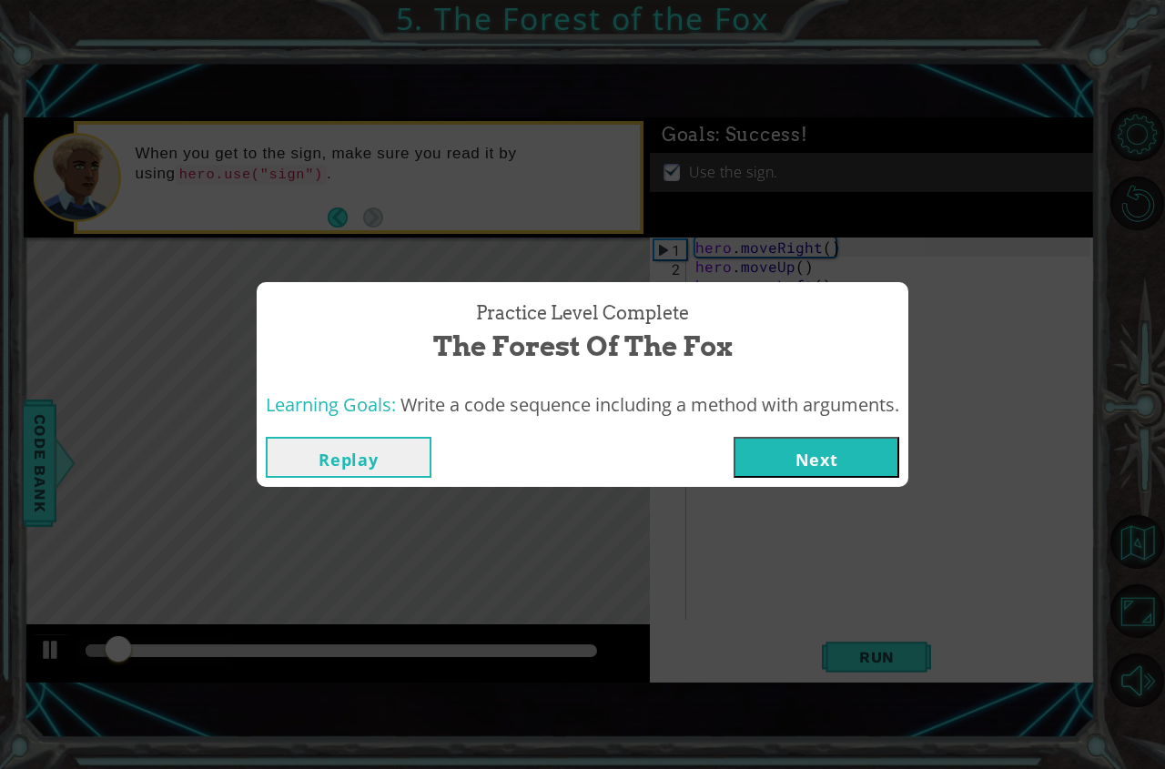
click at [832, 470] on button "Next" at bounding box center [816, 457] width 166 height 41
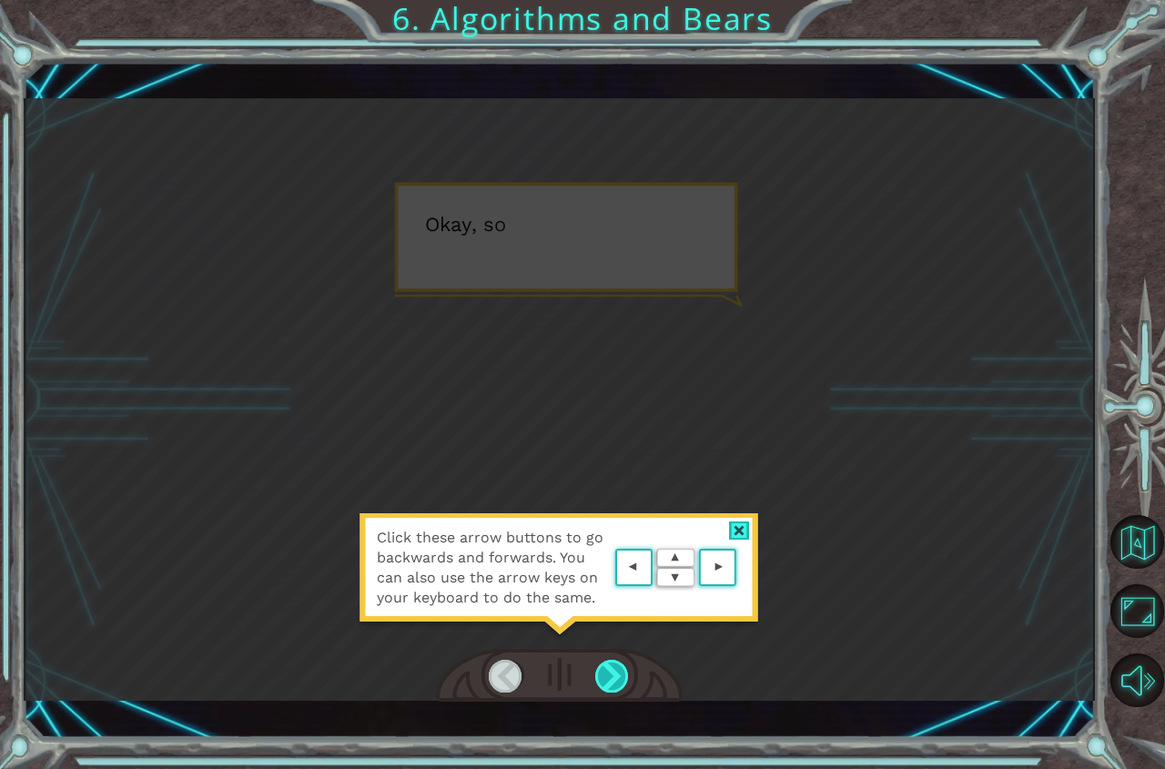
click at [601, 683] on div at bounding box center [612, 676] width 35 height 33
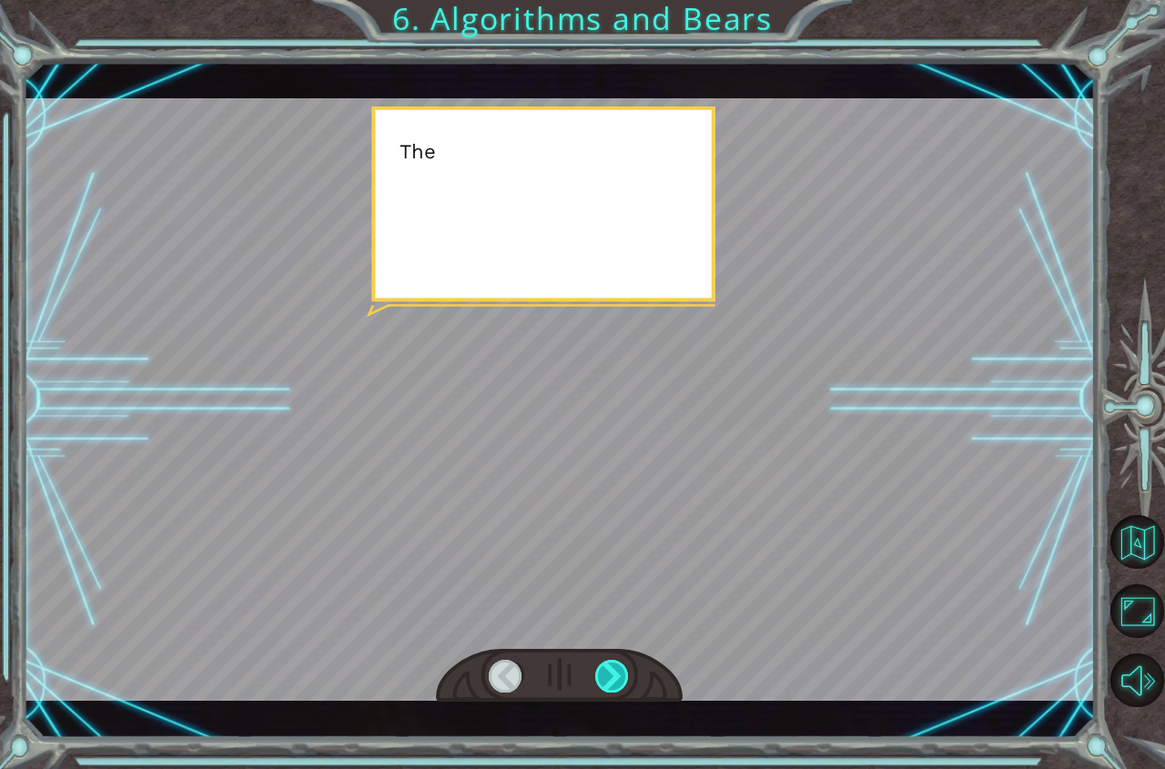
click at [601, 683] on div at bounding box center [612, 676] width 35 height 33
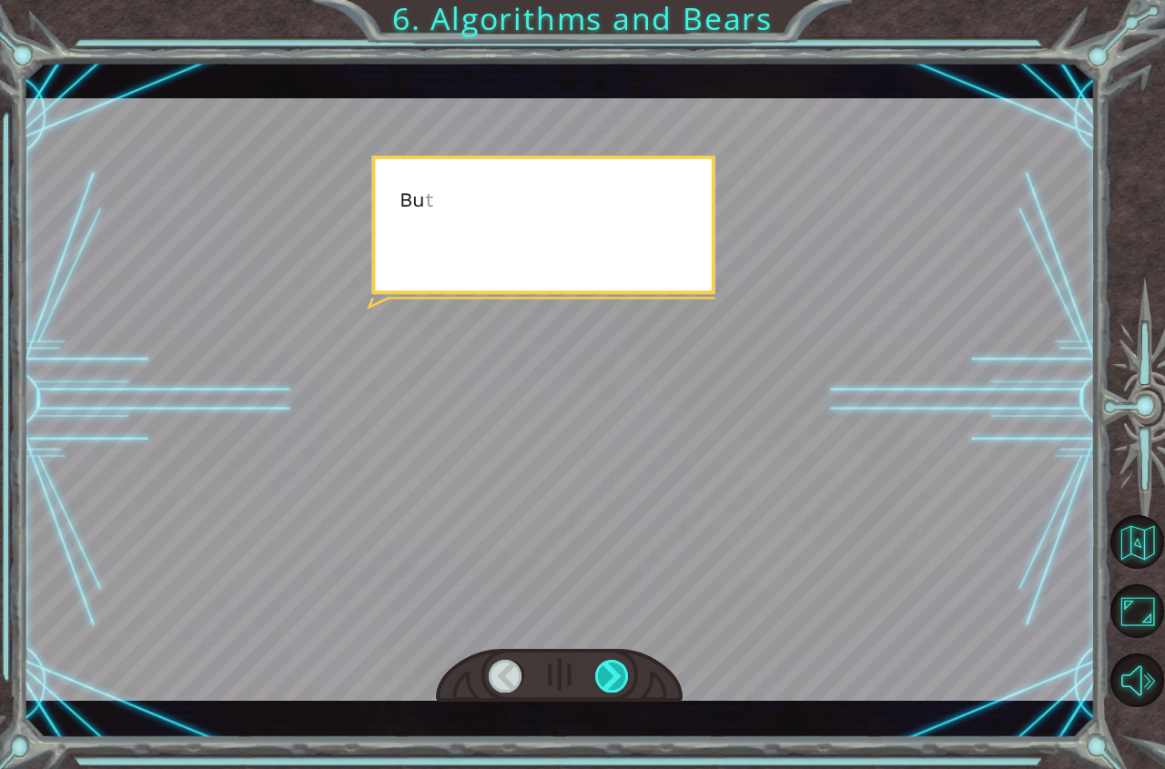
click at [601, 683] on div at bounding box center [612, 676] width 35 height 33
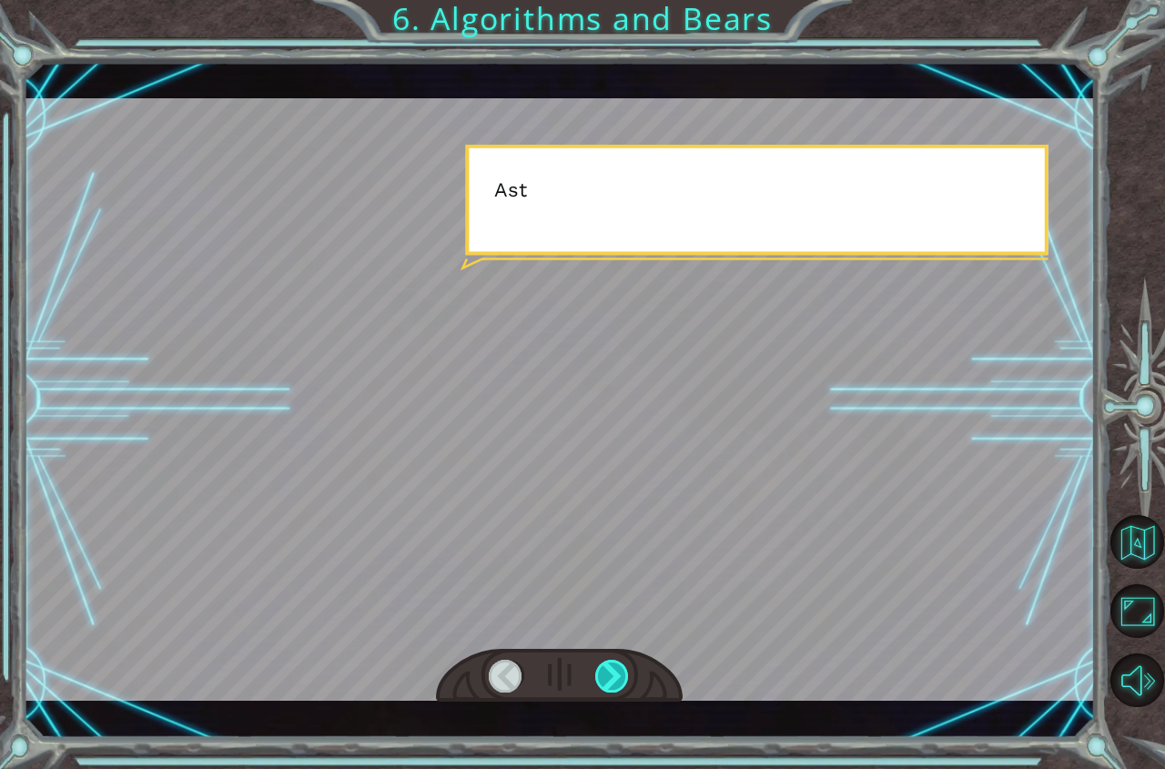
click at [601, 683] on div at bounding box center [612, 676] width 35 height 33
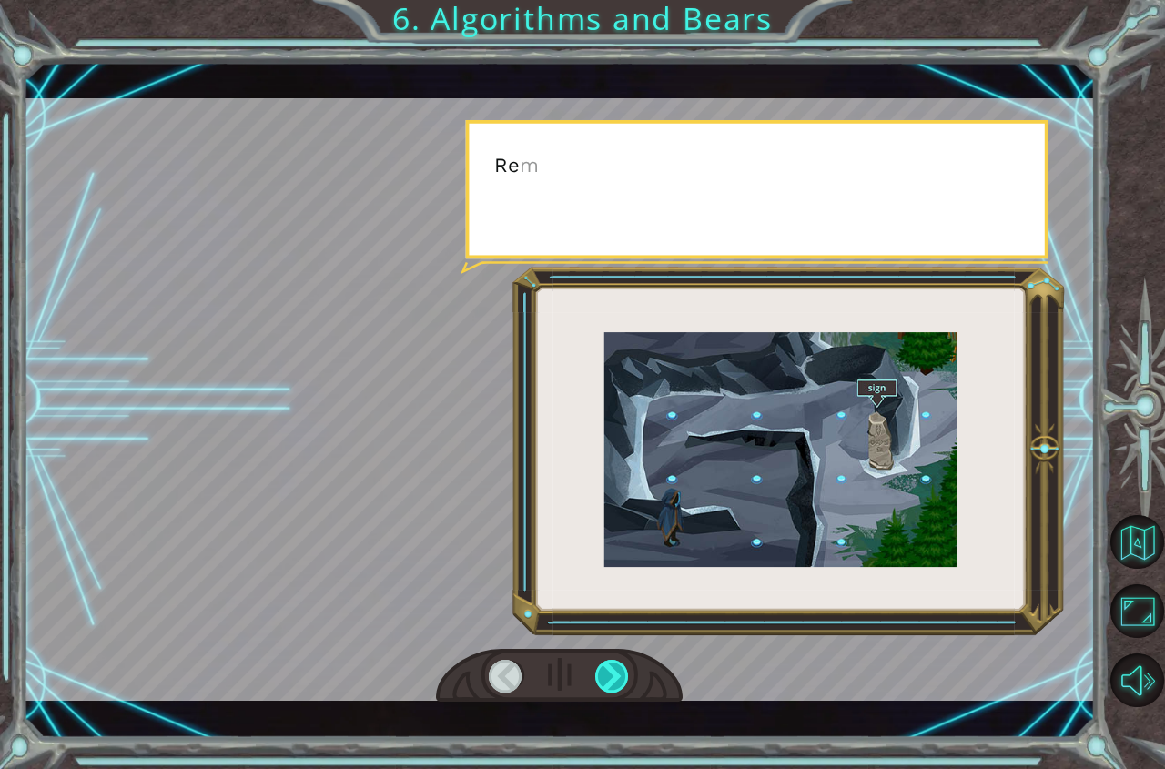
click at [601, 683] on div at bounding box center [612, 676] width 35 height 33
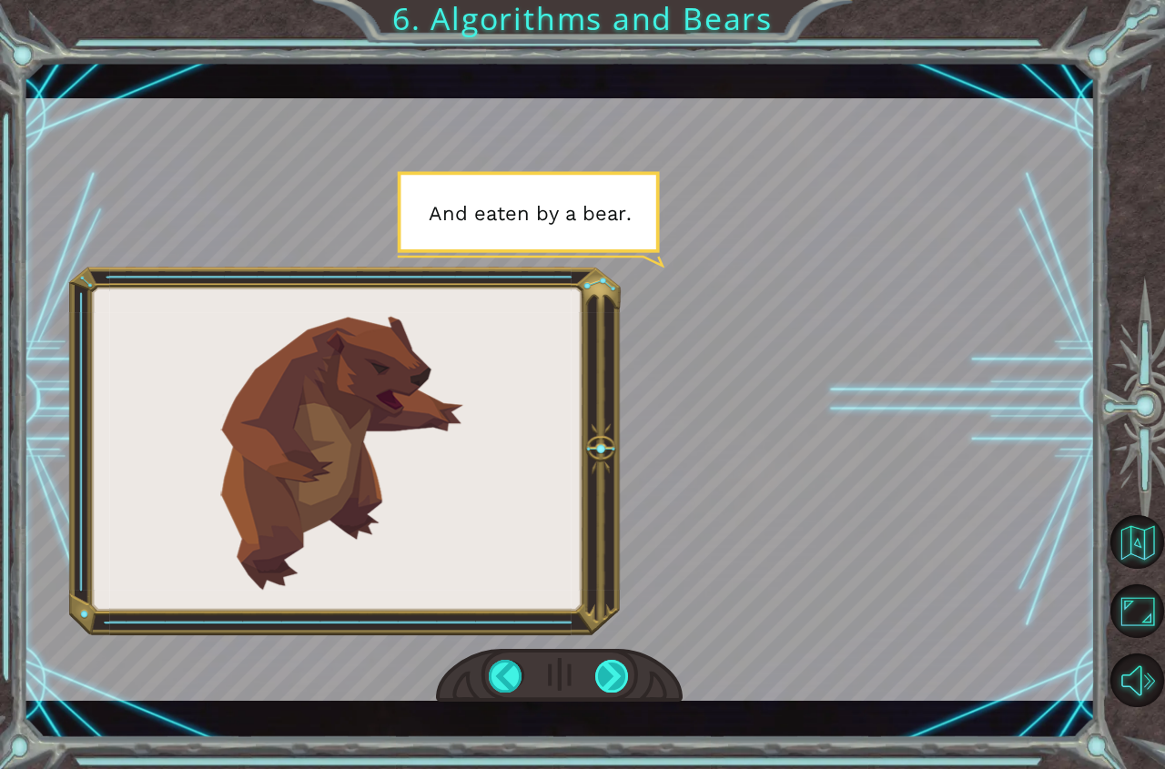
click at [604, 683] on div at bounding box center [612, 676] width 35 height 33
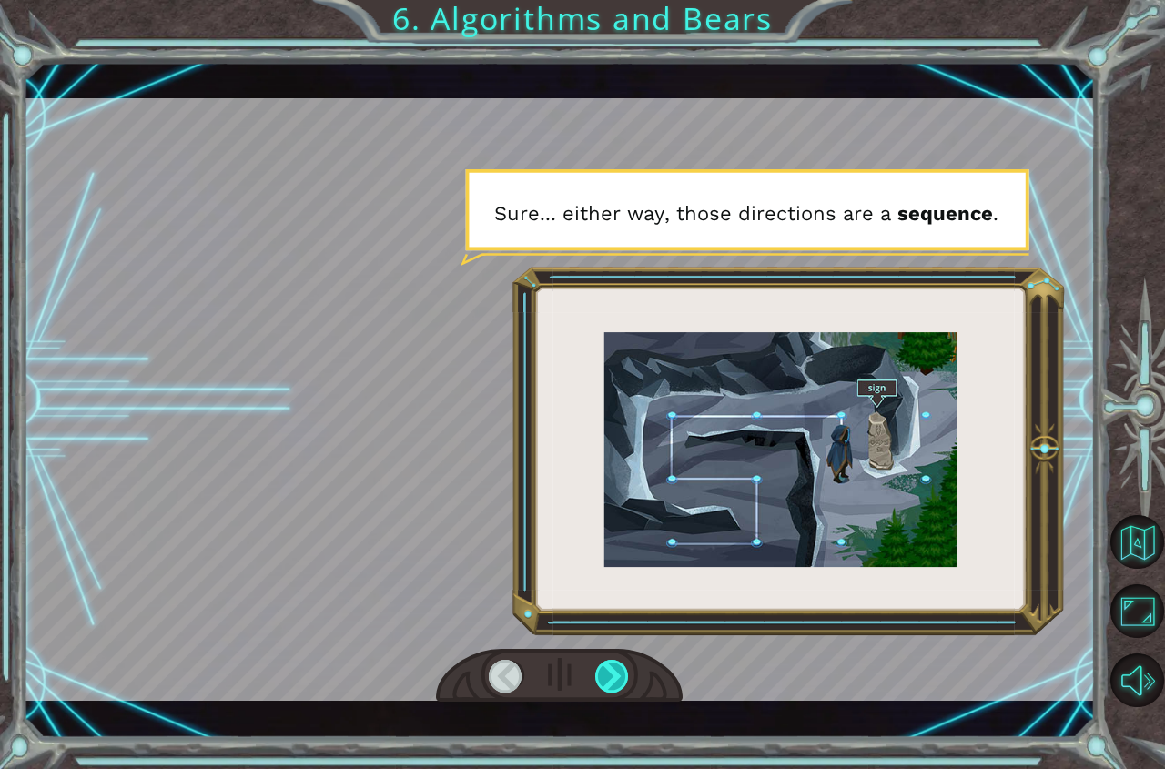
click at [622, 664] on div at bounding box center [612, 676] width 35 height 33
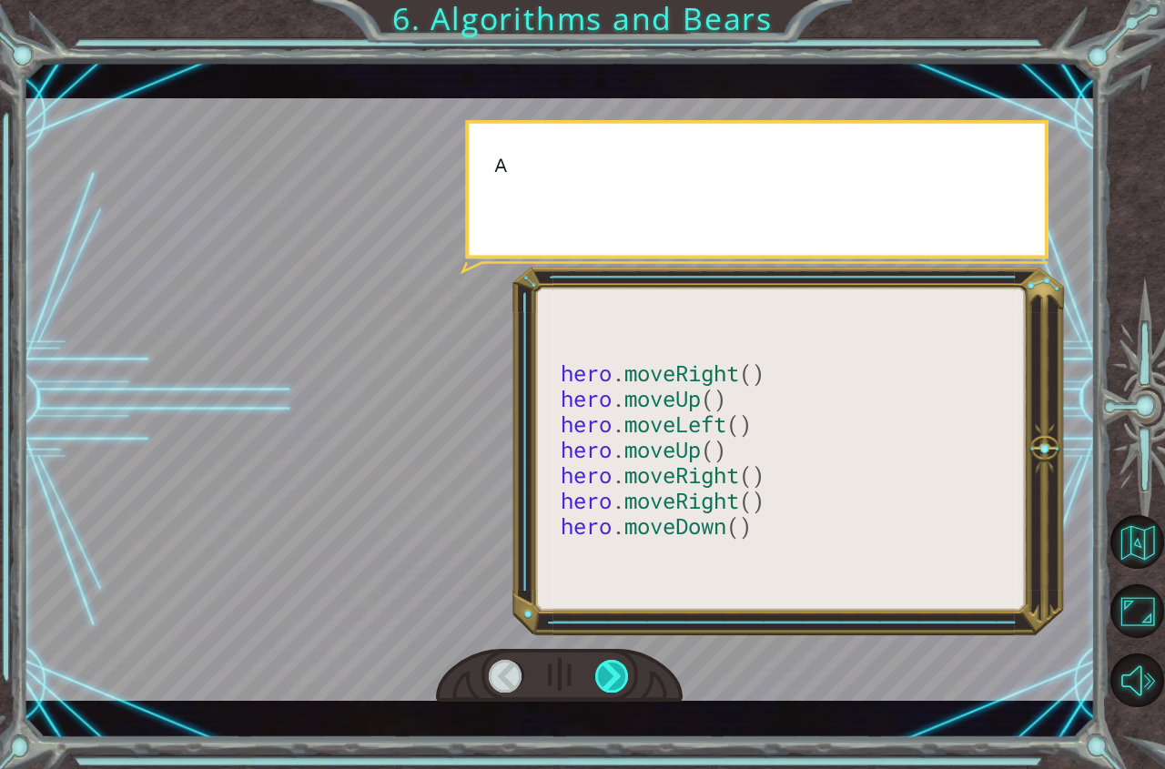
click at [622, 664] on div at bounding box center [612, 676] width 35 height 33
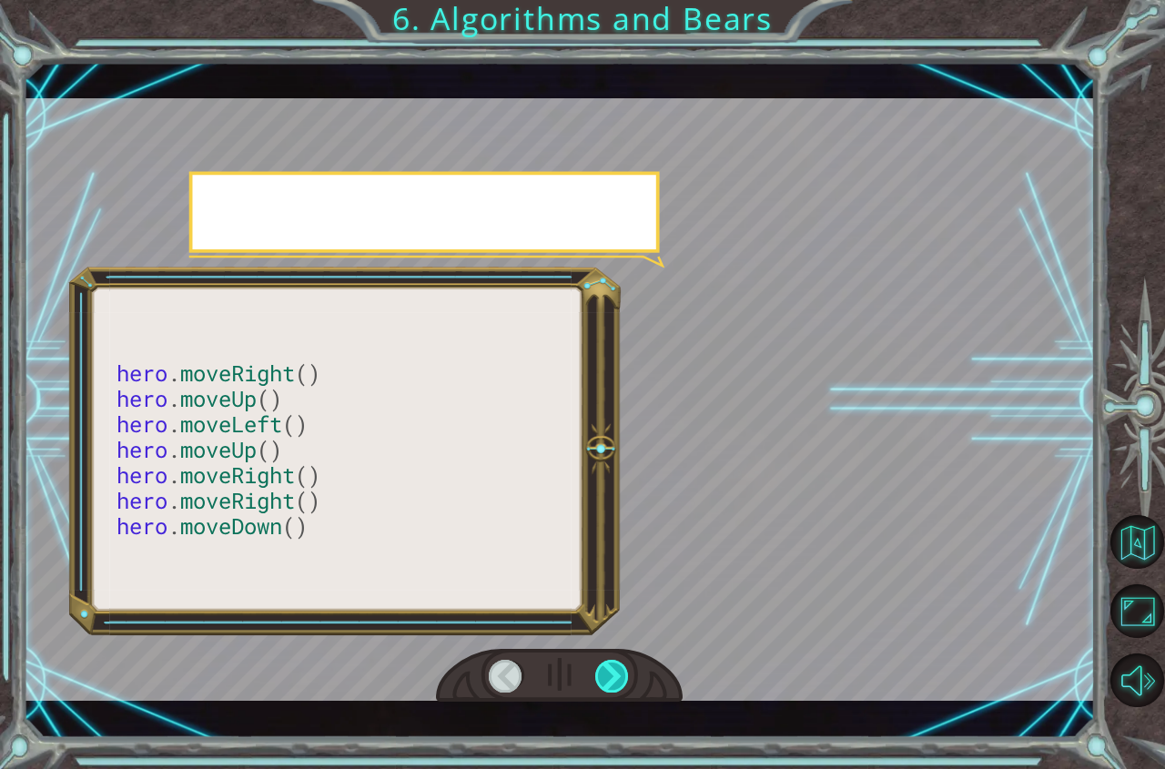
click at [622, 664] on div at bounding box center [612, 676] width 35 height 33
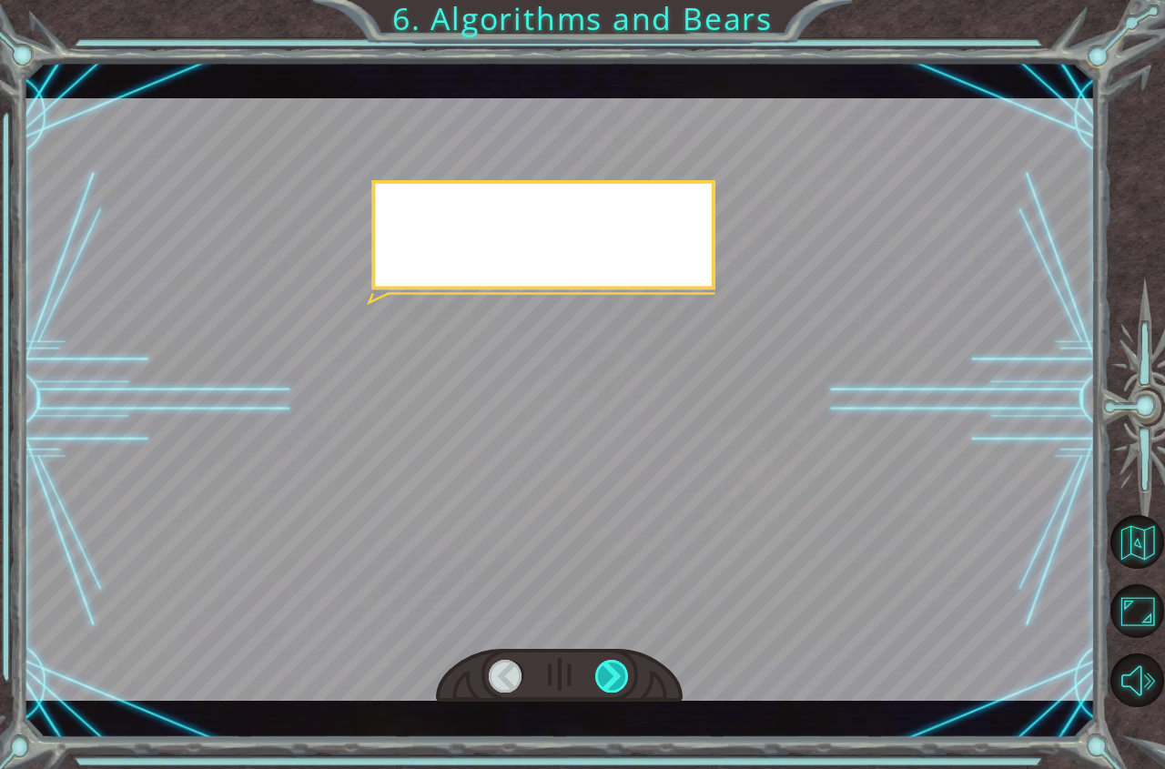
click at [622, 664] on div at bounding box center [612, 676] width 35 height 33
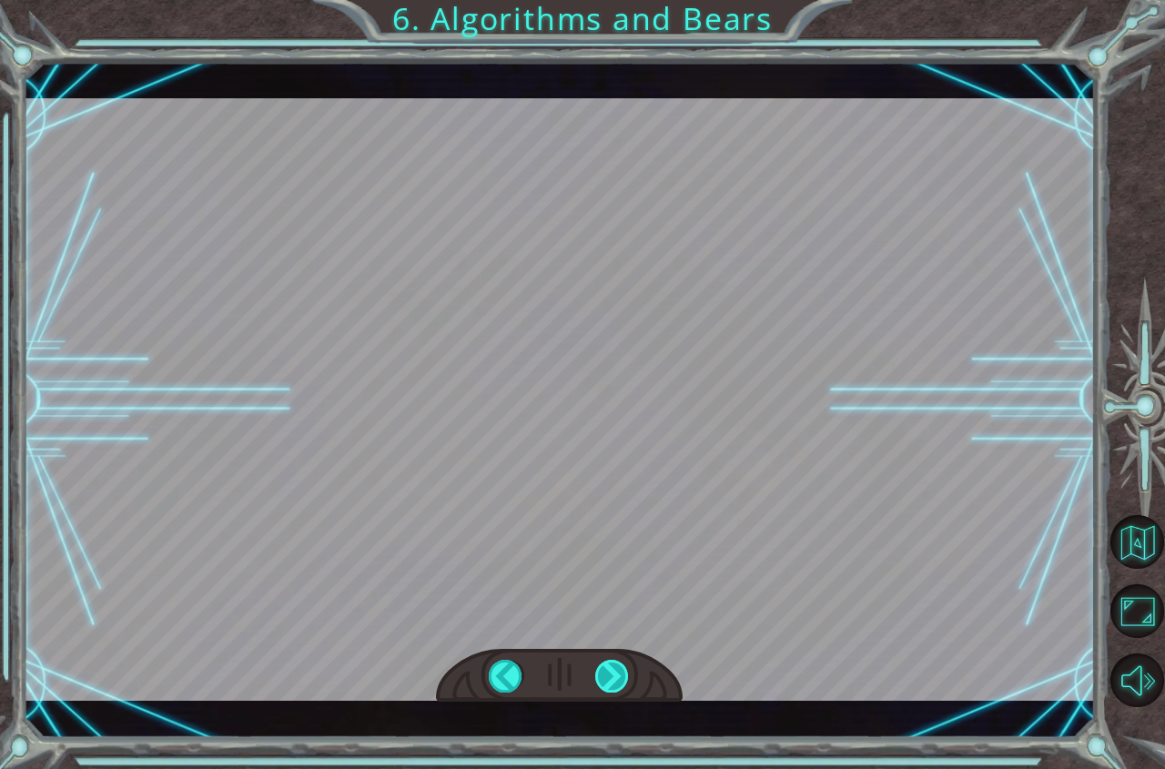
click at [622, 664] on div at bounding box center [612, 676] width 35 height 33
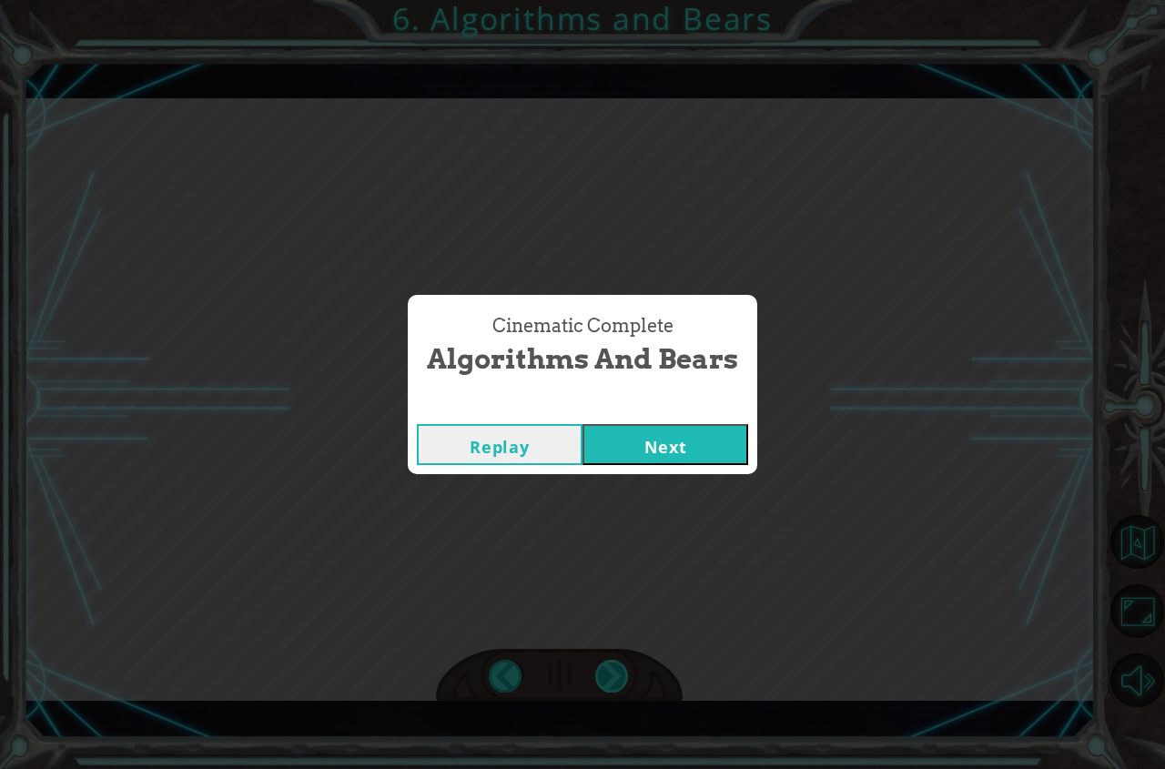
click at [622, 664] on div "Cinematic Complete Algorithms and Bears Replay Next" at bounding box center [582, 384] width 1165 height 769
click at [604, 439] on button "Next" at bounding box center [665, 444] width 166 height 41
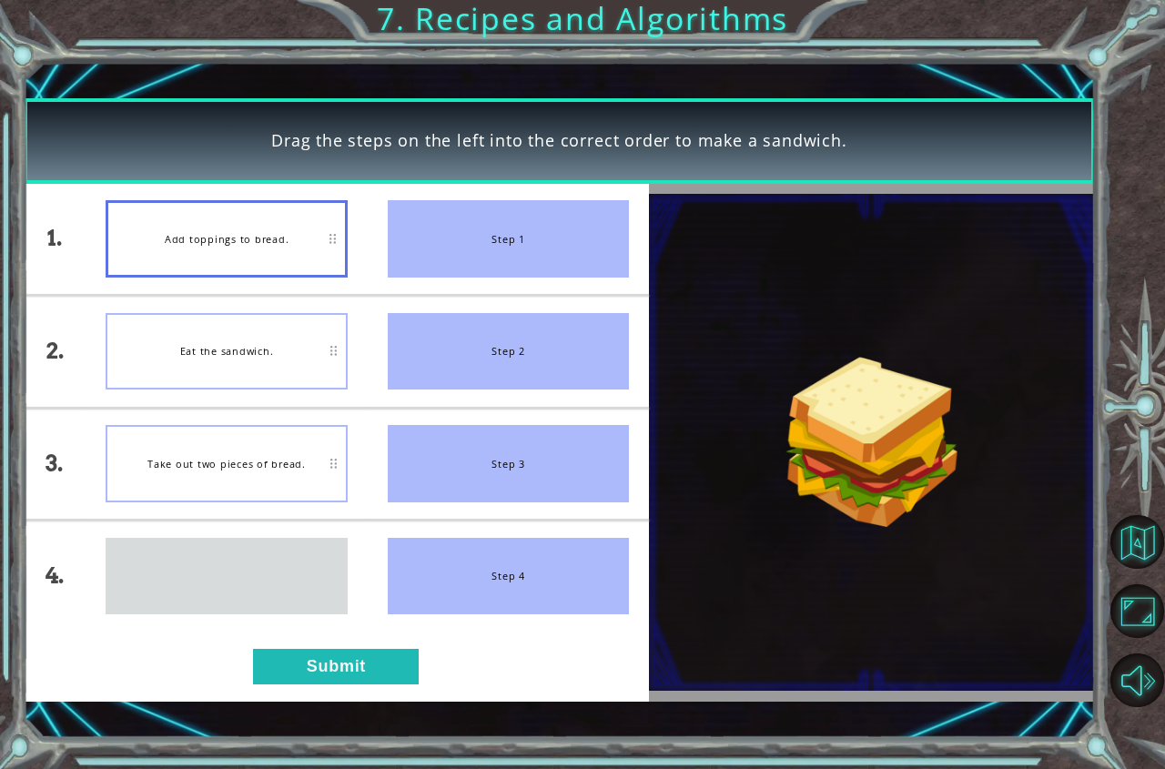
click at [257, 538] on div "Go into the kitchen." at bounding box center [226, 576] width 241 height 77
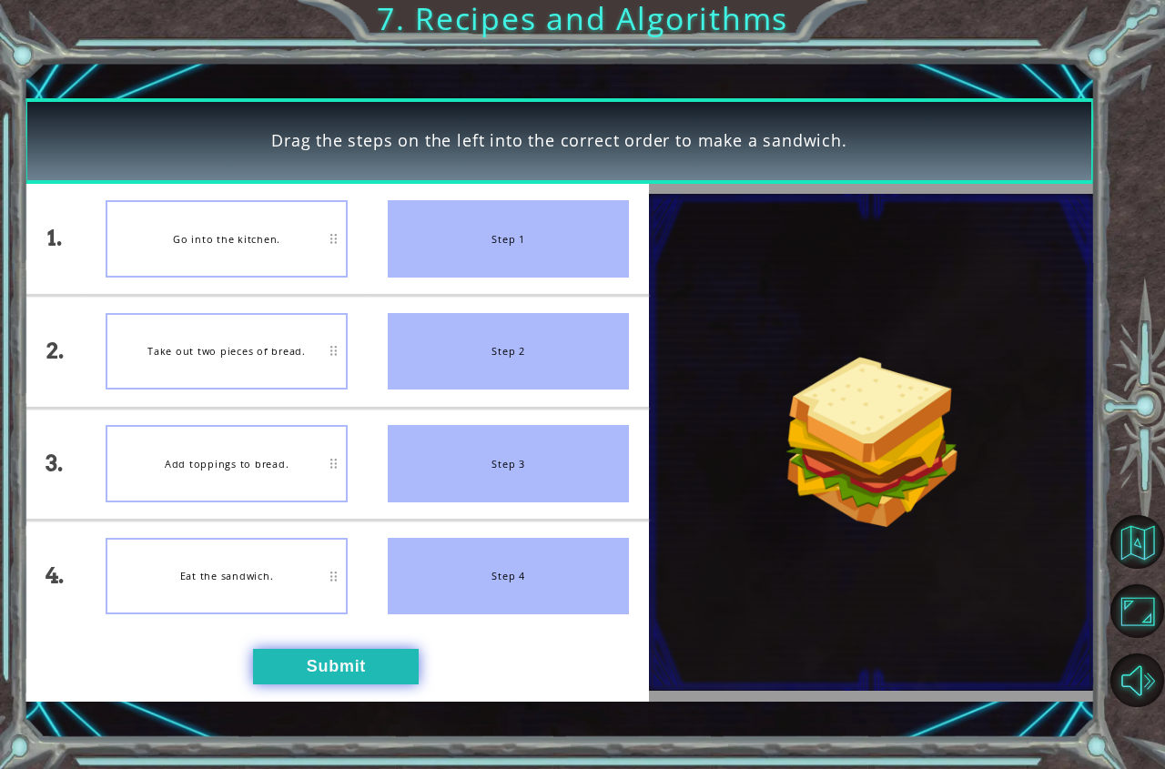
click at [302, 651] on div "1. 2. 3. 4. Go into the kitchen. Take out two pieces of bread. Add toppings to …" at bounding box center [337, 443] width 626 height 518
click at [305, 654] on button "Submit" at bounding box center [336, 666] width 166 height 35
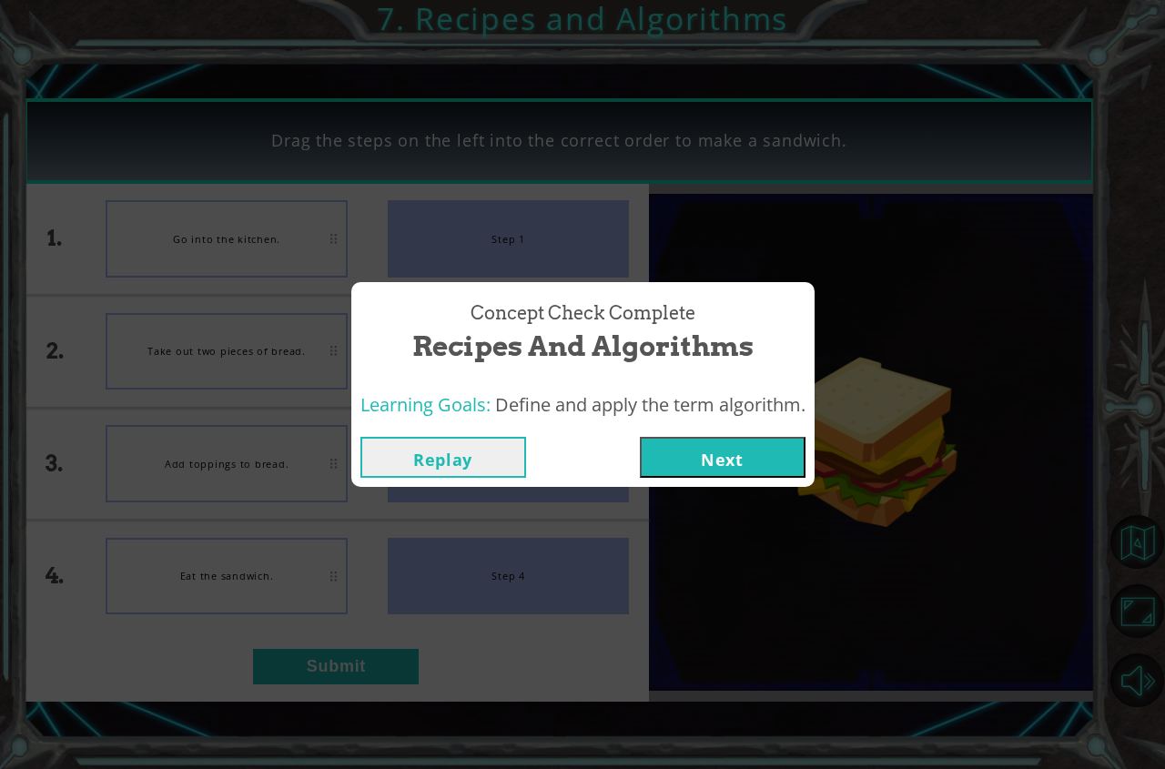
click at [661, 462] on button "Next" at bounding box center [723, 457] width 166 height 41
